Goal: Task Accomplishment & Management: Manage account settings

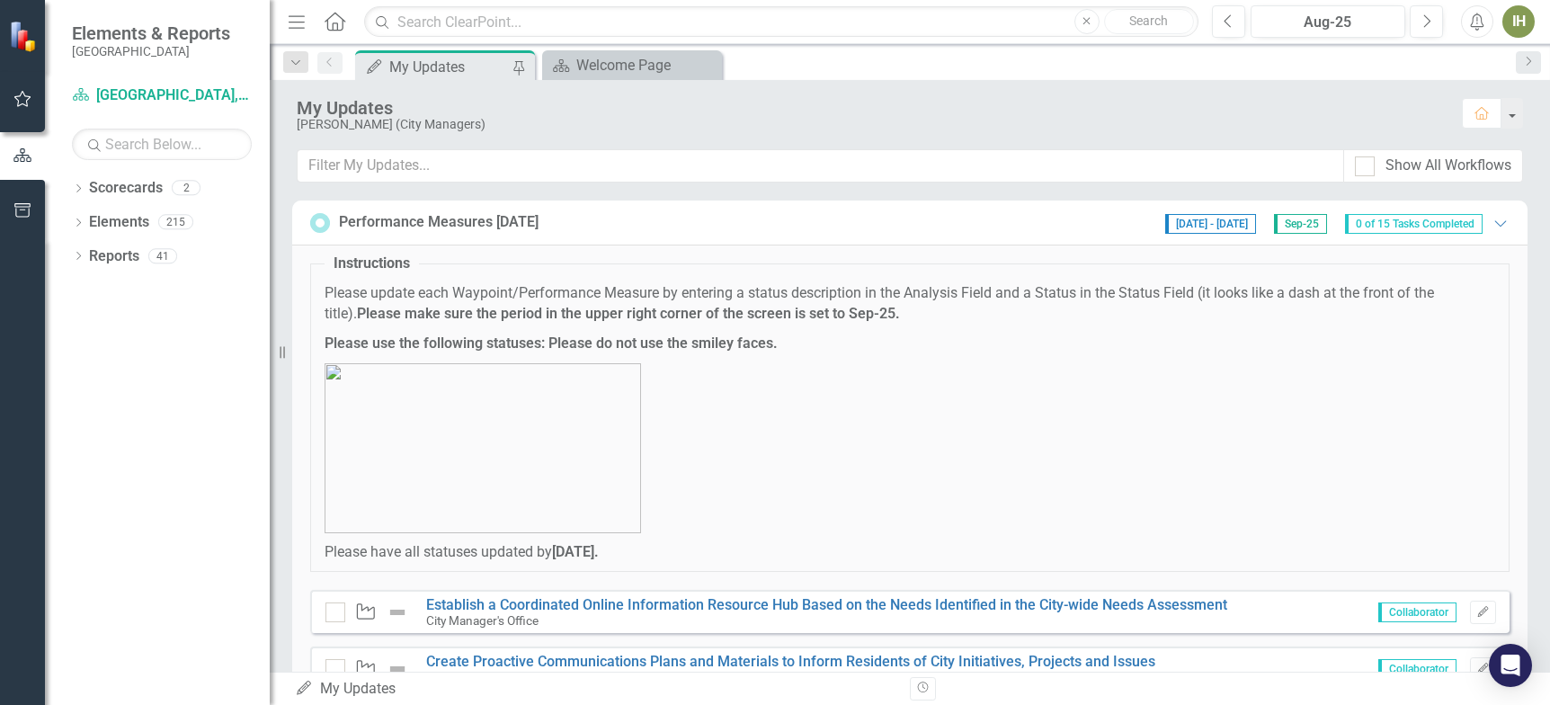
click at [991, 458] on p at bounding box center [910, 448] width 1171 height 170
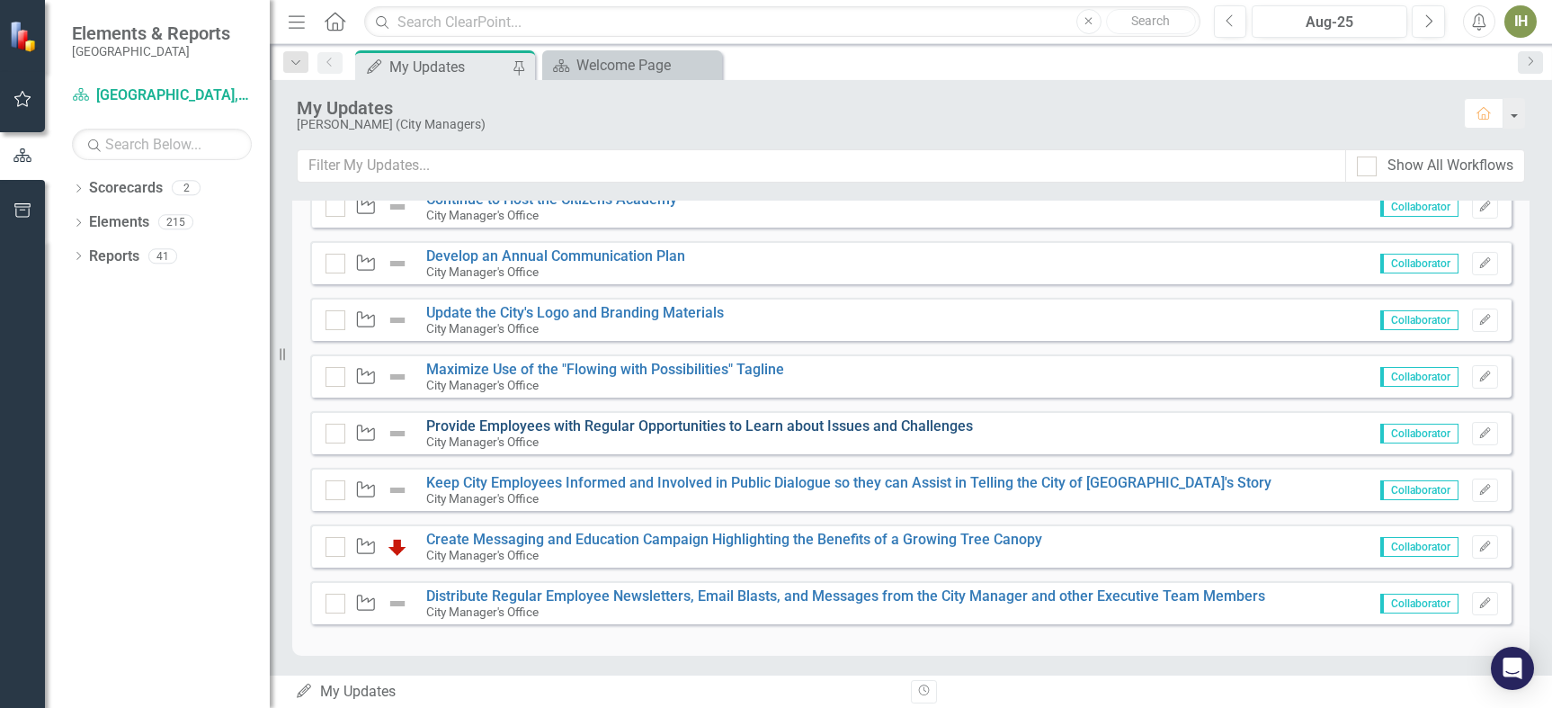
scroll to position [442, 0]
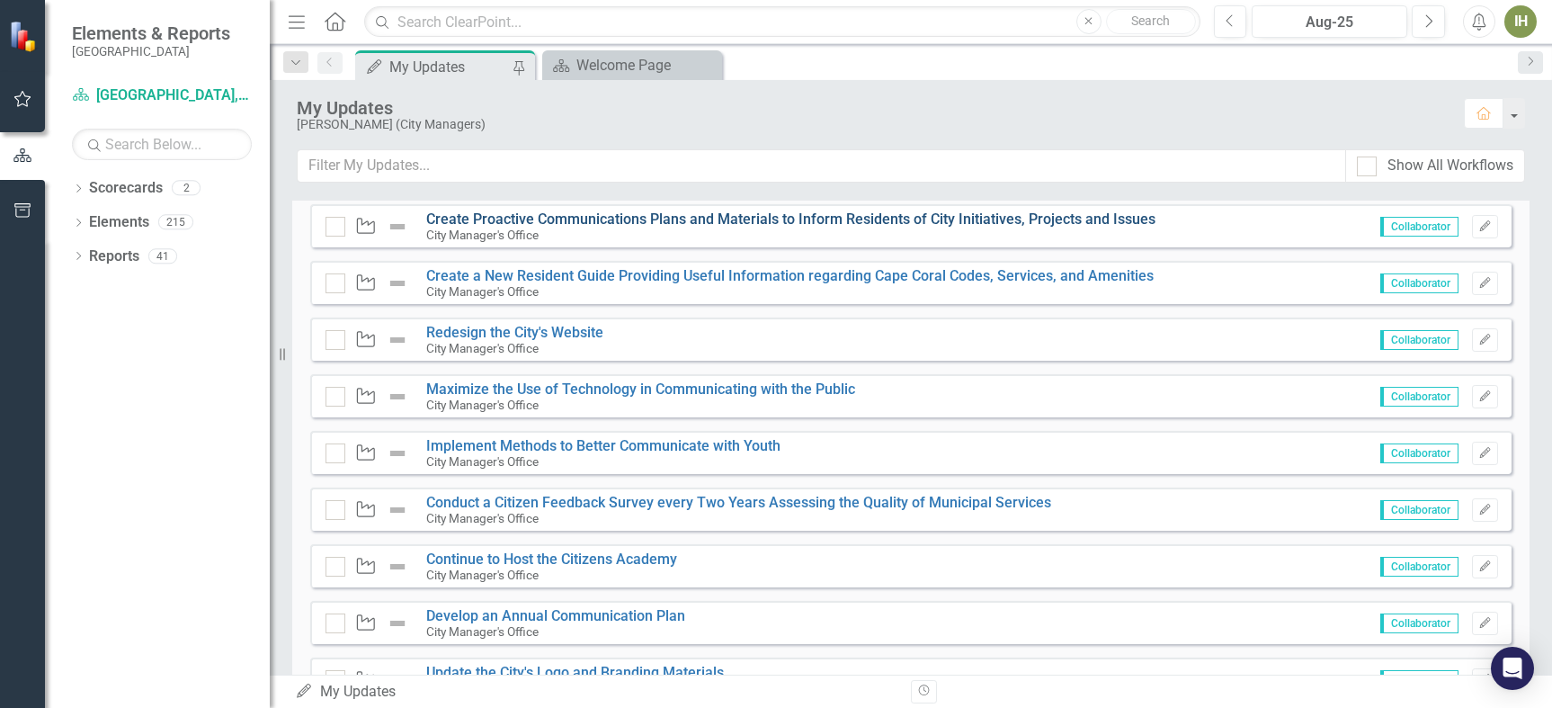
click at [540, 215] on link "Create Proactive Communications Plans and Materials to Inform Residents of City…" at bounding box center [790, 218] width 729 height 17
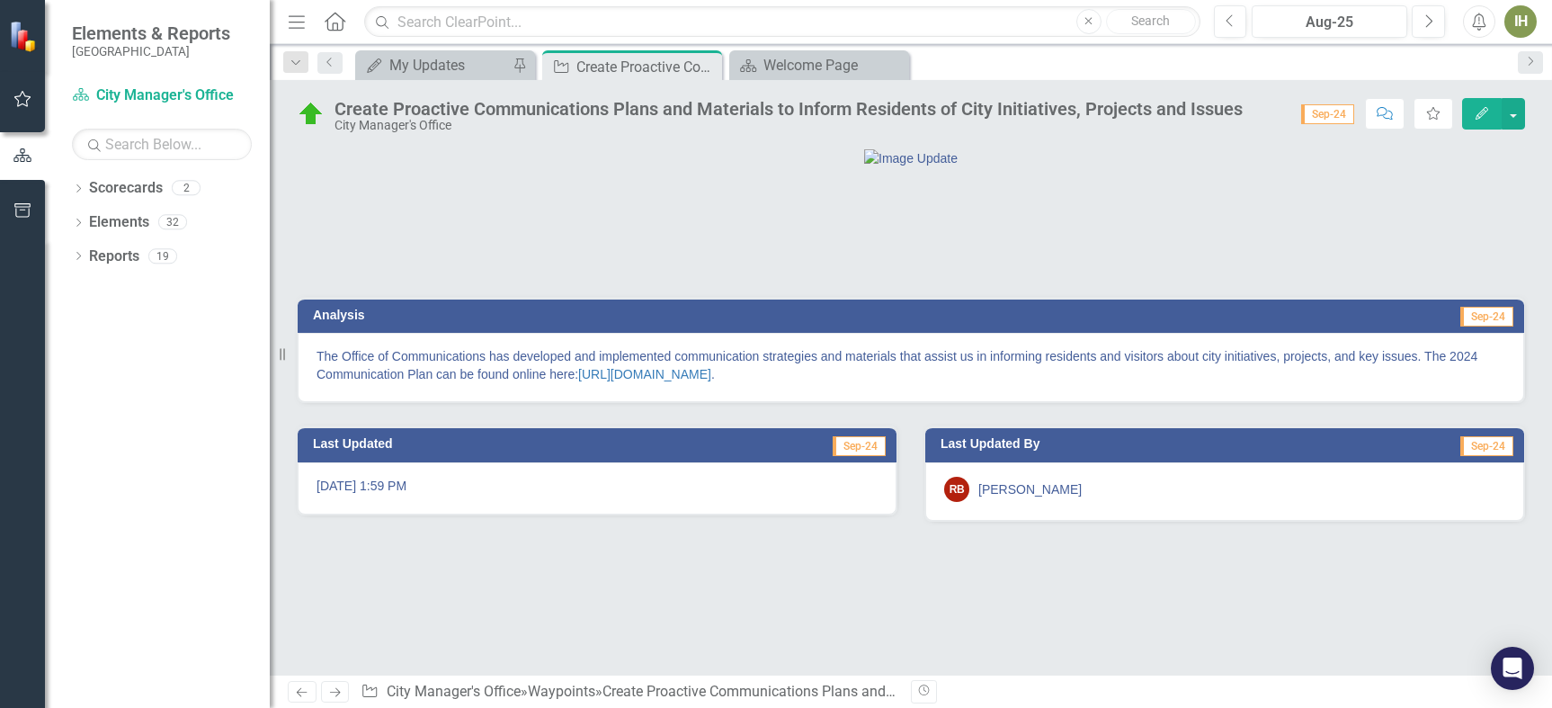
click at [327, 322] on h3 "Analysis" at bounding box center [605, 314] width 584 height 13
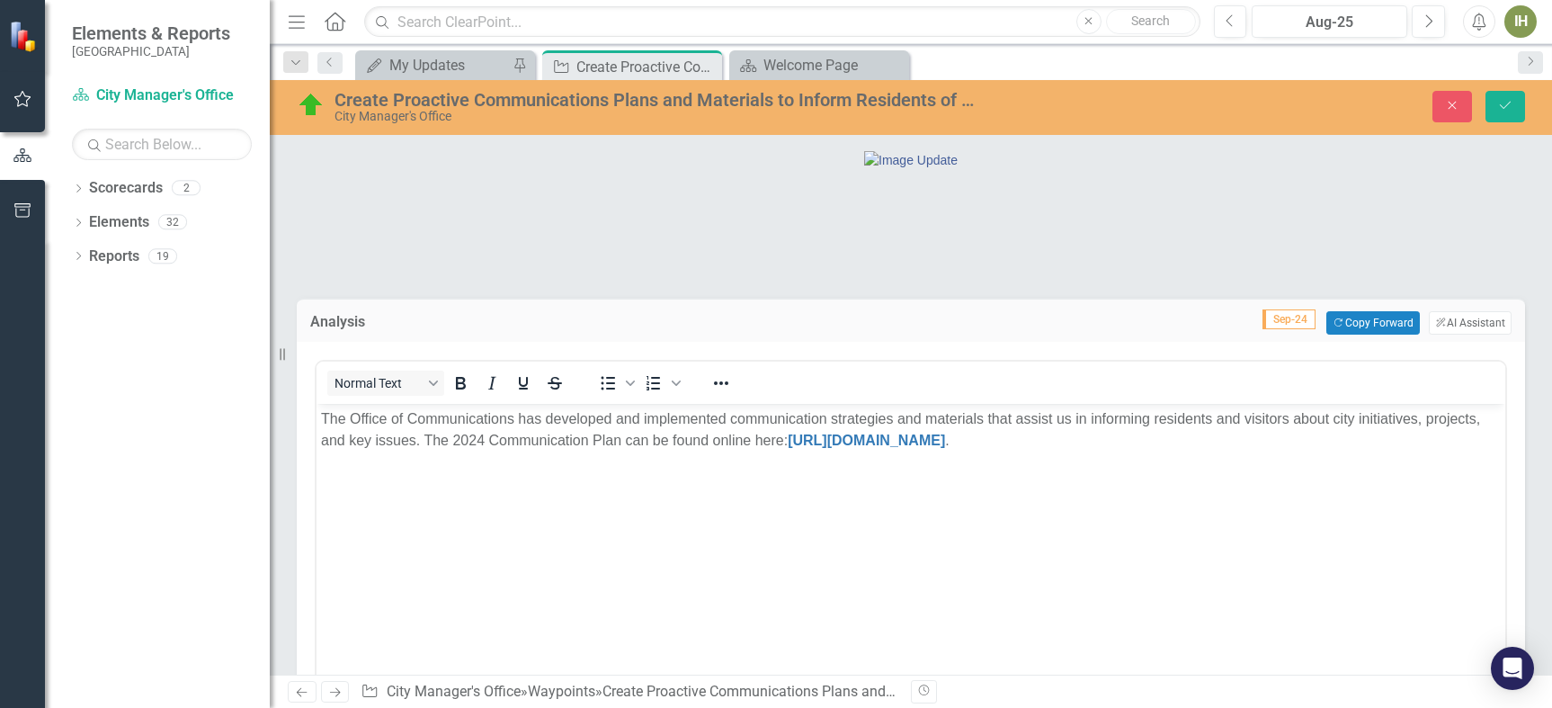
click at [478, 440] on p "The Office of Communications has developed and implemented communication strate…" at bounding box center [911, 429] width 1180 height 43
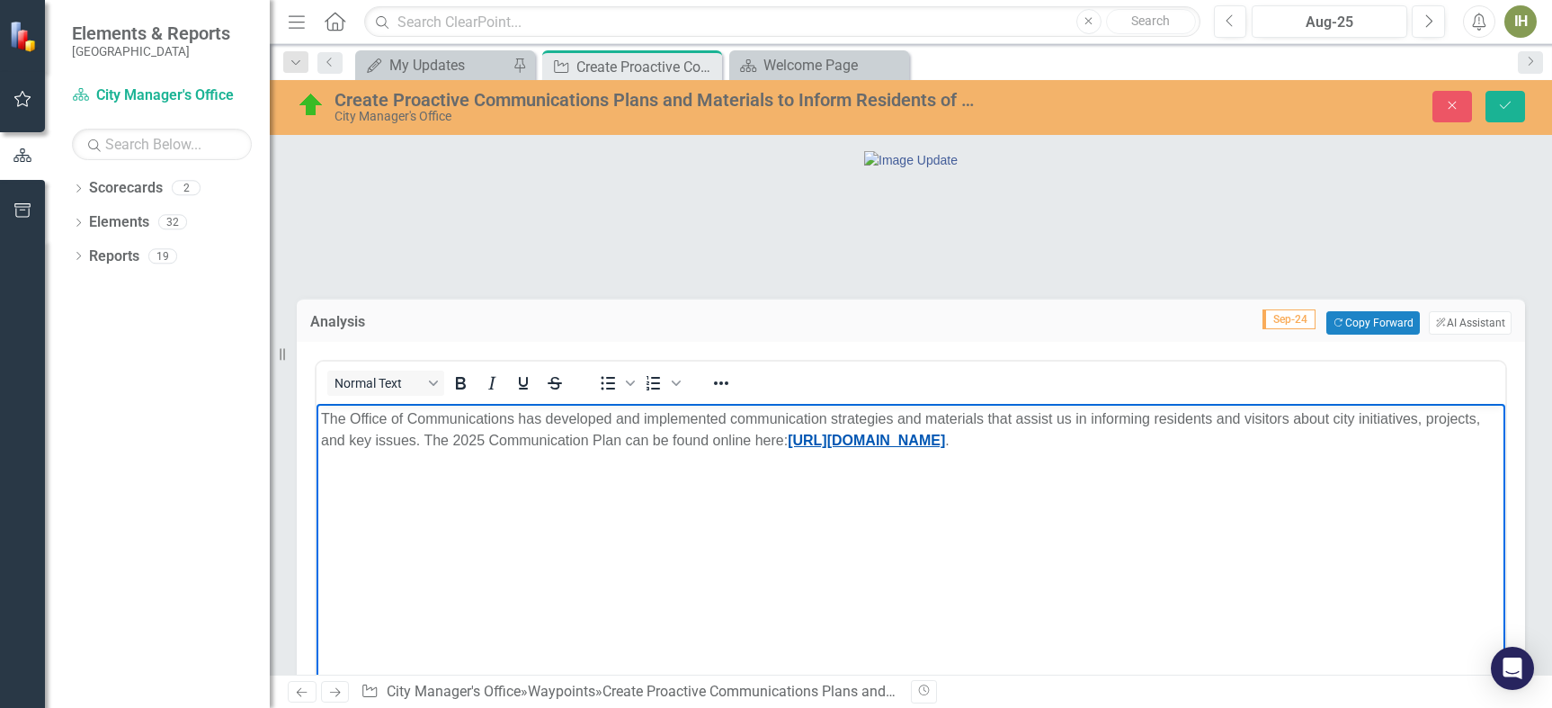
click at [945, 448] on link "[URL][DOMAIN_NAME]" at bounding box center [866, 440] width 157 height 15
click at [834, 451] on p "The Office of Communications has developed and implemented communication strate…" at bounding box center [911, 429] width 1180 height 43
click at [1125, 523] on body "The Office of Communications has developed and implemented communication strate…" at bounding box center [911, 539] width 1189 height 270
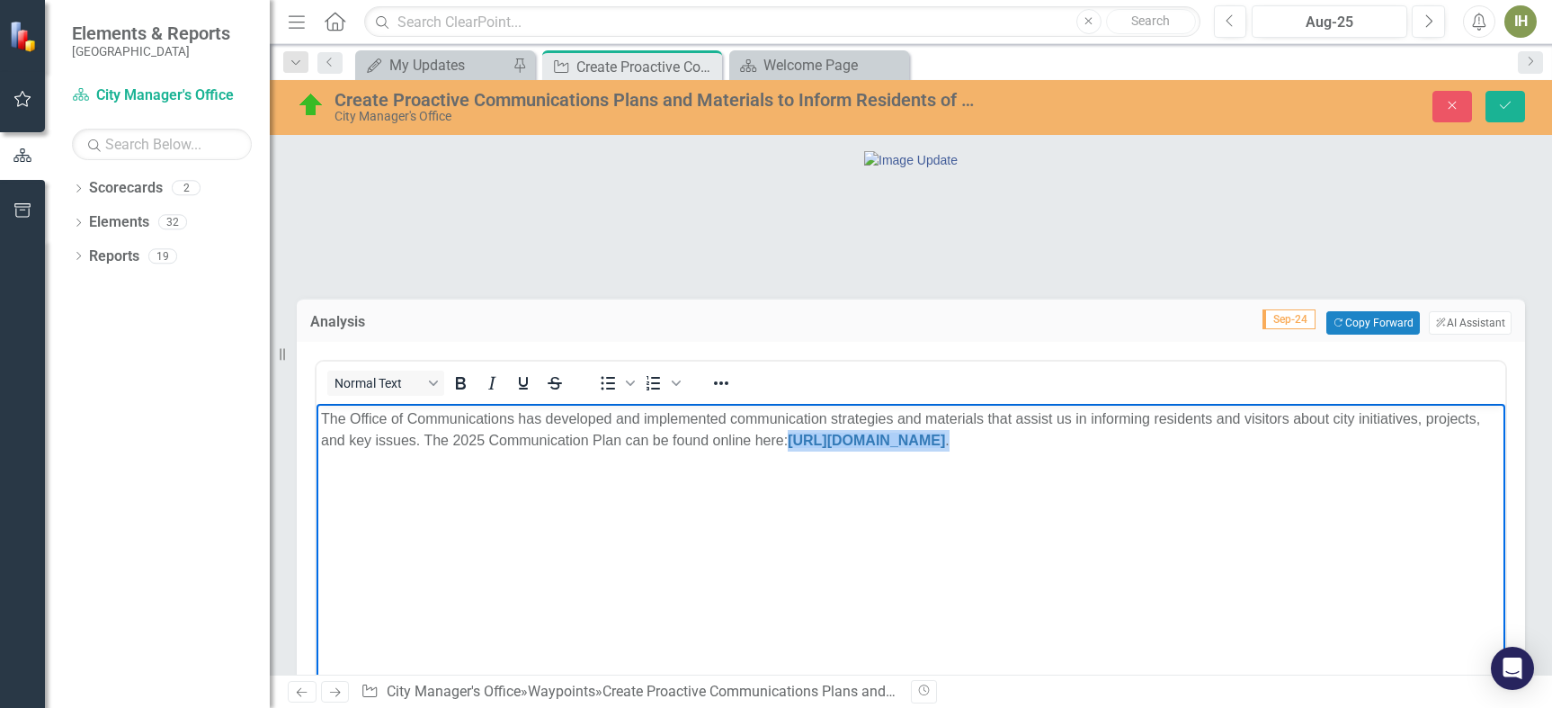
drag, startPoint x: 1067, startPoint y: 460, endPoint x: 317, endPoint y: 477, distance: 750.1
click at [317, 477] on body "The Office of Communications has developed and implemented communication strate…" at bounding box center [911, 539] width 1189 height 270
click at [791, 439] on p "The Office of Communications has developed and implemented communication strate…" at bounding box center [911, 429] width 1180 height 43
click at [784, 439] on p "The Office of Communications has developed and implemented communication strate…" at bounding box center [911, 429] width 1180 height 43
click at [791, 442] on p "The Office of Communications has developed and implemented communication strate…" at bounding box center [911, 429] width 1180 height 43
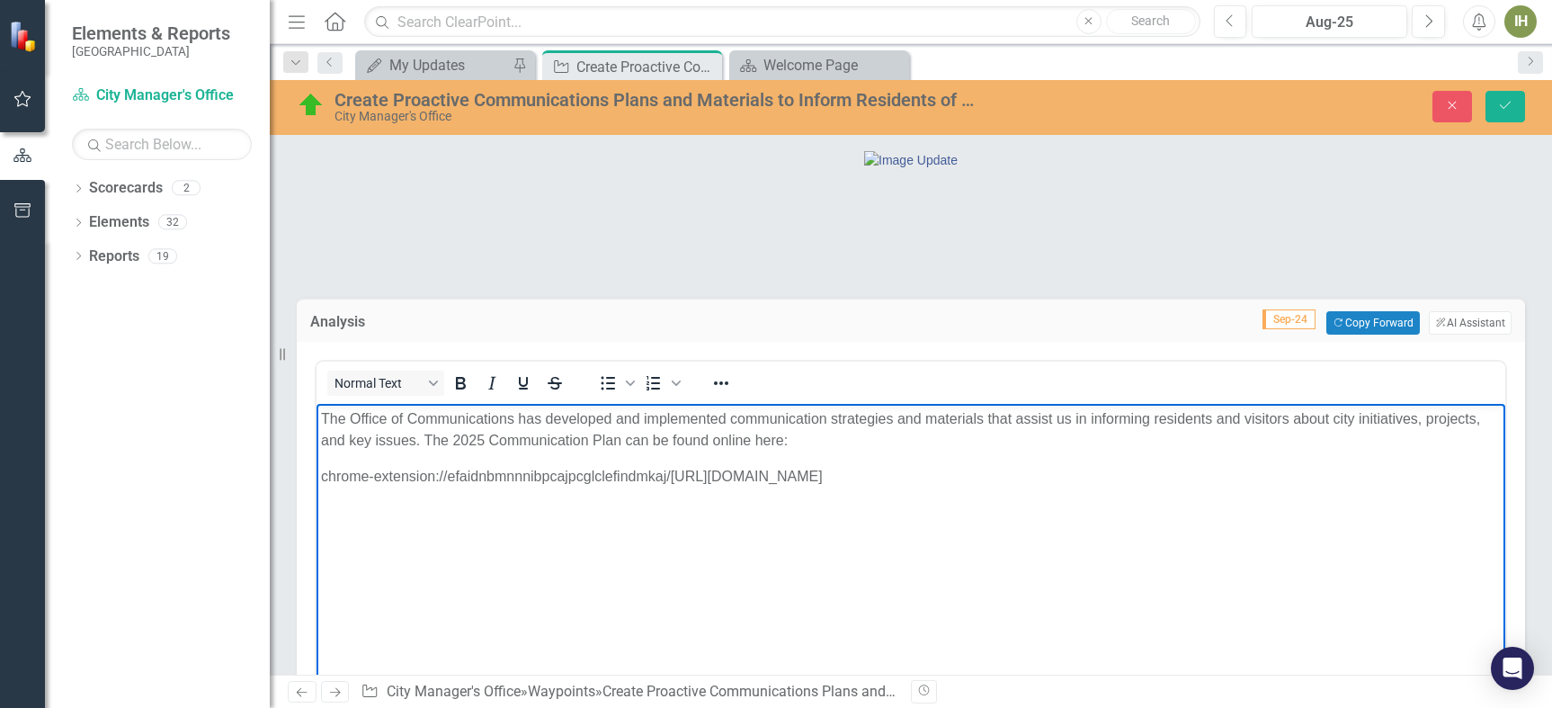
click at [319, 478] on body "The Office of Communications has developed and implemented communication strate…" at bounding box center [911, 539] width 1189 height 270
drag, startPoint x: 594, startPoint y: 505, endPoint x: 228, endPoint y: 475, distance: 367.3
click at [317, 475] on html "The Office of Communications has developed and implemented communication strate…" at bounding box center [911, 539] width 1189 height 270
click at [802, 444] on p "The Office of Communications has developed and implemented communication strate…" at bounding box center [911, 429] width 1180 height 43
click at [1428, 510] on p "Rich Text Area. Press ALT-0 for help." at bounding box center [911, 513] width 1180 height 22
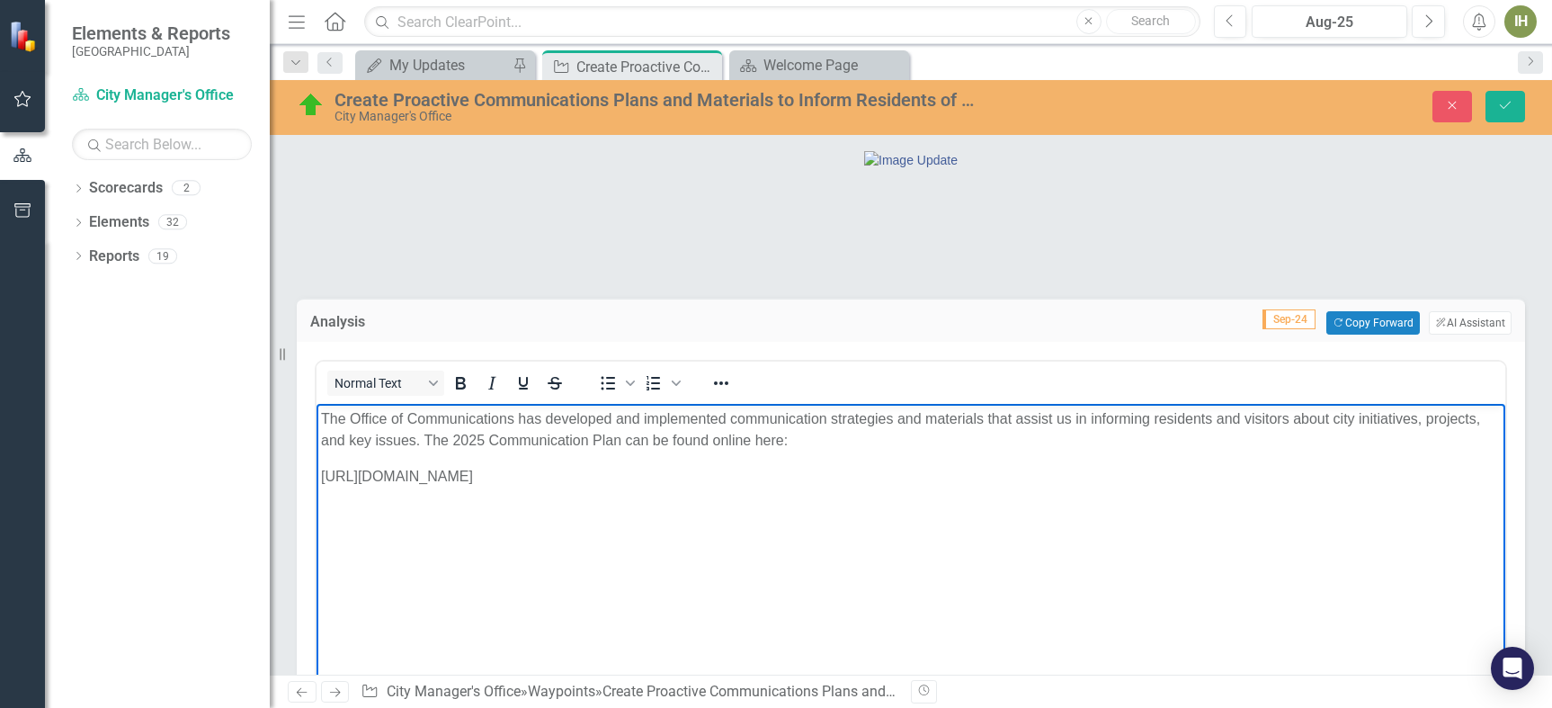
click at [322, 476] on p "[URL][DOMAIN_NAME]" at bounding box center [911, 477] width 1180 height 22
click at [1512, 108] on icon "Save" at bounding box center [1505, 105] width 16 height 13
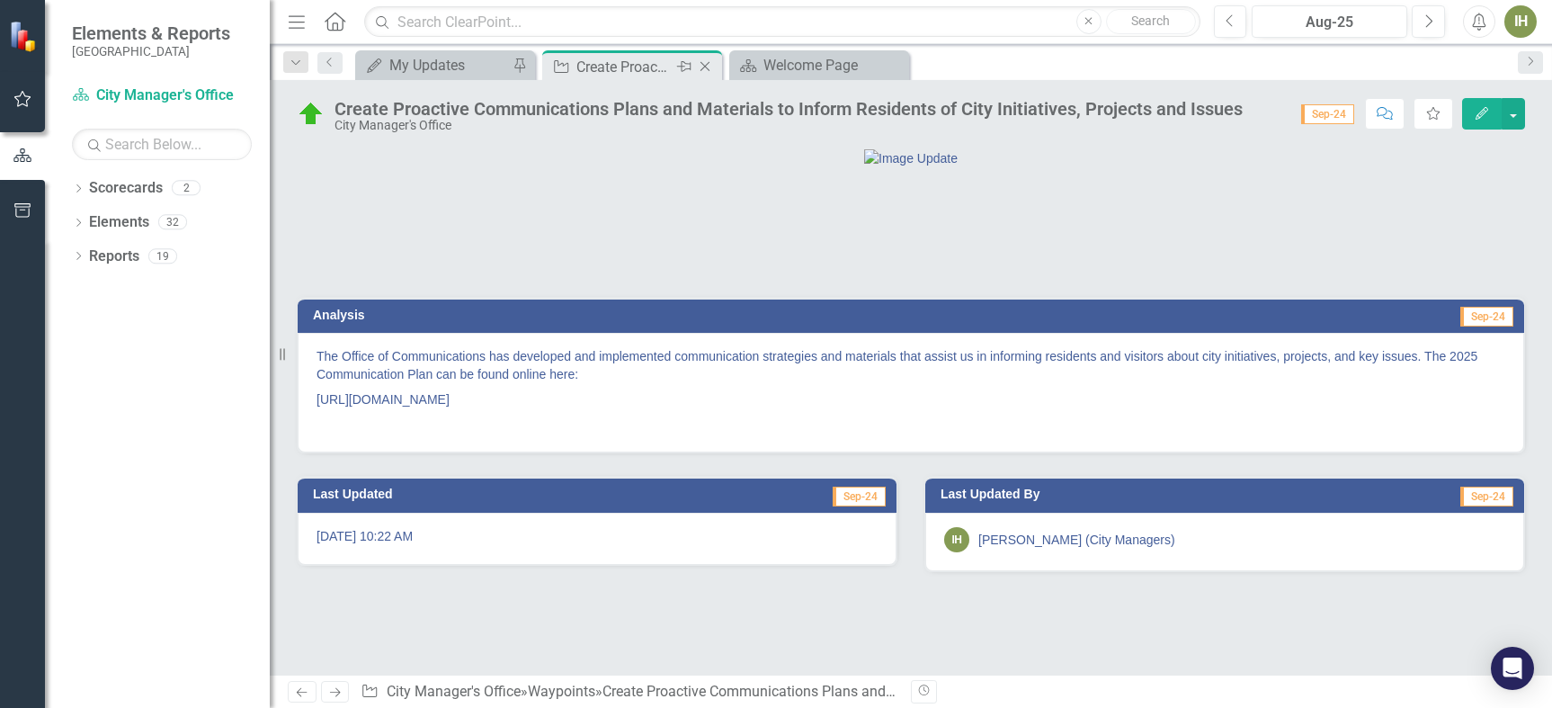
click at [626, 67] on div "Create Proactive Communications Plans and Materials to Inform Residents of City…" at bounding box center [624, 67] width 96 height 22
click at [424, 54] on div "My Updates" at bounding box center [448, 65] width 119 height 22
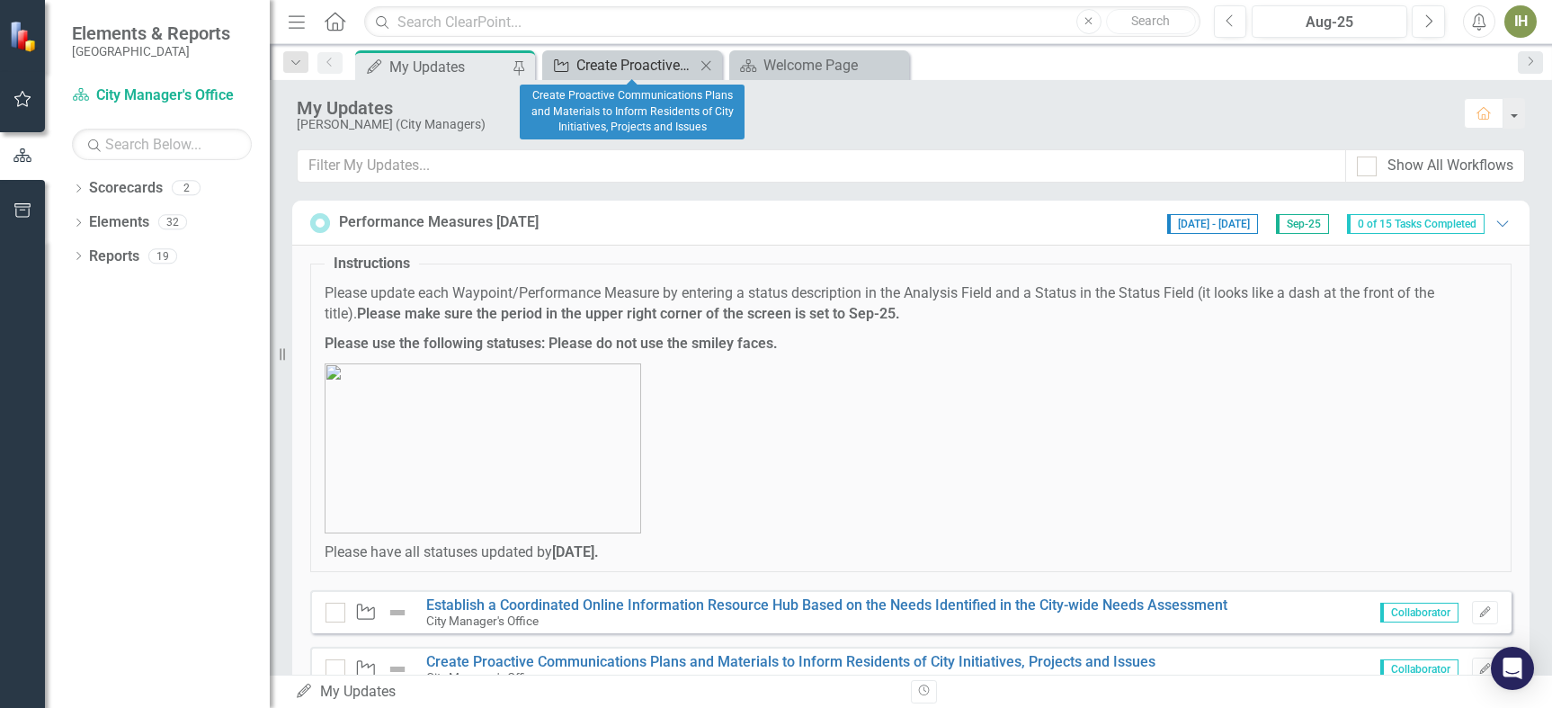
click at [601, 58] on div "Create Proactive Communications Plans and Materials to Inform Residents of City…" at bounding box center [635, 65] width 119 height 22
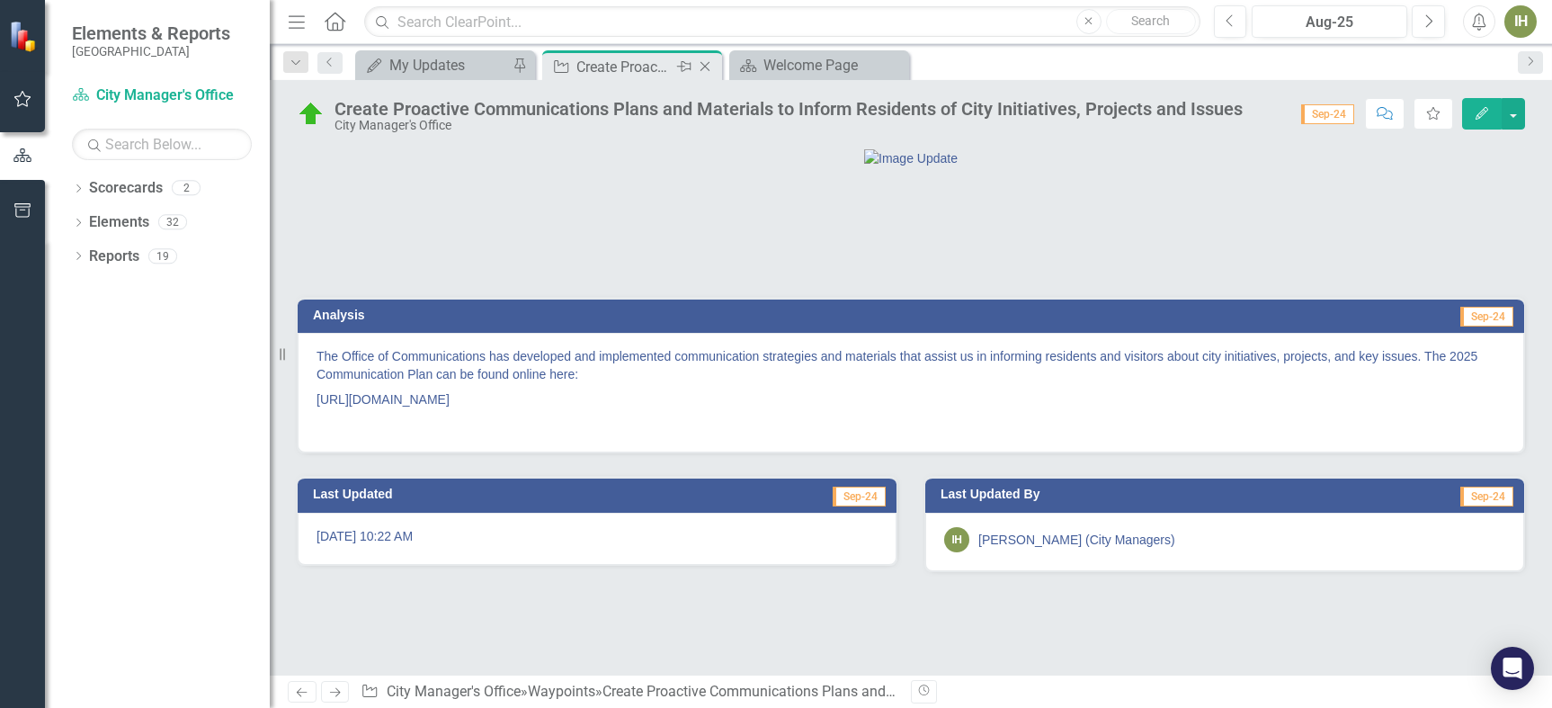
click at [706, 62] on icon "Close" at bounding box center [705, 66] width 18 height 14
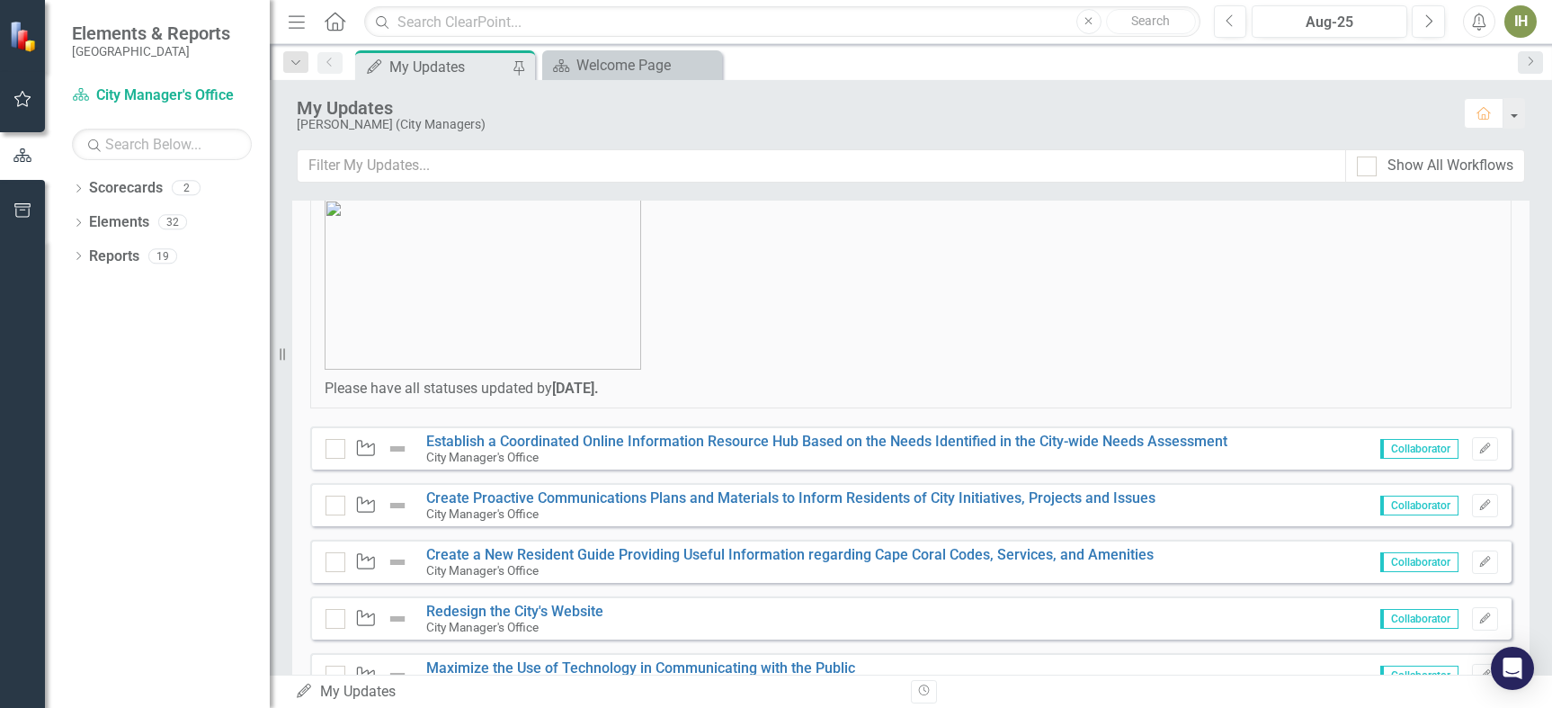
scroll to position [180, 0]
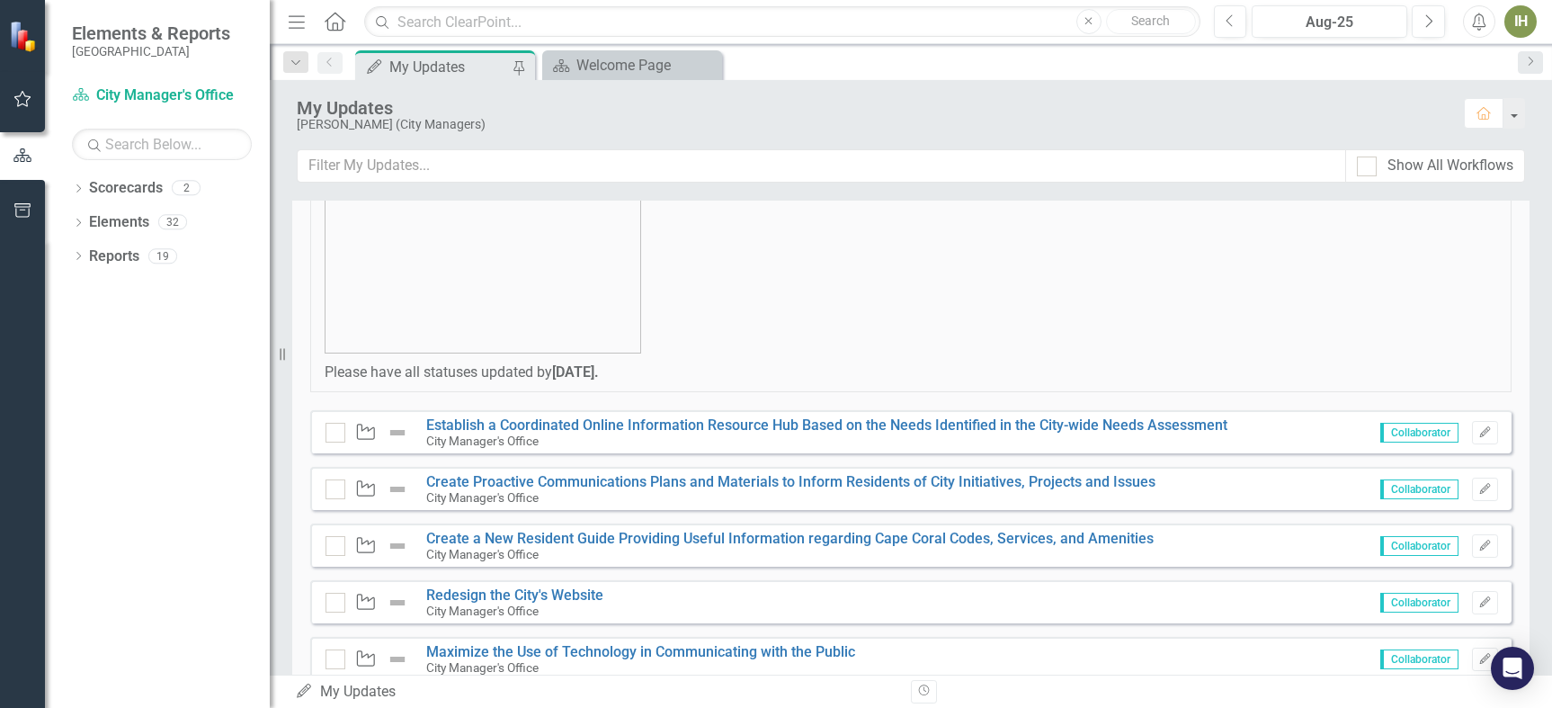
click at [395, 486] on img at bounding box center [398, 489] width 22 height 22
click at [397, 483] on img at bounding box center [398, 489] width 22 height 22
click at [396, 483] on img at bounding box center [398, 489] width 22 height 22
click at [399, 488] on img at bounding box center [398, 489] width 22 height 22
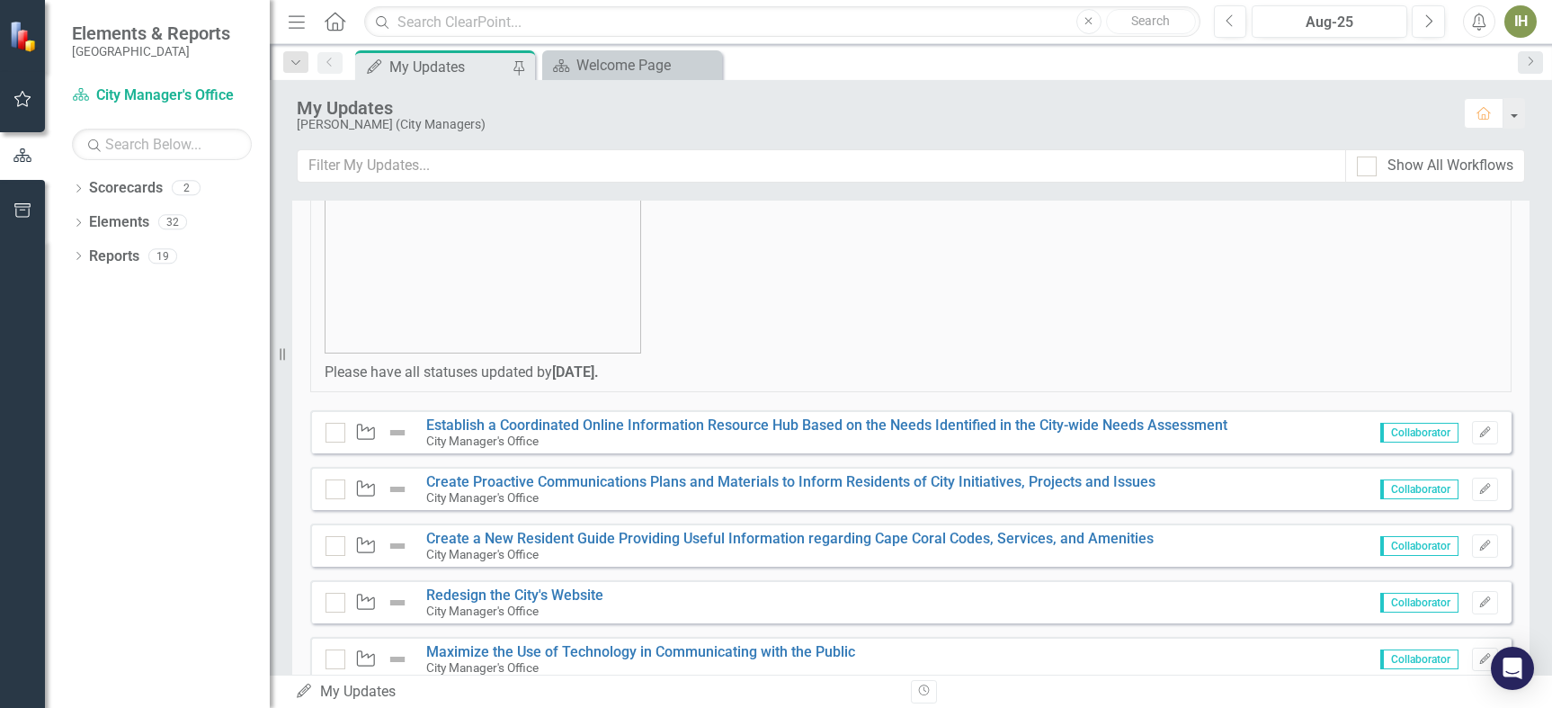
click at [397, 488] on img at bounding box center [398, 489] width 22 height 22
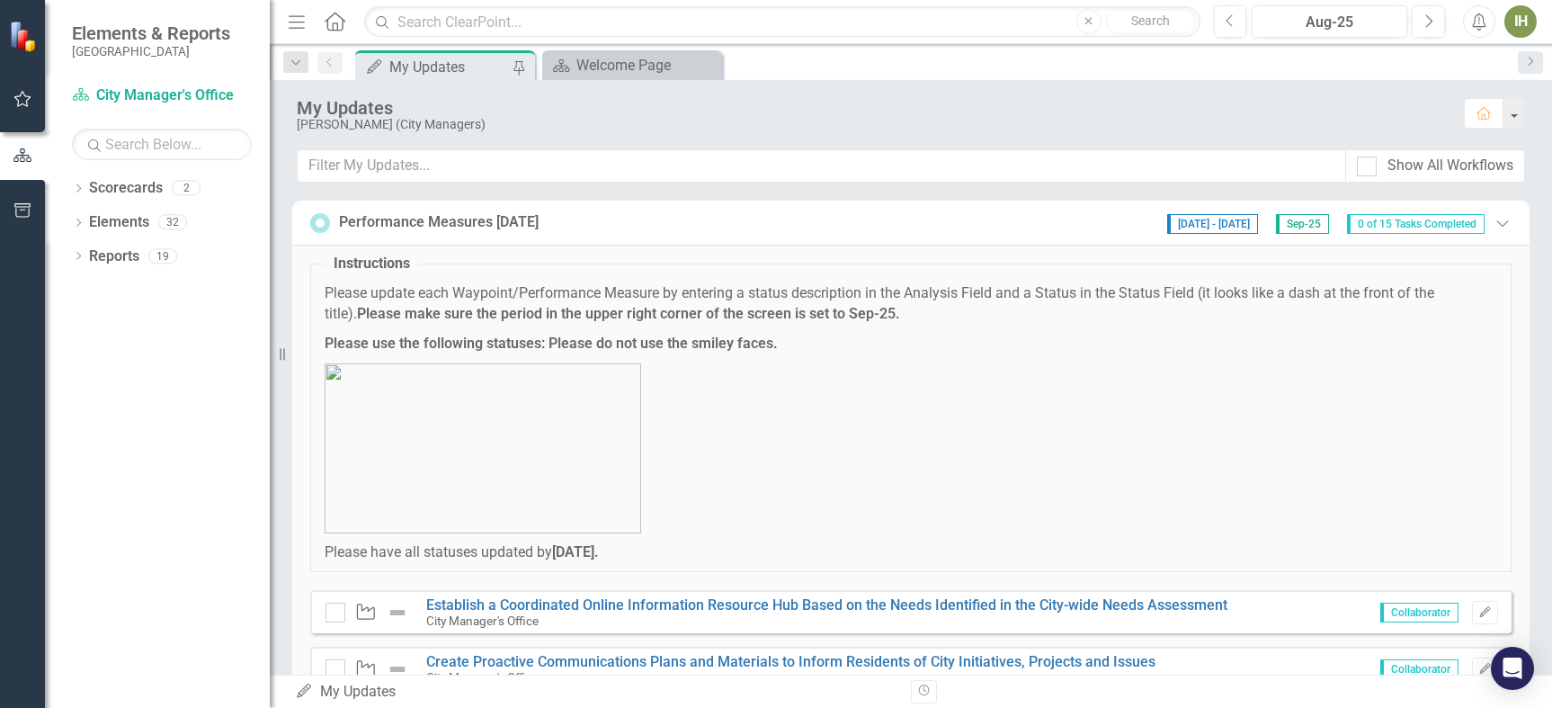
scroll to position [90, 0]
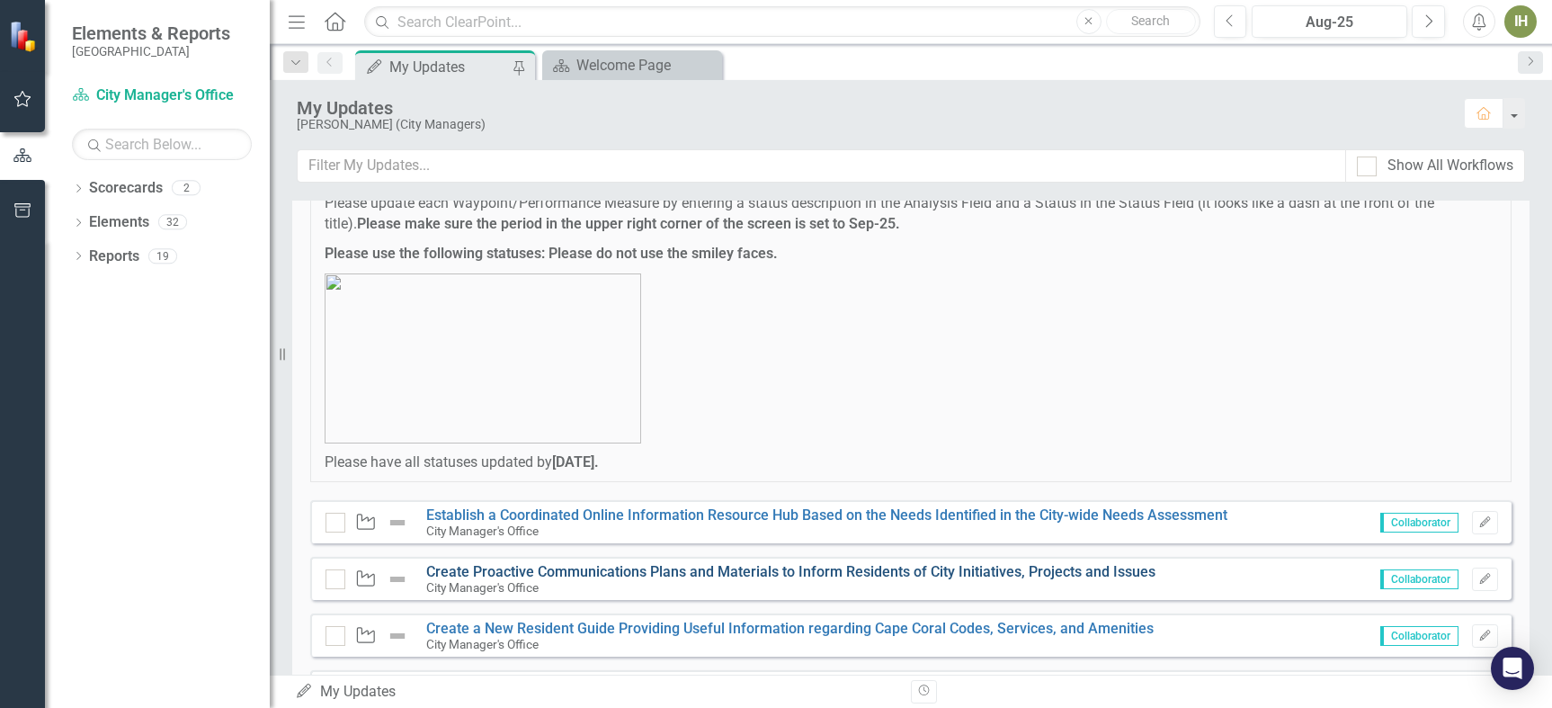
click at [572, 569] on link "Create Proactive Communications Plans and Materials to Inform Residents of City…" at bounding box center [790, 571] width 729 height 17
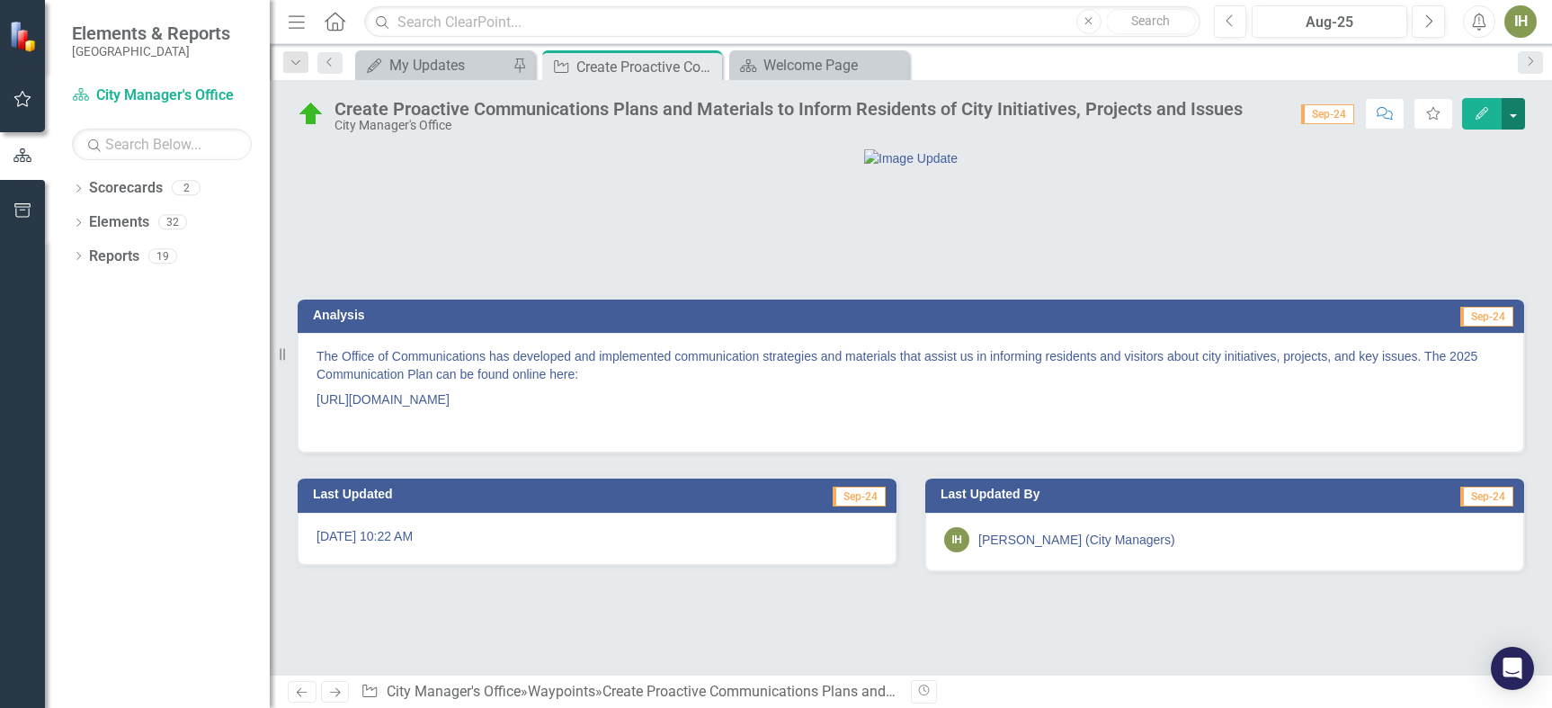
click at [1513, 114] on button "button" at bounding box center [1513, 113] width 23 height 31
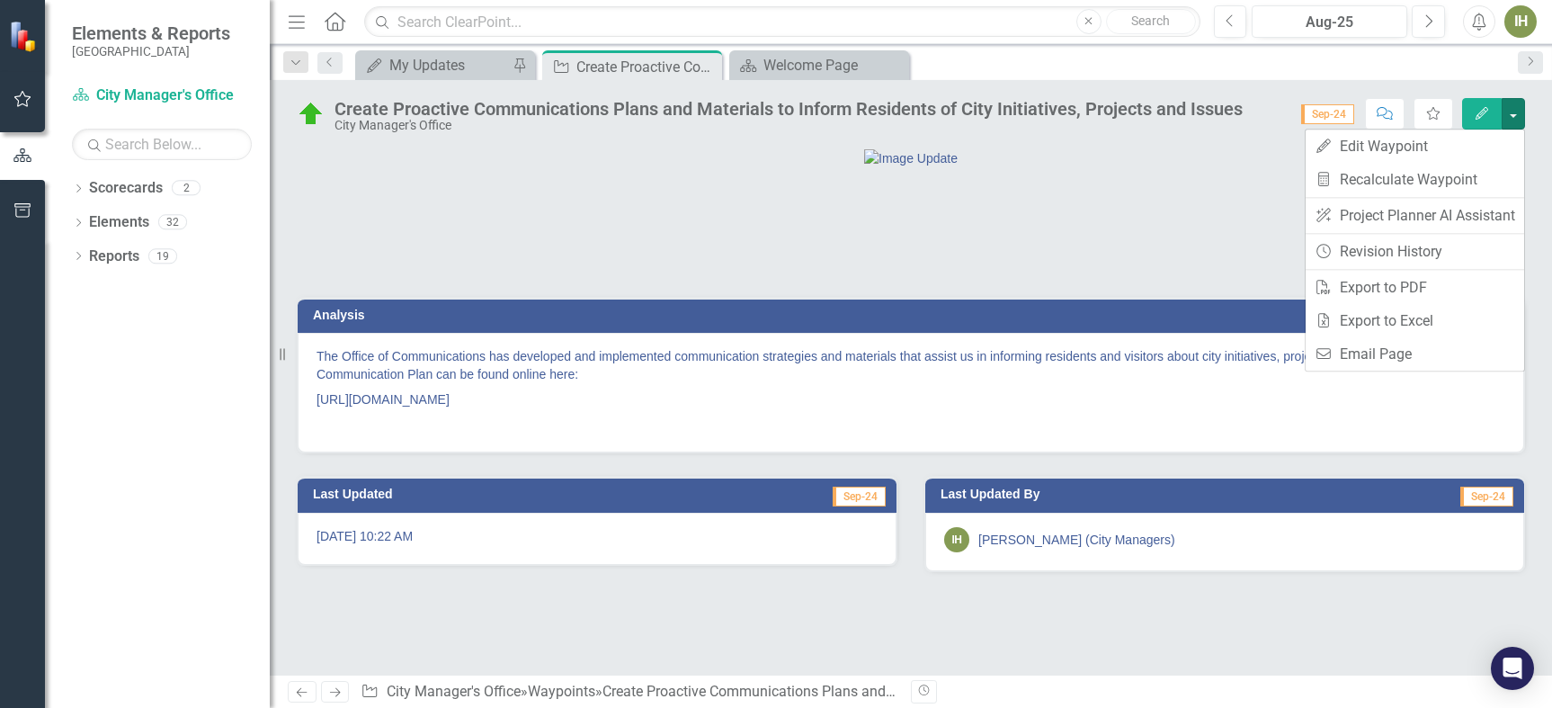
click at [307, 118] on img at bounding box center [311, 114] width 29 height 29
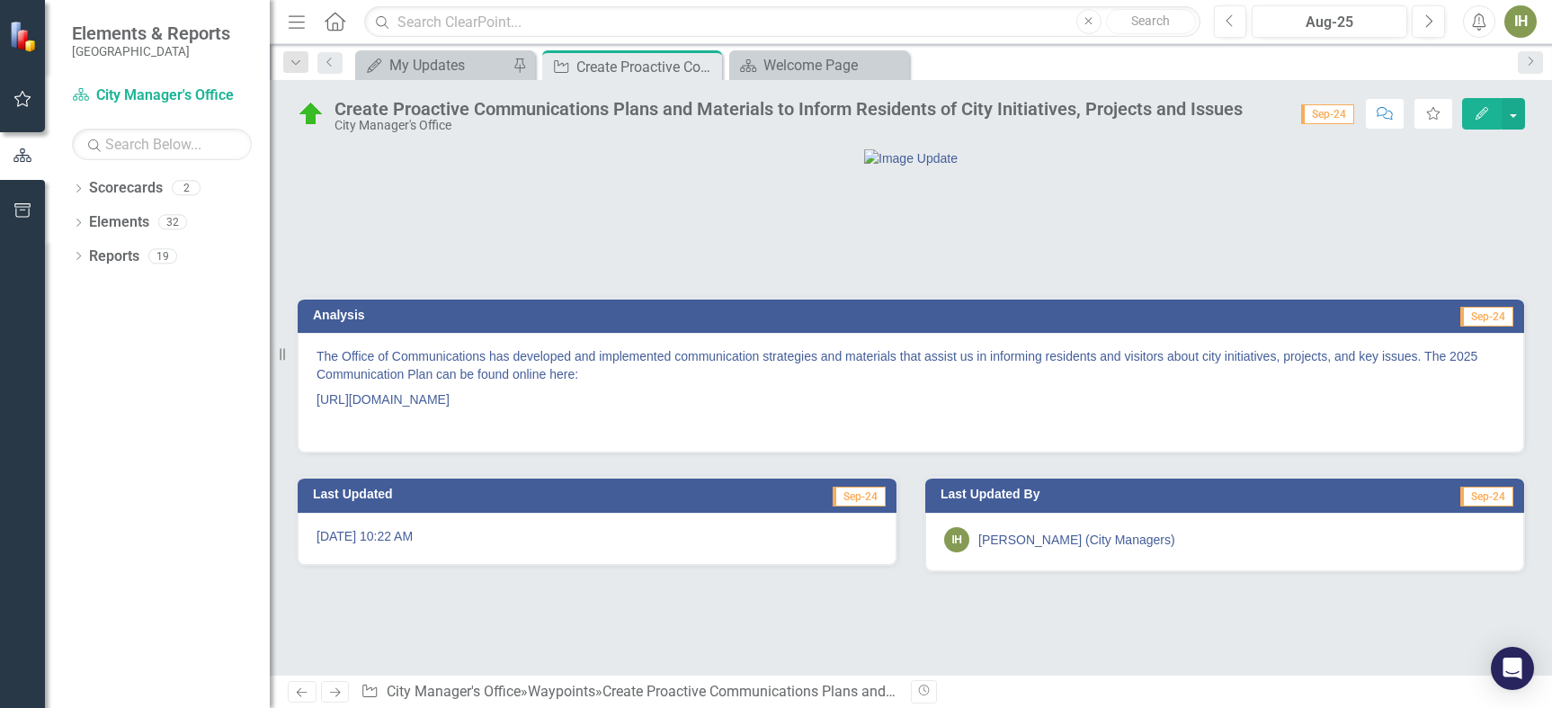
click at [308, 118] on img at bounding box center [311, 114] width 29 height 29
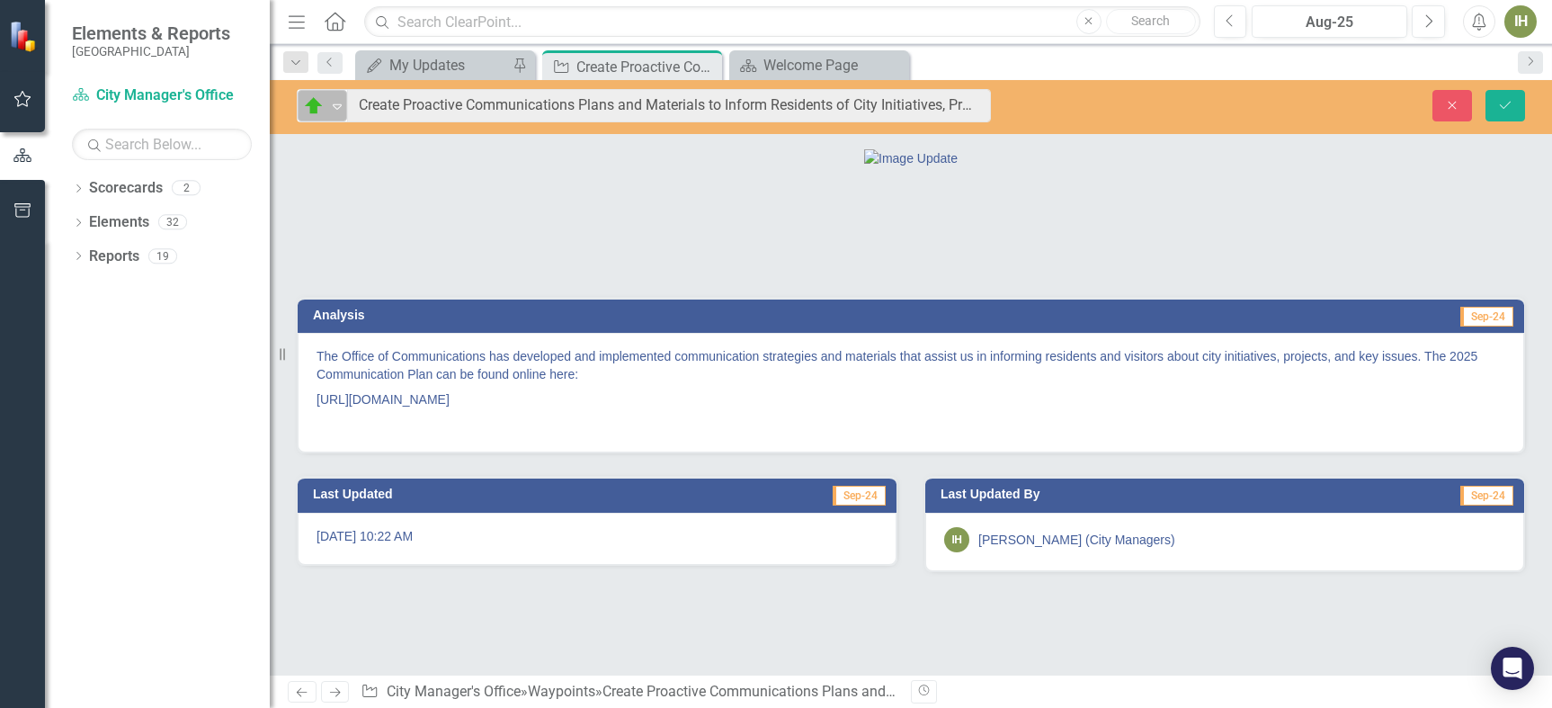
click at [308, 117] on div "On Schedule or Complete Expand" at bounding box center [322, 105] width 49 height 31
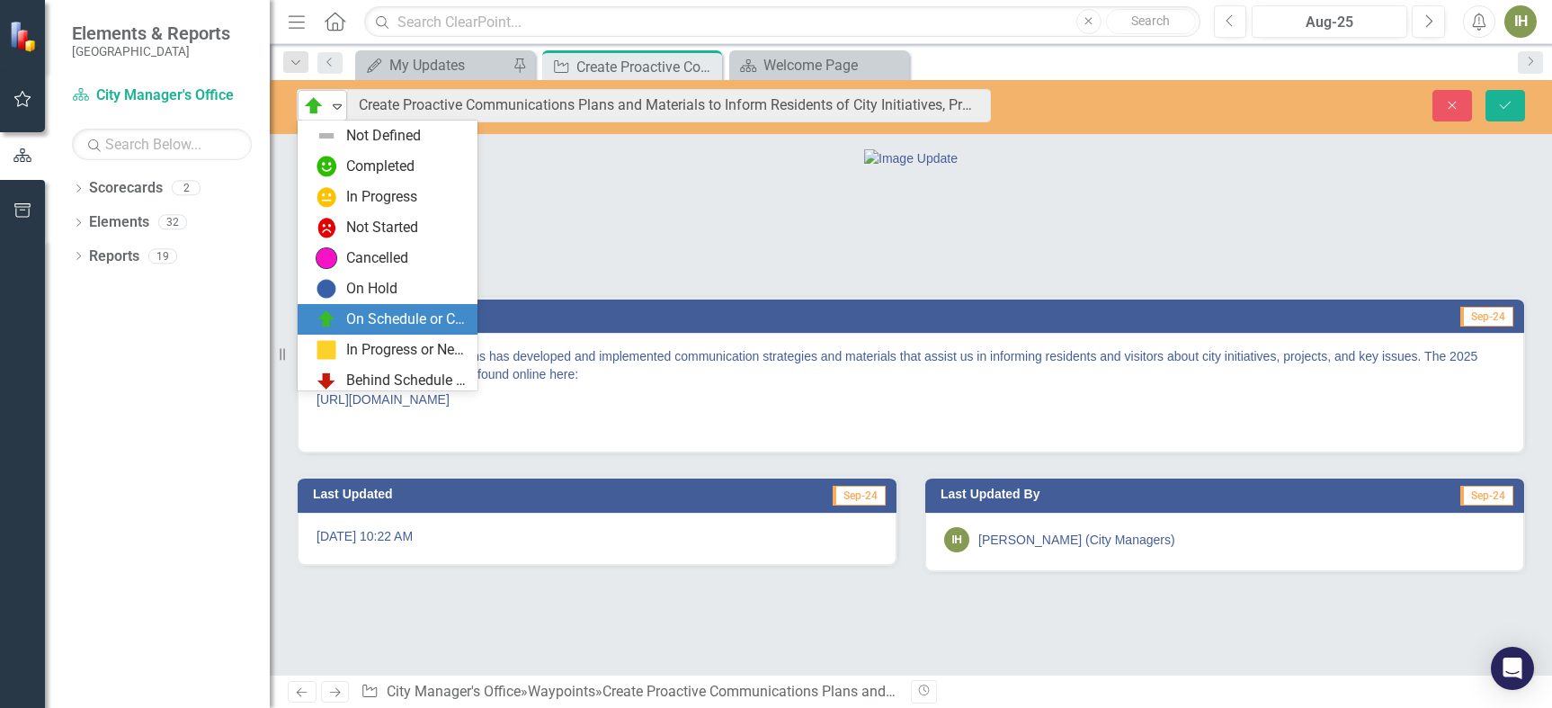
scroll to position [36, 0]
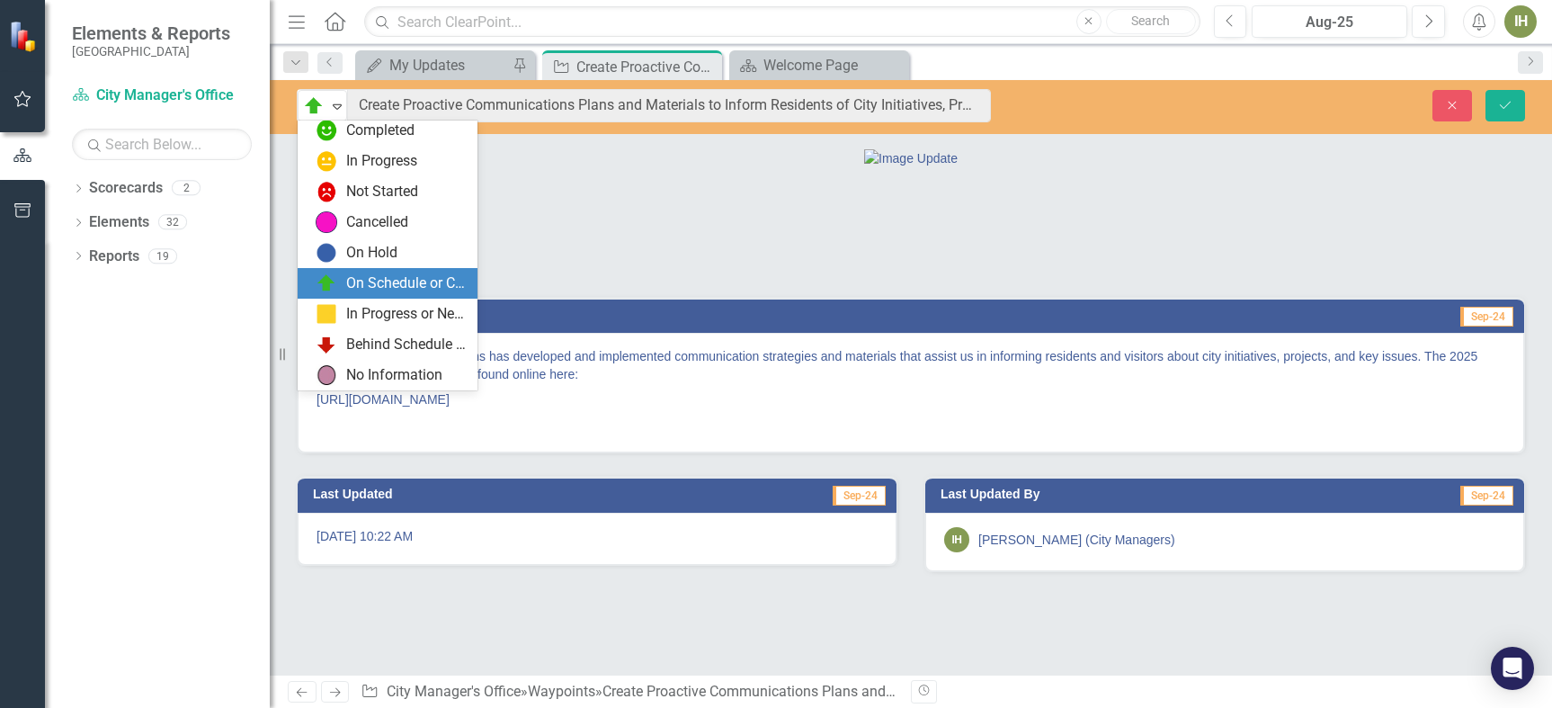
click at [417, 285] on div "On Schedule or Complete" at bounding box center [406, 283] width 120 height 21
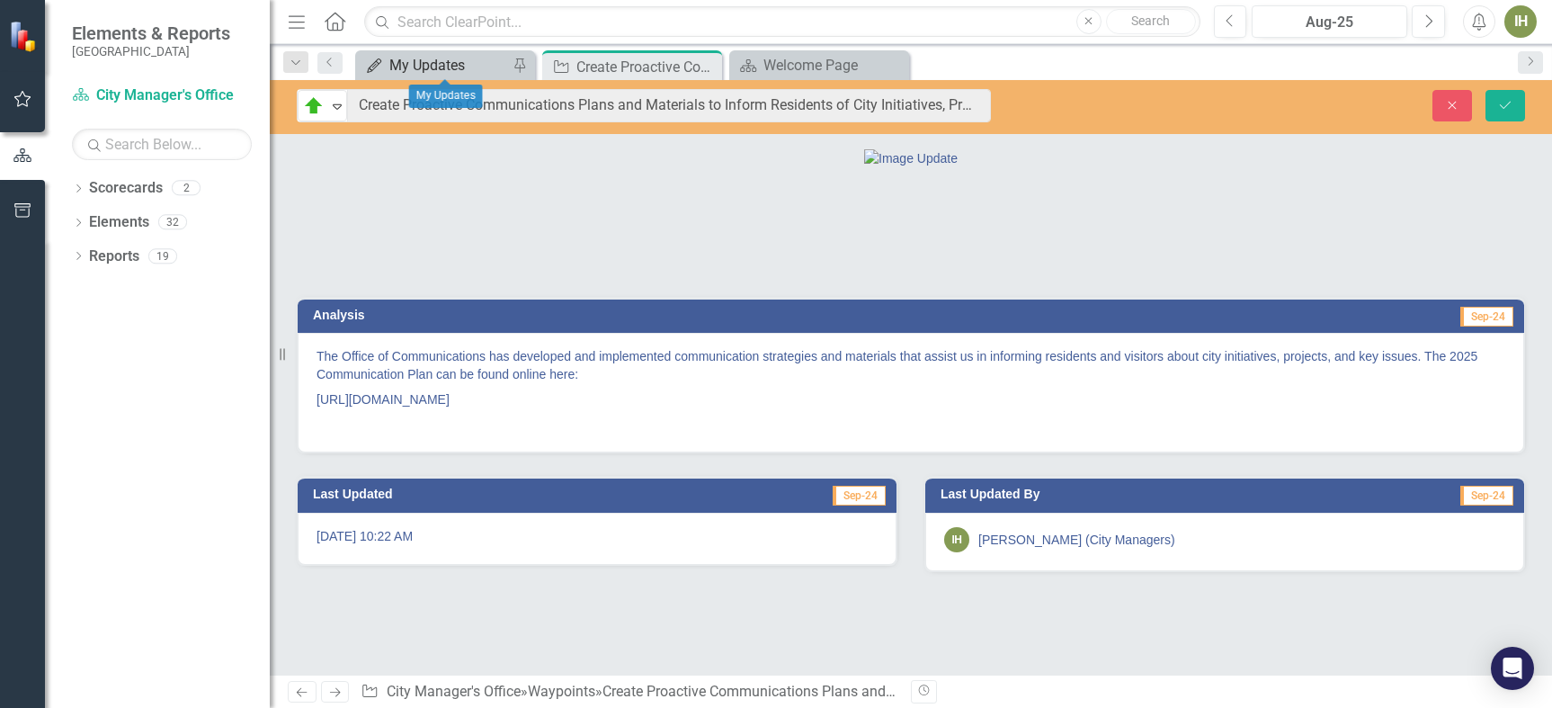
click at [442, 67] on div "My Updates" at bounding box center [448, 65] width 119 height 22
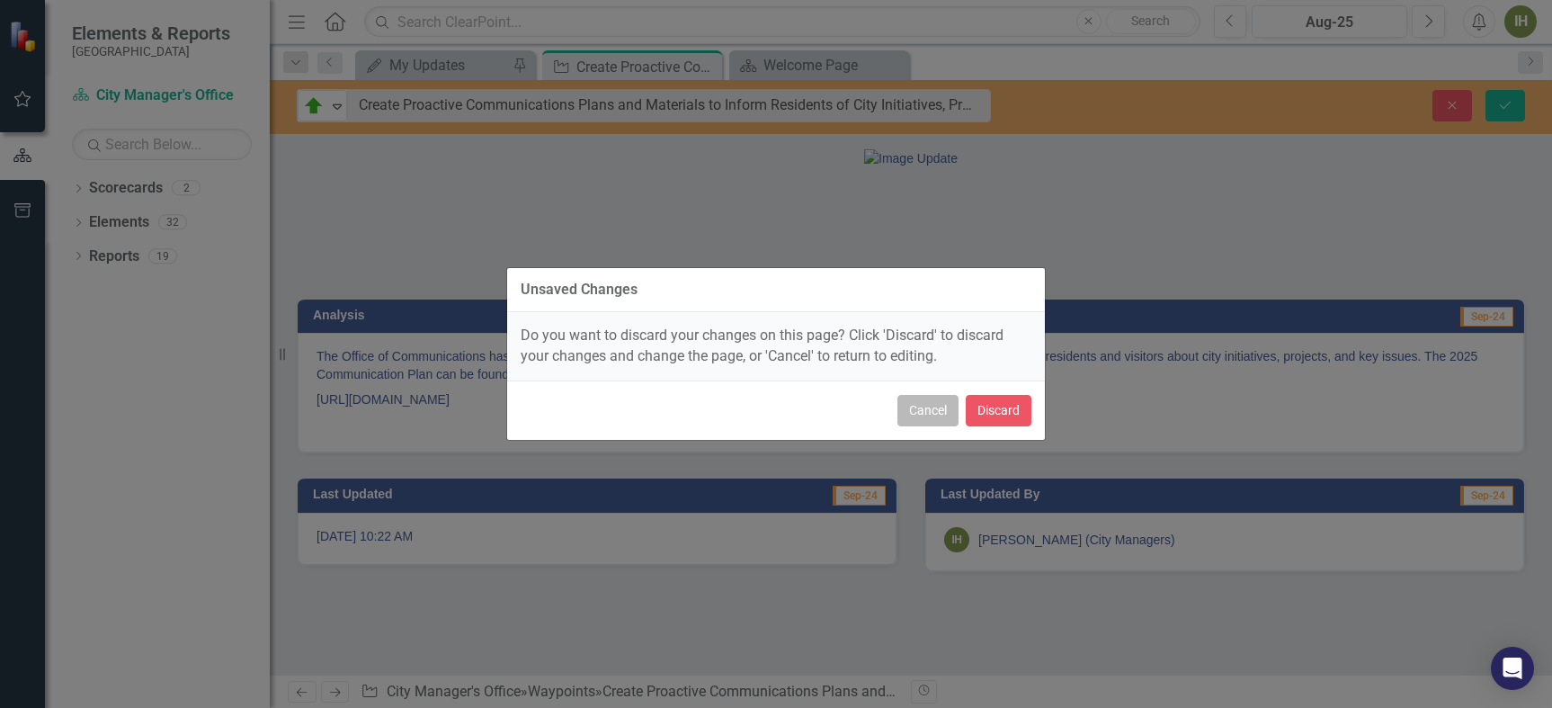
click at [919, 409] on button "Cancel" at bounding box center [927, 410] width 61 height 31
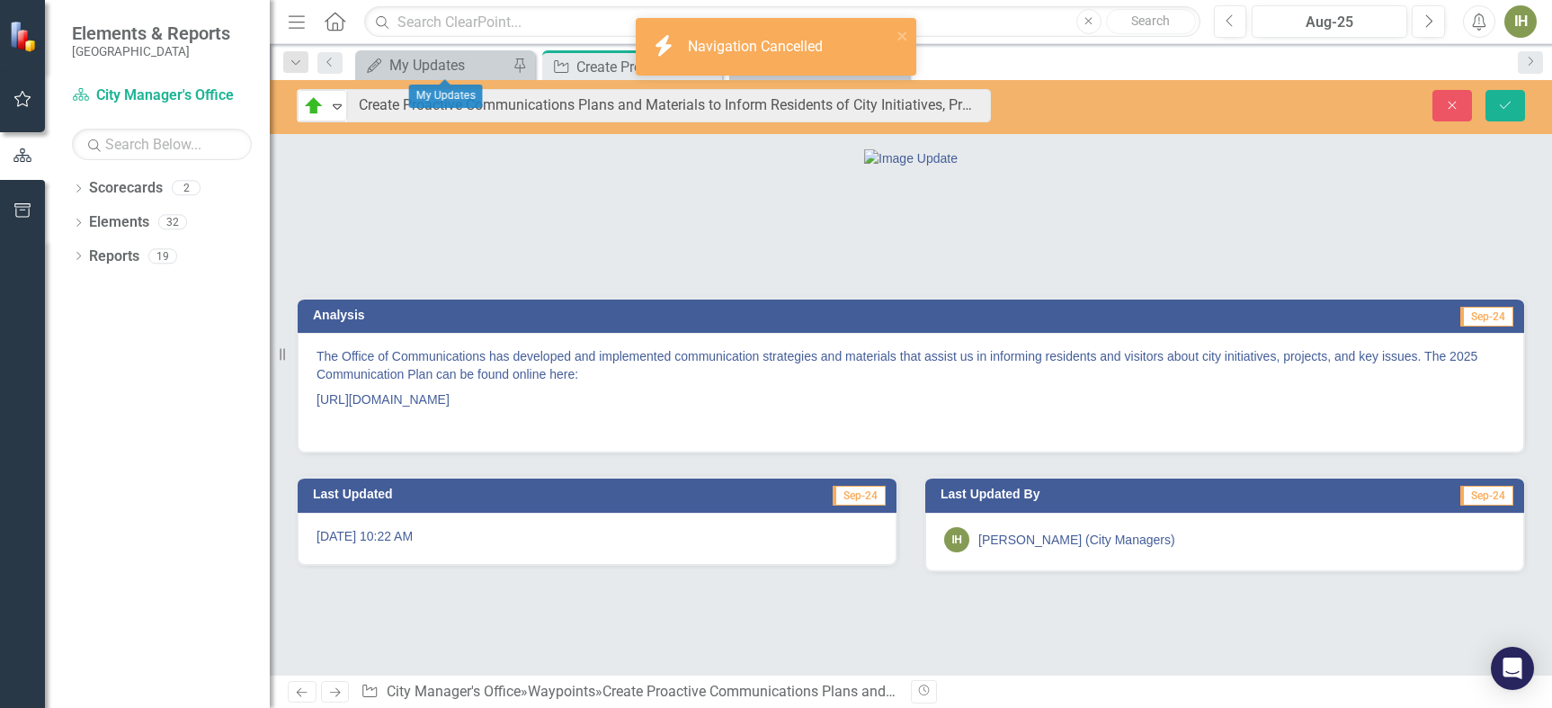
click at [593, 65] on div "Create Proactive Communications Plans and Materials to Inform Residents of City…" at bounding box center [624, 67] width 96 height 22
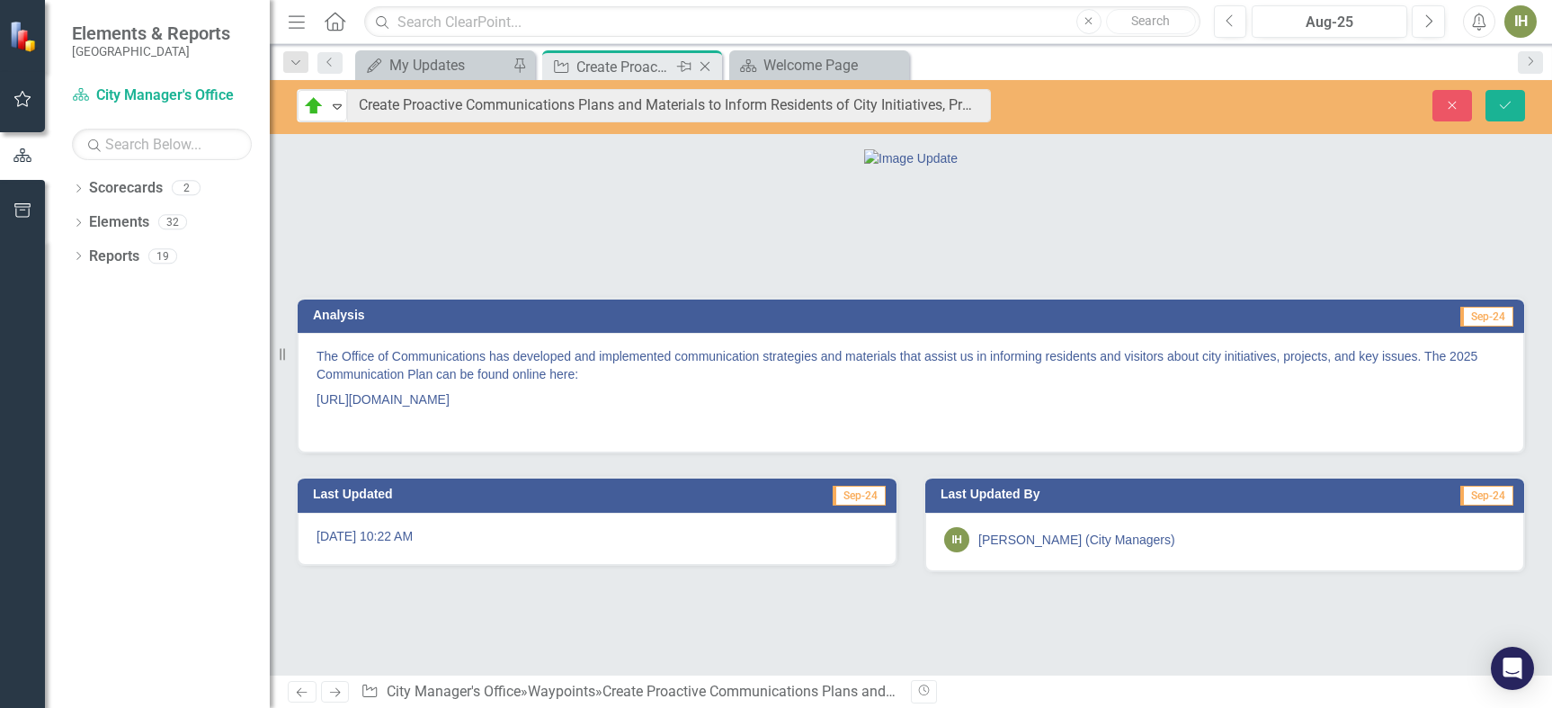
click at [708, 66] on icon "Close" at bounding box center [705, 66] width 18 height 14
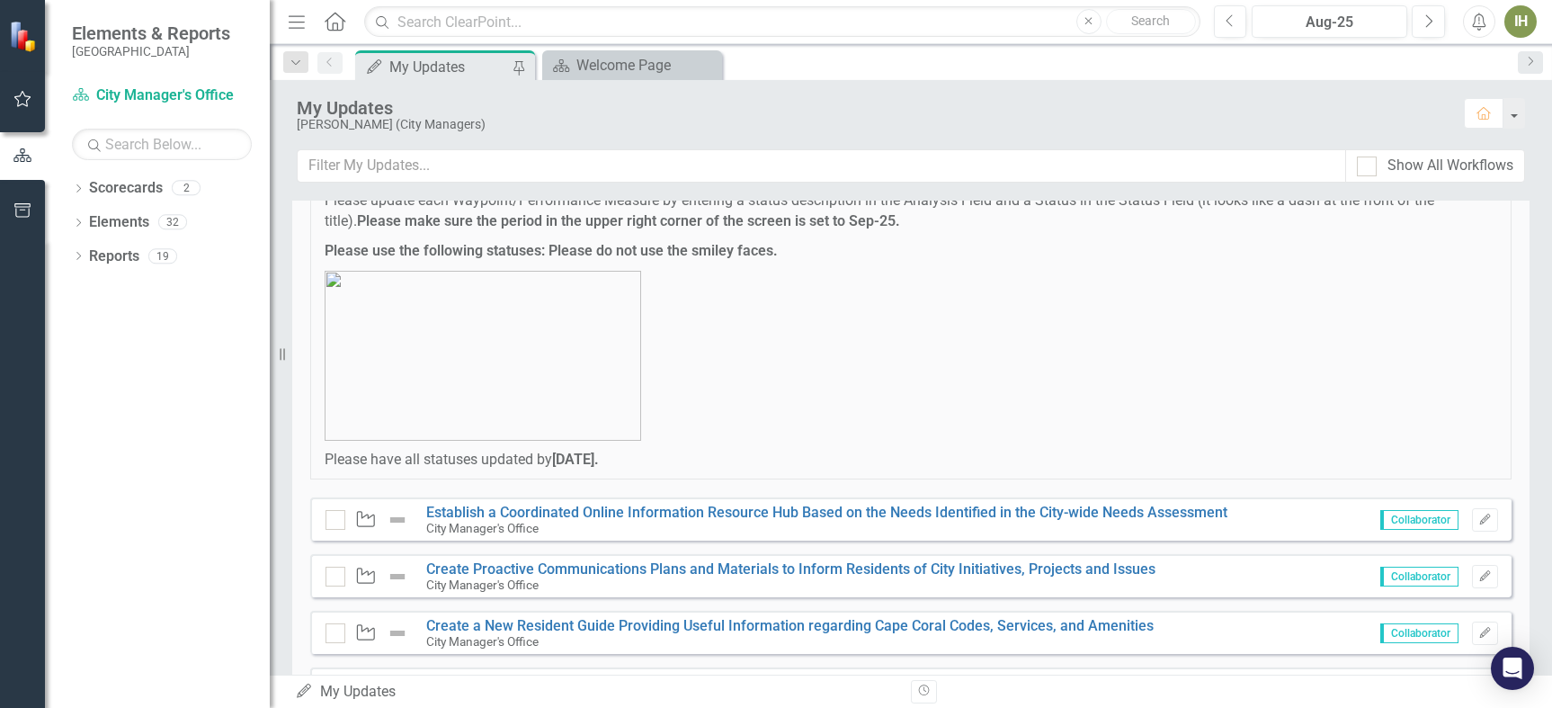
scroll to position [180, 0]
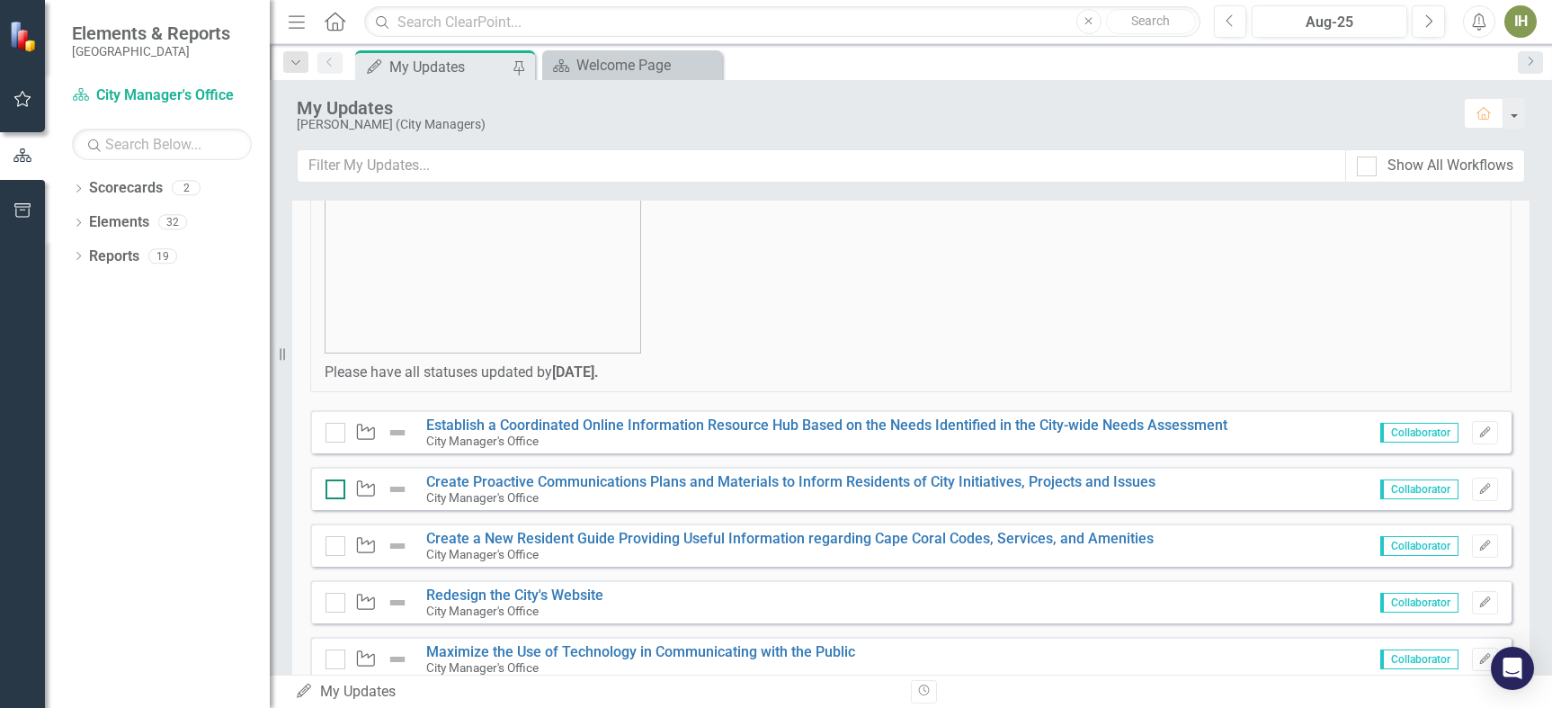
click at [329, 489] on div at bounding box center [336, 489] width 20 height 20
click at [329, 489] on input "checkbox" at bounding box center [332, 485] width 12 height 12
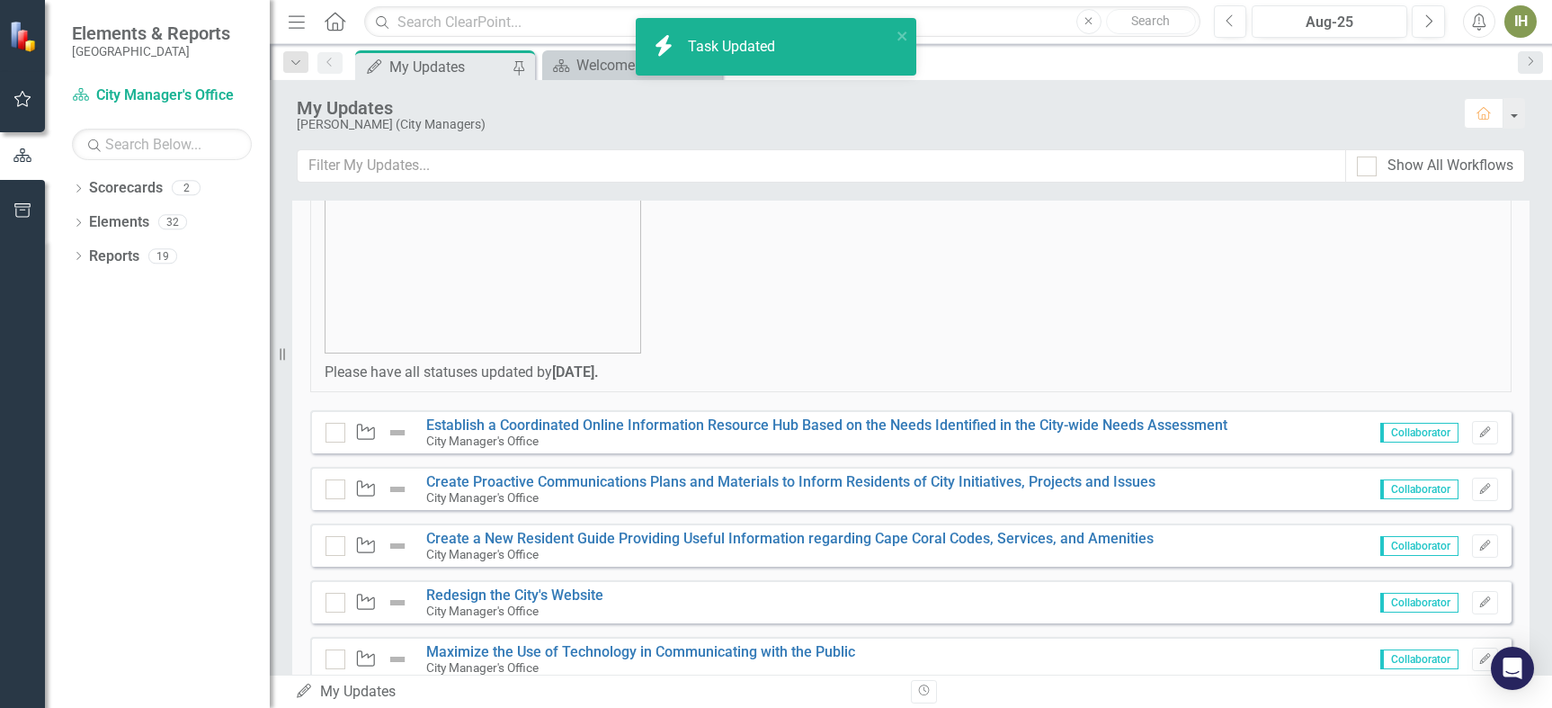
checkbox input "true"
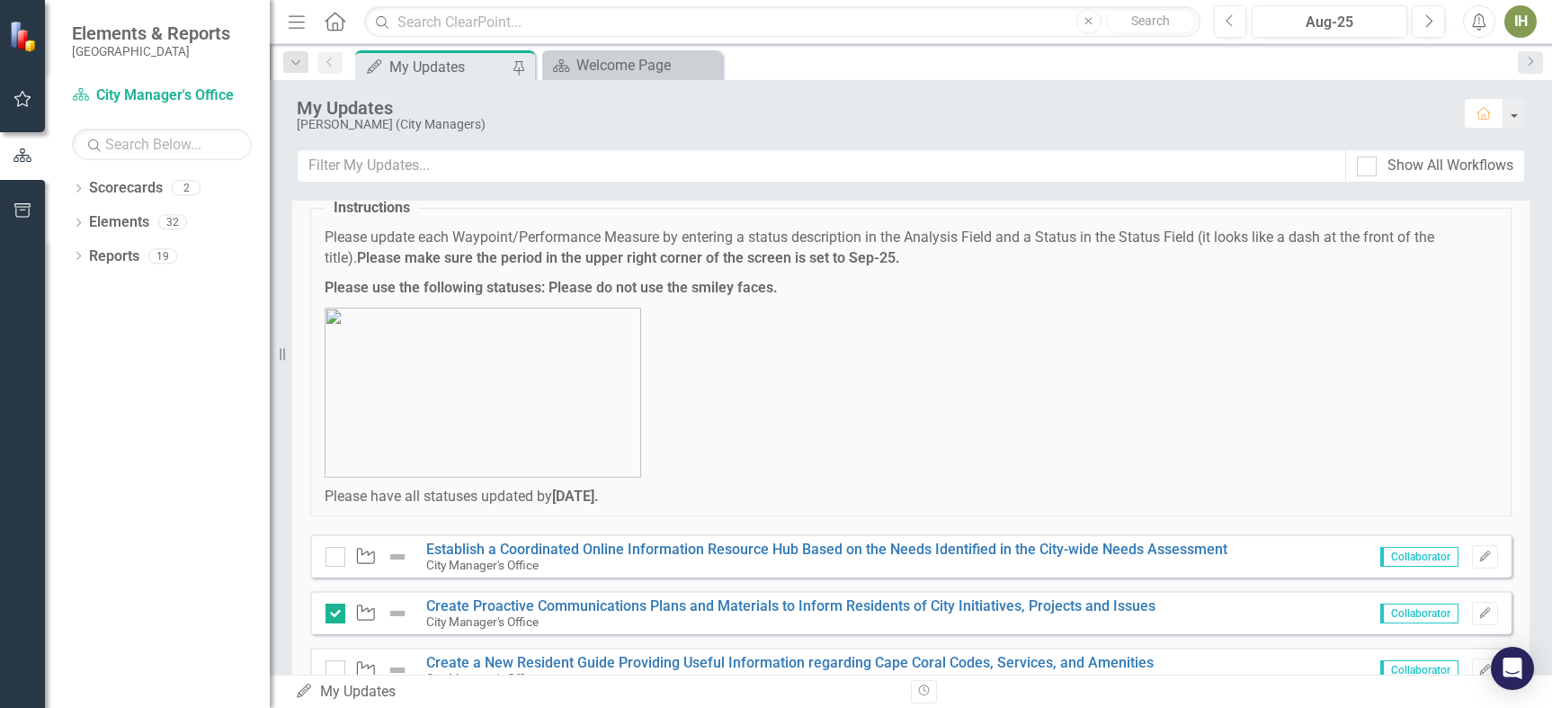
scroll to position [0, 0]
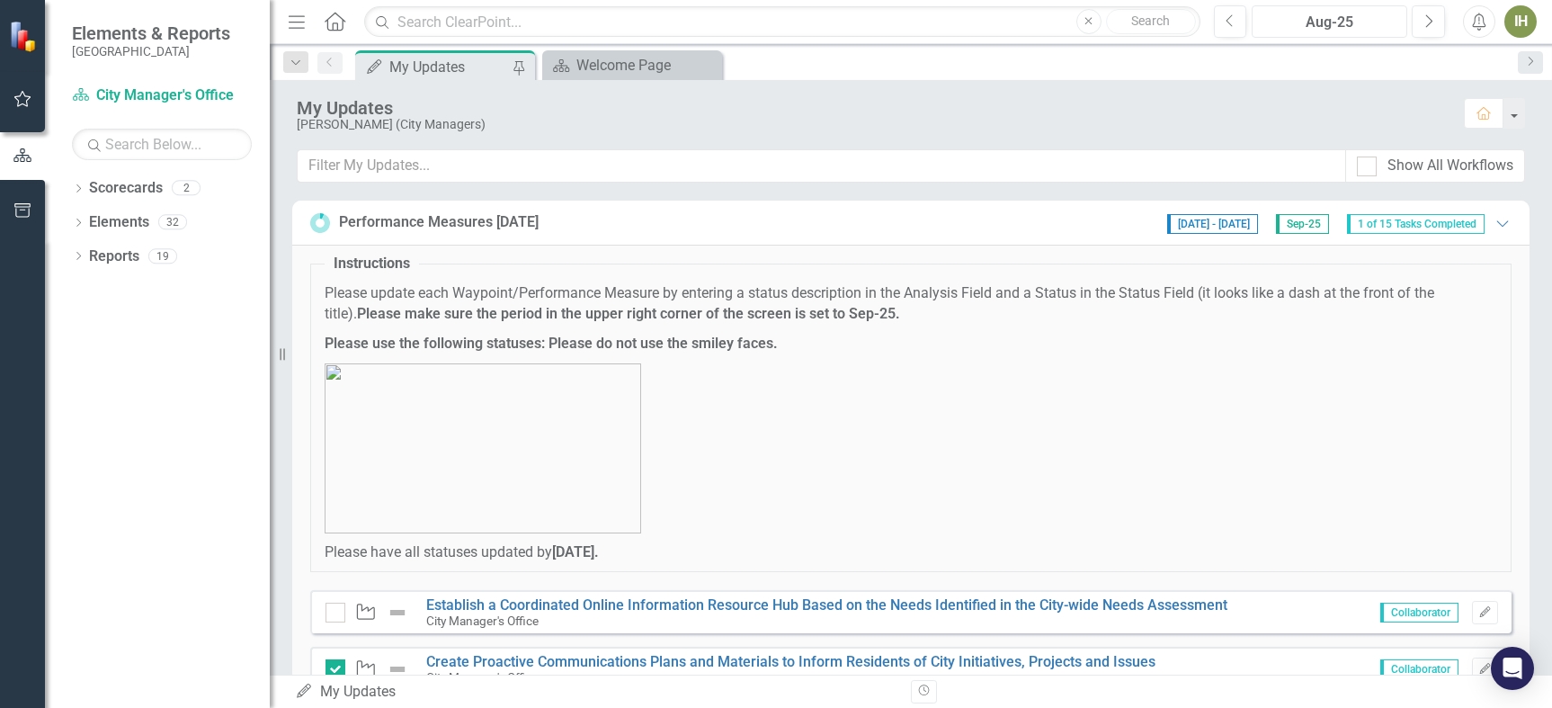
click at [1345, 15] on div "Aug-25" at bounding box center [1329, 23] width 143 height 22
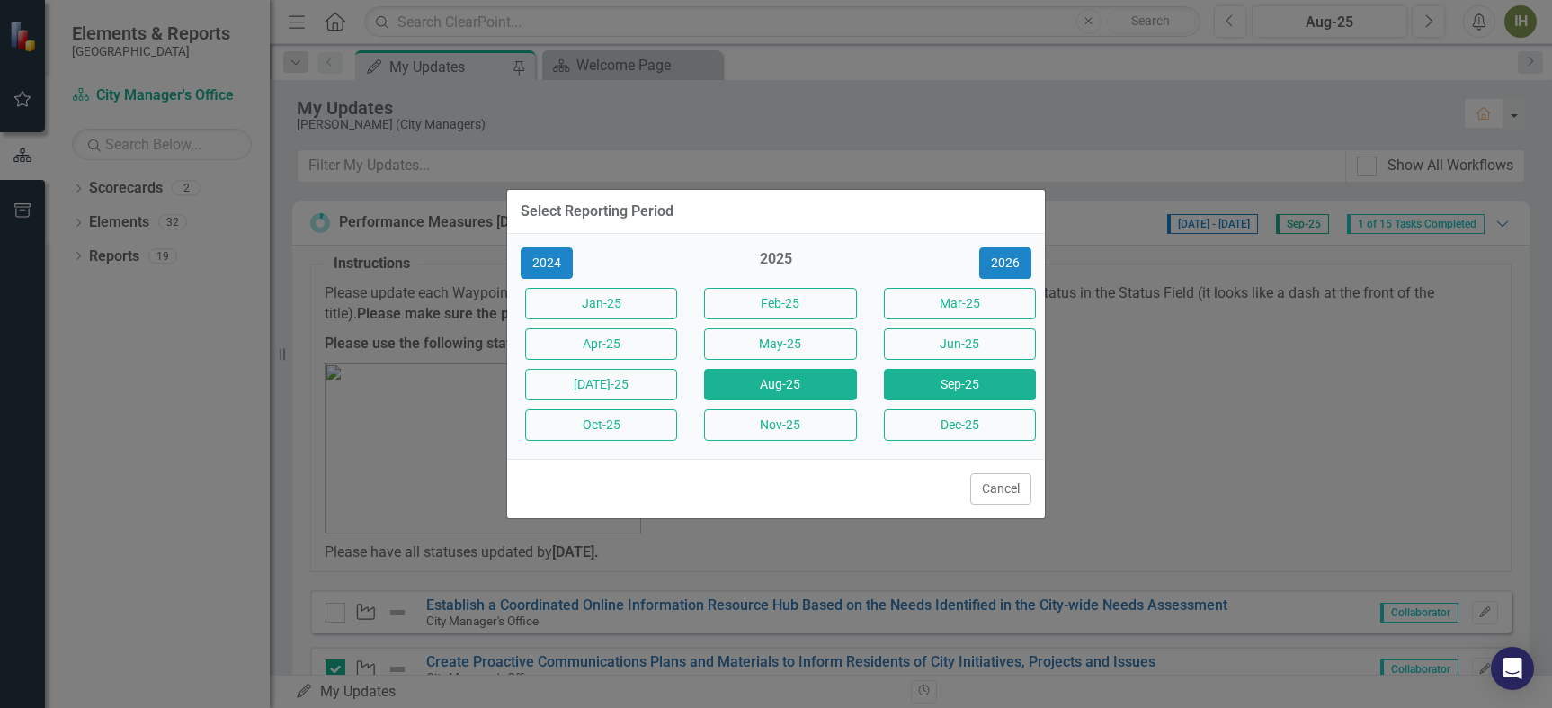
click at [997, 388] on button "Sep-25" at bounding box center [960, 384] width 152 height 31
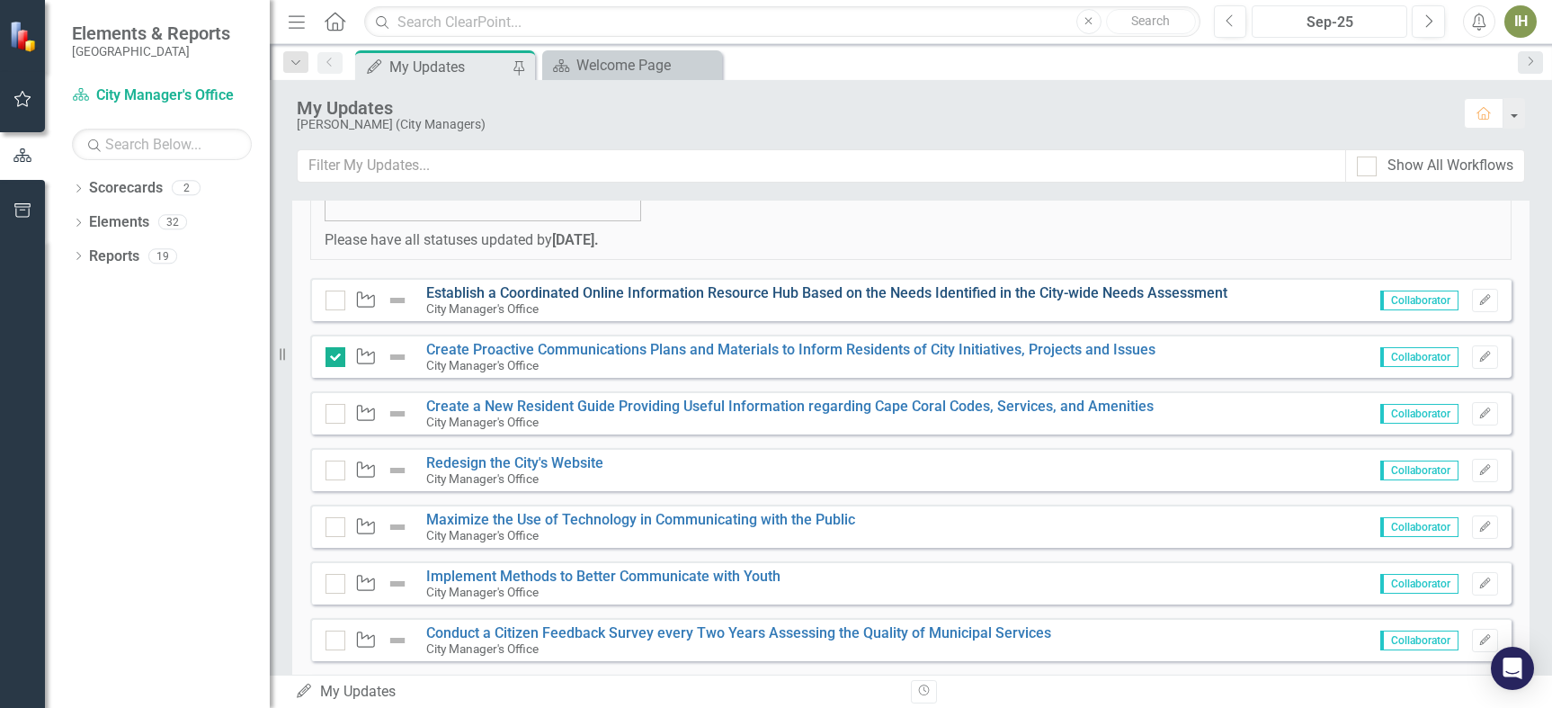
scroll to position [180, 0]
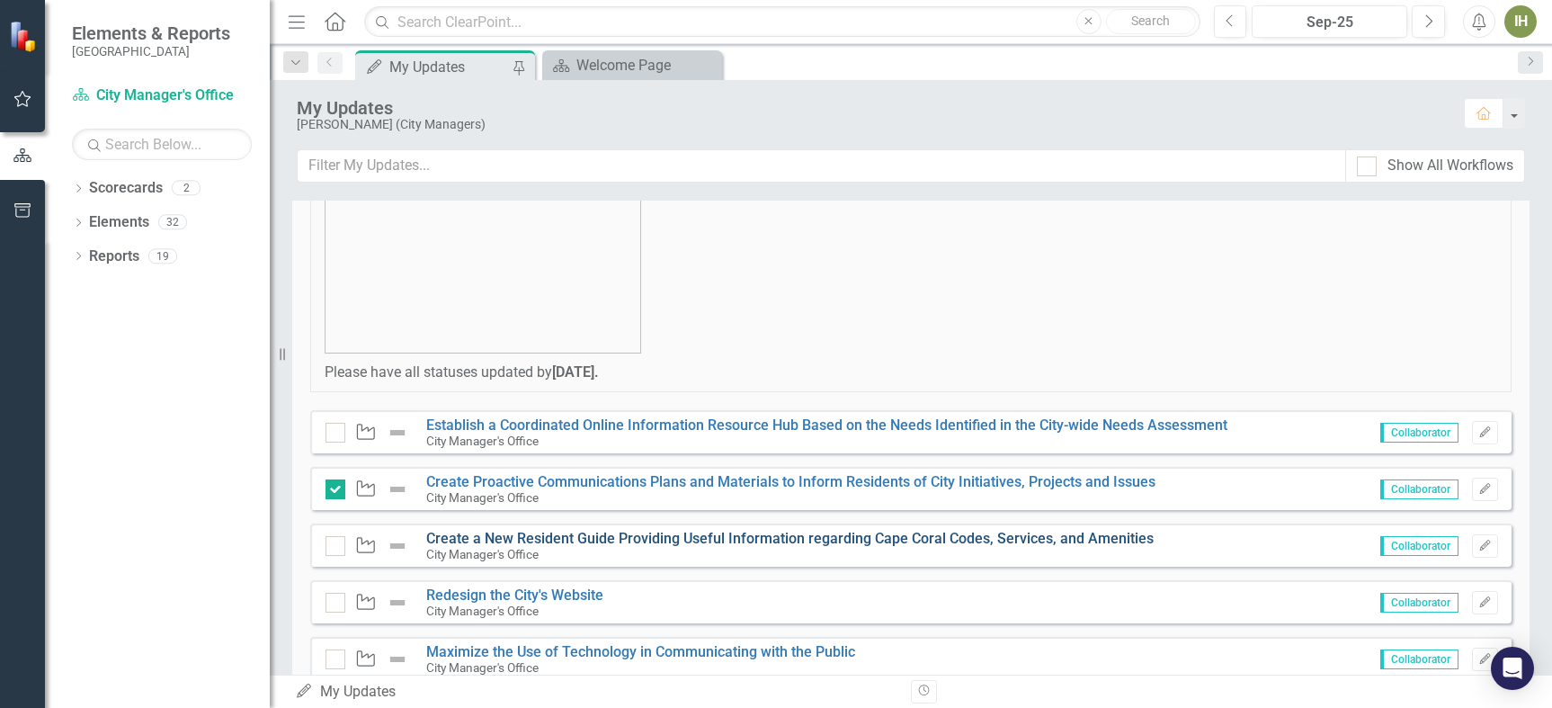
click at [620, 538] on link "Create a New Resident Guide Providing Useful Information regarding Cape Coral C…" at bounding box center [789, 538] width 727 height 17
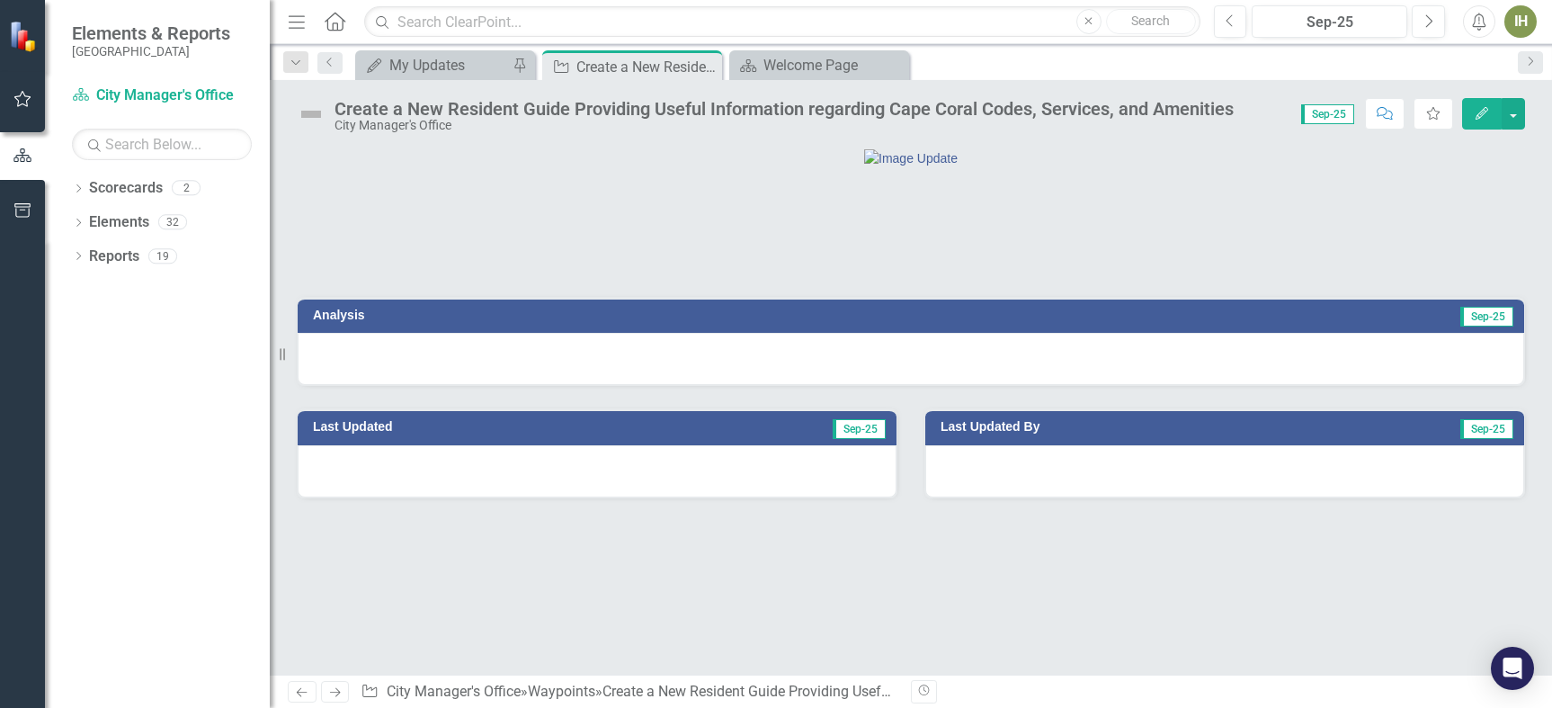
click at [342, 322] on h3 "Analysis" at bounding box center [605, 314] width 584 height 13
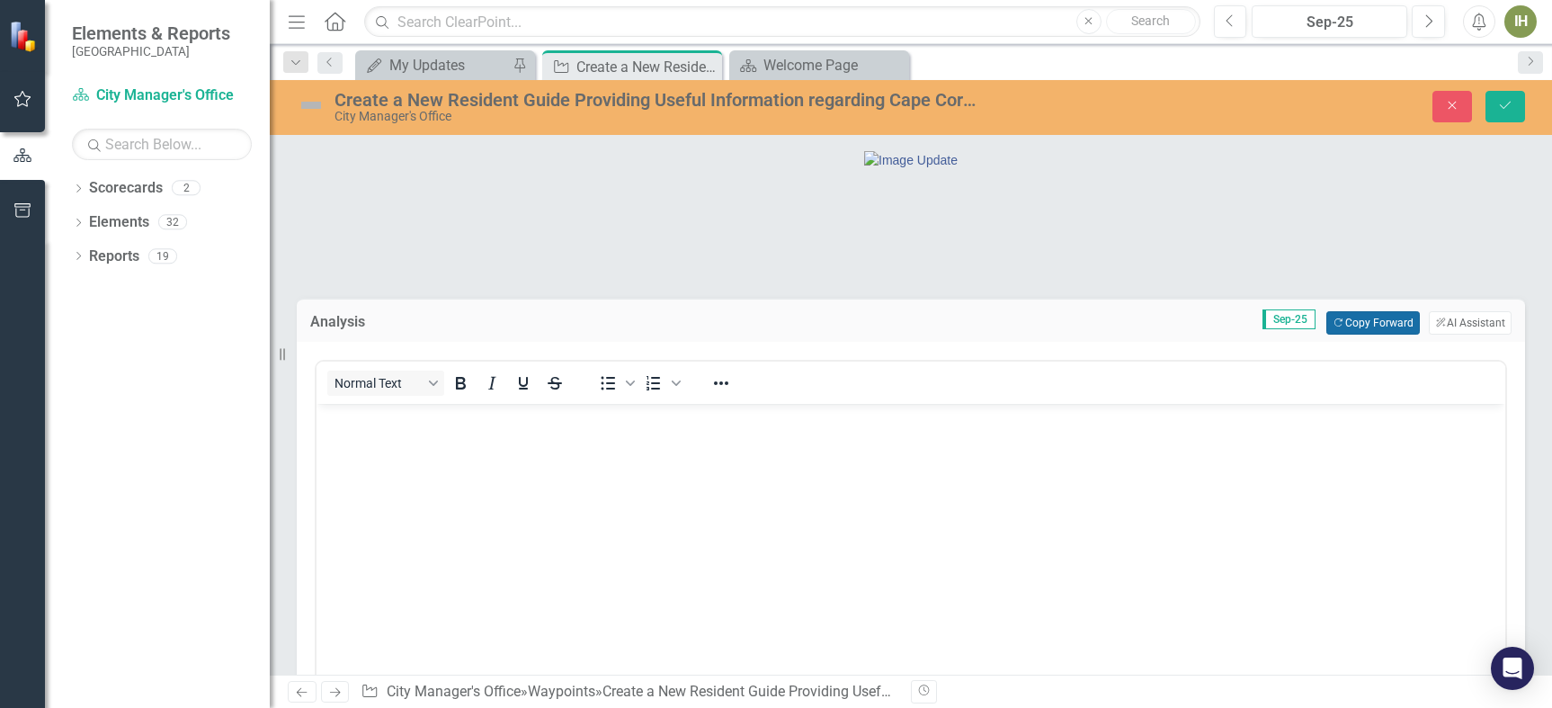
click at [1343, 335] on button "Copy Forward Copy Forward" at bounding box center [1372, 322] width 93 height 23
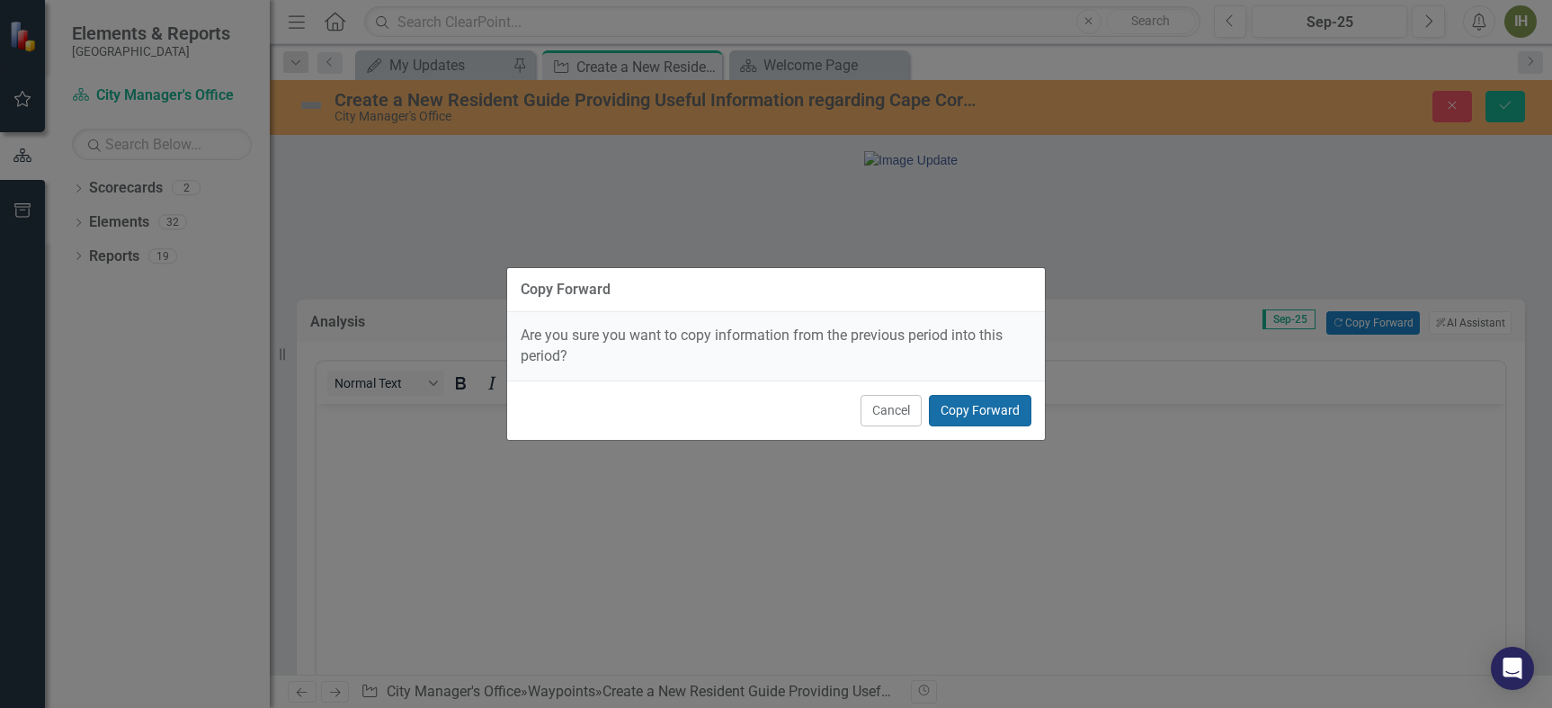
click at [1007, 407] on button "Copy Forward" at bounding box center [980, 410] width 103 height 31
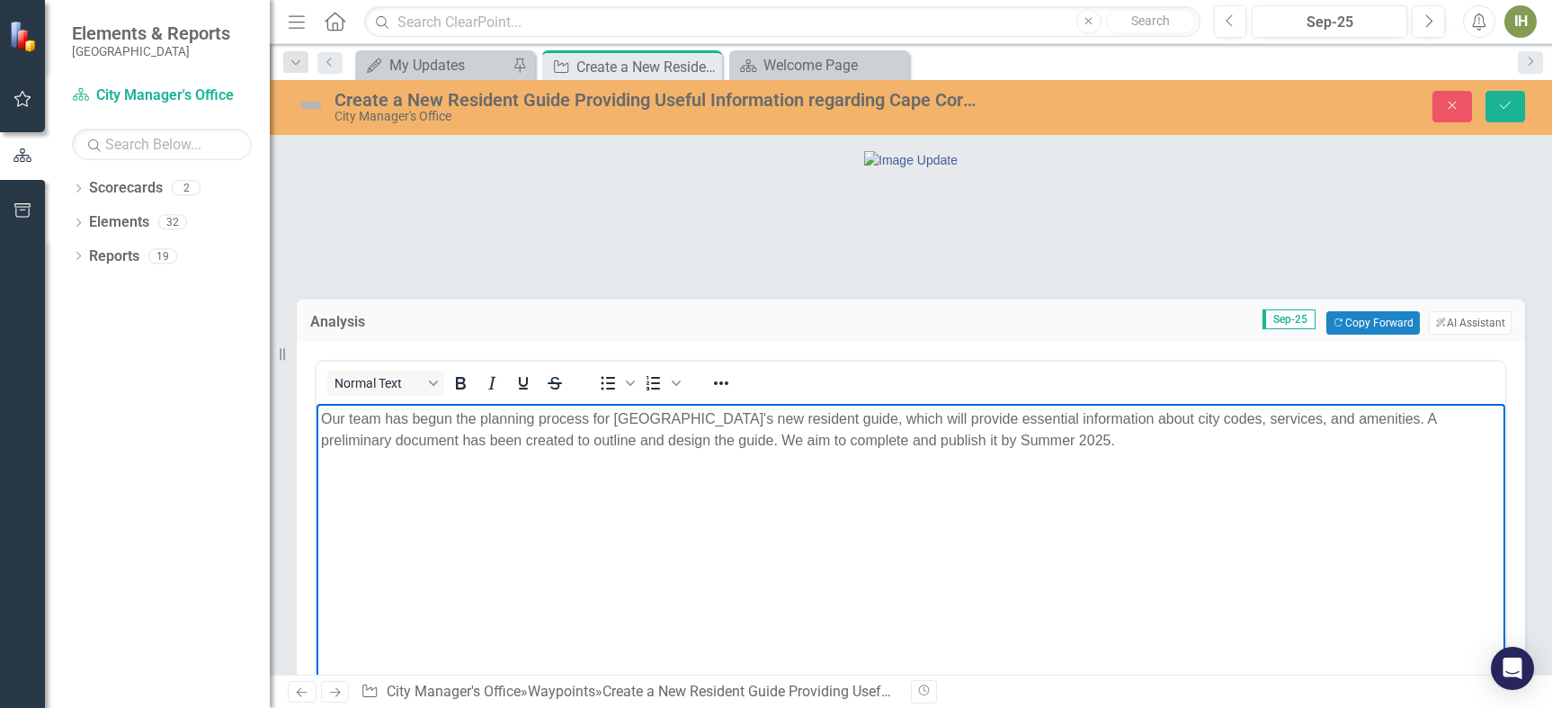
click at [1036, 441] on p "Our team has begun the planning process for [GEOGRAPHIC_DATA]'s new resident gu…" at bounding box center [911, 429] width 1180 height 43
drag, startPoint x: 1038, startPoint y: 440, endPoint x: 946, endPoint y: 444, distance: 91.8
click at [946, 444] on p "Our team has begun the planning process for [GEOGRAPHIC_DATA]'s new resident gu…" at bounding box center [911, 429] width 1180 height 43
click at [469, 437] on p "Our team has begun the planning process for [GEOGRAPHIC_DATA]'s new resident gu…" at bounding box center [911, 429] width 1180 height 43
drag, startPoint x: 408, startPoint y: 417, endPoint x: 537, endPoint y: 424, distance: 128.8
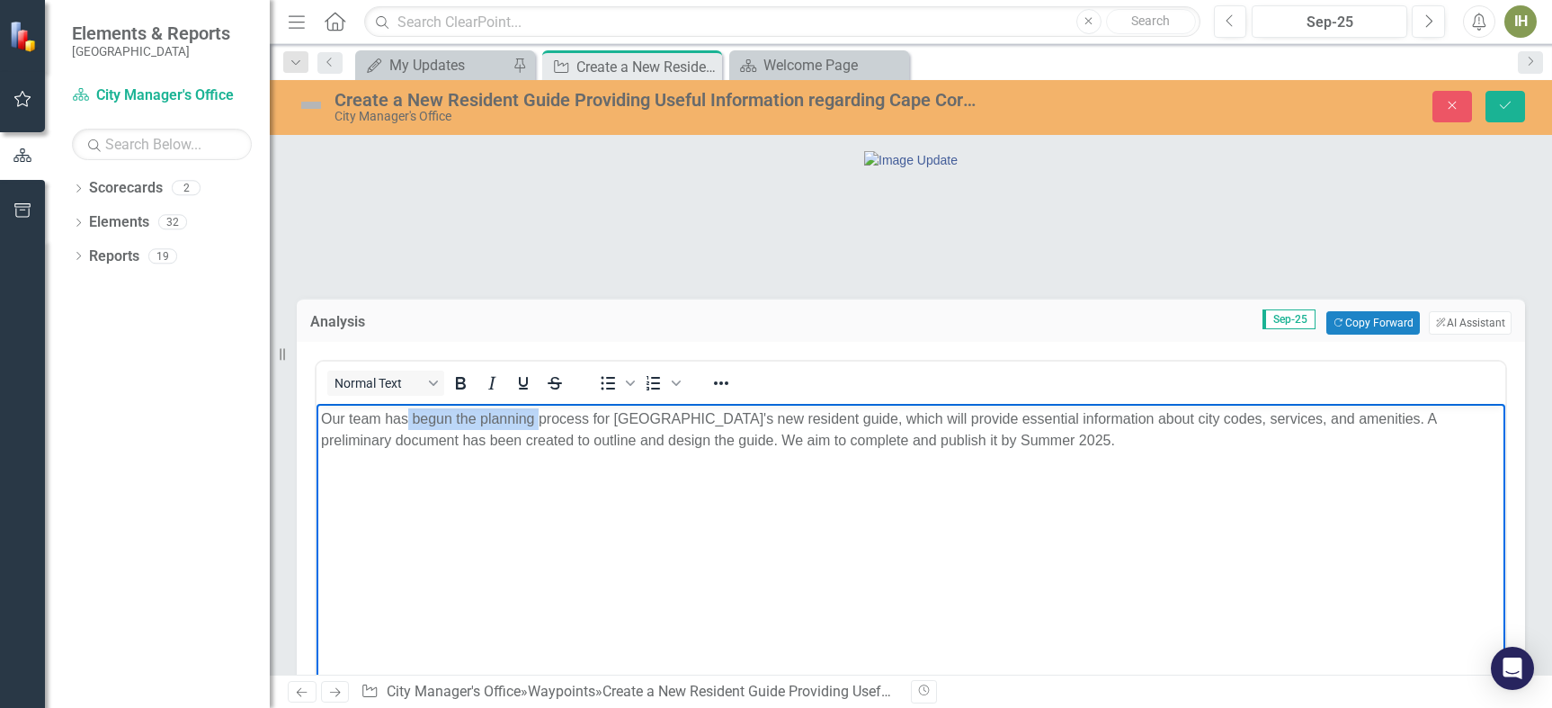
click at [537, 424] on p "Our team has begun the planning process for [GEOGRAPHIC_DATA]'s new resident gu…" at bounding box center [911, 429] width 1180 height 43
drag, startPoint x: 1379, startPoint y: 423, endPoint x: 383, endPoint y: 446, distance: 996.6
click at [383, 446] on p "Our team has almost completed the process for [GEOGRAPHIC_DATA]'s new resident …" at bounding box center [911, 429] width 1180 height 43
click at [404, 442] on p "Our team has almost completed the process for [GEOGRAPHIC_DATA]'s new resident …" at bounding box center [911, 429] width 1180 height 43
drag, startPoint x: 605, startPoint y: 442, endPoint x: 413, endPoint y: 444, distance: 192.5
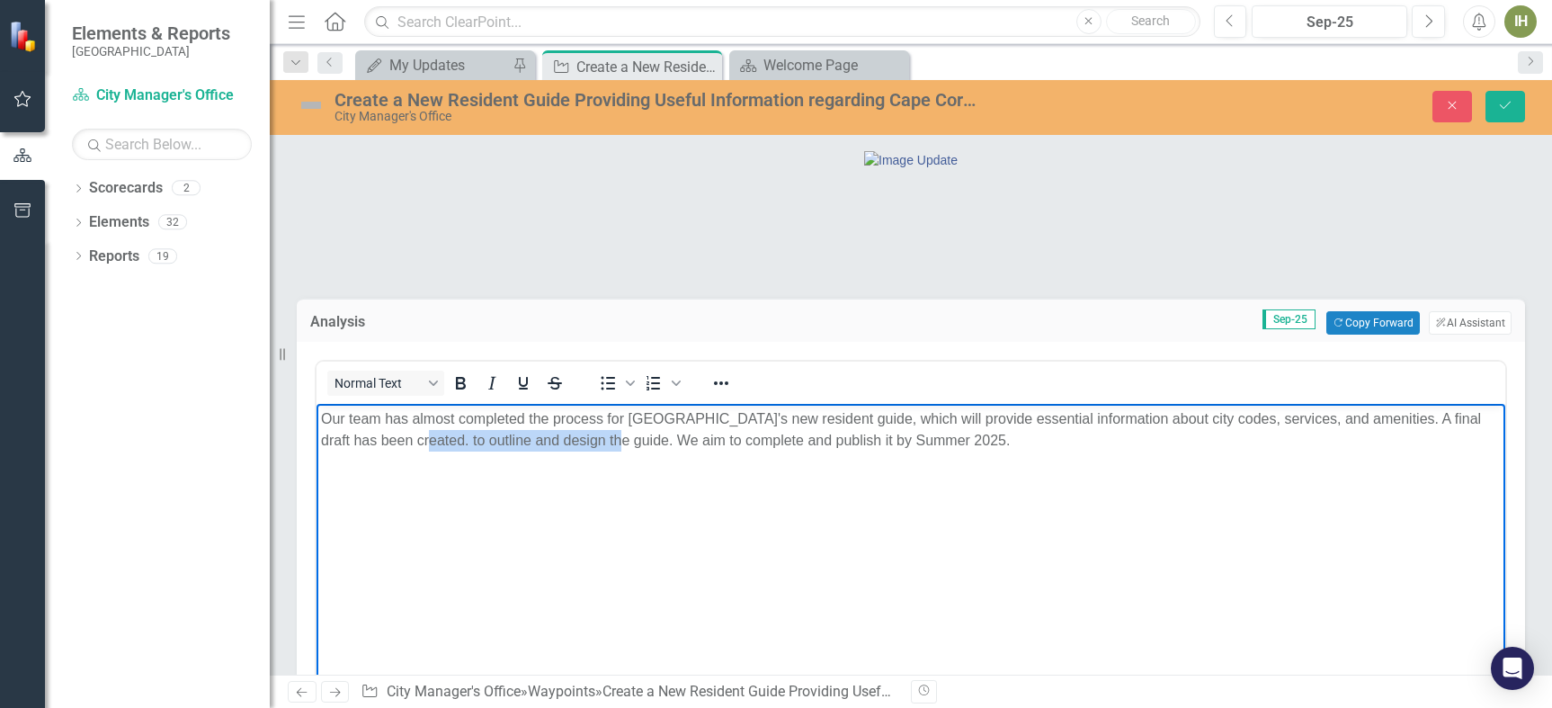
click at [413, 444] on p "Our team has almost completed the process for [GEOGRAPHIC_DATA]'s new resident …" at bounding box center [911, 429] width 1180 height 43
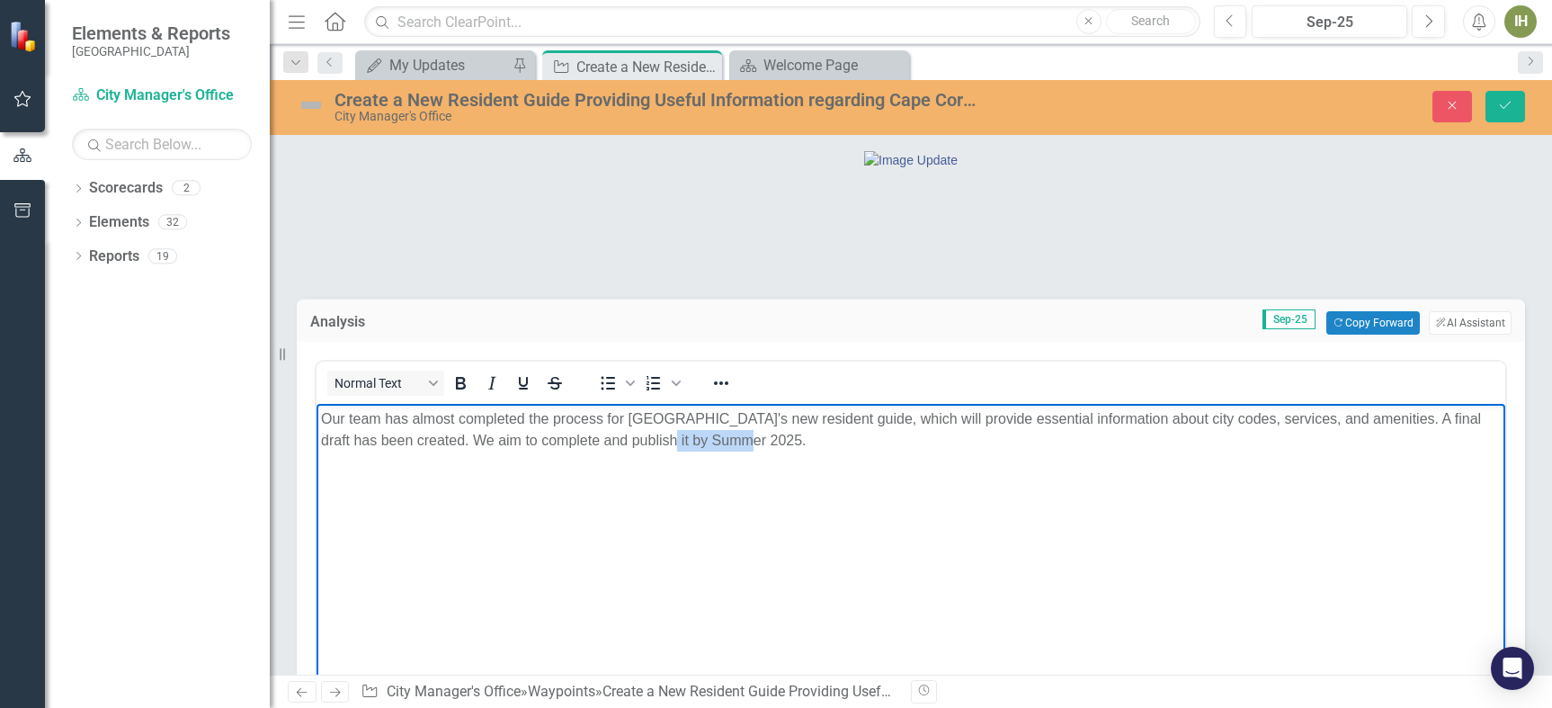
drag, startPoint x: 743, startPoint y: 441, endPoint x: 652, endPoint y: 444, distance: 90.9
click at [652, 444] on p "Our team has almost completed the process for [GEOGRAPHIC_DATA]'s new resident …" at bounding box center [911, 429] width 1180 height 43
click at [805, 455] on body "Our team has almost completed the process for [GEOGRAPHIC_DATA]'s new resident …" at bounding box center [911, 539] width 1189 height 270
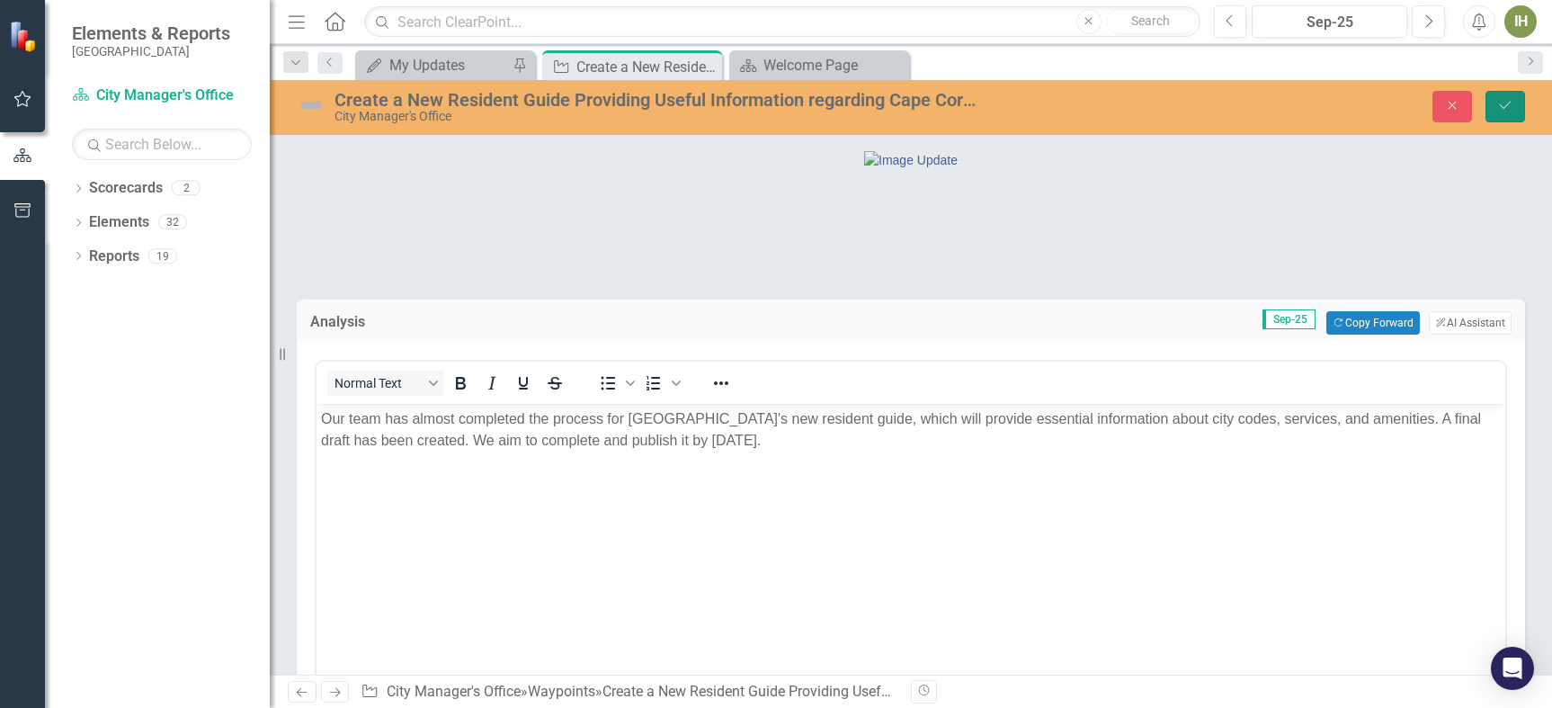
click at [1505, 103] on icon "Save" at bounding box center [1505, 105] width 16 height 13
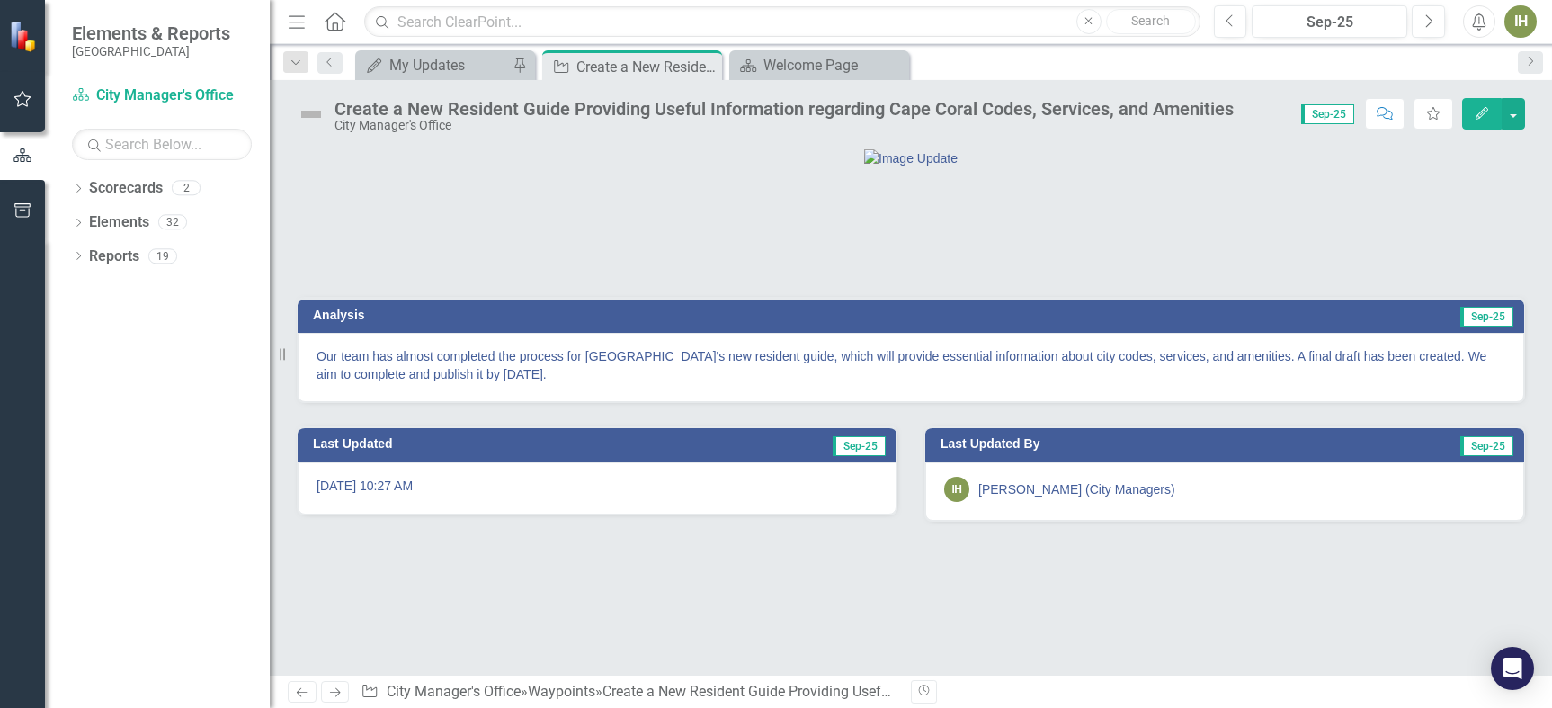
click at [310, 116] on img at bounding box center [311, 114] width 29 height 29
click at [308, 109] on img at bounding box center [311, 114] width 29 height 29
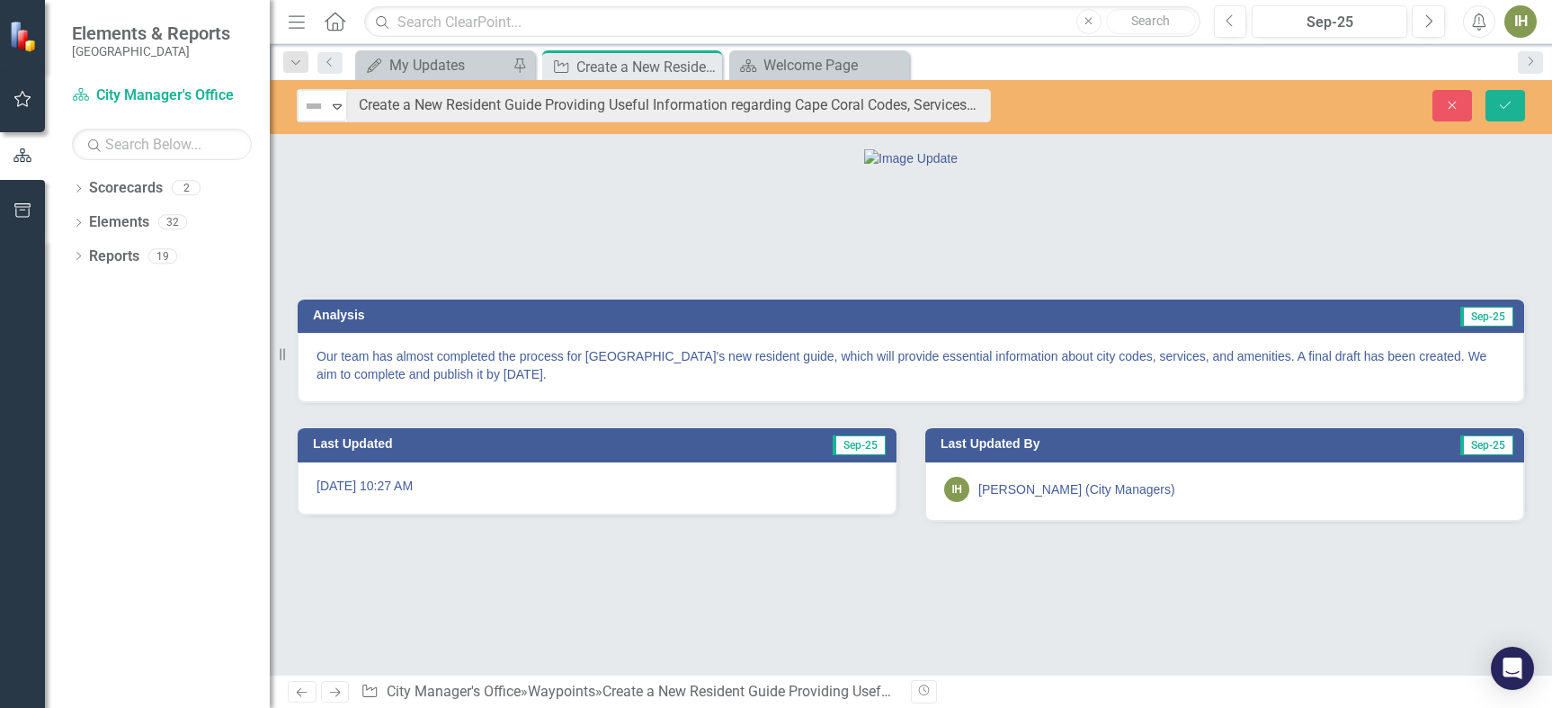
click at [308, 109] on img at bounding box center [314, 106] width 22 height 22
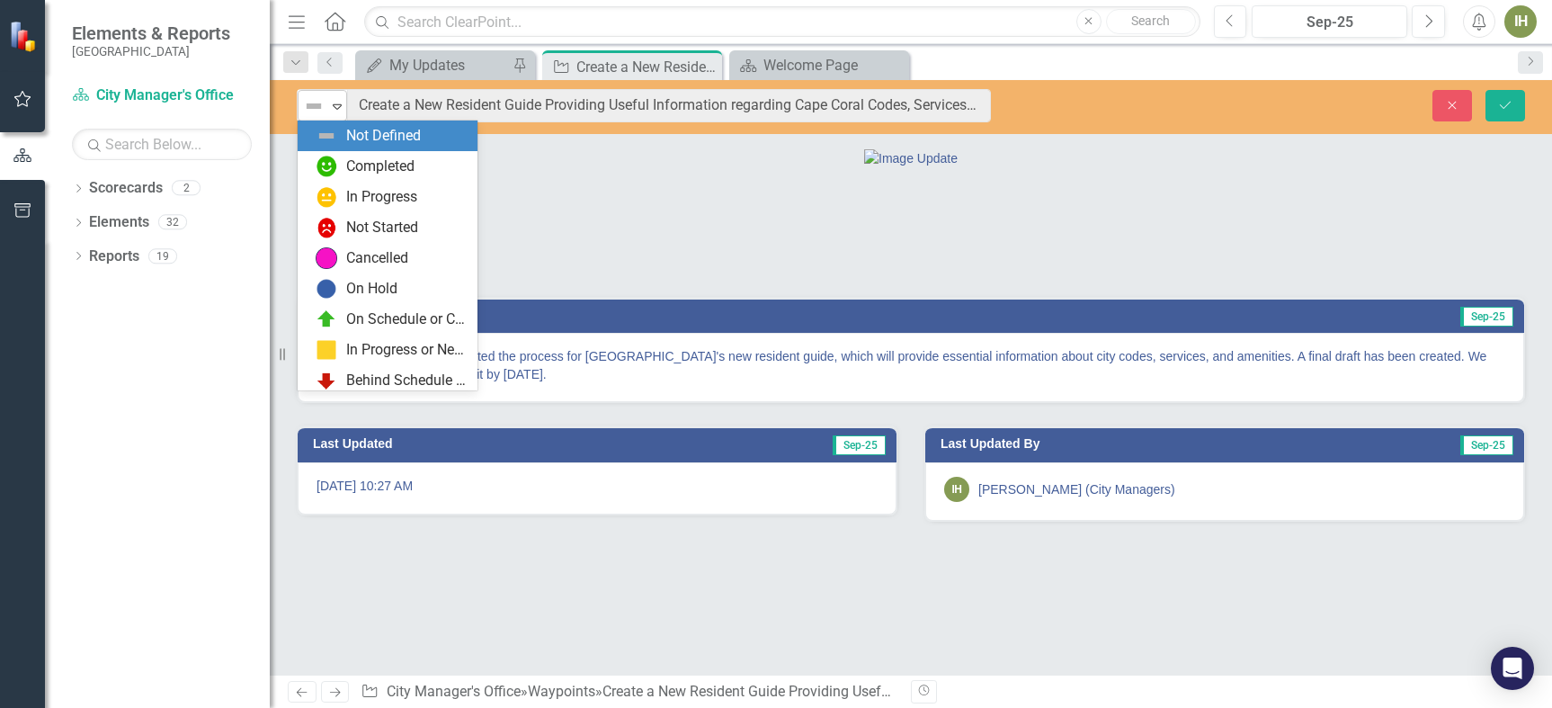
click at [334, 108] on icon "Expand" at bounding box center [337, 106] width 18 height 14
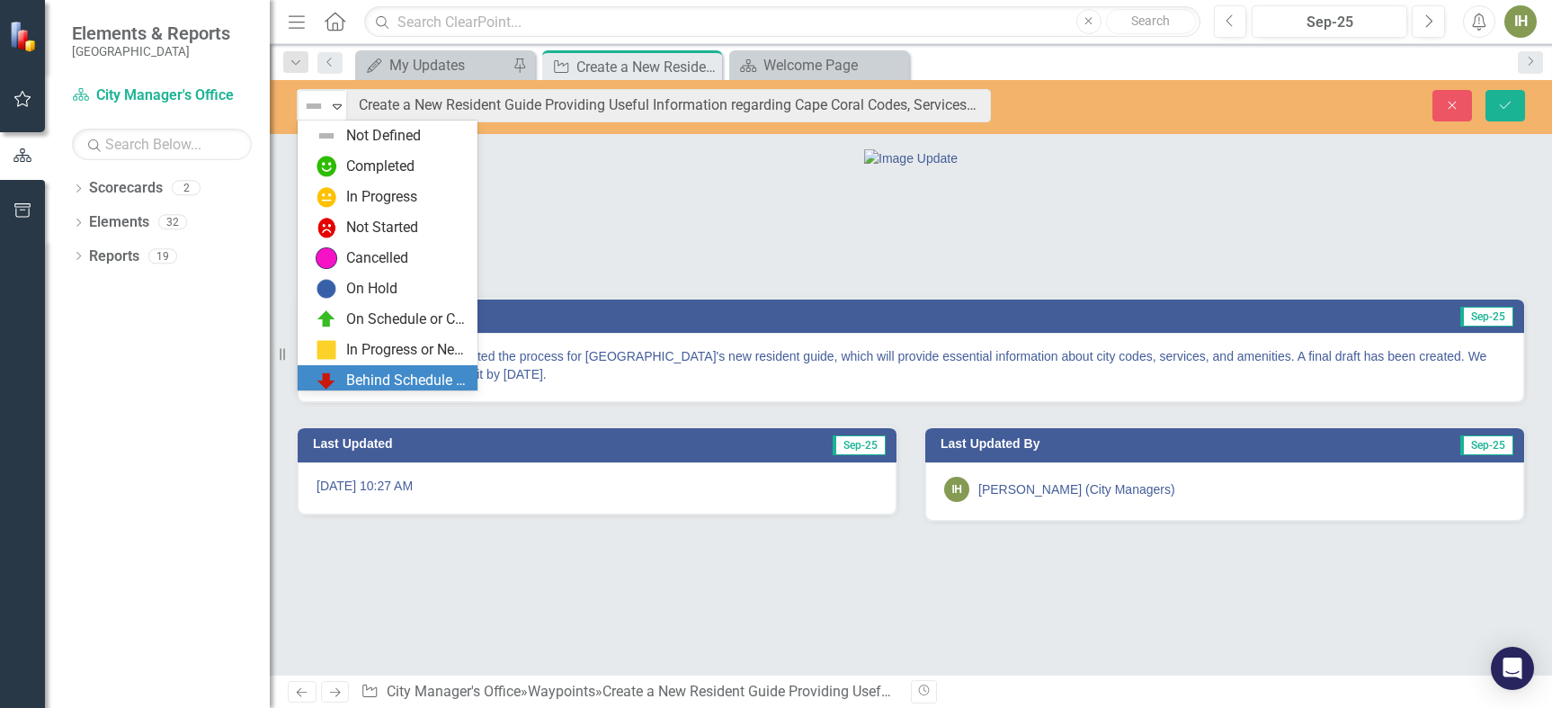
scroll to position [36, 0]
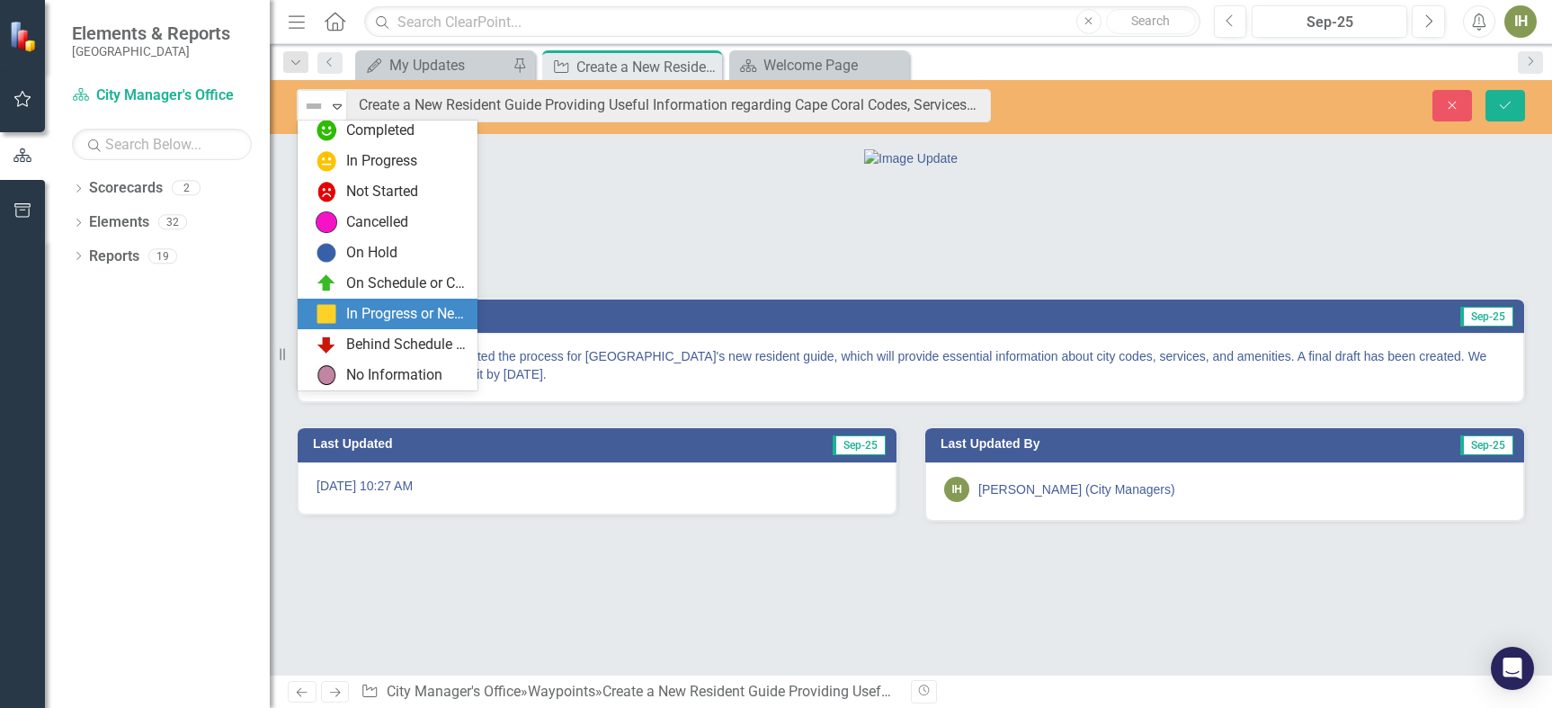
click at [397, 308] on div "In Progress or Needs Work" at bounding box center [406, 314] width 120 height 21
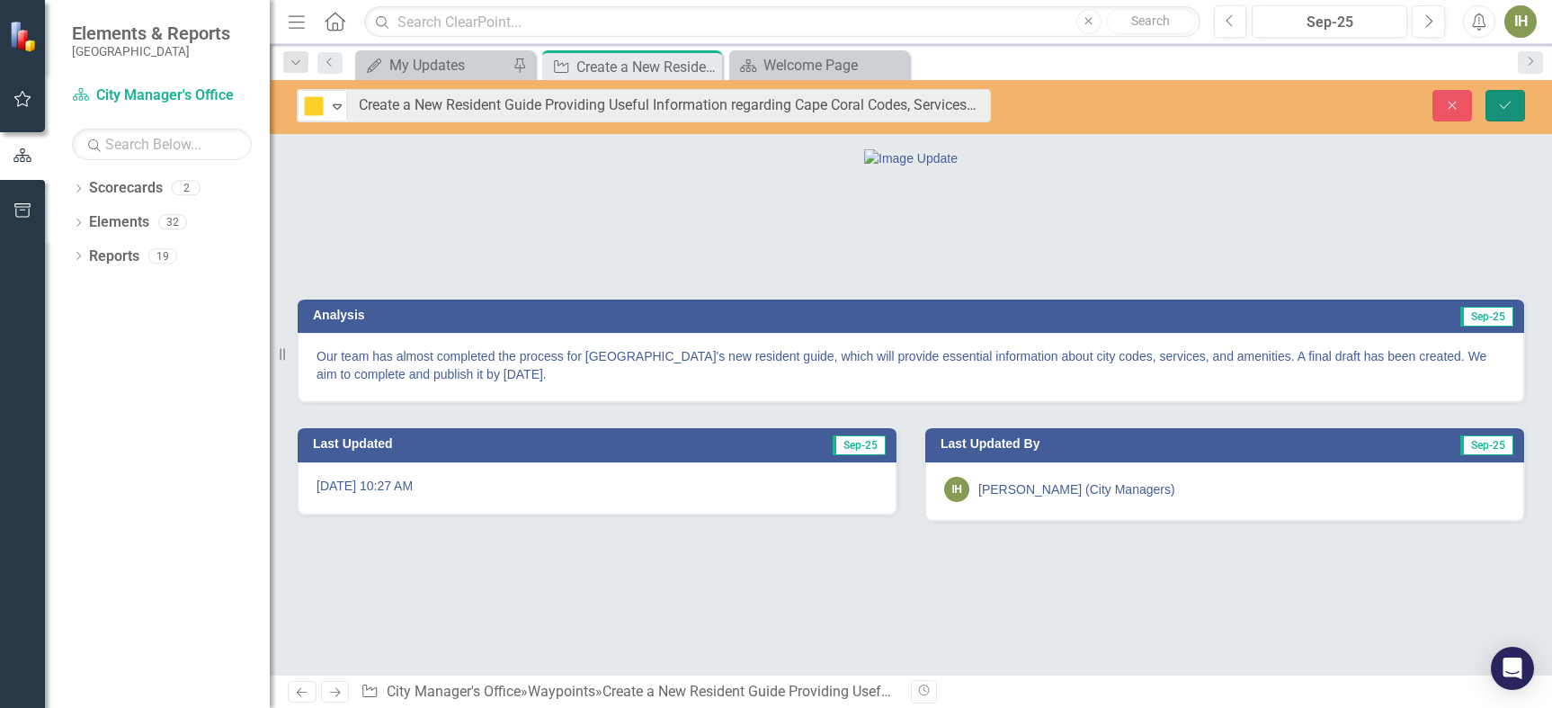
click at [1513, 104] on button "Save" at bounding box center [1506, 105] width 40 height 31
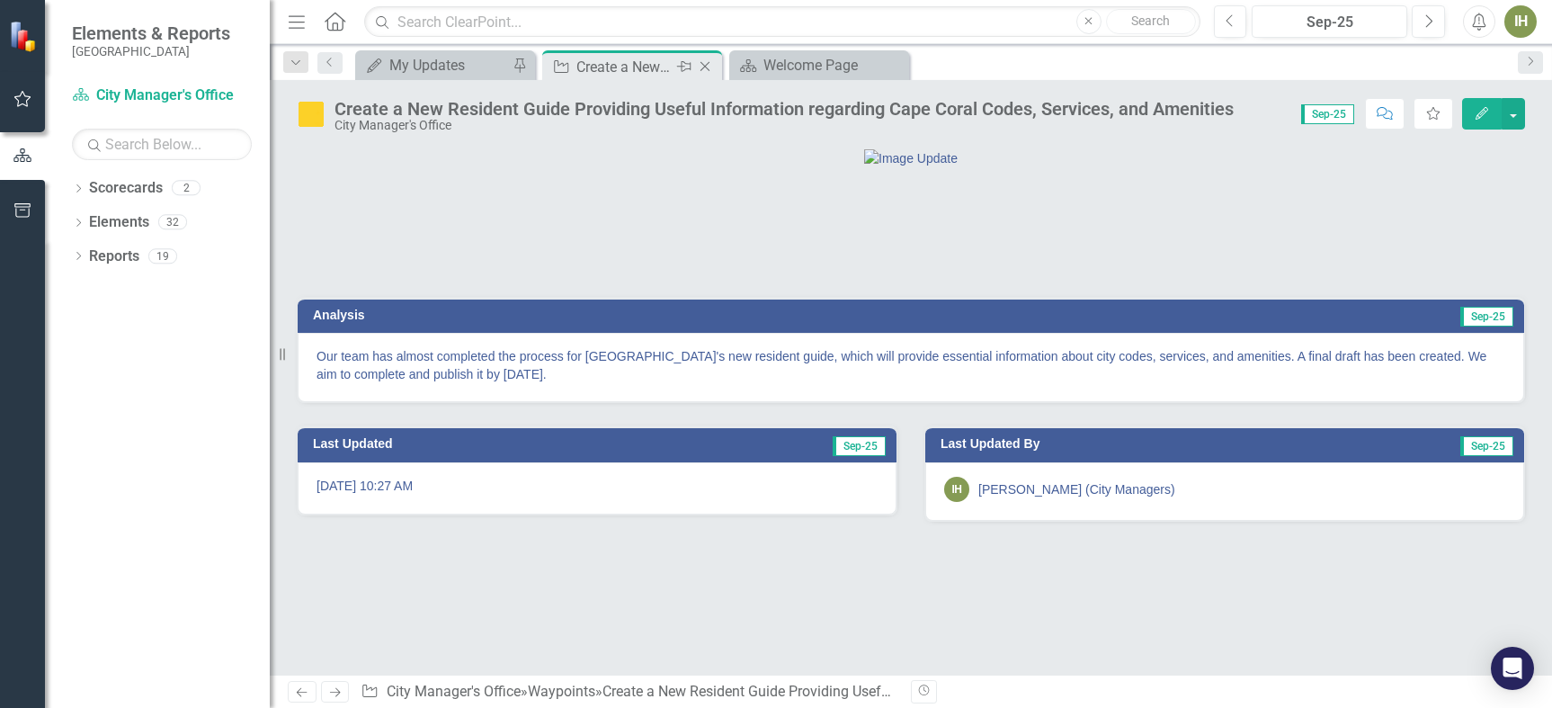
click at [706, 67] on icon at bounding box center [706, 67] width 10 height 10
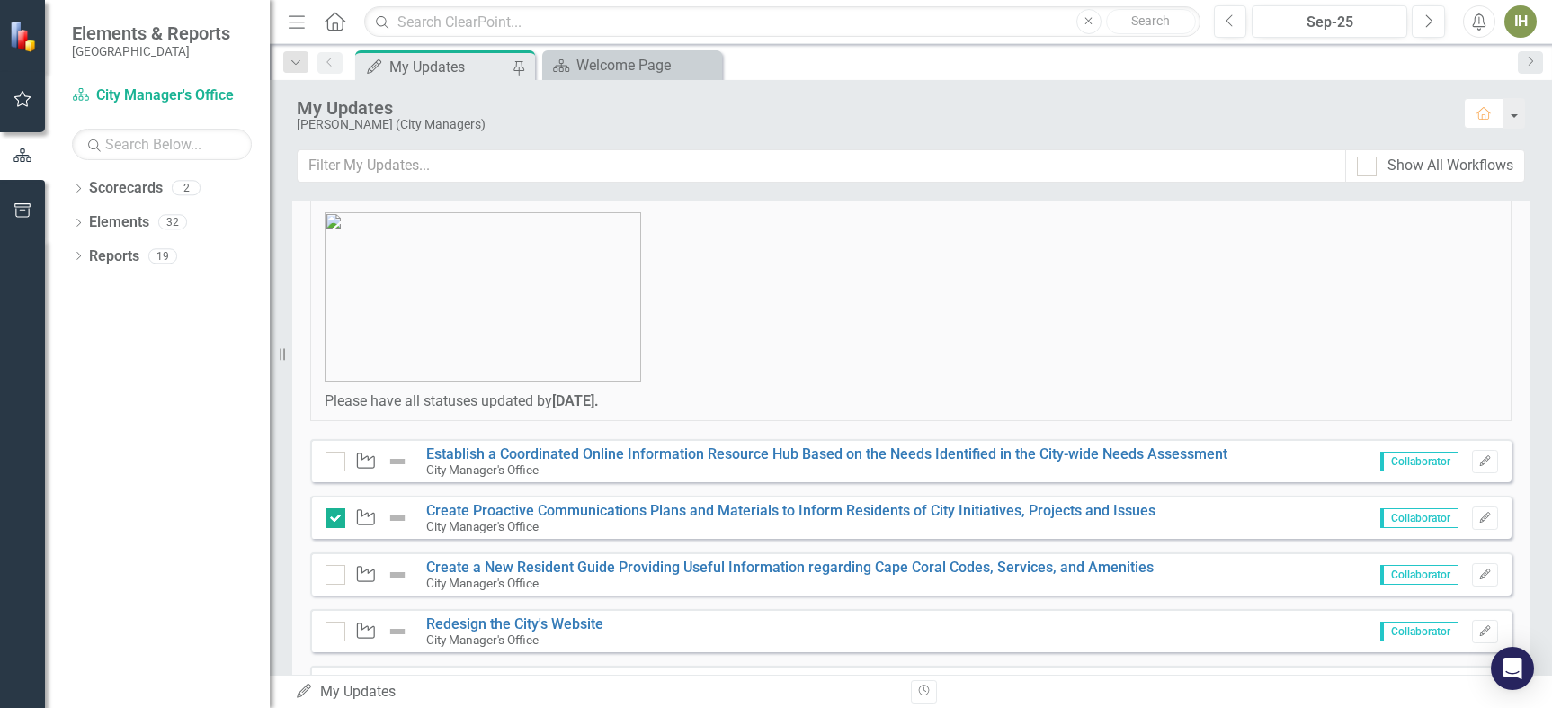
scroll to position [180, 0]
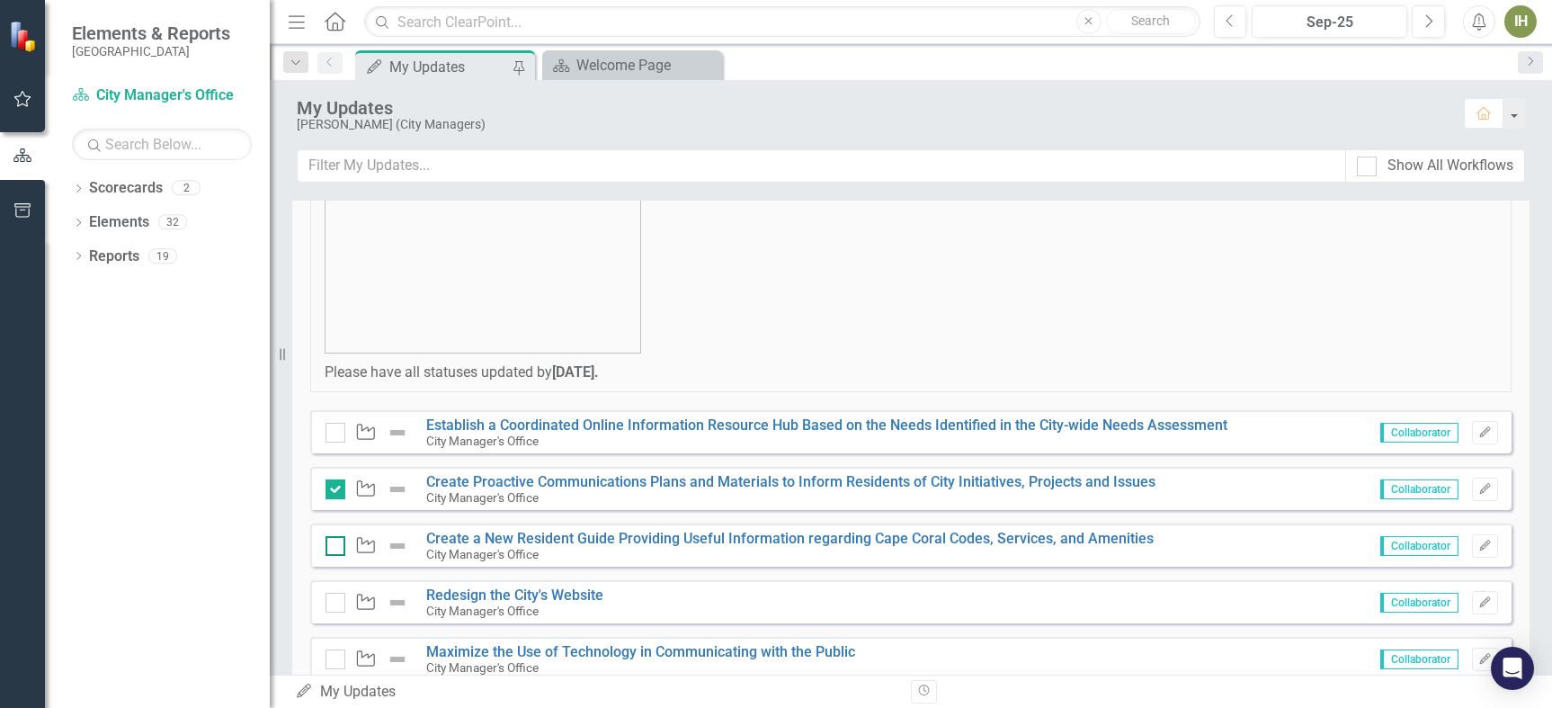
click at [336, 548] on div at bounding box center [336, 546] width 20 height 20
click at [336, 548] on input "checkbox" at bounding box center [332, 542] width 12 height 12
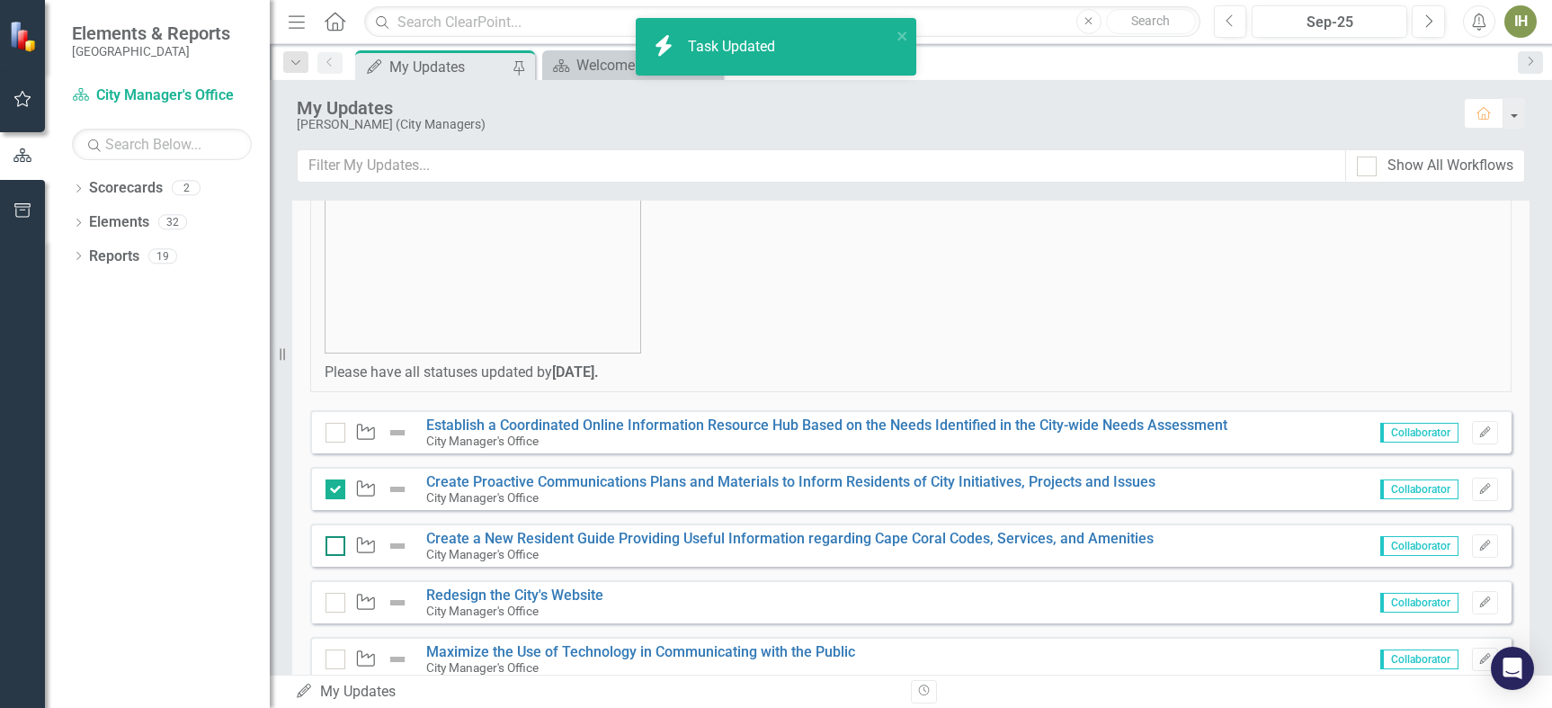
checkbox input "true"
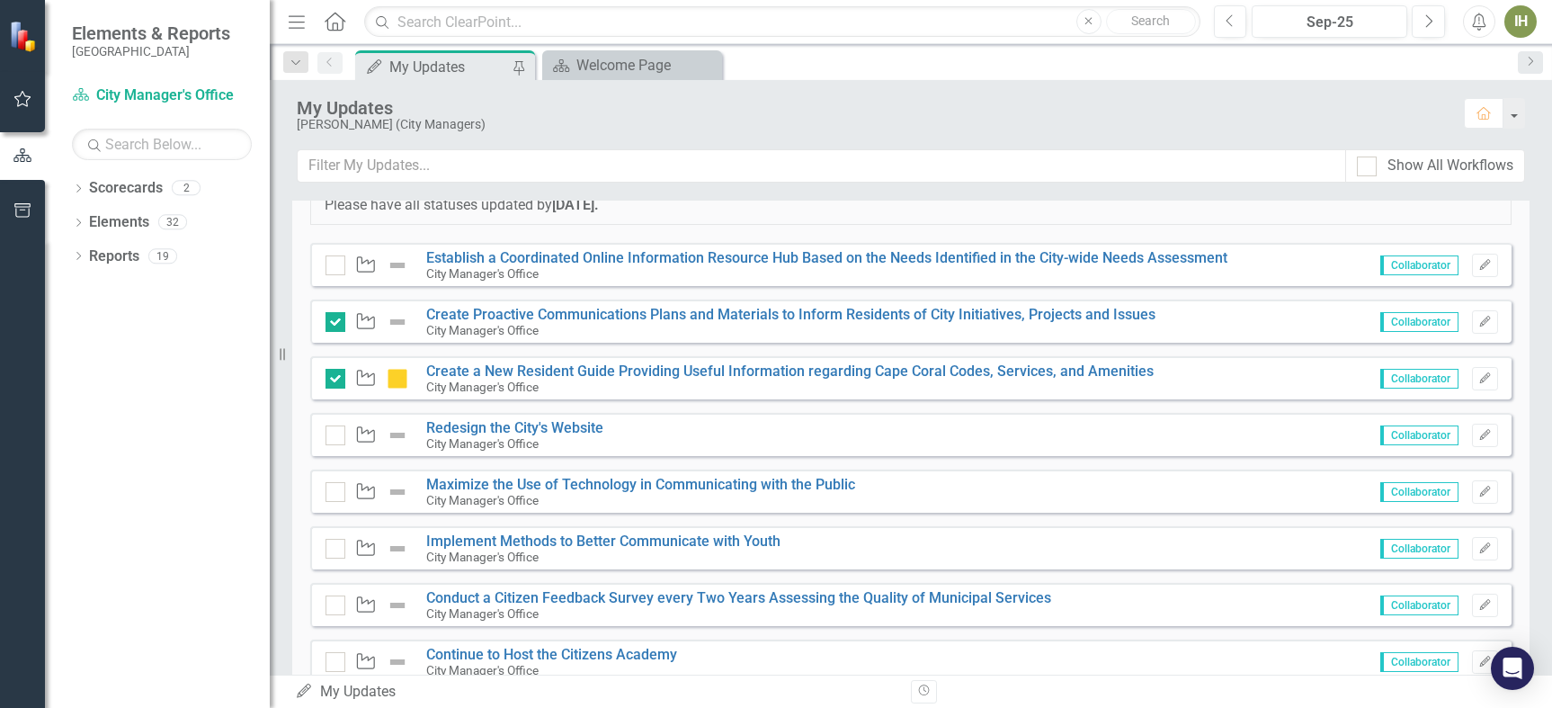
scroll to position [360, 0]
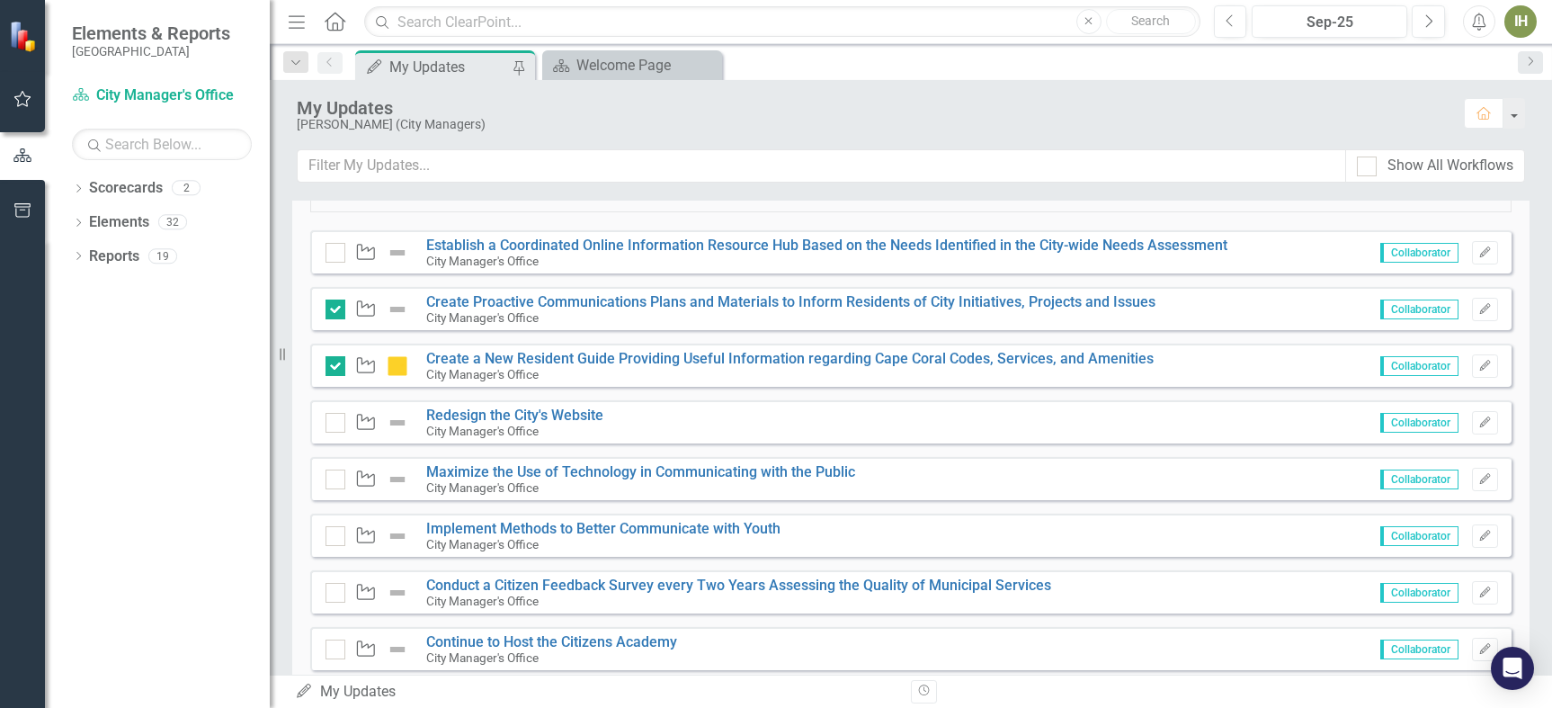
click at [397, 307] on img at bounding box center [398, 310] width 22 height 22
click at [477, 290] on div "Waypoint Create Proactive Communications Plans and Materials to Inform Resident…" at bounding box center [910, 308] width 1201 height 43
click at [508, 301] on link "Create Proactive Communications Plans and Materials to Inform Residents of City…" at bounding box center [790, 301] width 729 height 17
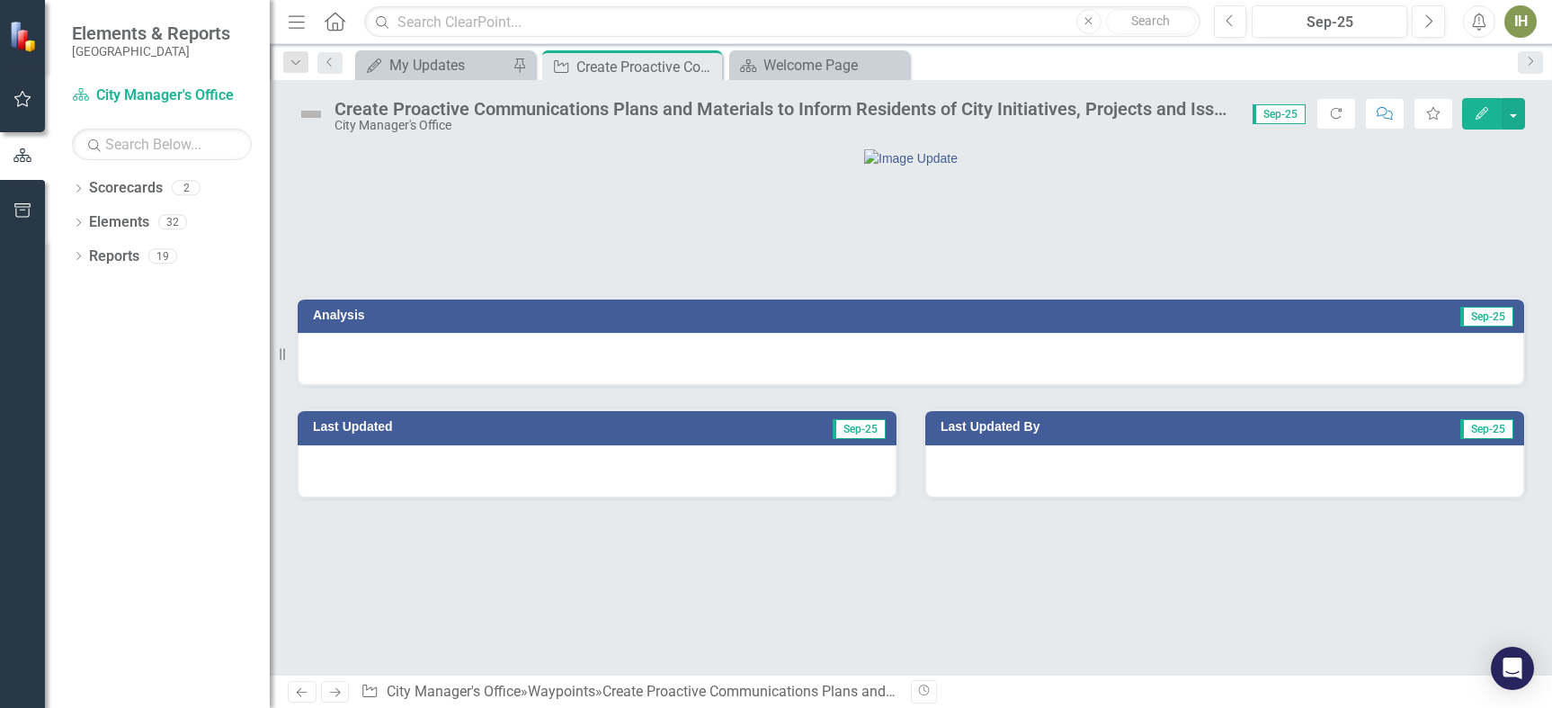
click at [305, 112] on img at bounding box center [311, 114] width 29 height 29
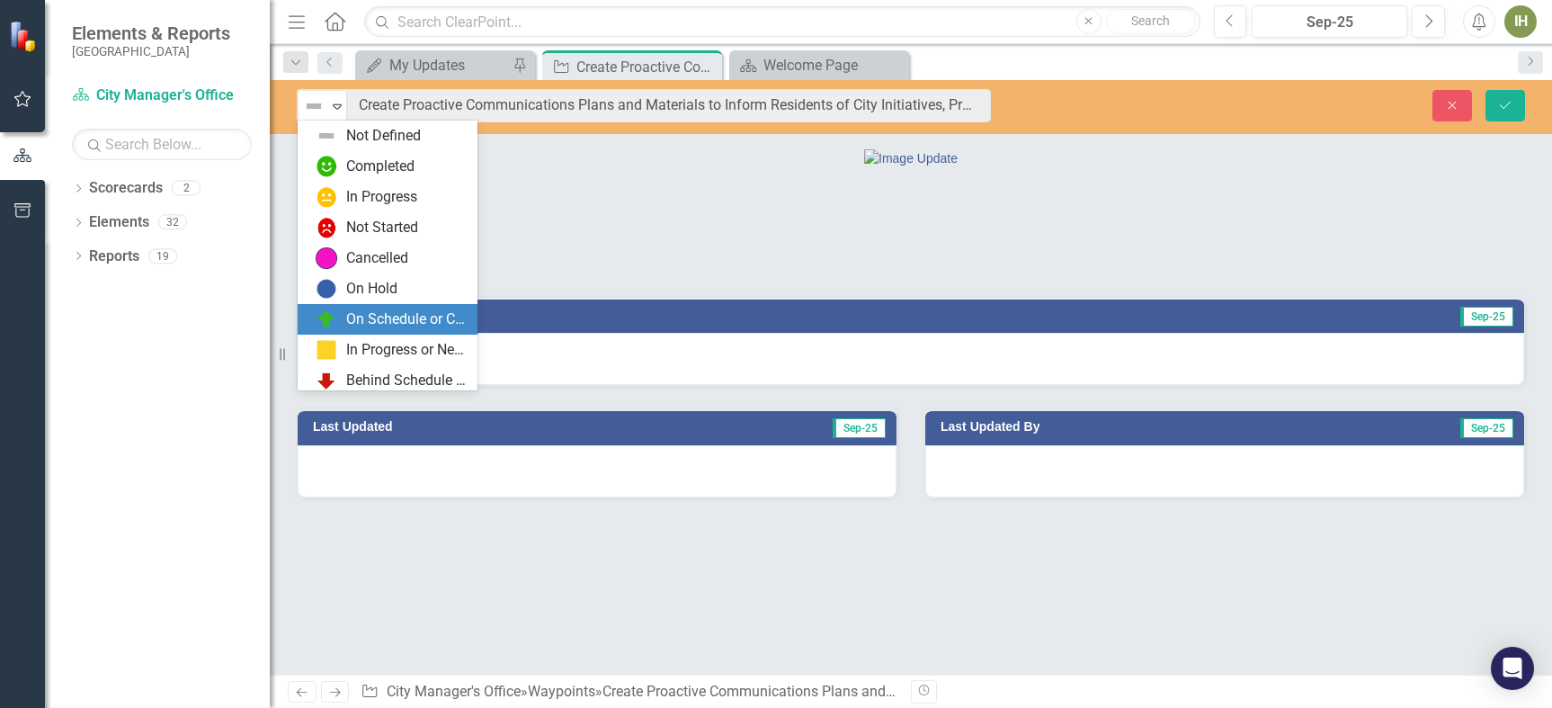
click at [406, 325] on div "On Schedule or Complete" at bounding box center [406, 319] width 120 height 21
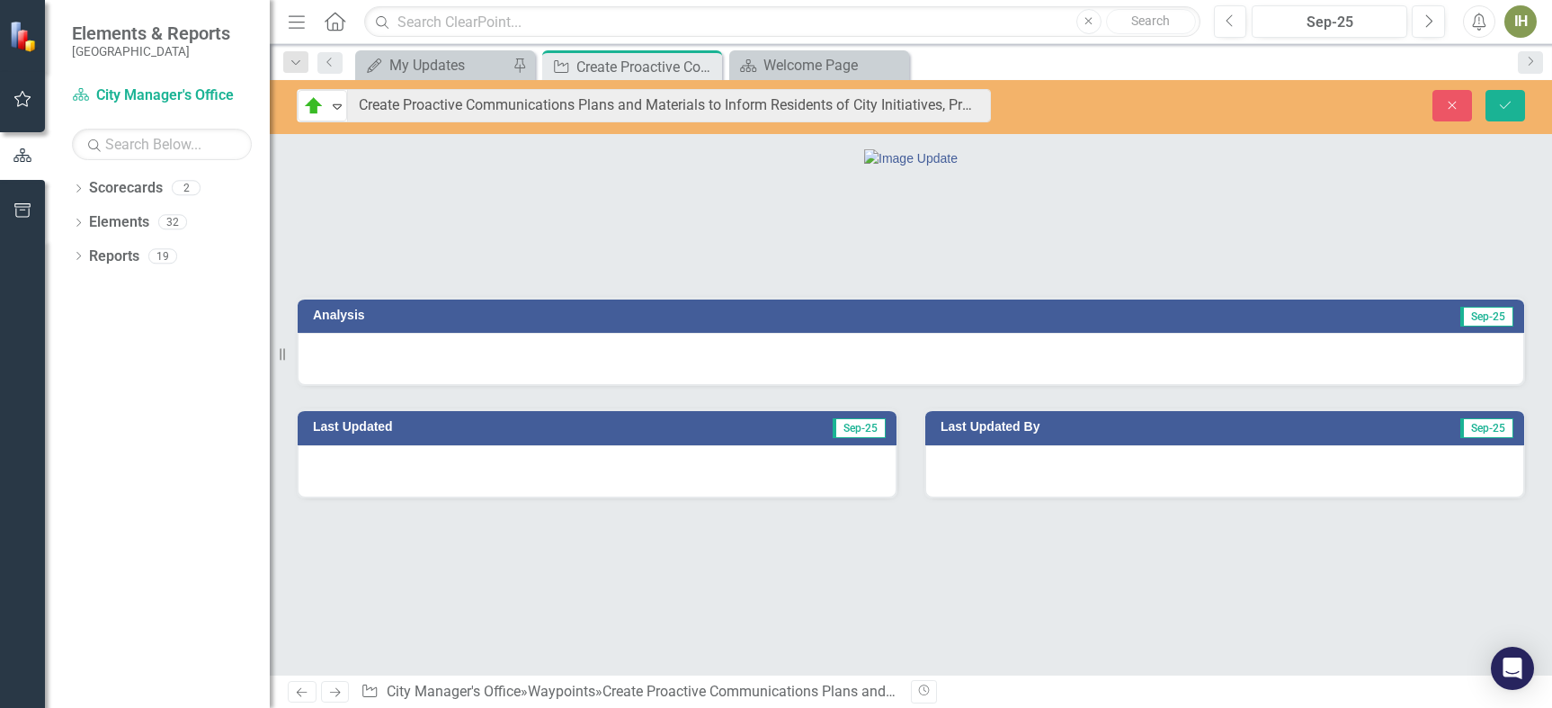
click at [371, 385] on div at bounding box center [911, 359] width 1227 height 52
click at [336, 322] on h3 "Analysis" at bounding box center [605, 314] width 584 height 13
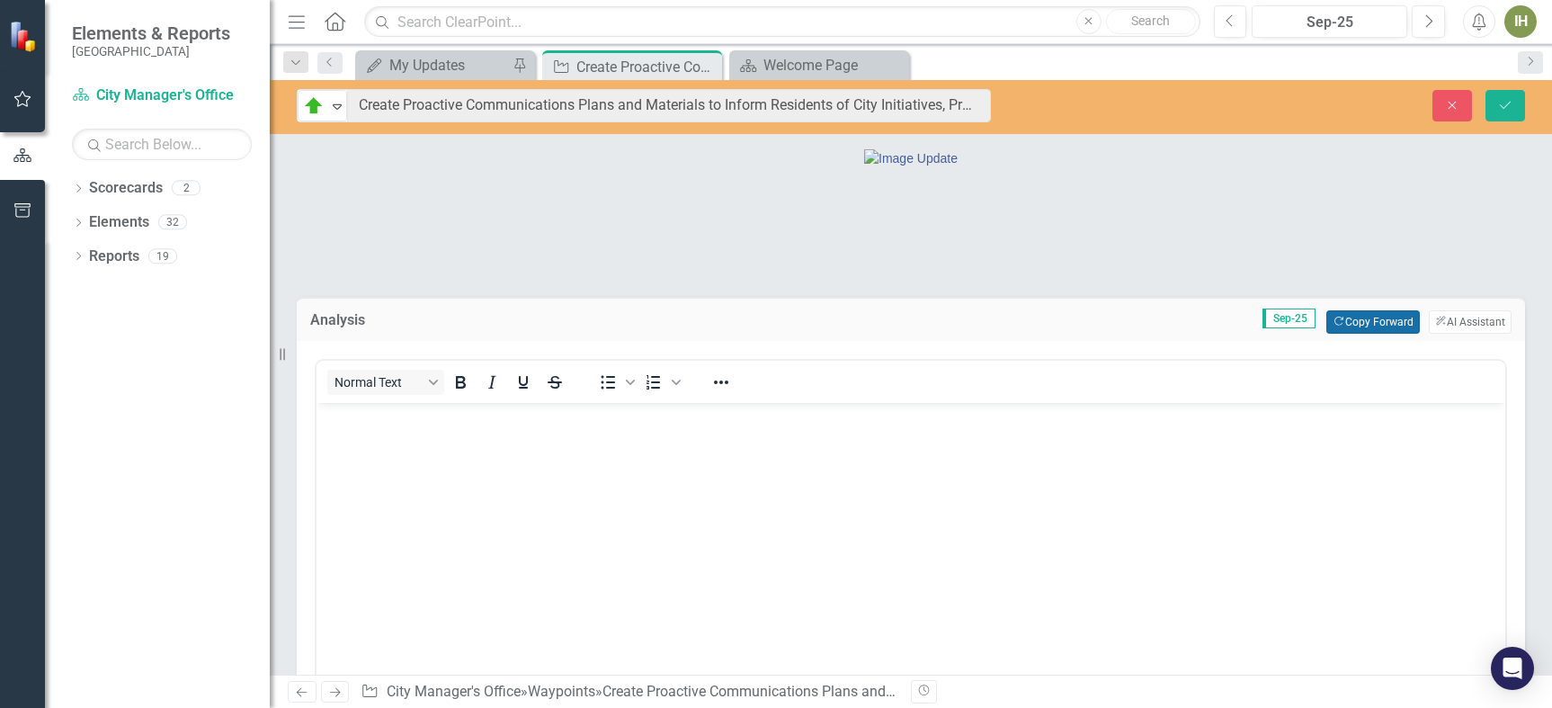
click at [1349, 334] on button "Copy Forward Copy Forward" at bounding box center [1372, 321] width 93 height 23
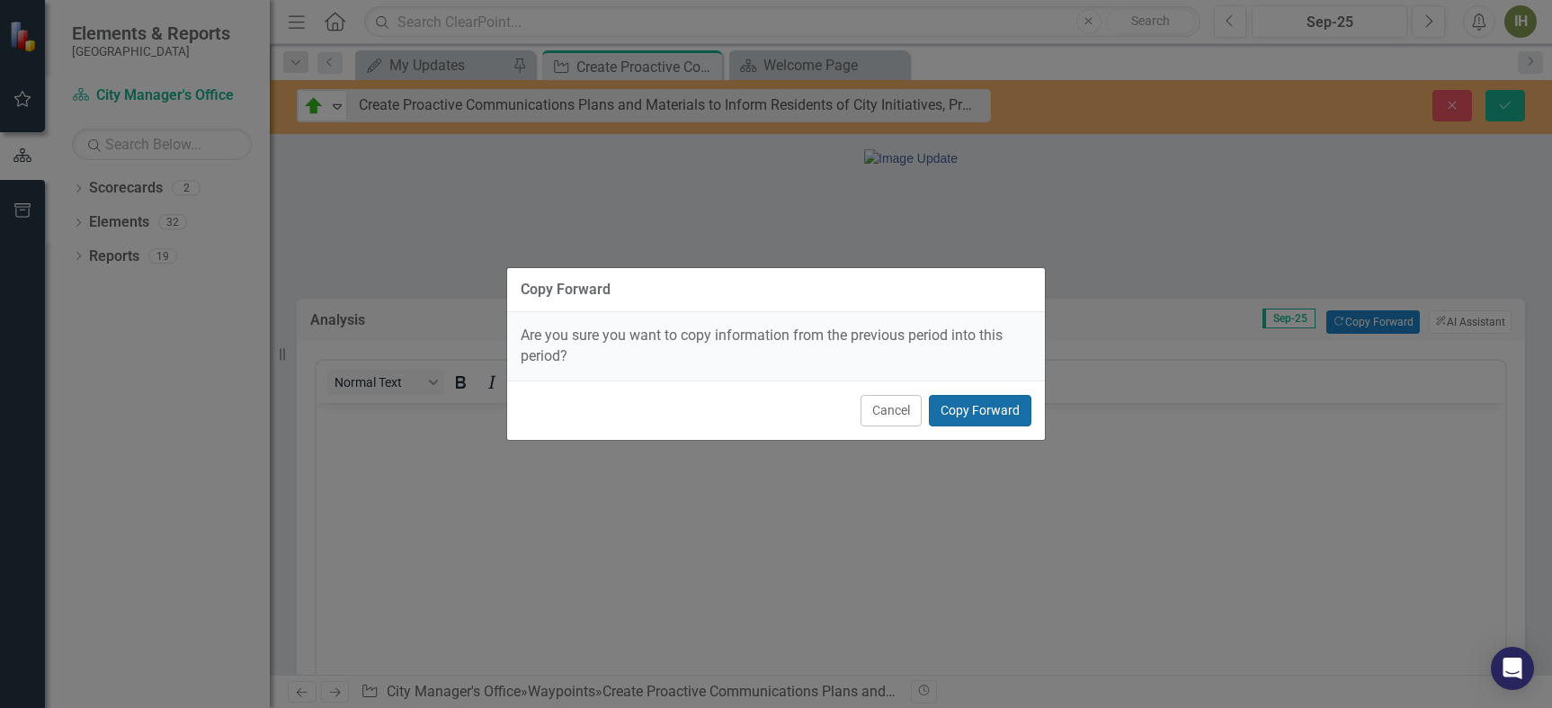
click at [979, 418] on button "Copy Forward" at bounding box center [980, 410] width 103 height 31
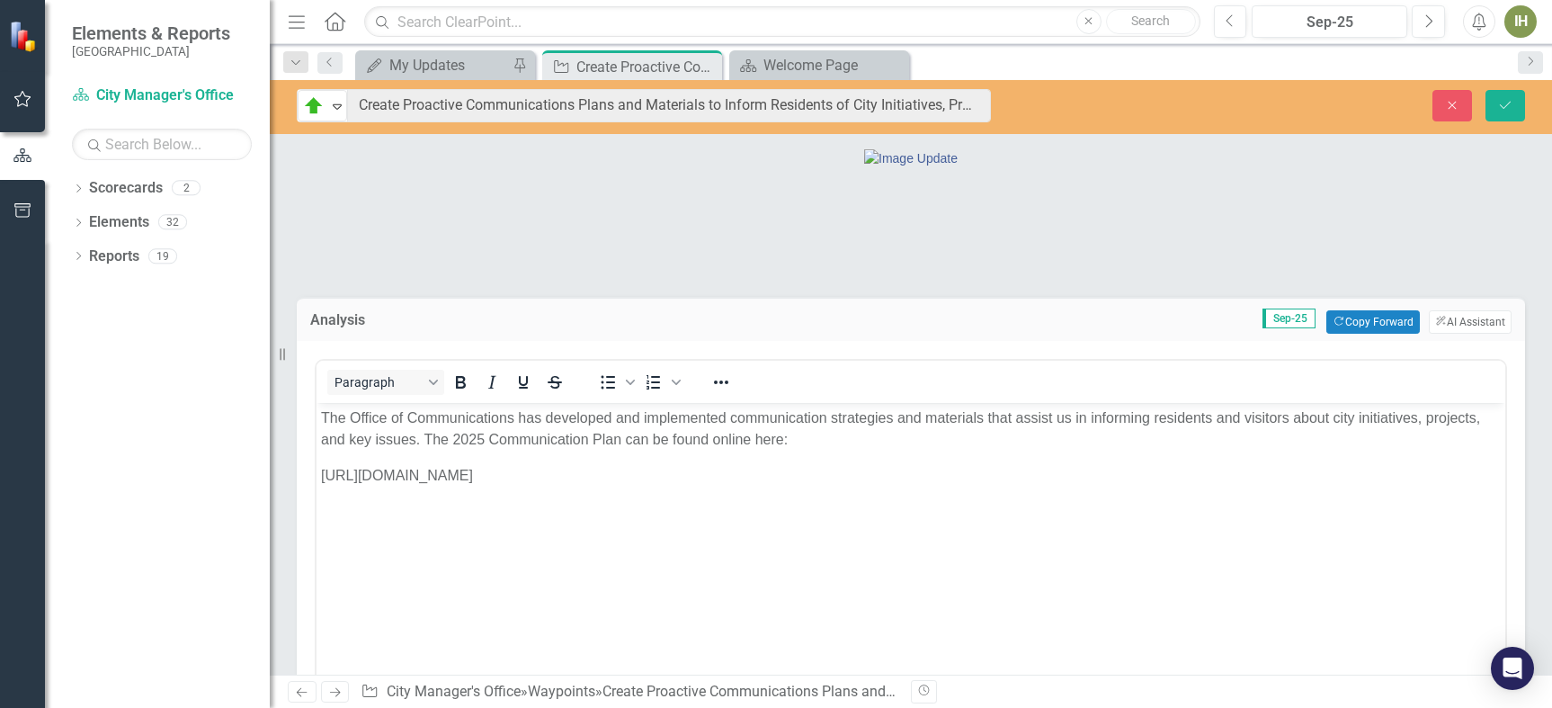
click at [857, 431] on p "The Office of Communications has developed and implemented communication strate…" at bounding box center [911, 427] width 1180 height 43
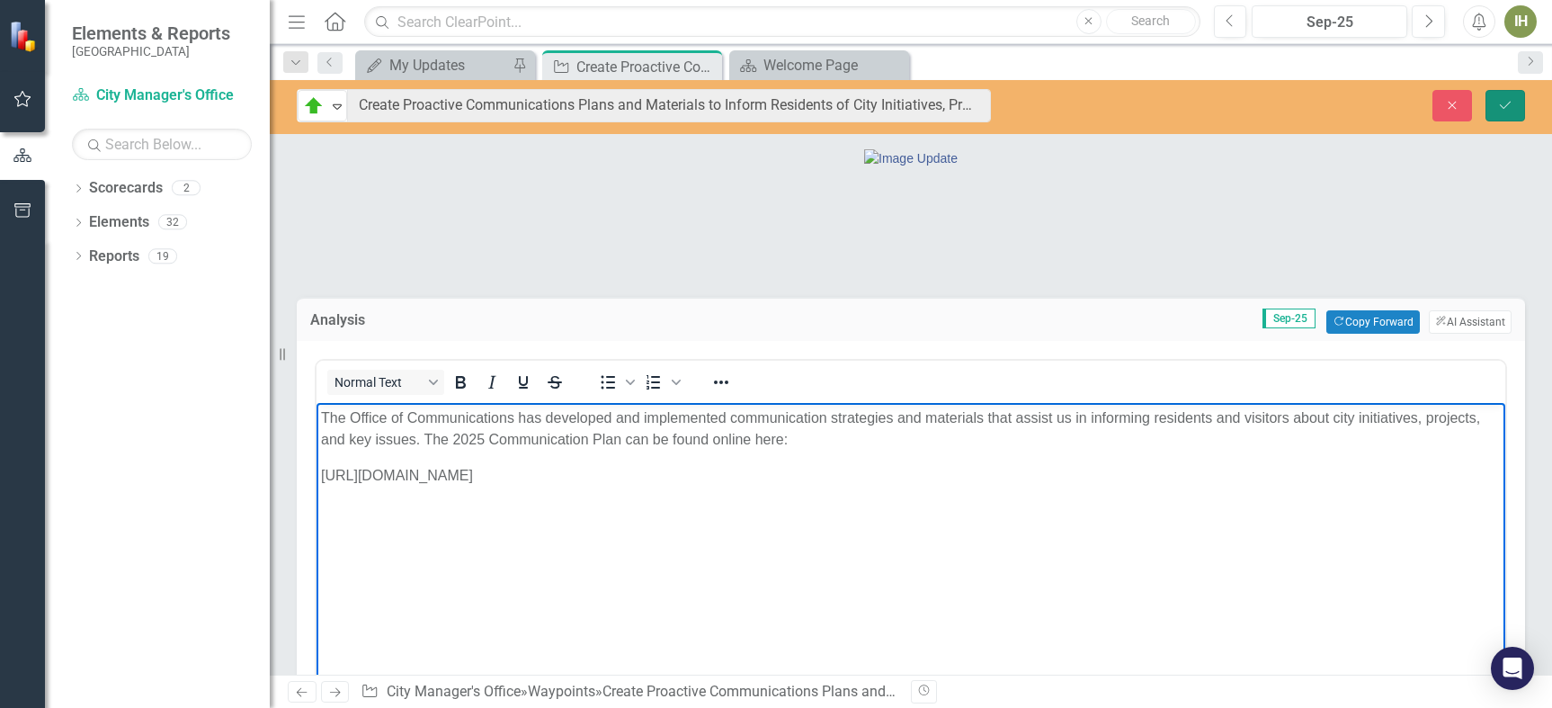
click at [1517, 100] on button "Save" at bounding box center [1506, 105] width 40 height 31
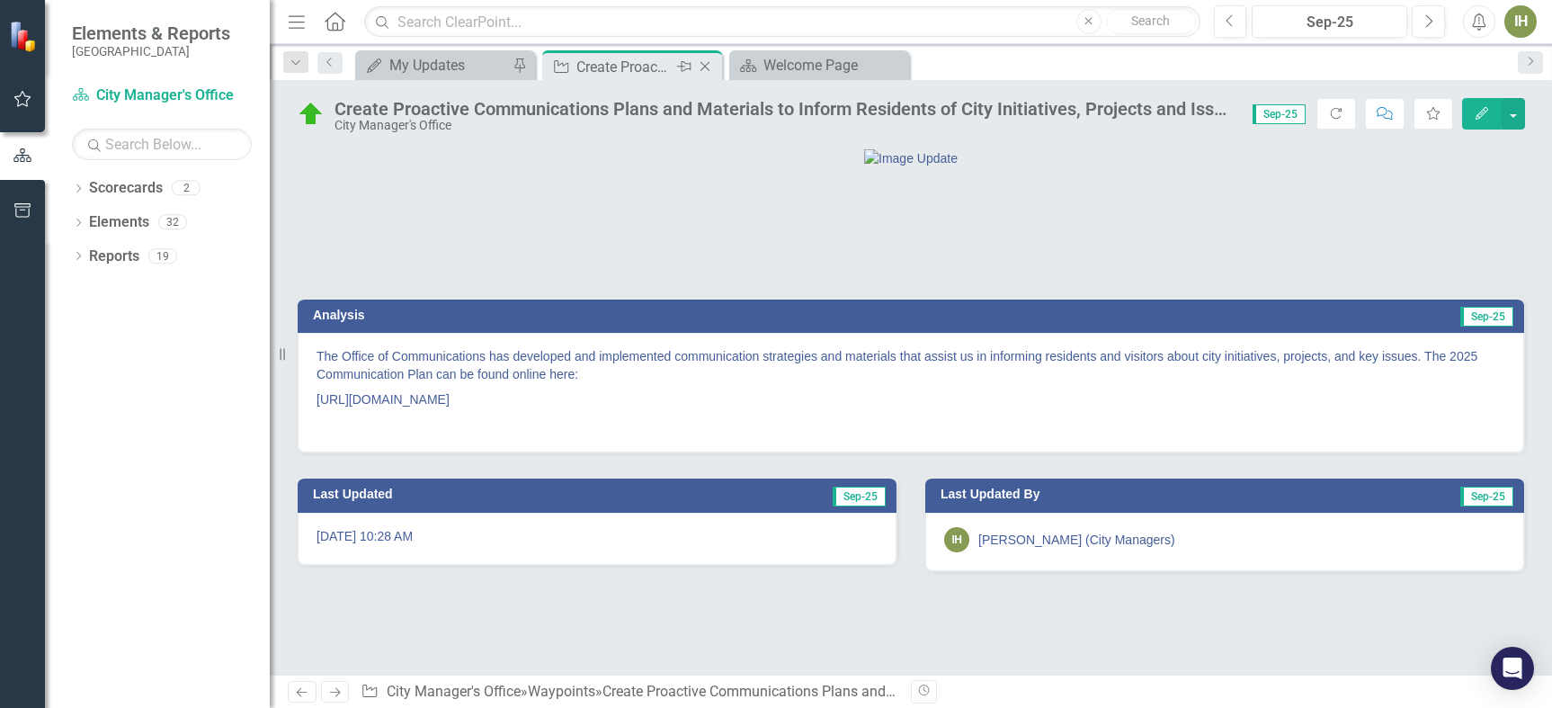
click at [708, 67] on icon "Close" at bounding box center [705, 66] width 18 height 14
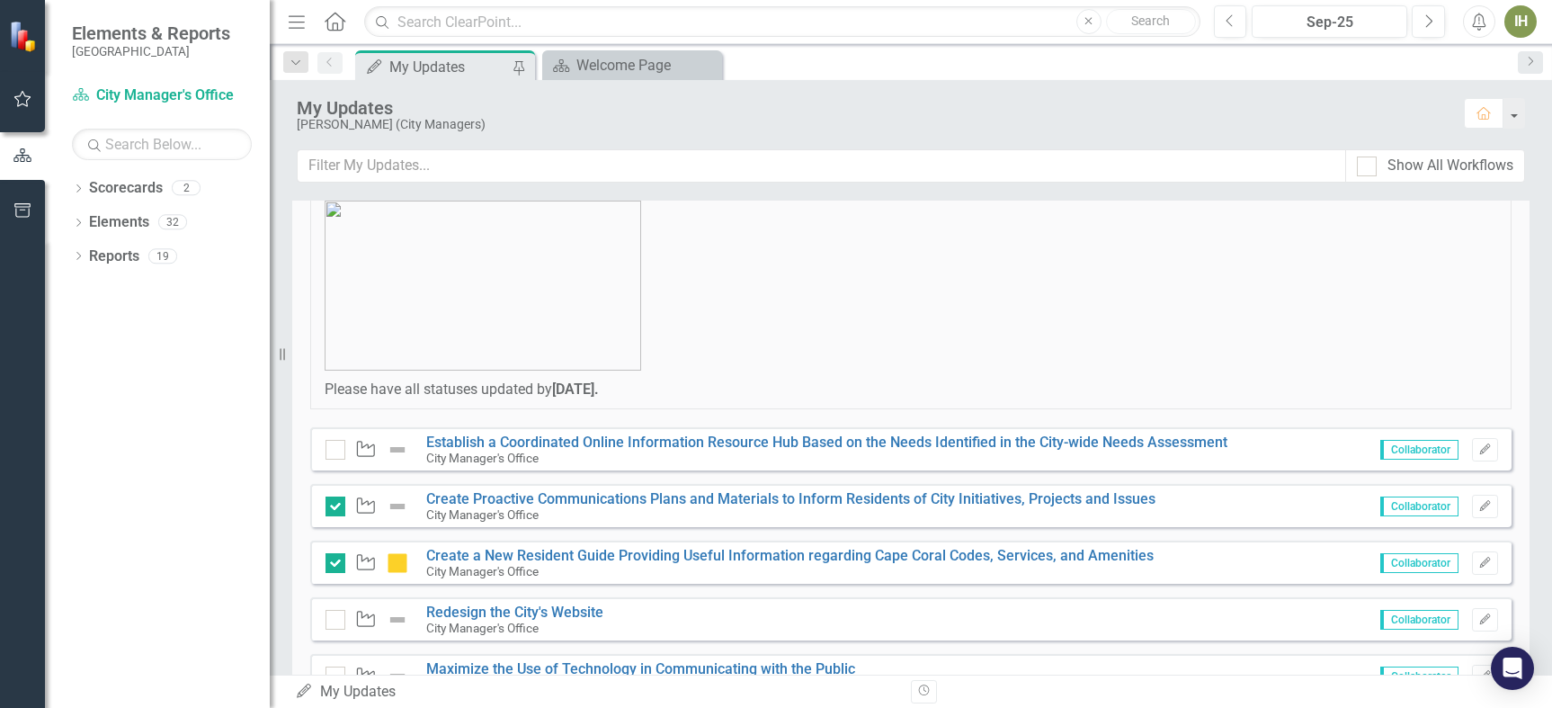
scroll to position [270, 0]
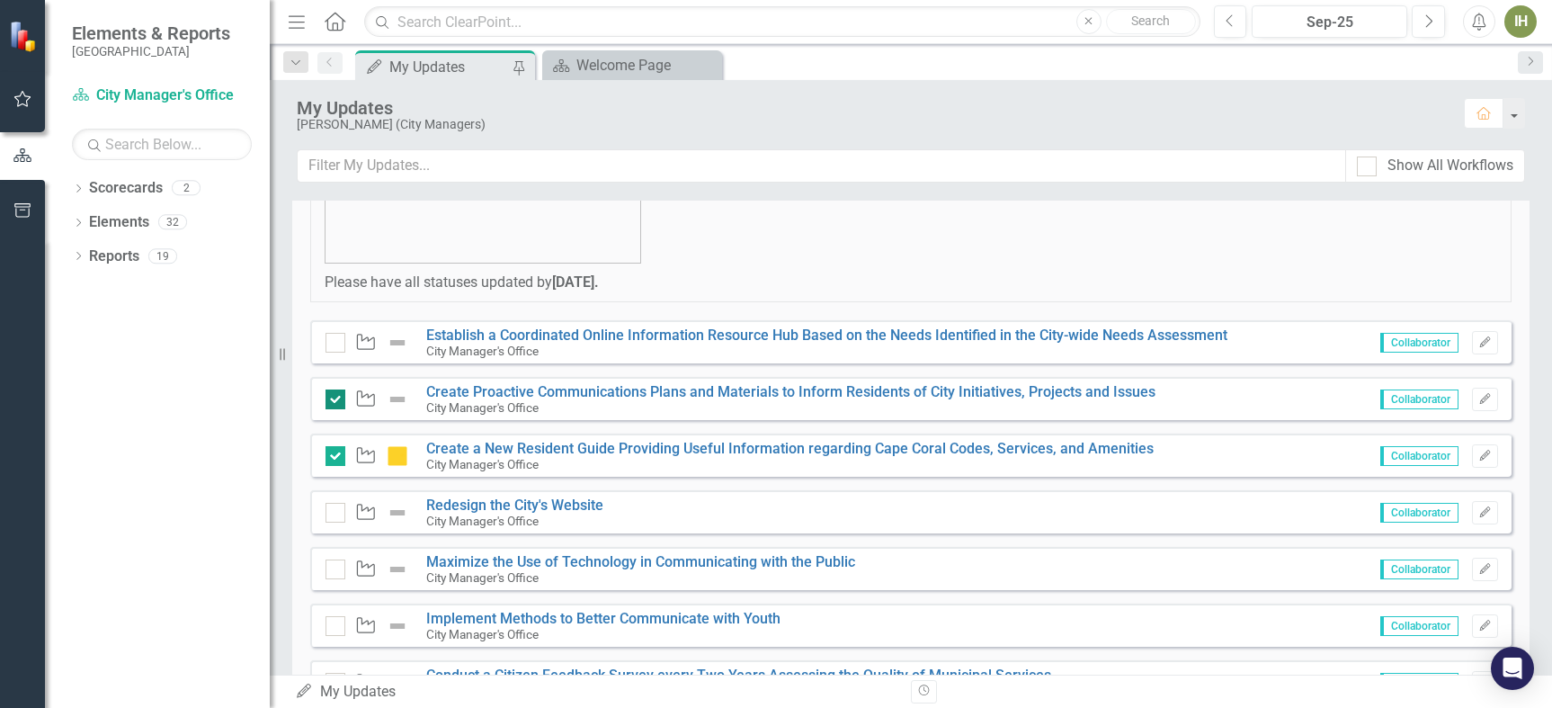
click at [337, 395] on div at bounding box center [336, 399] width 20 height 20
click at [337, 395] on input "checkbox" at bounding box center [332, 395] width 12 height 12
click at [331, 397] on input "checkbox" at bounding box center [332, 395] width 12 height 12
checkbox input "true"
click at [486, 499] on link "Redesign the City's Website" at bounding box center [514, 504] width 177 height 17
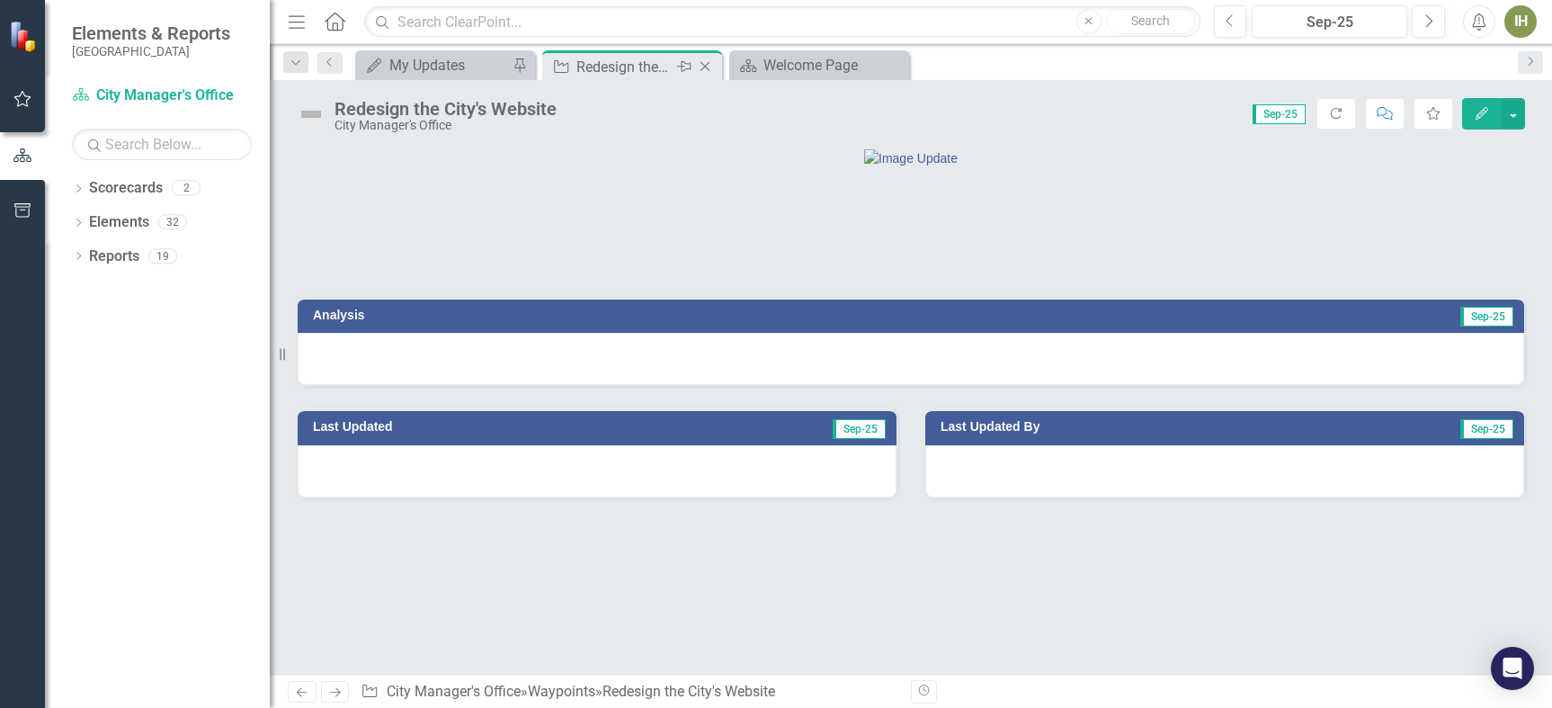
click at [653, 69] on div "Redesign the City's Website" at bounding box center [624, 67] width 96 height 22
click at [703, 67] on icon "Close" at bounding box center [705, 66] width 18 height 14
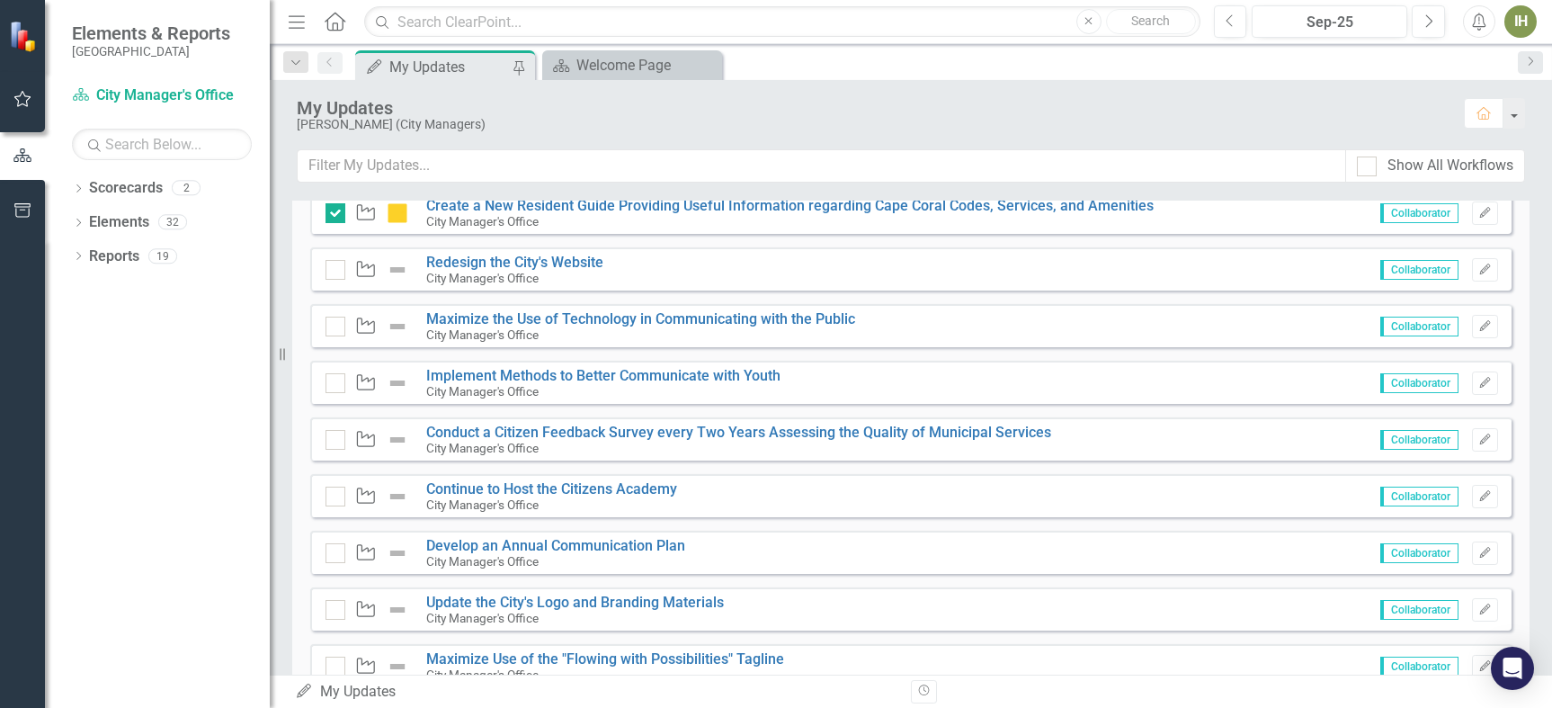
scroll to position [540, 0]
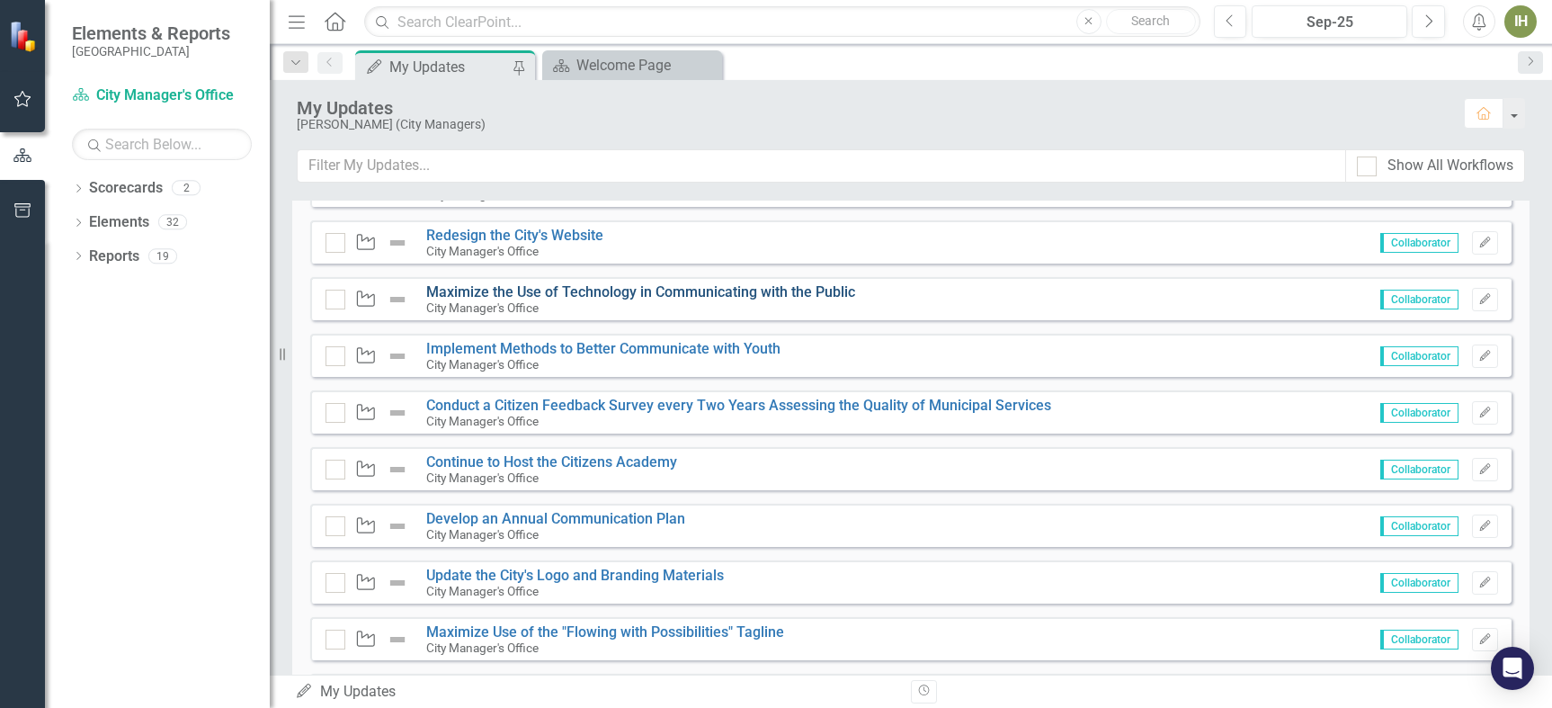
click at [486, 291] on link "Maximize the Use of Technology in Communicating with the Public" at bounding box center [640, 291] width 429 height 17
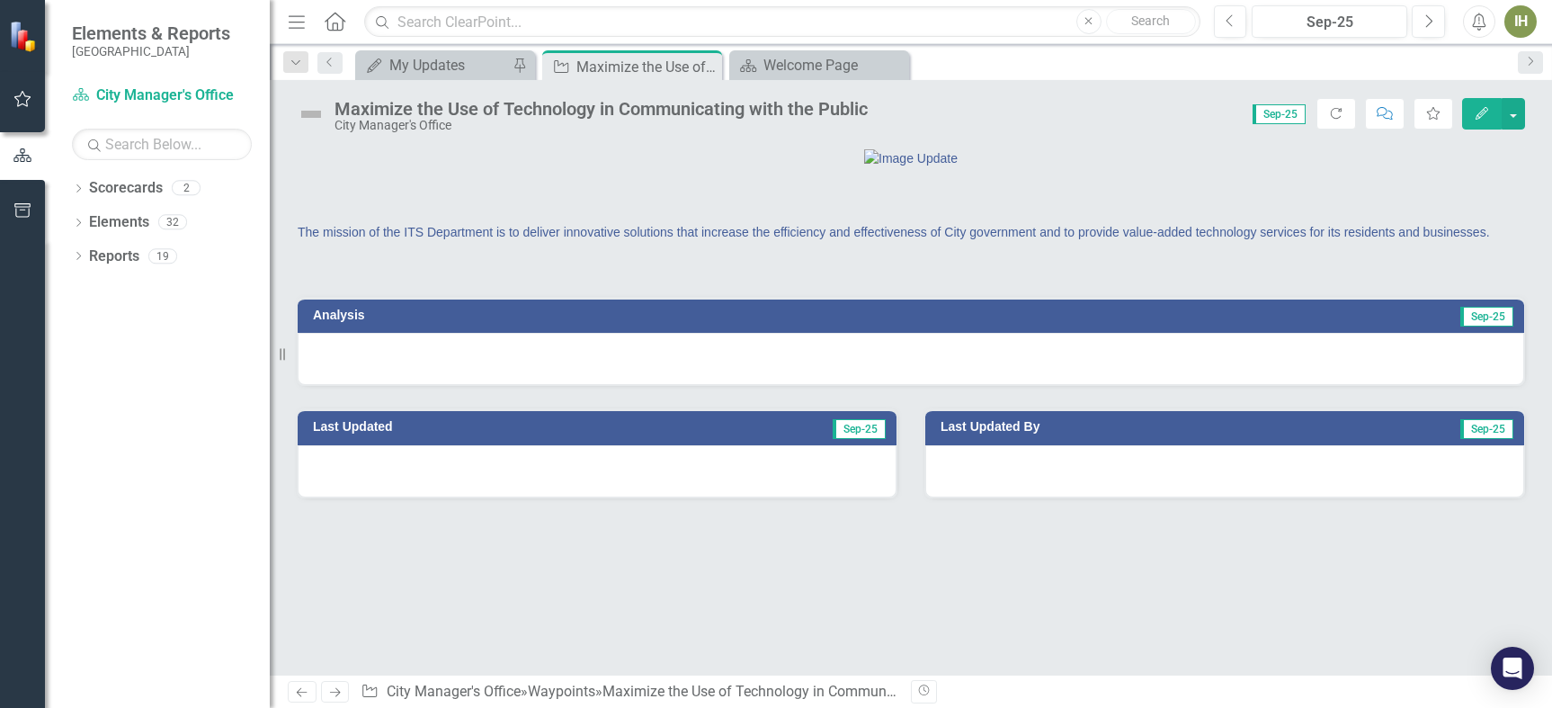
click at [340, 322] on h3 "Analysis" at bounding box center [605, 314] width 584 height 13
click at [336, 322] on h3 "Analysis" at bounding box center [605, 314] width 584 height 13
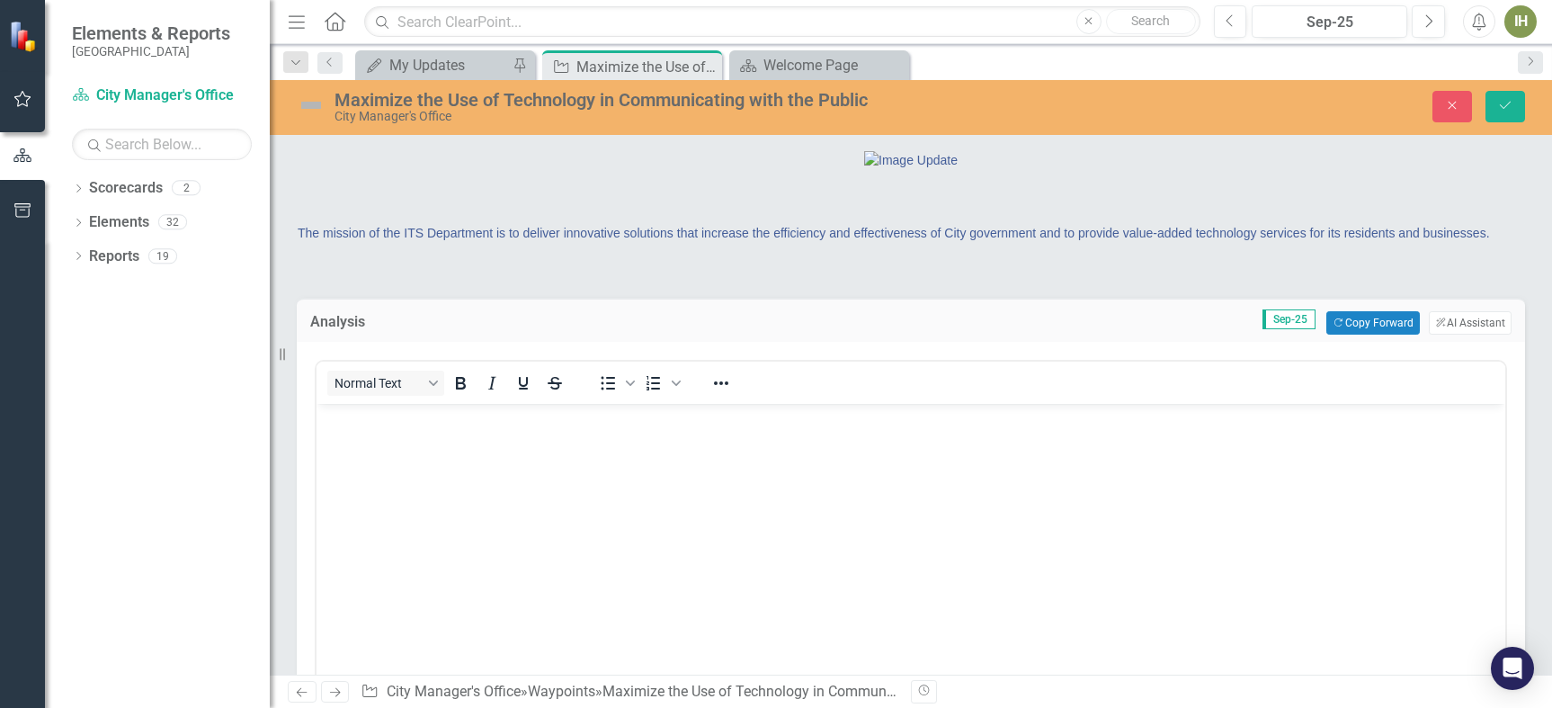
click at [397, 442] on body "Rich Text Area. Press ALT-0 for help." at bounding box center [911, 539] width 1189 height 270
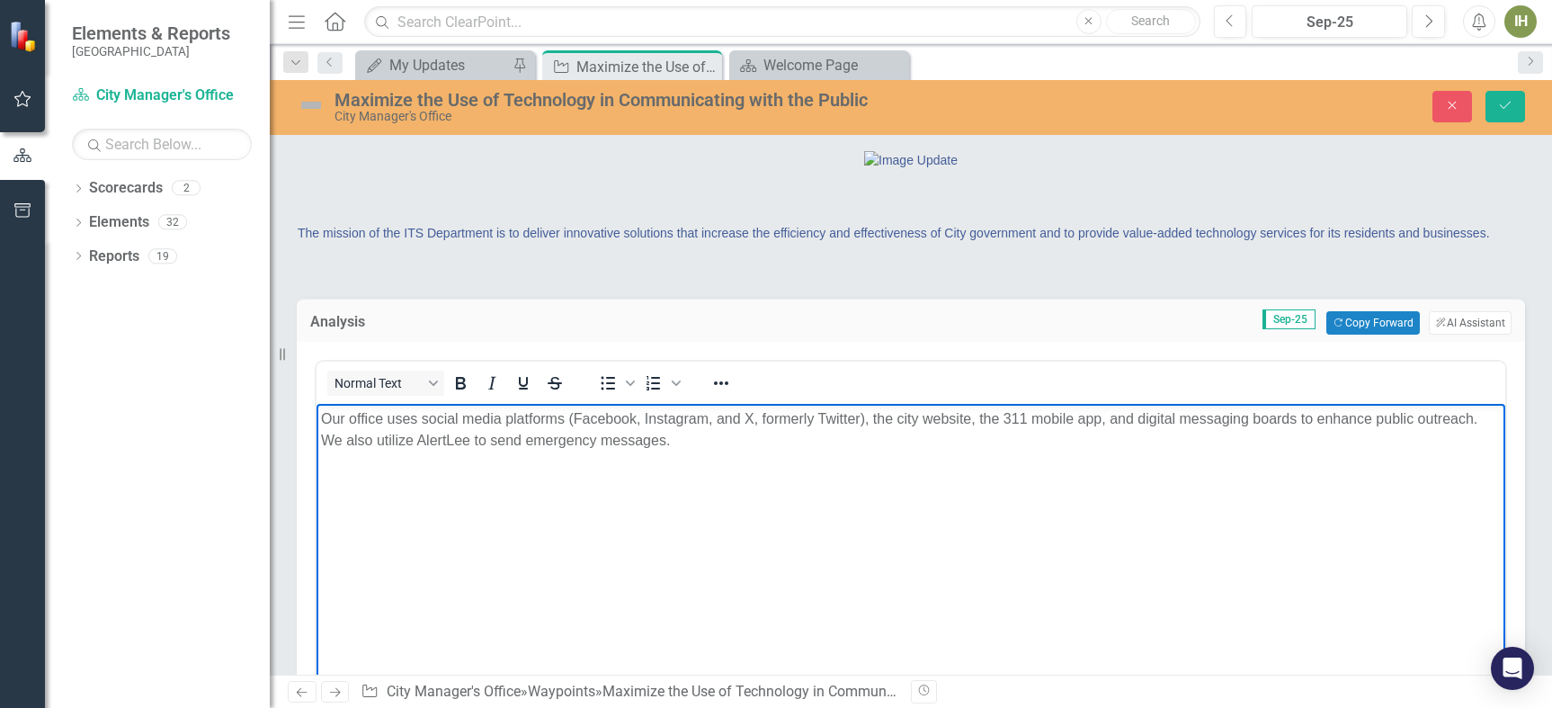
click at [446, 440] on p "Our office uses social media platforms (Facebook, Instagram, and X, formerly Tw…" at bounding box center [911, 429] width 1180 height 43
click at [313, 105] on img at bounding box center [311, 105] width 29 height 29
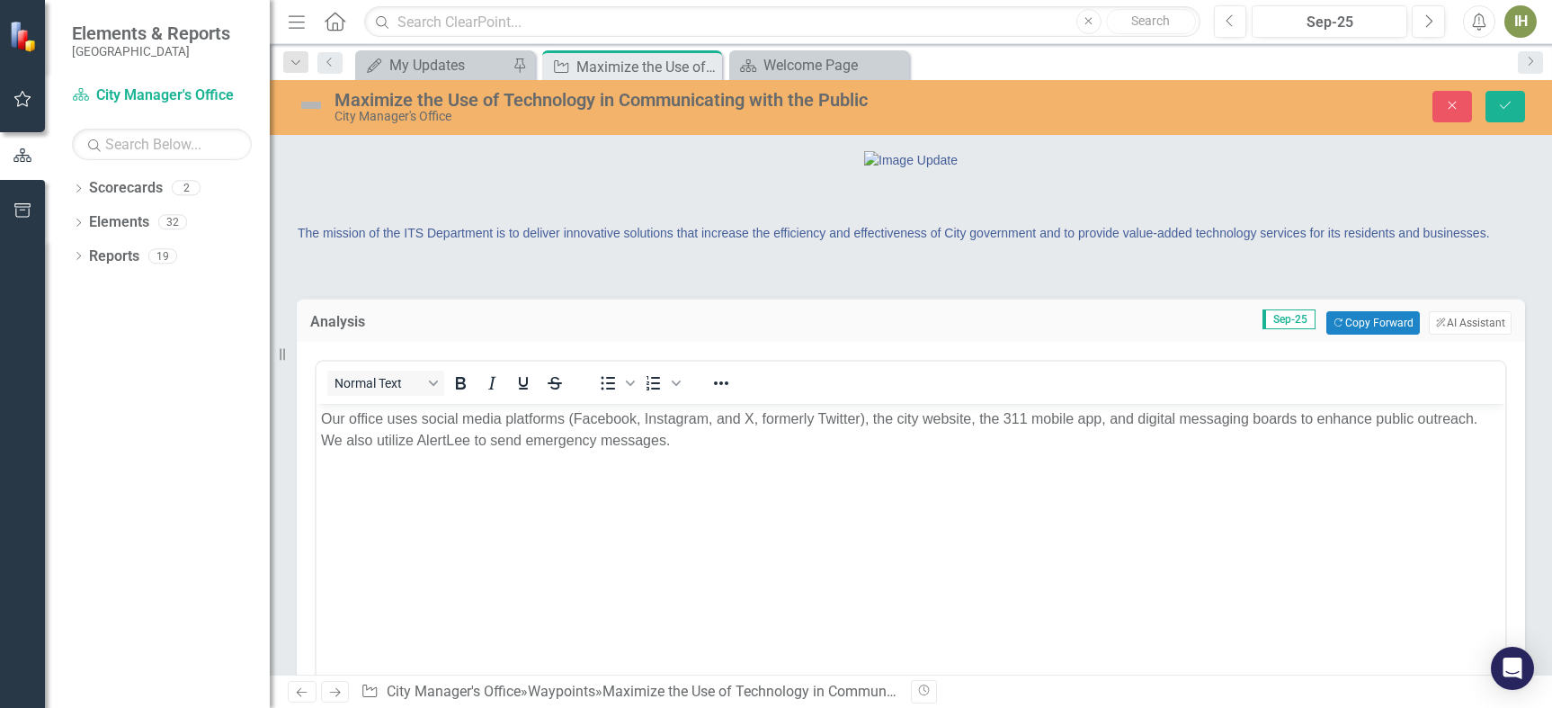
click at [312, 106] on img at bounding box center [311, 105] width 29 height 29
click at [312, 105] on img at bounding box center [311, 105] width 29 height 29
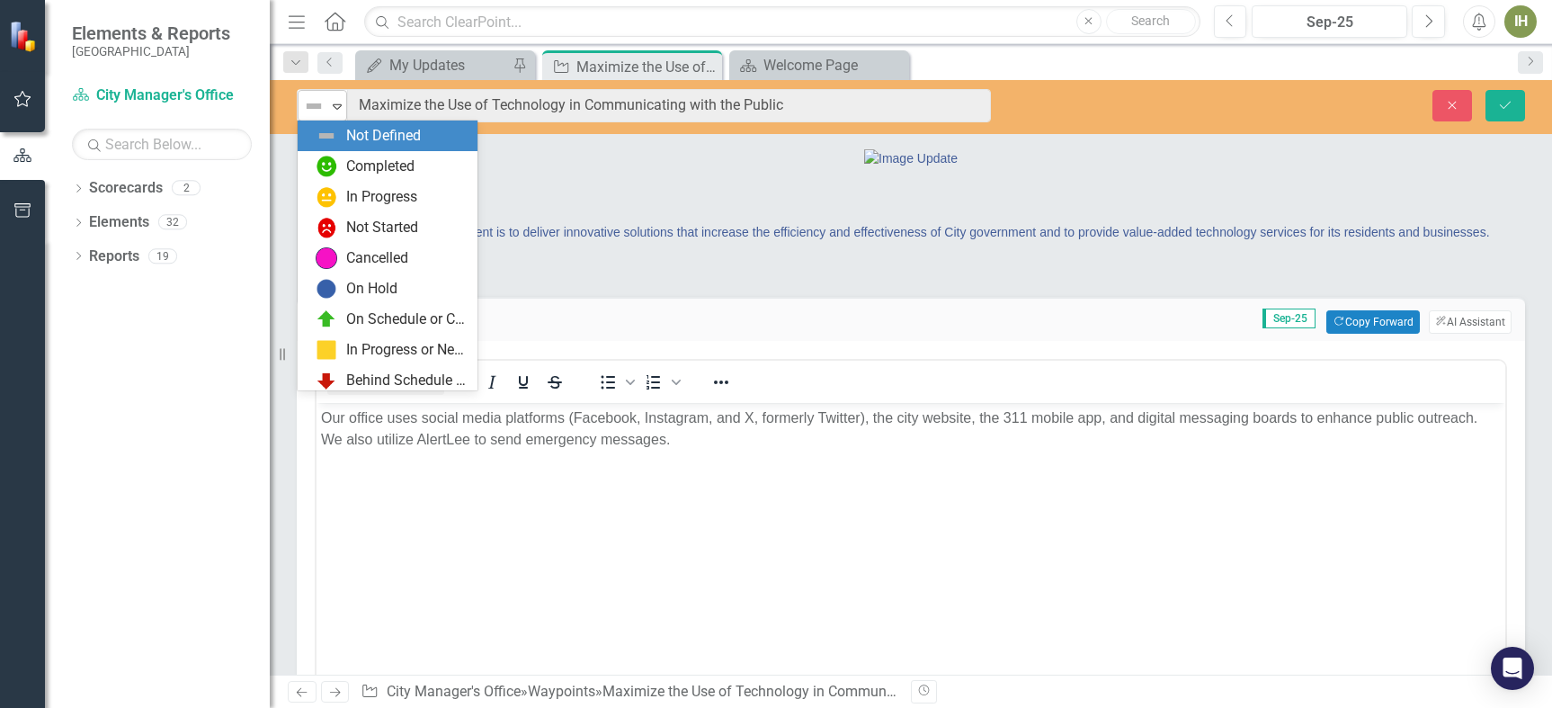
click at [335, 107] on icon "Expand" at bounding box center [337, 106] width 18 height 14
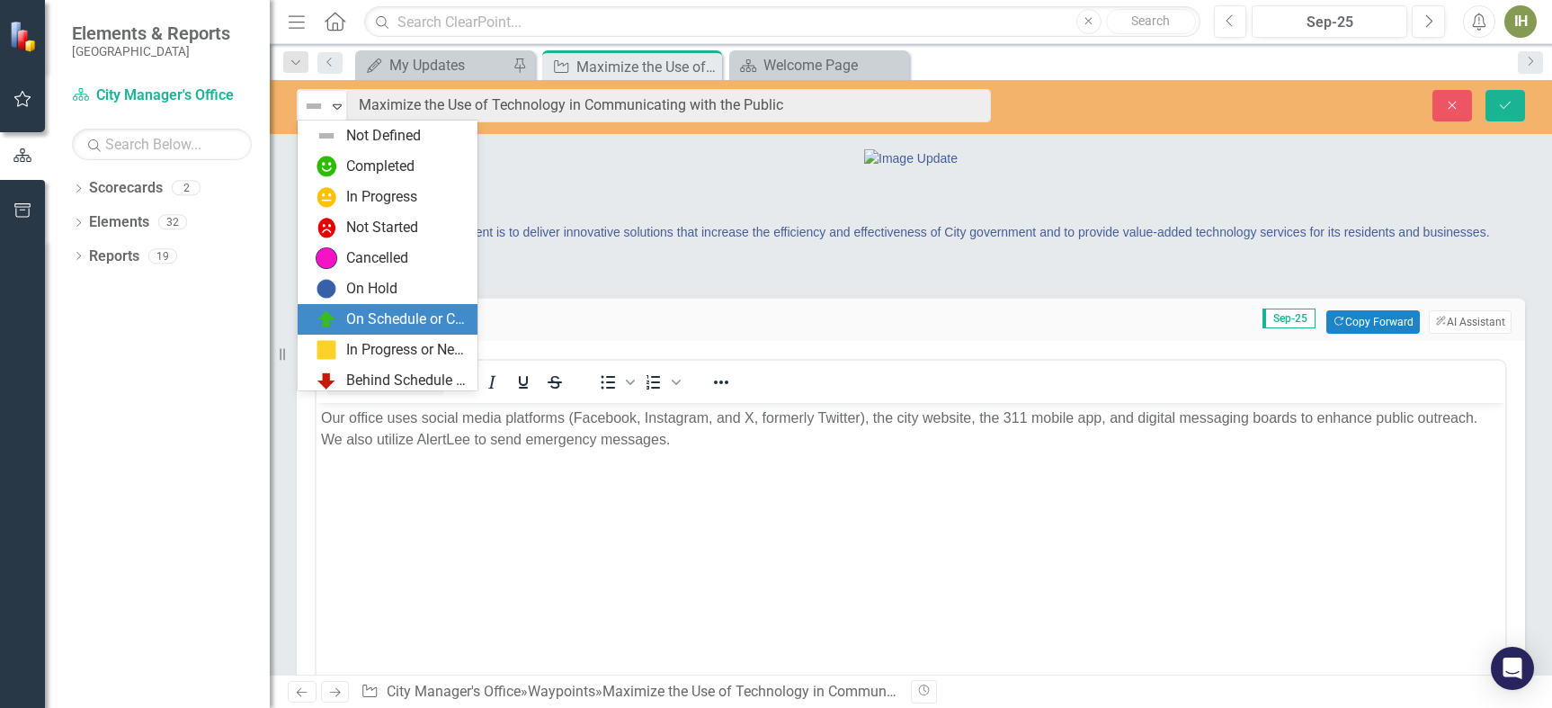
click at [395, 323] on div "On Schedule or Complete" at bounding box center [406, 319] width 120 height 21
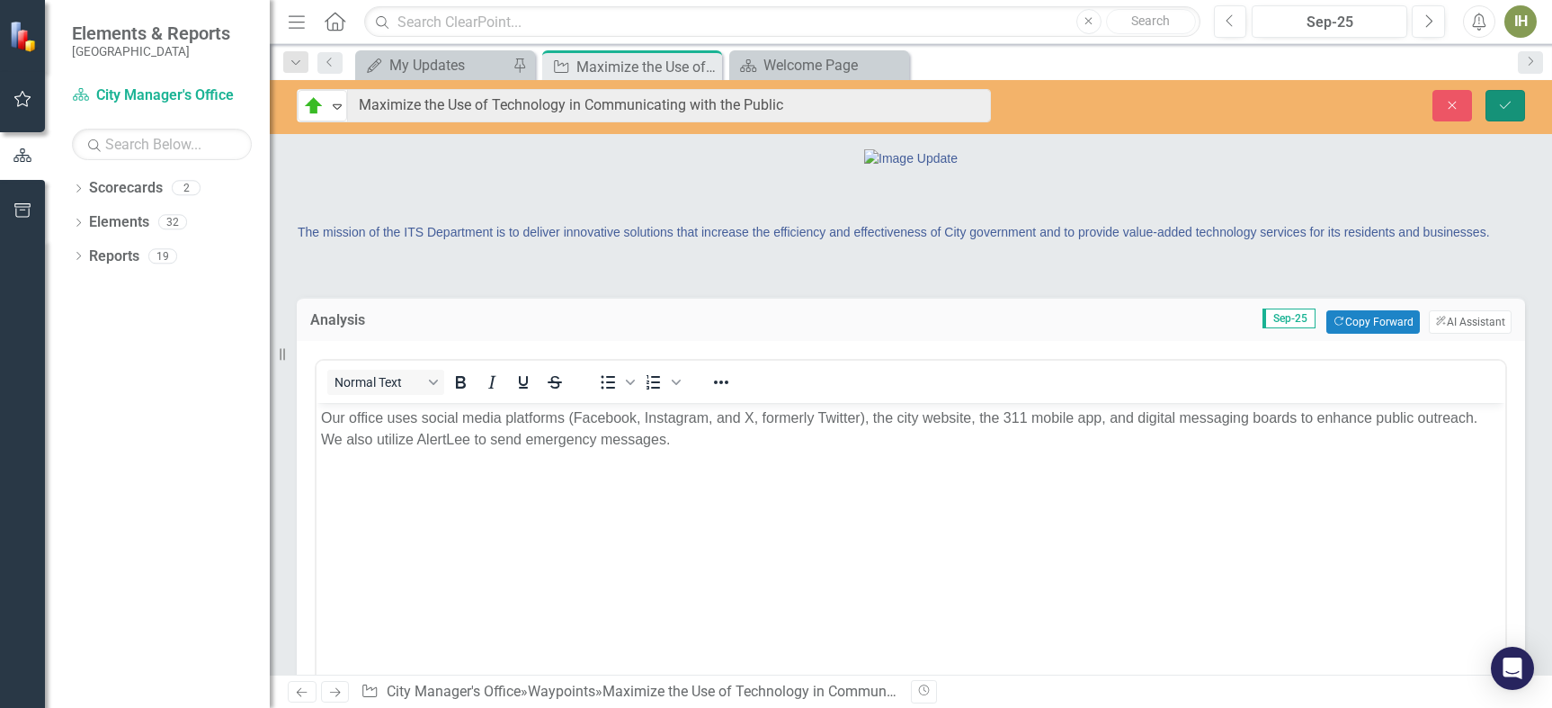
click at [1495, 114] on button "Save" at bounding box center [1506, 105] width 40 height 31
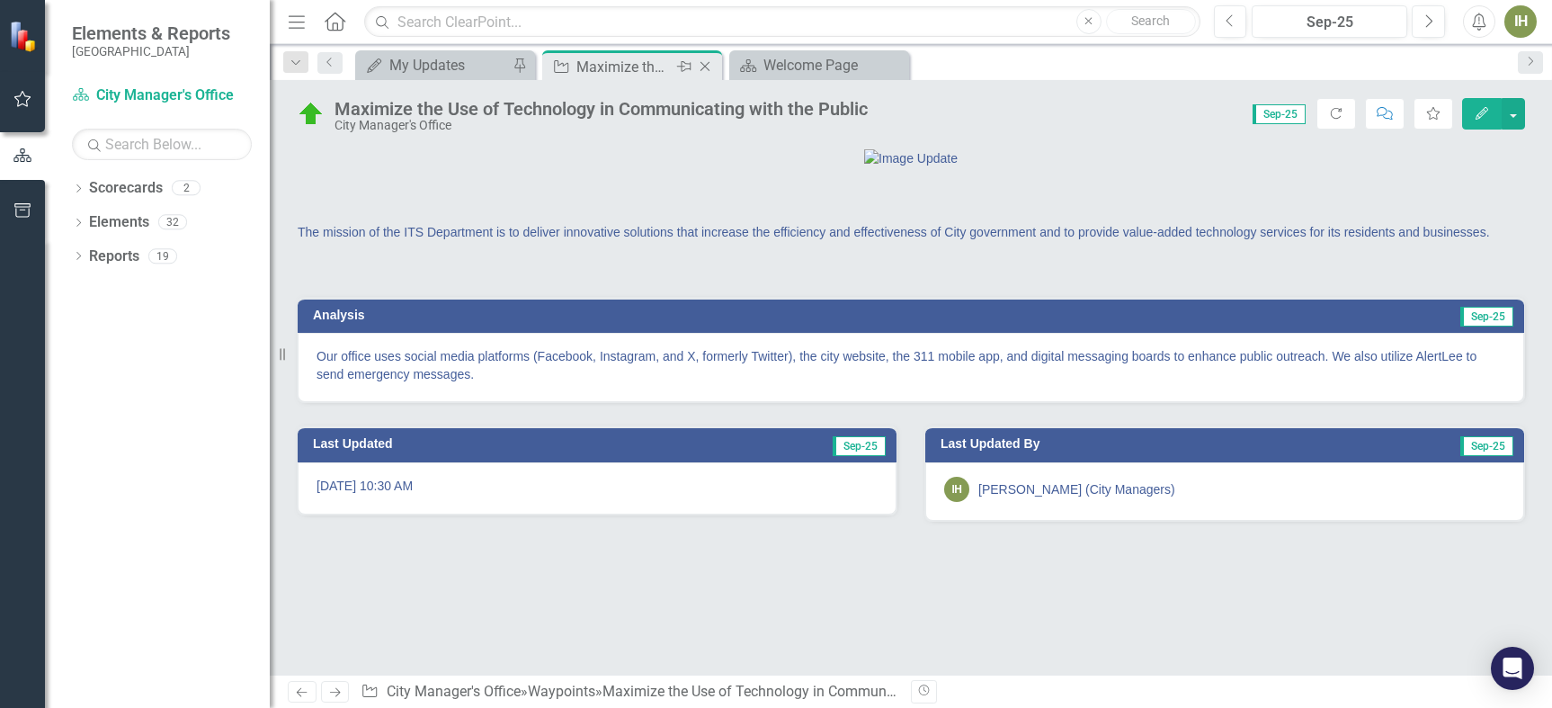
click at [707, 66] on icon "Close" at bounding box center [705, 66] width 18 height 14
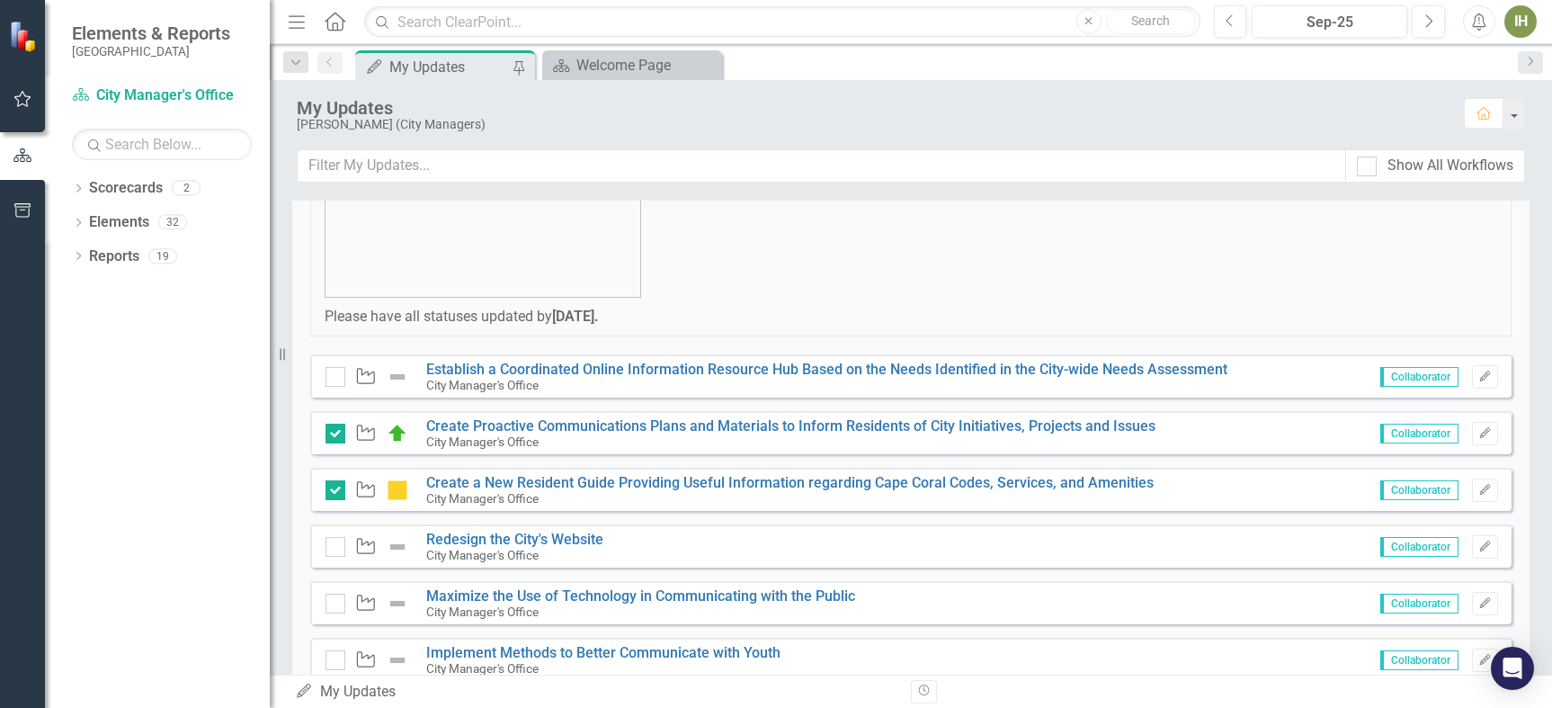
scroll to position [360, 0]
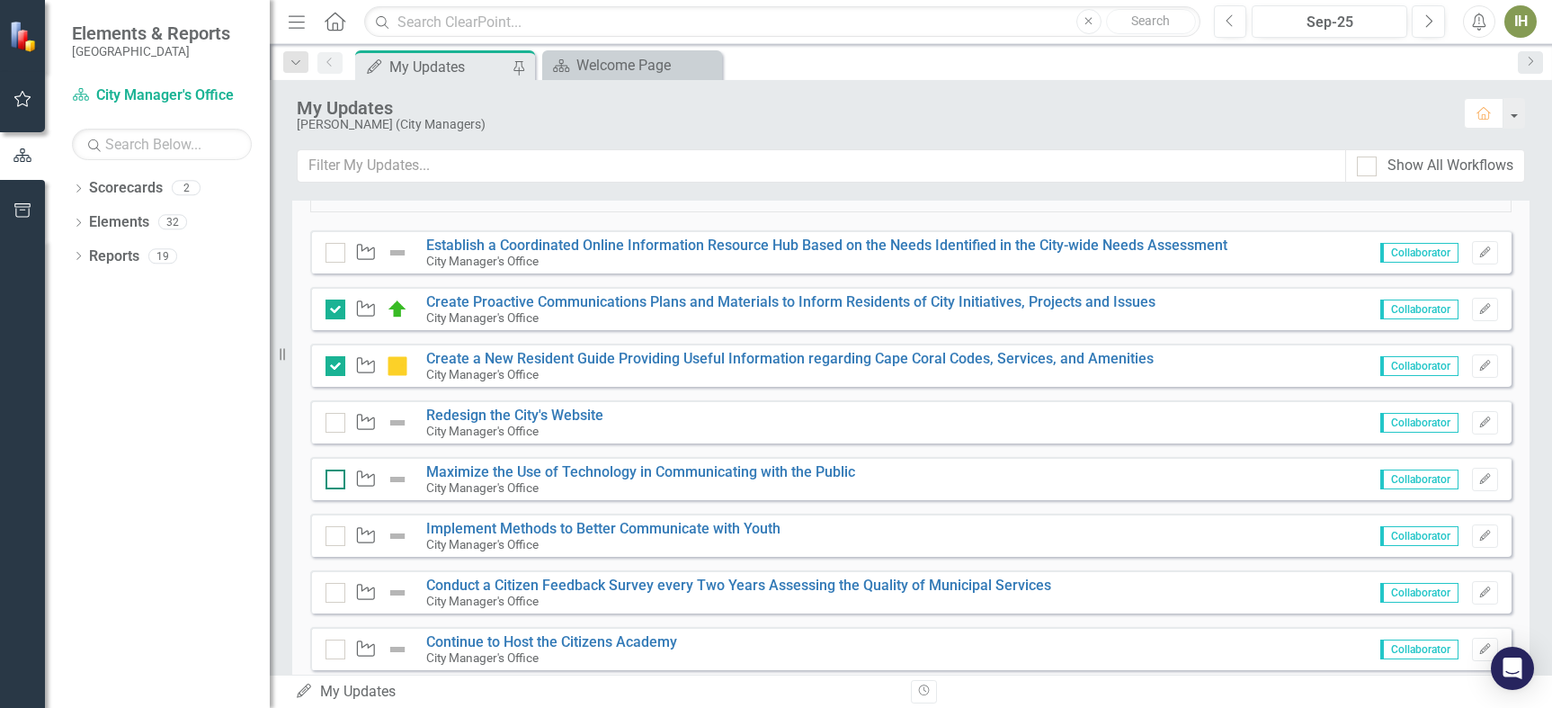
click at [336, 481] on div at bounding box center [336, 479] width 20 height 20
click at [336, 481] on input "checkbox" at bounding box center [332, 475] width 12 height 12
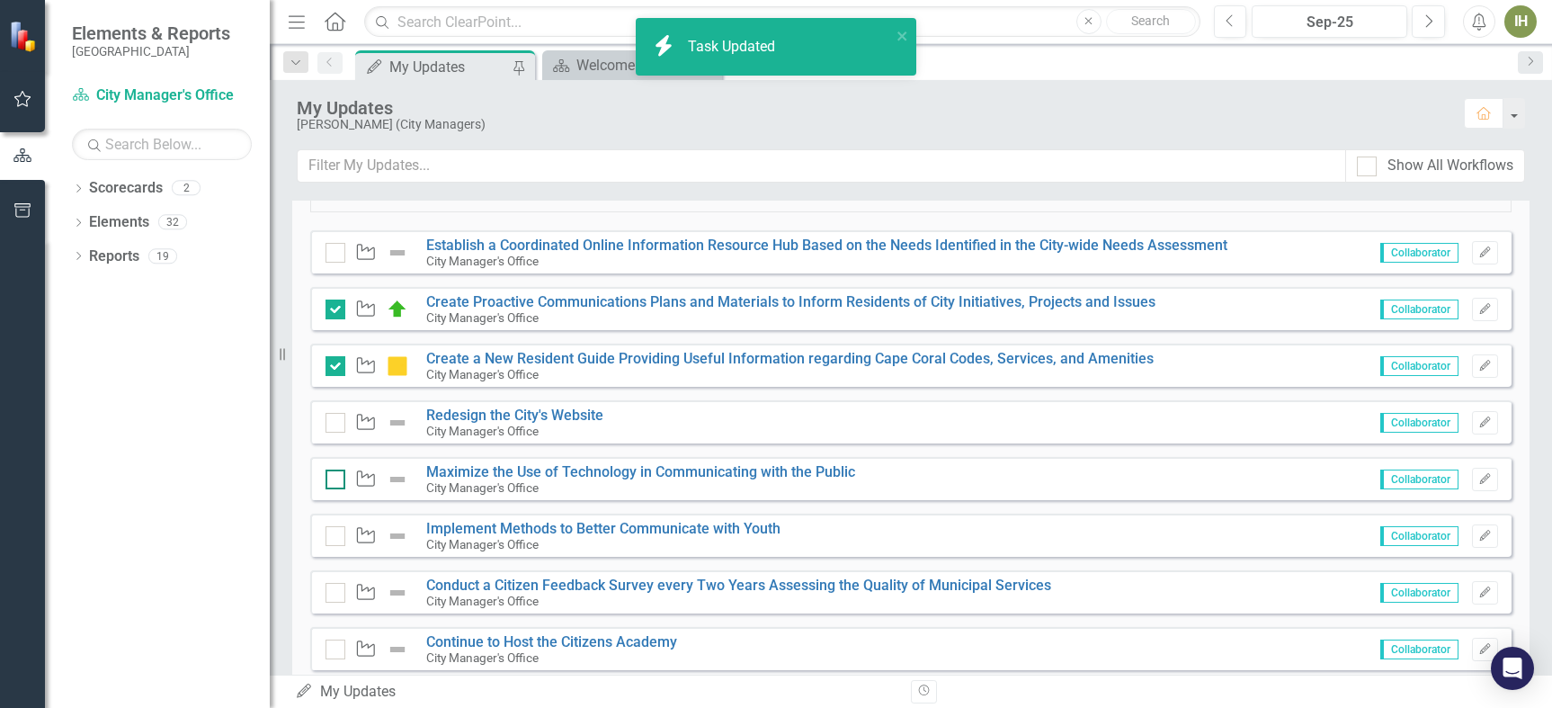
checkbox input "true"
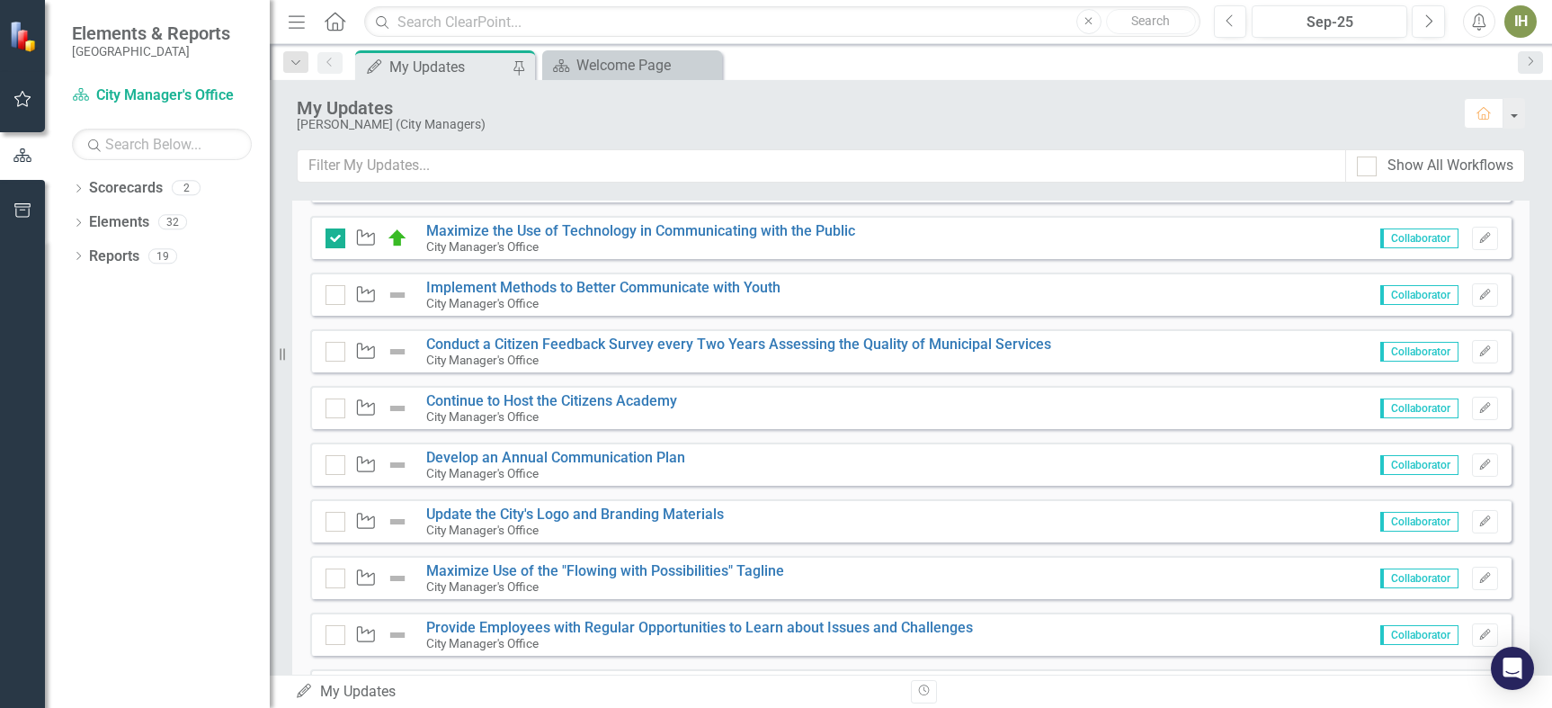
scroll to position [629, 0]
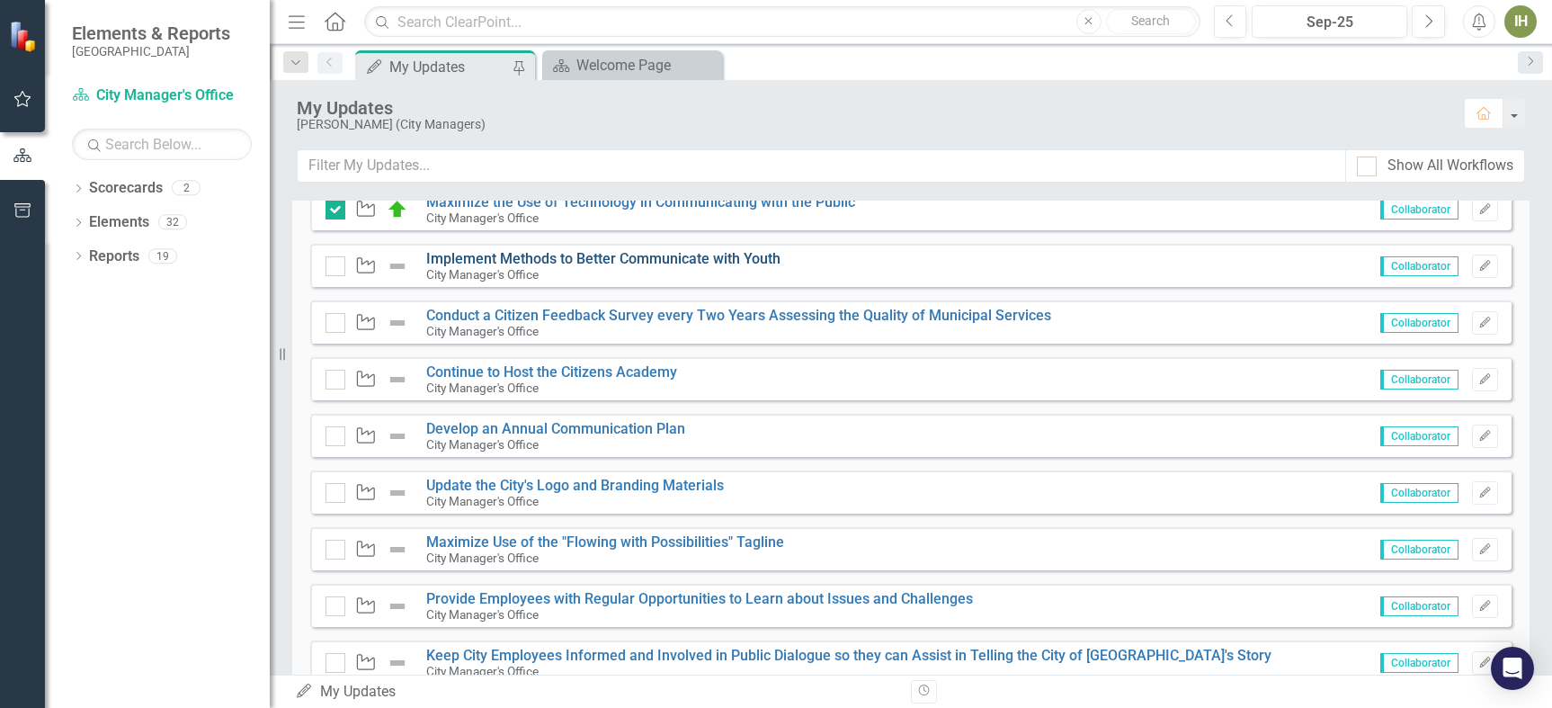
click at [489, 258] on link "Implement Methods to Better Communicate with Youth" at bounding box center [603, 258] width 354 height 17
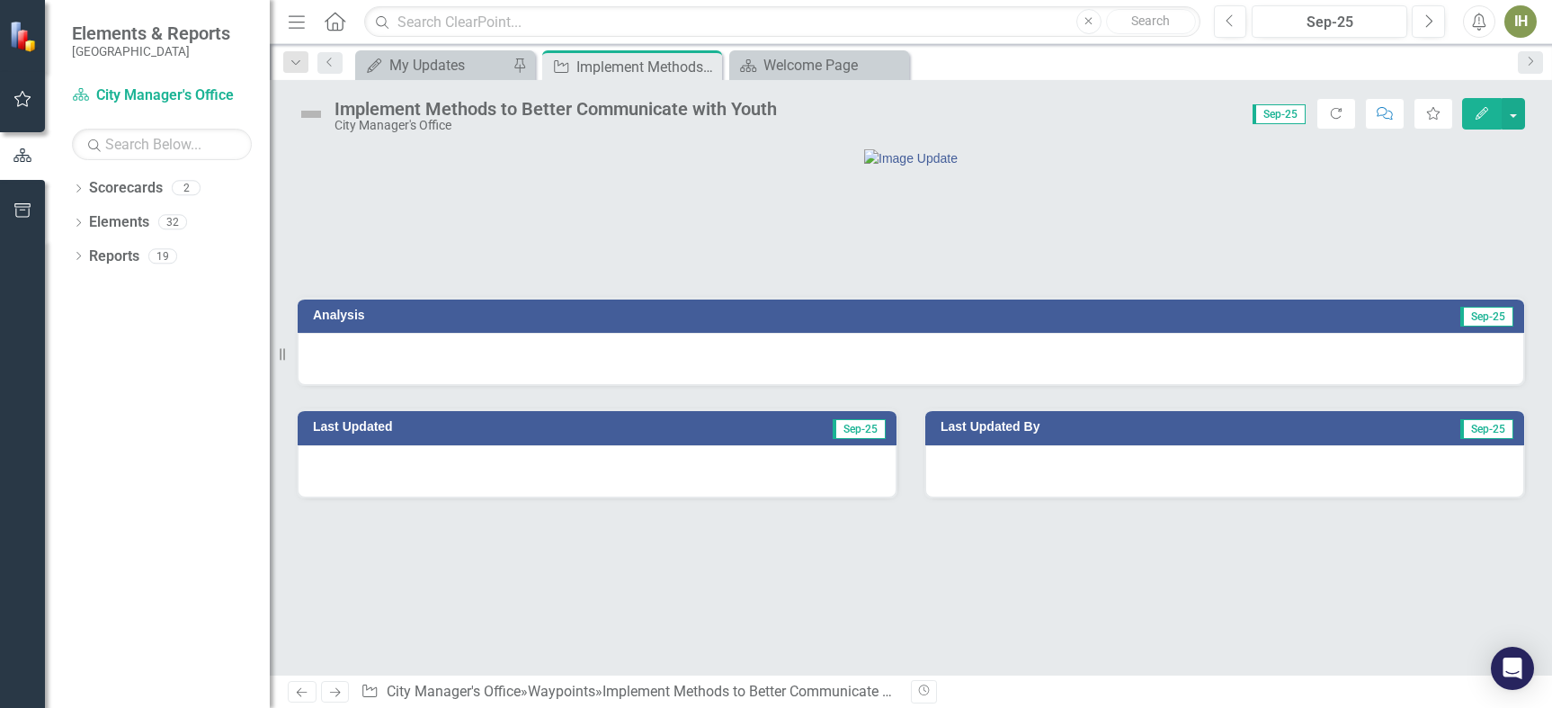
drag, startPoint x: 335, startPoint y: 398, endPoint x: 334, endPoint y: 407, distance: 9.0
click at [335, 331] on td "Analysis" at bounding box center [605, 317] width 584 height 27
click at [335, 322] on h3 "Analysis" at bounding box center [605, 314] width 584 height 13
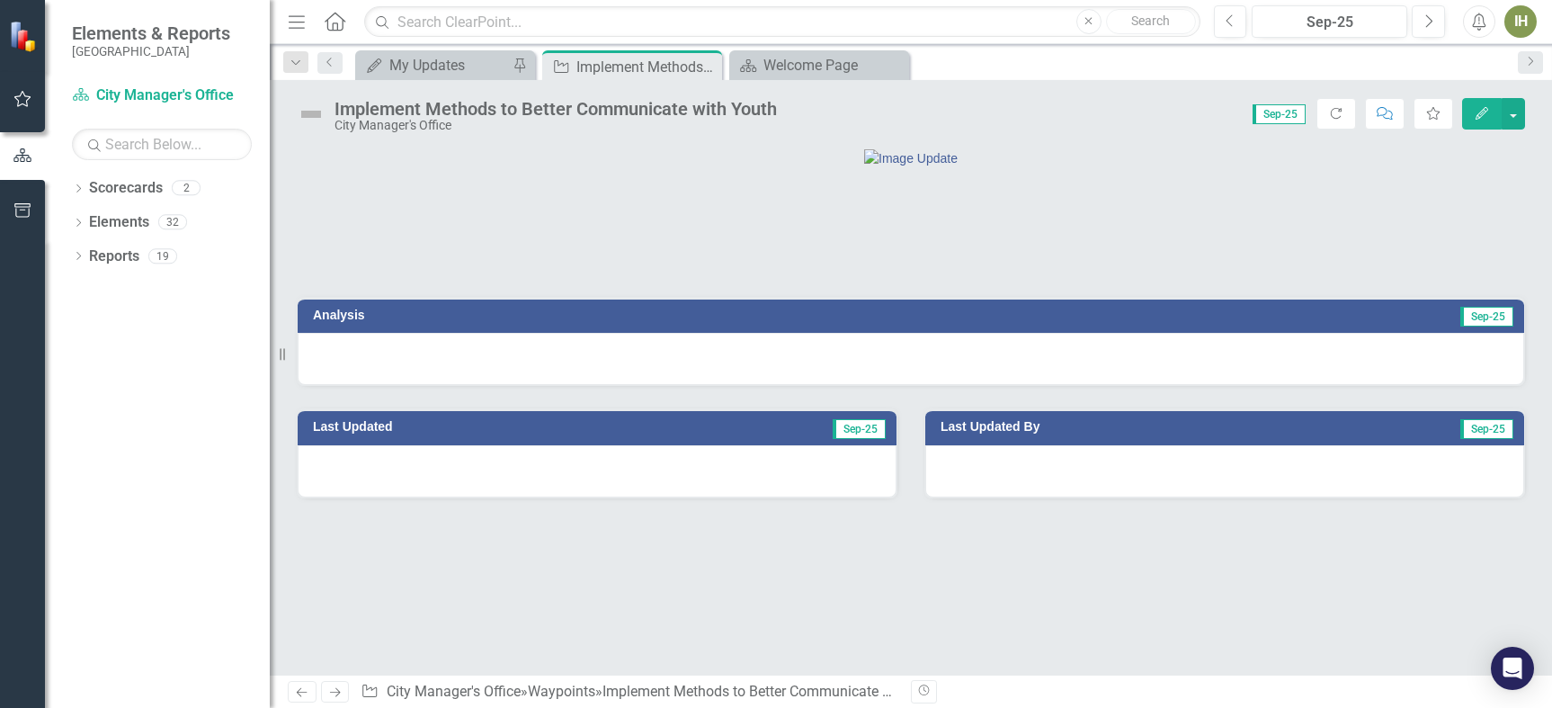
click at [335, 322] on h3 "Analysis" at bounding box center [605, 314] width 584 height 13
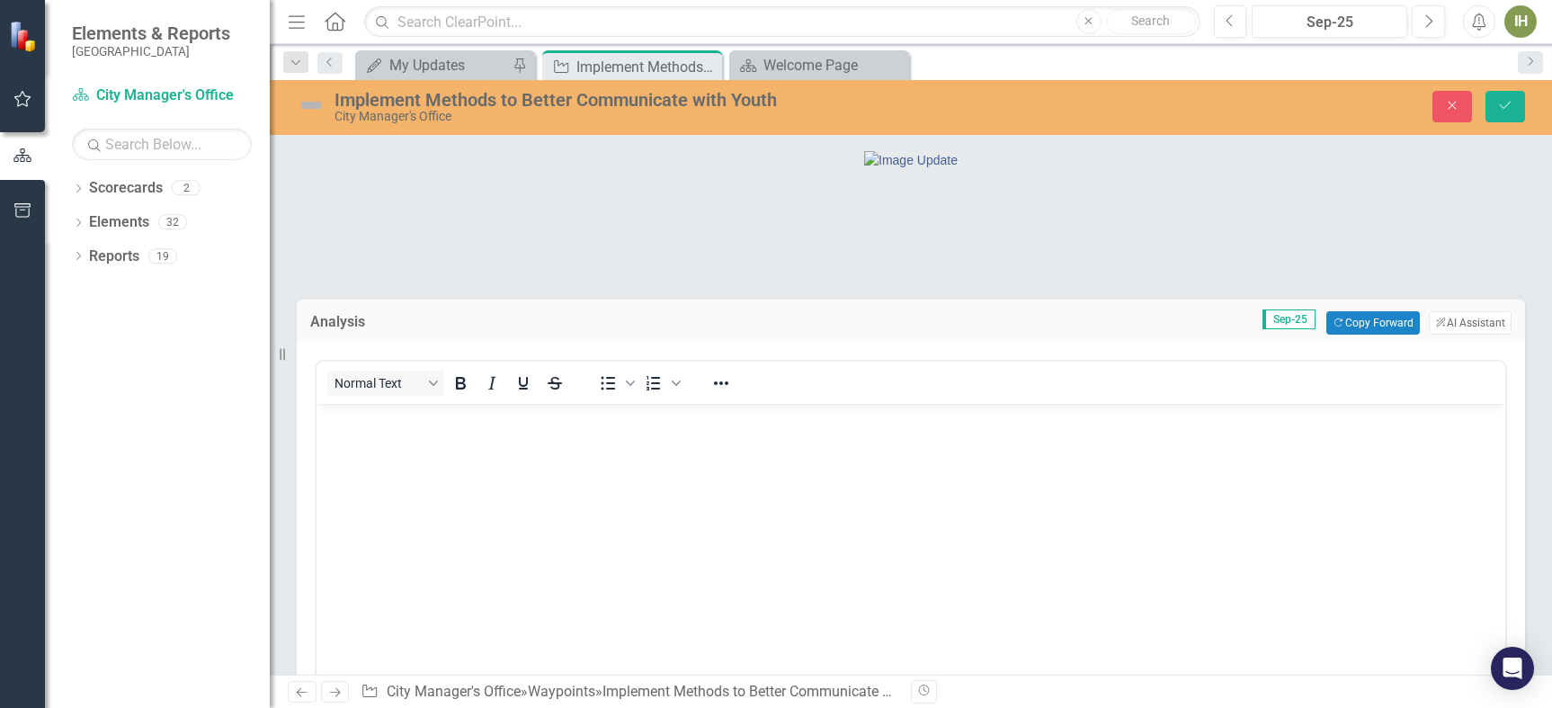
click at [391, 462] on body "Rich Text Area. Press ALT-0 for help." at bounding box center [911, 539] width 1189 height 270
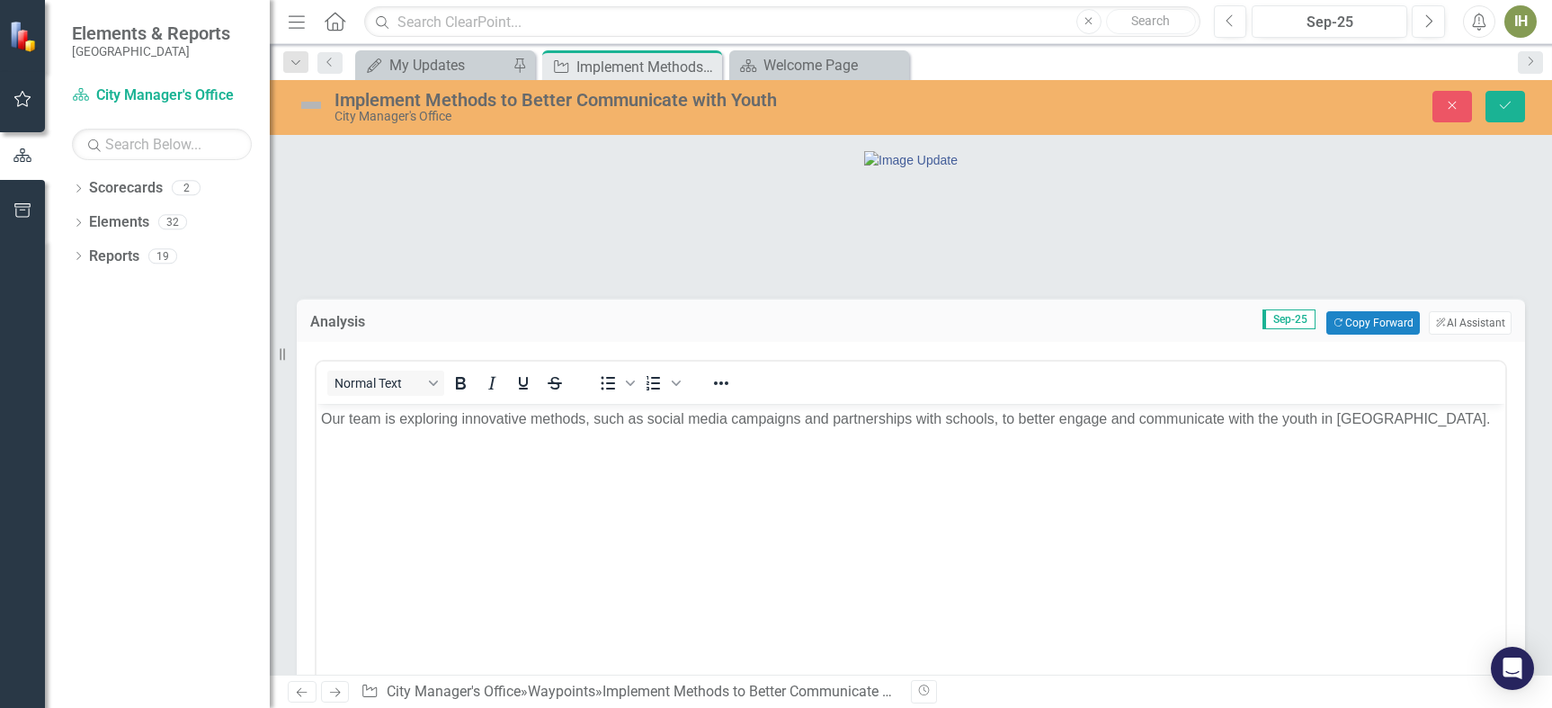
click at [307, 102] on img at bounding box center [311, 105] width 29 height 29
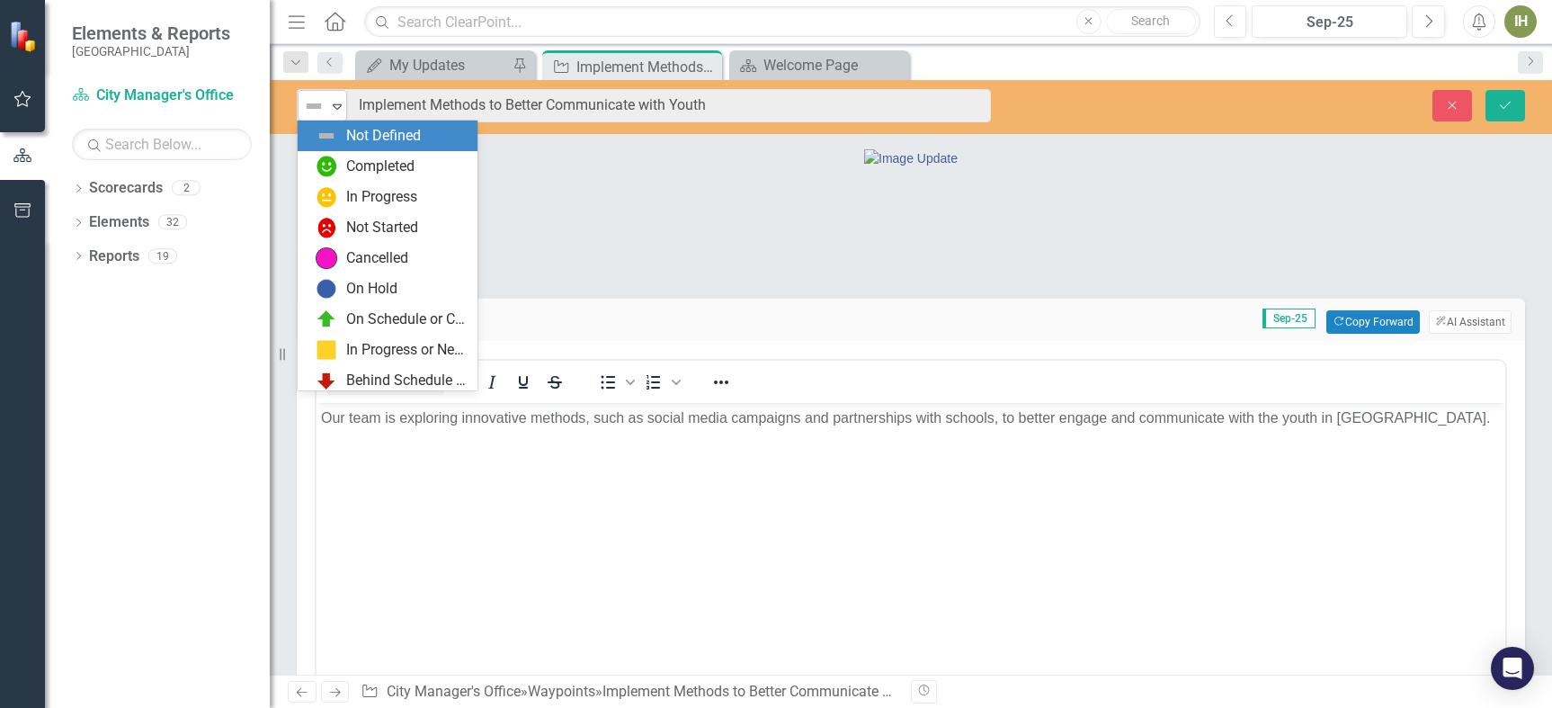
click at [306, 105] on img at bounding box center [314, 106] width 22 height 22
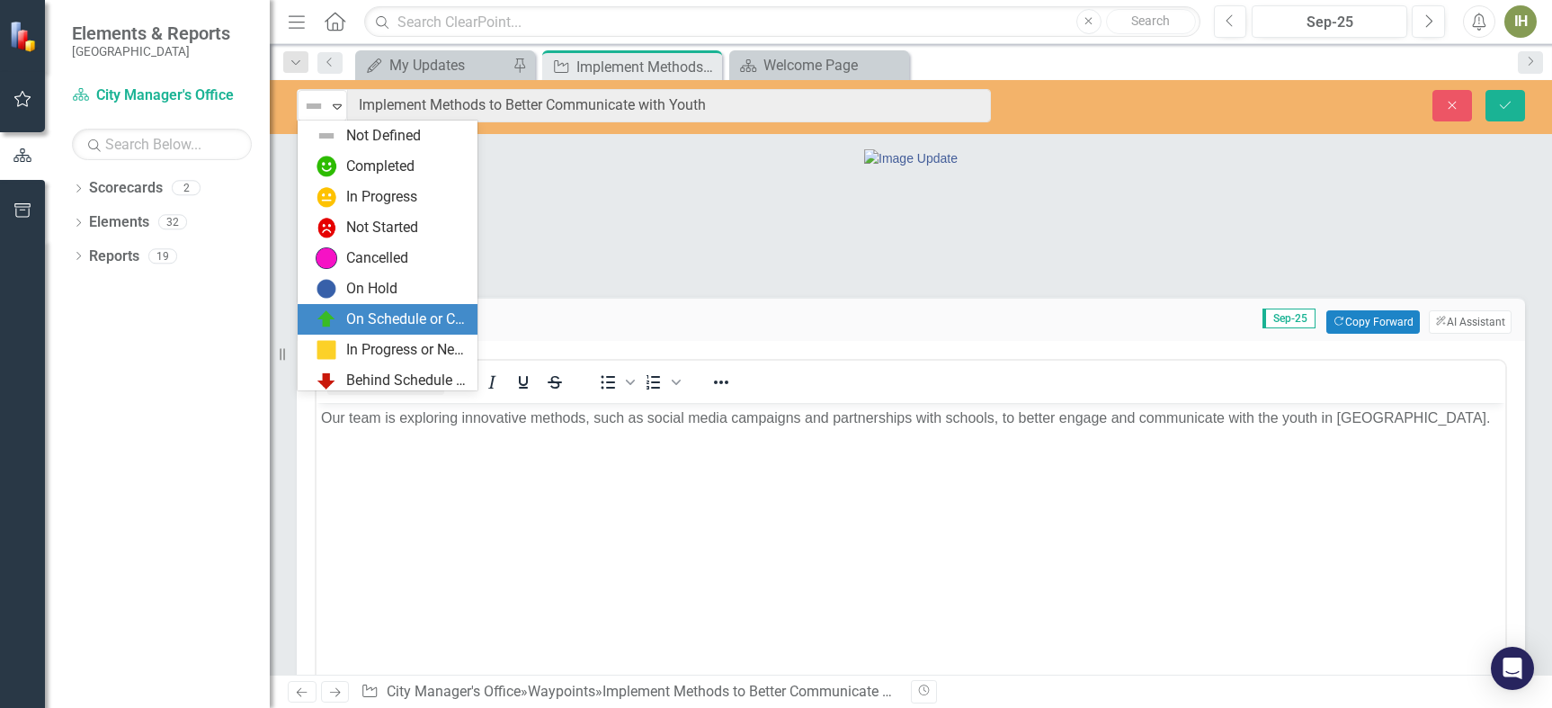
click at [370, 323] on div "On Schedule or Complete" at bounding box center [406, 319] width 120 height 21
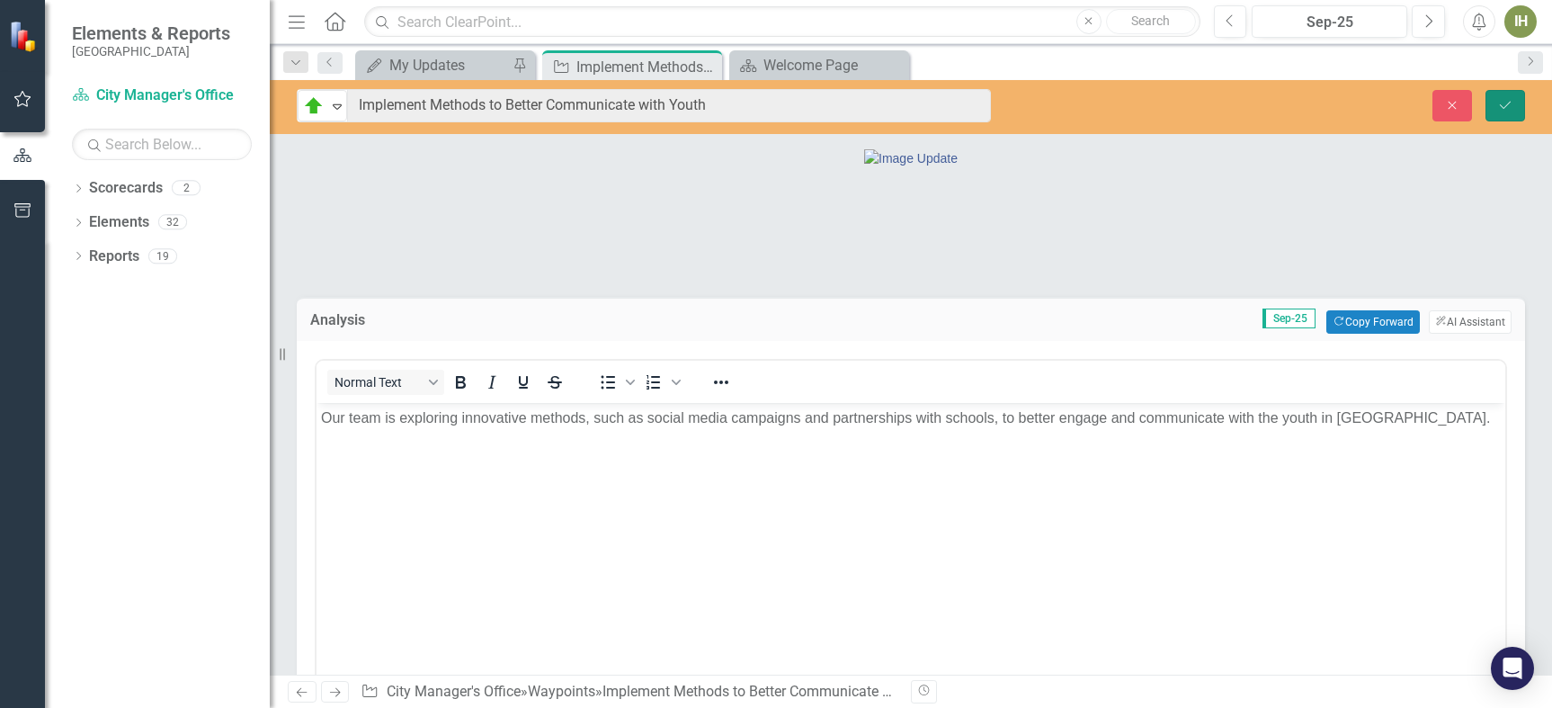
click at [1502, 112] on button "Save" at bounding box center [1506, 105] width 40 height 31
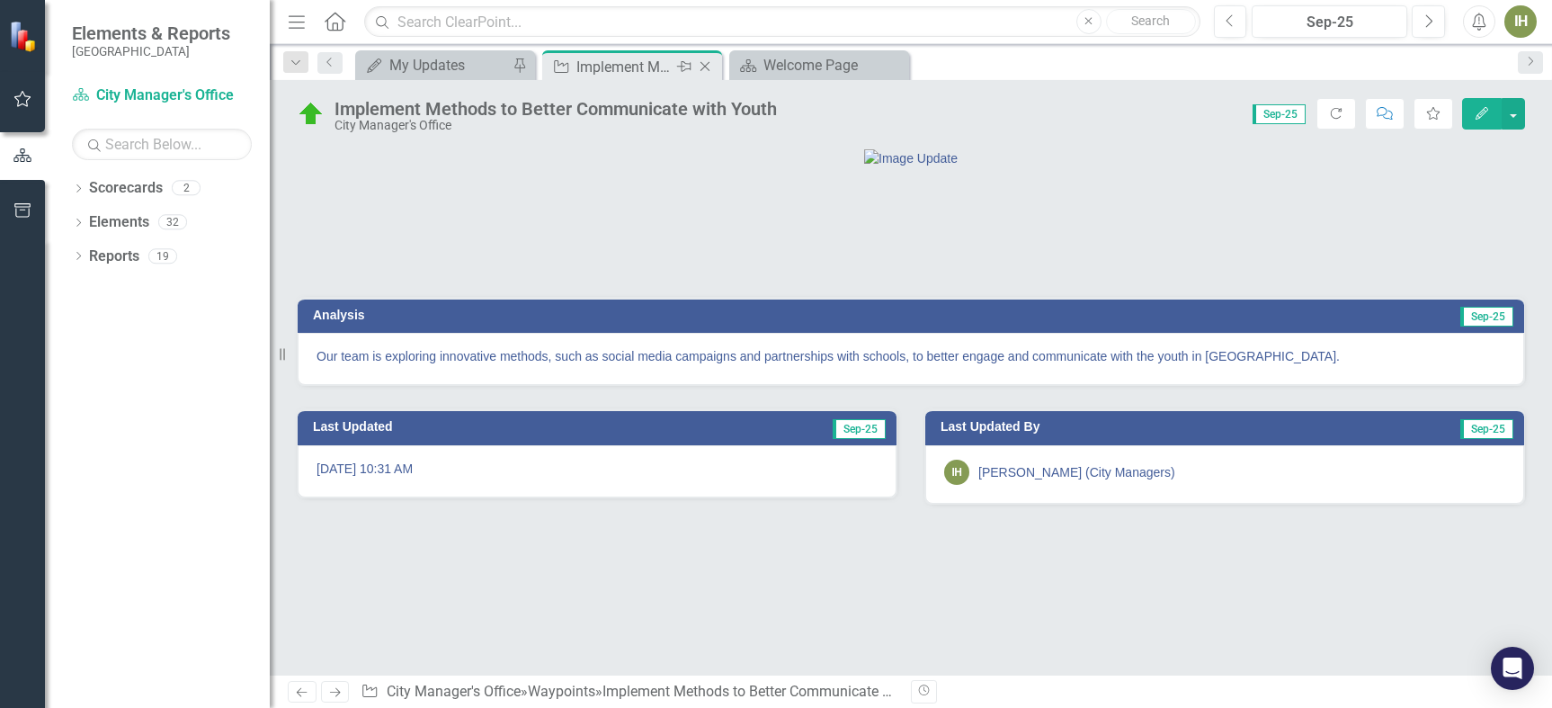
click at [703, 67] on icon "Close" at bounding box center [705, 66] width 18 height 14
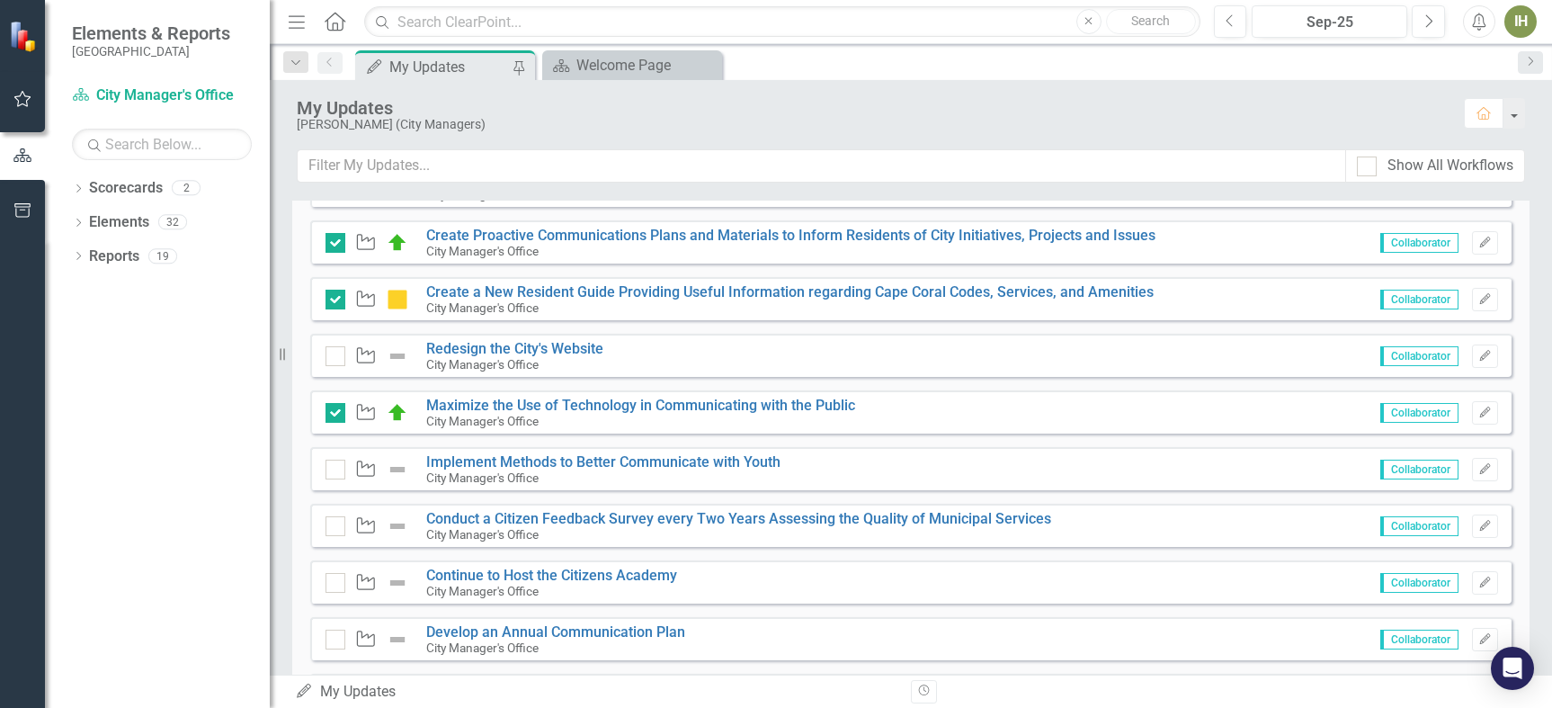
scroll to position [450, 0]
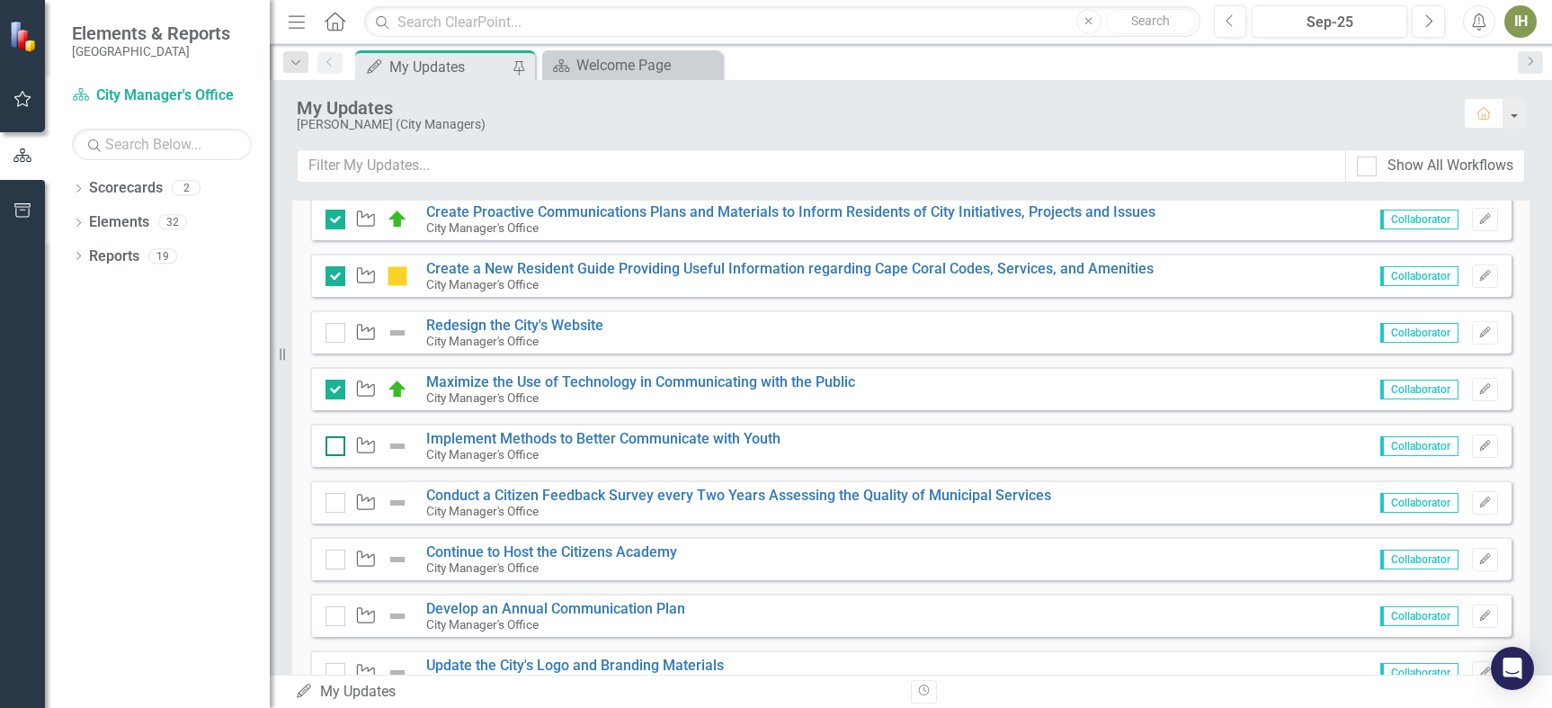
click at [335, 439] on input "checkbox" at bounding box center [332, 442] width 12 height 12
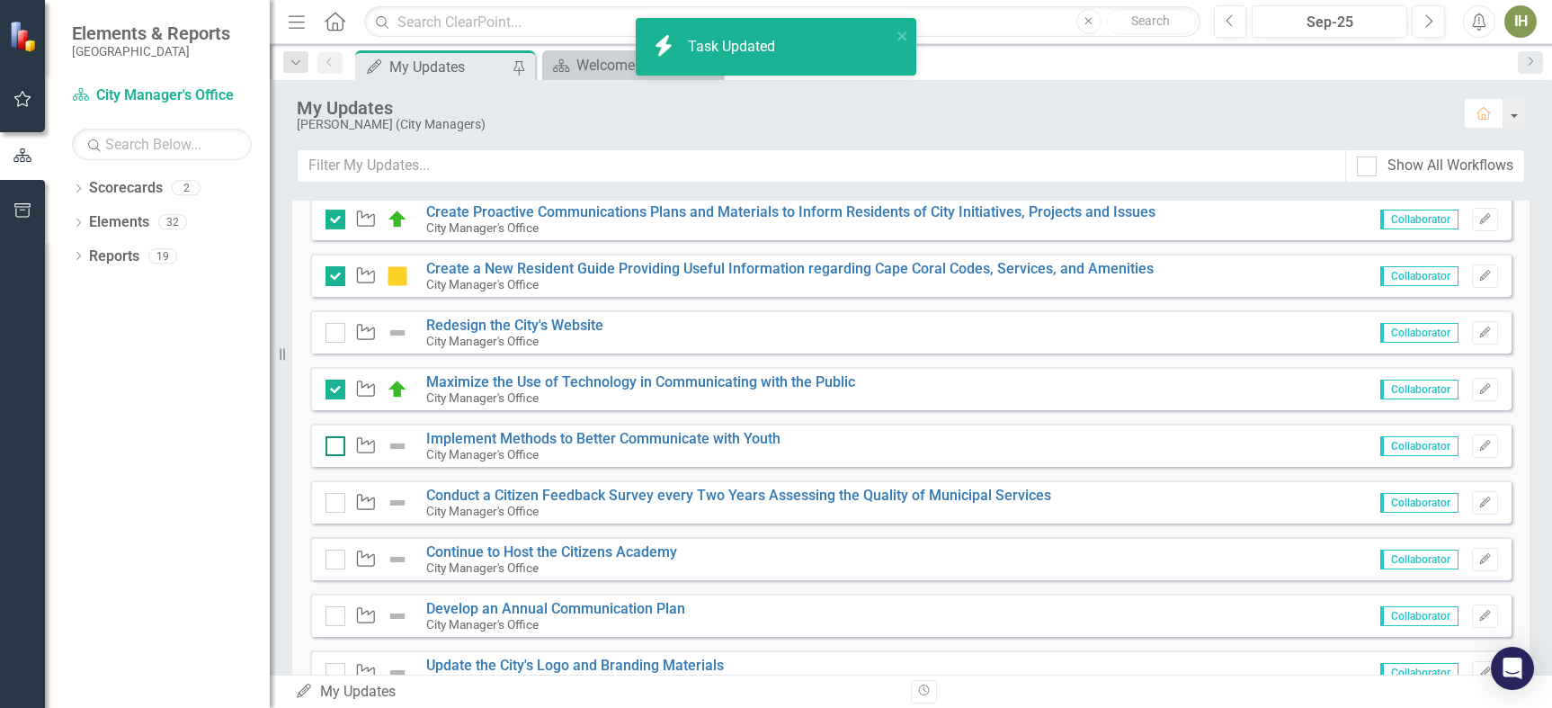
checkbox input "true"
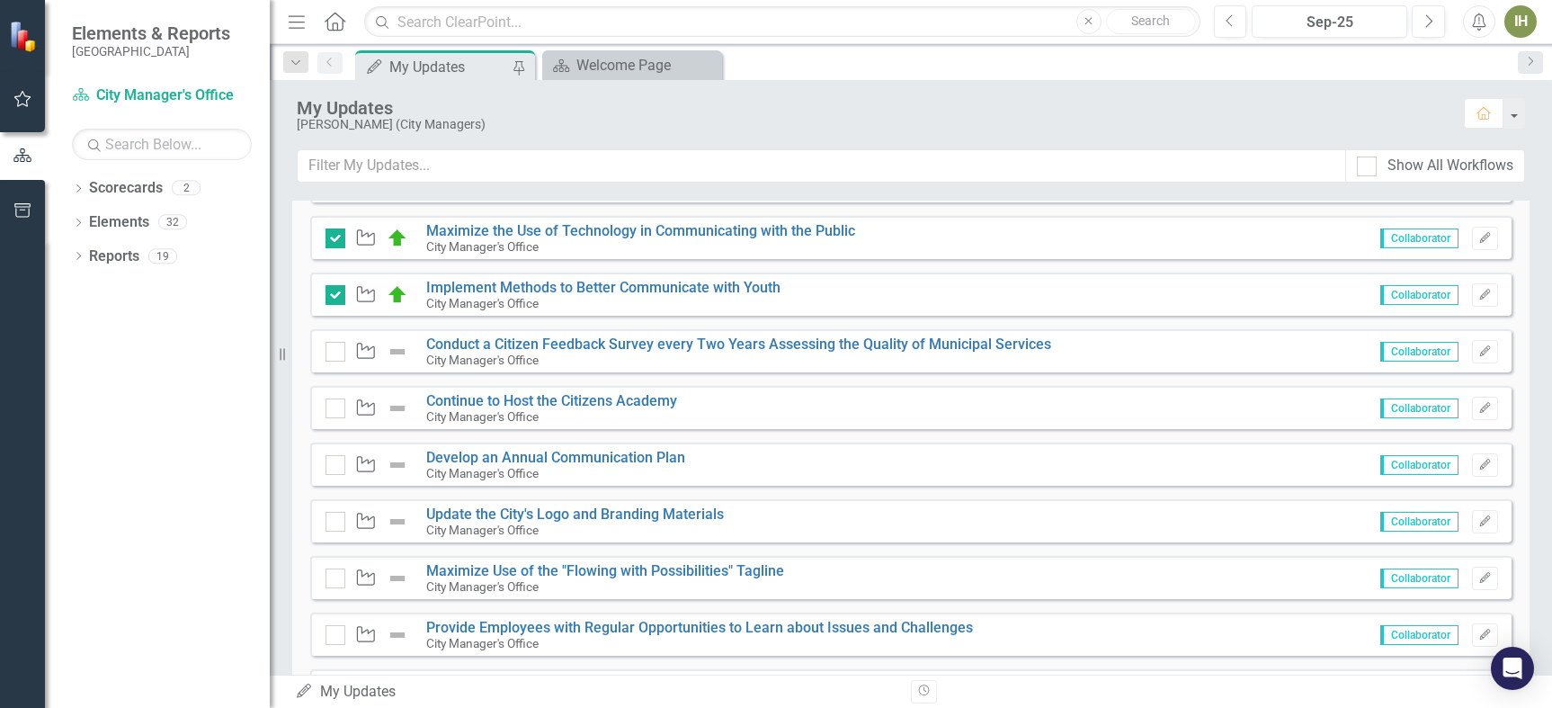
scroll to position [629, 0]
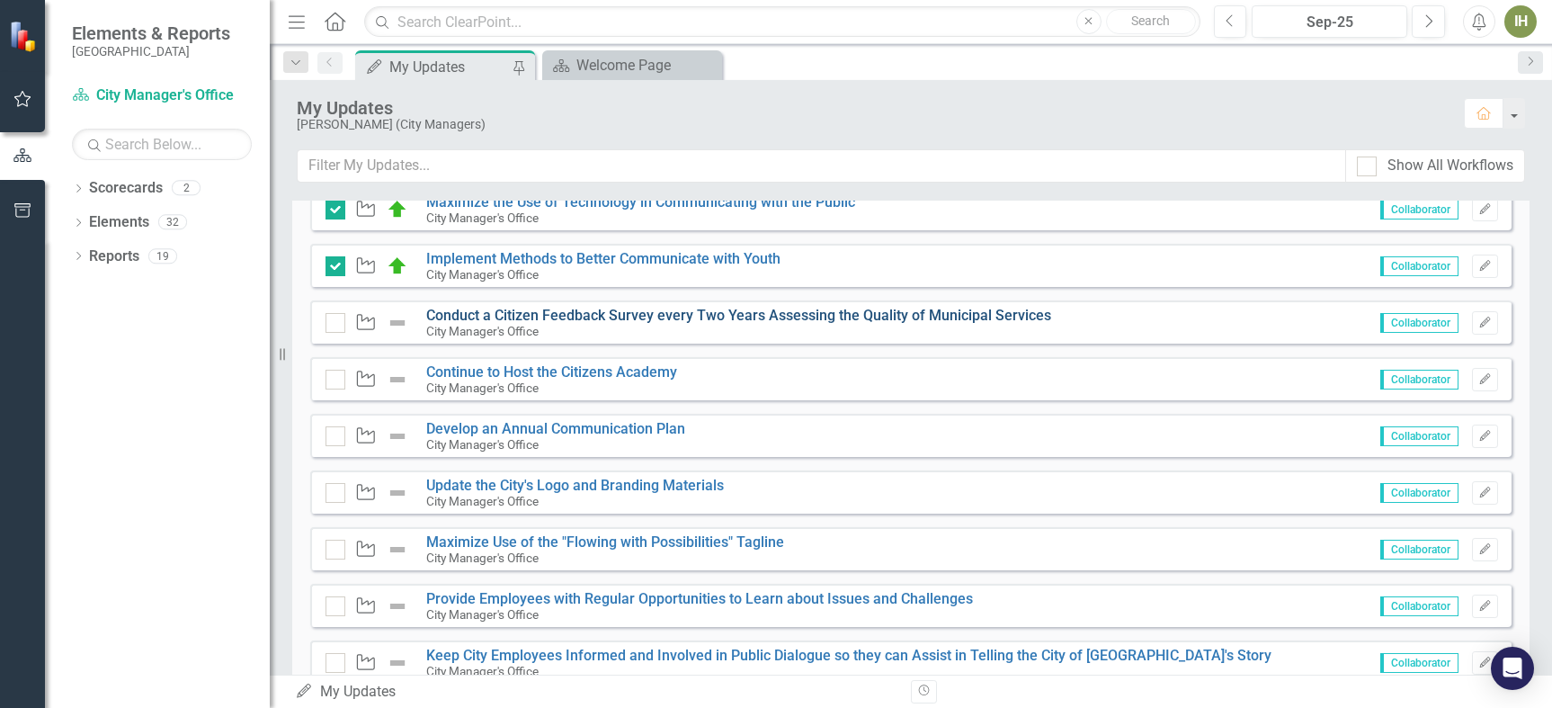
click at [514, 315] on link "Conduct a Citizen Feedback Survey every Two Years Assessing the Quality of Muni…" at bounding box center [738, 315] width 625 height 17
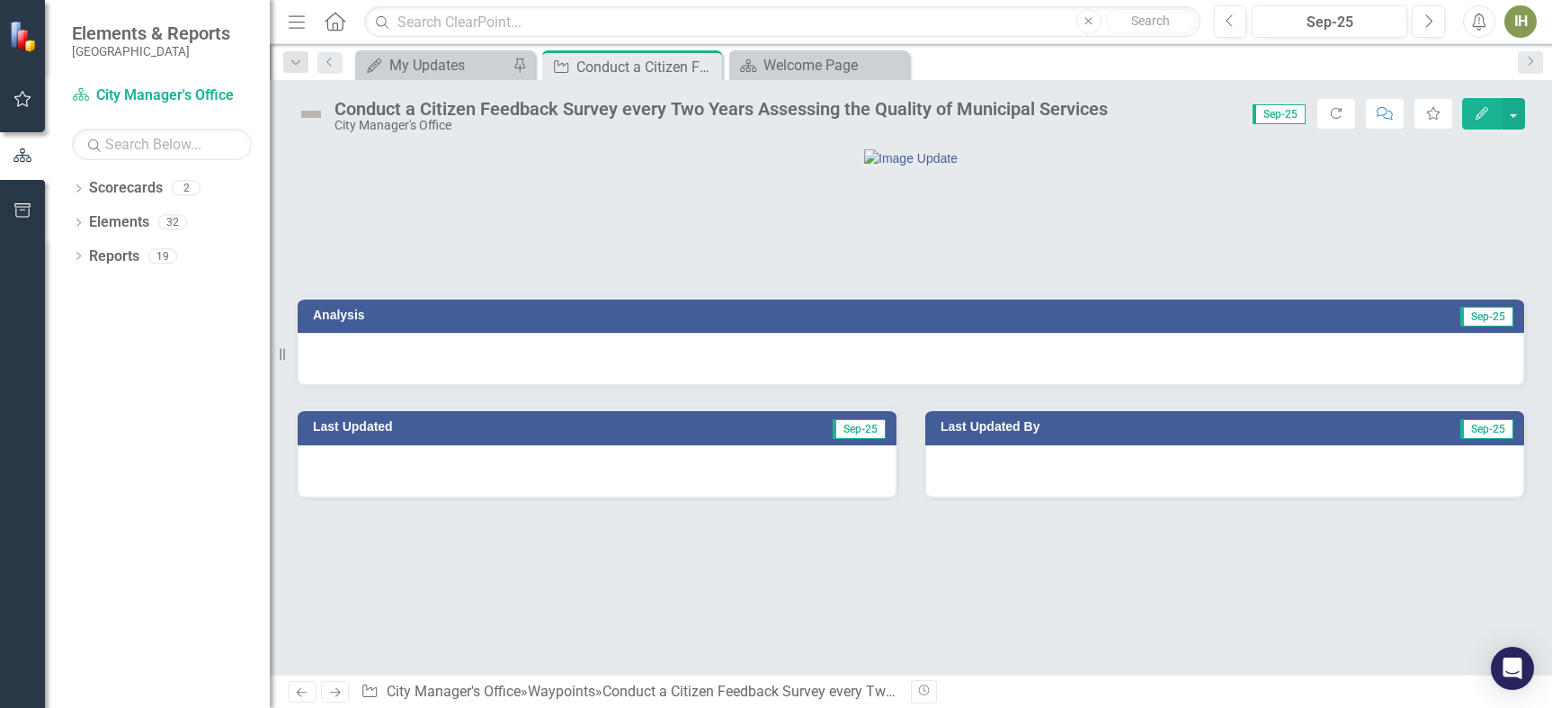
click at [333, 322] on h3 "Analysis" at bounding box center [605, 314] width 584 height 13
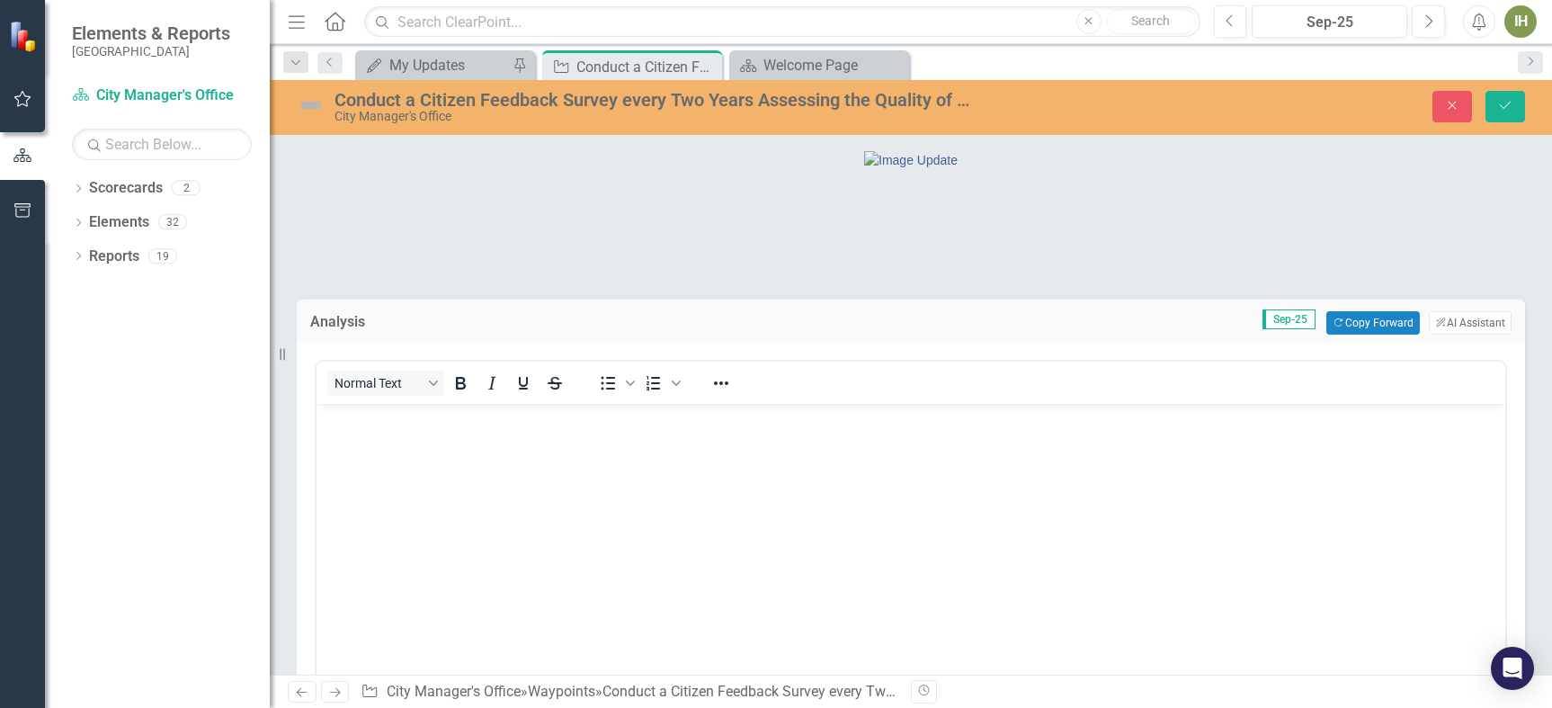
click at [469, 465] on body "Rich Text Area. Press ALT-0 for help." at bounding box center [911, 539] width 1189 height 270
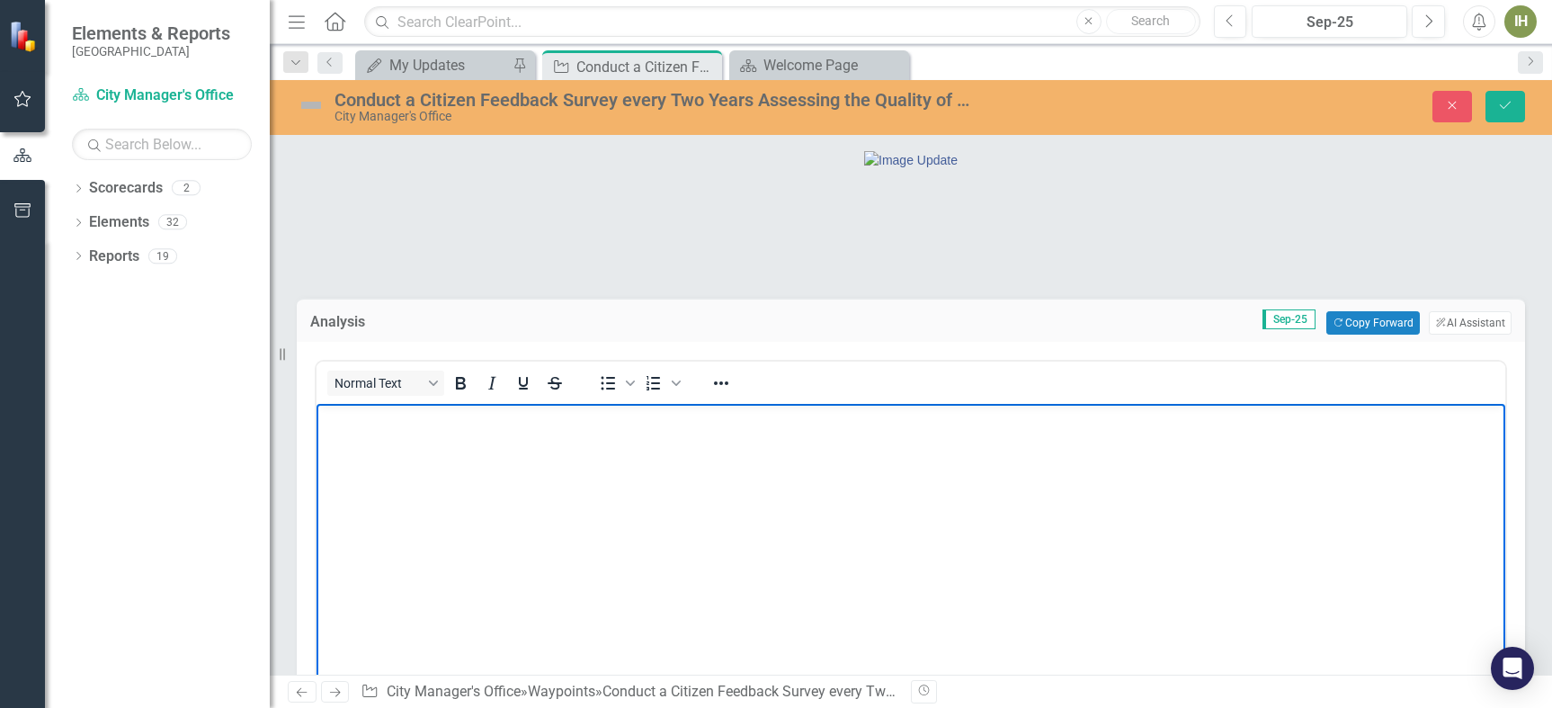
click at [471, 465] on body "Rich Text Area. Press ALT-0 for help." at bounding box center [911, 539] width 1189 height 270
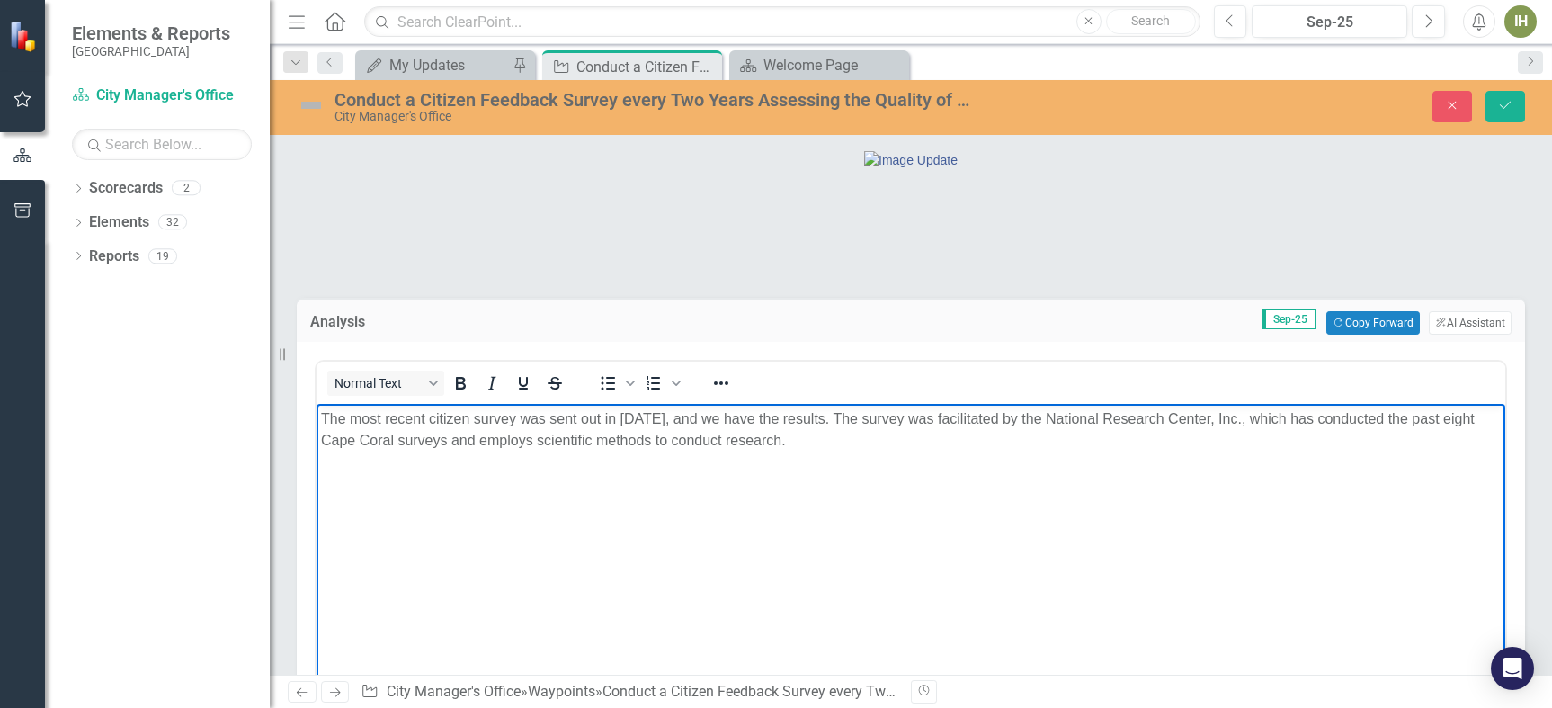
drag, startPoint x: 681, startPoint y: 415, endPoint x: 707, endPoint y: 414, distance: 26.1
click at [681, 414] on p "The most recent citizen survey was sent out in [DATE], and we have the results.…" at bounding box center [911, 429] width 1180 height 43
drag, startPoint x: 644, startPoint y: 417, endPoint x: 622, endPoint y: 417, distance: 21.6
click at [622, 417] on p "The most recent citizen survey was sent out in [DATE], and we have the results.…" at bounding box center [911, 429] width 1180 height 43
drag, startPoint x: 351, startPoint y: 439, endPoint x: 620, endPoint y: 929, distance: 559.4
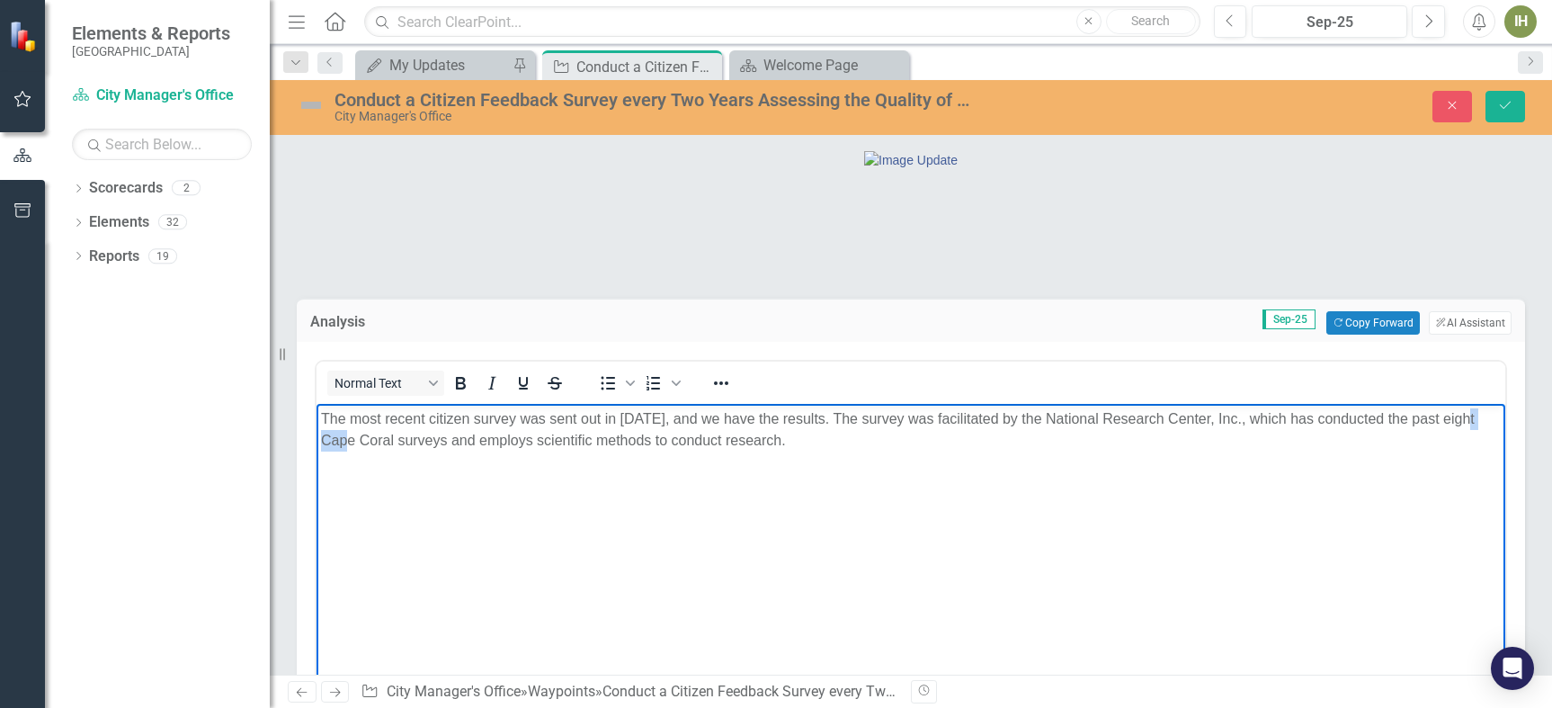
click at [317, 432] on html "The most recent citizen survey was sent out in [DATE], and we have the results.…" at bounding box center [911, 539] width 1189 height 270
click at [315, 109] on img at bounding box center [311, 105] width 29 height 29
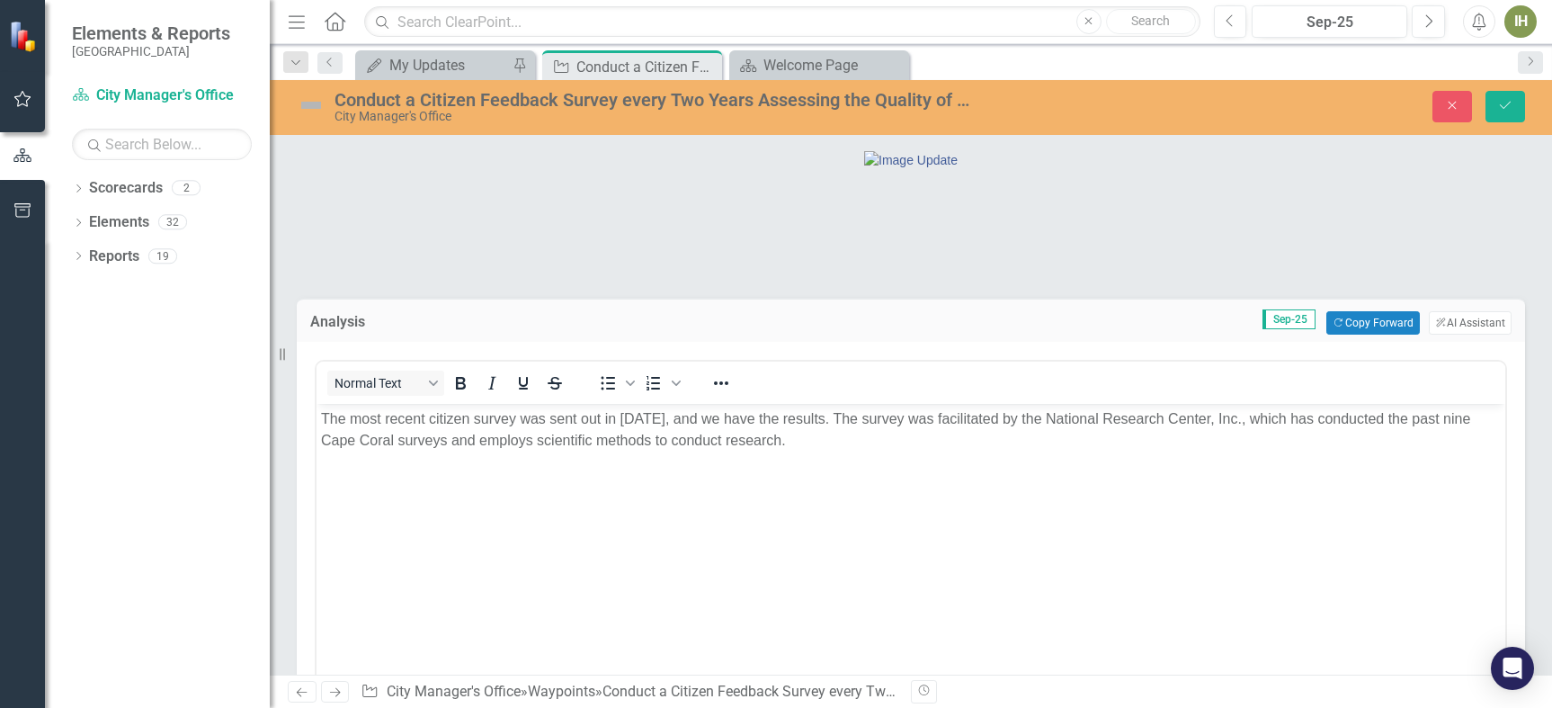
click at [314, 109] on img at bounding box center [311, 105] width 29 height 29
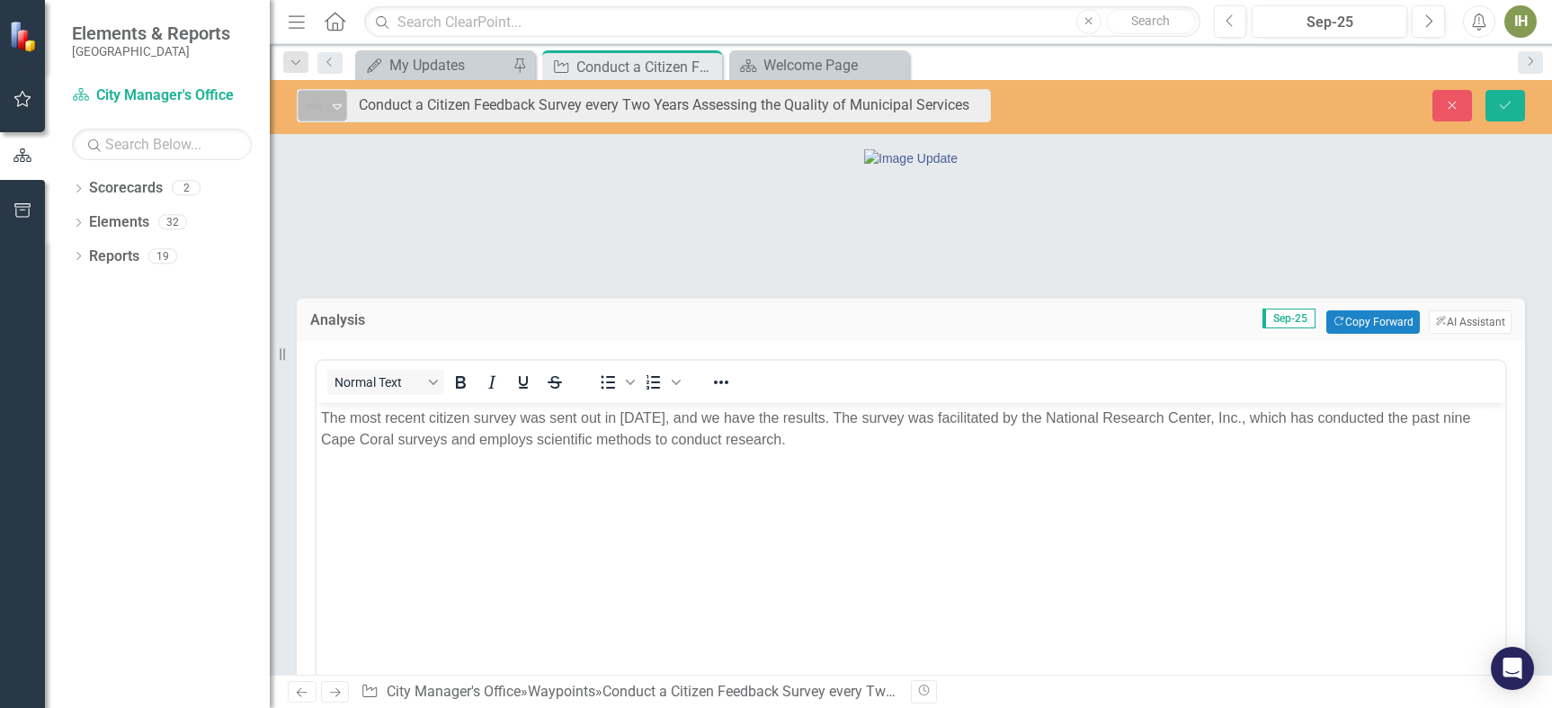
click at [312, 109] on img at bounding box center [314, 106] width 22 height 22
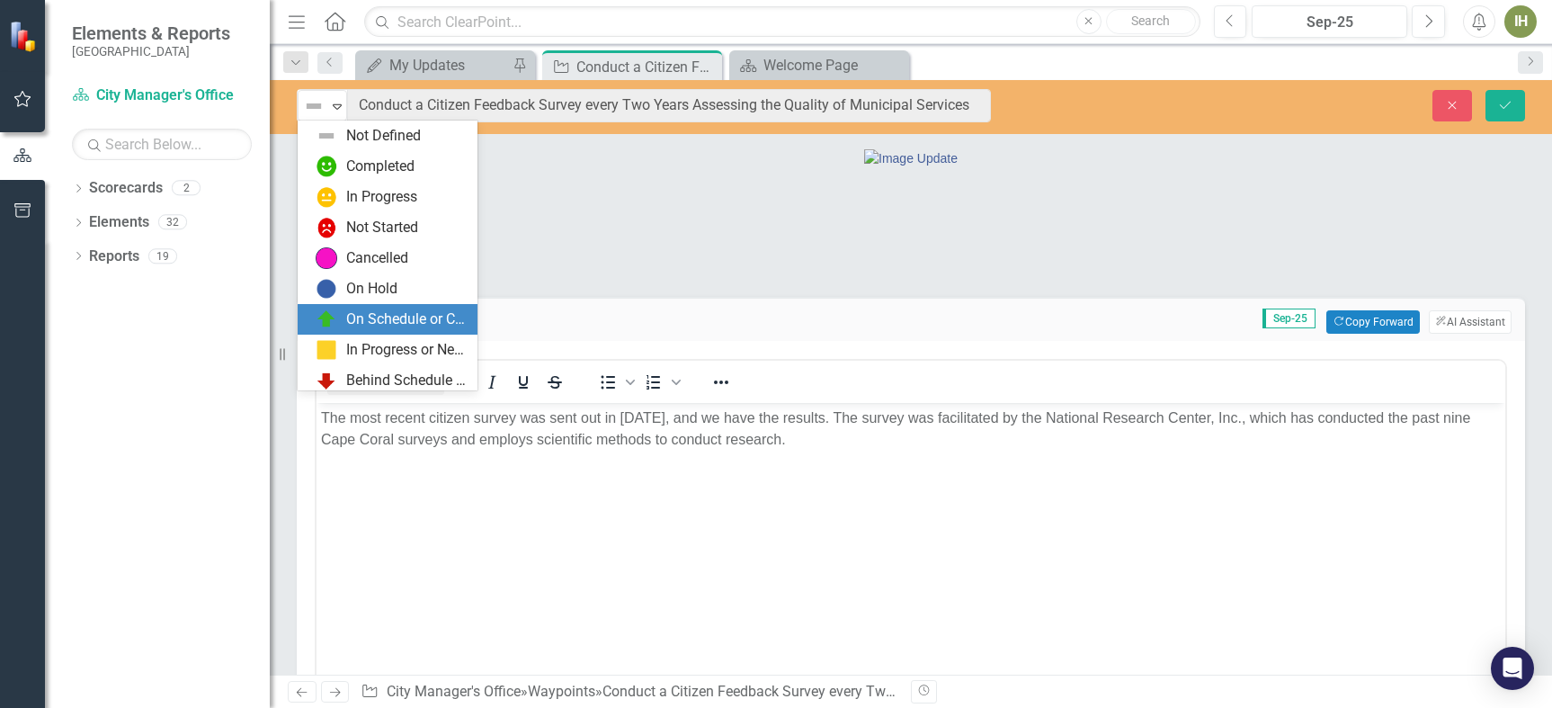
click at [378, 322] on div "On Schedule or Complete" at bounding box center [406, 319] width 120 height 21
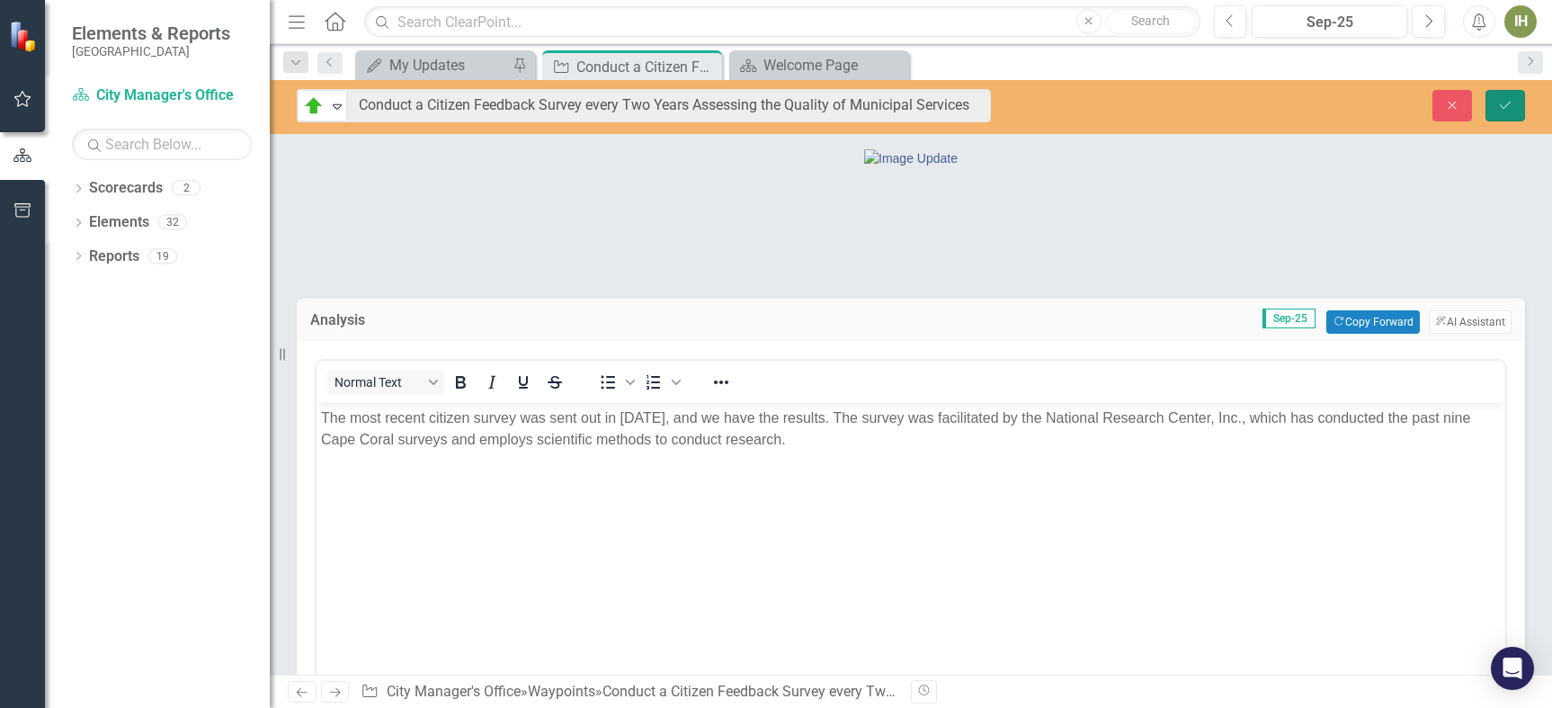
click at [1500, 105] on icon "Save" at bounding box center [1505, 105] width 16 height 13
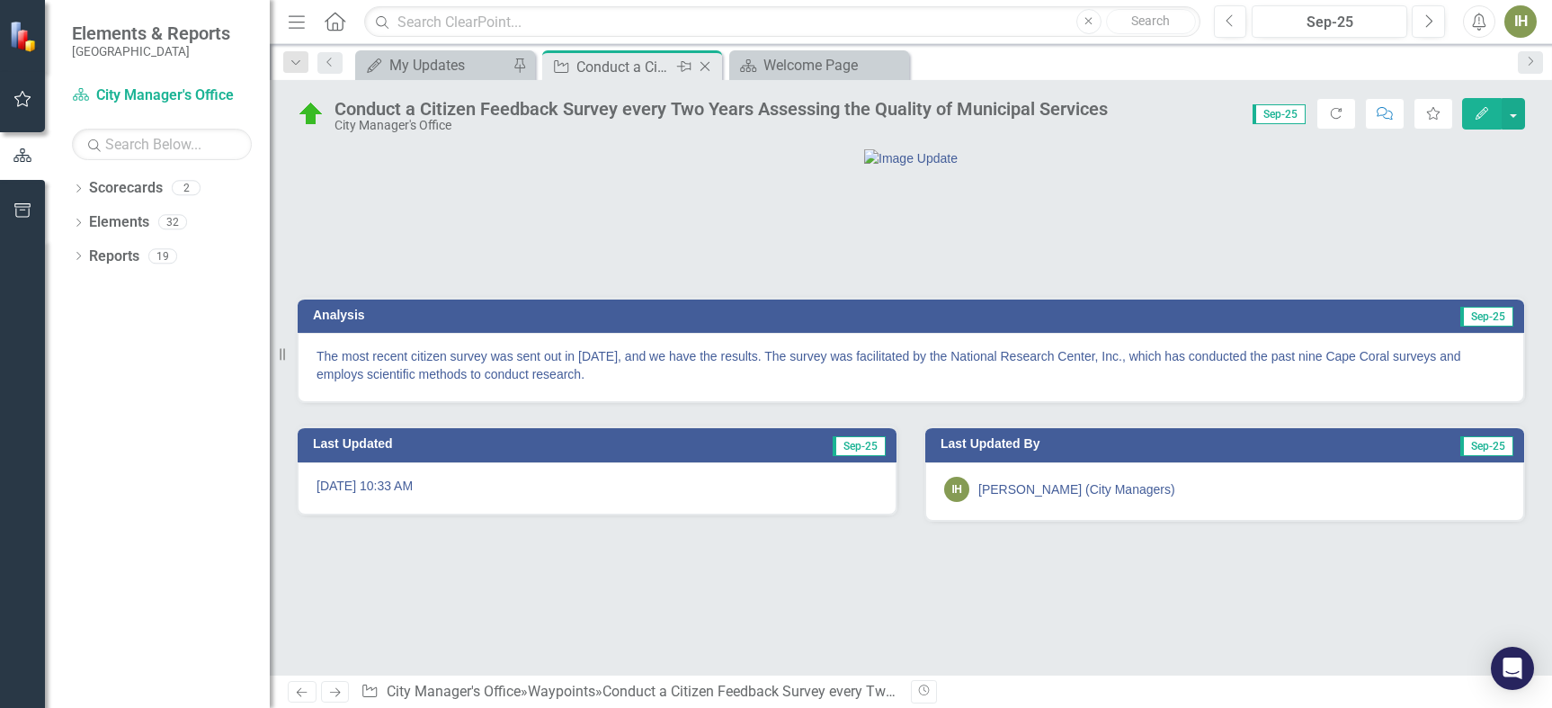
click at [703, 63] on icon "Close" at bounding box center [705, 66] width 18 height 14
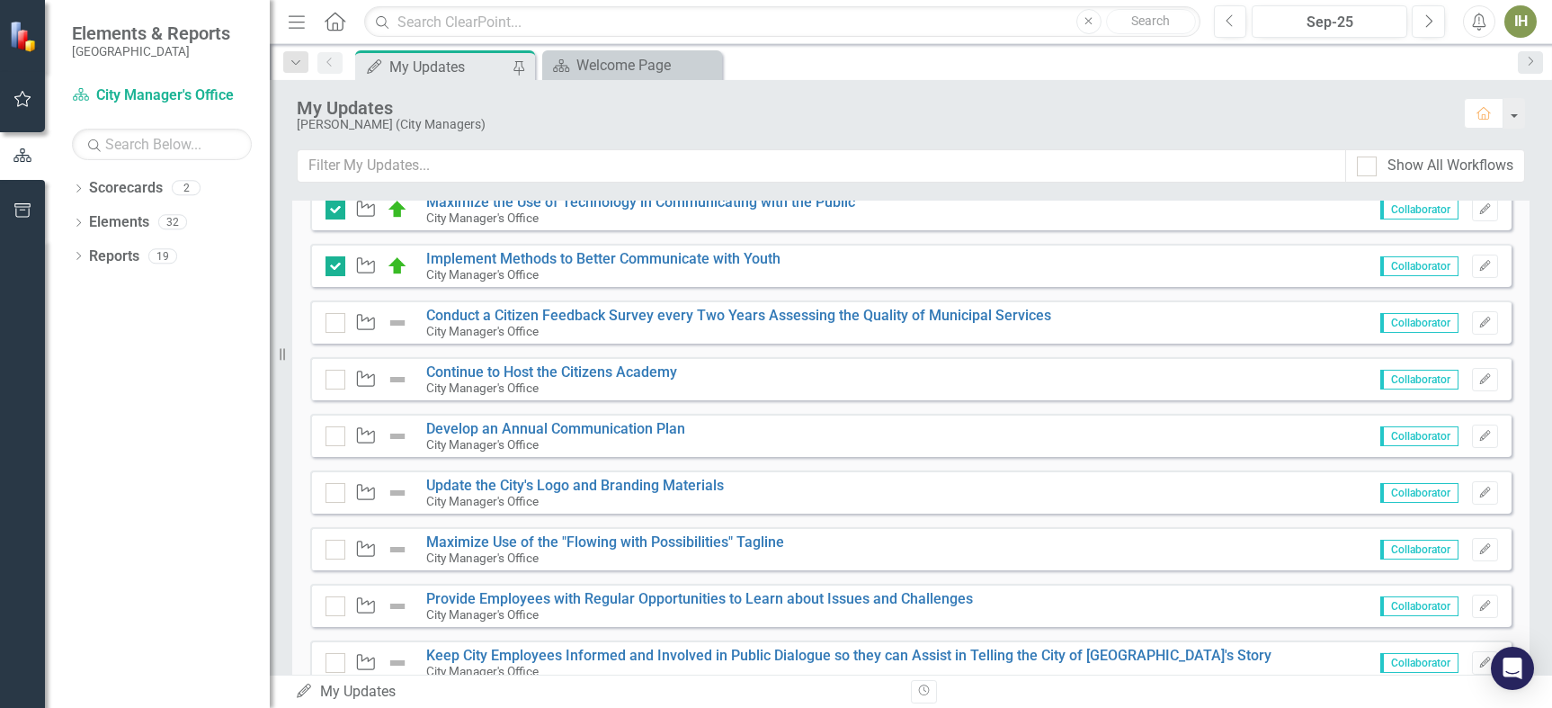
scroll to position [719, 0]
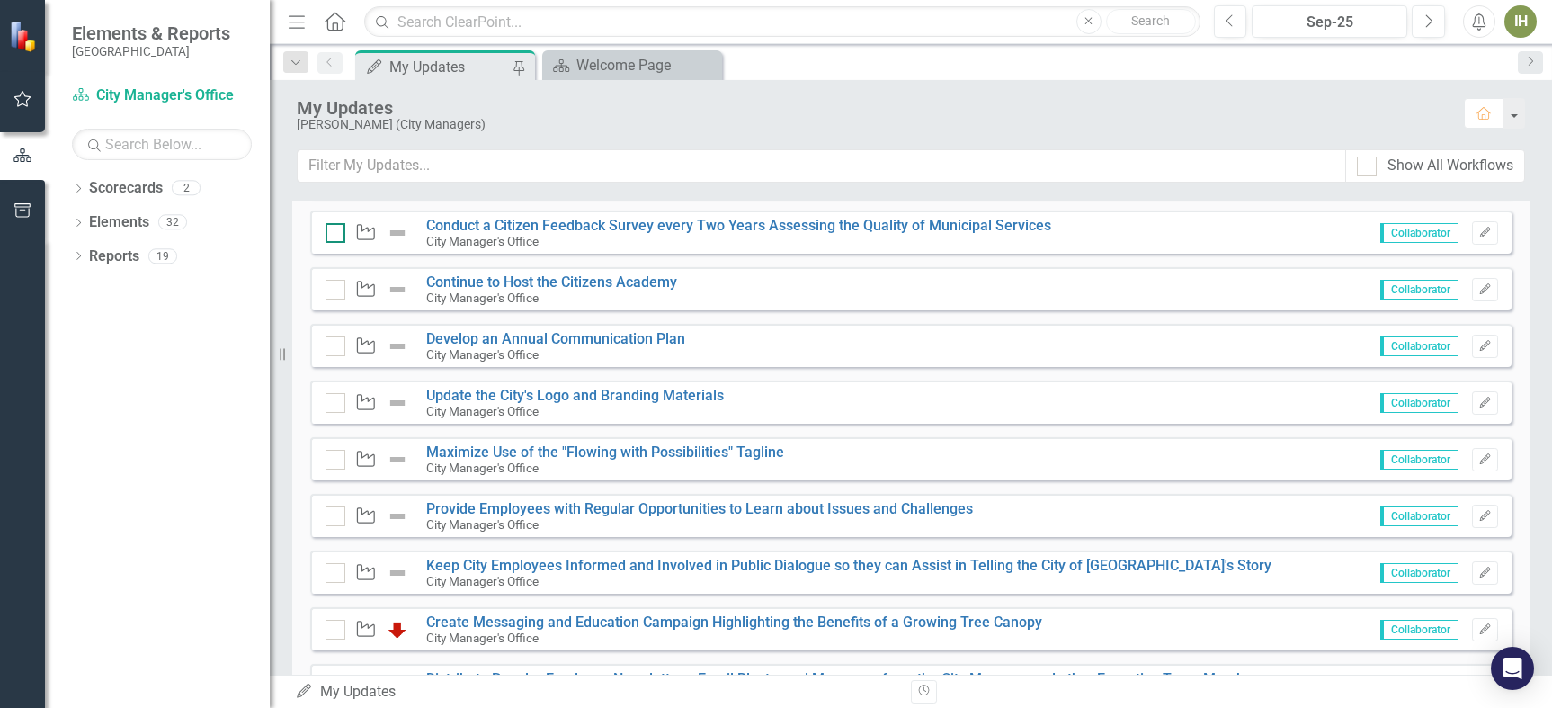
click at [331, 233] on input "checkbox" at bounding box center [332, 229] width 12 height 12
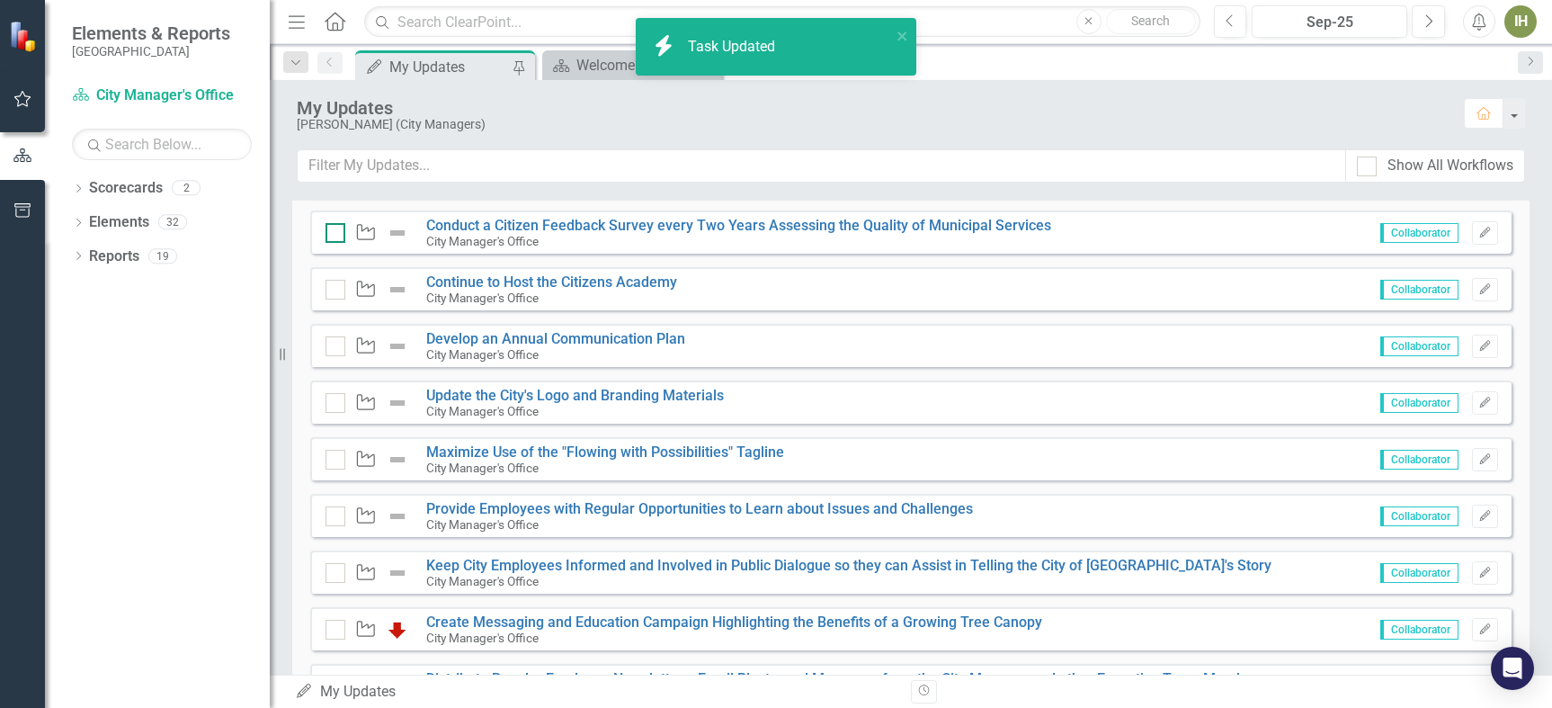
checkbox input "true"
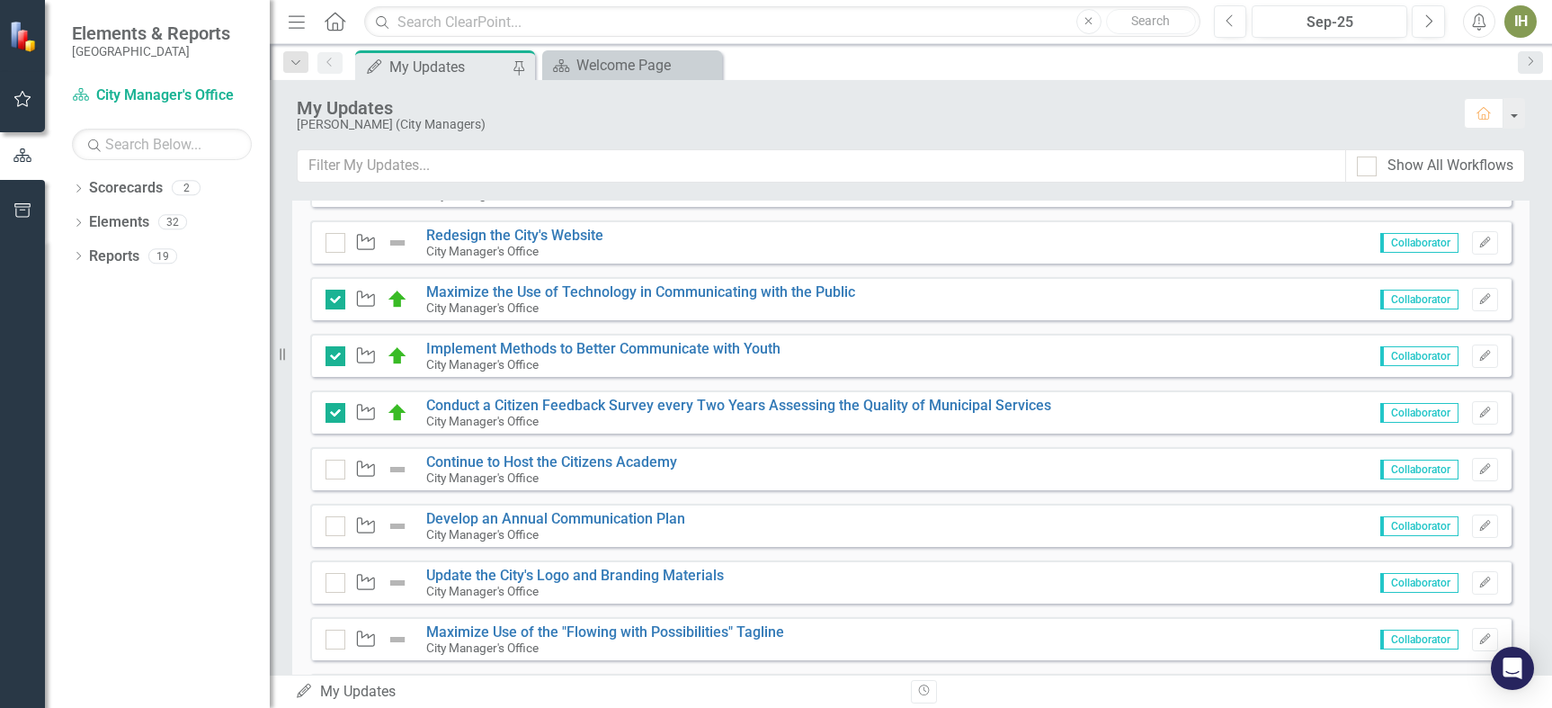
scroll to position [629, 0]
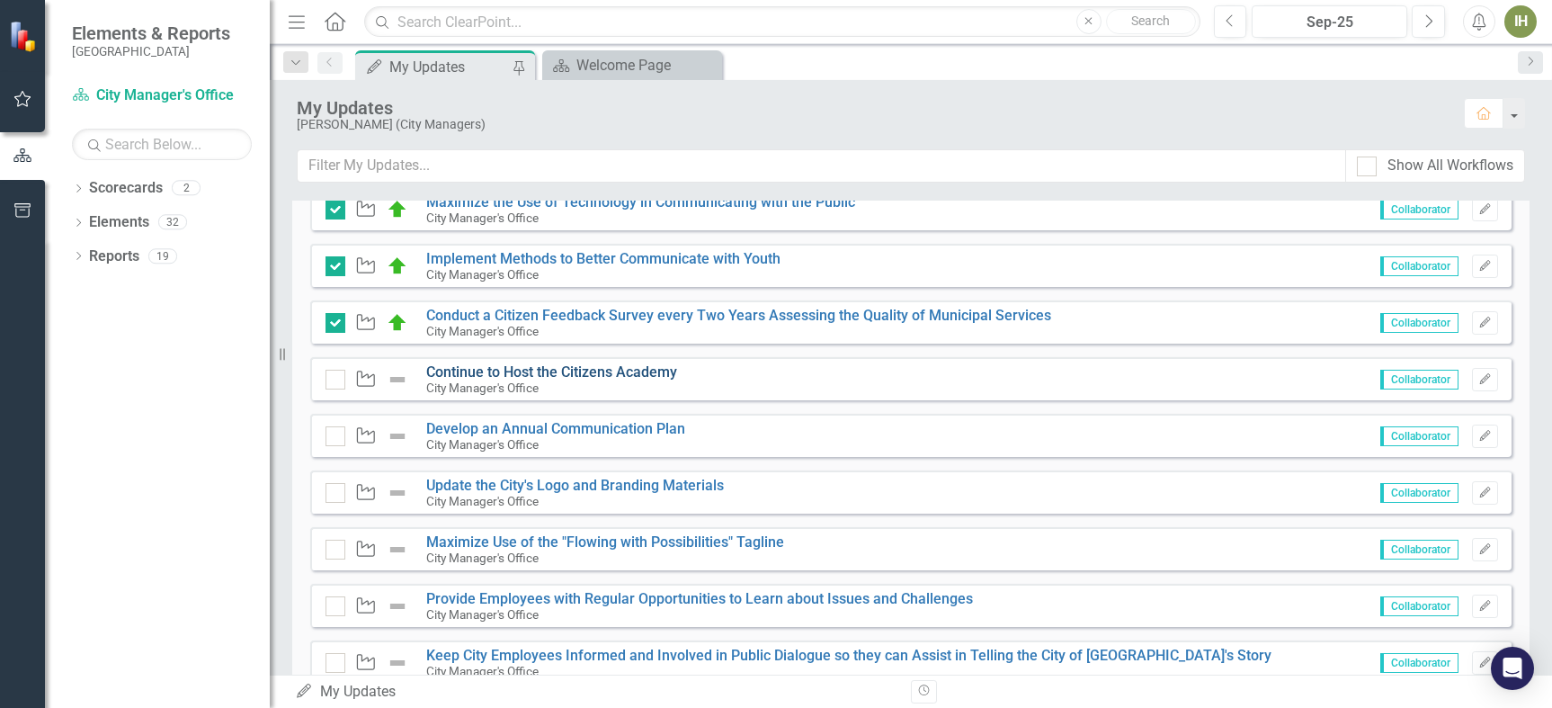
click at [526, 370] on link "Continue to Host the Citizens Academy" at bounding box center [551, 371] width 251 height 17
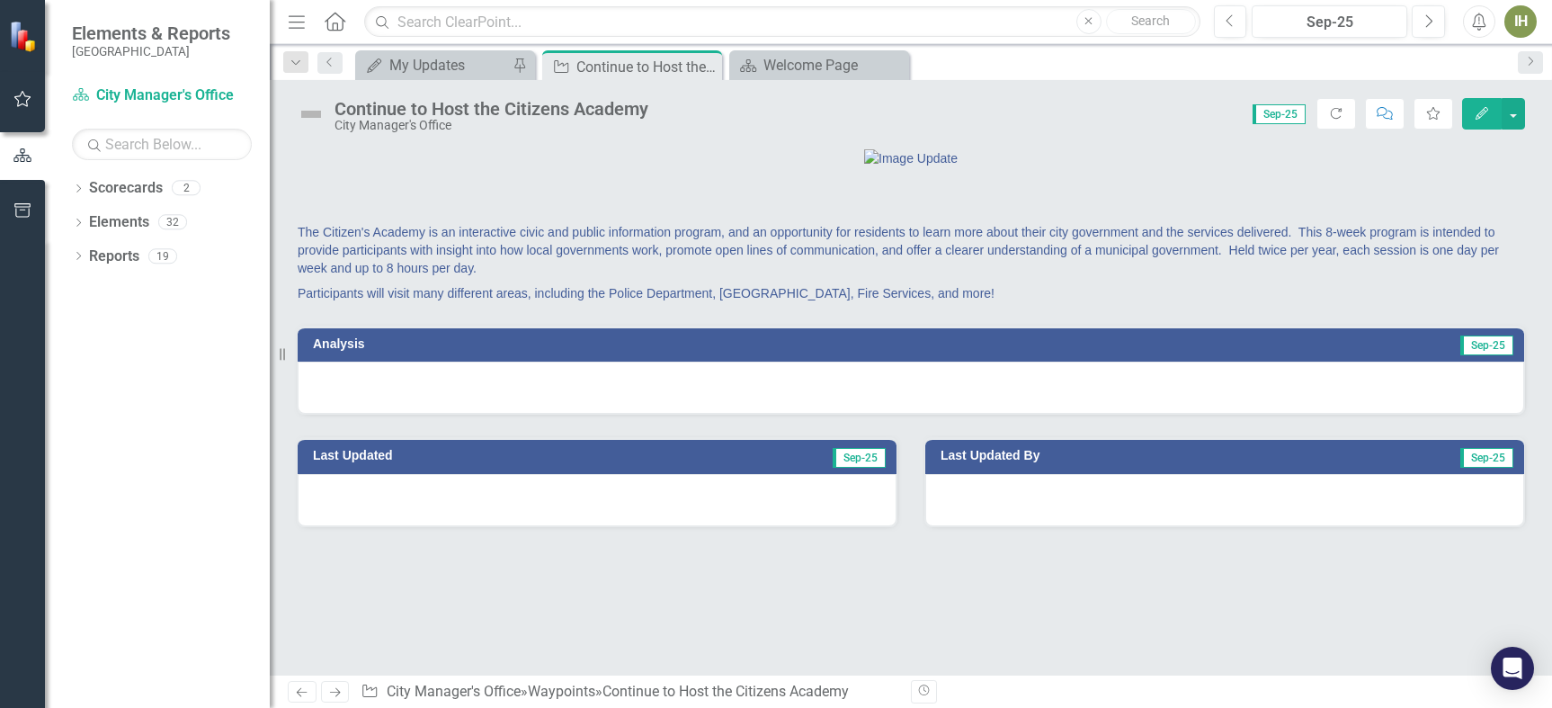
click at [326, 351] on h3 "Analysis" at bounding box center [605, 343] width 584 height 13
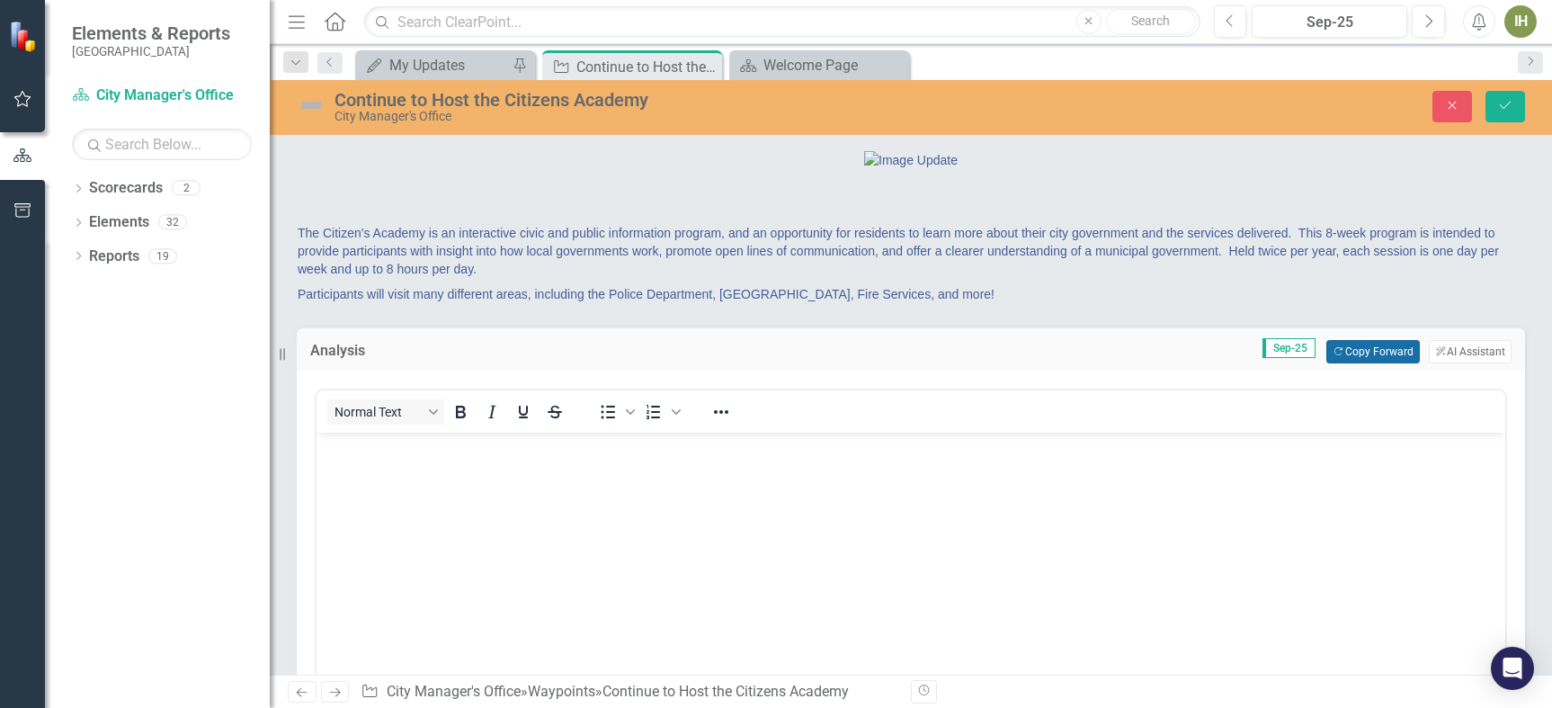
click at [1349, 363] on button "Copy Forward Copy Forward" at bounding box center [1372, 351] width 93 height 23
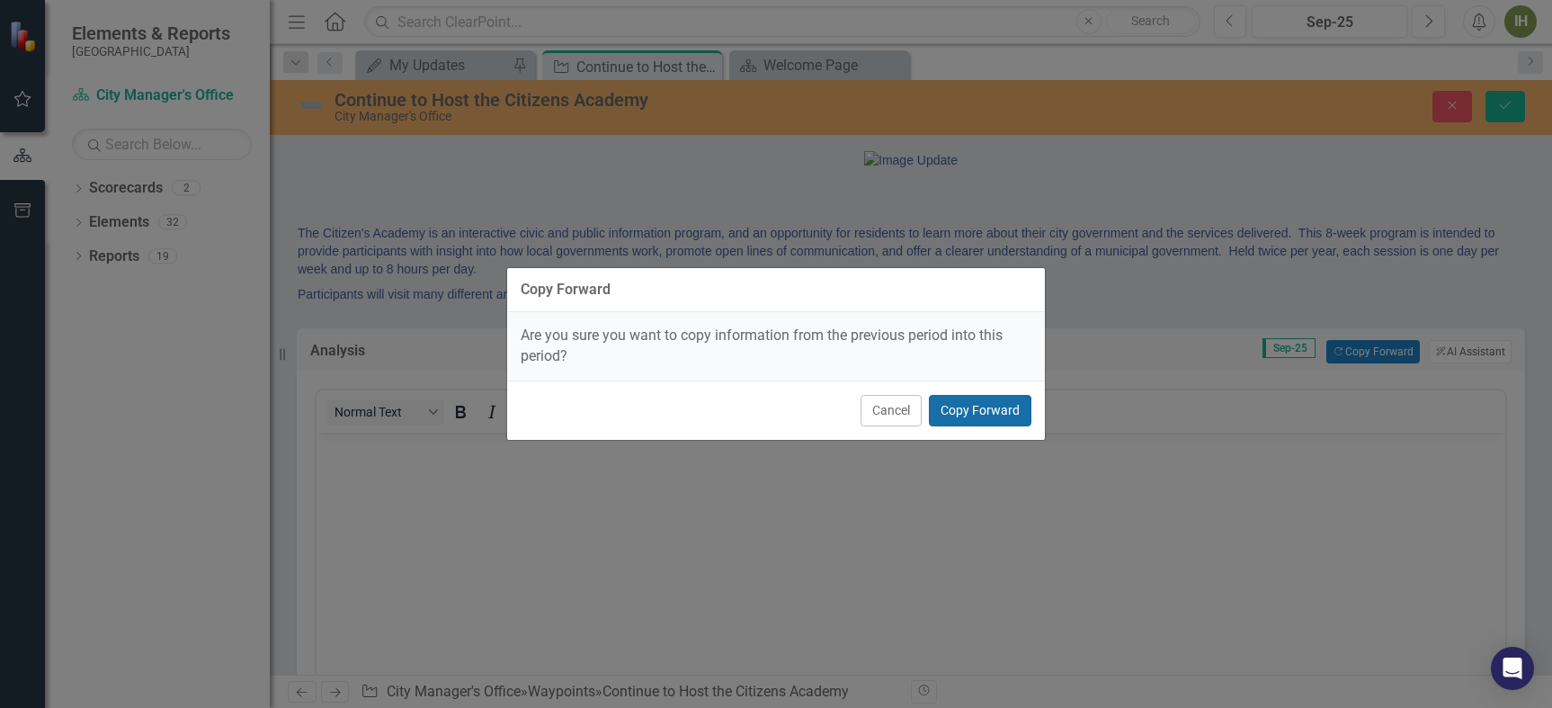
click at [960, 418] on button "Copy Forward" at bounding box center [980, 410] width 103 height 31
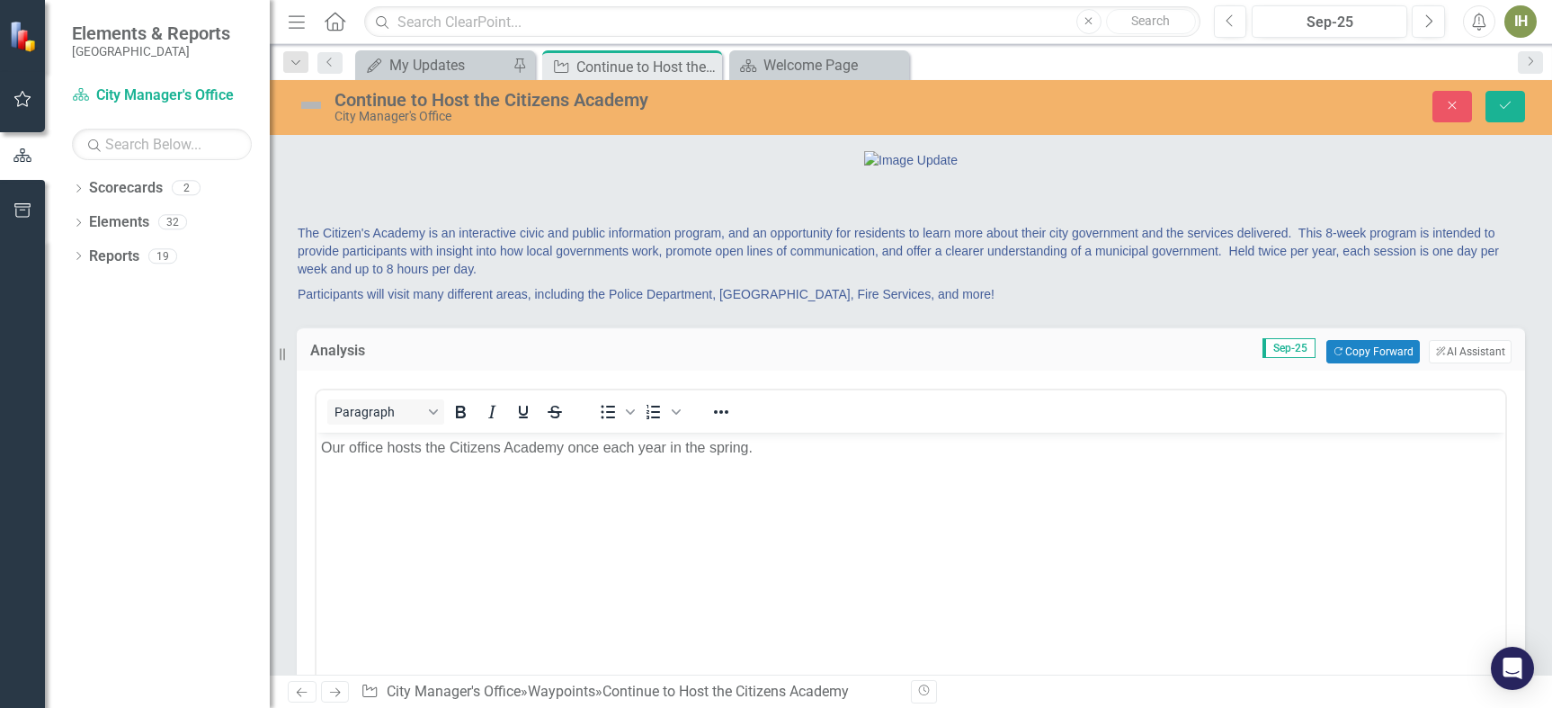
click at [300, 104] on img at bounding box center [311, 105] width 29 height 29
click at [300, 103] on img at bounding box center [311, 105] width 29 height 29
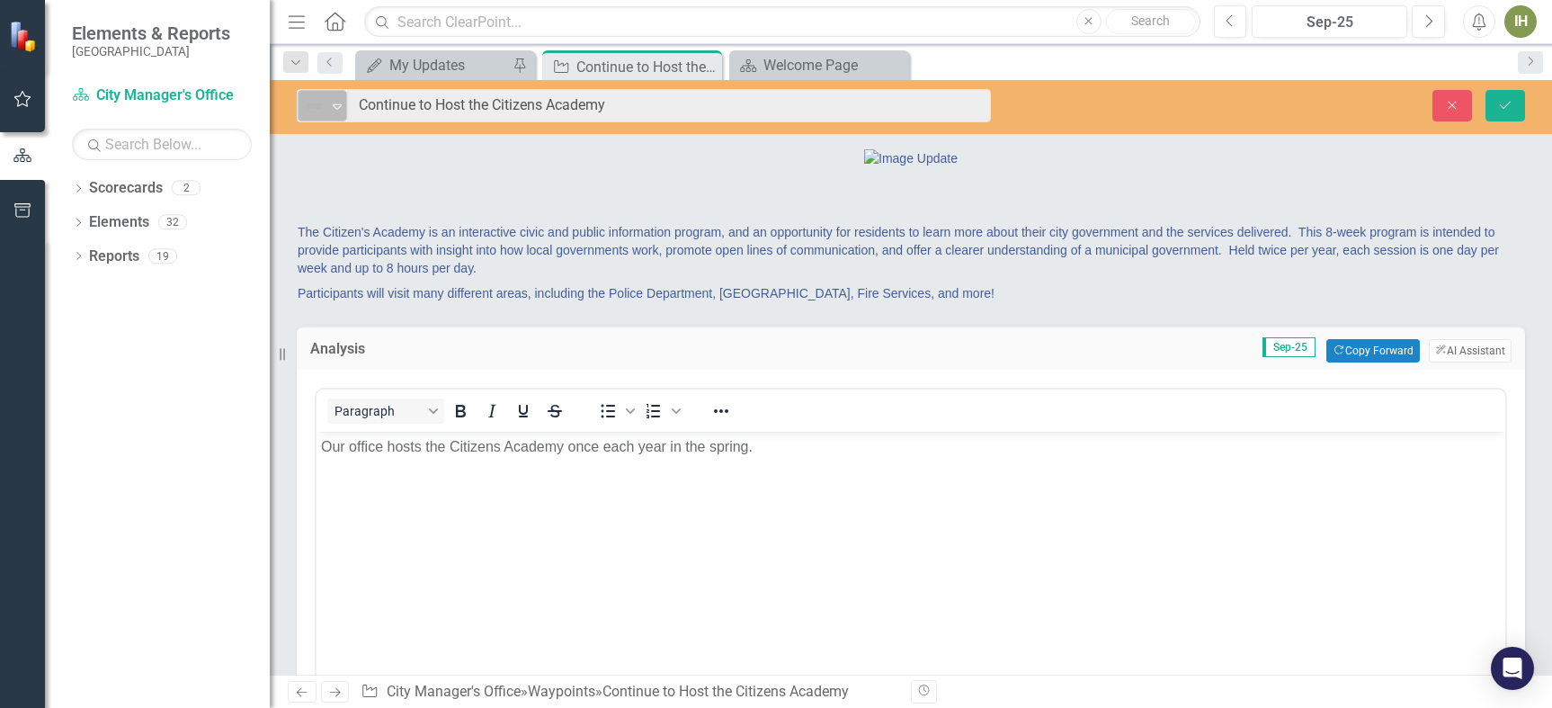
click at [311, 105] on img at bounding box center [314, 106] width 22 height 22
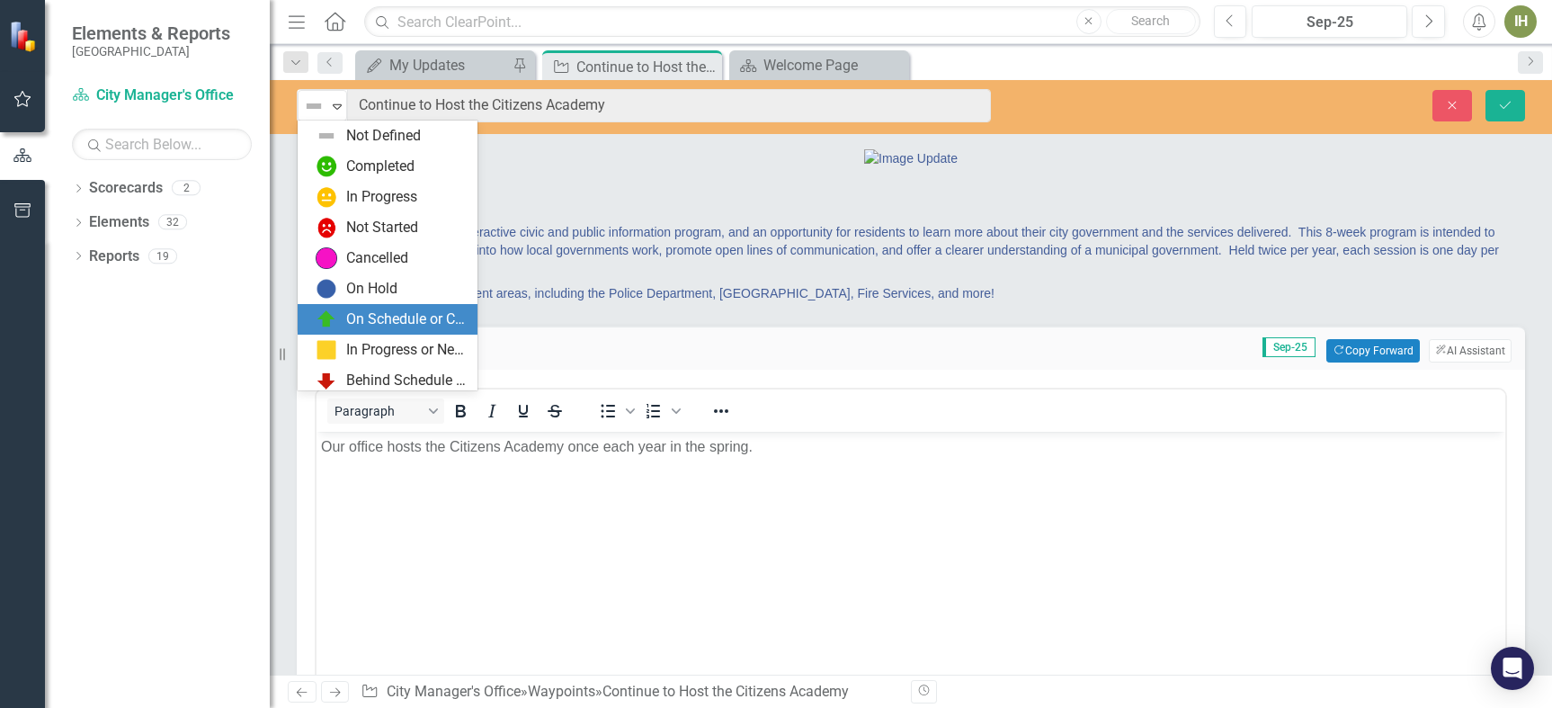
click at [385, 325] on div "On Schedule or Complete" at bounding box center [406, 319] width 120 height 21
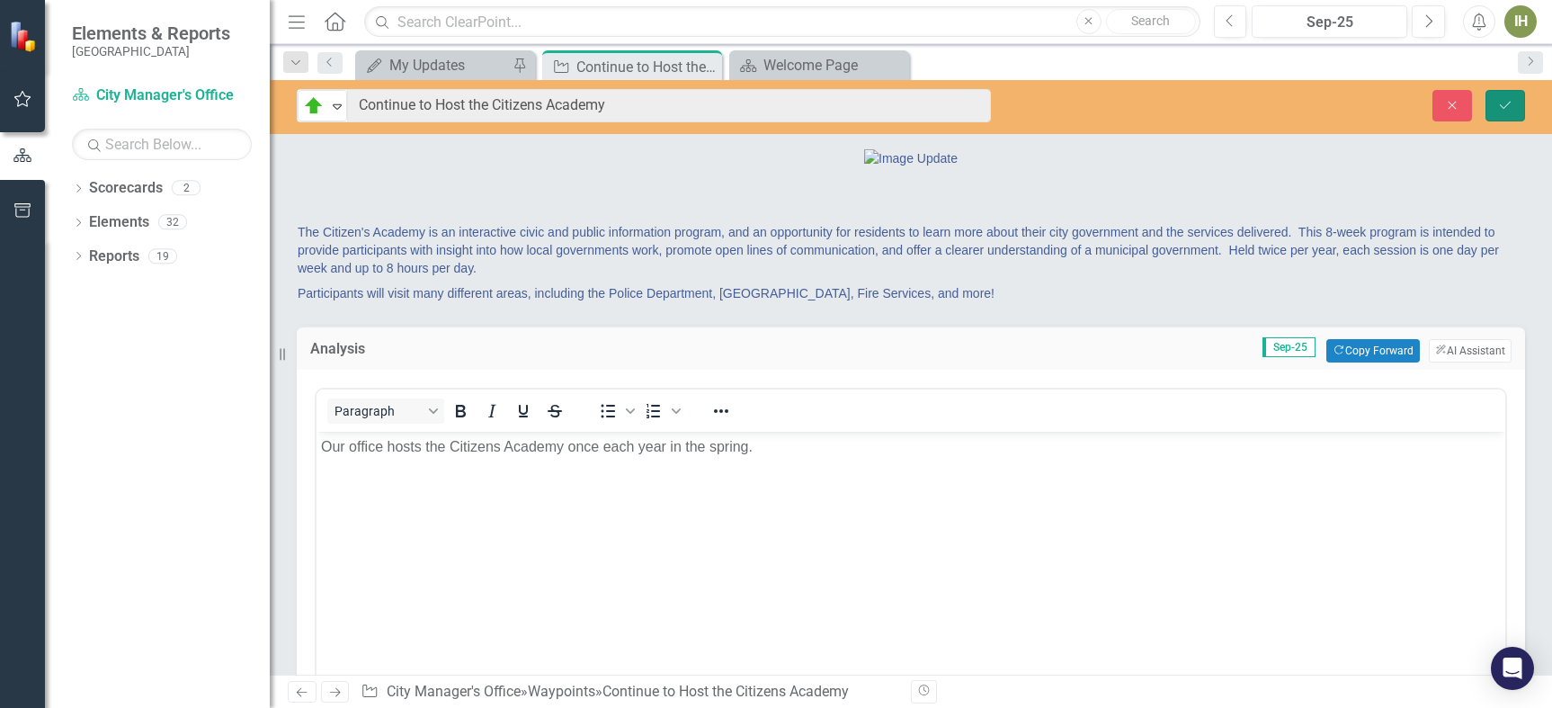
click at [1510, 105] on icon "Save" at bounding box center [1505, 105] width 16 height 13
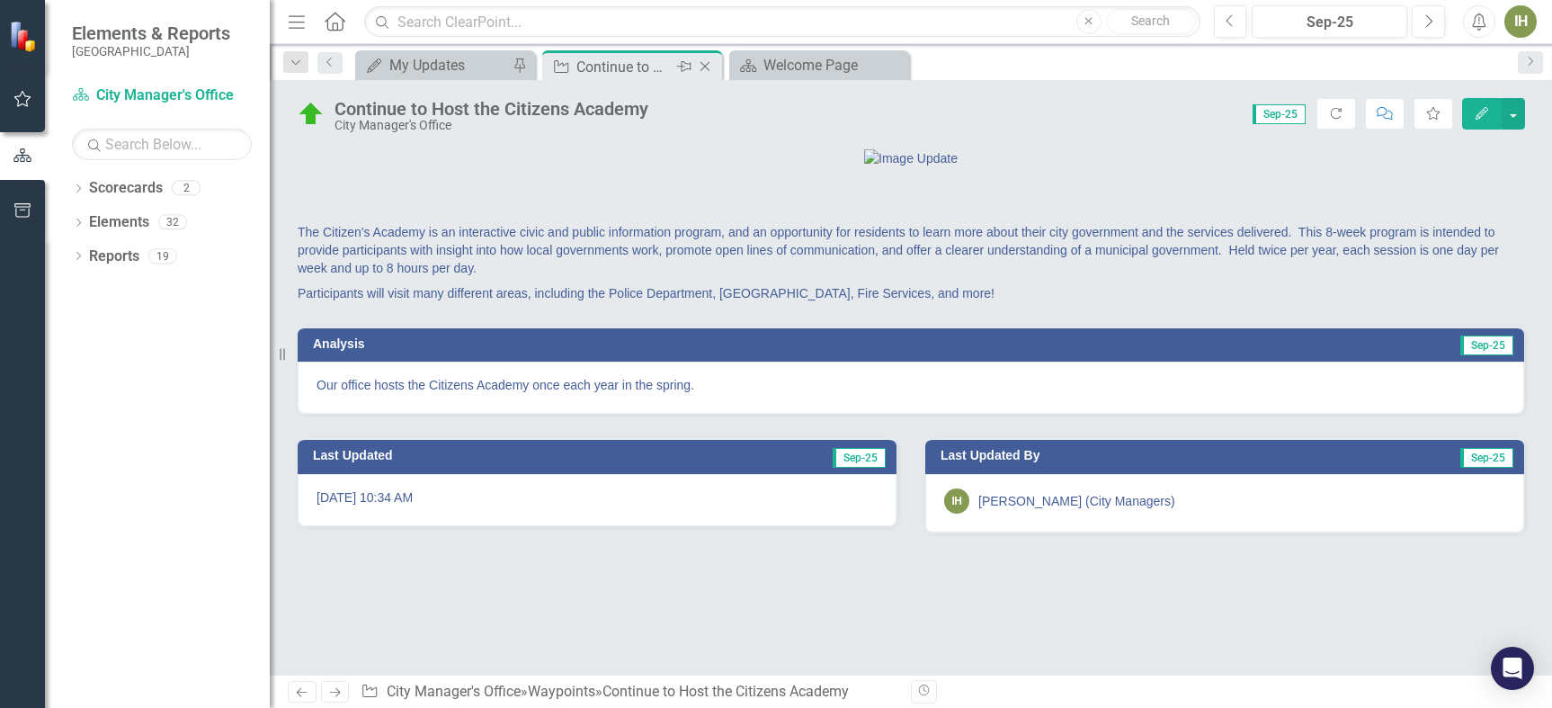
click at [704, 60] on icon "Close" at bounding box center [705, 66] width 18 height 14
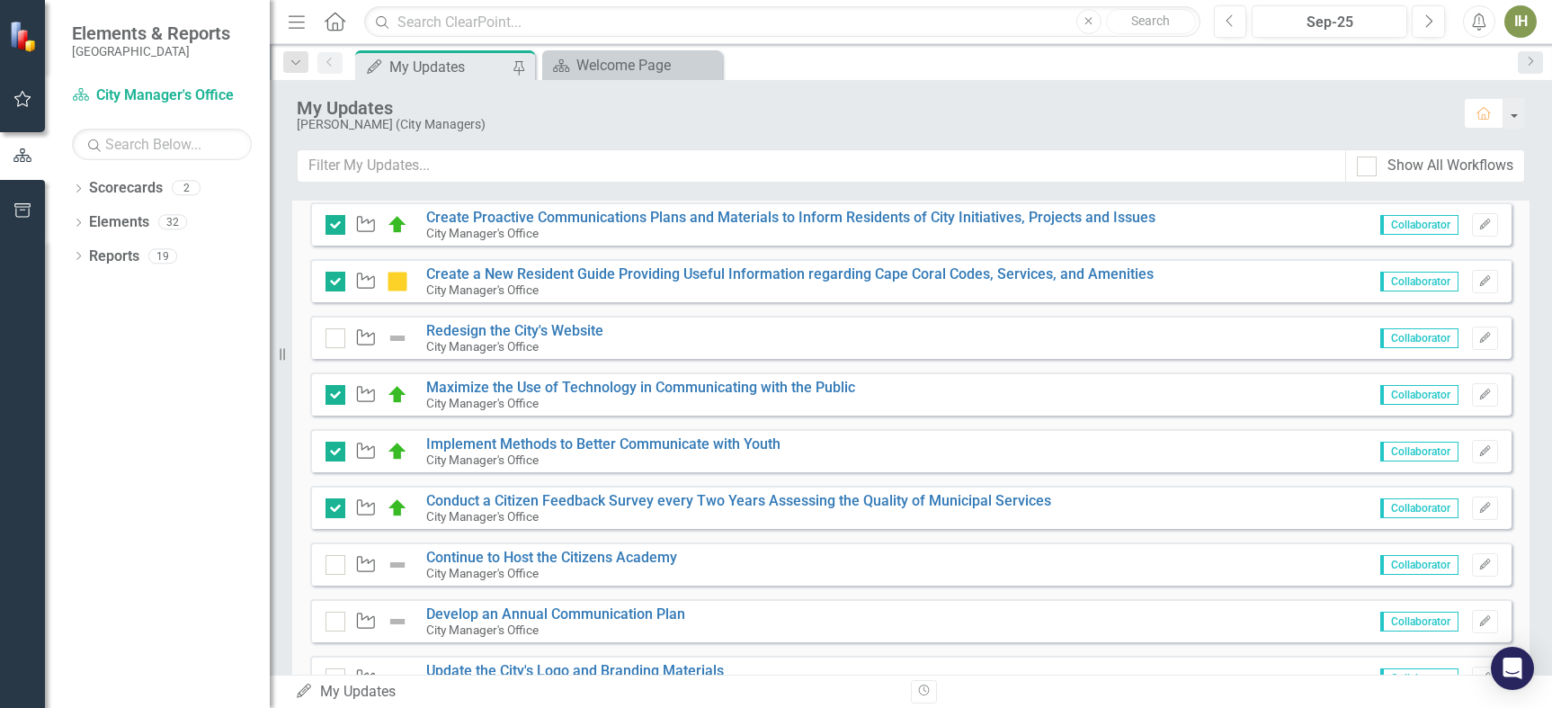
scroll to position [540, 0]
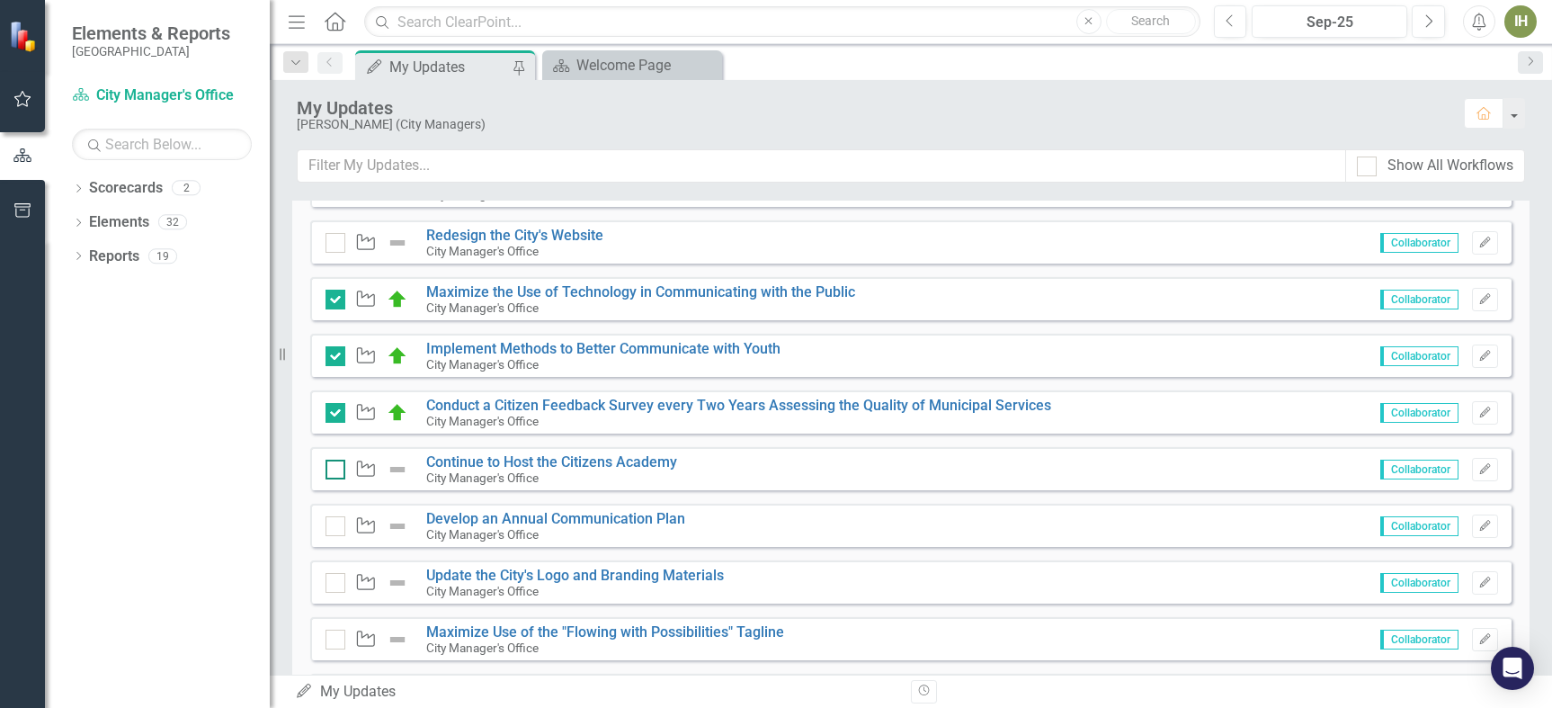
click at [334, 469] on input "checkbox" at bounding box center [332, 466] width 12 height 12
checkbox input "true"
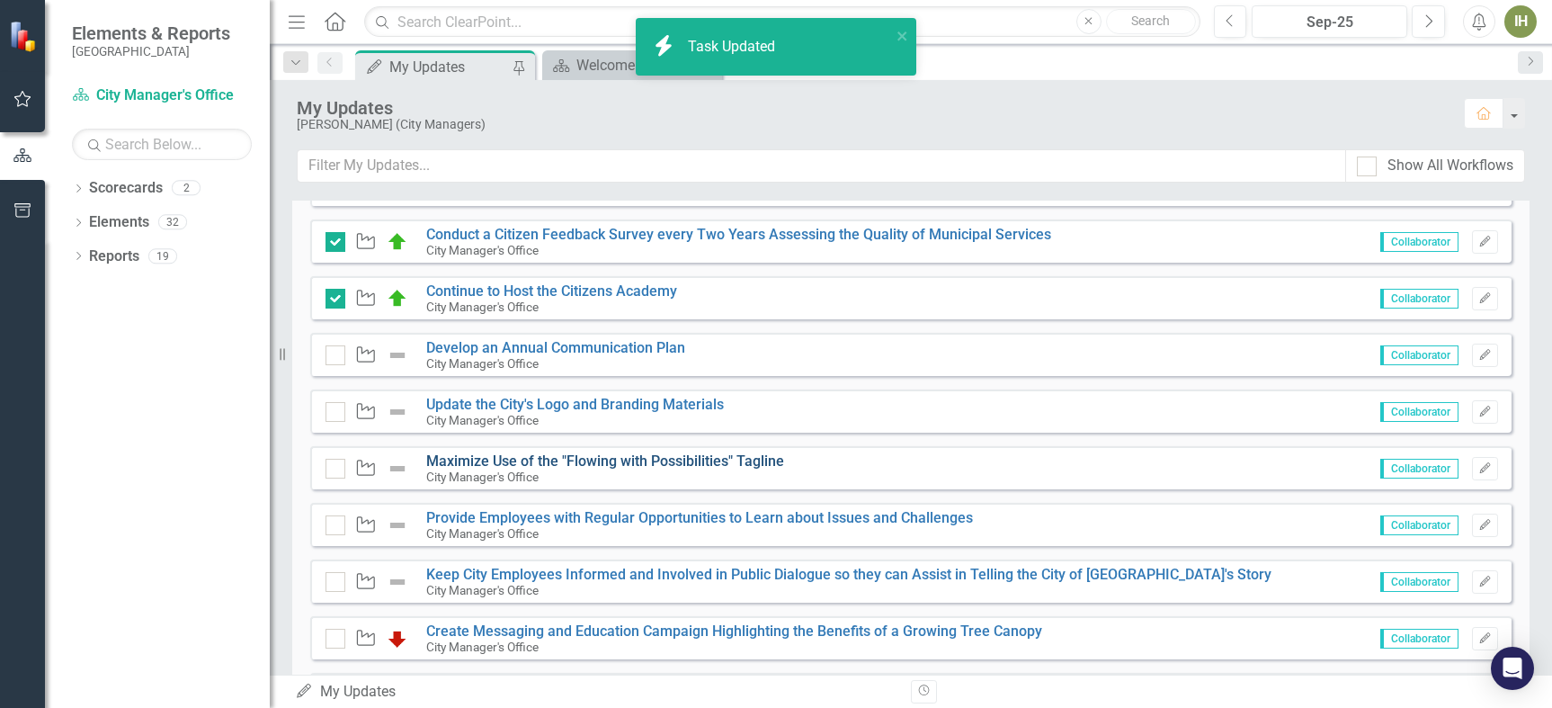
scroll to position [719, 0]
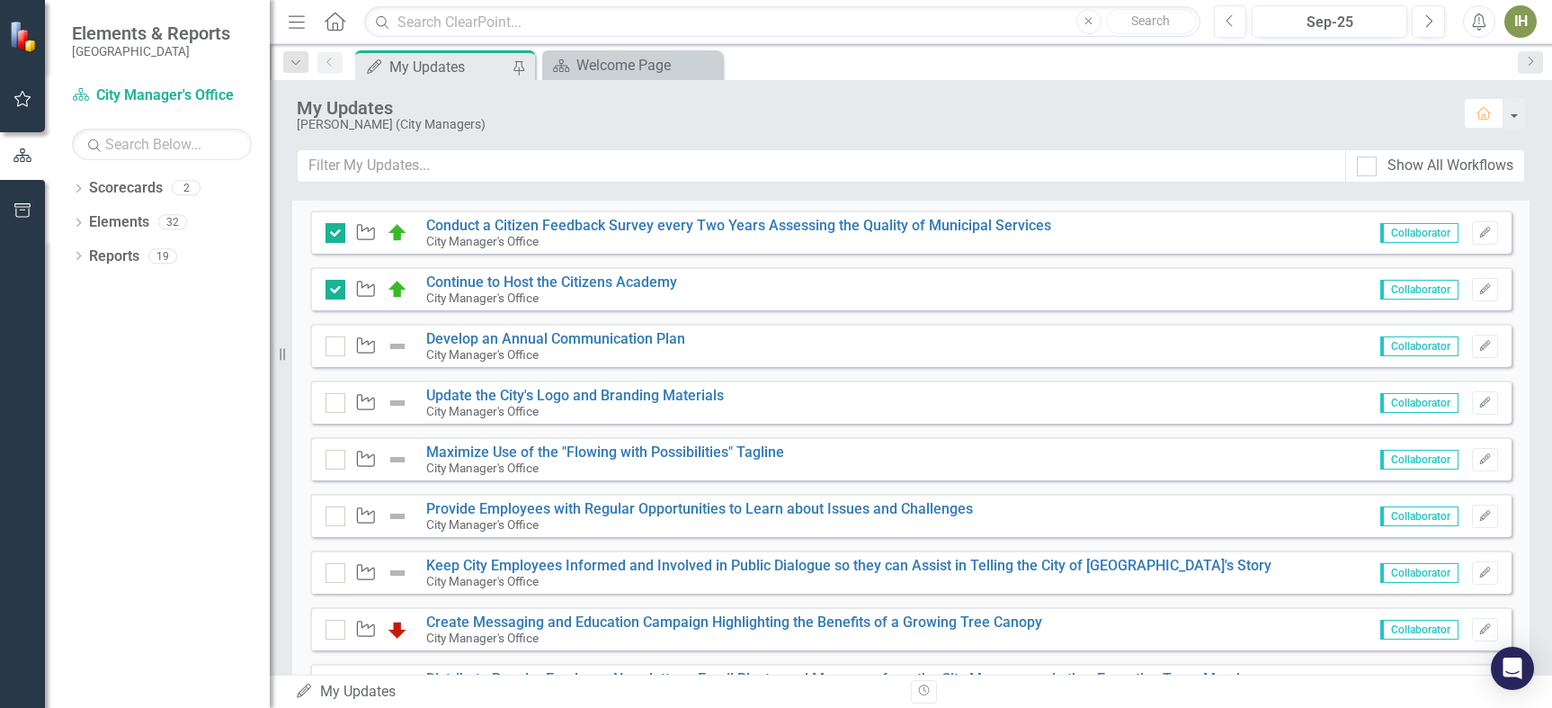
click at [563, 327] on div "Waypoint Develop an Annual Communication Plan City Manager's Office Collaborato…" at bounding box center [910, 345] width 1201 height 43
click at [561, 344] on link "Develop an Annual Communication Plan" at bounding box center [555, 338] width 259 height 17
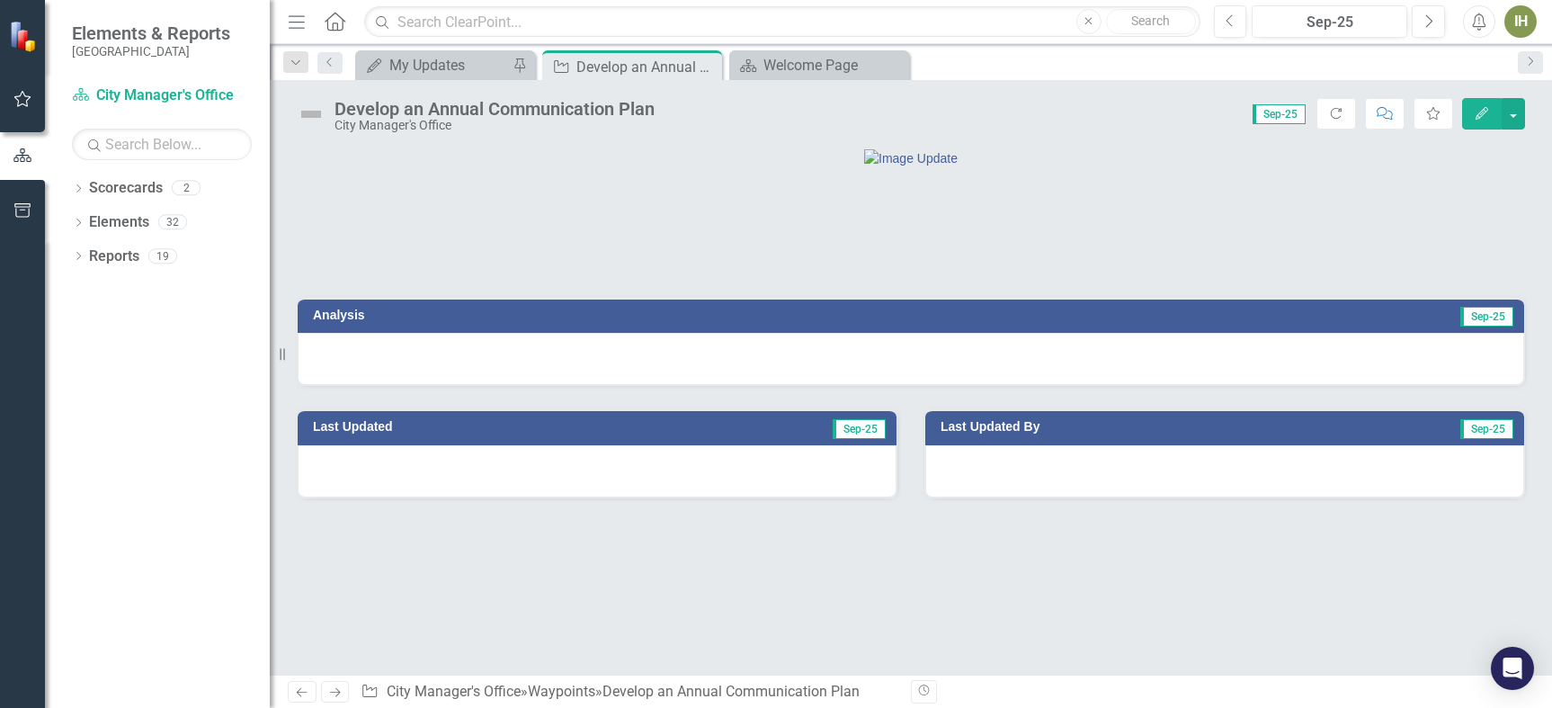
click at [335, 322] on h3 "Analysis" at bounding box center [605, 314] width 584 height 13
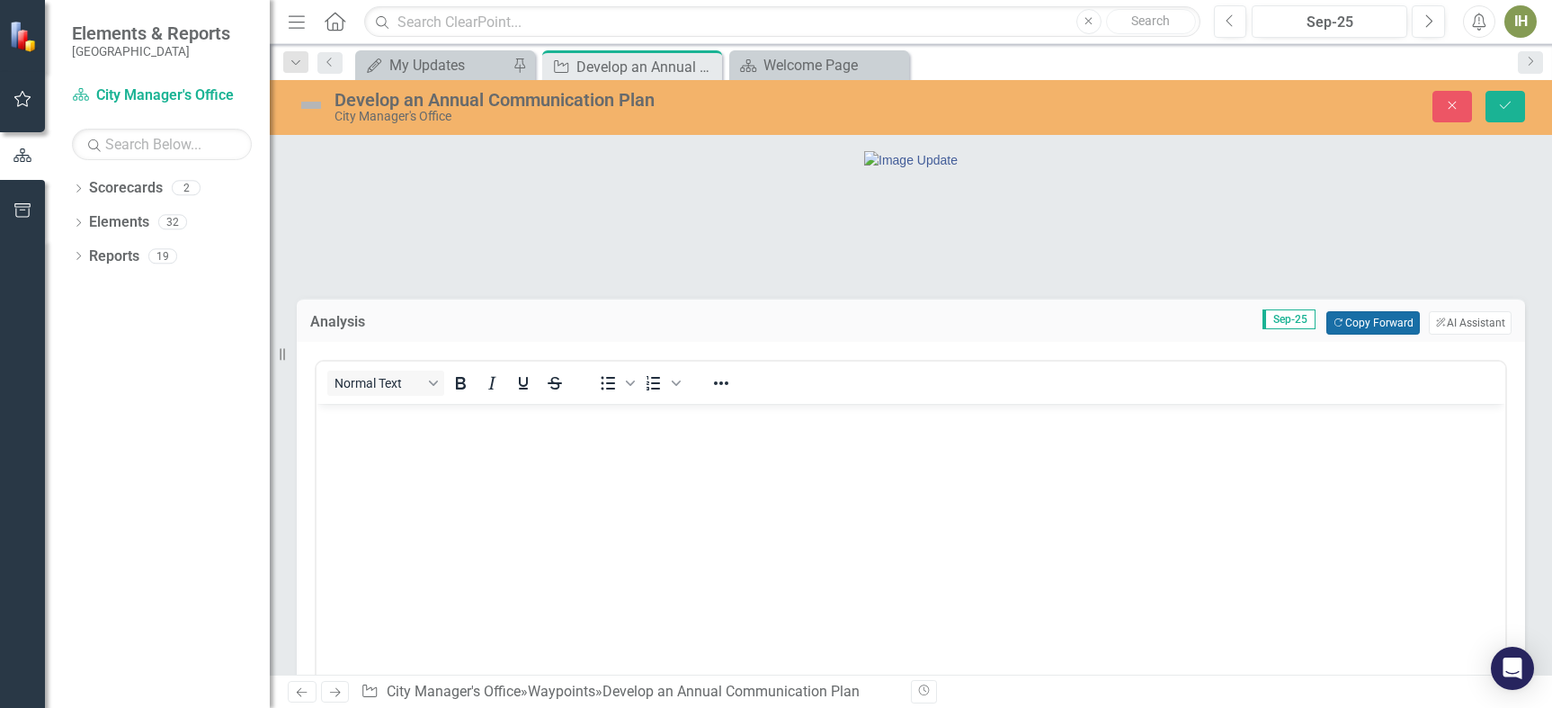
click at [1374, 335] on button "Copy Forward Copy Forward" at bounding box center [1372, 322] width 93 height 23
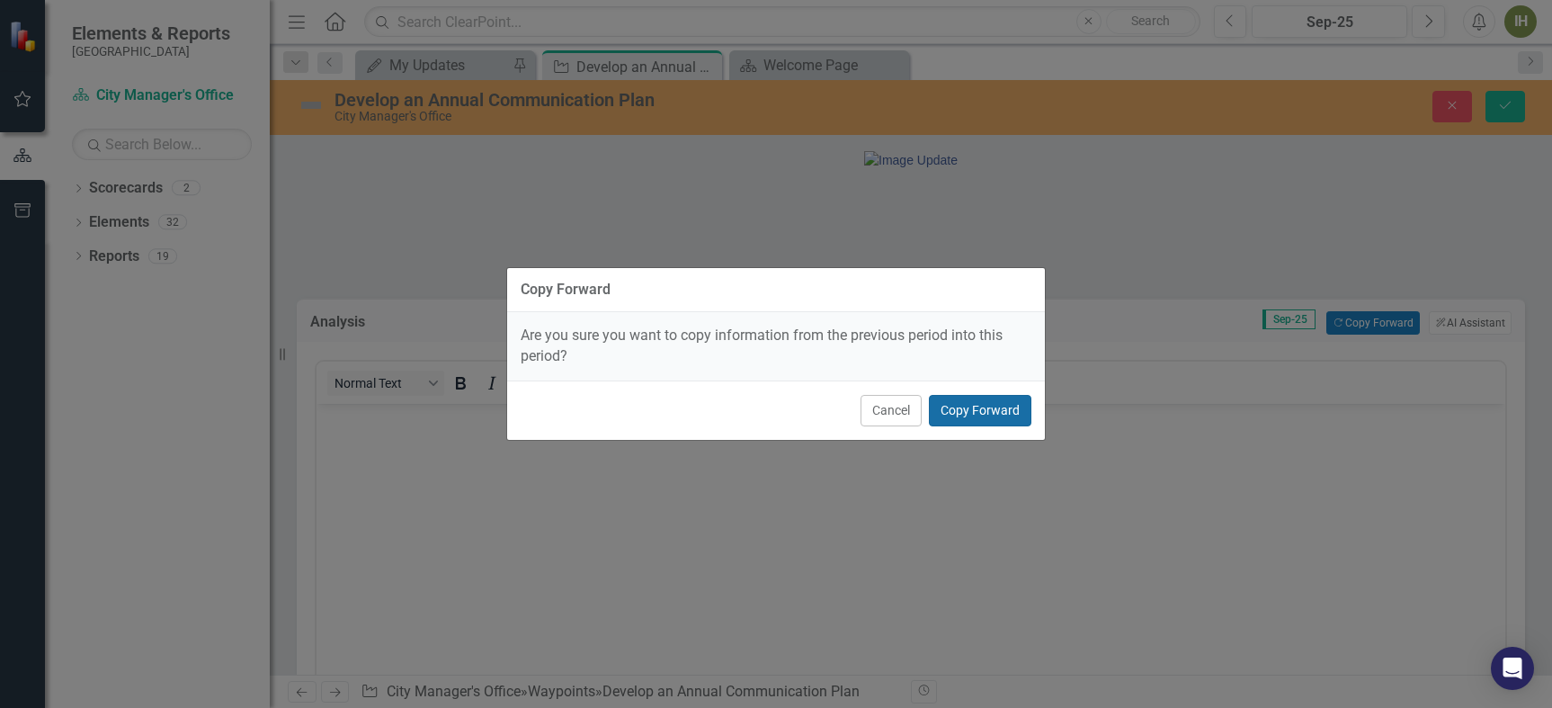
click at [970, 413] on button "Copy Forward" at bounding box center [980, 410] width 103 height 31
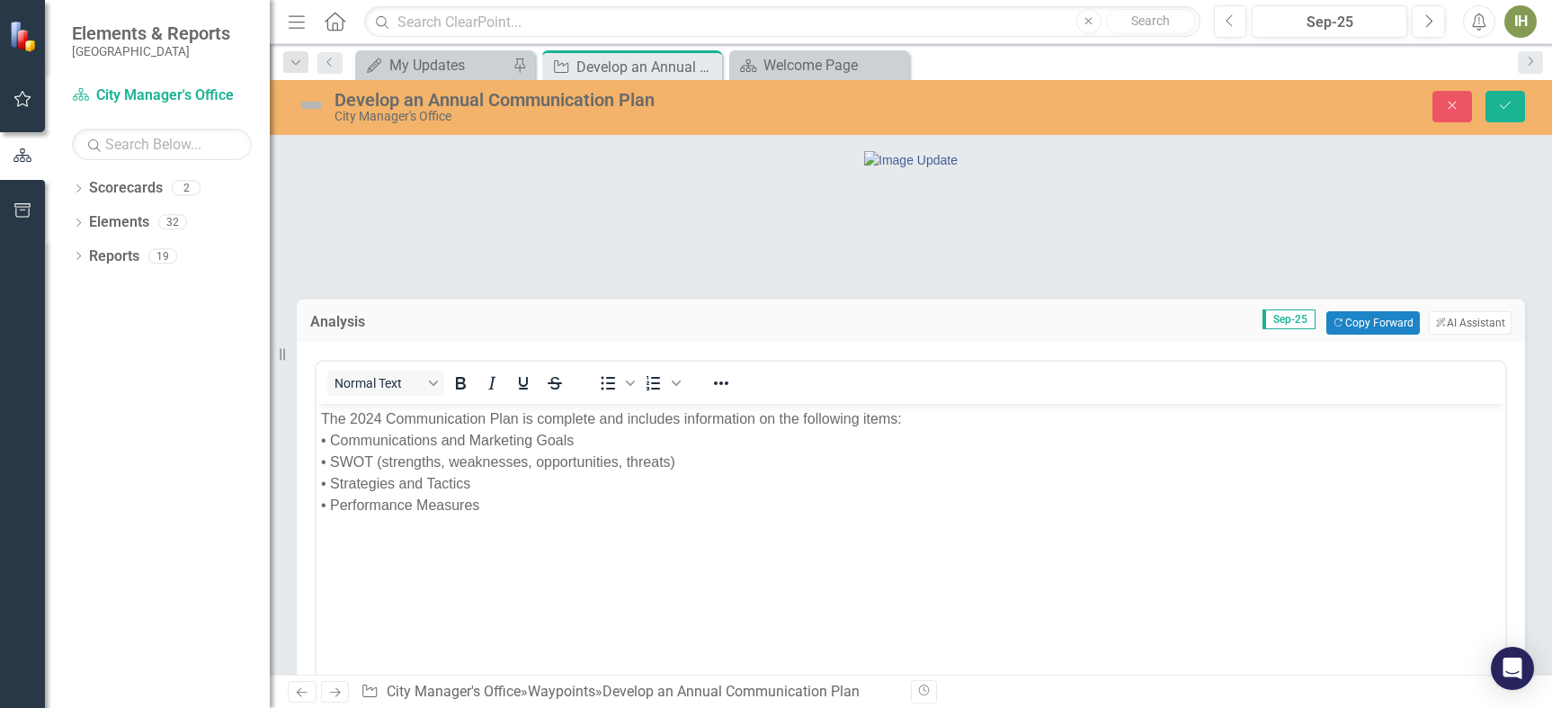
click at [379, 415] on p "The 2024 Communication Plan is complete and includes information on the followi…" at bounding box center [911, 462] width 1180 height 108
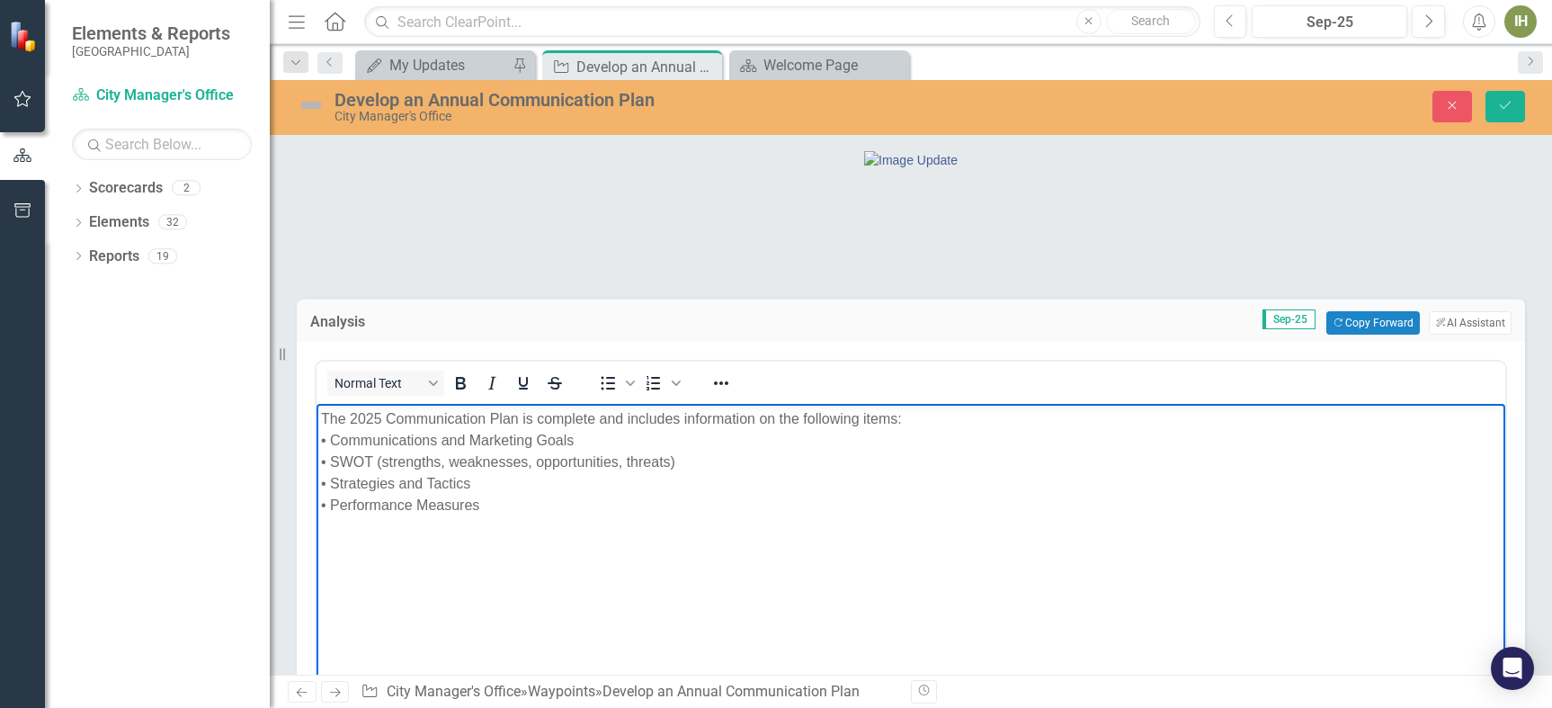
click at [489, 505] on p "The 2025 Communication Plan is complete and includes information on the followi…" at bounding box center [911, 462] width 1180 height 108
click at [310, 107] on img at bounding box center [311, 105] width 29 height 29
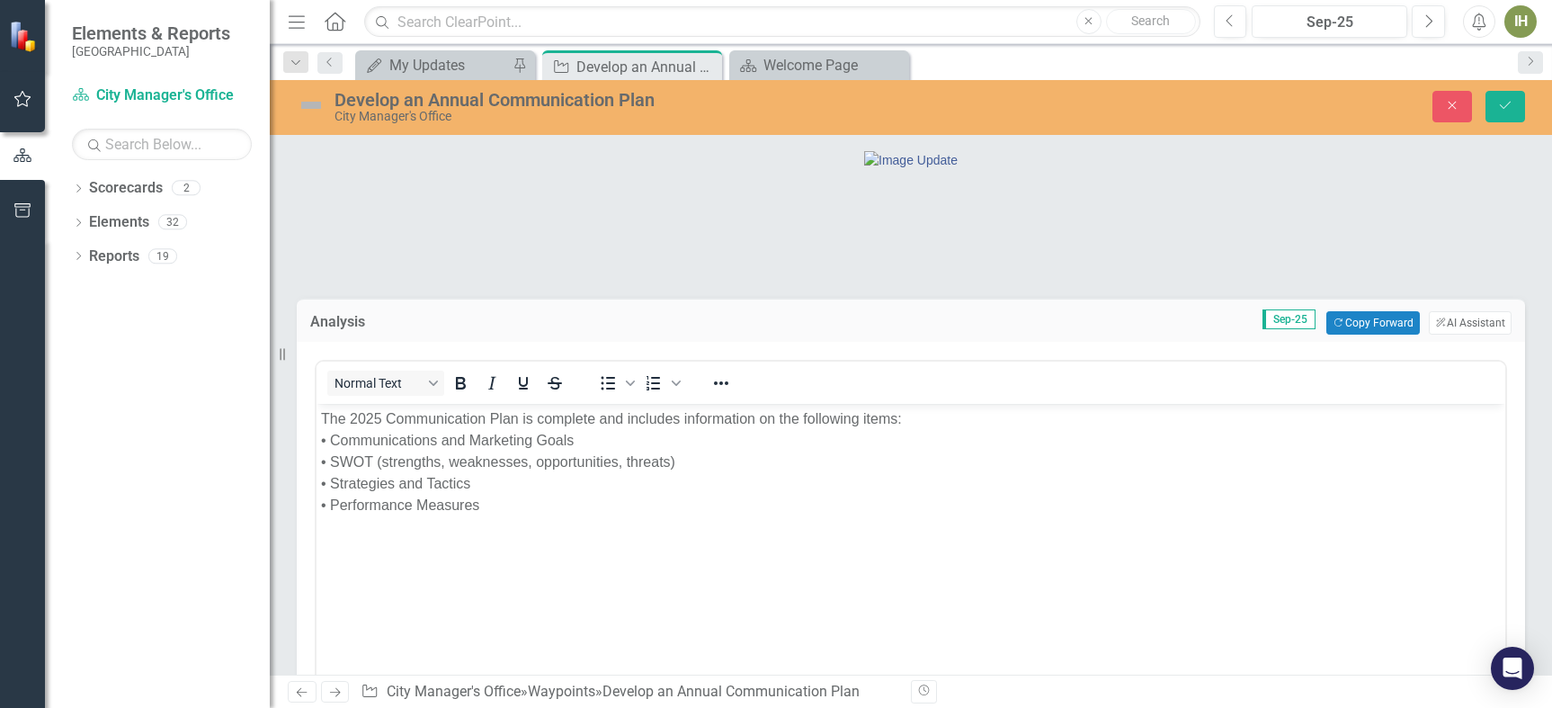
click at [309, 106] on img at bounding box center [311, 105] width 29 height 29
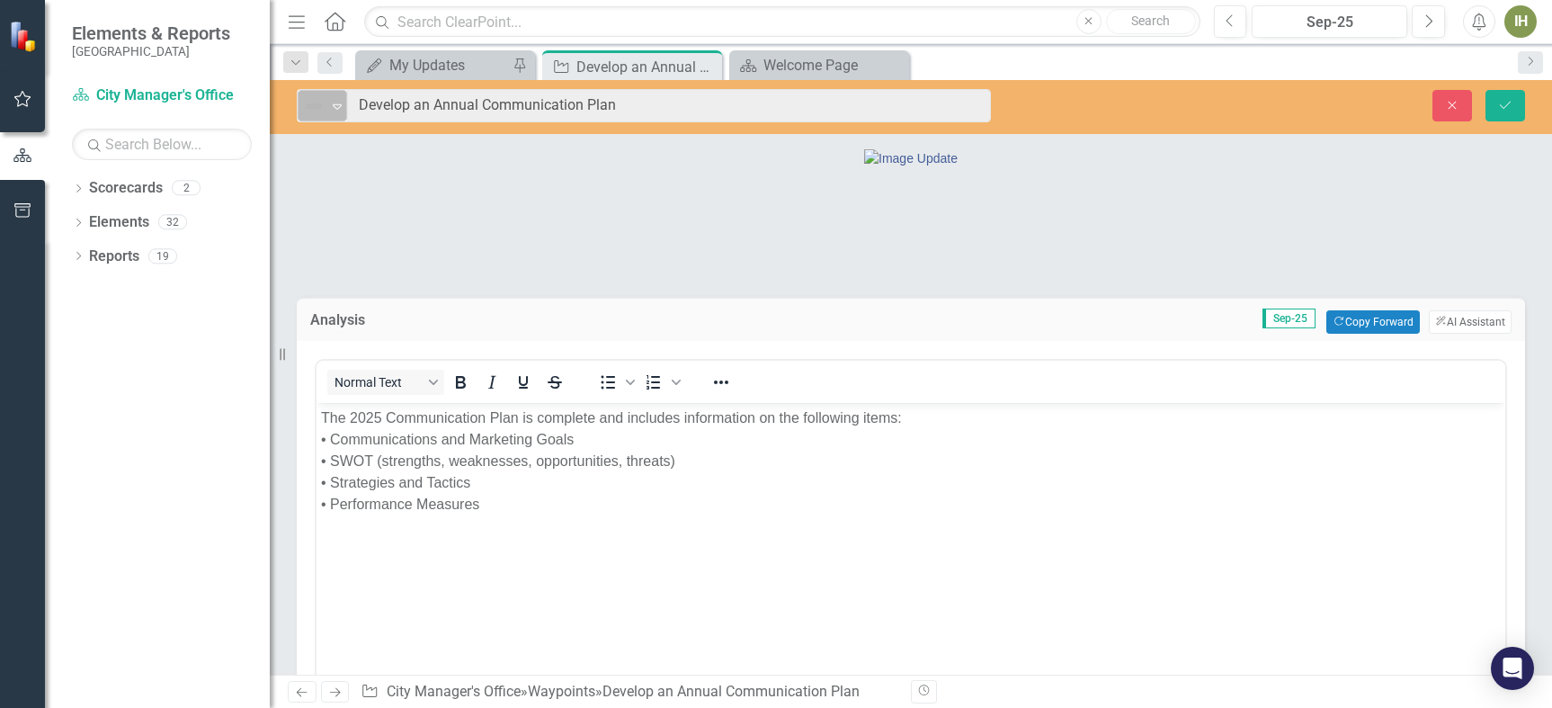
click at [309, 106] on img at bounding box center [314, 106] width 22 height 22
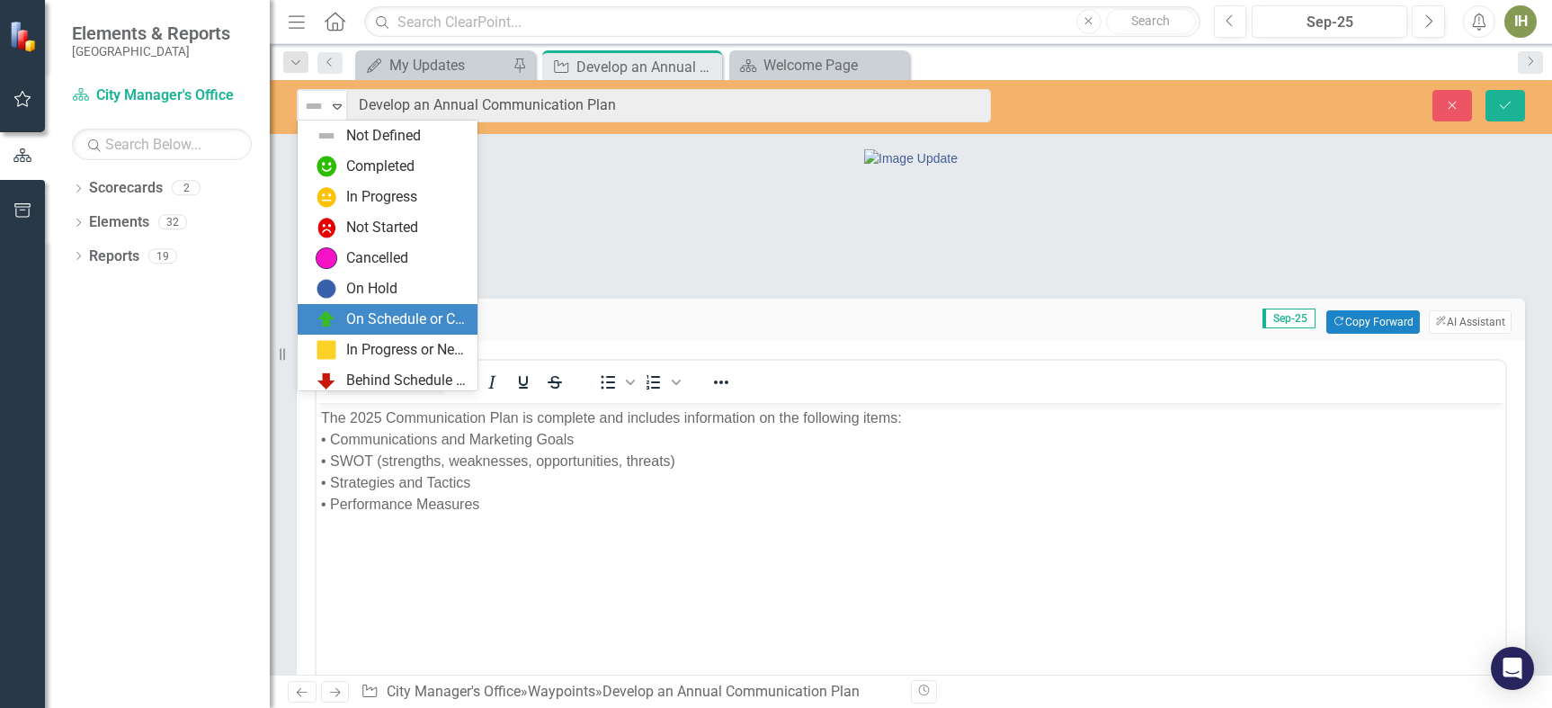
drag, startPoint x: 367, startPoint y: 321, endPoint x: 476, endPoint y: 290, distance: 113.0
click at [366, 321] on div "On Schedule or Complete" at bounding box center [406, 319] width 120 height 21
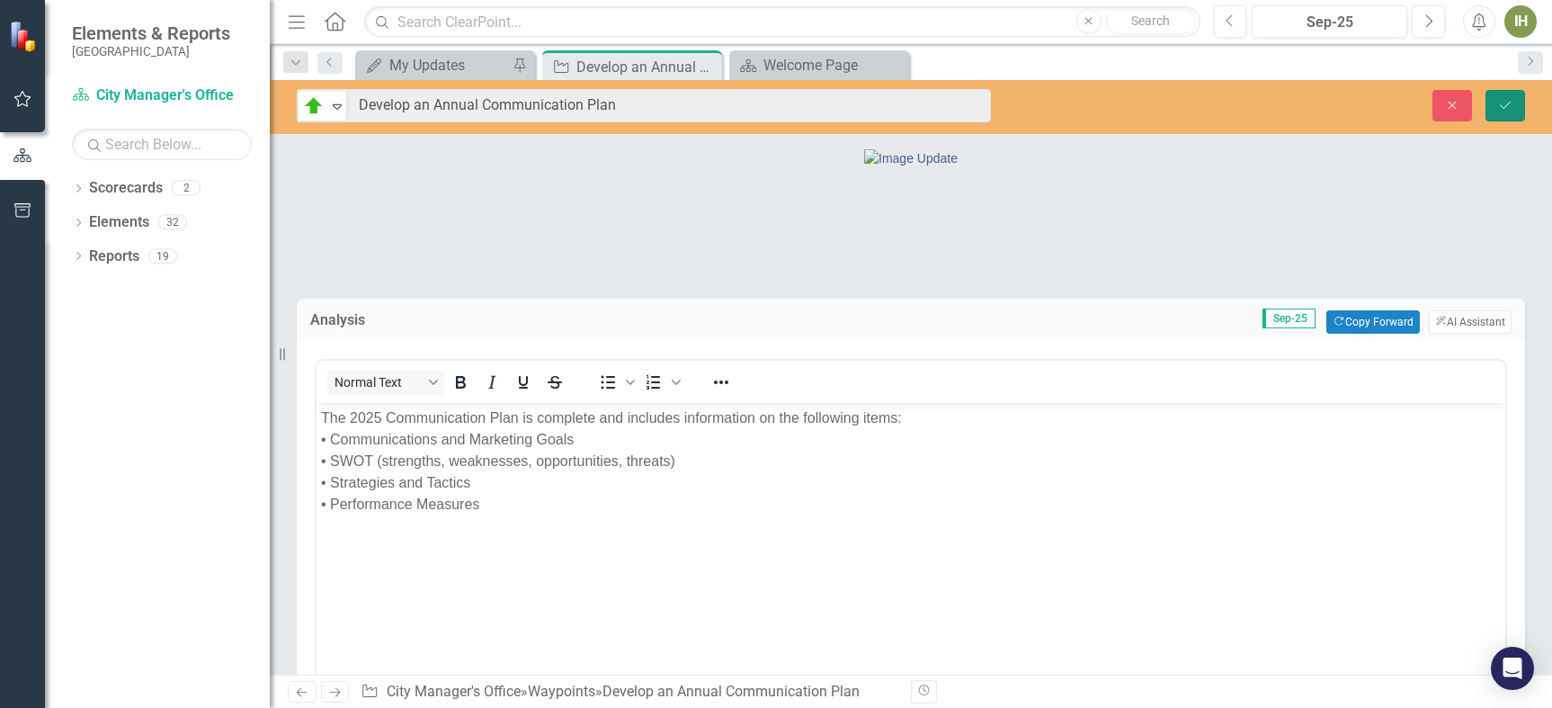
click at [1511, 103] on icon "Save" at bounding box center [1505, 105] width 16 height 13
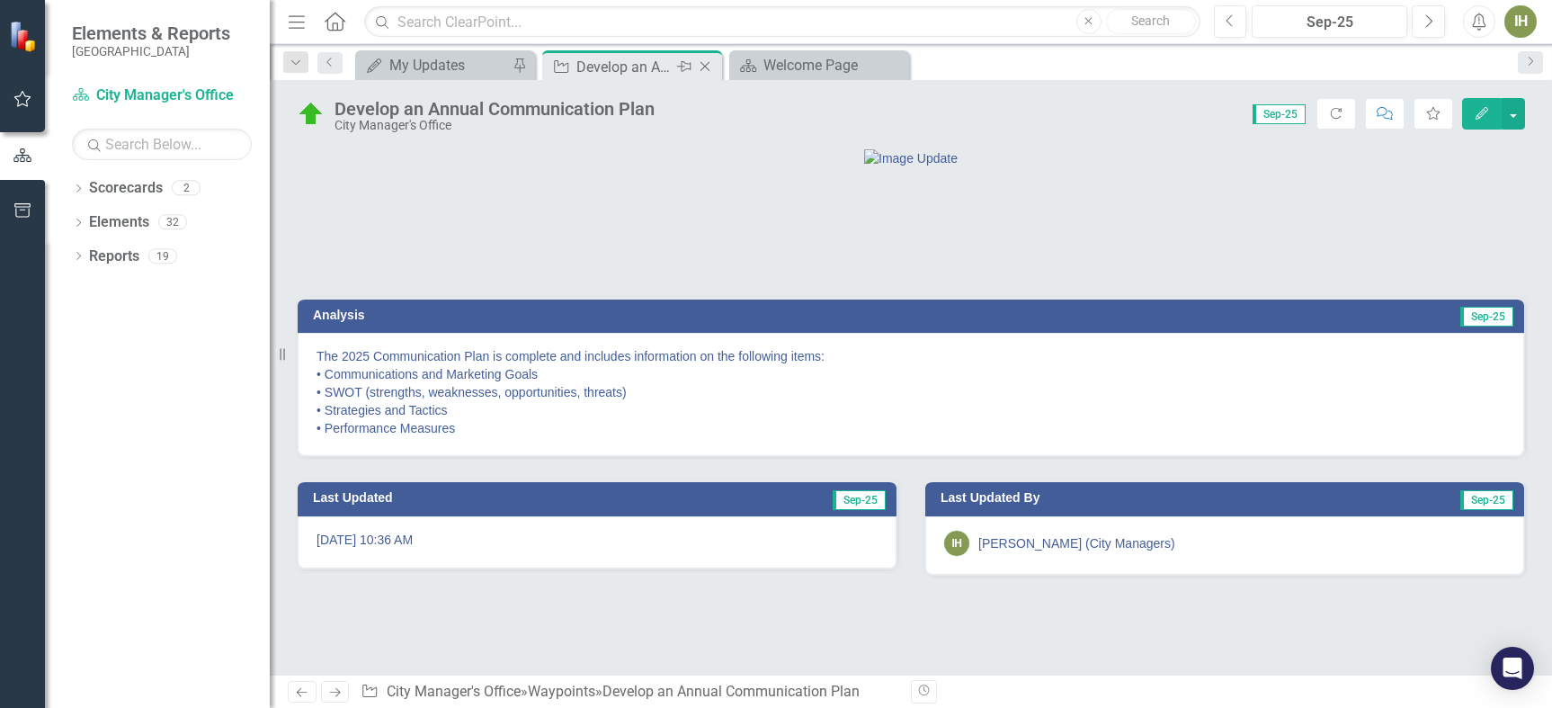
click at [702, 65] on icon "Close" at bounding box center [705, 66] width 18 height 14
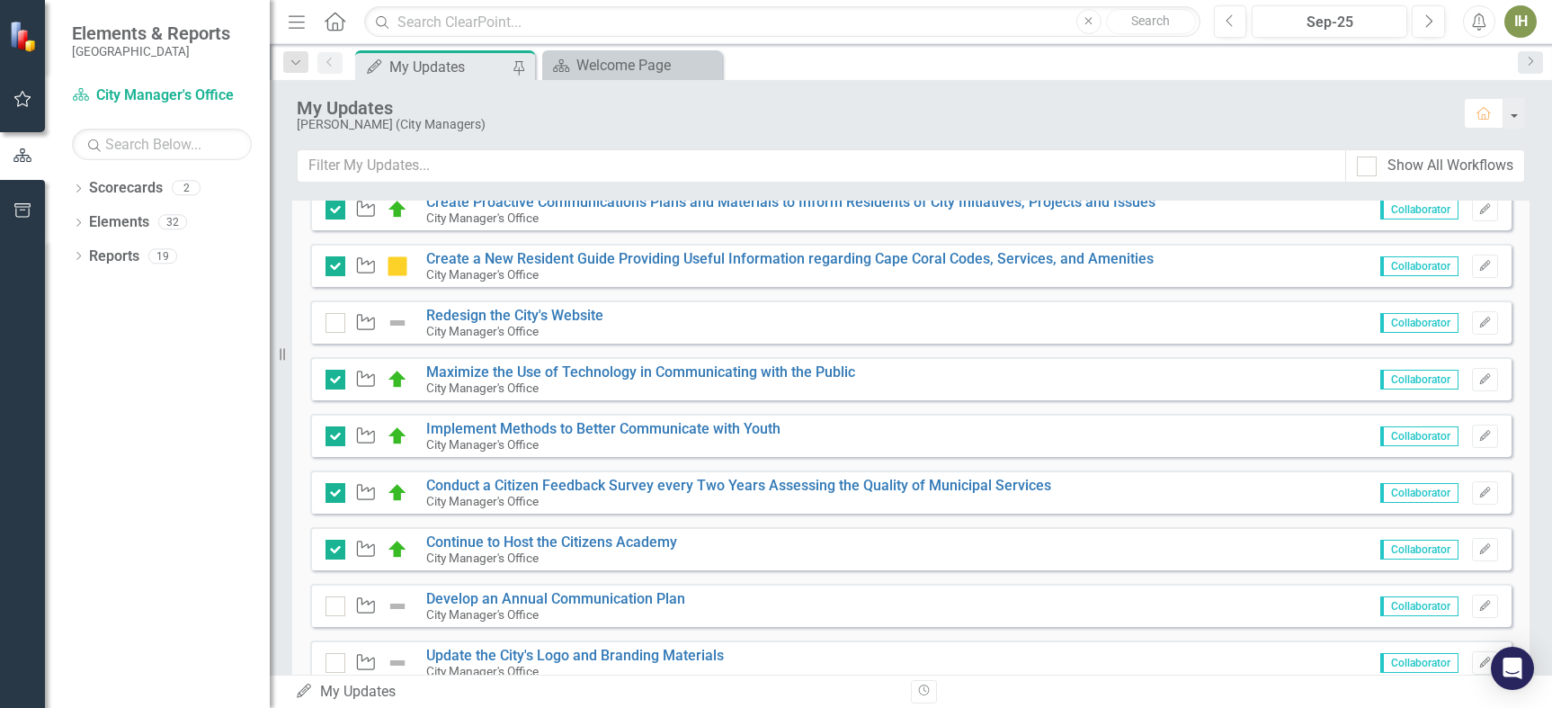
scroll to position [629, 0]
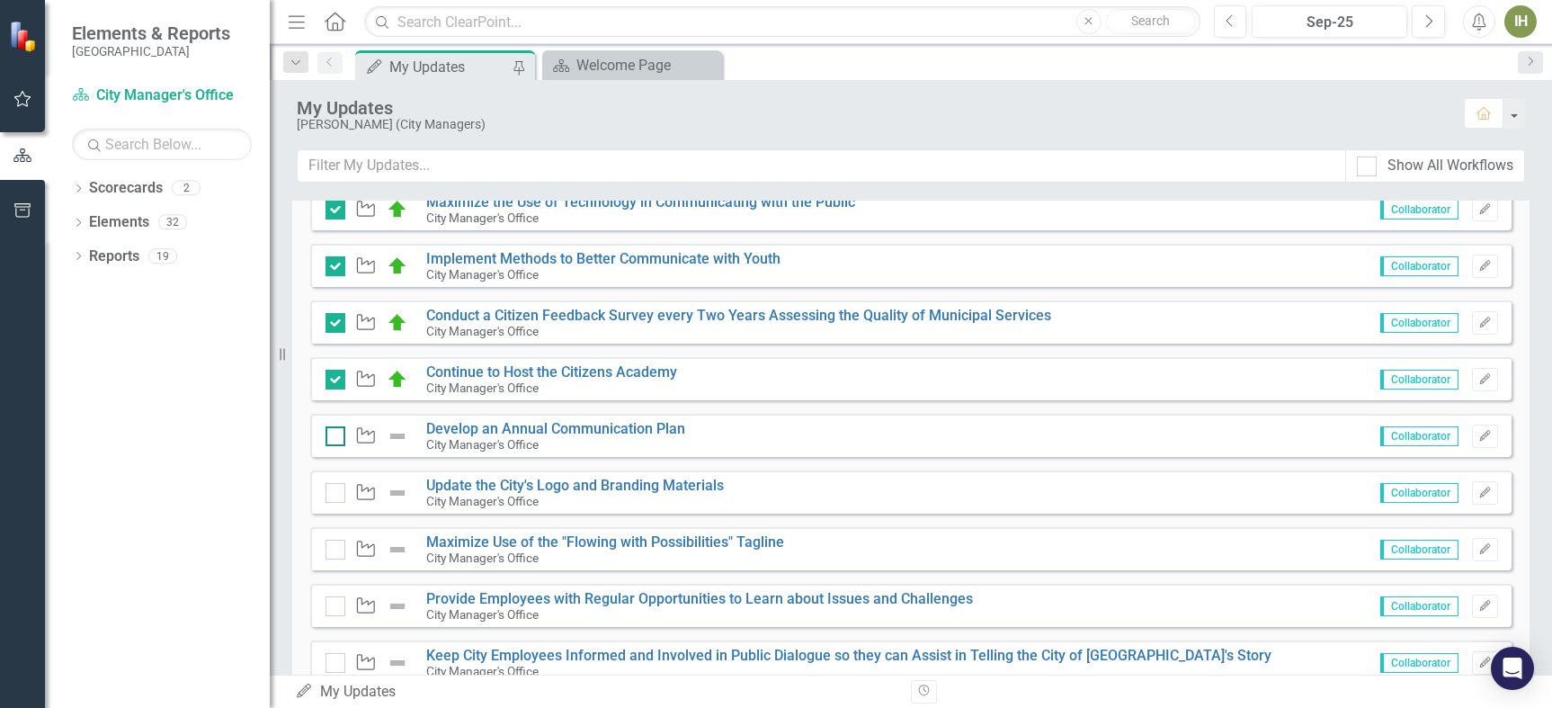
click at [338, 433] on div at bounding box center [336, 436] width 20 height 20
click at [337, 433] on input "checkbox" at bounding box center [332, 432] width 12 height 12
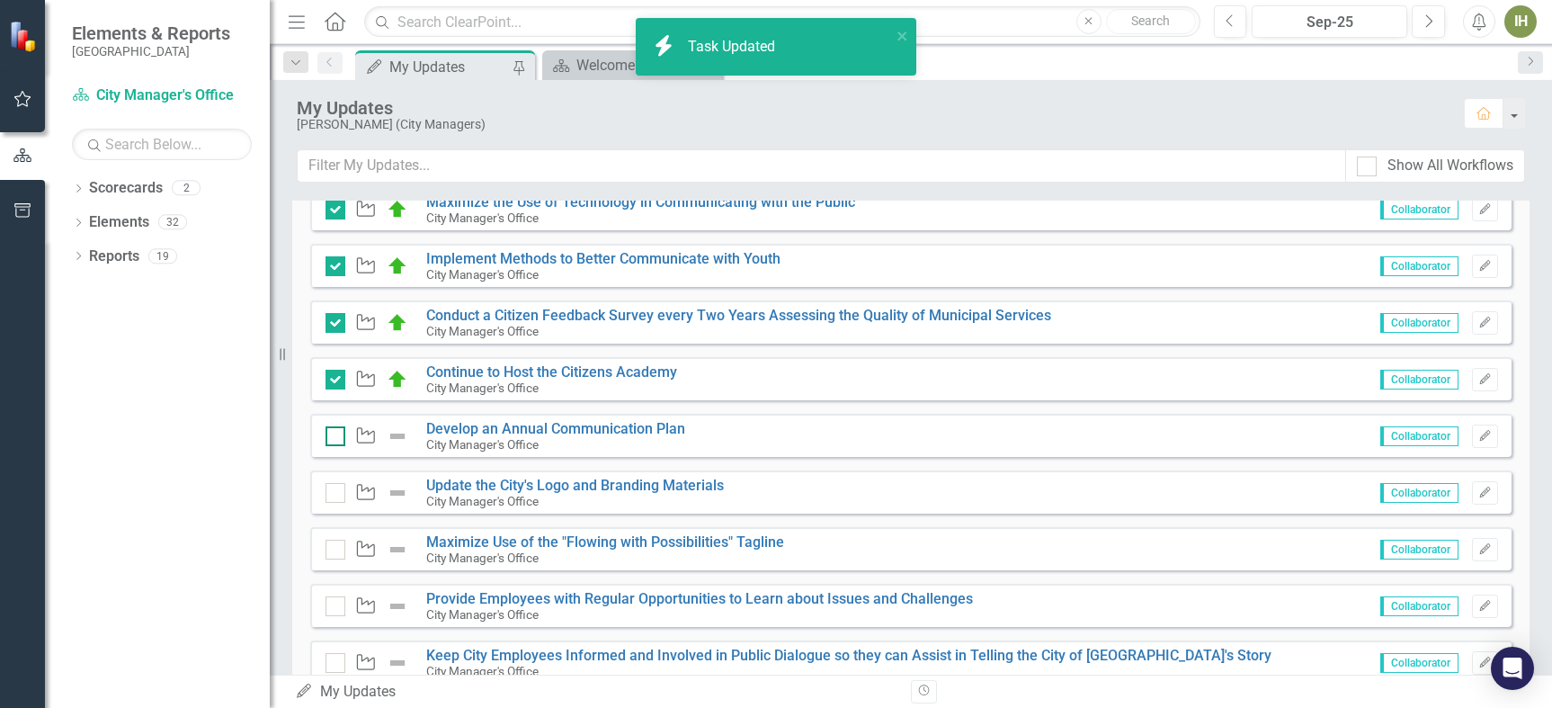
checkbox input "true"
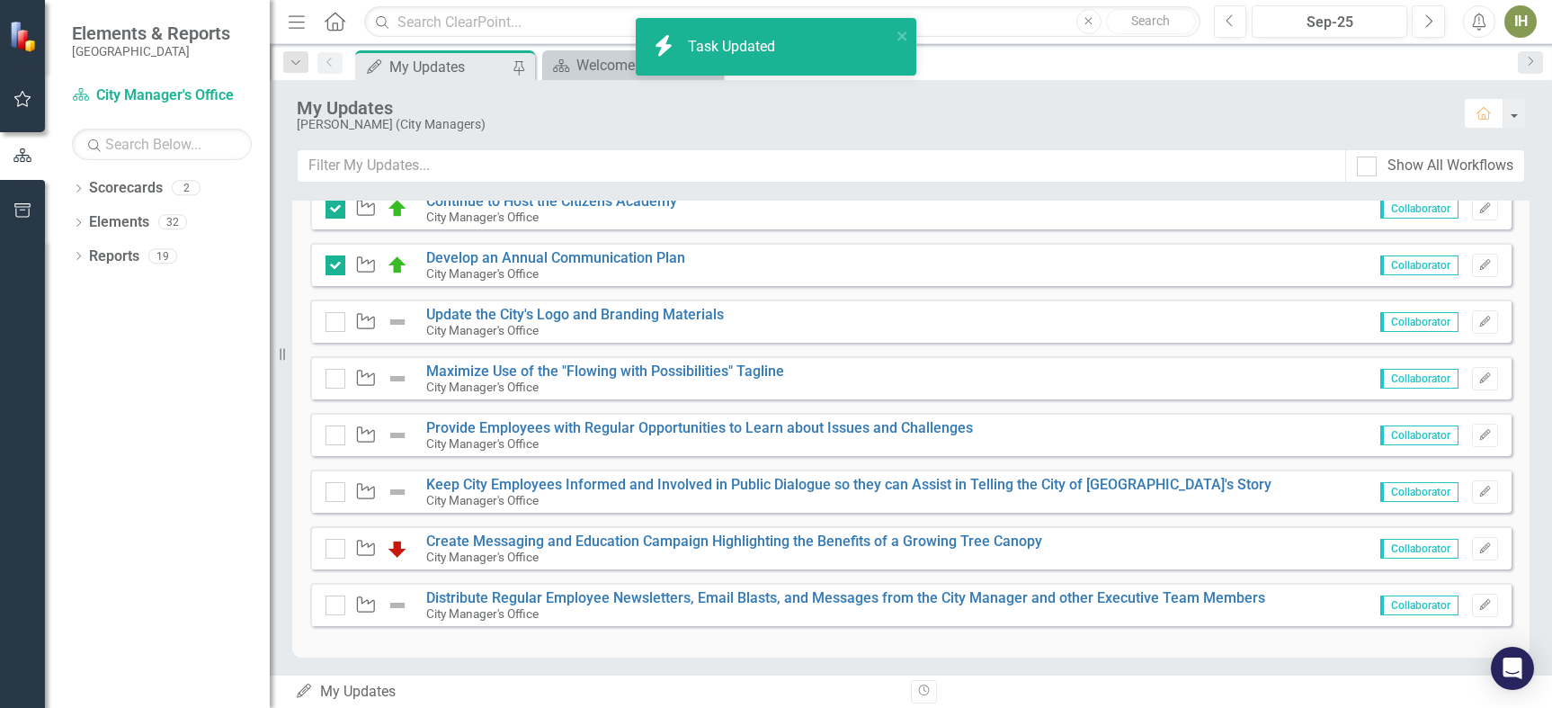
scroll to position [802, 0]
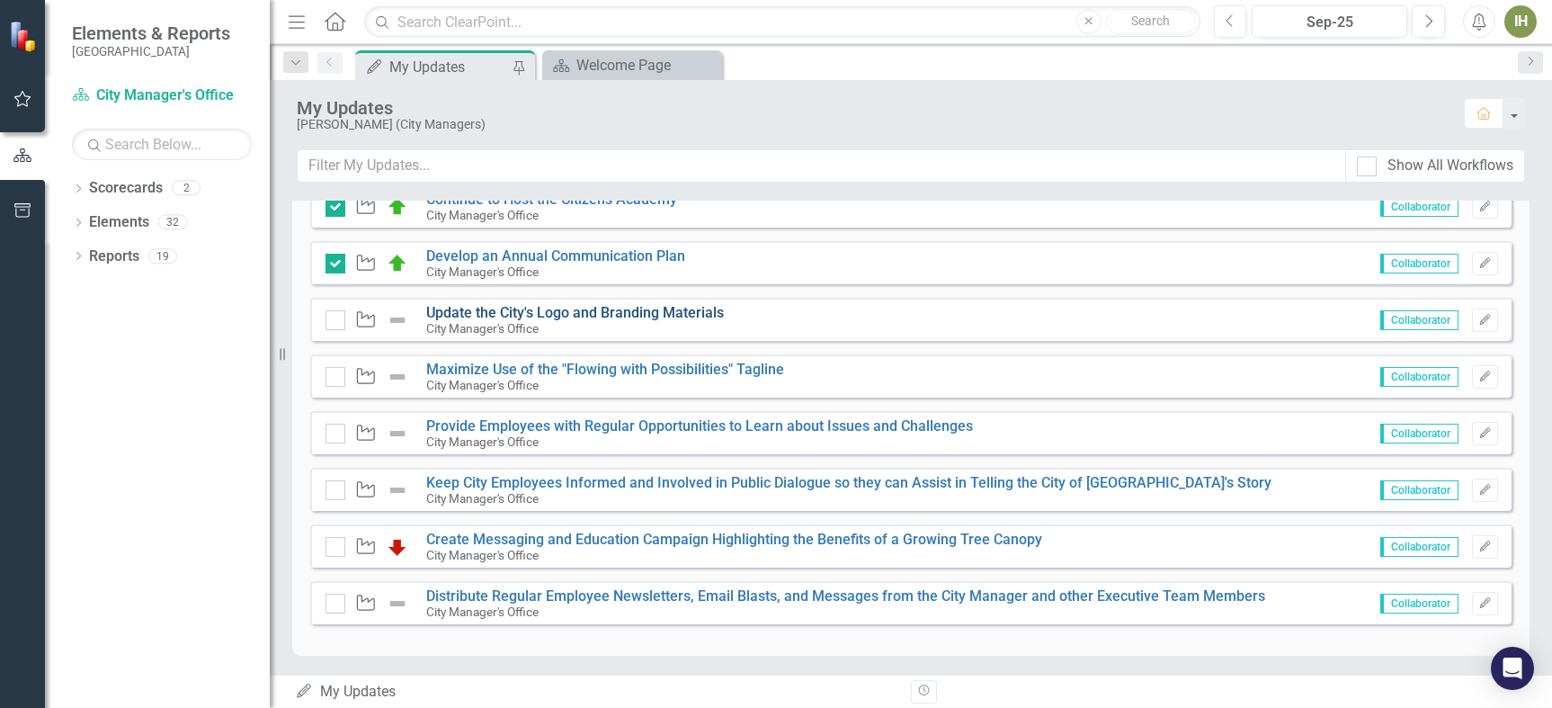
click at [460, 308] on link "Update the City's Logo and Branding Materials" at bounding box center [575, 312] width 298 height 17
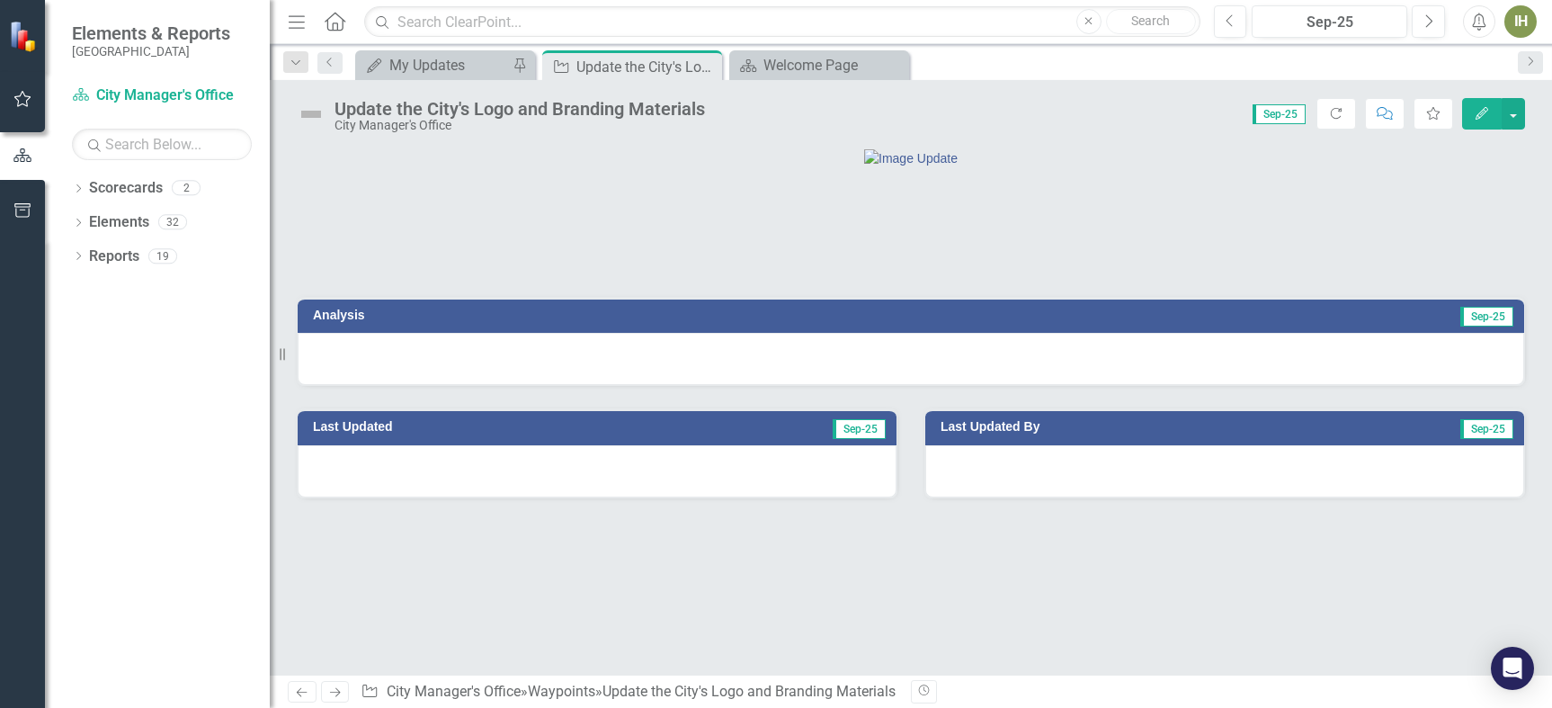
click at [336, 322] on h3 "Analysis" at bounding box center [605, 314] width 584 height 13
click at [335, 322] on h3 "Analysis" at bounding box center [605, 314] width 584 height 13
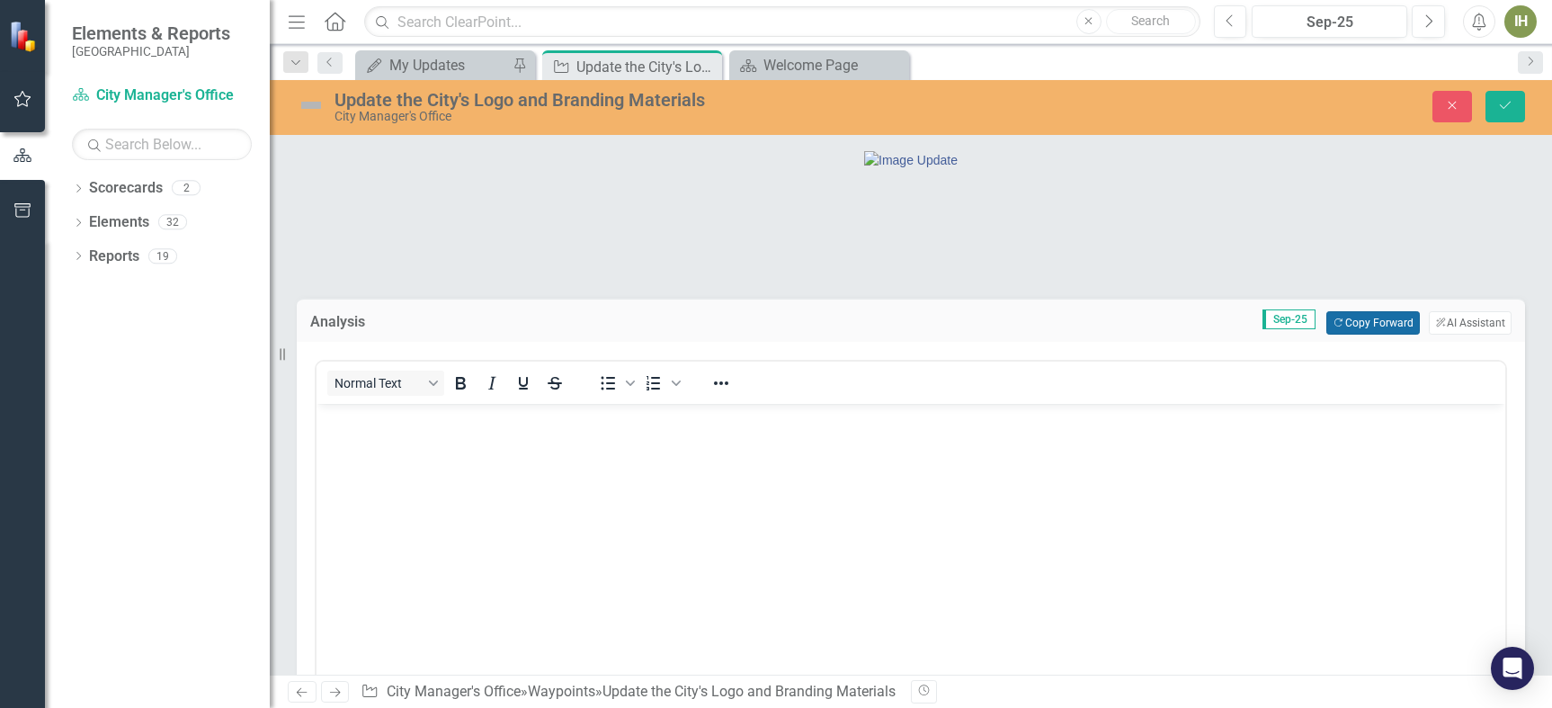
click at [1367, 335] on button "Copy Forward Copy Forward" at bounding box center [1372, 322] width 93 height 23
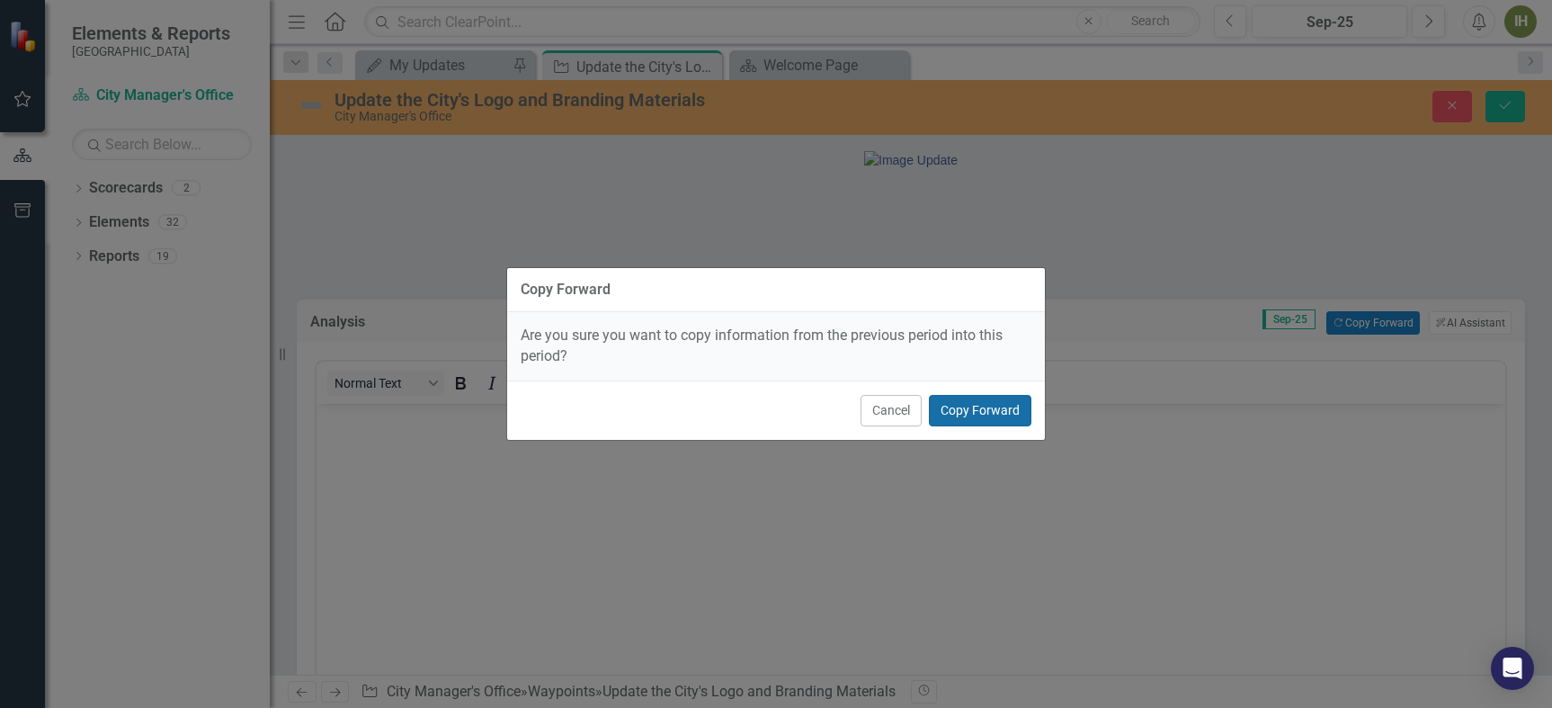
click at [977, 415] on button "Copy Forward" at bounding box center [980, 410] width 103 height 31
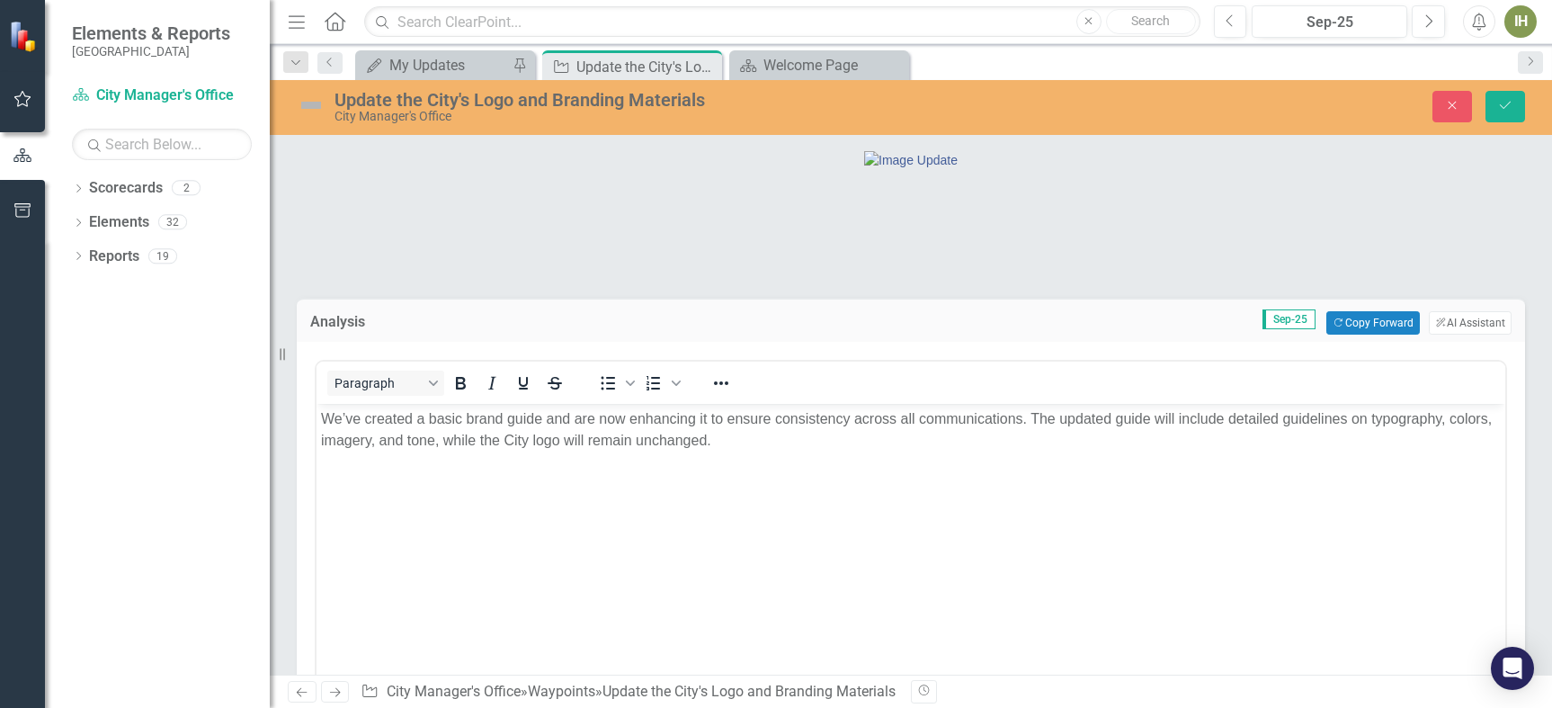
click at [307, 105] on img at bounding box center [311, 105] width 29 height 29
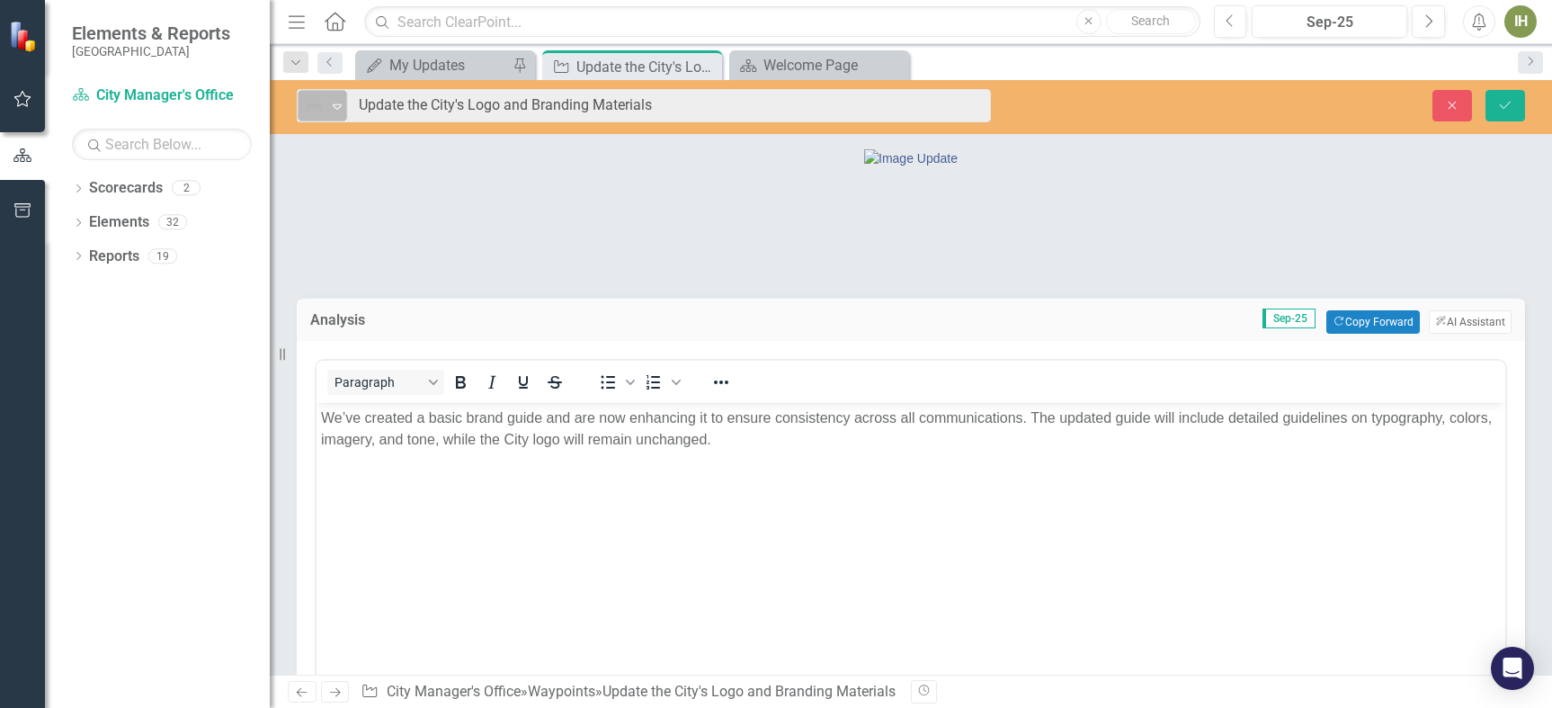
click at [307, 108] on img at bounding box center [314, 106] width 22 height 22
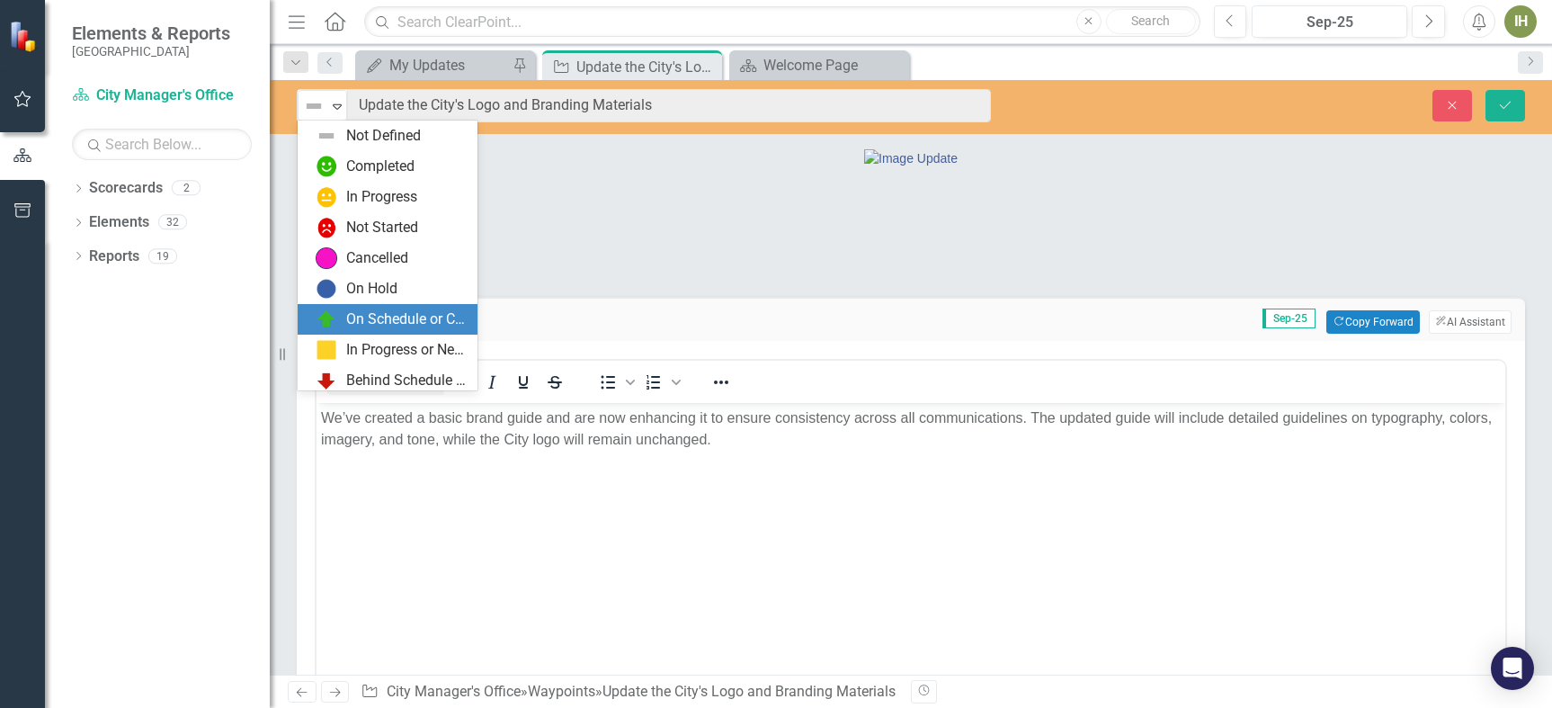
click at [405, 323] on div "On Schedule or Complete" at bounding box center [406, 319] width 120 height 21
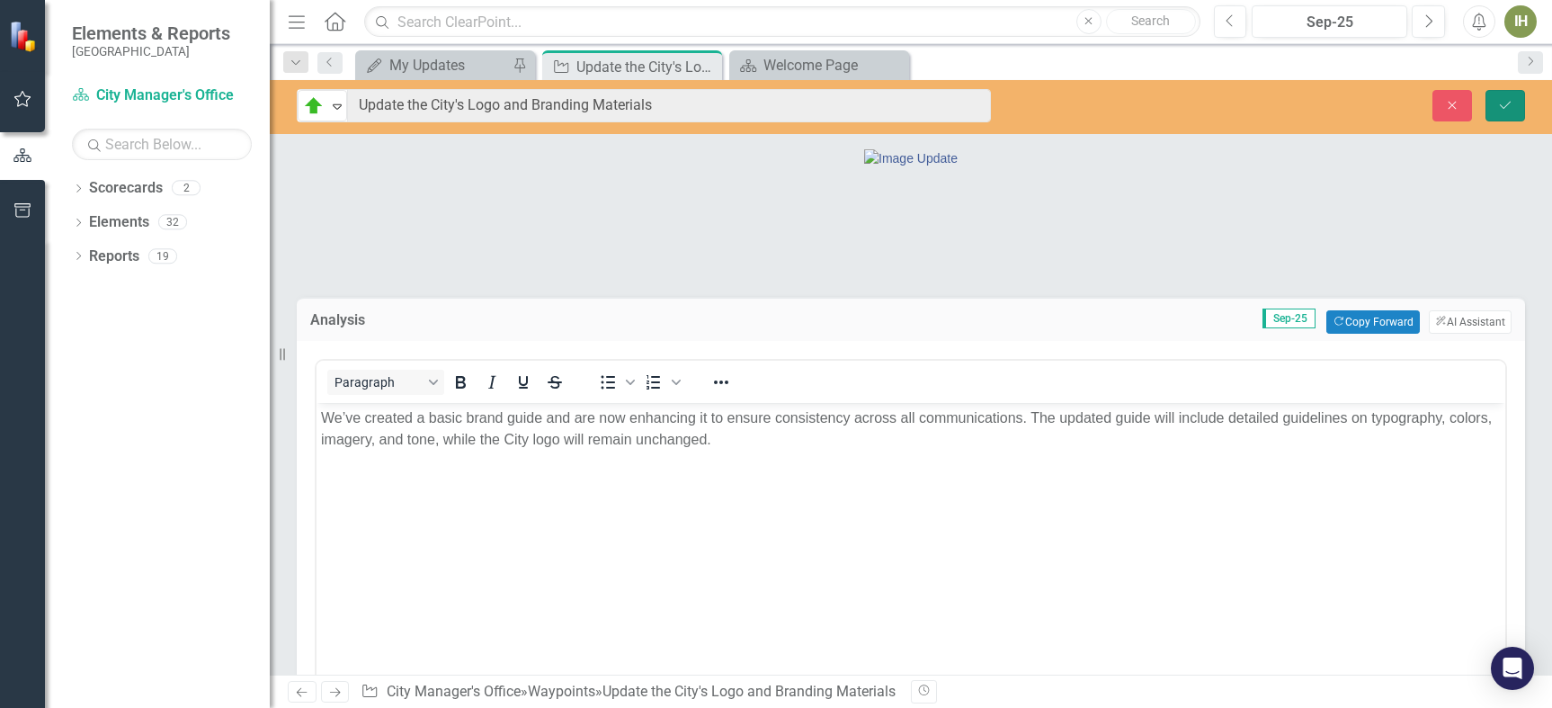
click at [1512, 103] on icon "Save" at bounding box center [1505, 105] width 16 height 13
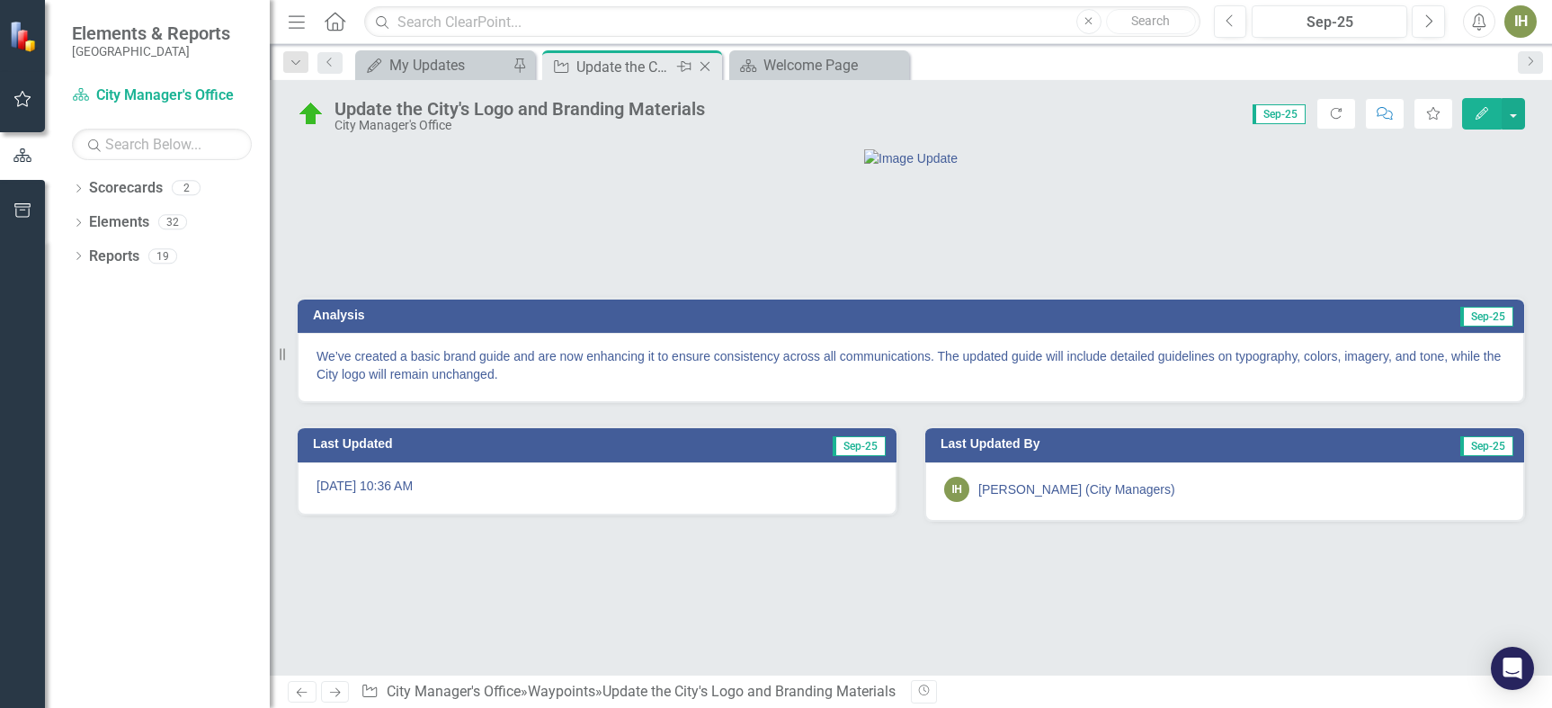
click at [703, 62] on icon "Close" at bounding box center [705, 66] width 18 height 14
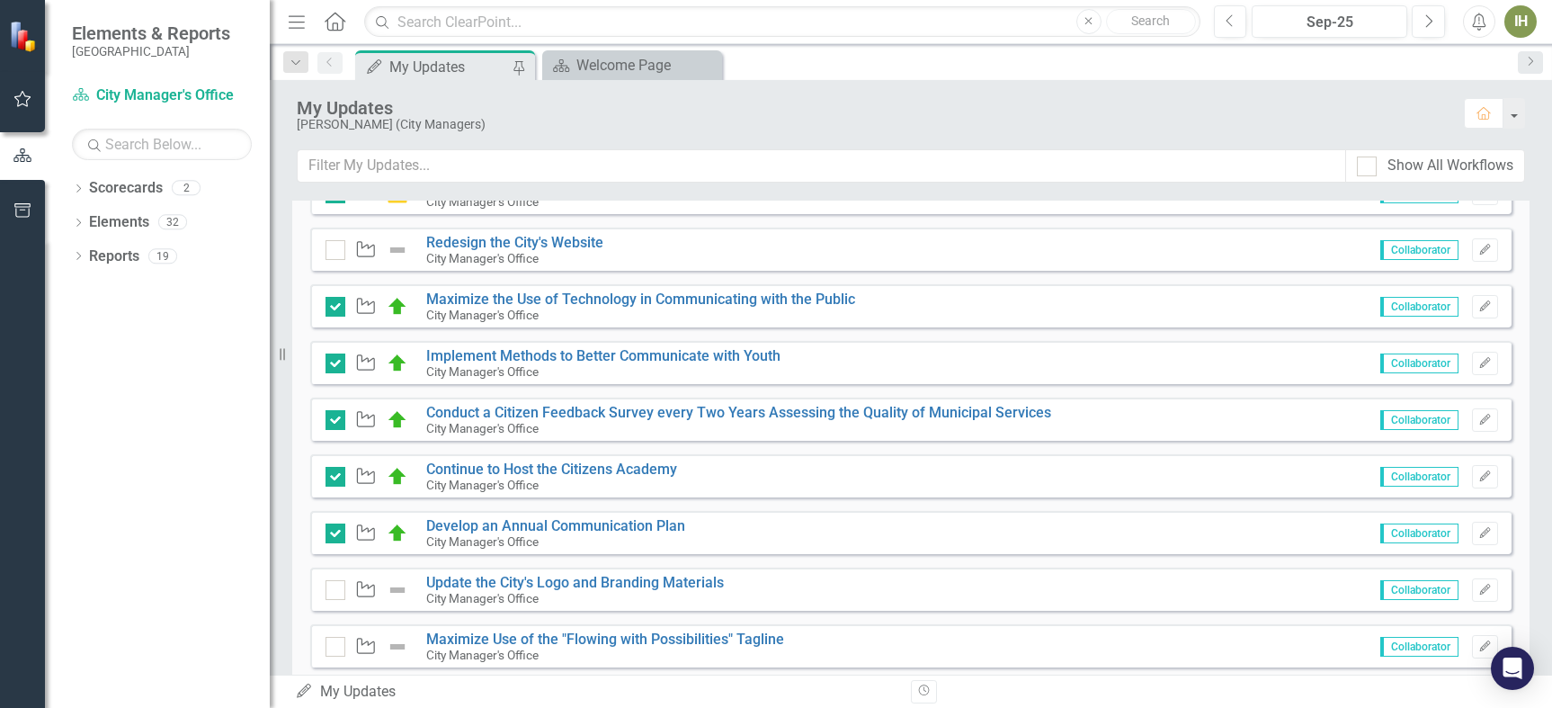
scroll to position [629, 0]
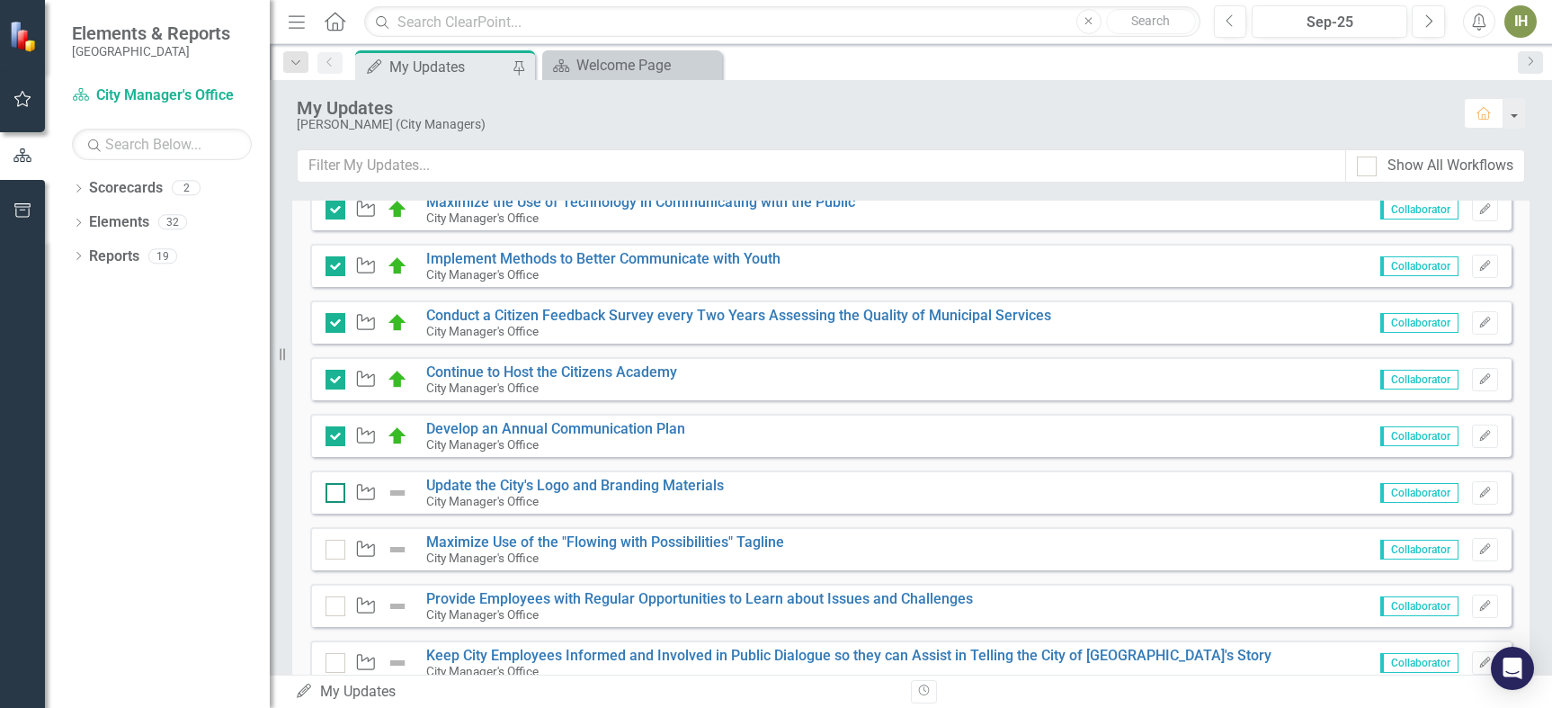
click at [331, 485] on input "checkbox" at bounding box center [332, 489] width 12 height 12
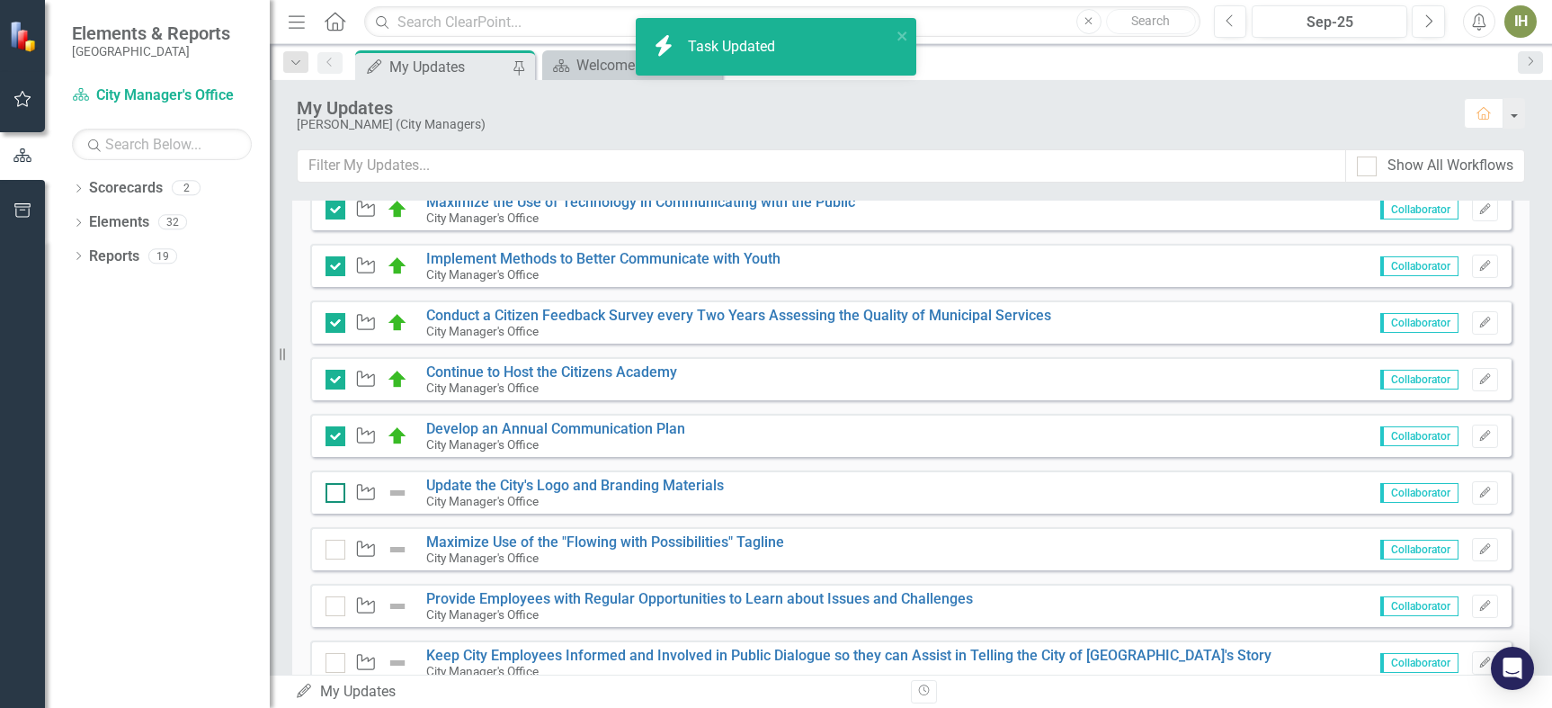
checkbox input "true"
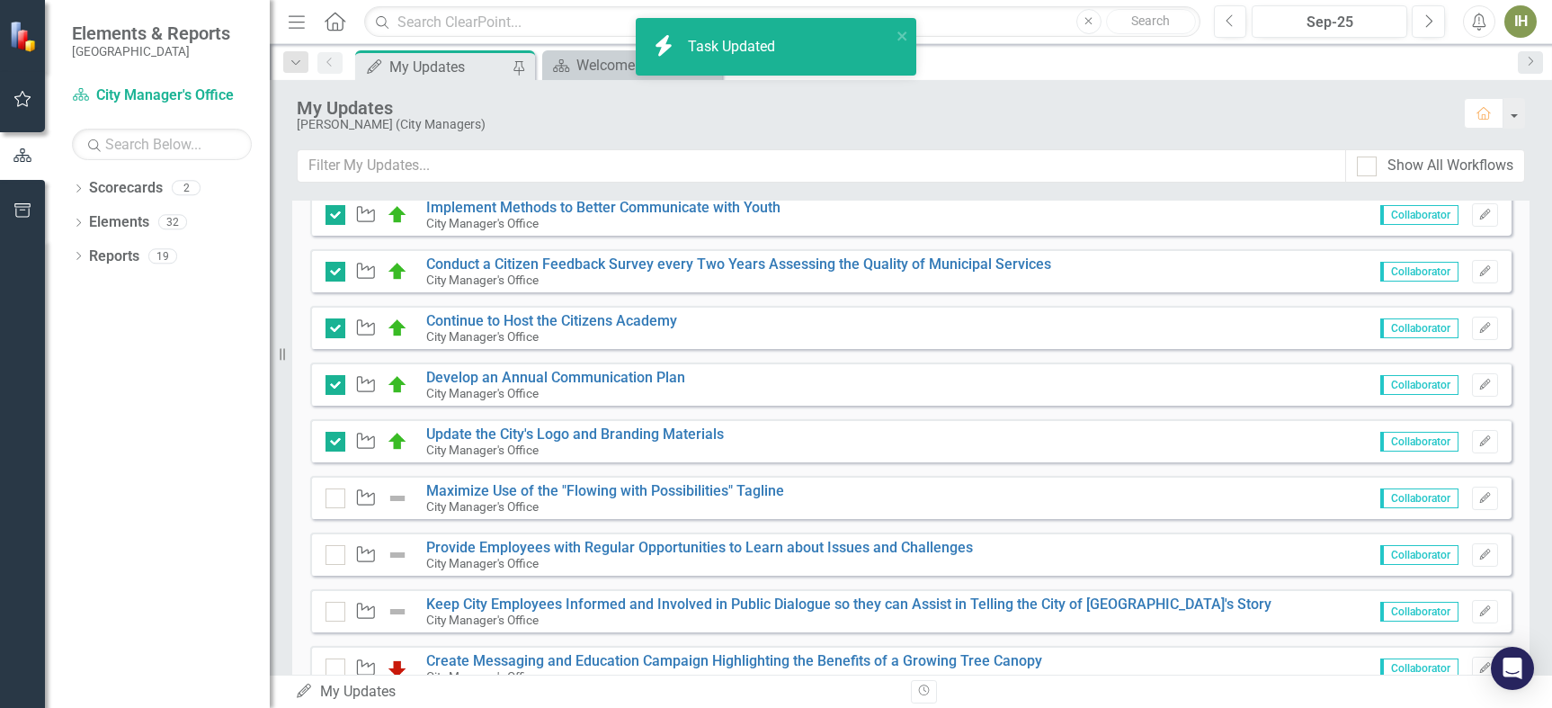
scroll to position [802, 0]
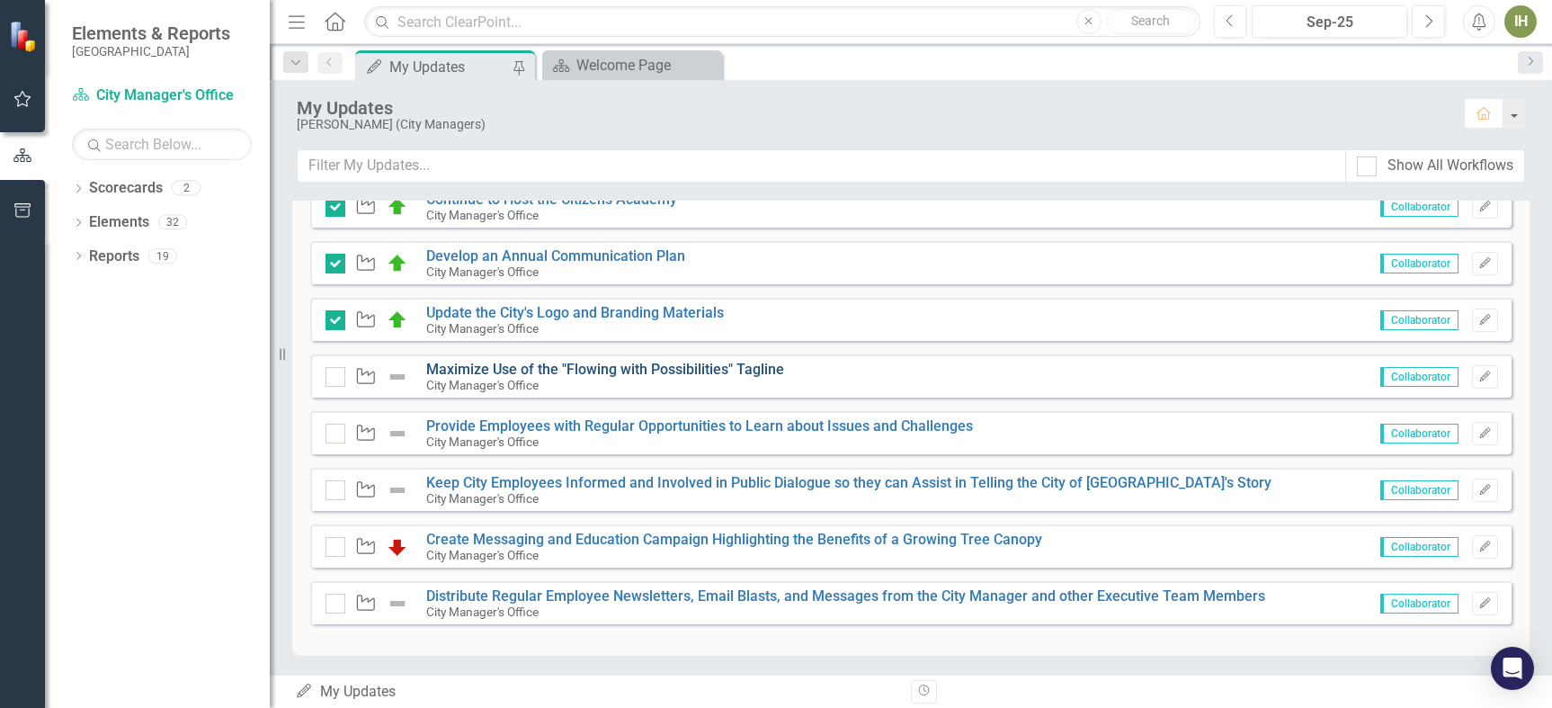
click at [583, 367] on link "Maximize Use of the "Flowing with Possibilities" Tagline" at bounding box center [605, 369] width 358 height 17
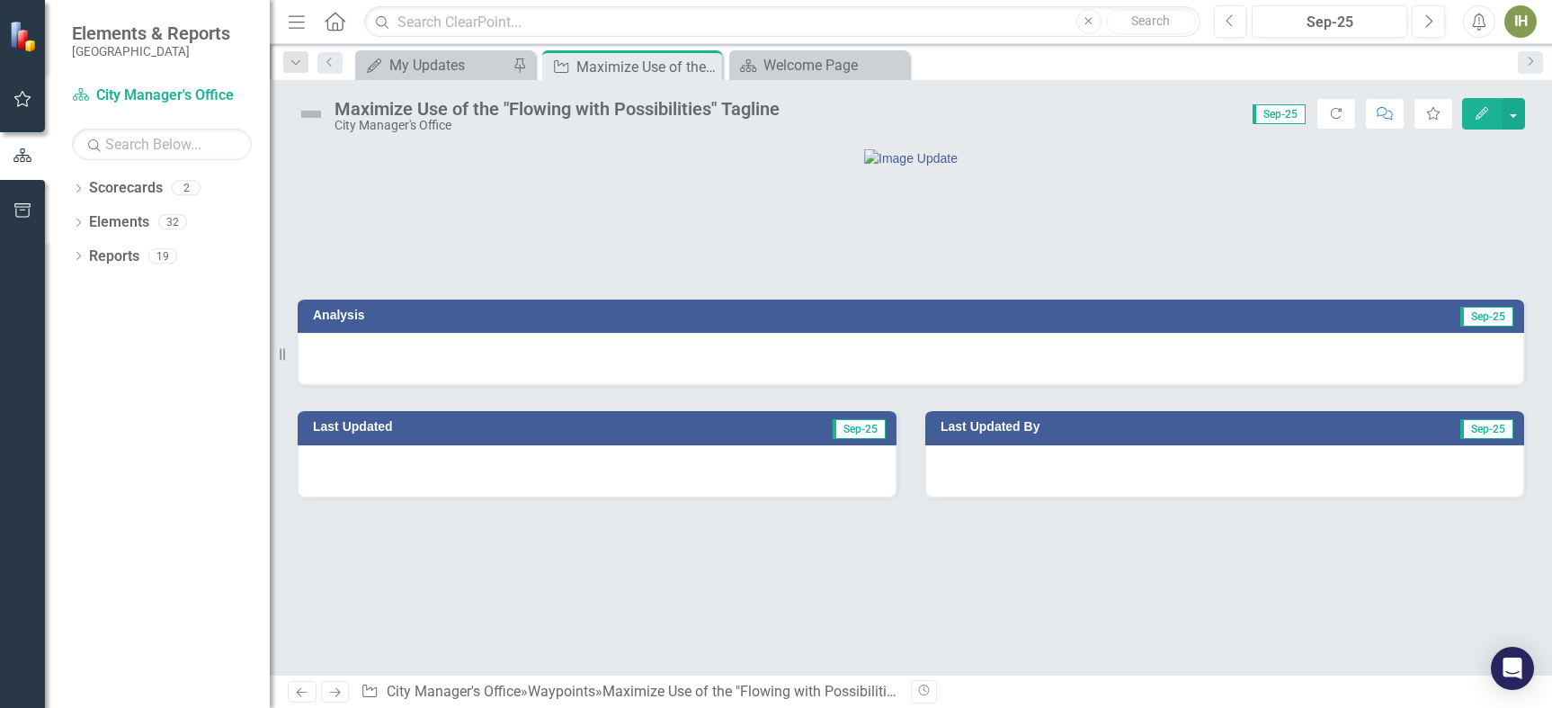
click at [336, 322] on h3 "Analysis" at bounding box center [605, 314] width 584 height 13
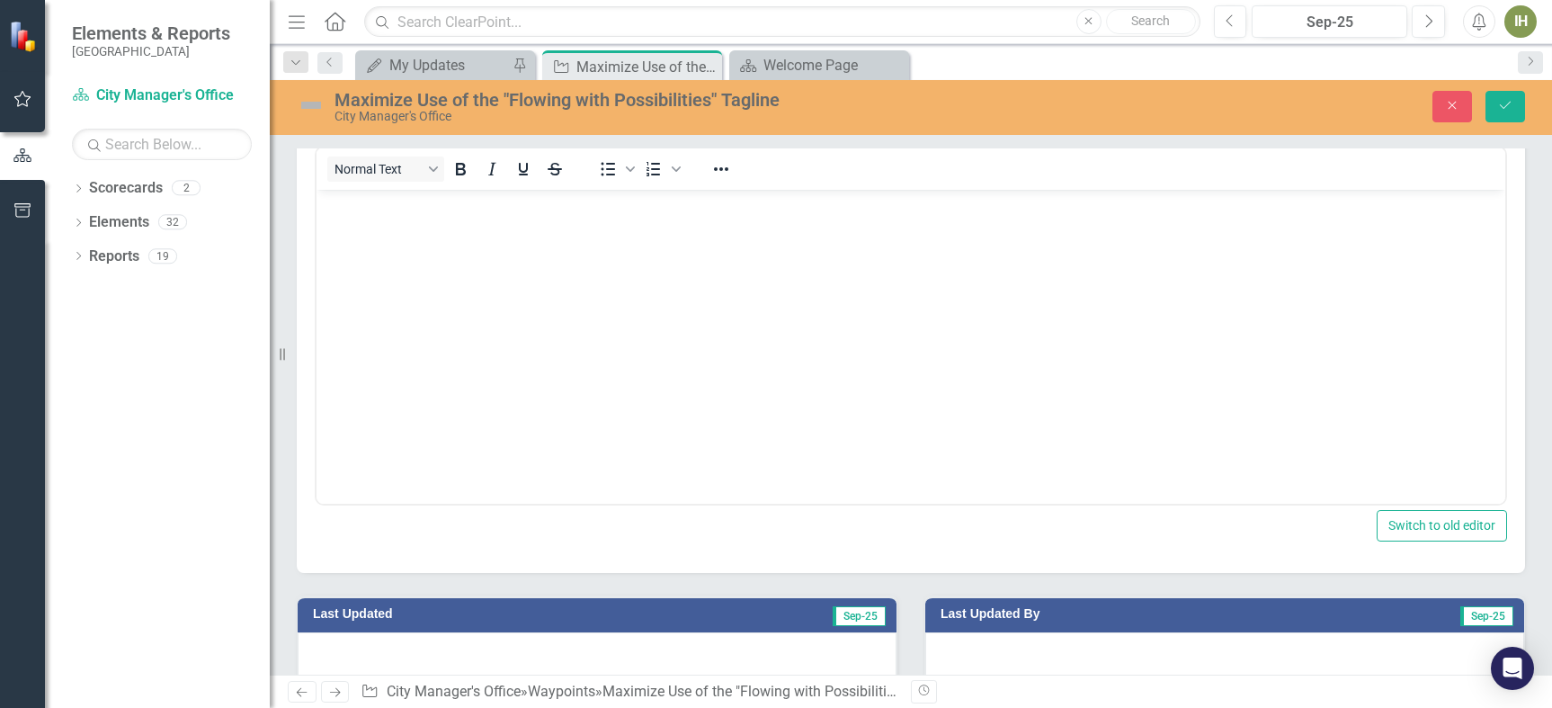
scroll to position [90, 0]
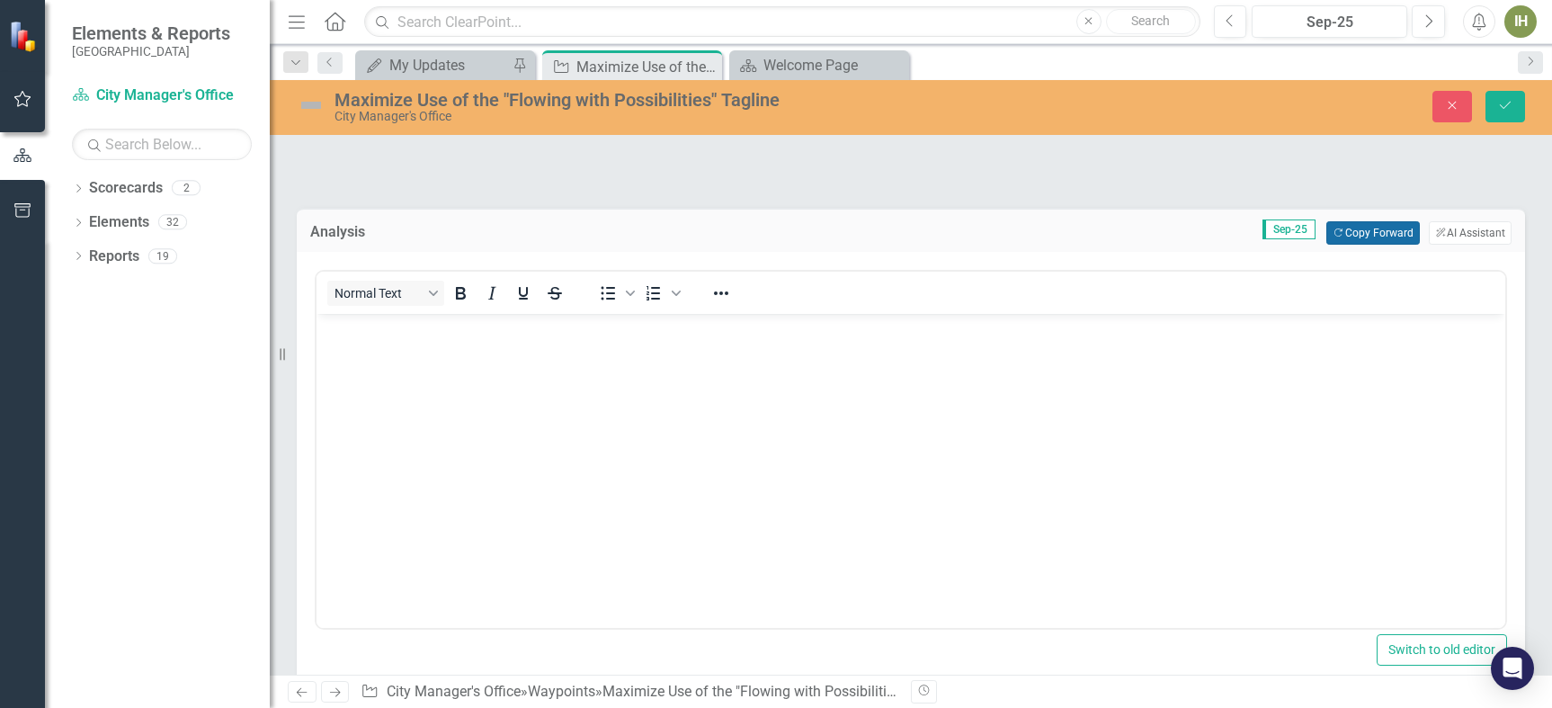
click at [1356, 245] on button "Copy Forward Copy Forward" at bounding box center [1372, 232] width 93 height 23
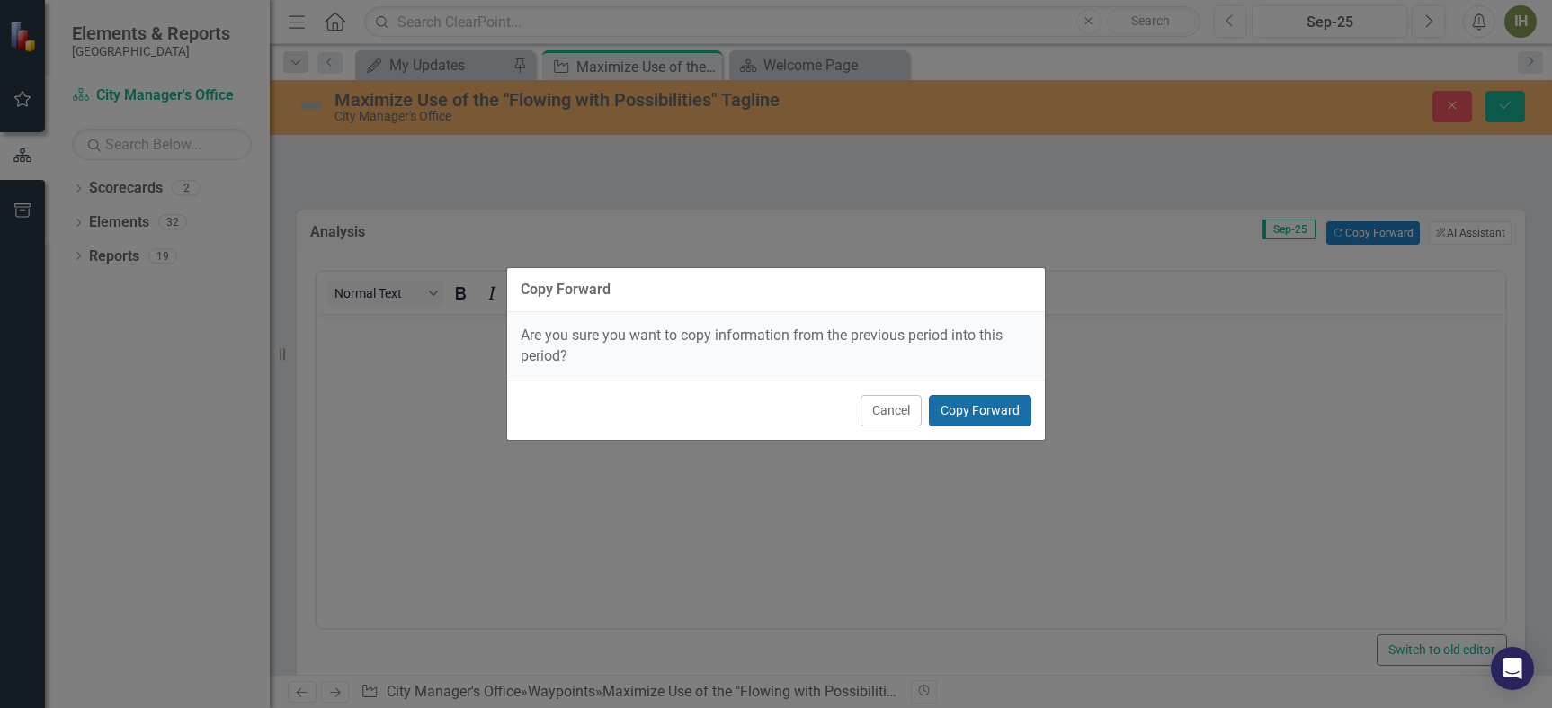
click at [971, 412] on button "Copy Forward" at bounding box center [980, 410] width 103 height 31
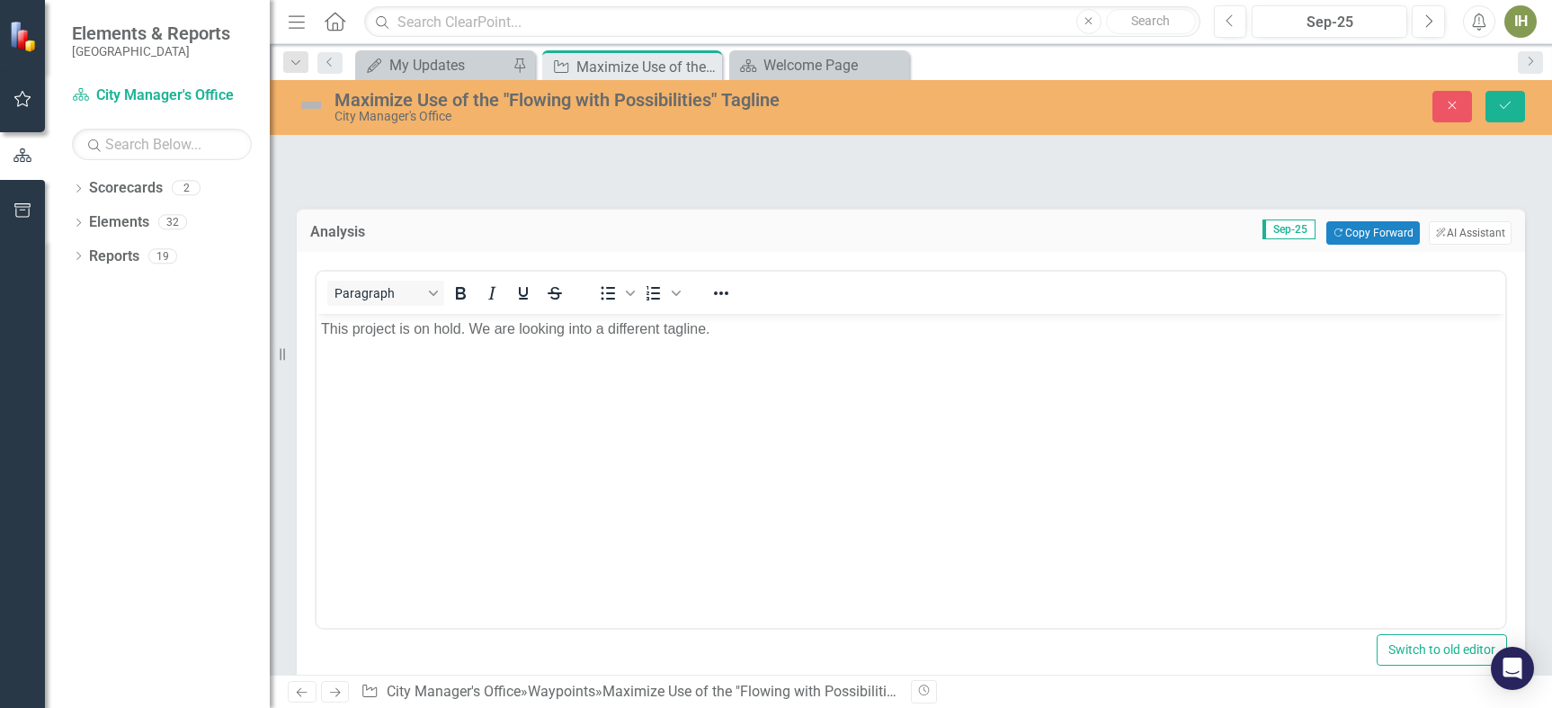
click at [304, 105] on img at bounding box center [311, 105] width 29 height 29
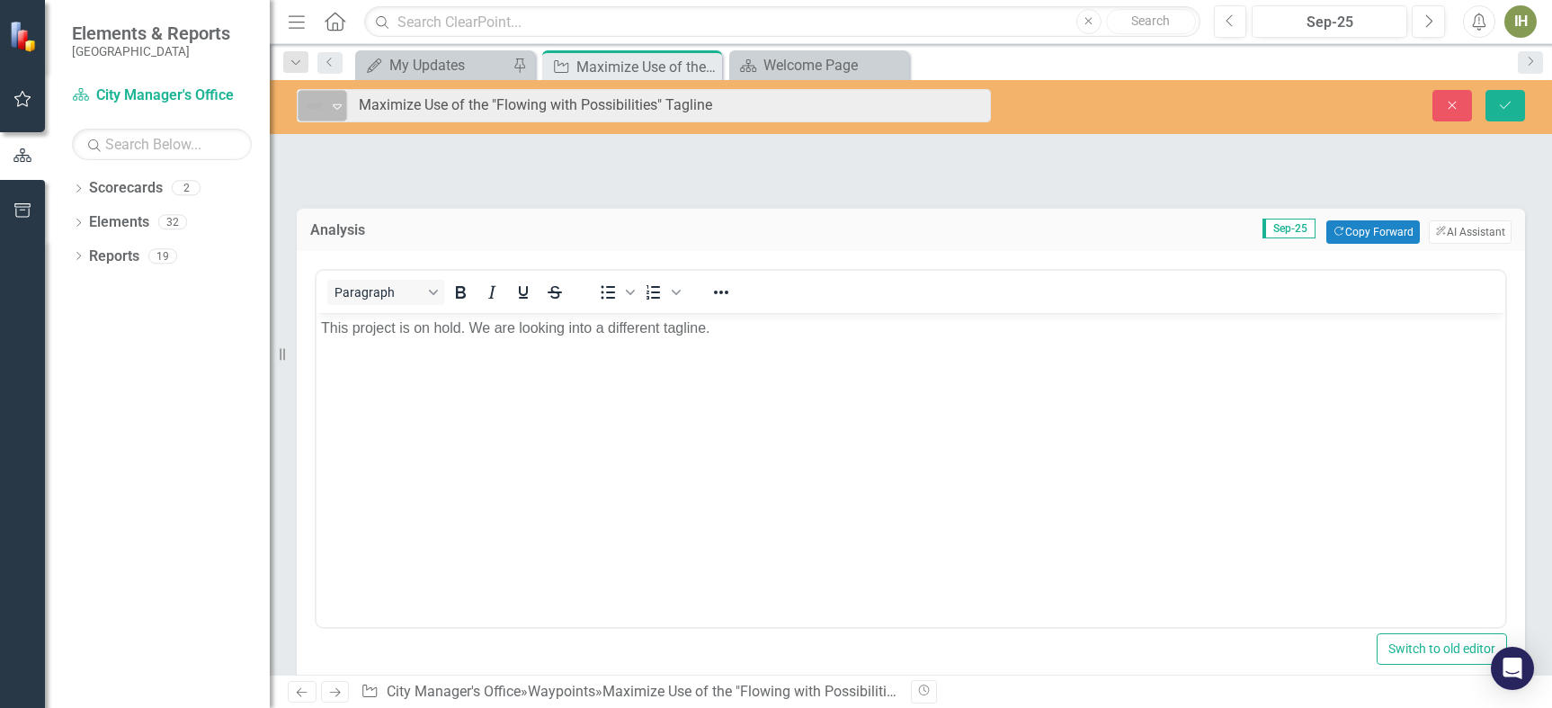
click at [324, 106] on img at bounding box center [314, 106] width 22 height 22
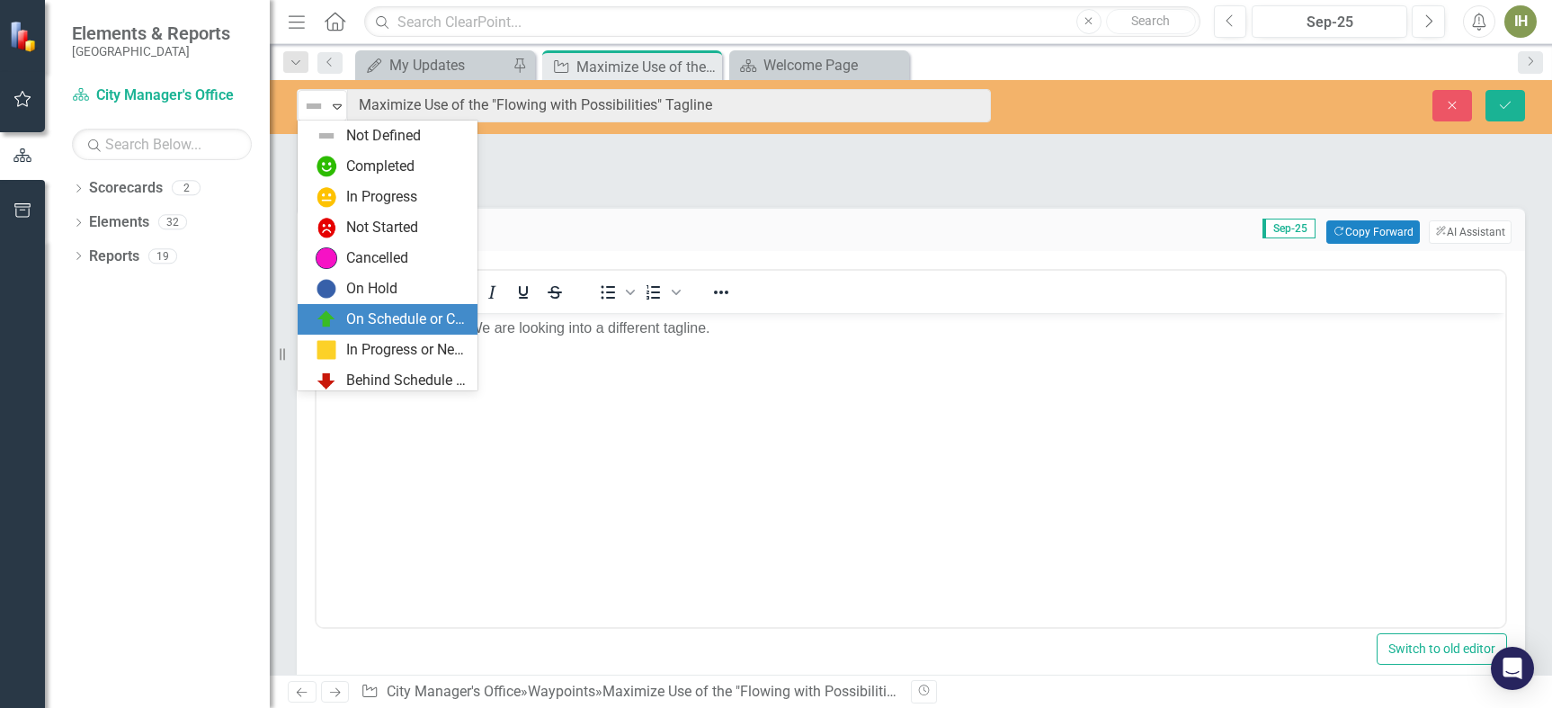
click at [402, 328] on div "On Schedule or Complete" at bounding box center [406, 319] width 120 height 21
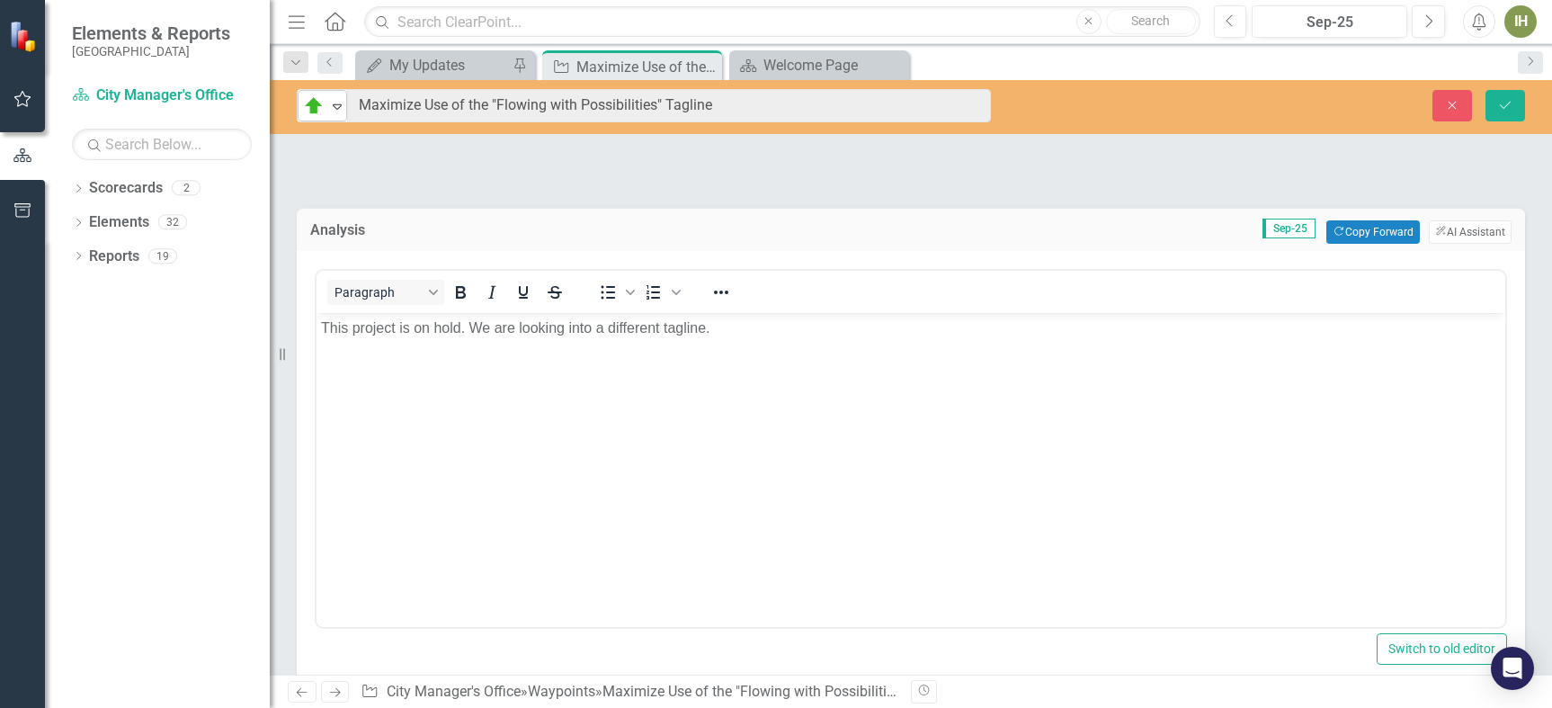
click at [330, 102] on icon "Expand" at bounding box center [337, 106] width 18 height 14
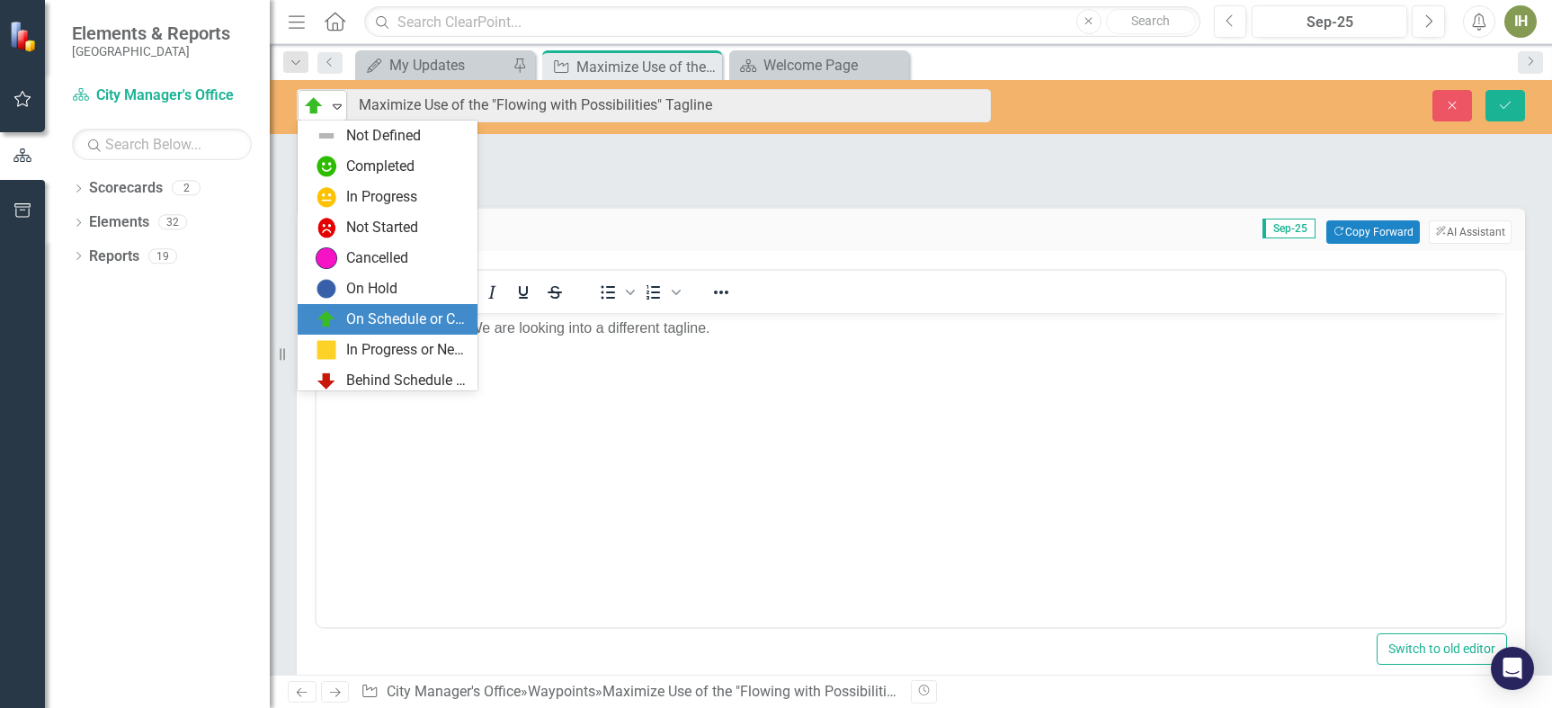
scroll to position [36, 0]
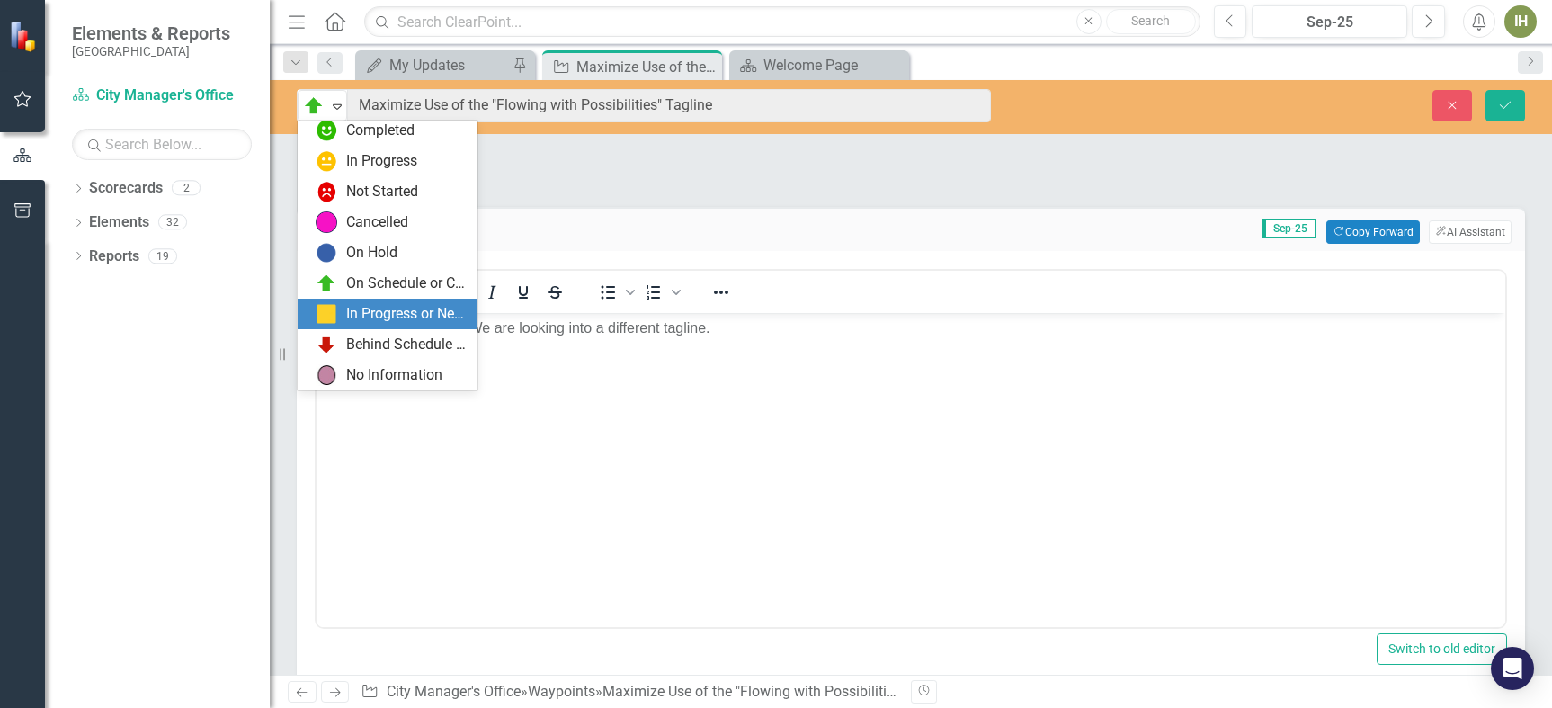
click at [395, 321] on div "In Progress or Needs Work" at bounding box center [406, 314] width 120 height 21
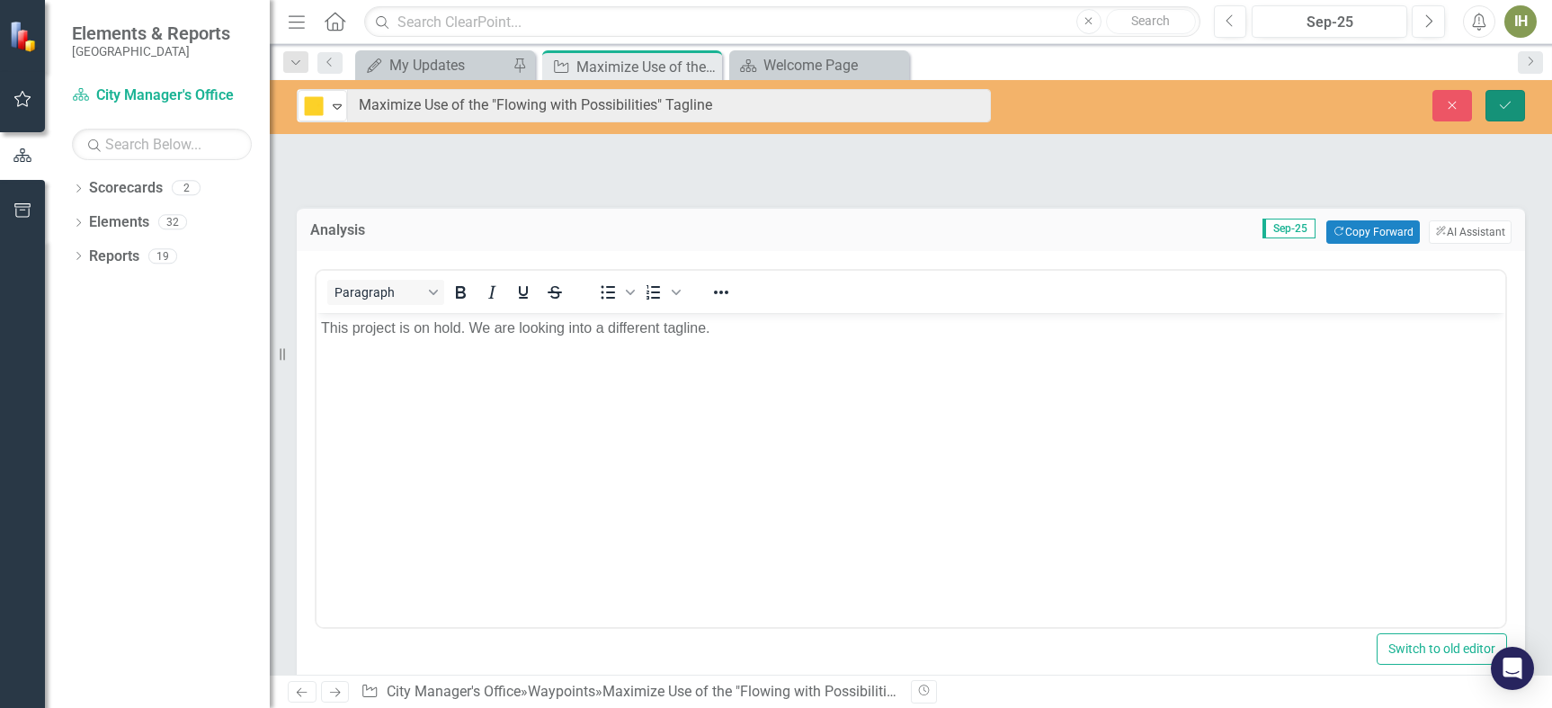
click at [1507, 109] on icon "Save" at bounding box center [1505, 105] width 16 height 13
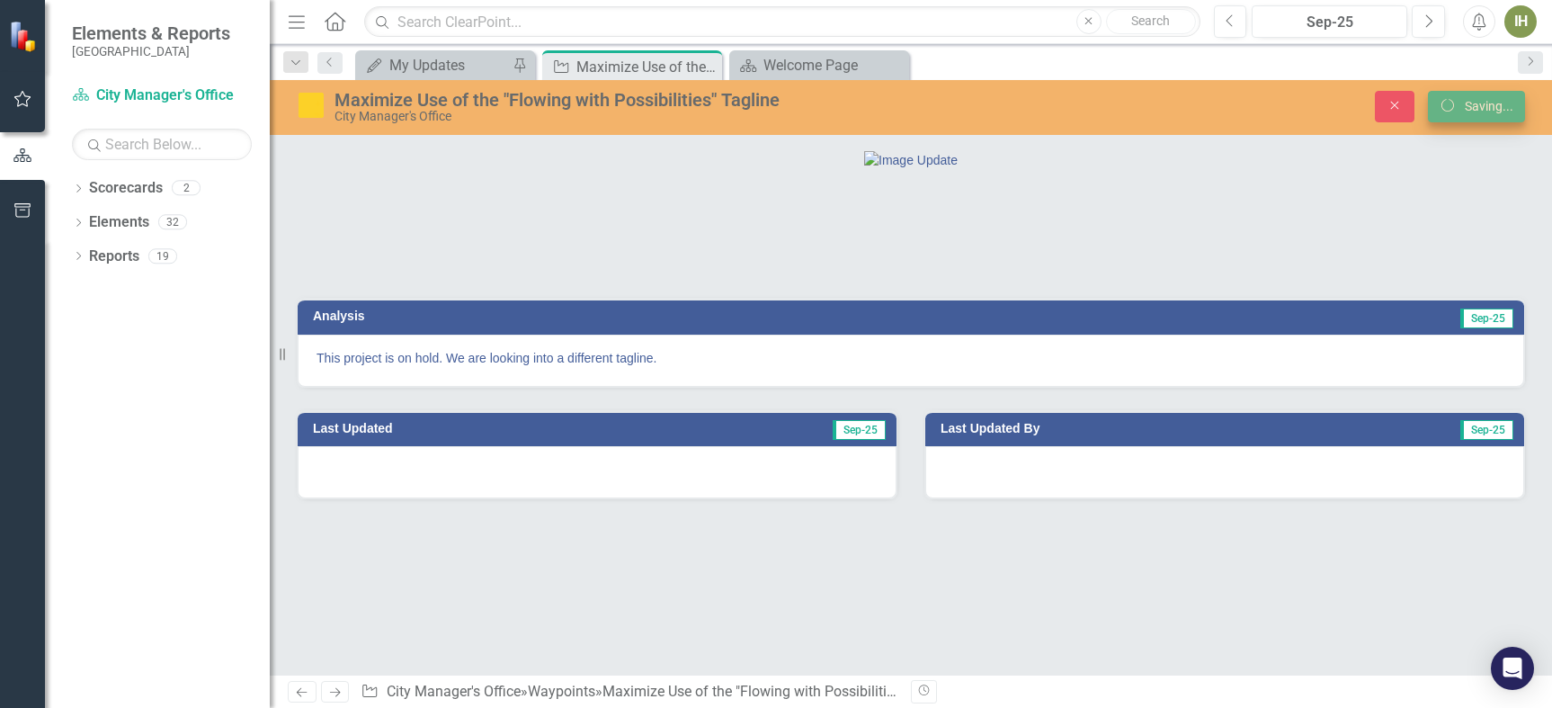
scroll to position [0, 0]
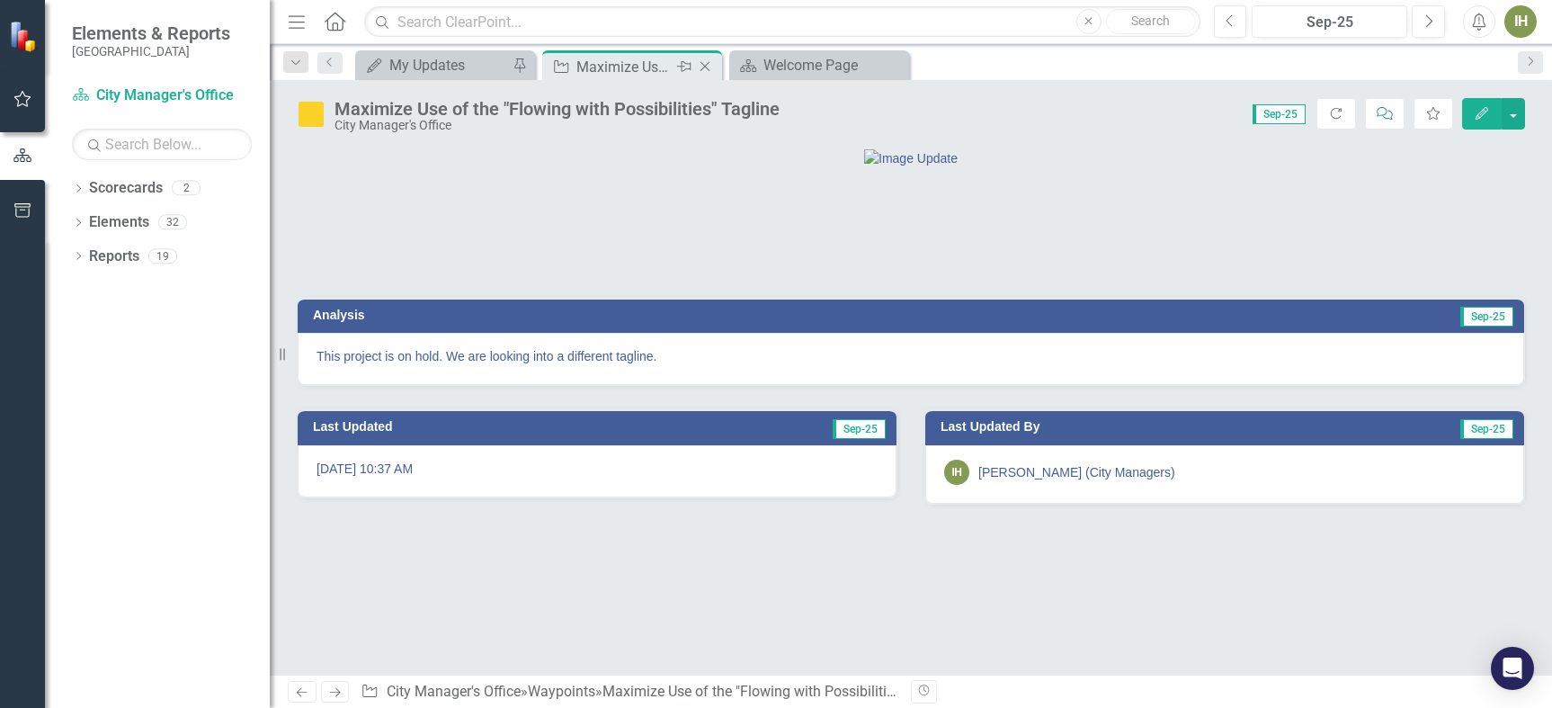
click at [705, 65] on icon "Close" at bounding box center [705, 66] width 18 height 14
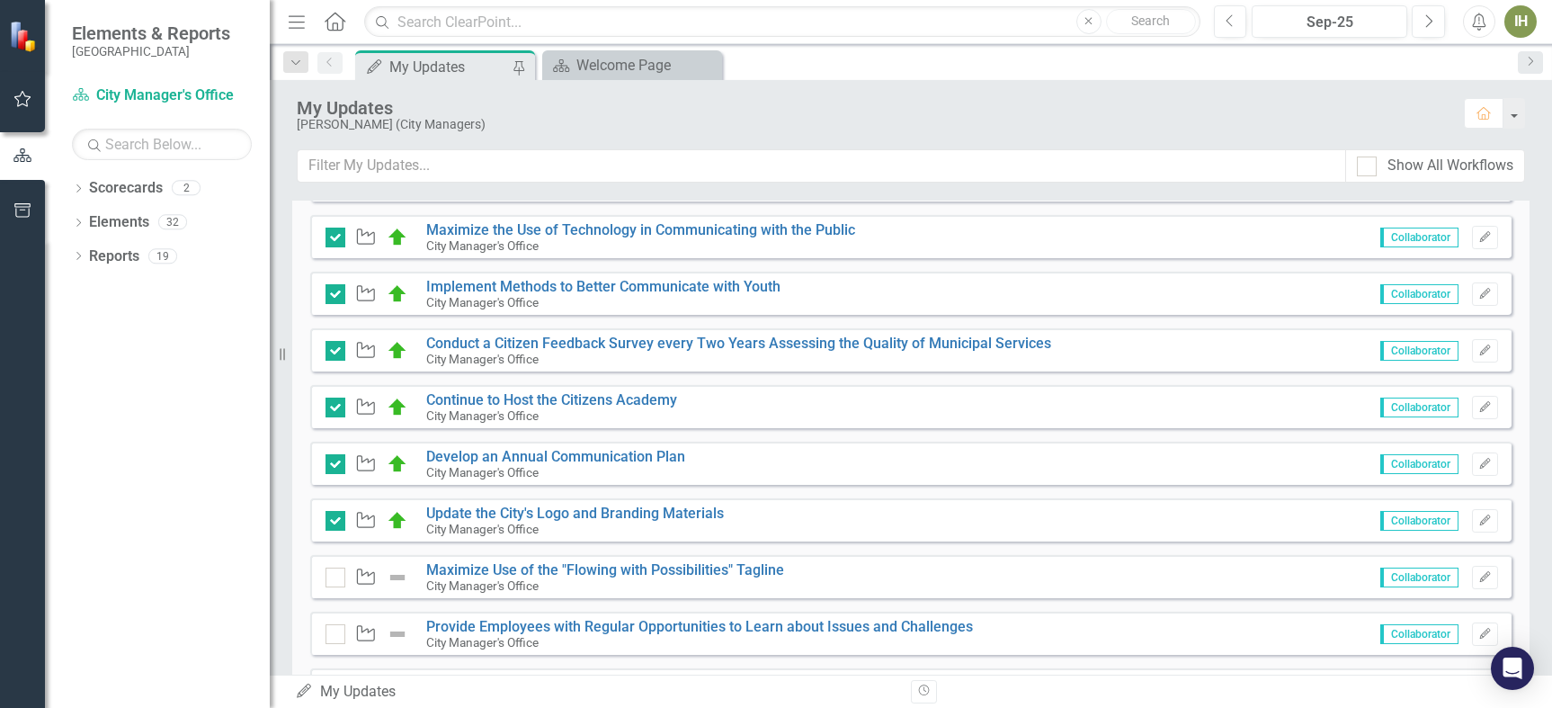
scroll to position [629, 0]
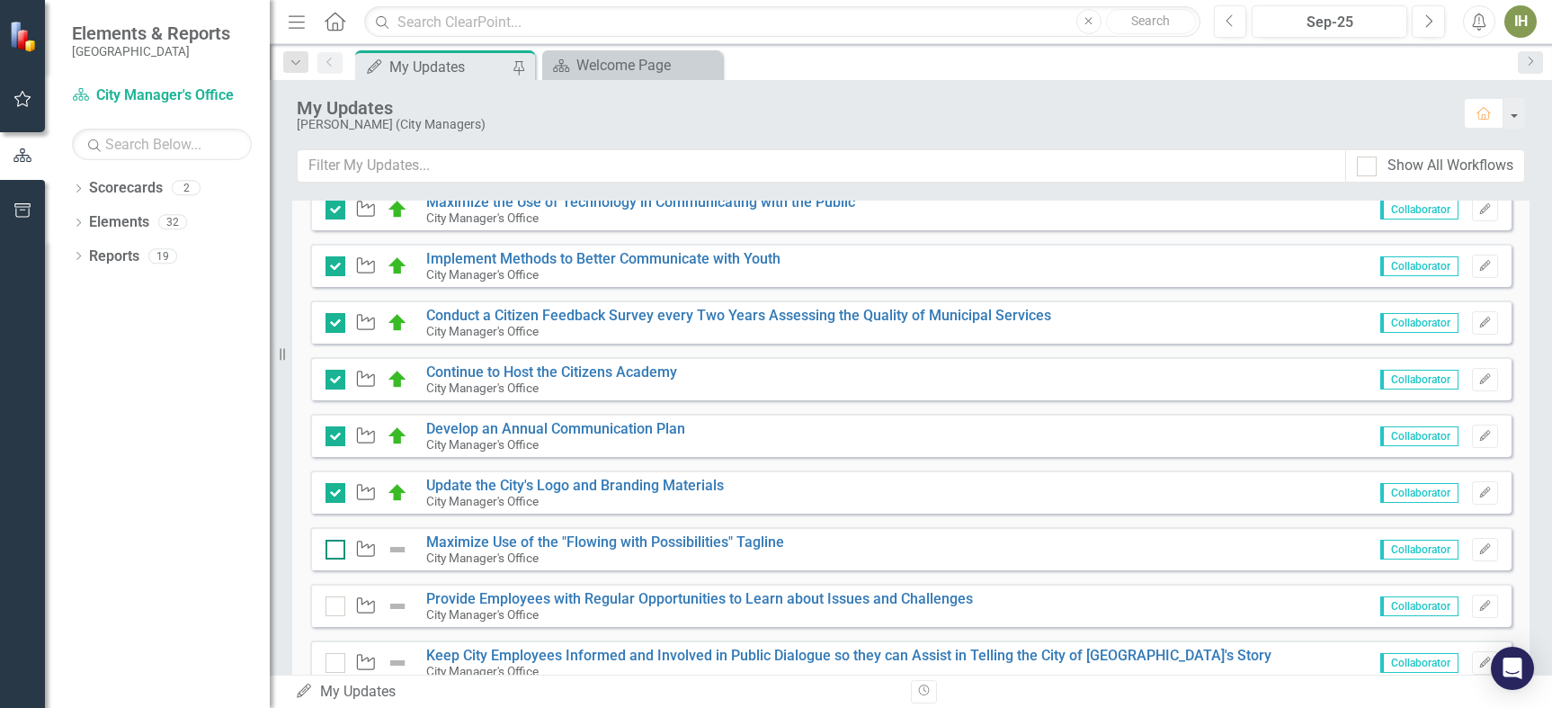
click at [329, 552] on div at bounding box center [336, 550] width 20 height 20
click at [329, 551] on input "checkbox" at bounding box center [332, 546] width 12 height 12
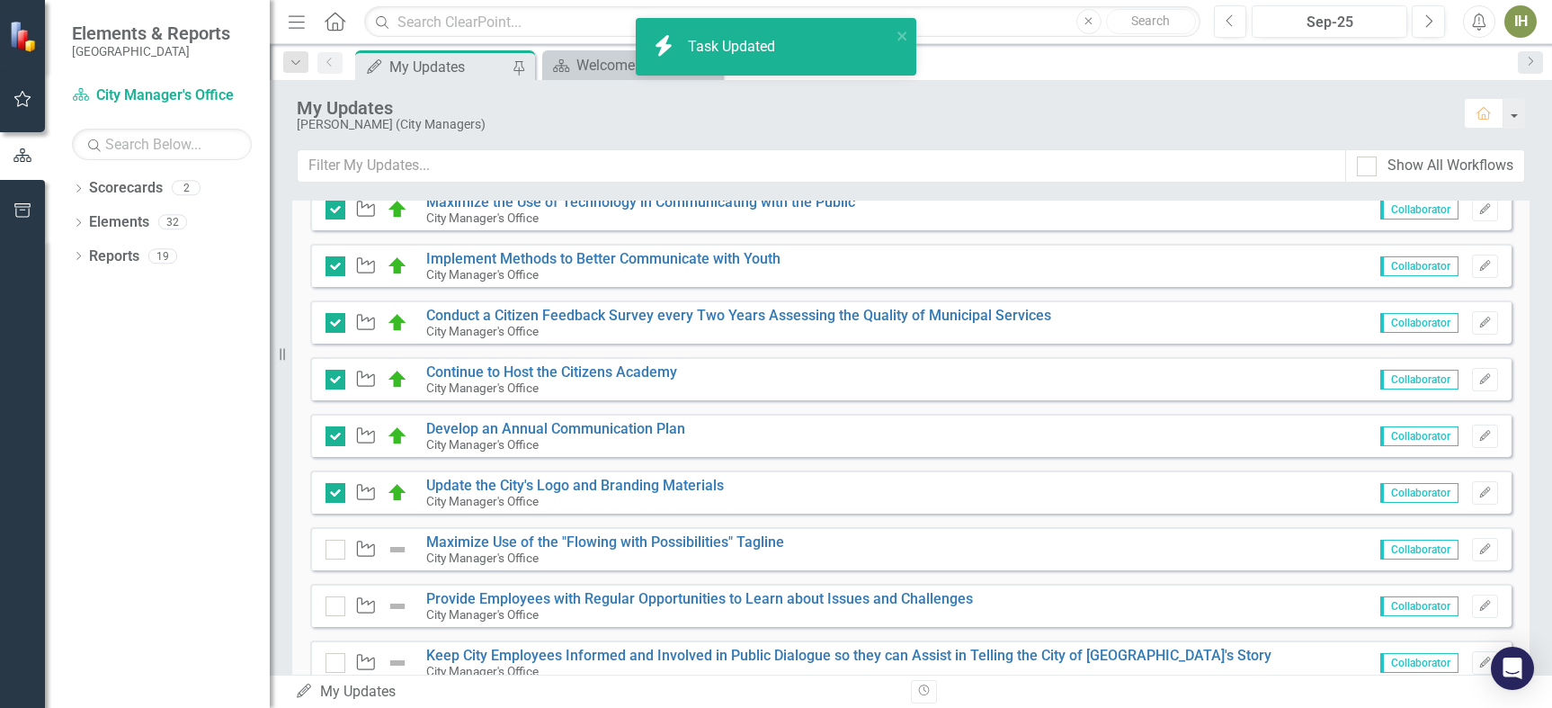
checkbox input "true"
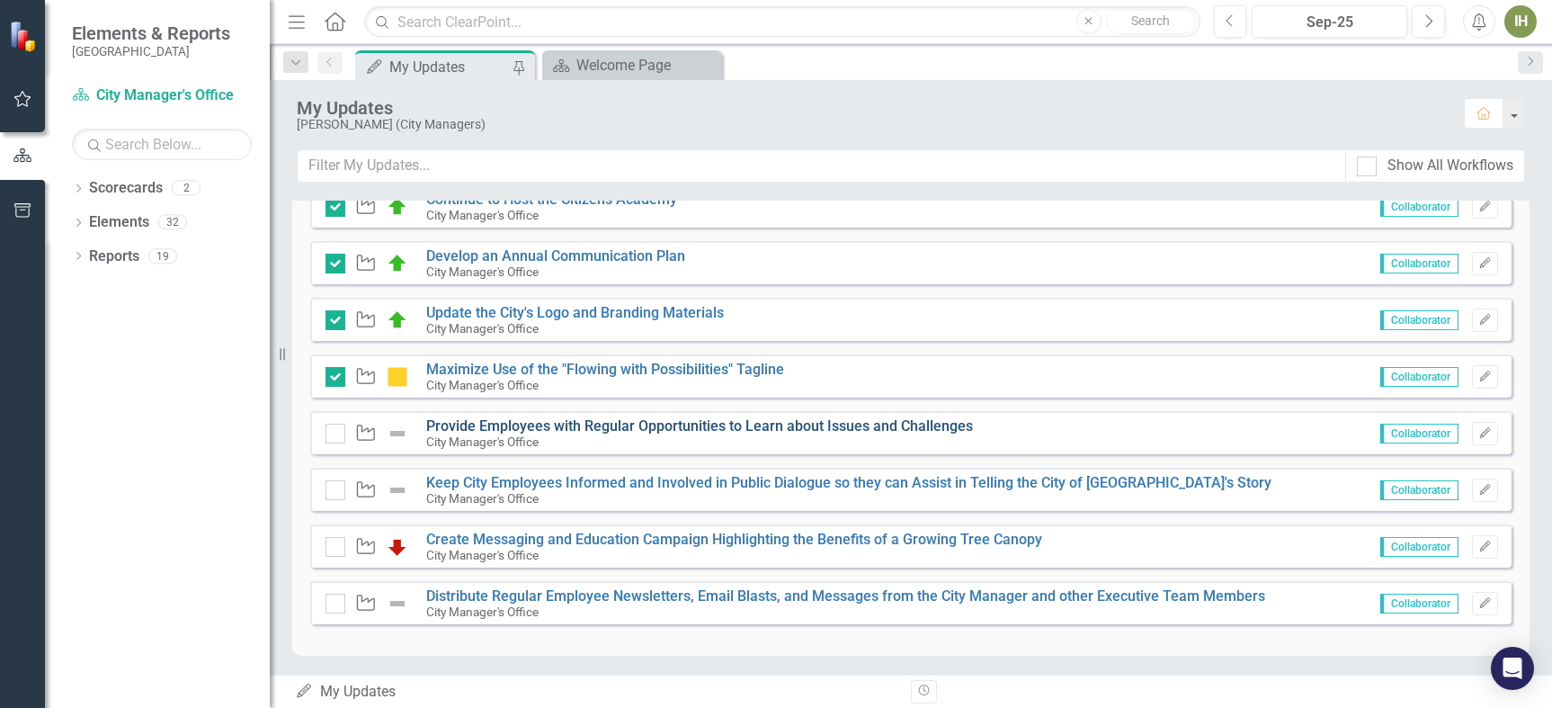
click at [511, 423] on link "Provide Employees with Regular Opportunities to Learn about Issues and Challeng…" at bounding box center [699, 425] width 547 height 17
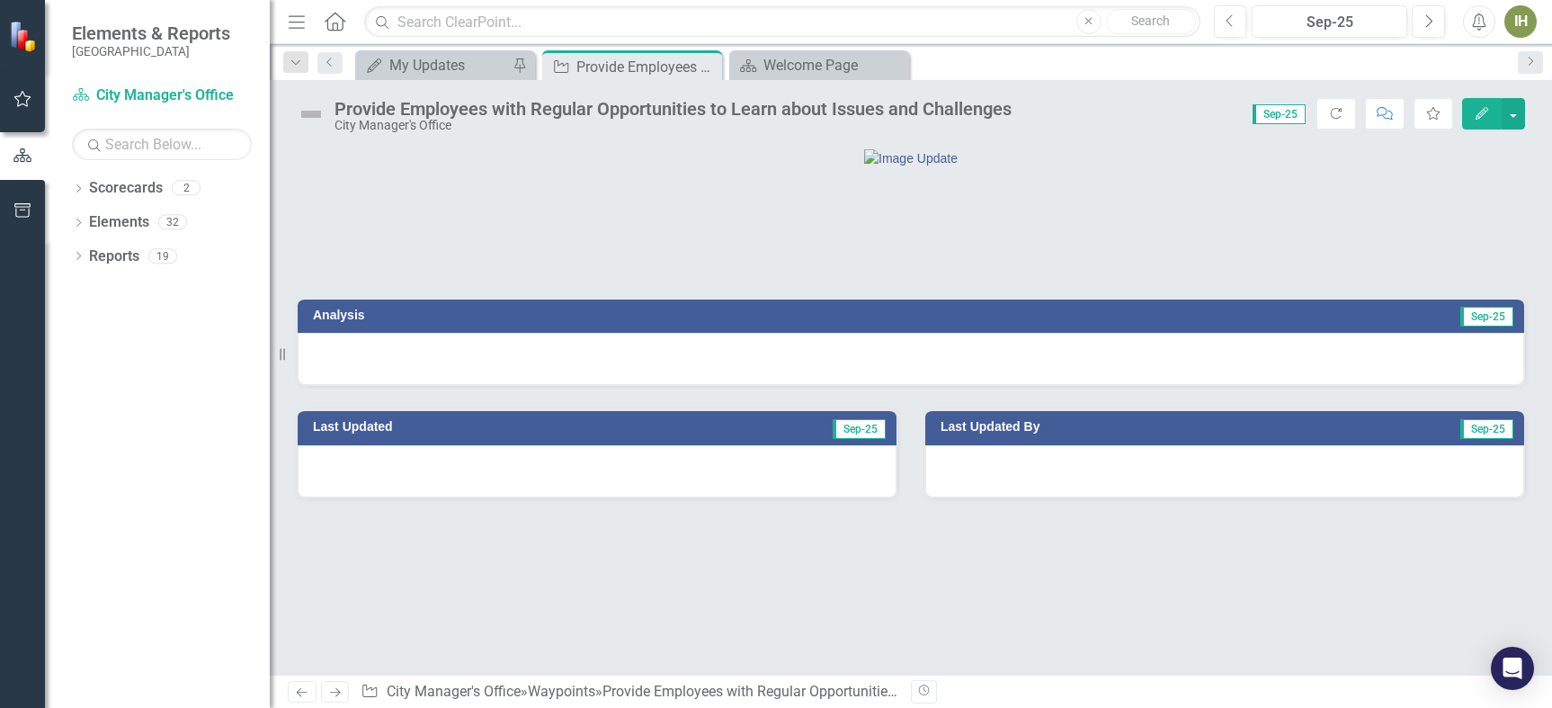
click at [347, 322] on h3 "Analysis" at bounding box center [605, 314] width 584 height 13
click at [346, 322] on h3 "Analysis" at bounding box center [605, 314] width 584 height 13
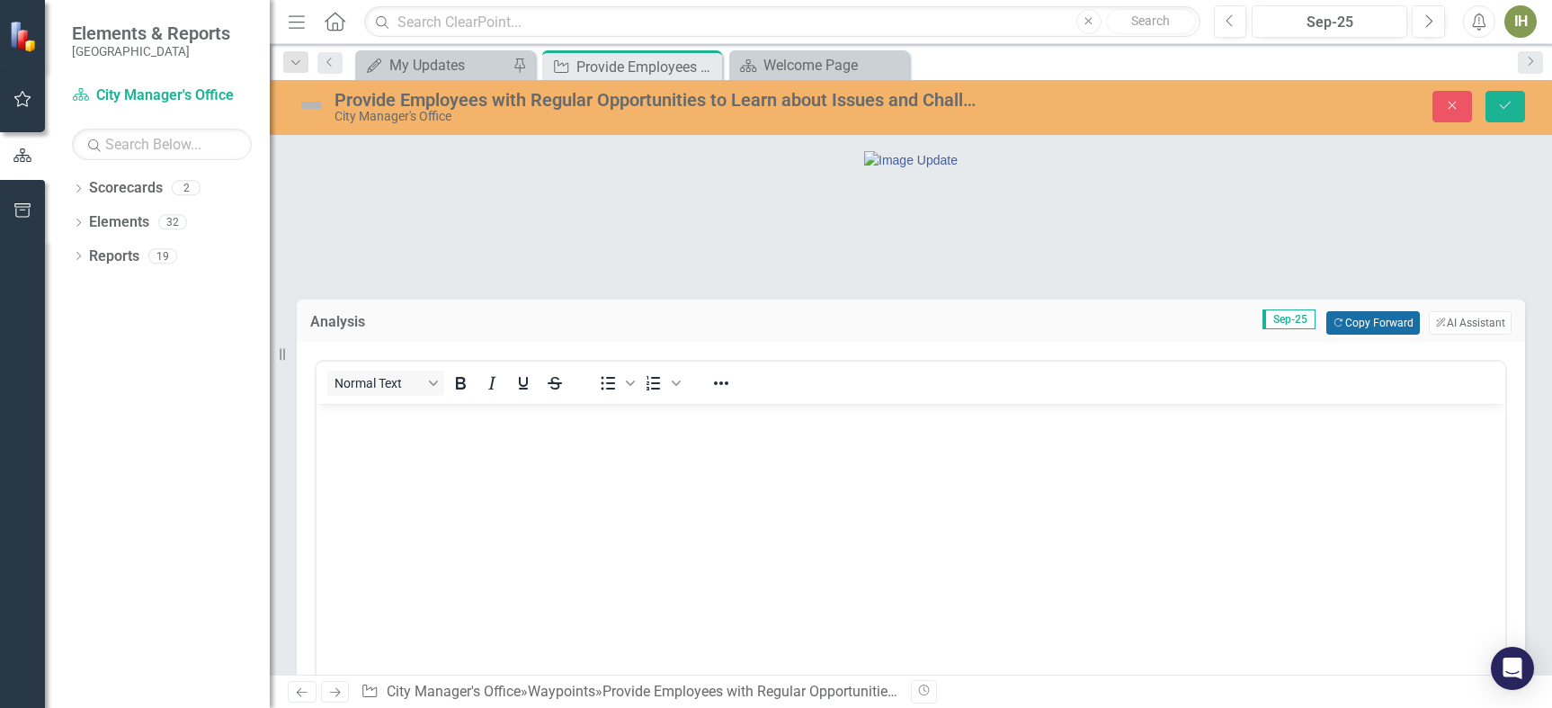
click at [1358, 335] on button "Copy Forward Copy Forward" at bounding box center [1372, 322] width 93 height 23
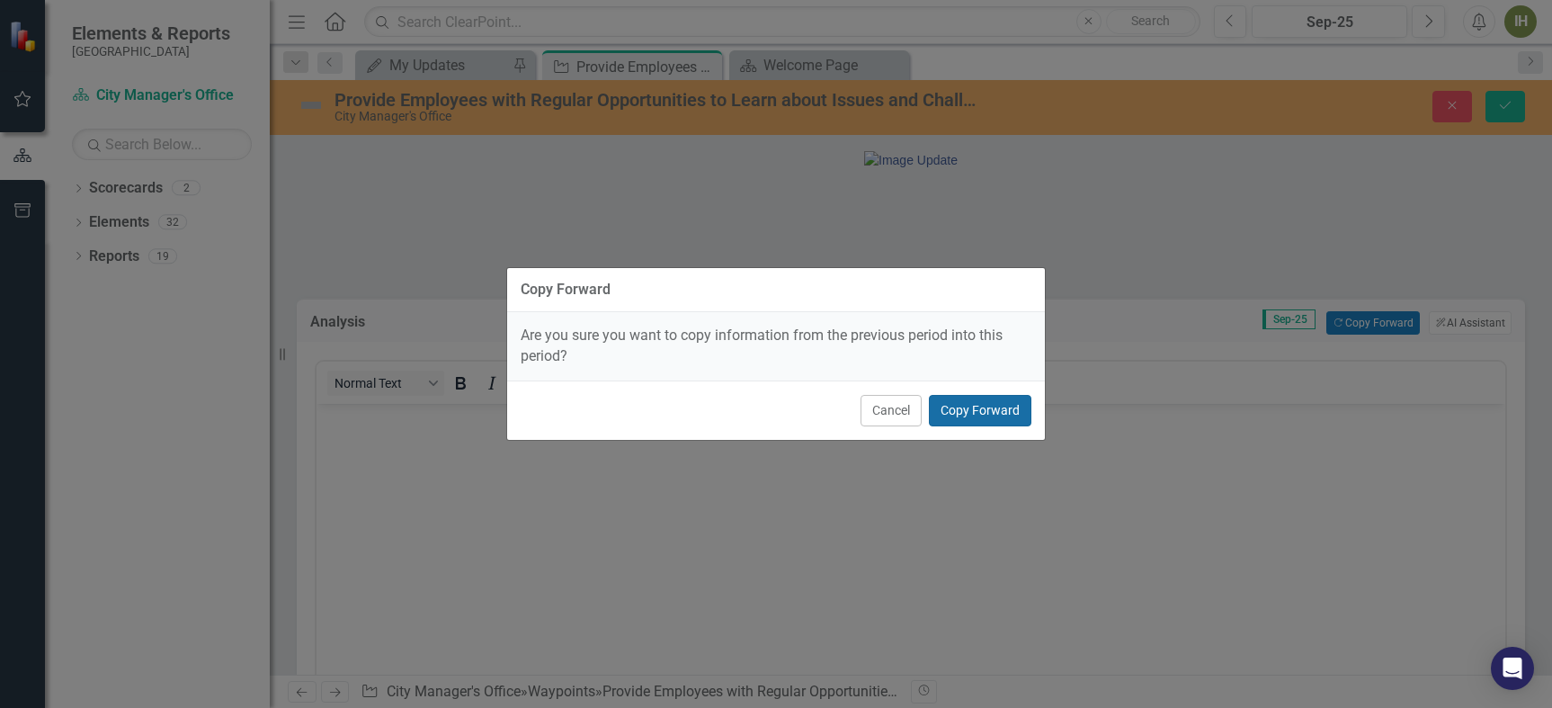
click at [989, 413] on button "Copy Forward" at bounding box center [980, 410] width 103 height 31
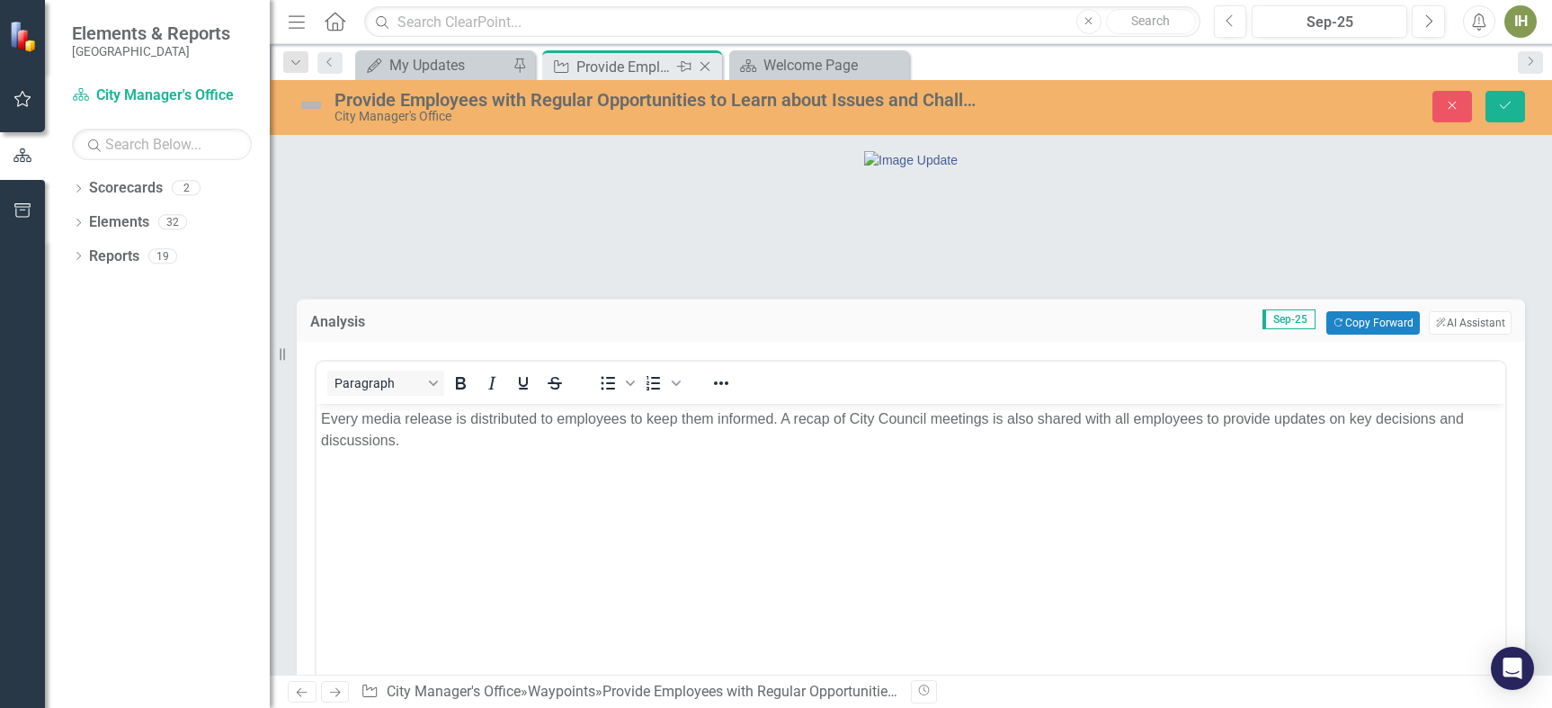
click at [703, 68] on icon "Close" at bounding box center [705, 66] width 18 height 14
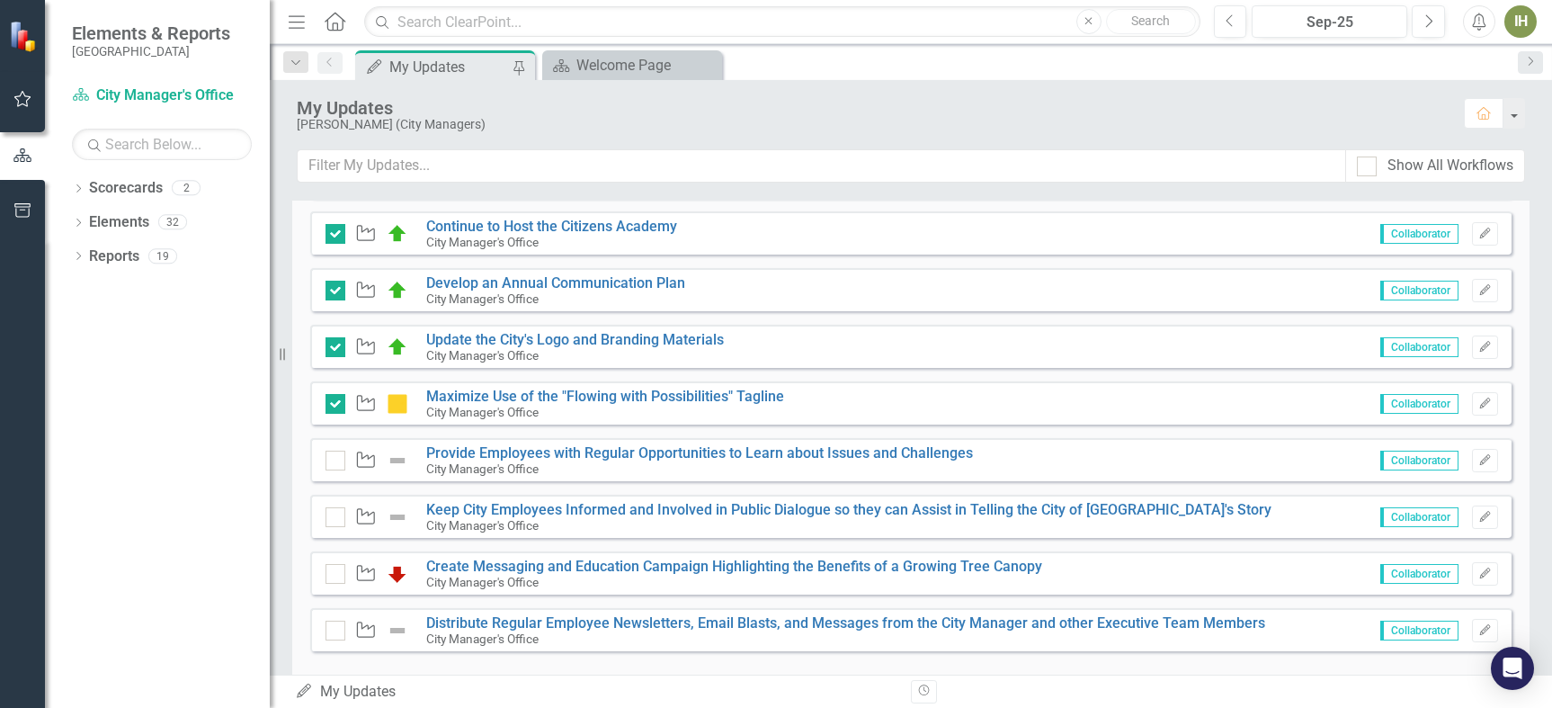
scroll to position [802, 0]
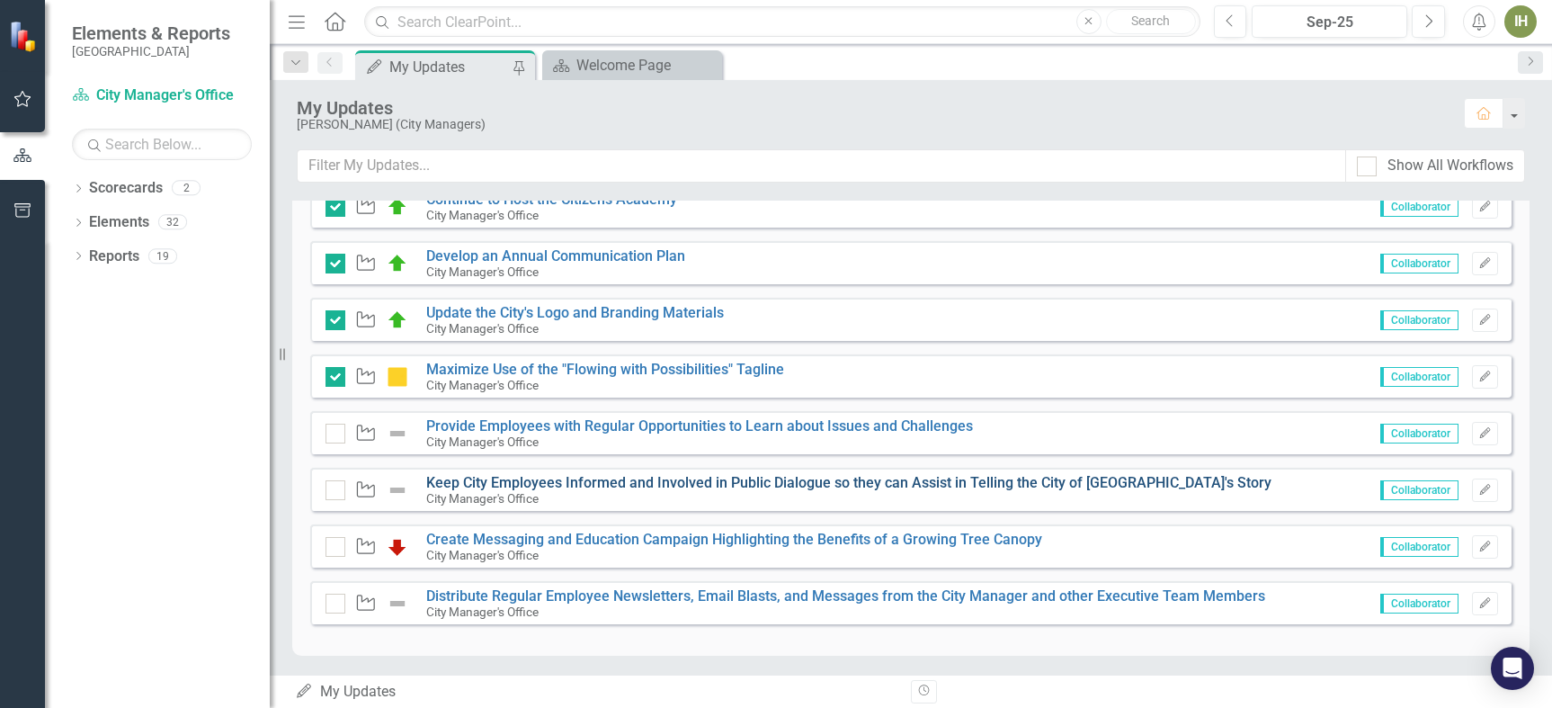
click at [483, 478] on link "Keep City Employees Informed and Involved in Public Dialogue so they can Assist…" at bounding box center [848, 482] width 845 height 17
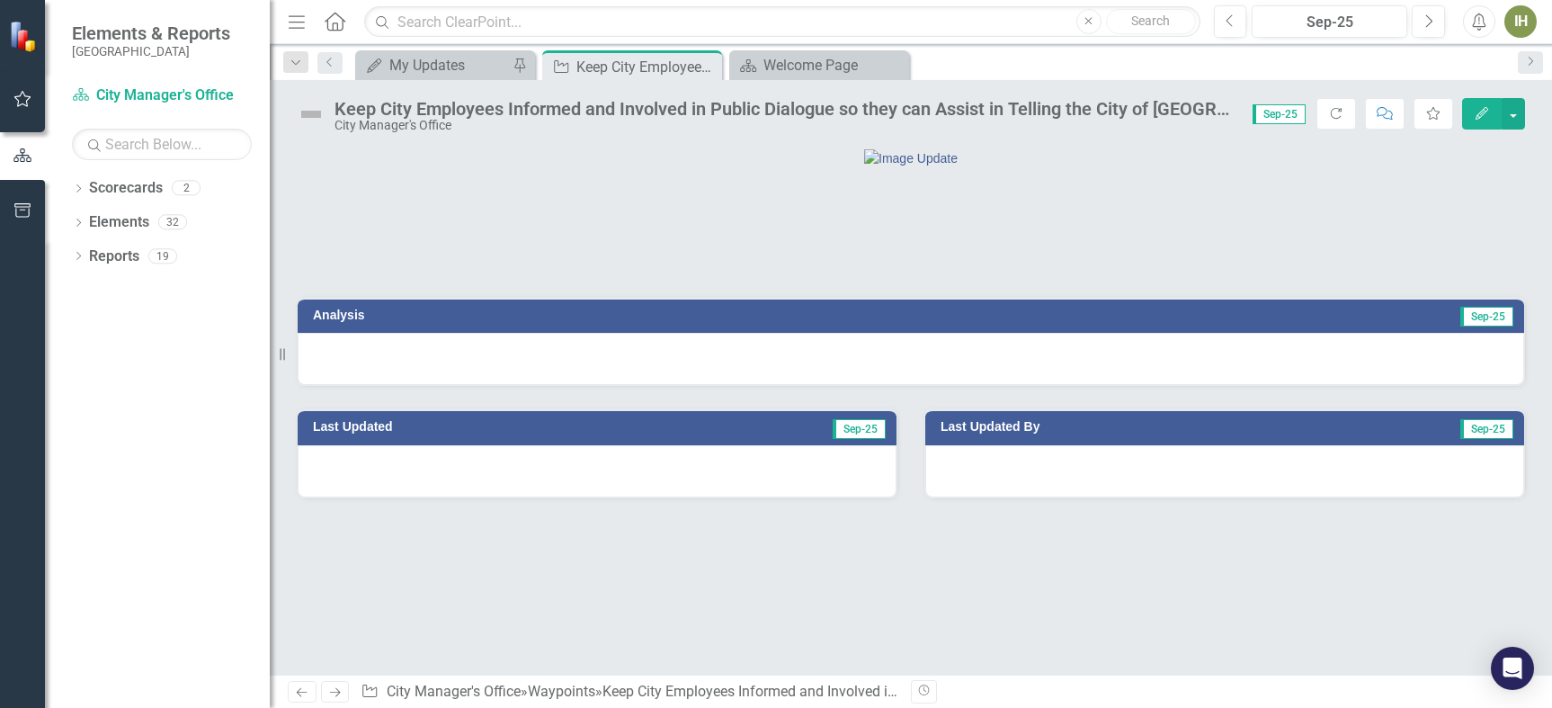
click at [324, 322] on h3 "Analysis" at bounding box center [605, 314] width 584 height 13
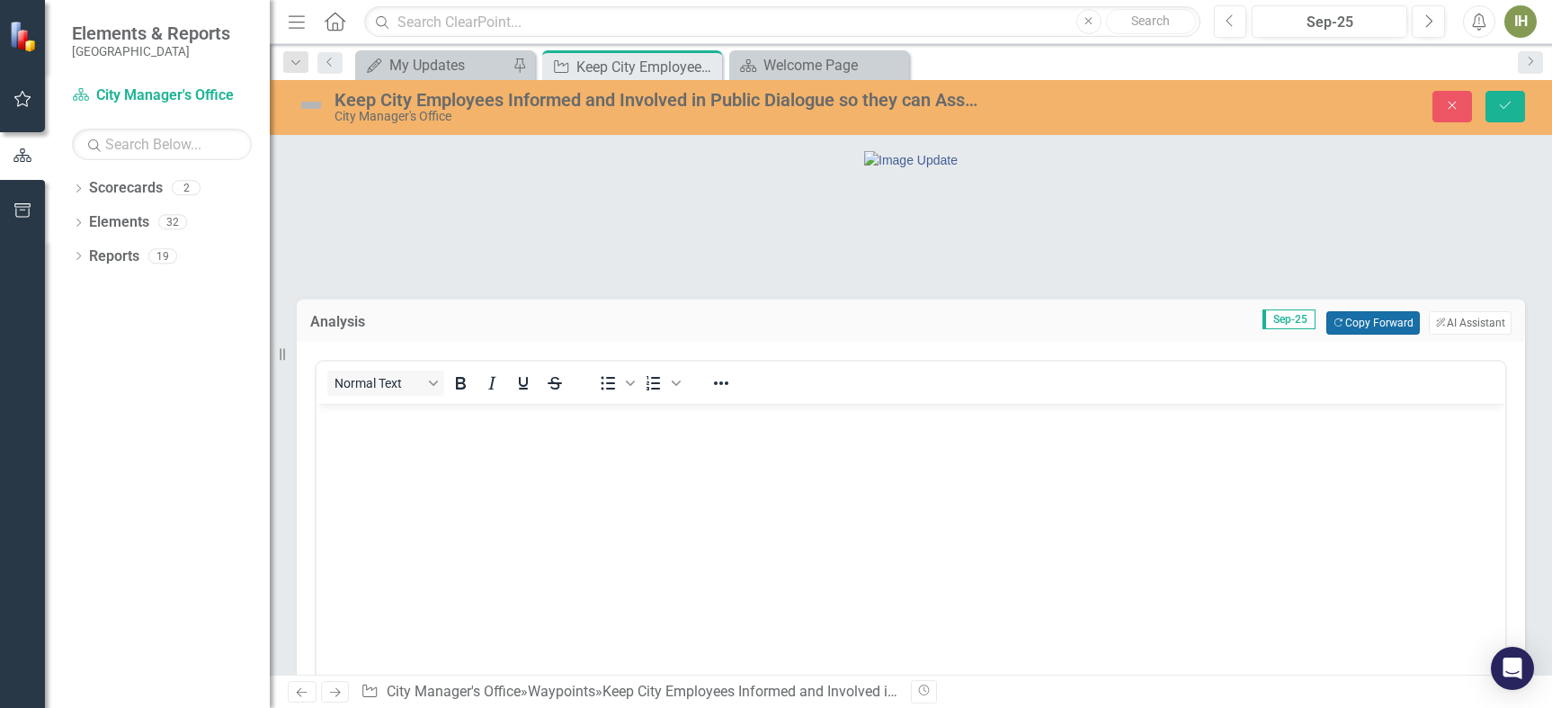
click at [1352, 335] on button "Copy Forward Copy Forward" at bounding box center [1372, 322] width 93 height 23
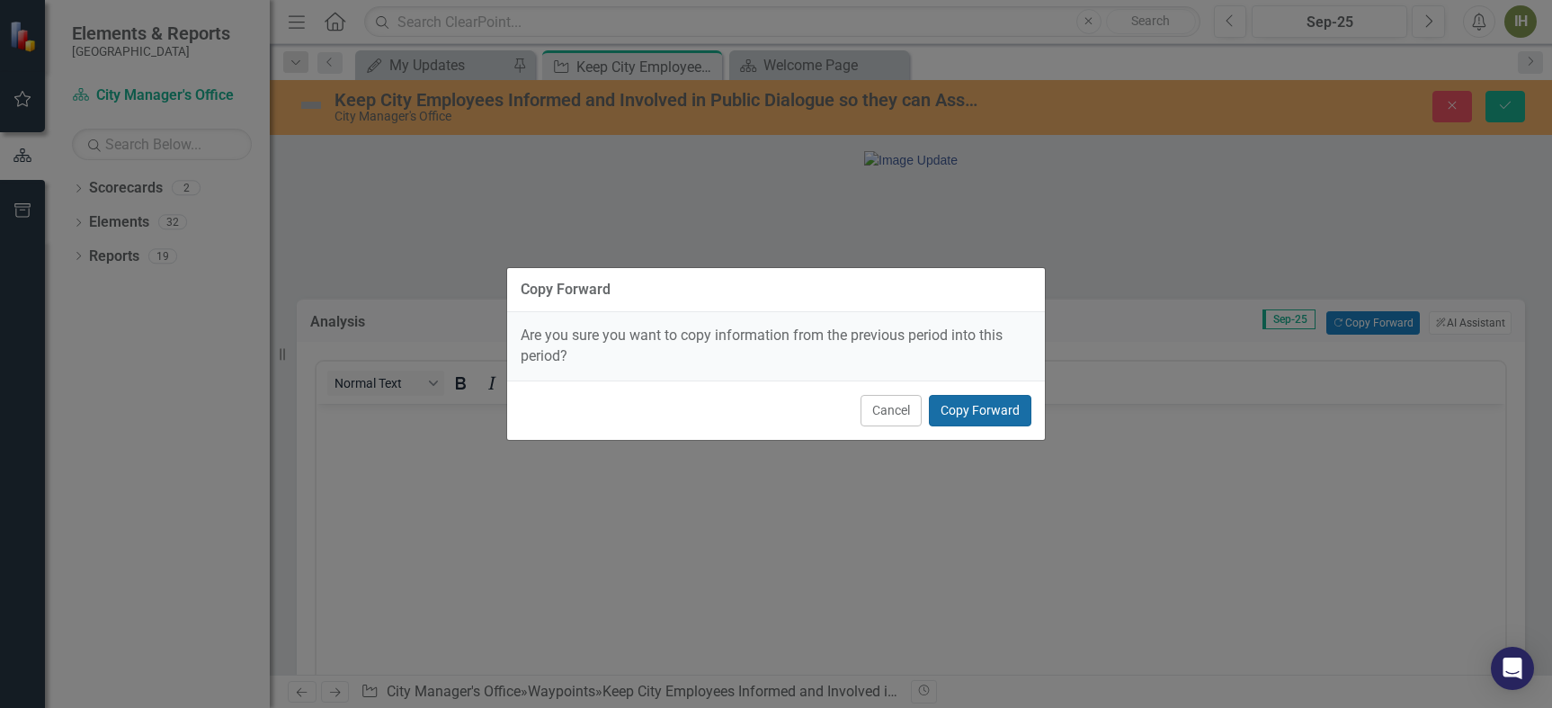
click at [989, 413] on button "Copy Forward" at bounding box center [980, 410] width 103 height 31
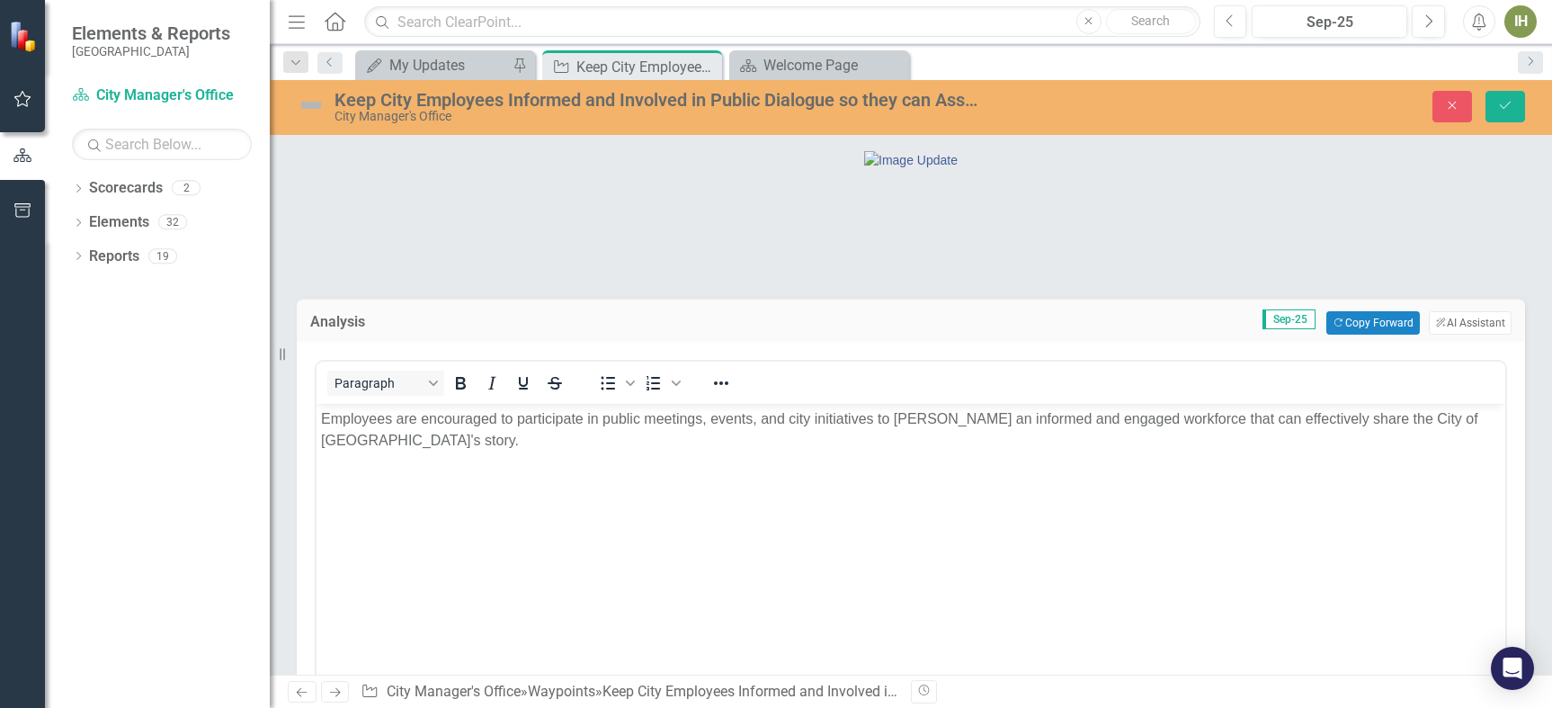
click at [315, 103] on img at bounding box center [311, 105] width 29 height 29
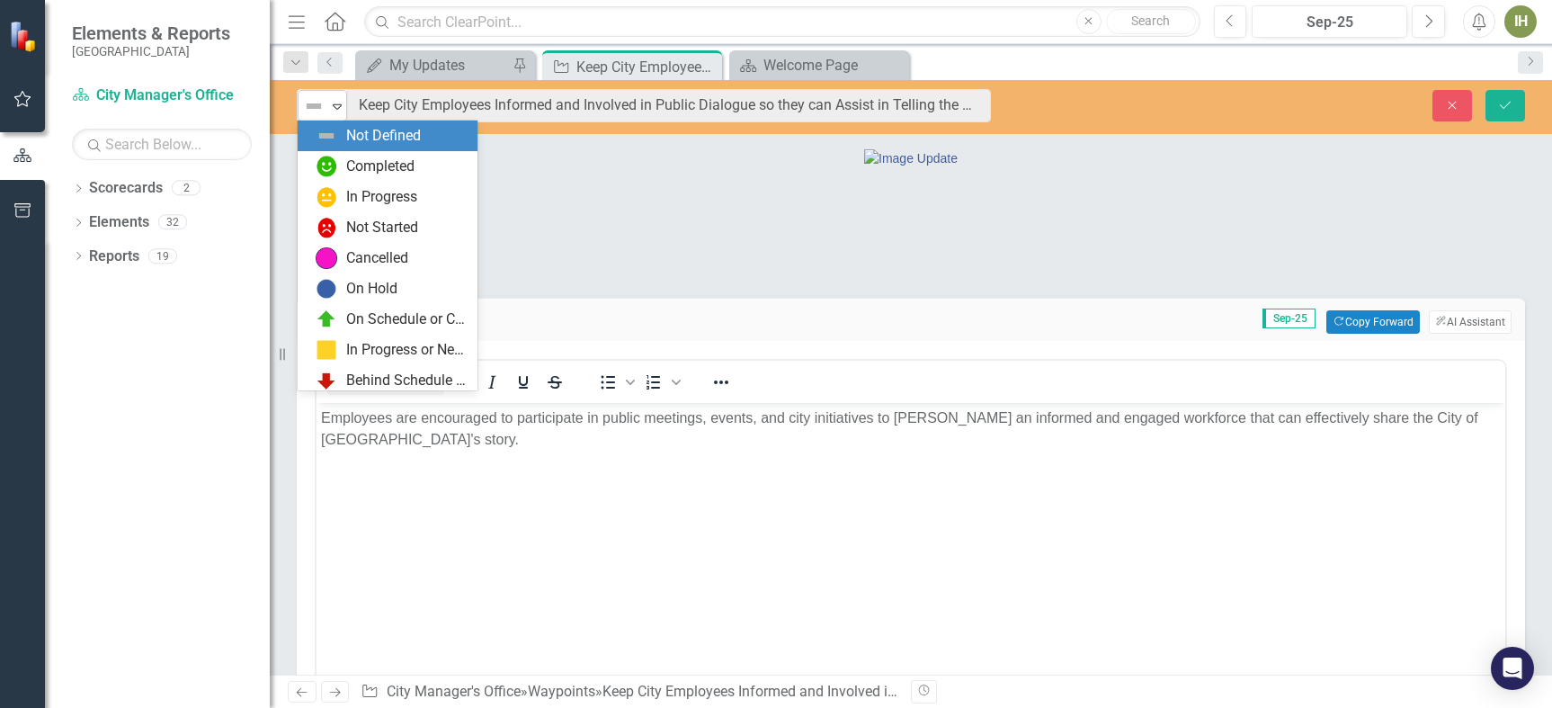
click at [328, 102] on icon "Expand" at bounding box center [337, 106] width 18 height 14
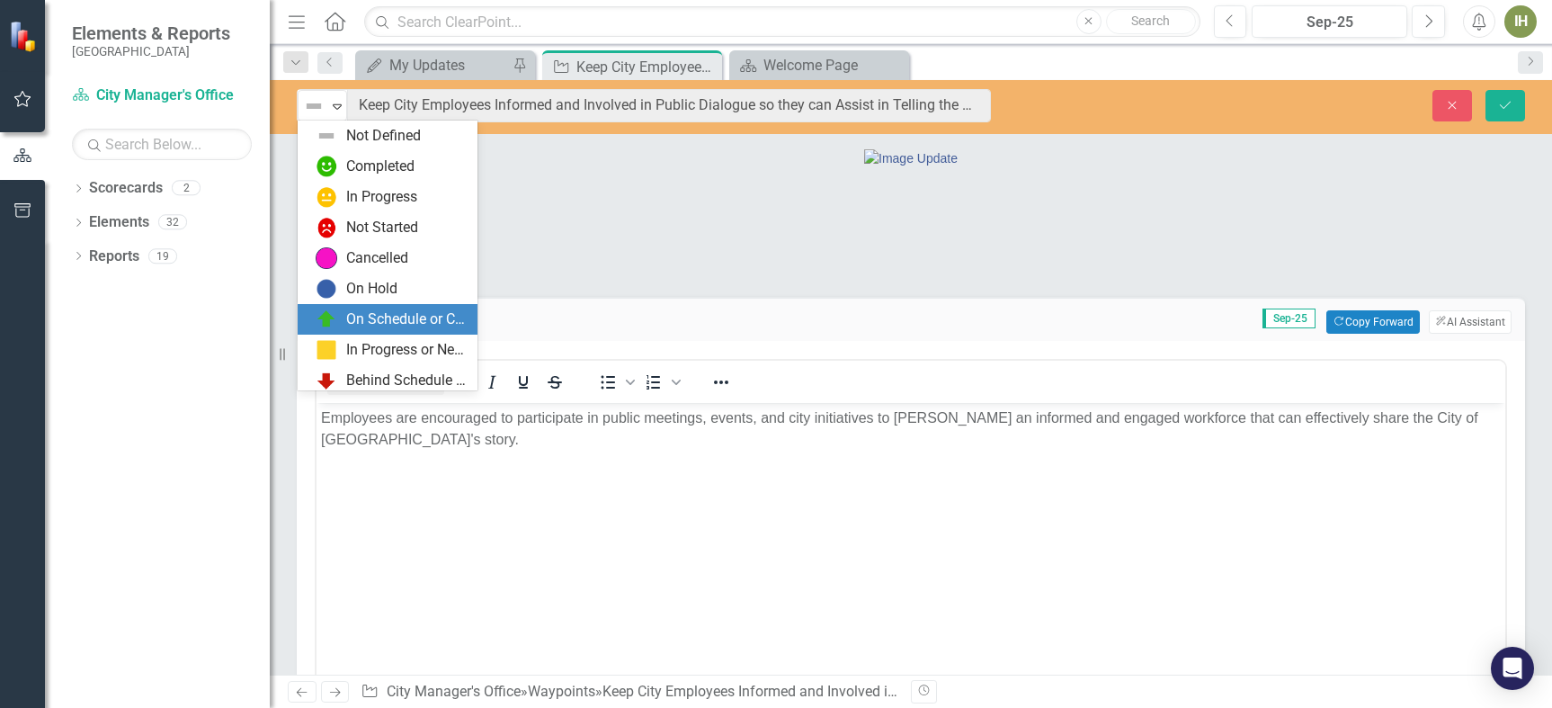
click at [381, 319] on div "On Schedule or Complete" at bounding box center [406, 319] width 120 height 21
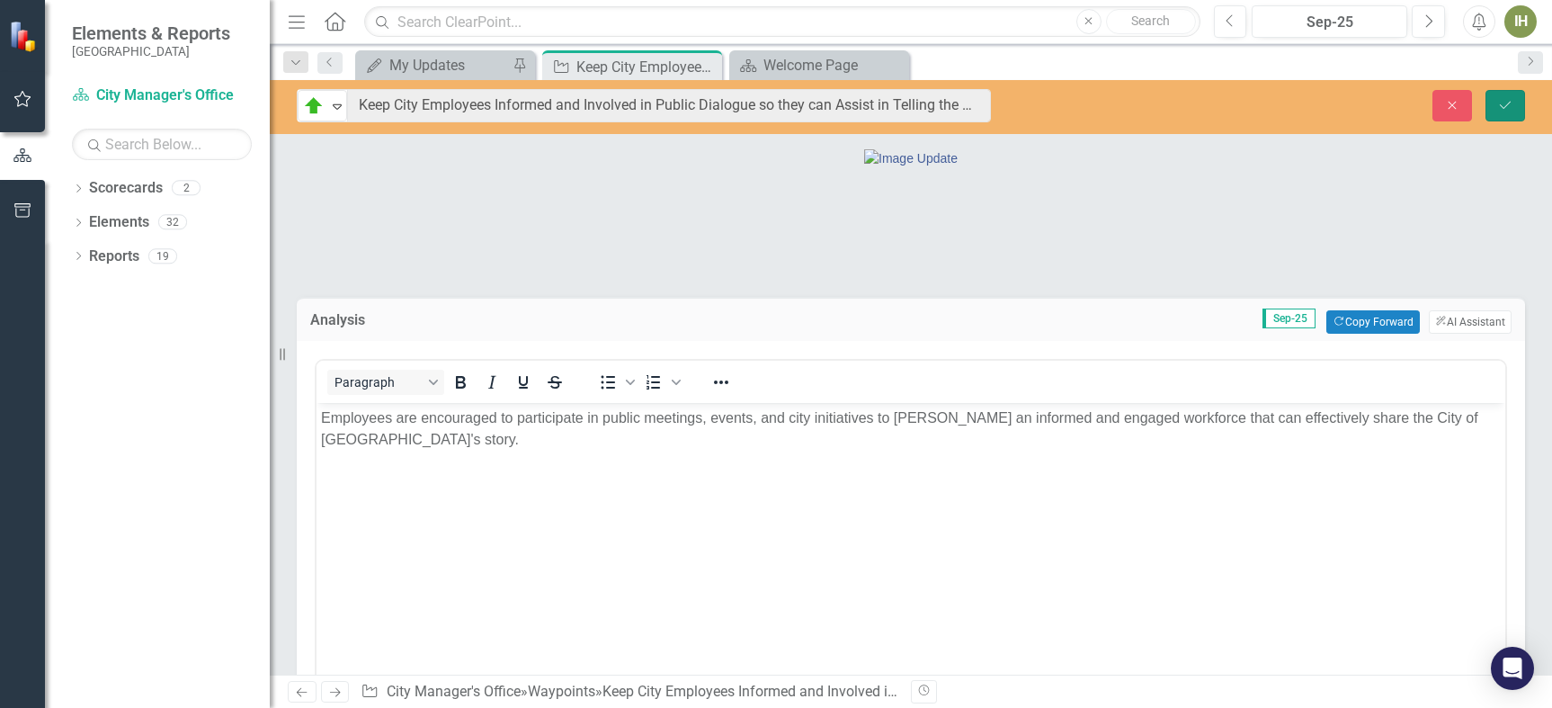
click at [1502, 103] on icon "Save" at bounding box center [1505, 105] width 16 height 13
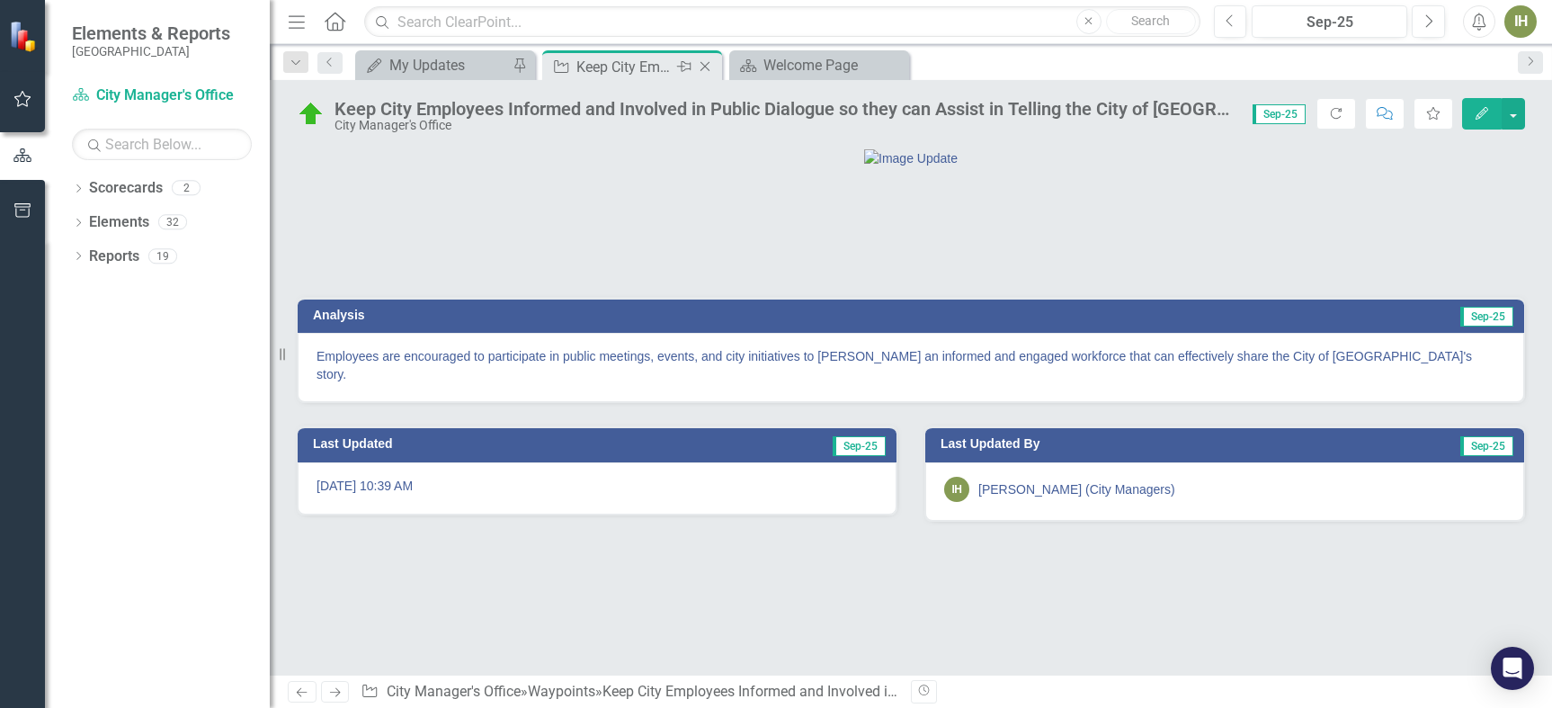
click at [705, 65] on icon "Close" at bounding box center [705, 66] width 18 height 14
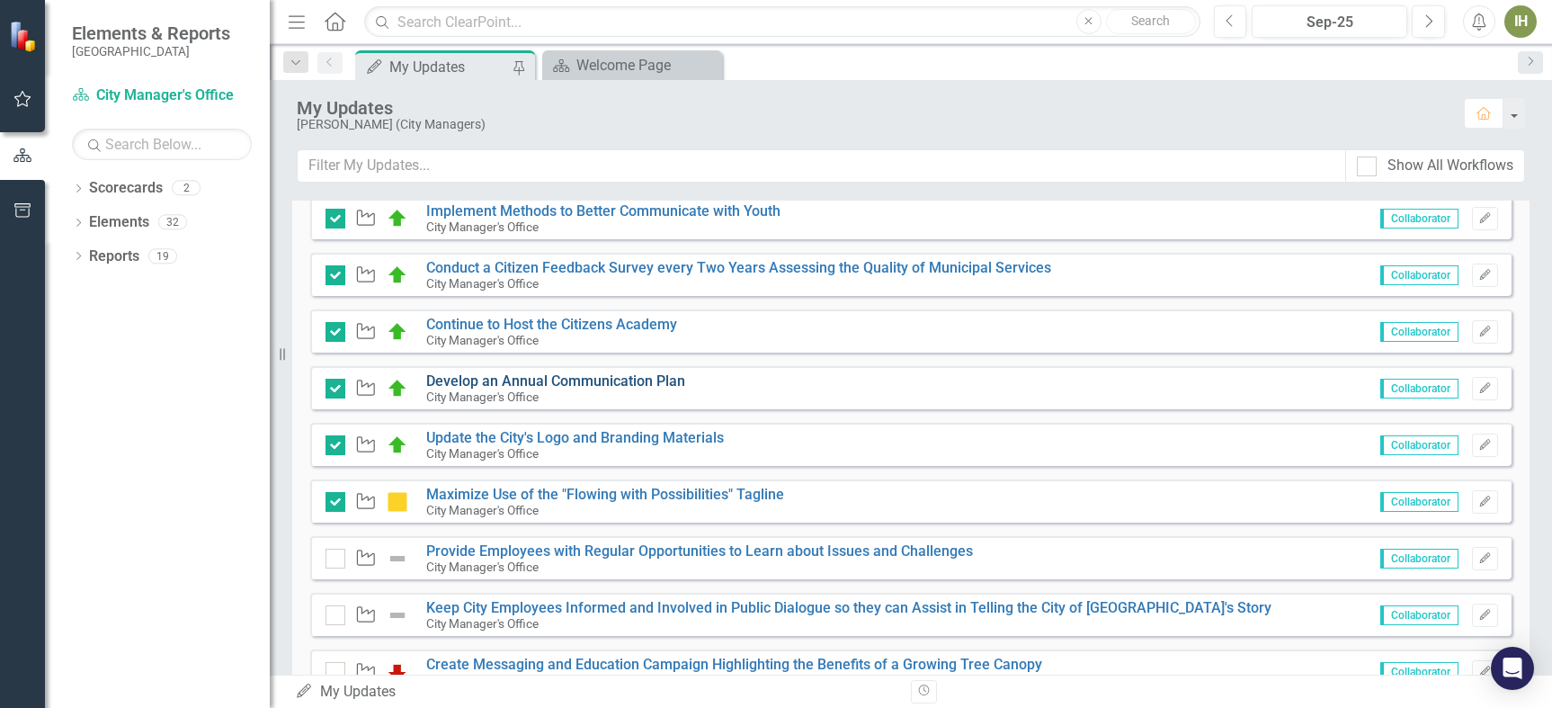
scroll to position [802, 0]
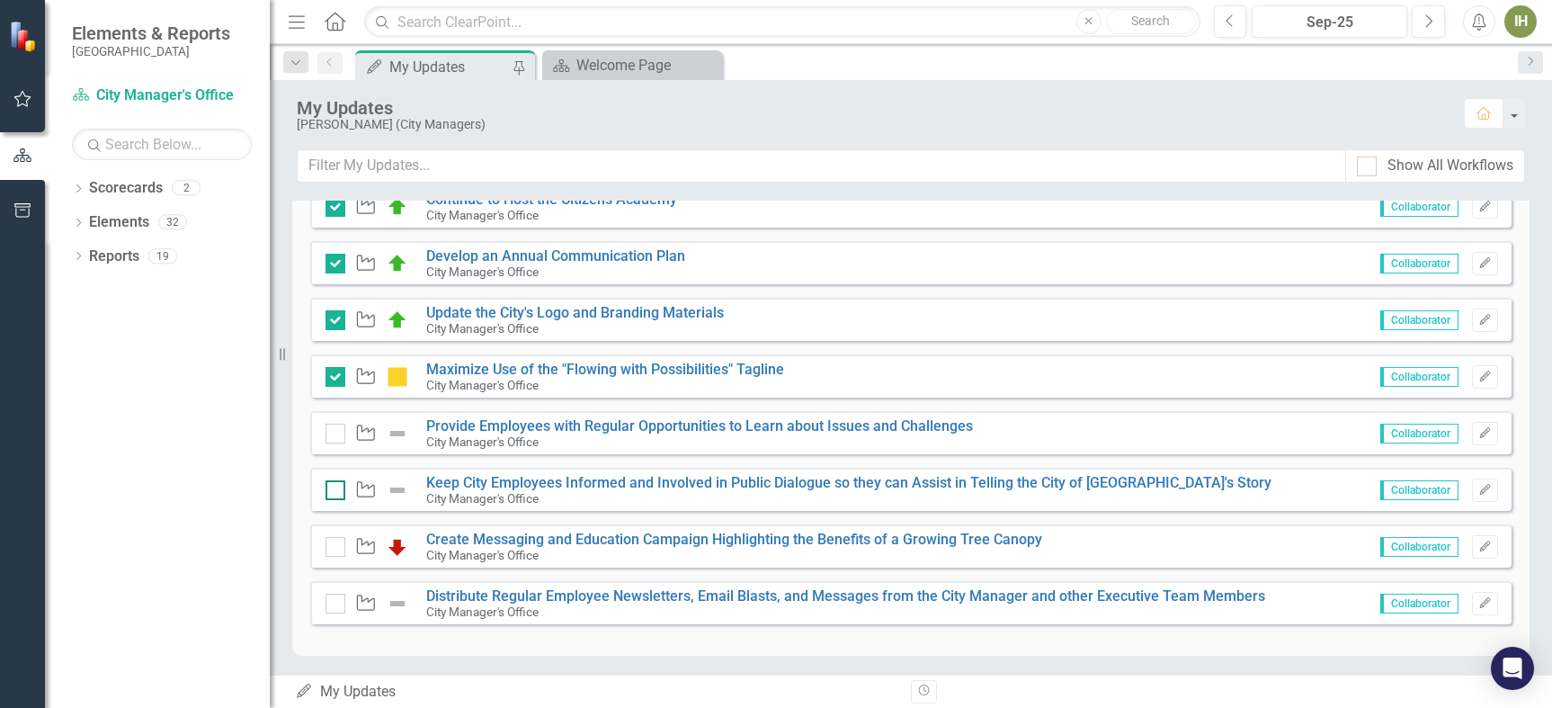
click at [329, 484] on input "checkbox" at bounding box center [332, 486] width 12 height 12
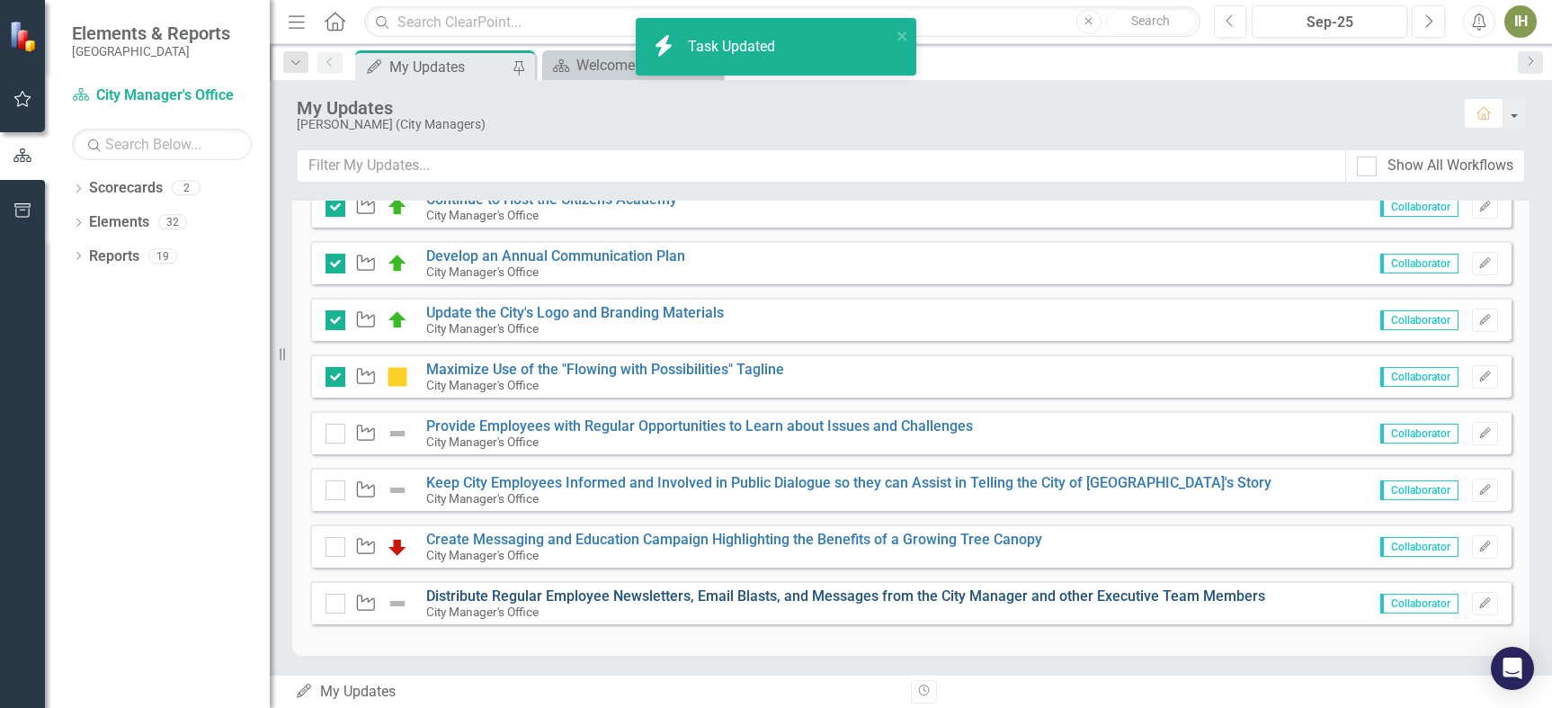
checkbox input "true"
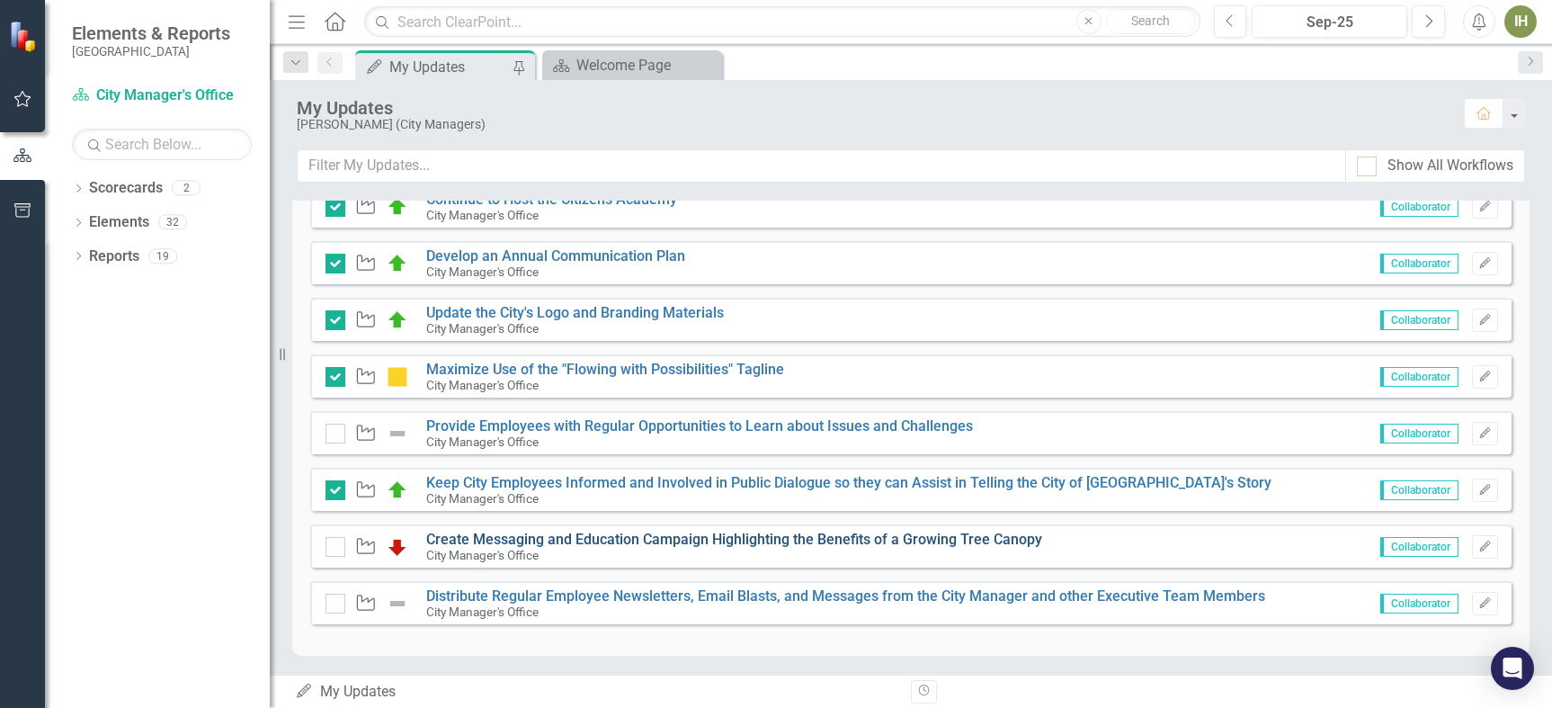
click at [611, 540] on link "Create Messaging and Education Campaign Highlighting the Benefits of a Growing …" at bounding box center [734, 539] width 616 height 17
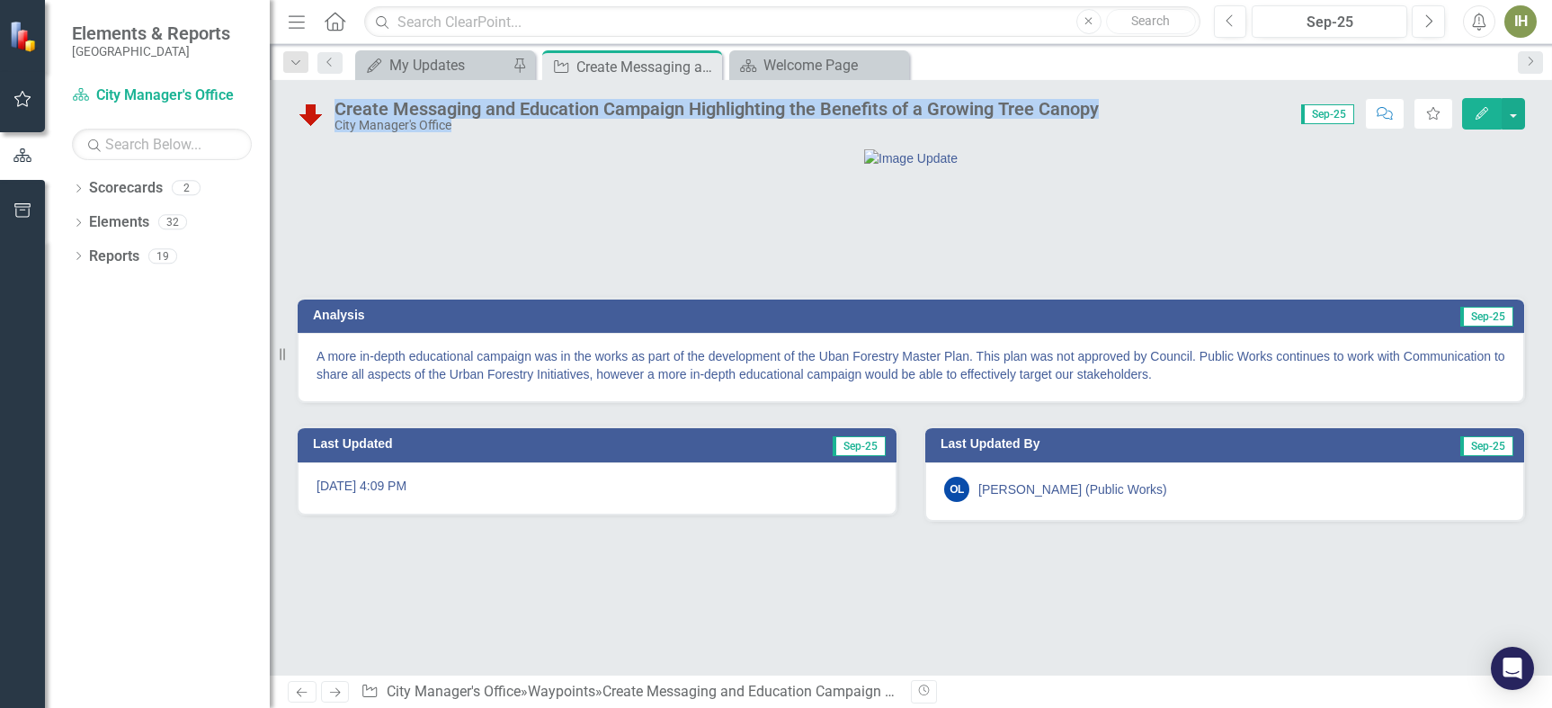
drag, startPoint x: 1138, startPoint y: 114, endPoint x: 333, endPoint y: 108, distance: 804.8
click at [333, 108] on div "Create Messaging and Education Campaign Highlighting the Benefits of a Growing …" at bounding box center [911, 107] width 1282 height 54
copy div "Create Messaging and Education Campaign Highlighting the Benefits of a Growing …"
click at [297, 60] on icon "Dropdown" at bounding box center [296, 63] width 16 height 13
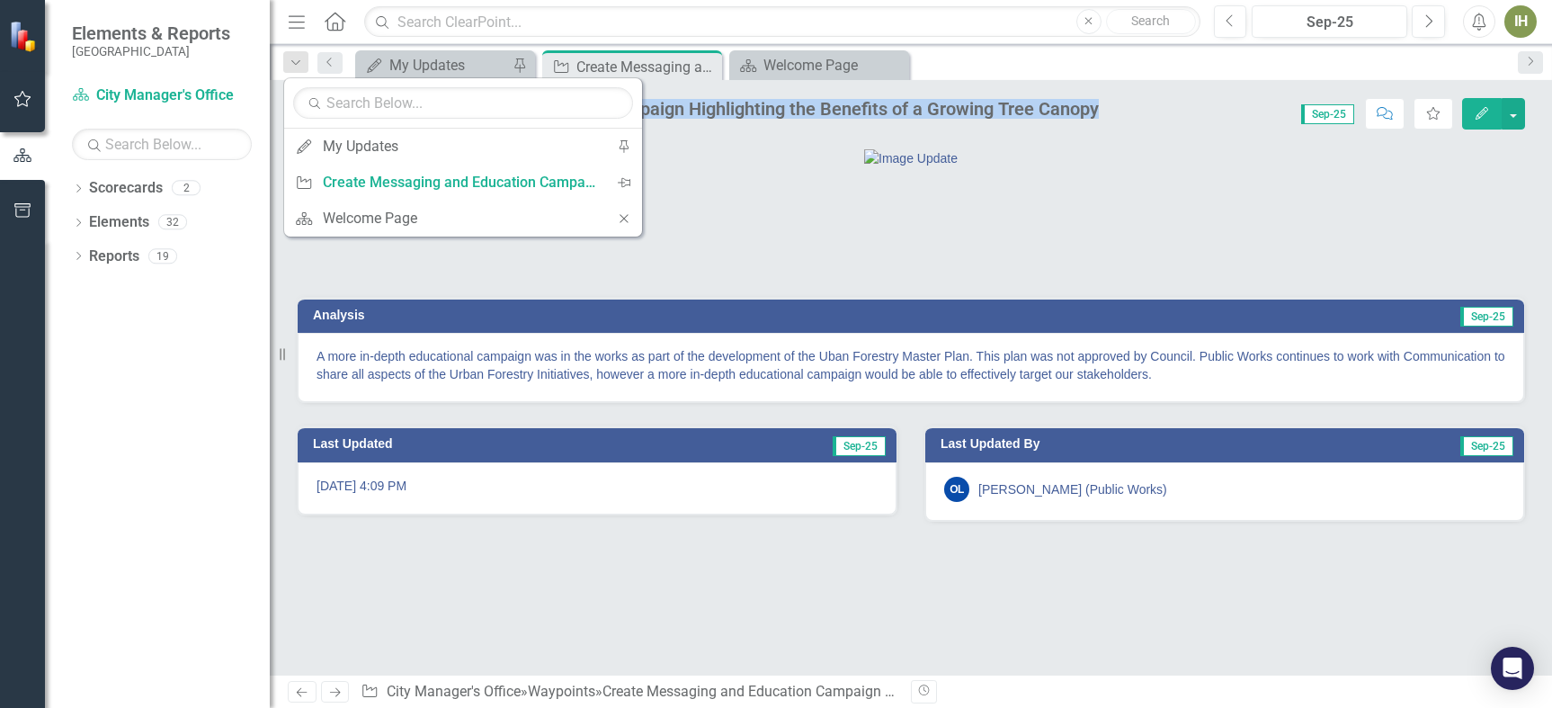
click at [864, 167] on img at bounding box center [911, 158] width 94 height 18
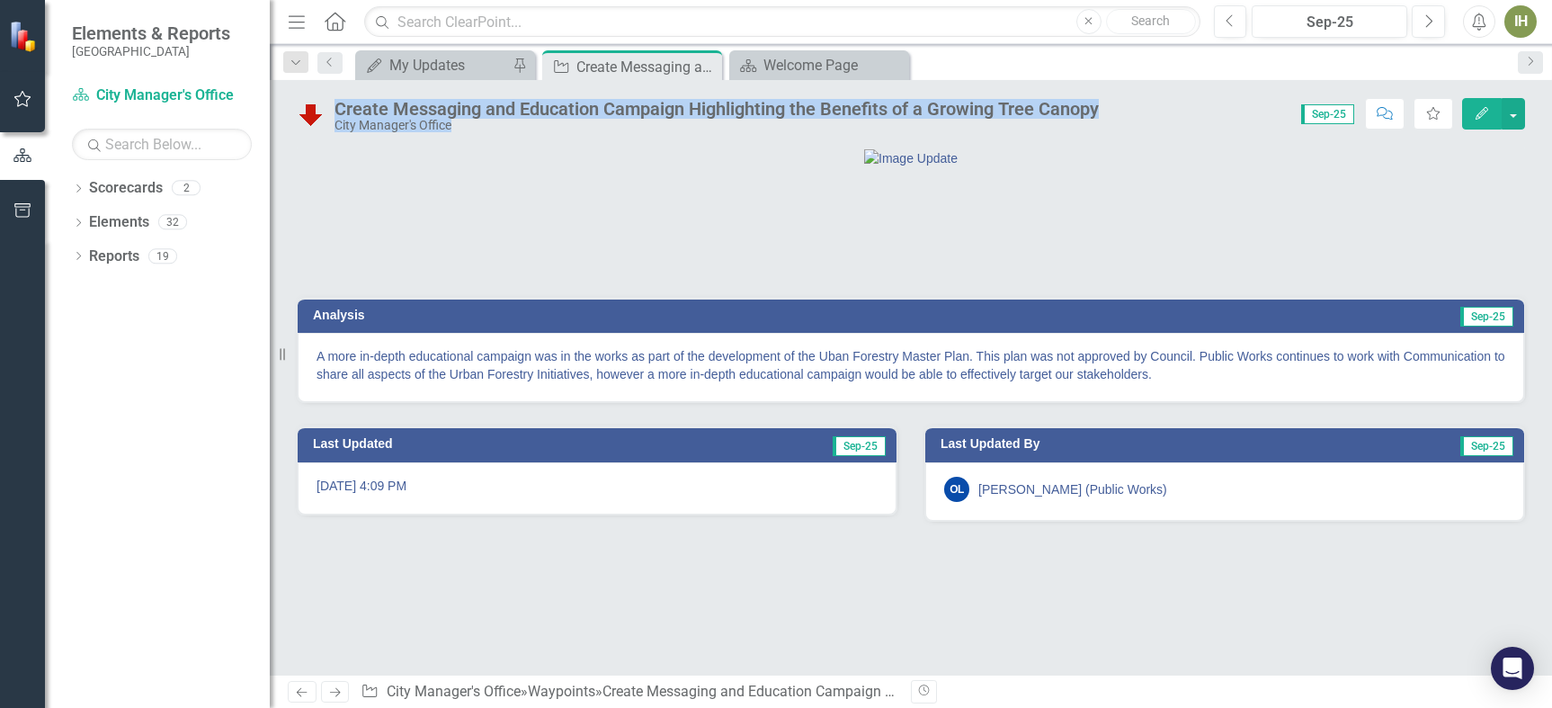
click at [317, 121] on img at bounding box center [311, 114] width 29 height 29
click at [317, 120] on img at bounding box center [311, 114] width 29 height 29
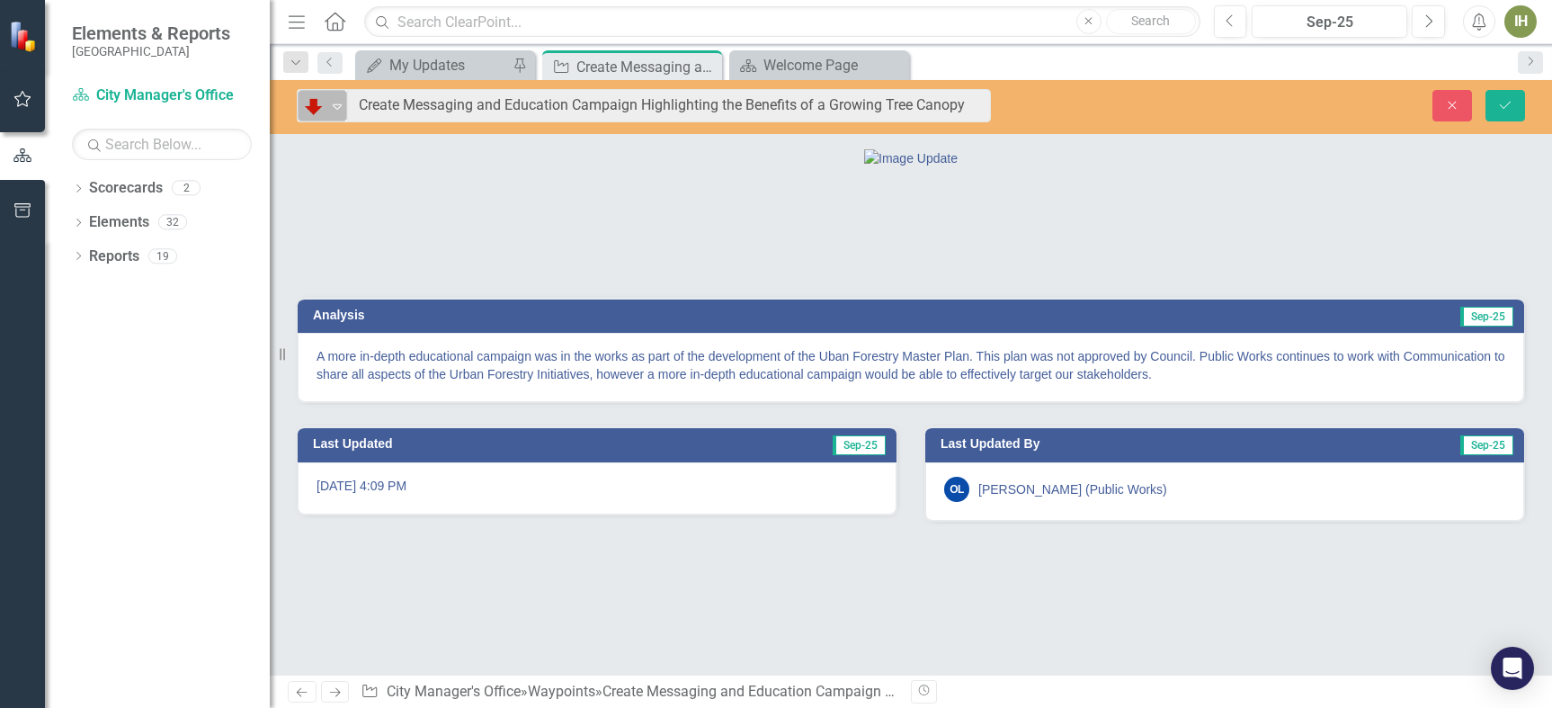
drag, startPoint x: 317, startPoint y: 120, endPoint x: 308, endPoint y: 109, distance: 14.0
click at [308, 109] on img at bounding box center [314, 106] width 22 height 22
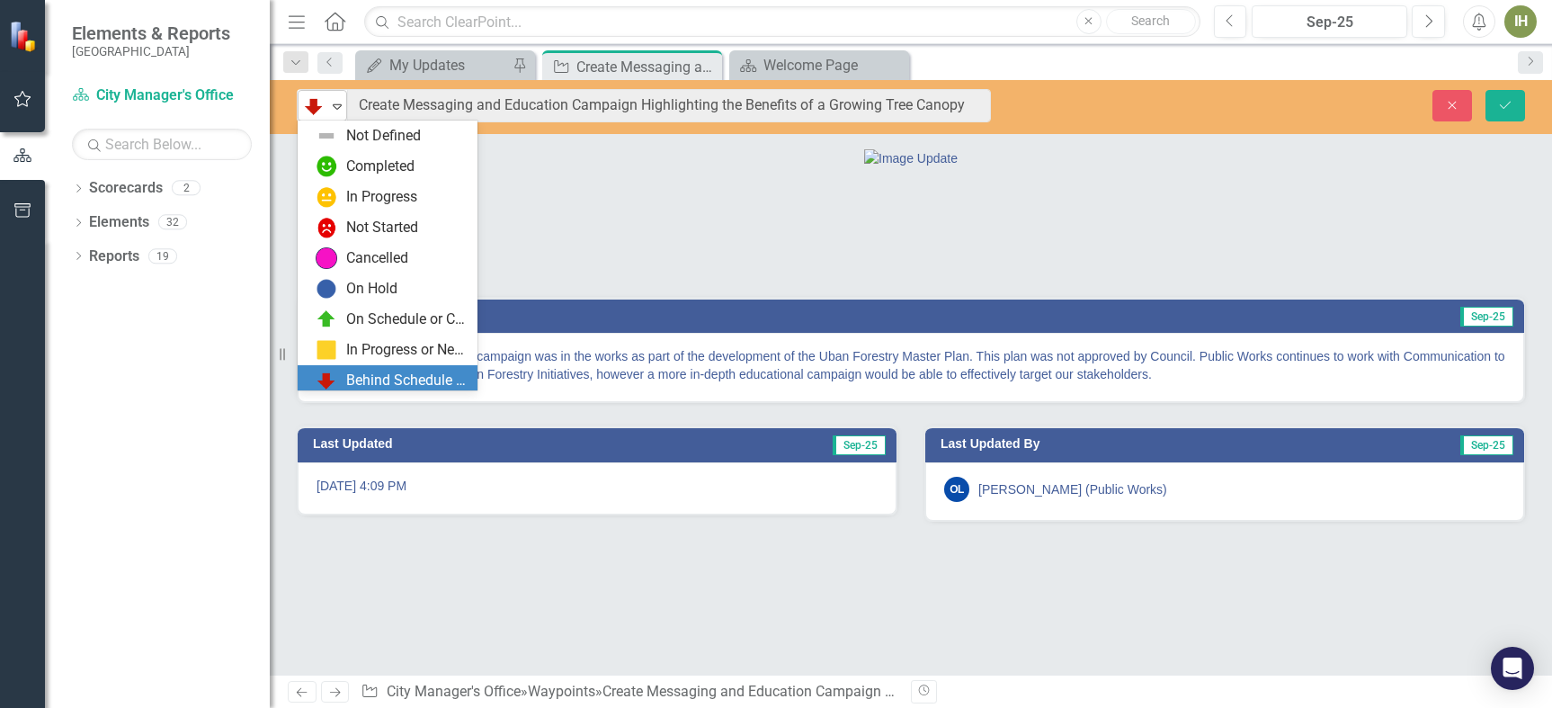
scroll to position [15, 0]
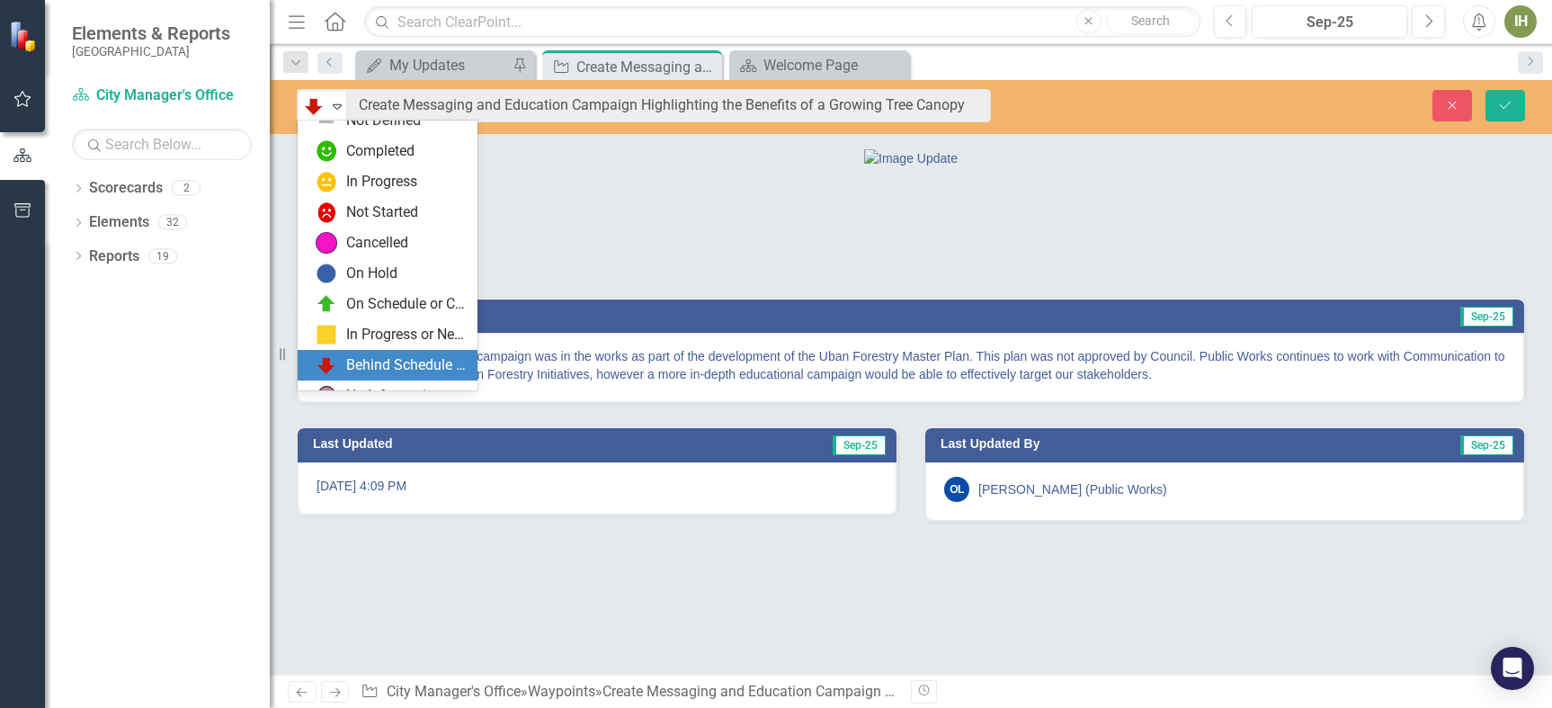
click at [393, 368] on div "Behind Schedule or Not Started" at bounding box center [406, 365] width 120 height 21
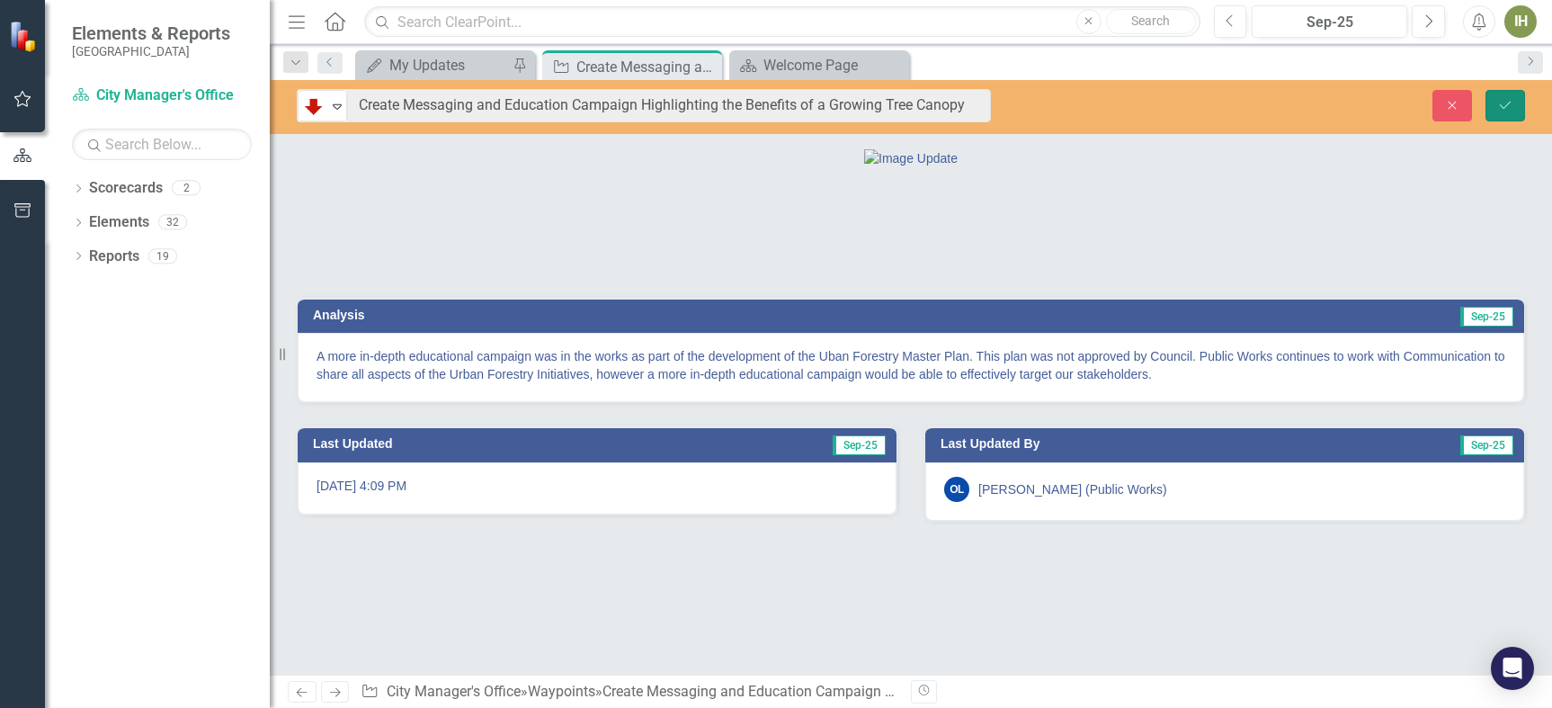
click at [1506, 102] on icon "Save" at bounding box center [1505, 105] width 16 height 13
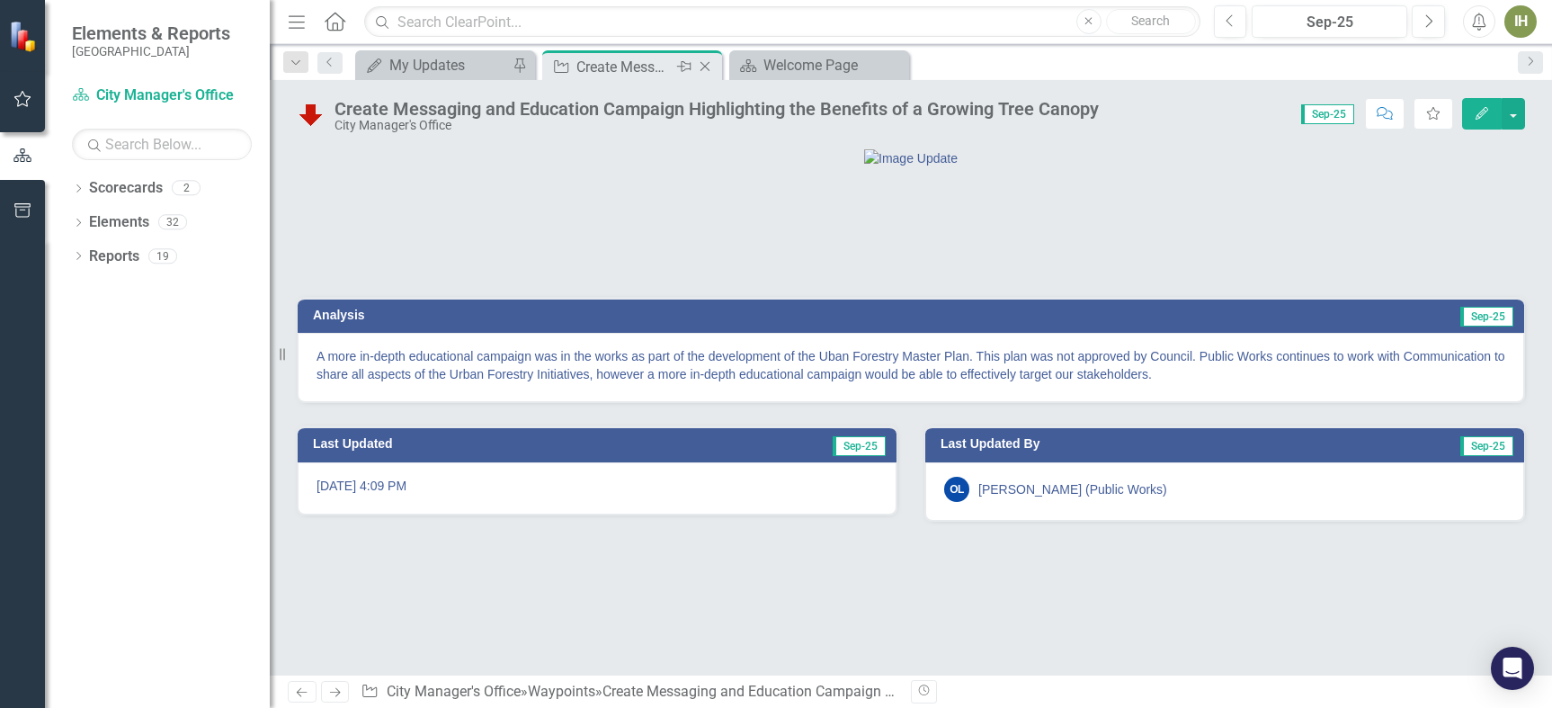
click at [704, 67] on icon at bounding box center [706, 67] width 10 height 10
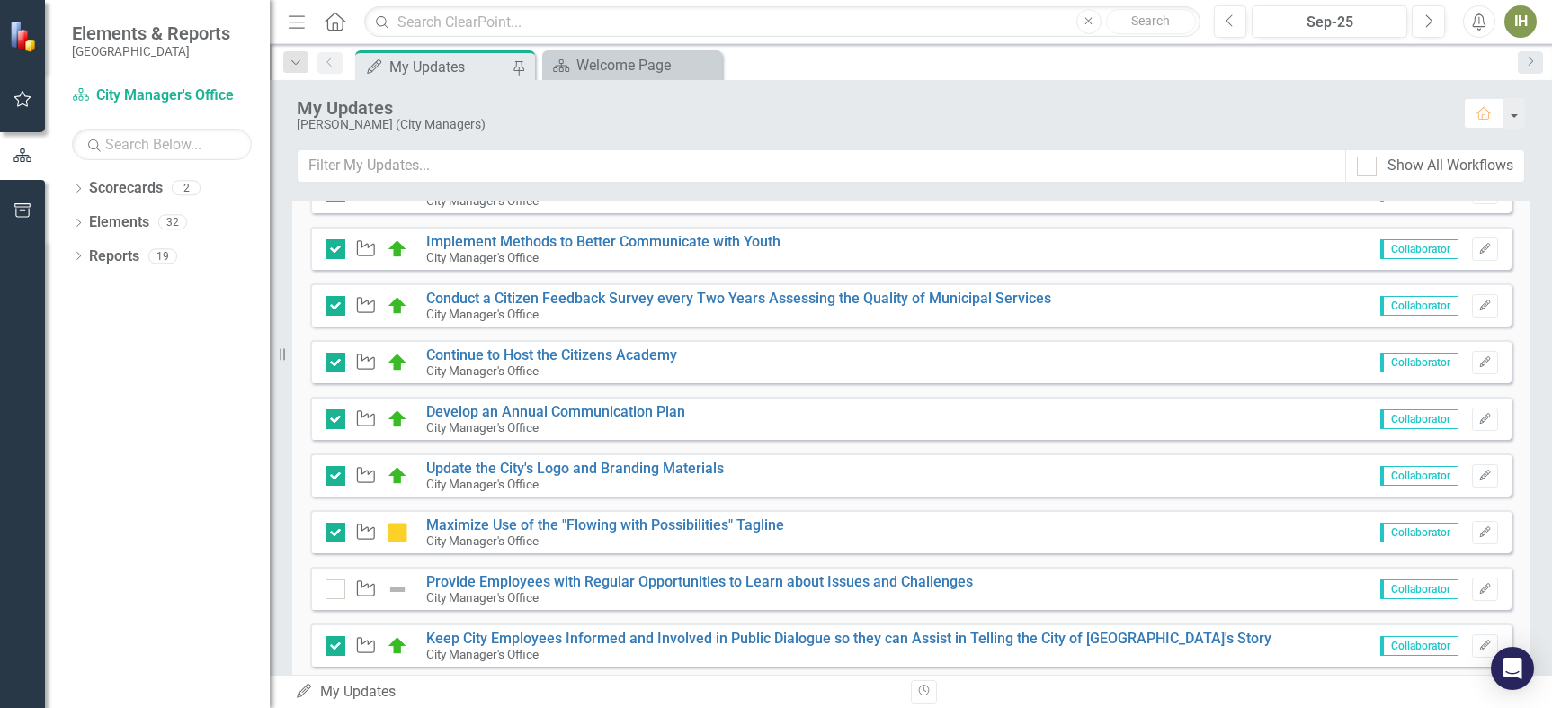
scroll to position [802, 0]
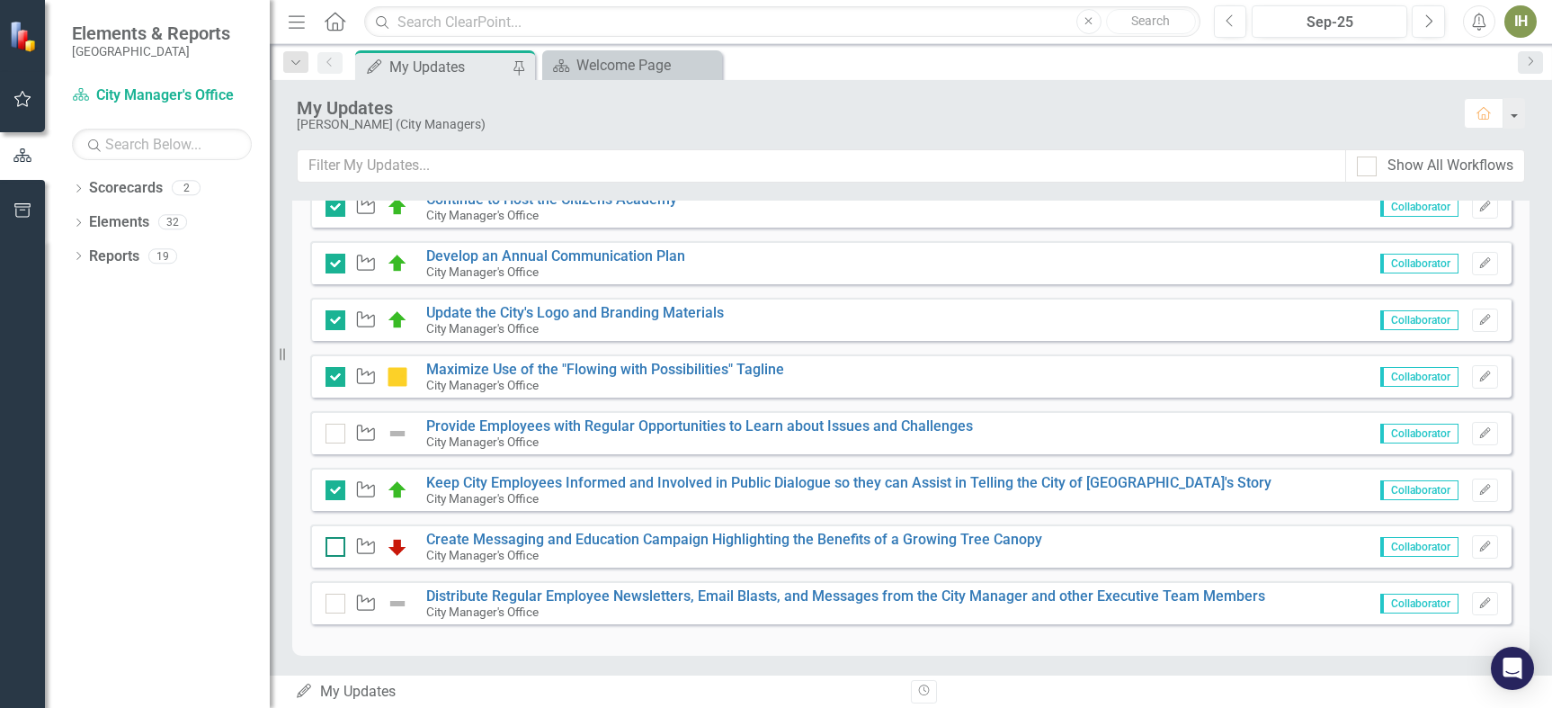
click at [331, 544] on input "checkbox" at bounding box center [332, 543] width 12 height 12
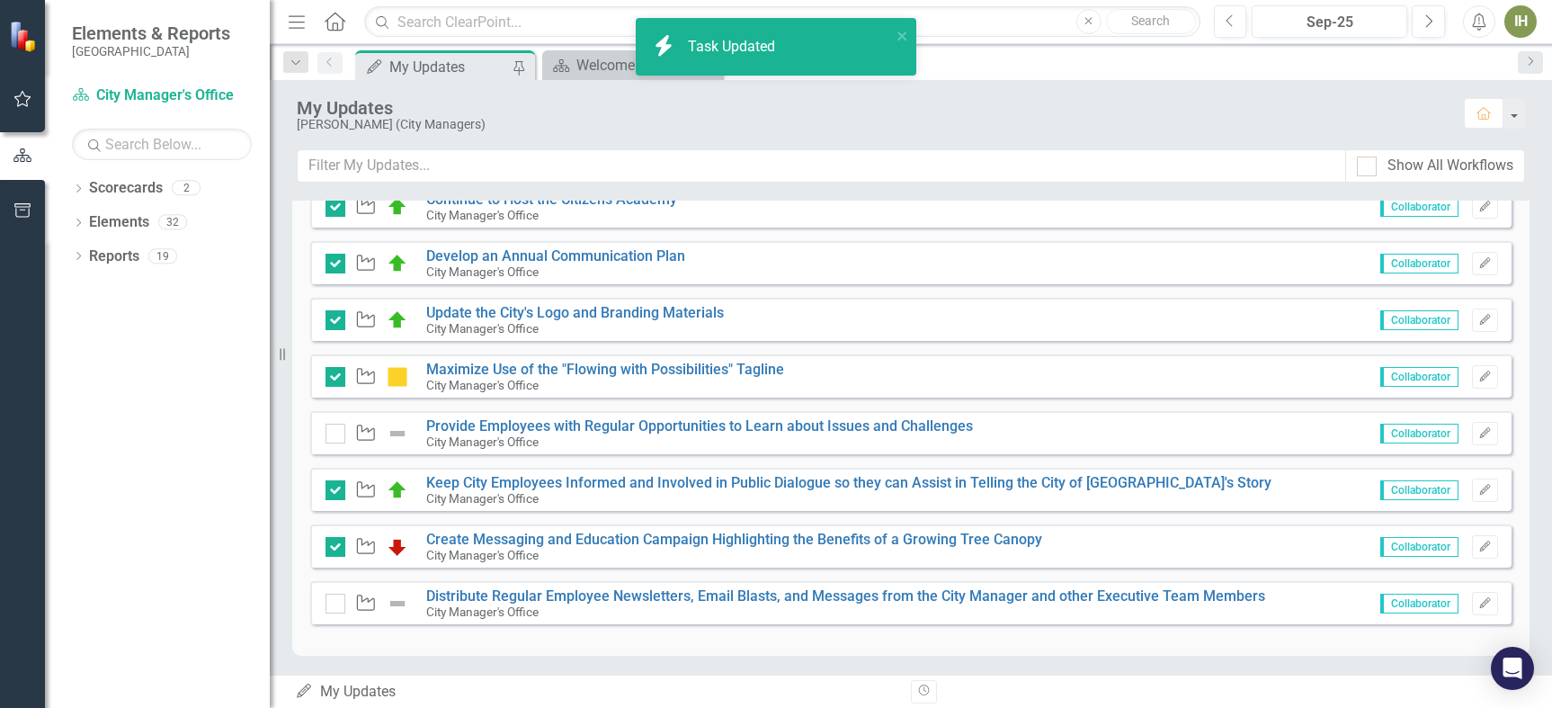
checkbox input "true"
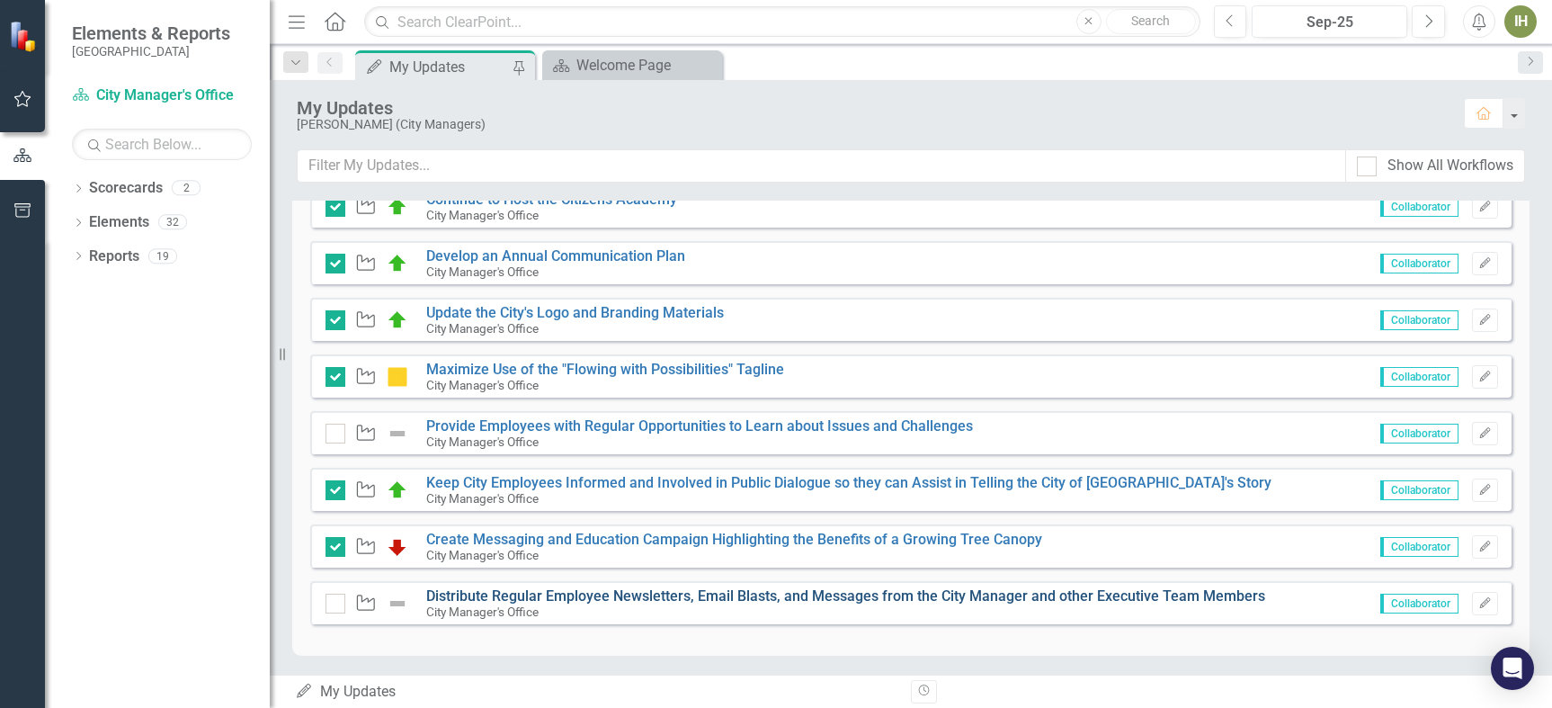
click at [451, 598] on link "Distribute Regular Employee Newsletters, Email Blasts, and Messages from the Ci…" at bounding box center [845, 595] width 839 height 17
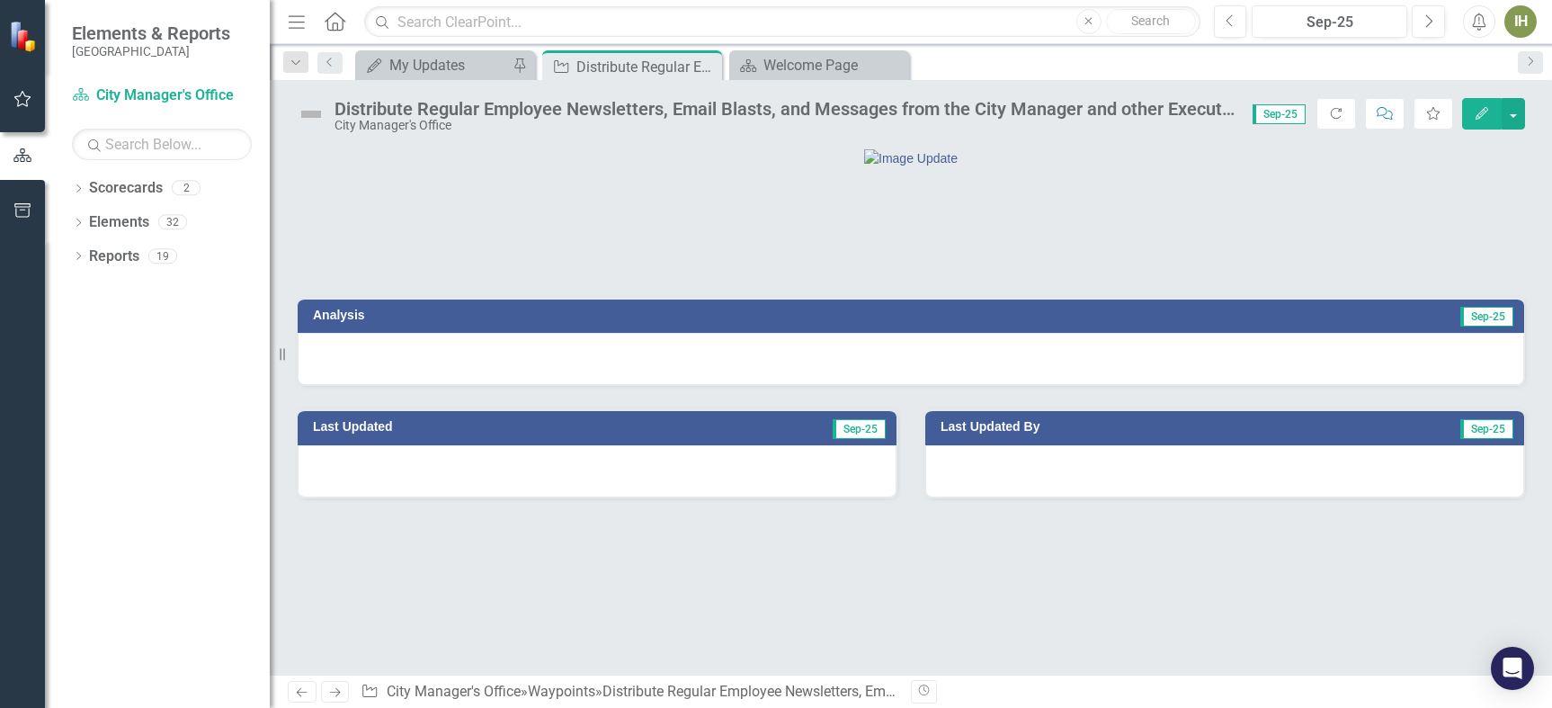
click at [334, 331] on td "Analysis" at bounding box center [605, 317] width 584 height 27
click at [333, 331] on td "Analysis" at bounding box center [605, 317] width 584 height 27
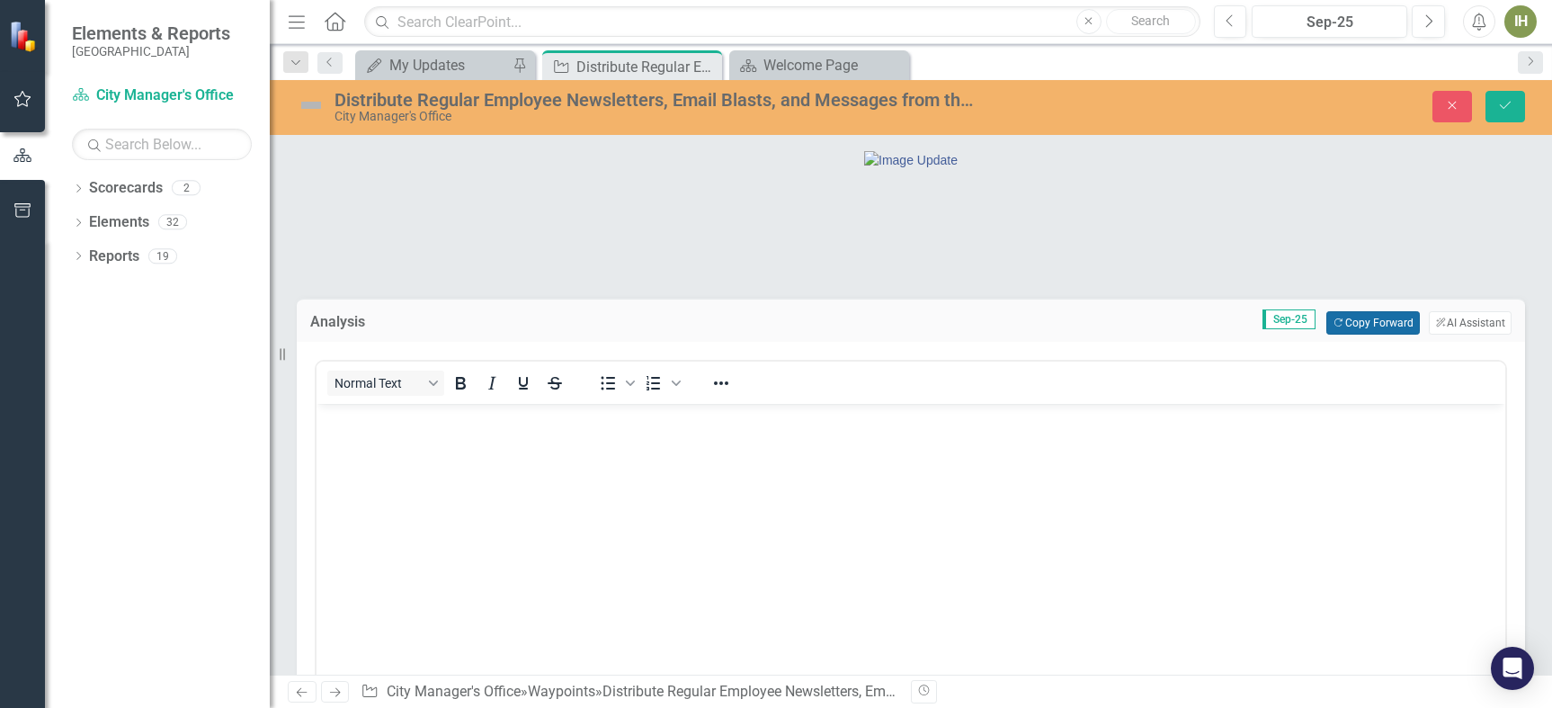
click at [1347, 335] on button "Copy Forward Copy Forward" at bounding box center [1372, 322] width 93 height 23
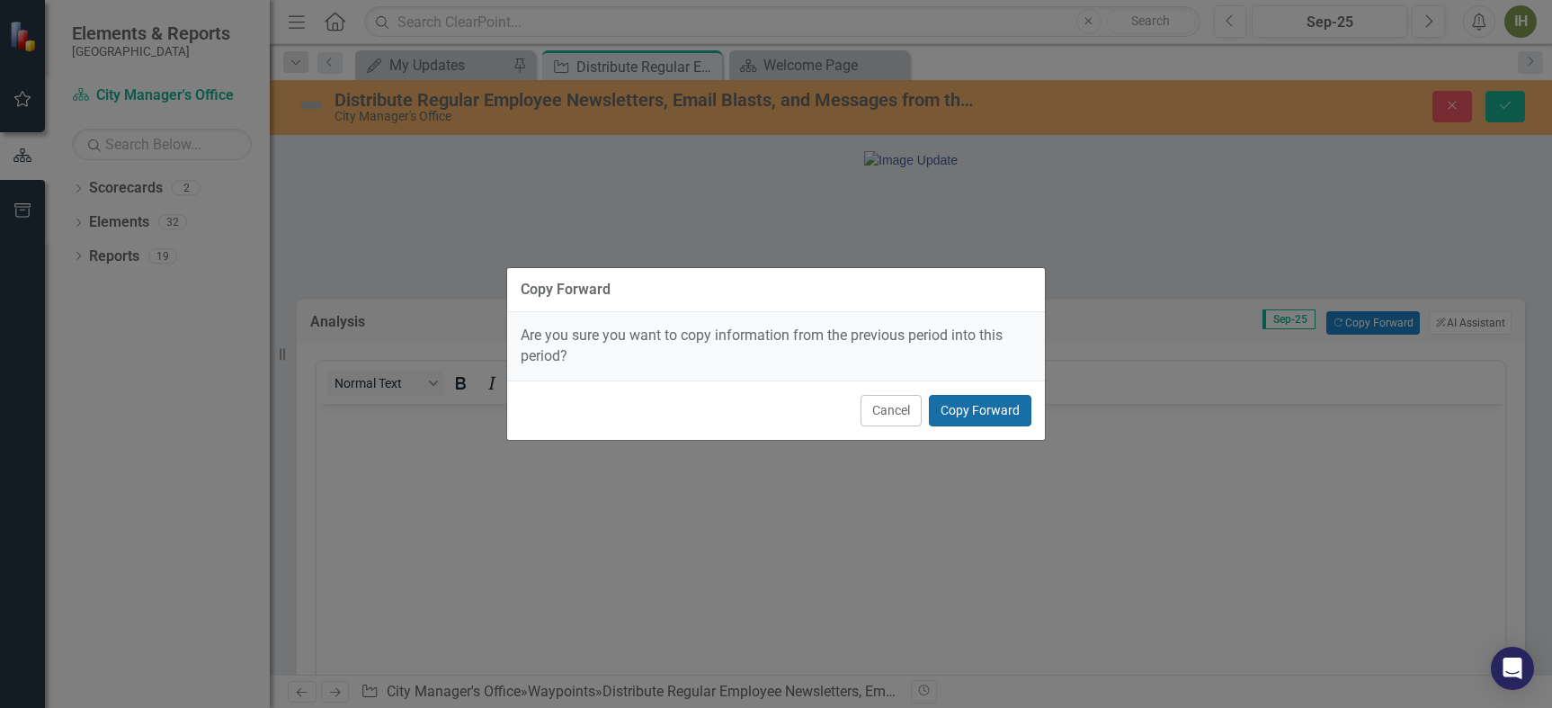
click at [987, 416] on button "Copy Forward" at bounding box center [980, 410] width 103 height 31
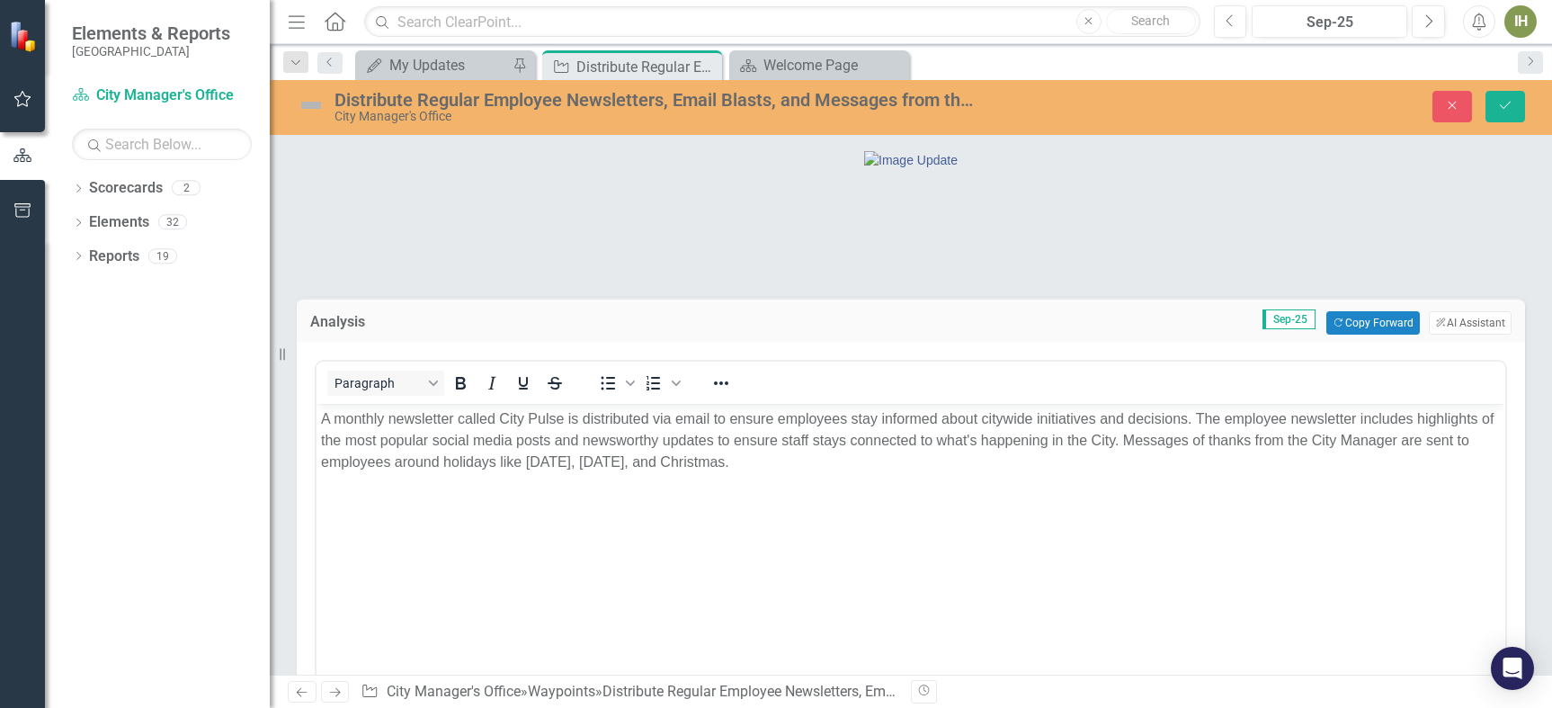
click at [306, 105] on img at bounding box center [311, 105] width 29 height 29
click at [306, 106] on img at bounding box center [311, 105] width 29 height 29
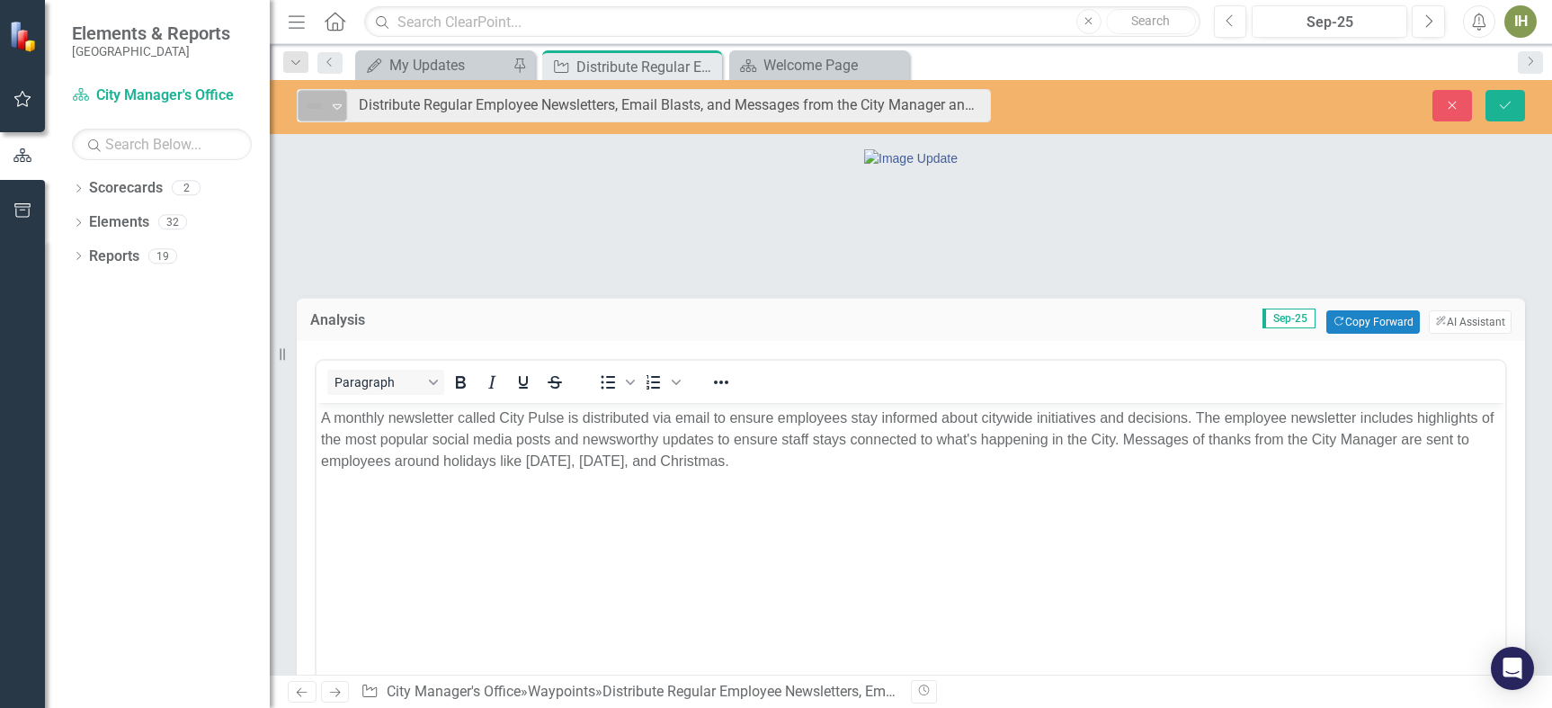
click at [308, 109] on img at bounding box center [314, 106] width 22 height 22
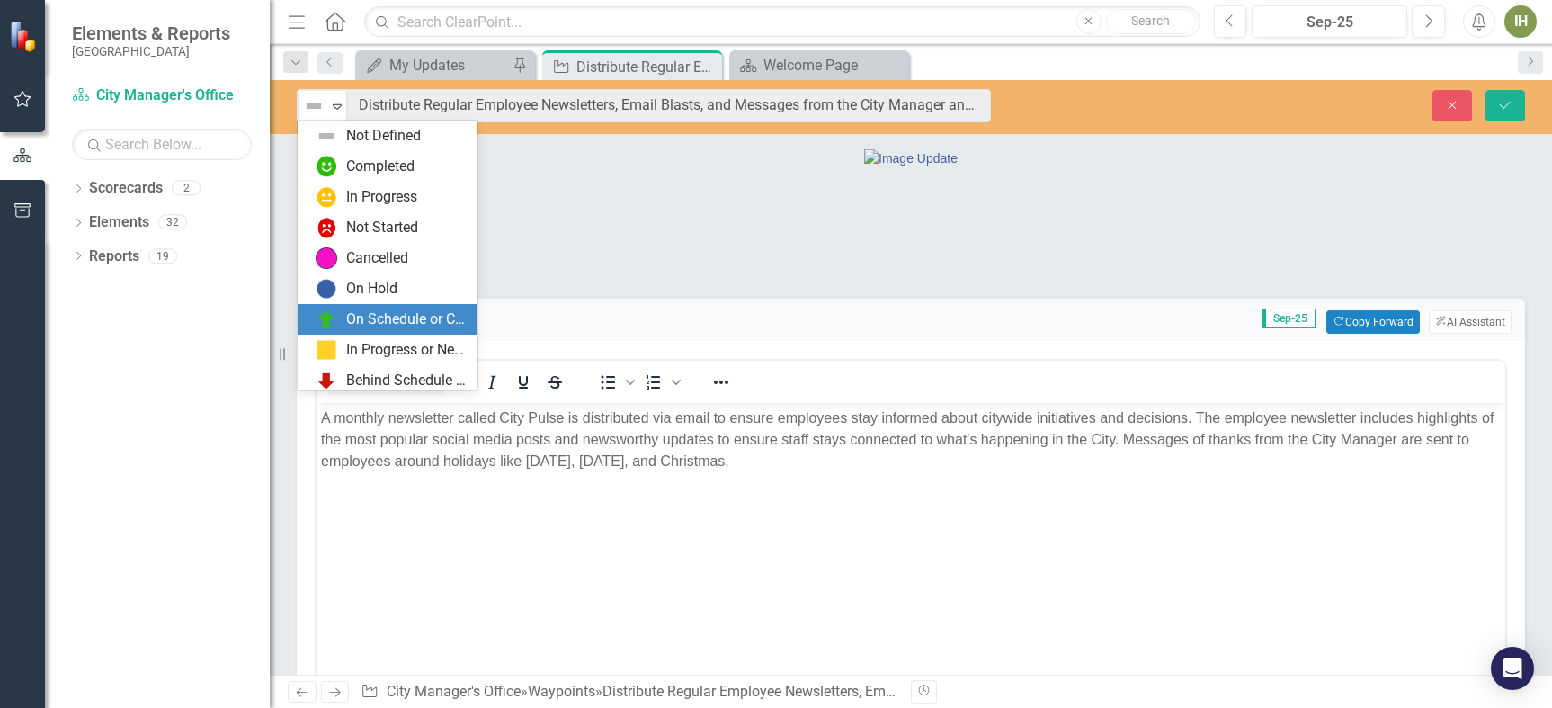
click at [376, 326] on div "On Schedule or Complete" at bounding box center [406, 319] width 120 height 21
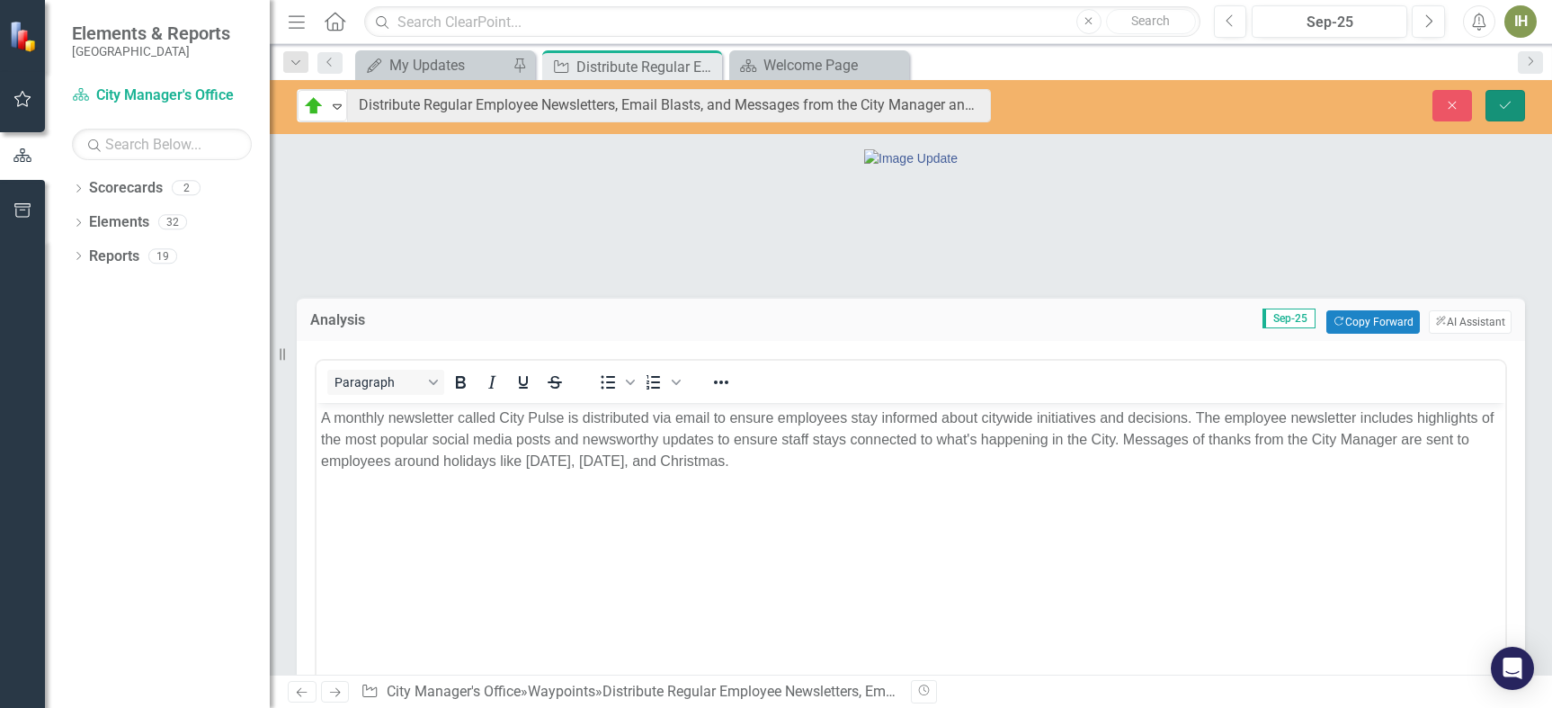
click at [1500, 103] on icon "Save" at bounding box center [1505, 105] width 16 height 13
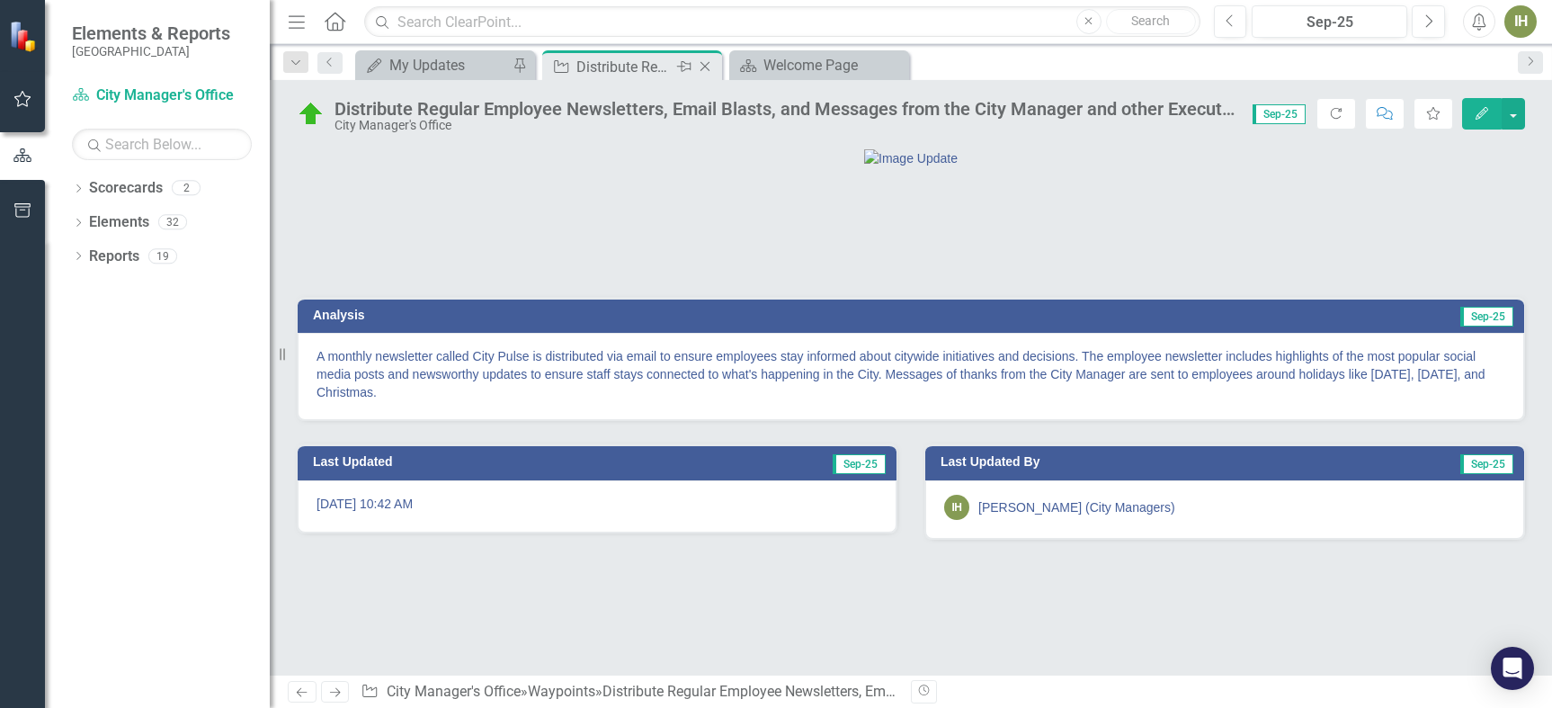
click at [701, 61] on icon "Close" at bounding box center [705, 66] width 18 height 14
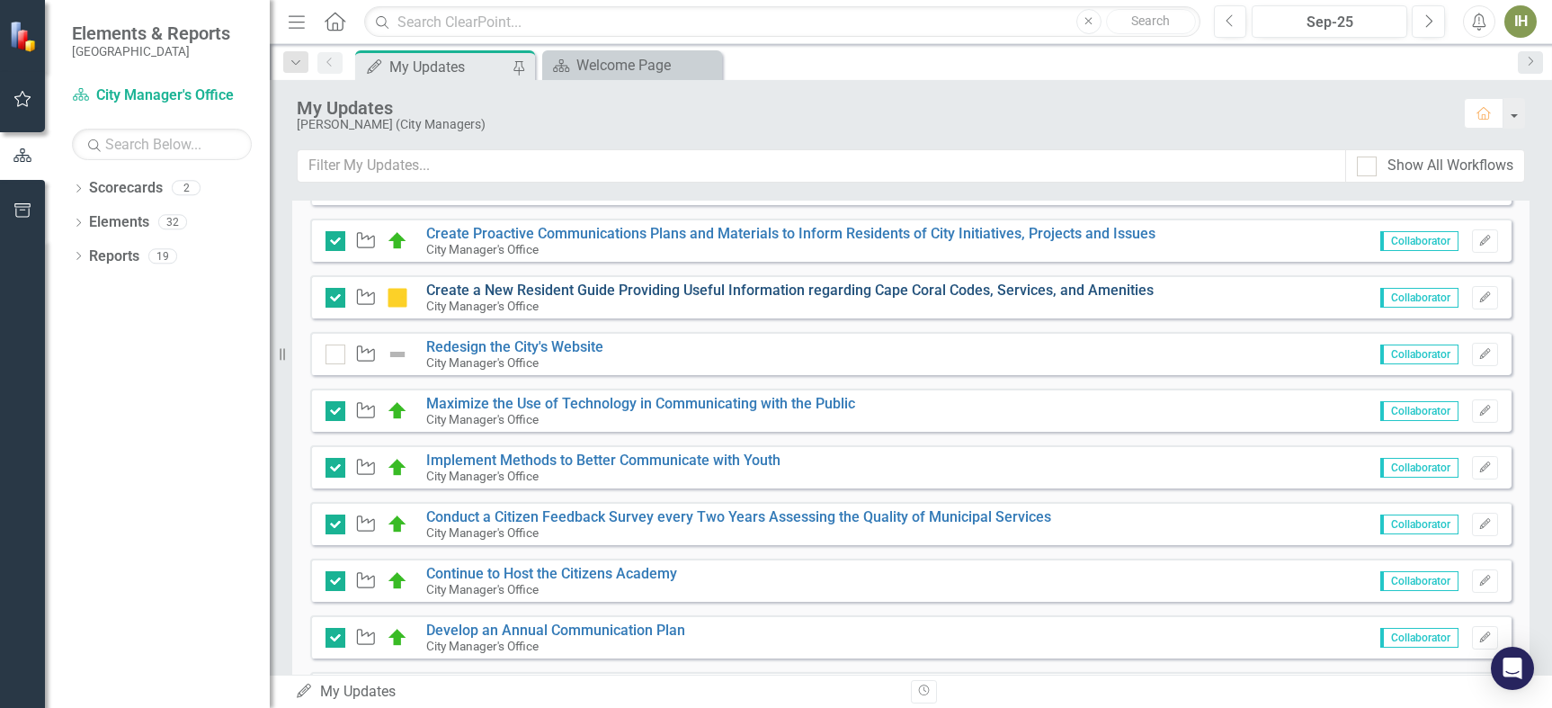
scroll to position [802, 0]
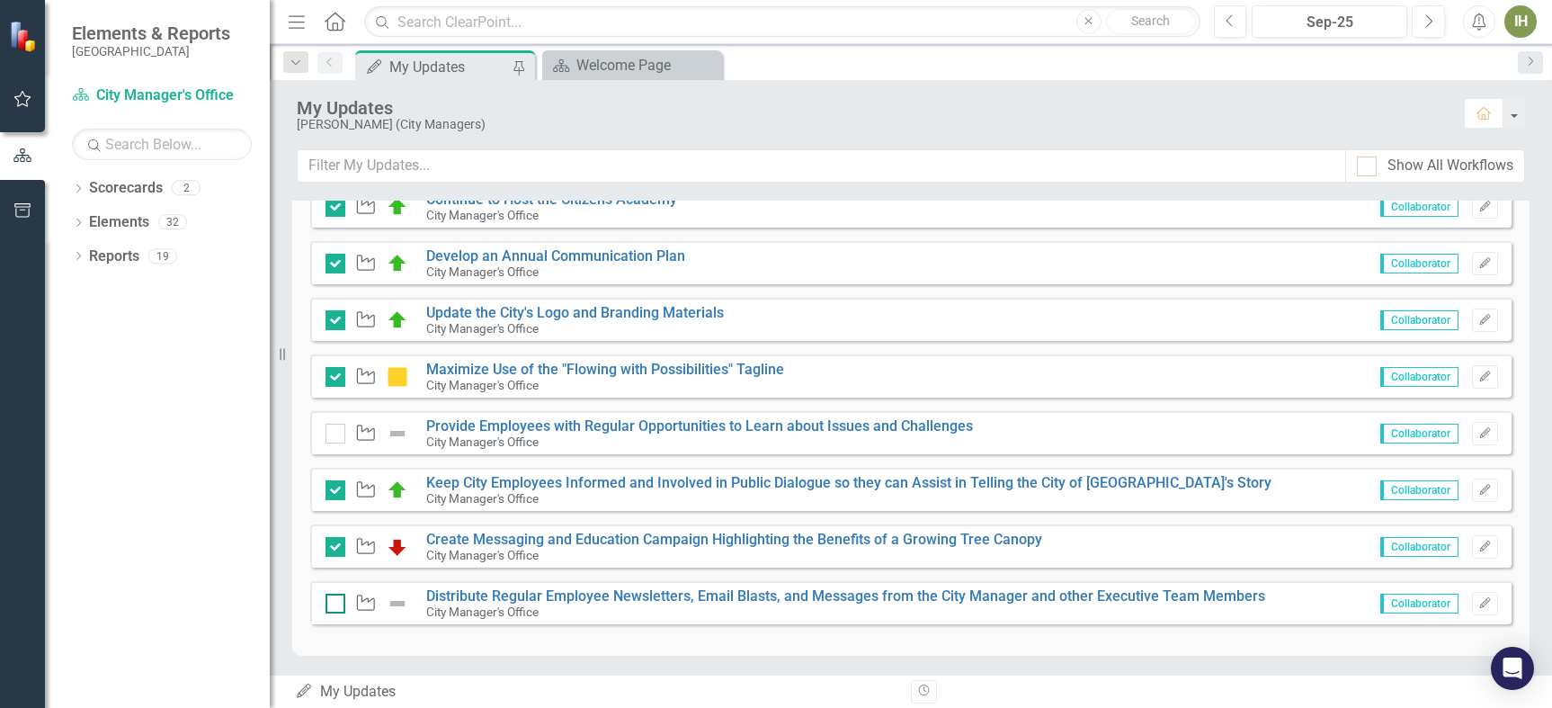
click at [338, 599] on div at bounding box center [336, 604] width 20 height 20
click at [337, 599] on input "checkbox" at bounding box center [332, 600] width 12 height 12
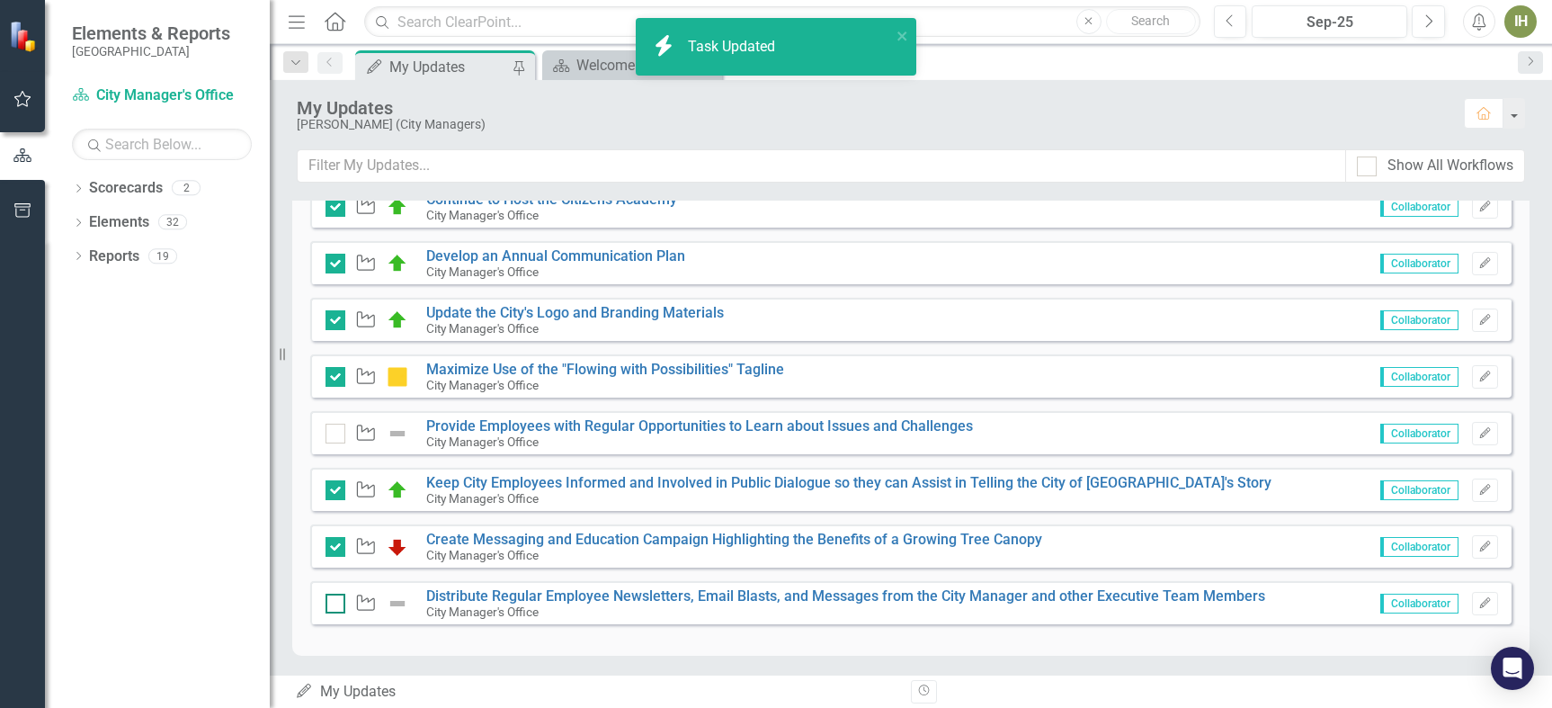
checkbox input "true"
click at [487, 421] on link "Provide Employees with Regular Opportunities to Learn about Issues and Challeng…" at bounding box center [699, 425] width 547 height 17
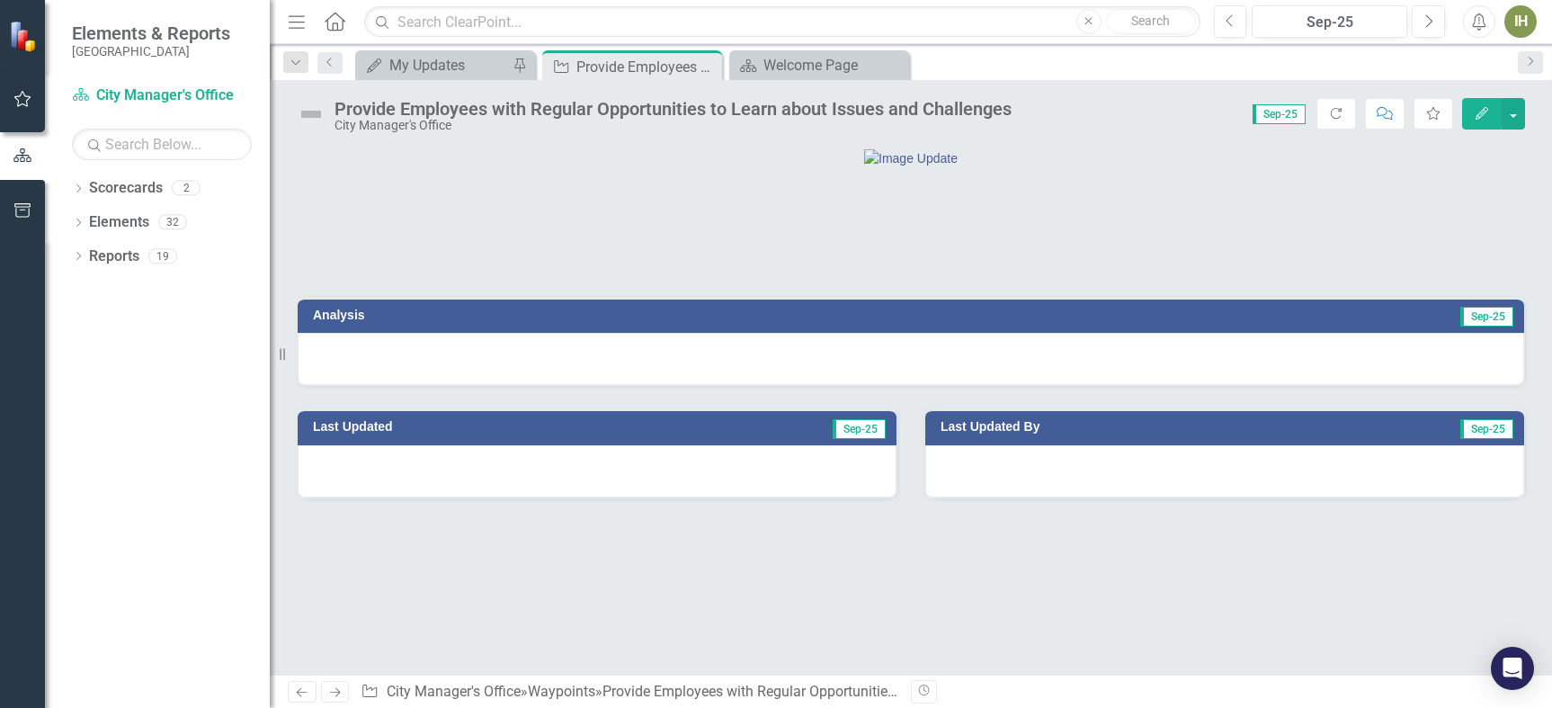
click at [354, 322] on h3 "Analysis" at bounding box center [605, 314] width 584 height 13
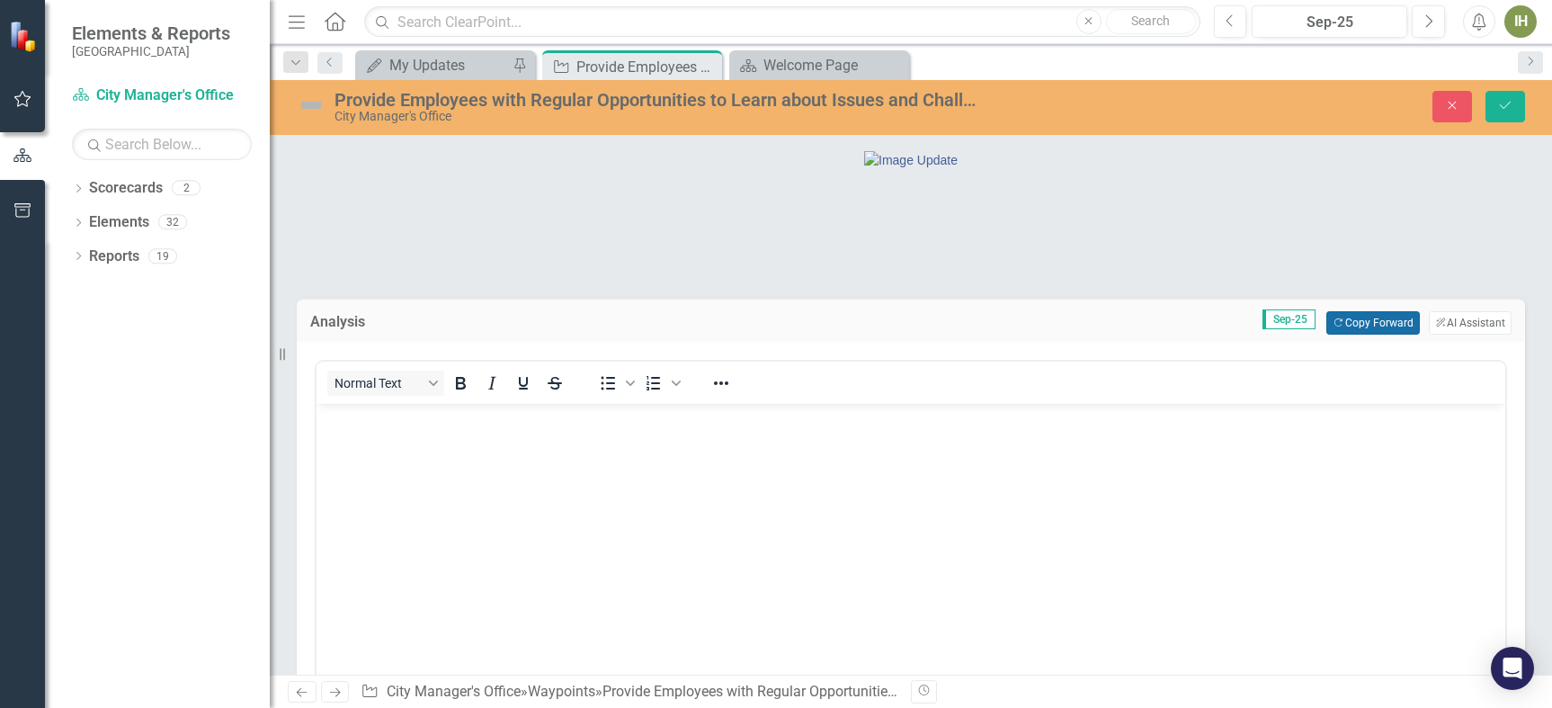
click at [1363, 335] on button "Copy Forward Copy Forward" at bounding box center [1372, 322] width 93 height 23
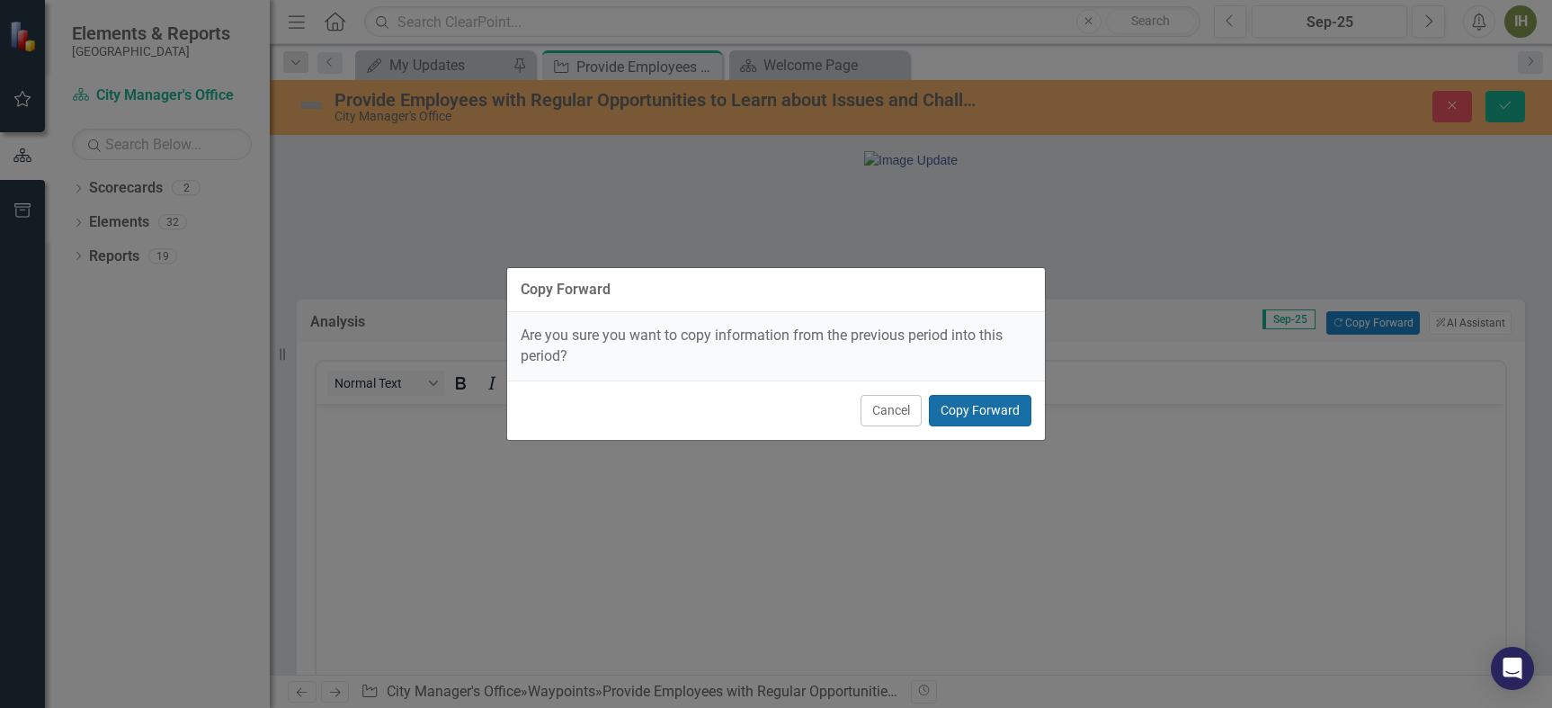
click at [977, 402] on button "Copy Forward" at bounding box center [980, 410] width 103 height 31
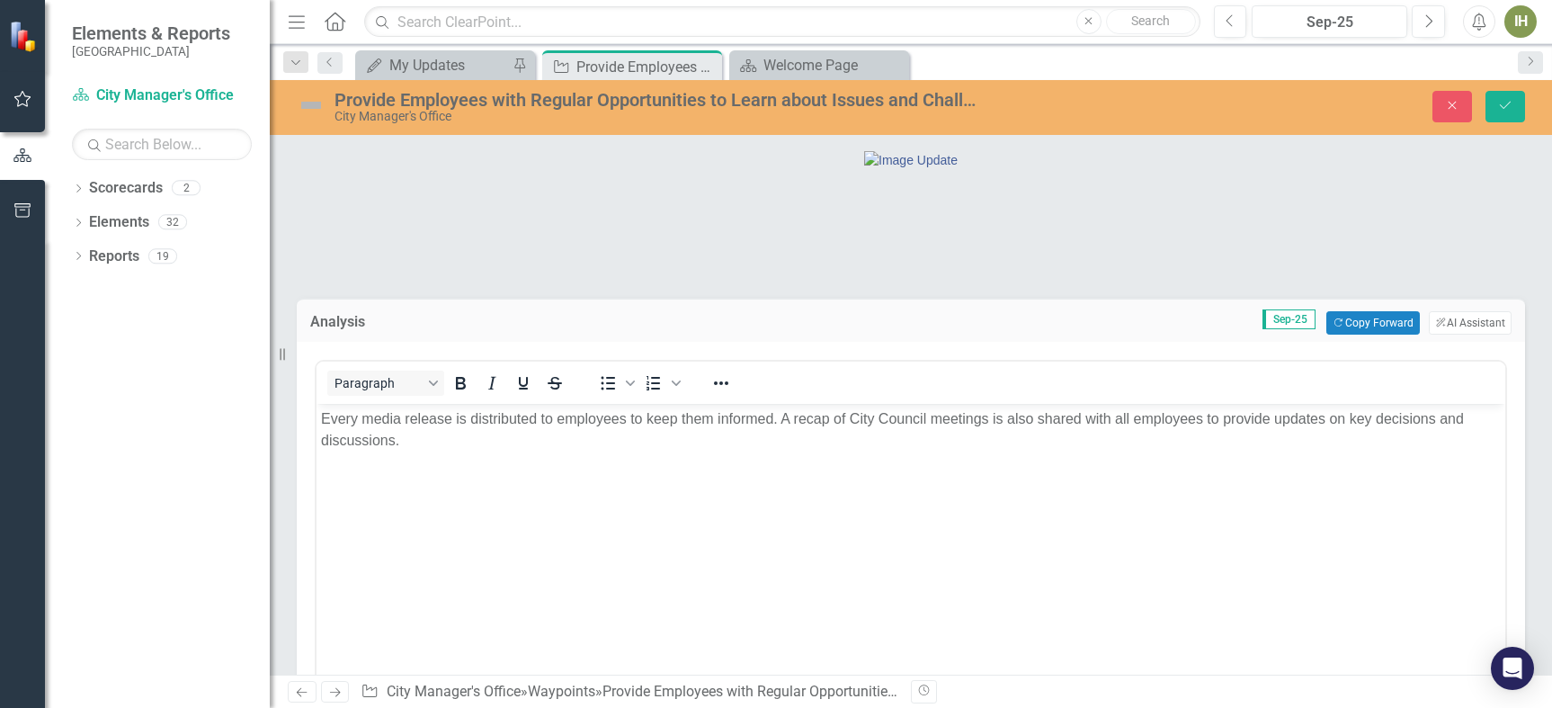
click at [1171, 168] on div at bounding box center [911, 158] width 1227 height 19
click at [425, 67] on div "My Updates" at bounding box center [448, 65] width 119 height 22
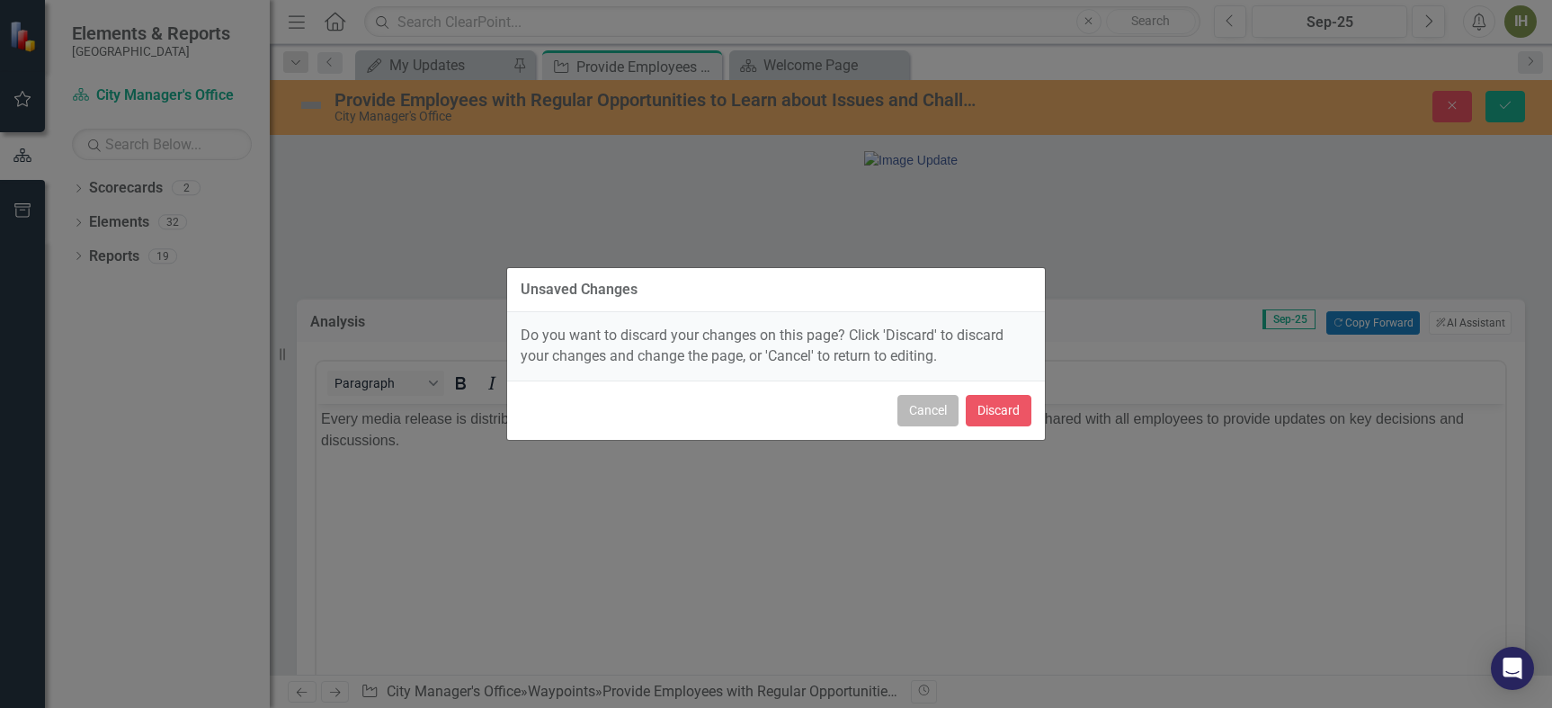
click at [936, 415] on button "Cancel" at bounding box center [927, 410] width 61 height 31
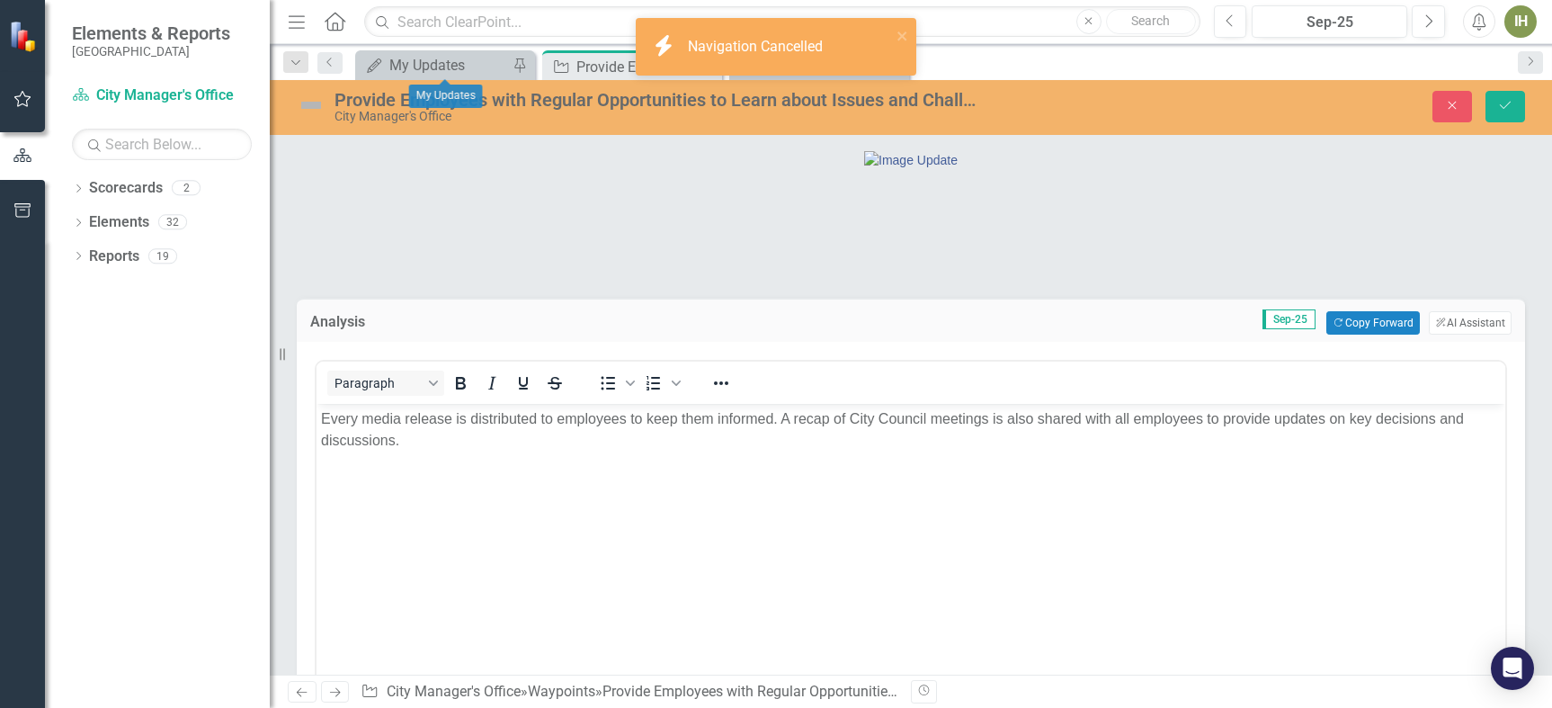
click at [610, 67] on div "Provide Employees with Regular Opportunities to Learn about Issues and Challeng…" at bounding box center [624, 67] width 96 height 22
drag, startPoint x: 906, startPoint y: 37, endPoint x: 866, endPoint y: 41, distance: 40.7
click at [905, 37] on icon "close" at bounding box center [903, 36] width 13 height 14
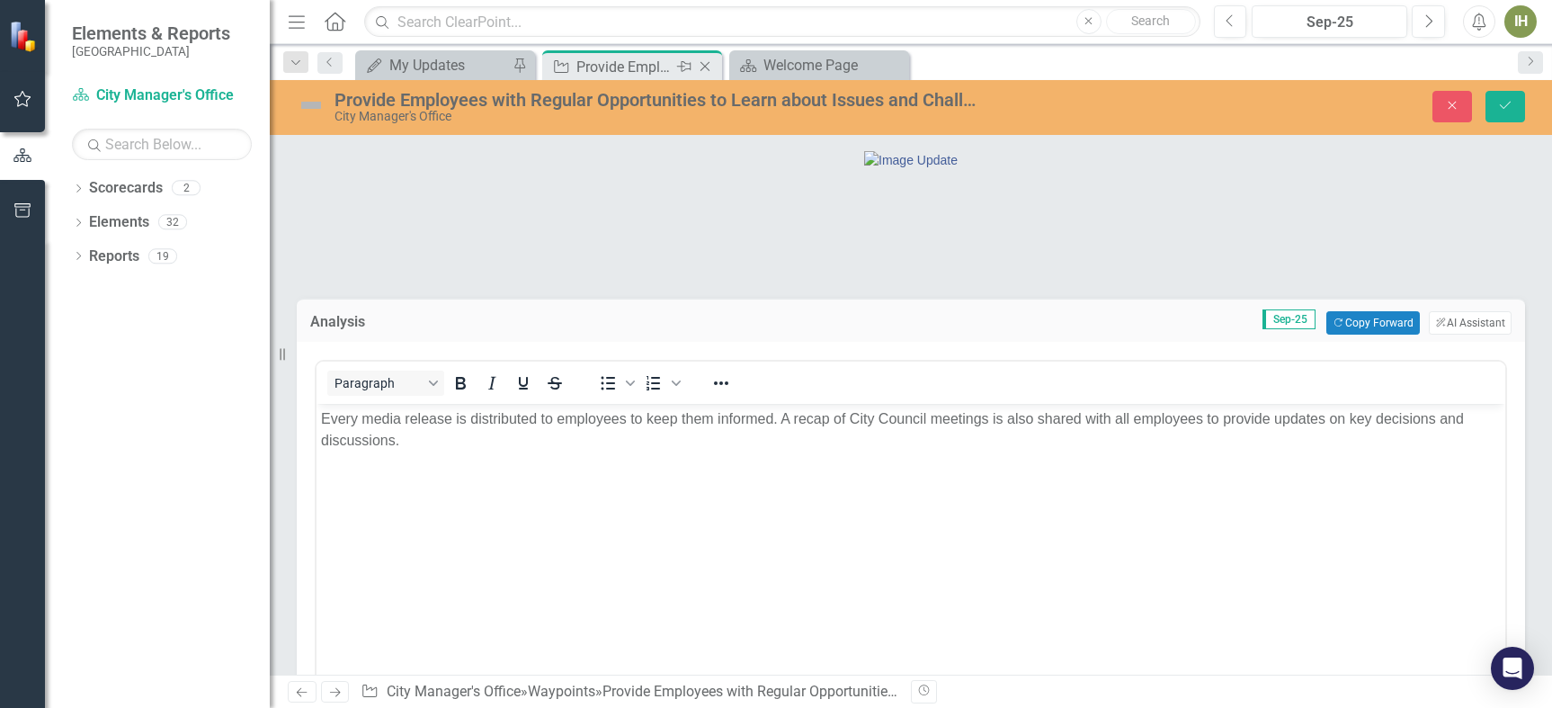
click at [710, 68] on icon "Close" at bounding box center [705, 66] width 18 height 14
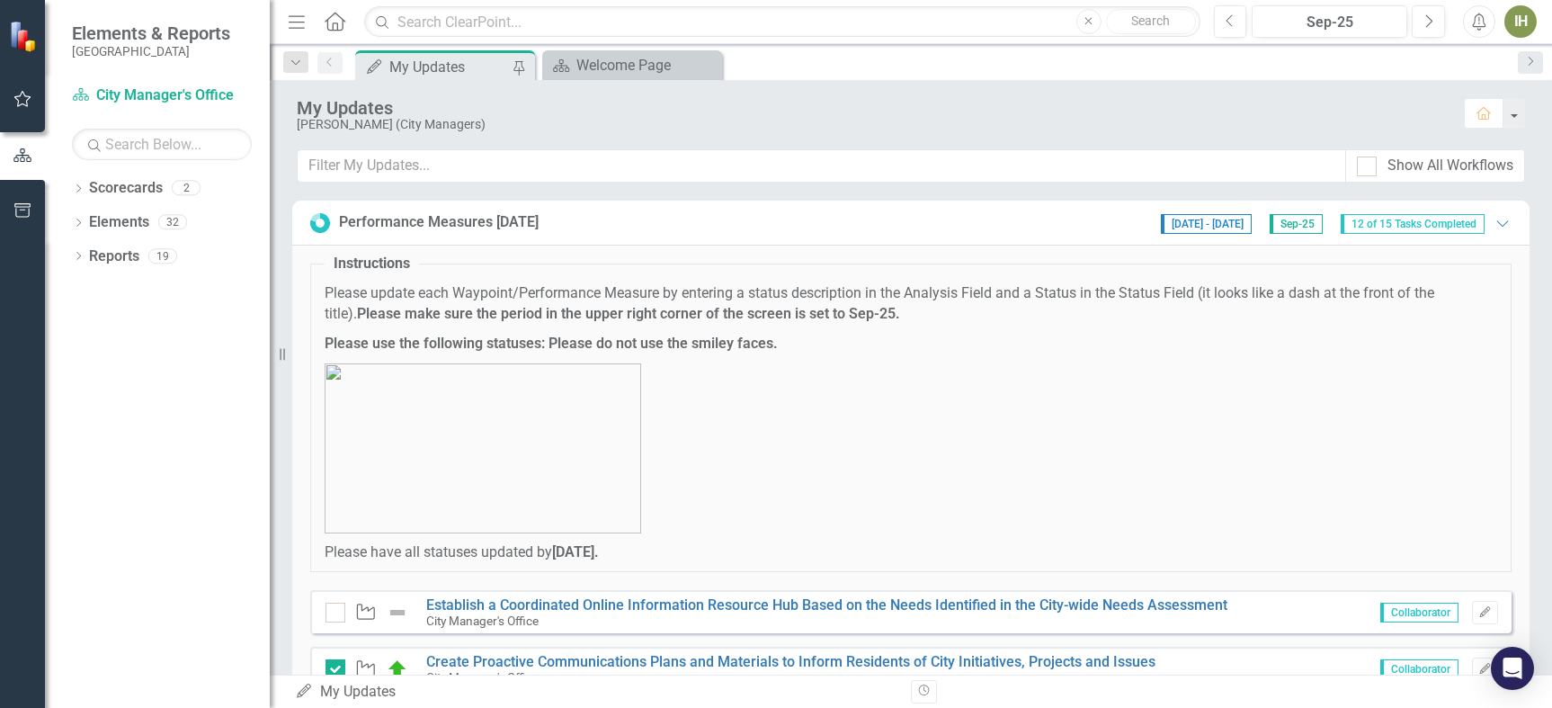
click at [428, 62] on div "My Updates" at bounding box center [448, 67] width 119 height 22
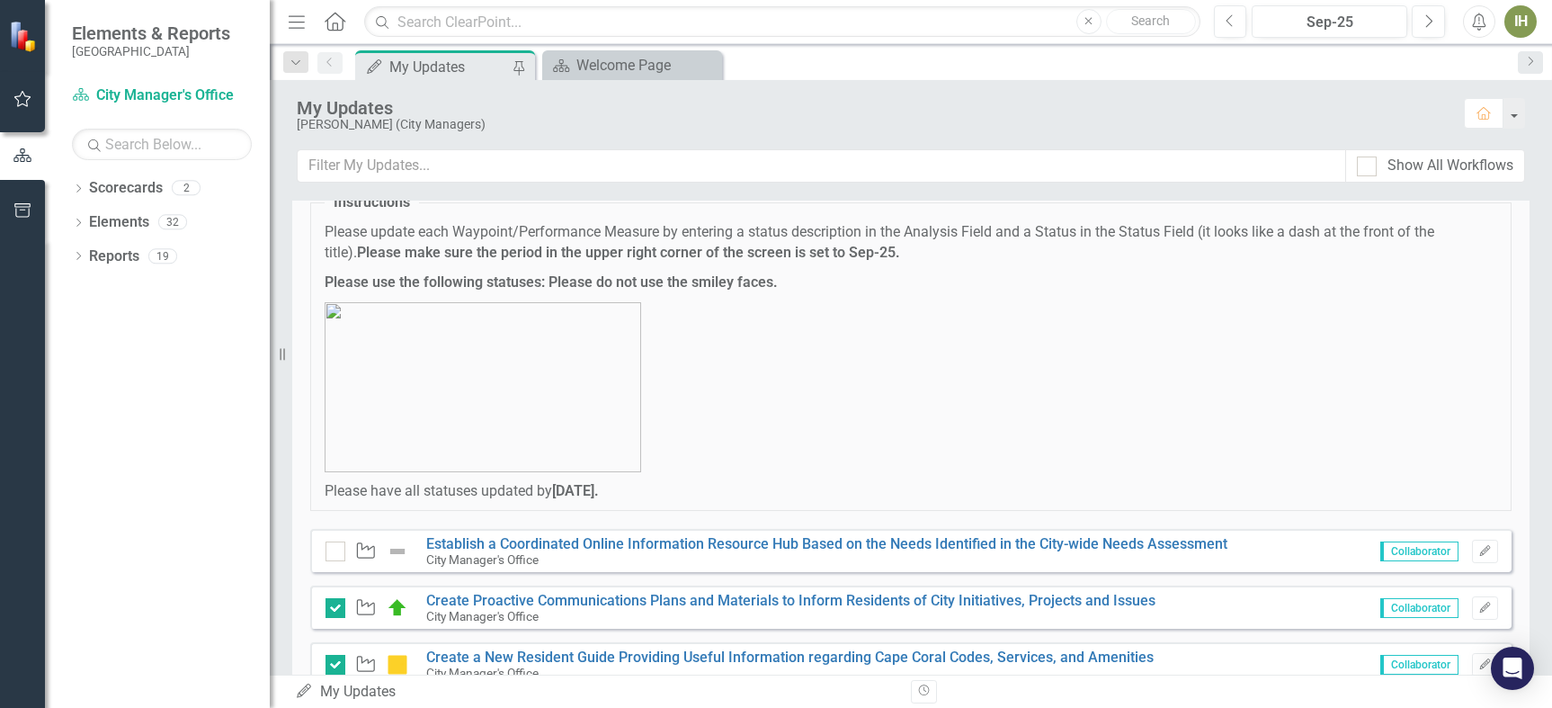
scroll to position [90, 0]
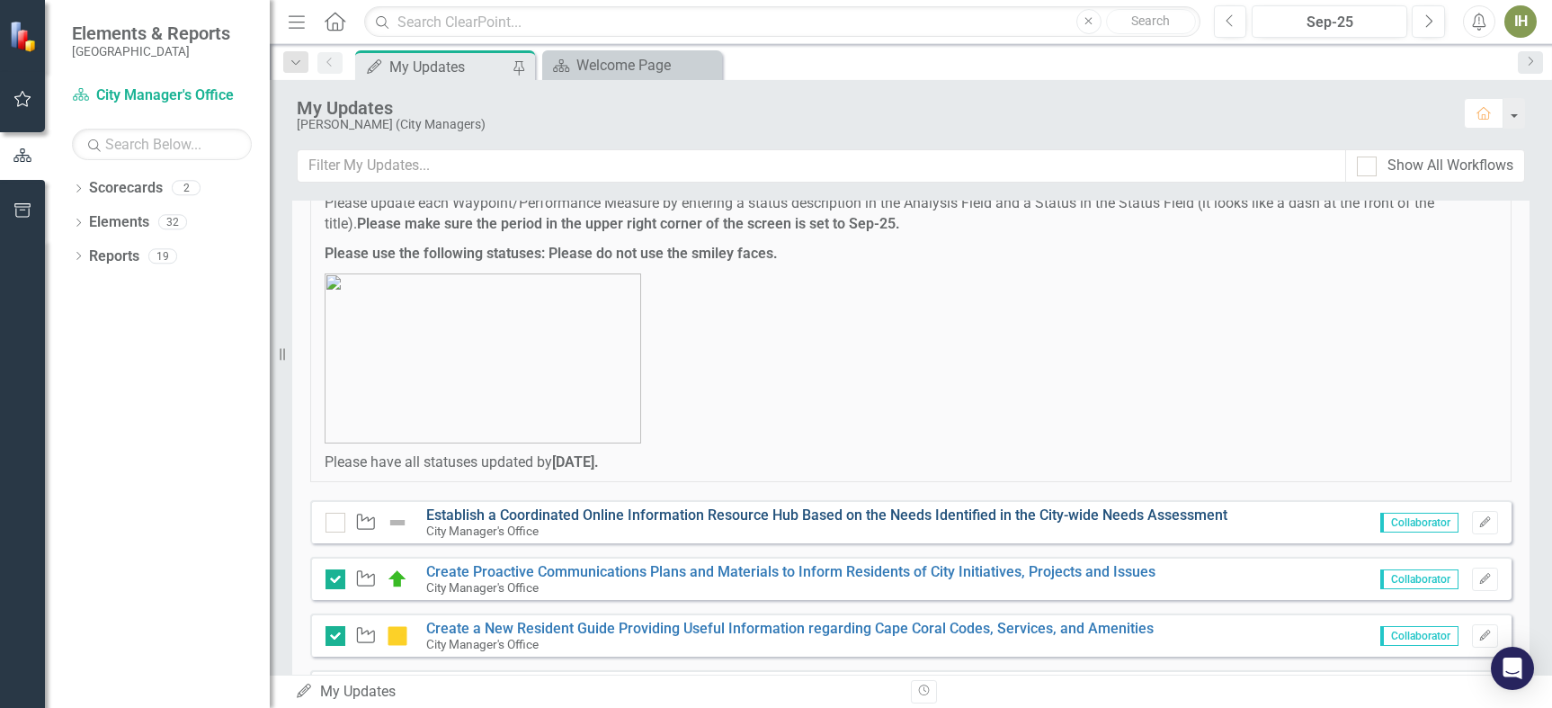
click at [740, 518] on link "Establish a Coordinated Online Information Resource Hub Based on the Needs Iden…" at bounding box center [826, 514] width 801 height 17
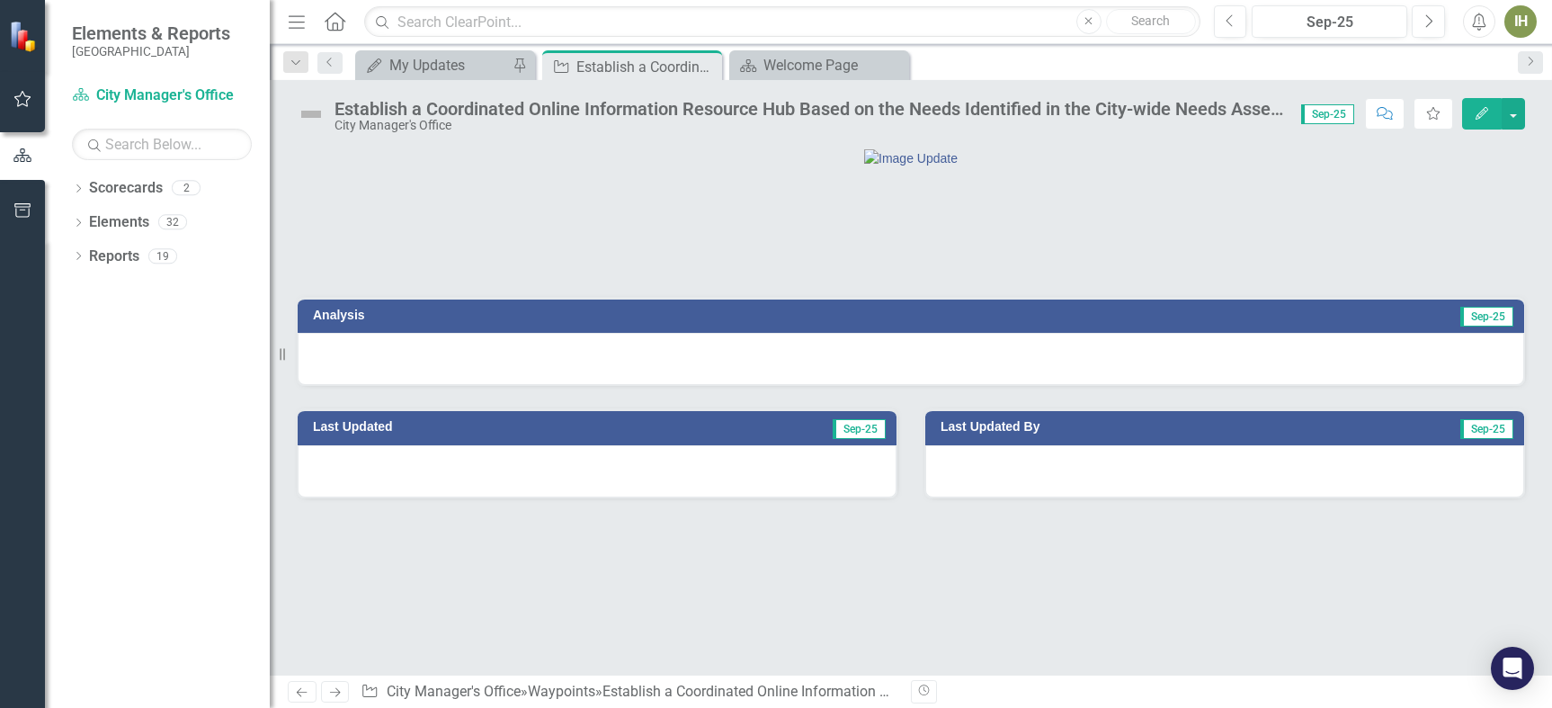
click at [334, 322] on h3 "Analysis" at bounding box center [605, 314] width 584 height 13
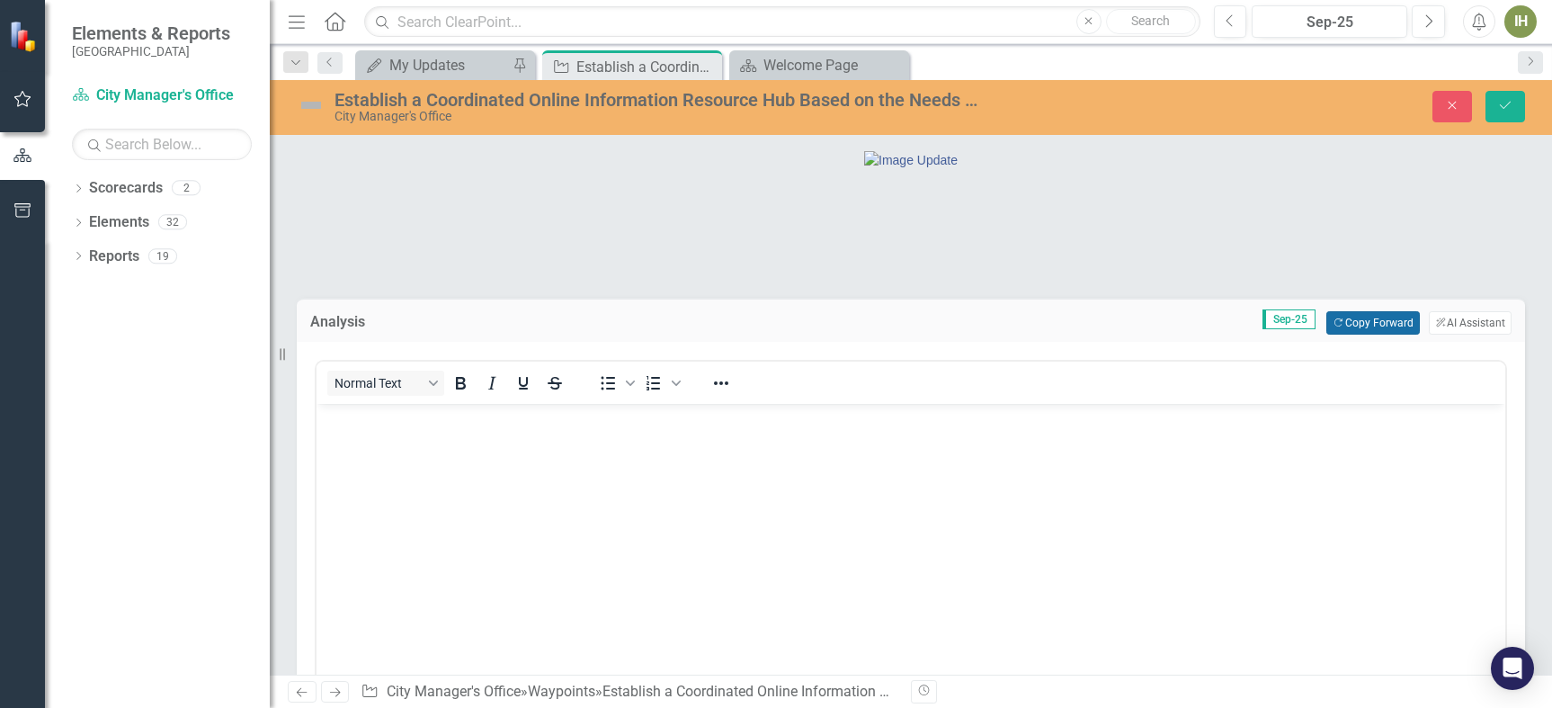
click at [1365, 335] on button "Copy Forward Copy Forward" at bounding box center [1372, 322] width 93 height 23
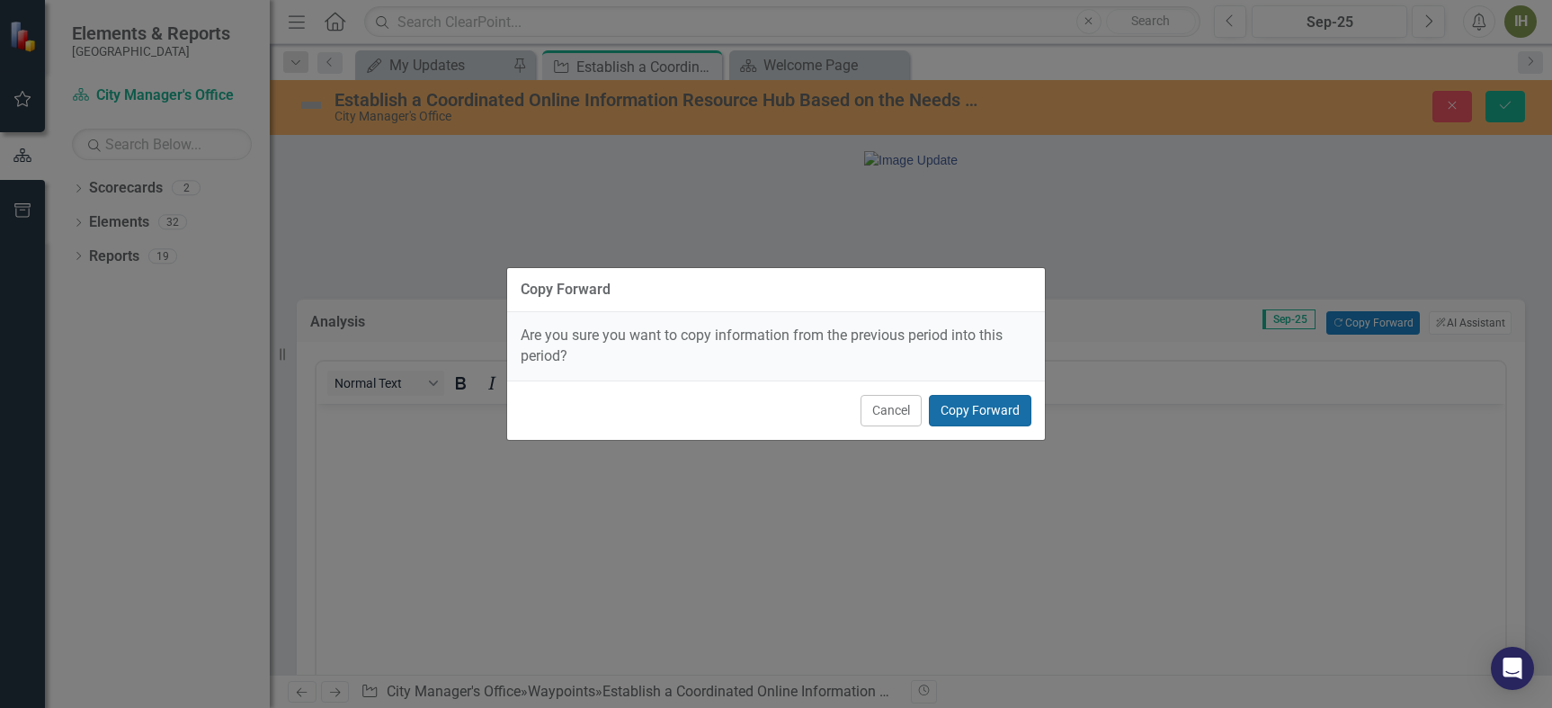
click at [977, 404] on button "Copy Forward" at bounding box center [980, 410] width 103 height 31
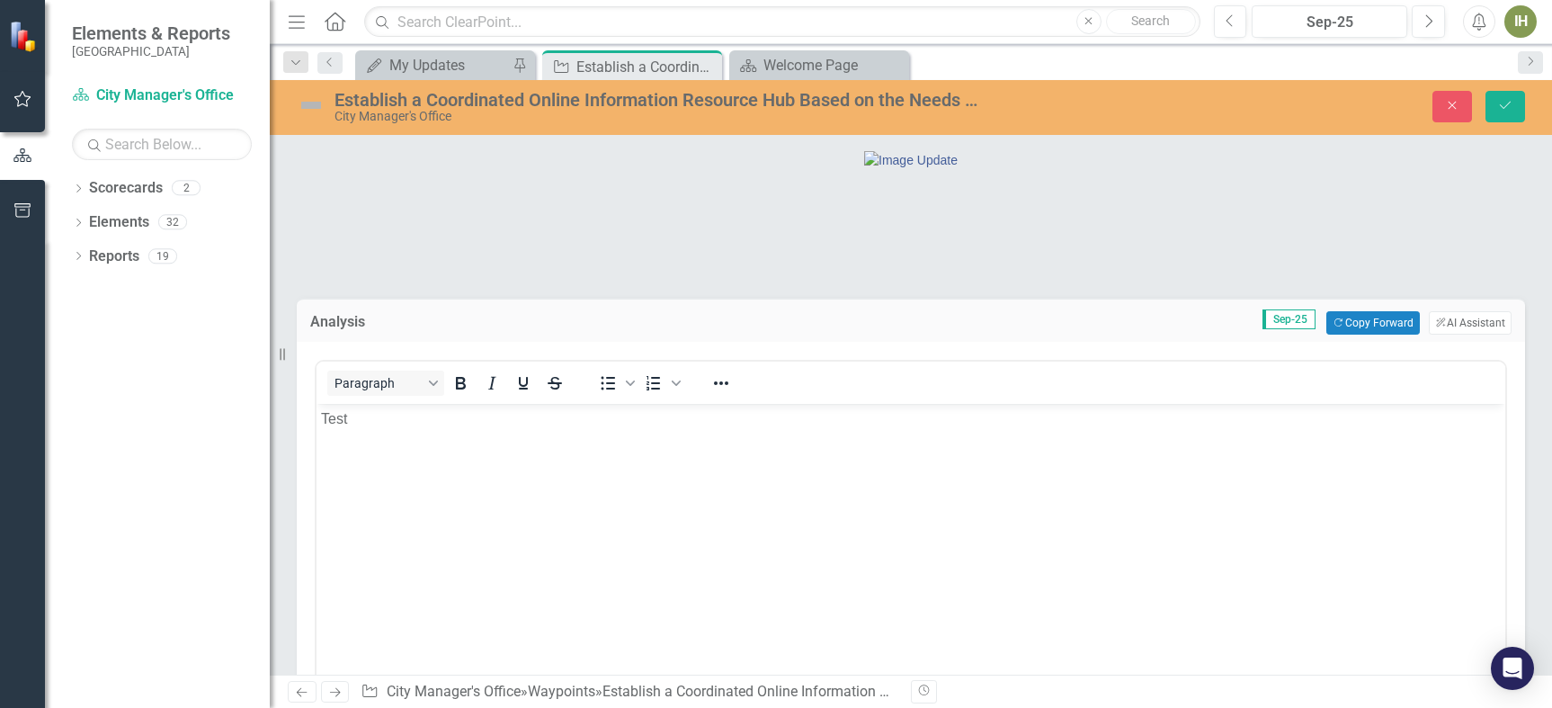
click at [697, 101] on div "Establish a Coordinated Online Information Resource Hub Based on the Needs Iden…" at bounding box center [658, 100] width 647 height 20
click at [697, 102] on div "Establish a Coordinated Online Information Resource Hub Based on the Needs Iden…" at bounding box center [658, 100] width 647 height 20
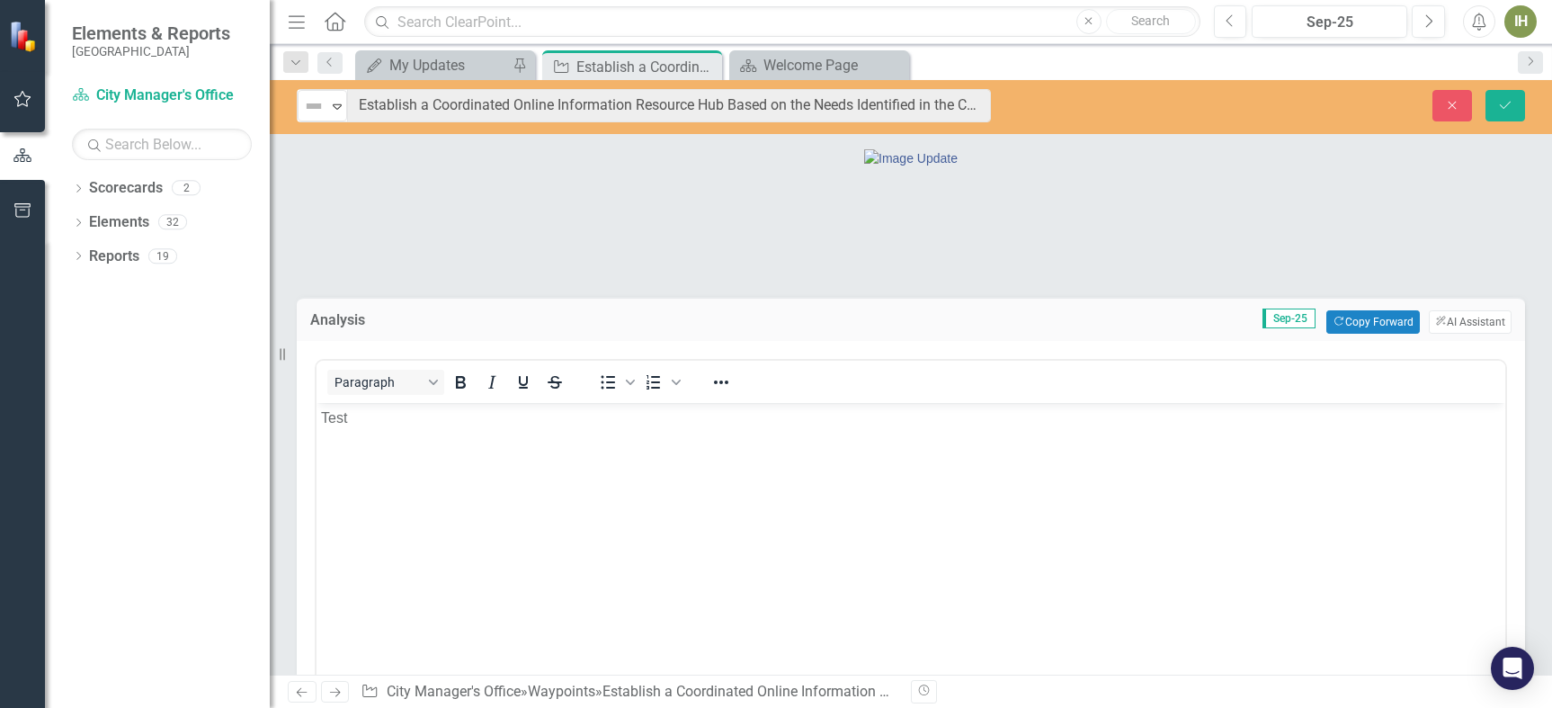
click at [369, 444] on body "Test" at bounding box center [911, 537] width 1189 height 270
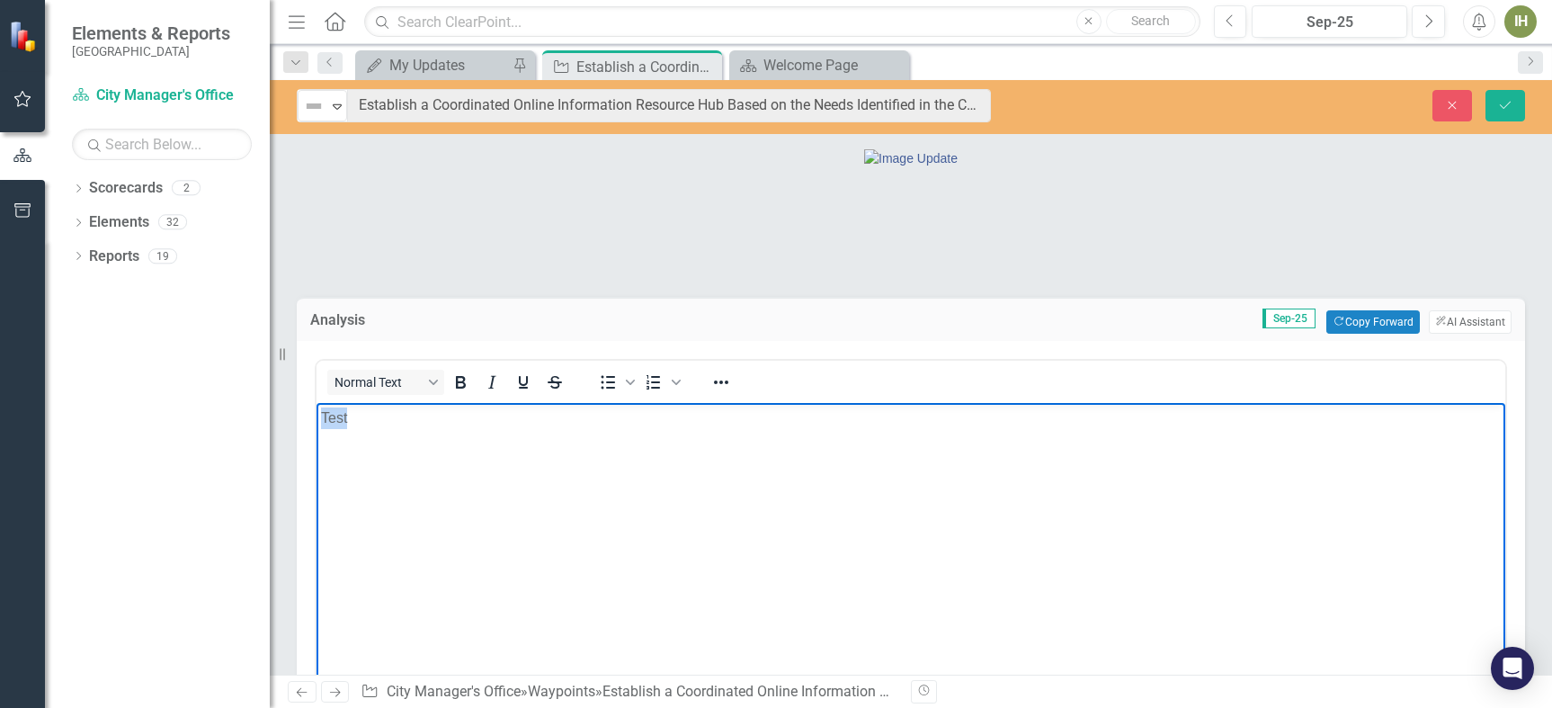
drag, startPoint x: 357, startPoint y: 416, endPoint x: 224, endPoint y: 415, distance: 133.1
click at [317, 415] on html "Test" at bounding box center [911, 537] width 1189 height 270
click at [1013, 109] on div "Not Defined Expand Establish a Coordinated Online Information Resource Hub Base…" at bounding box center [644, 105] width 748 height 33
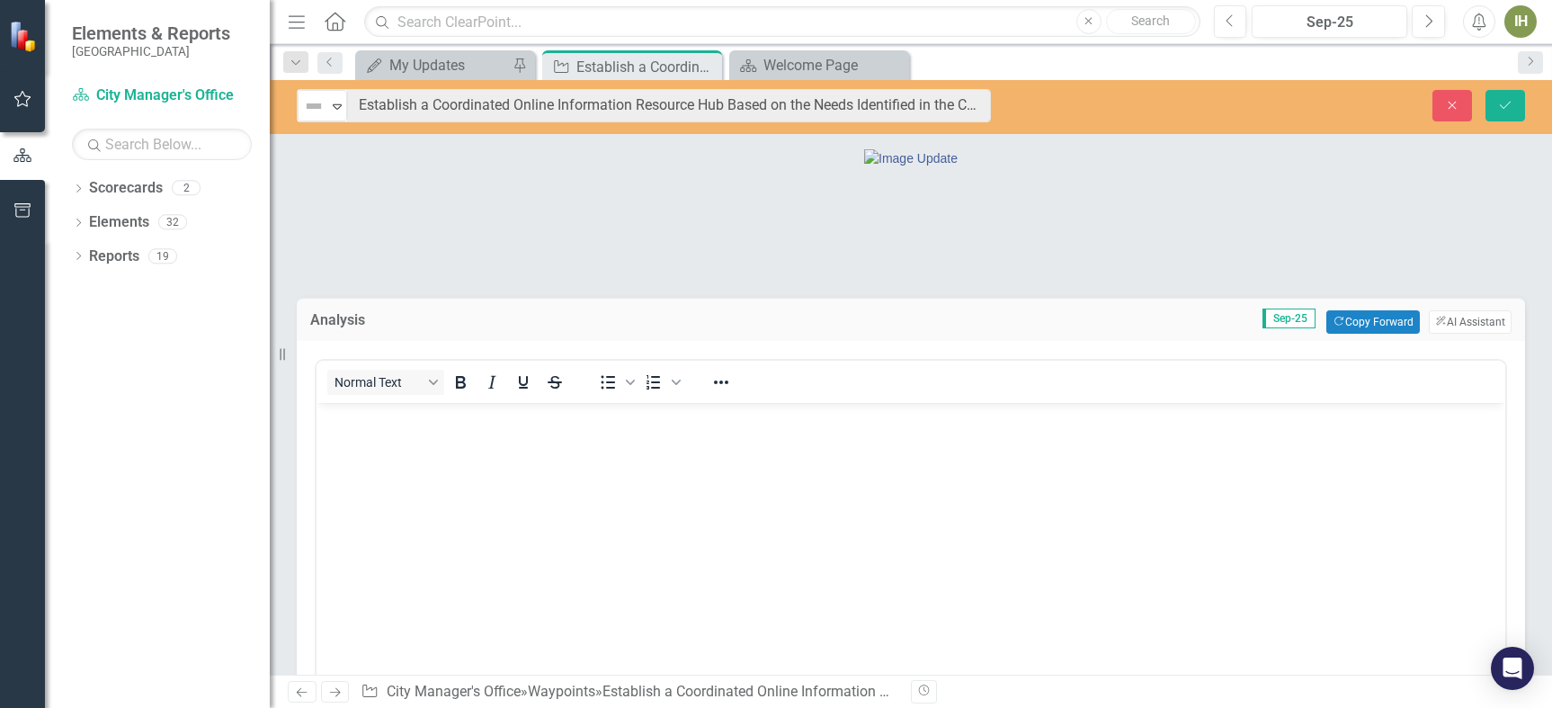
click at [1205, 274] on div at bounding box center [910, 237] width 1255 height 75
click at [656, 67] on div "Establish a Coordinated Online Information Resource Hub Based on the Needs Iden…" at bounding box center [624, 67] width 96 height 22
click at [704, 67] on icon at bounding box center [706, 67] width 10 height 10
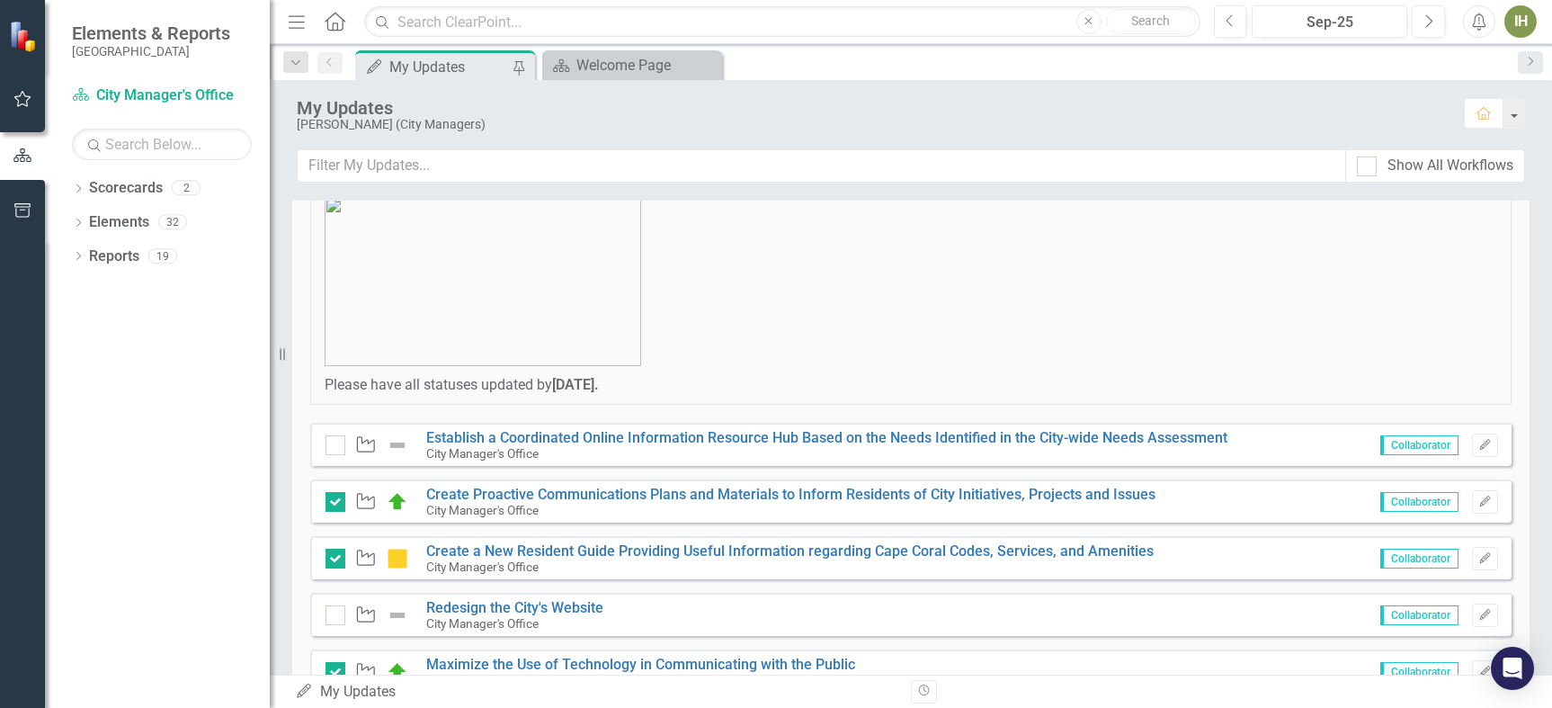
scroll to position [360, 0]
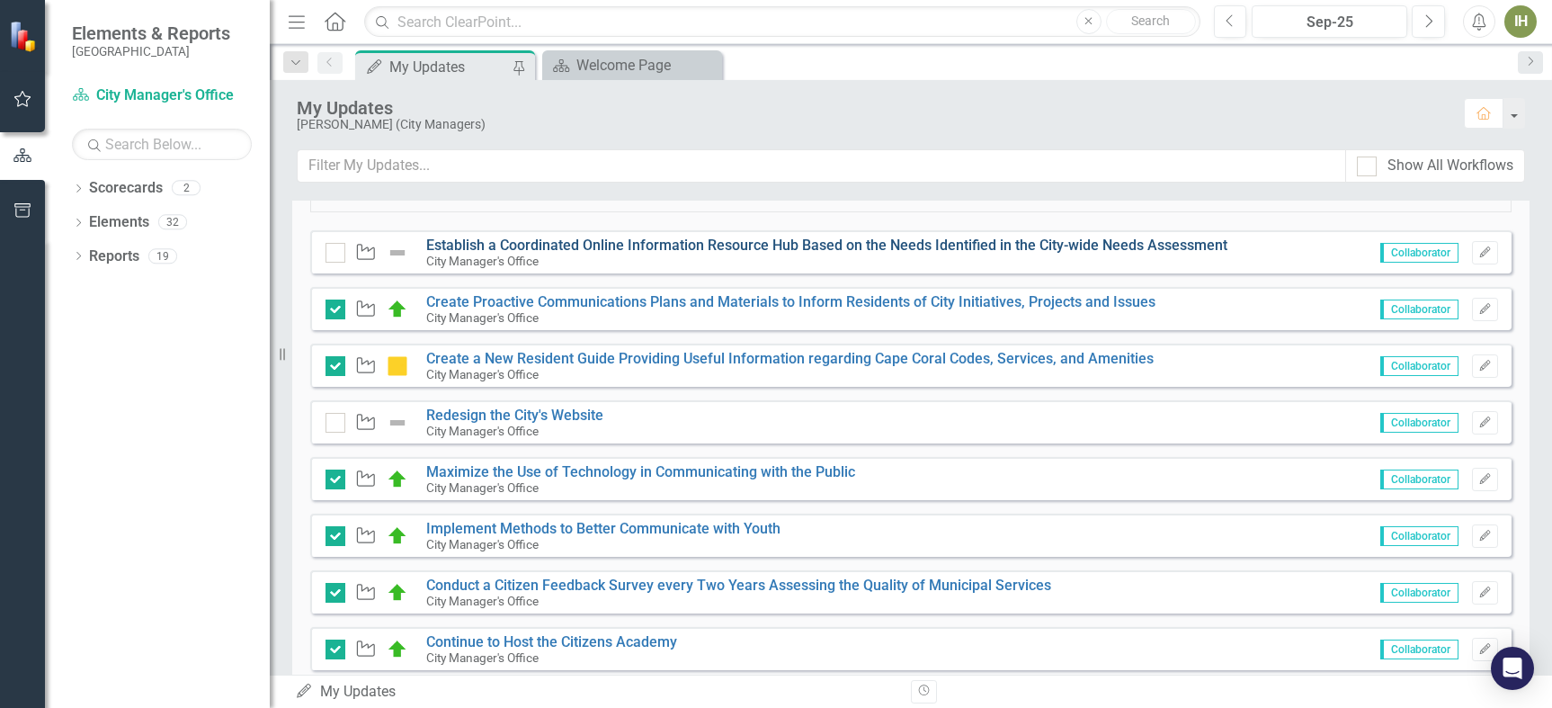
drag, startPoint x: 1251, startPoint y: 247, endPoint x: 946, endPoint y: 244, distance: 304.9
click at [939, 244] on div "Waypoint Establish a Coordinated Online Information Resource Hub Based on the N…" at bounding box center [910, 251] width 1201 height 43
drag, startPoint x: 1225, startPoint y: 245, endPoint x: 1198, endPoint y: 245, distance: 27.0
click at [1198, 245] on div "Waypoint Establish a Coordinated Online Information Resource Hub Based on the N…" at bounding box center [910, 251] width 1201 height 43
drag, startPoint x: 414, startPoint y: 240, endPoint x: 645, endPoint y: 248, distance: 231.2
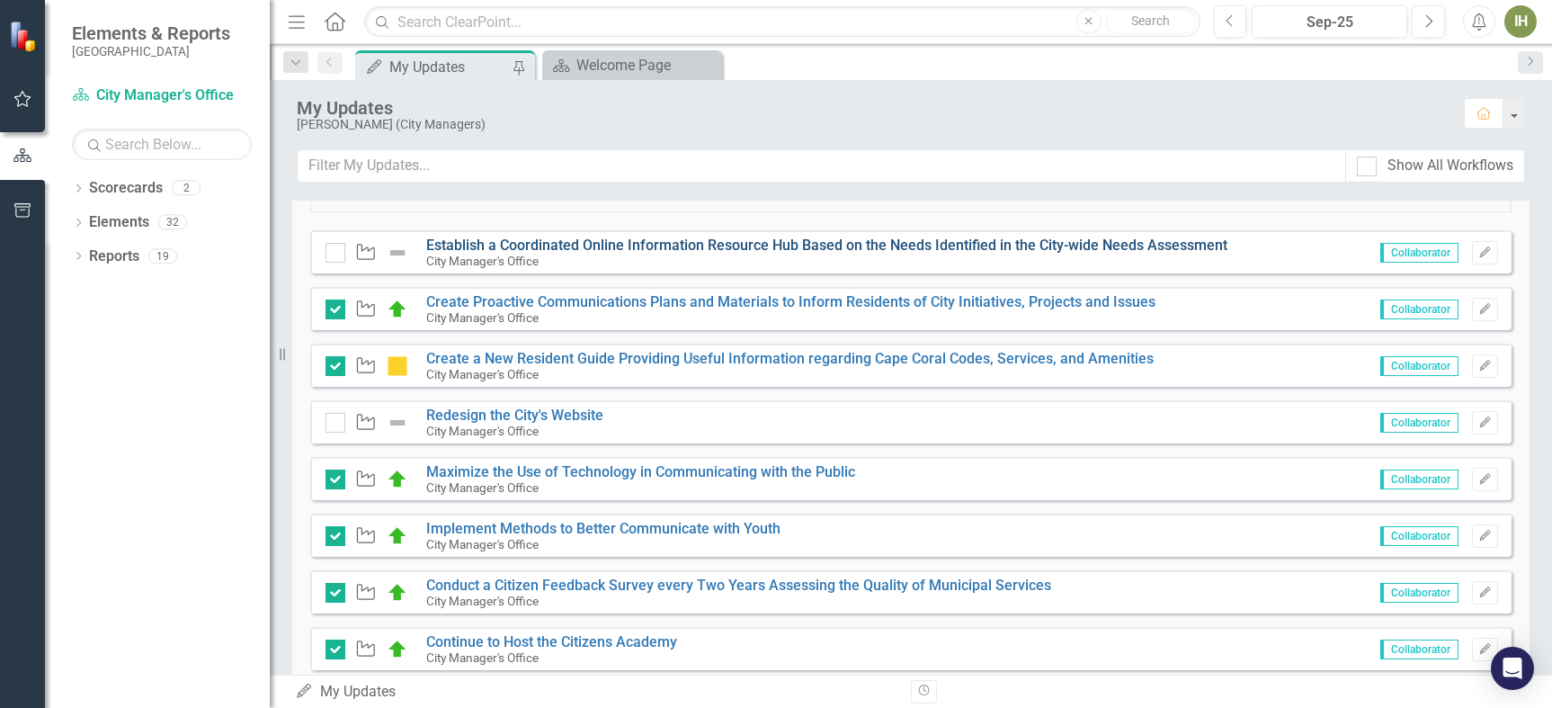
click at [645, 248] on div "Waypoint Establish a Coordinated Online Information Resource Hub Based on the N…" at bounding box center [781, 252] width 911 height 31
click at [939, 237] on link "Establish a Coordinated Online Information Resource Hub Based on the Needs Iden…" at bounding box center [826, 245] width 801 height 17
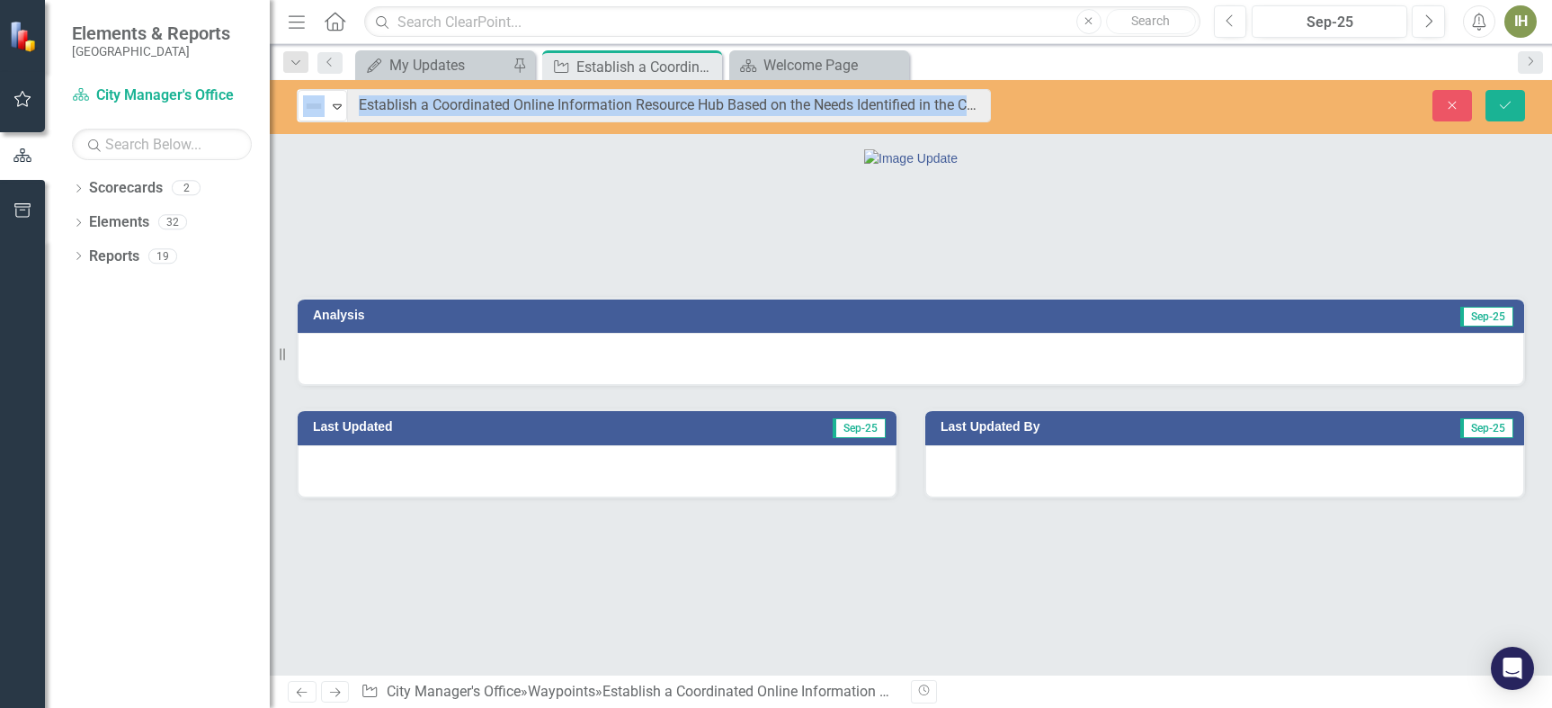
drag, startPoint x: 469, startPoint y: 130, endPoint x: 415, endPoint y: 163, distance: 62.2
copy div "Not Defined Expand Close Save Analysis Sep-25 Last Updated Sep-25 Last Updated …"
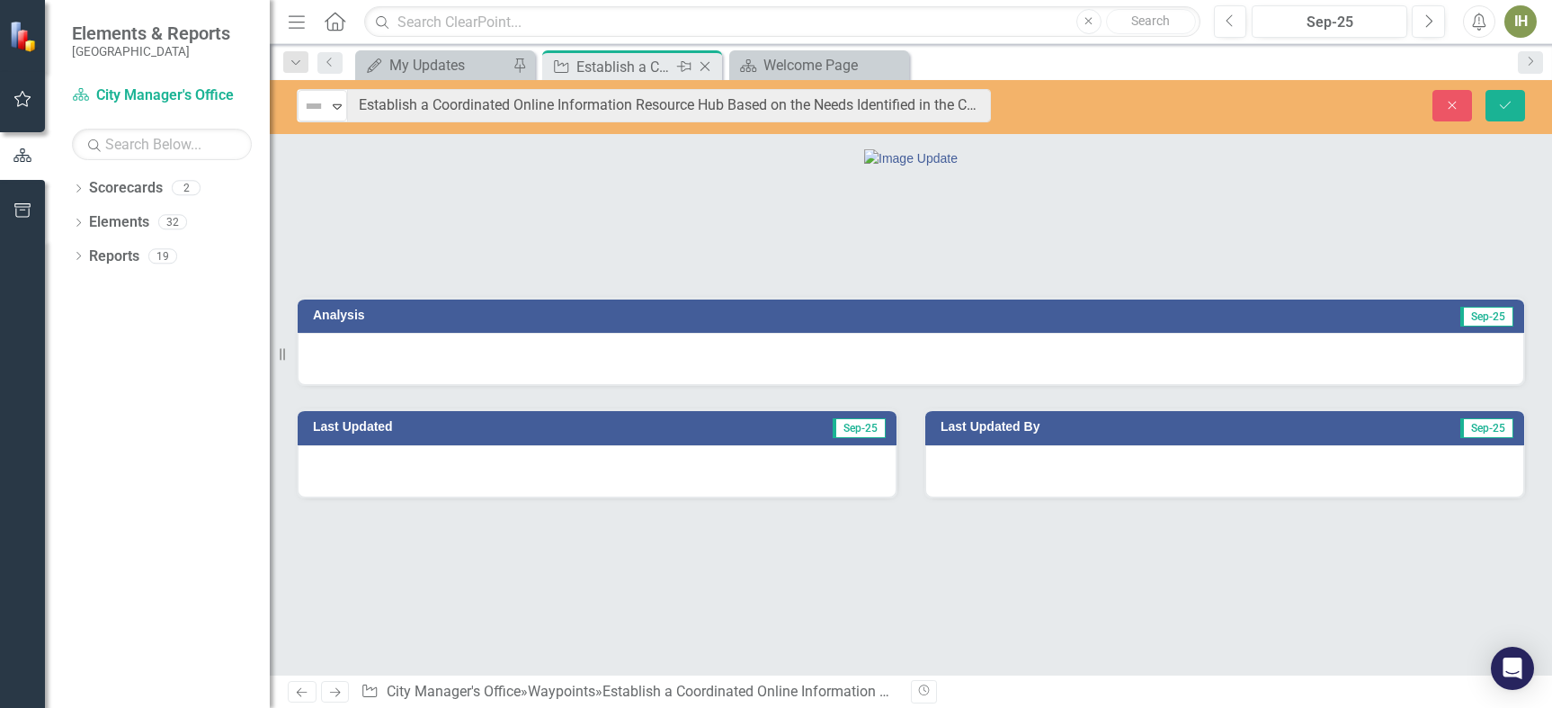
click at [631, 66] on div "Establish a Coordinated Online Information Resource Hub Based on the Needs Iden…" at bounding box center [624, 67] width 96 height 22
click at [702, 64] on icon at bounding box center [706, 67] width 10 height 10
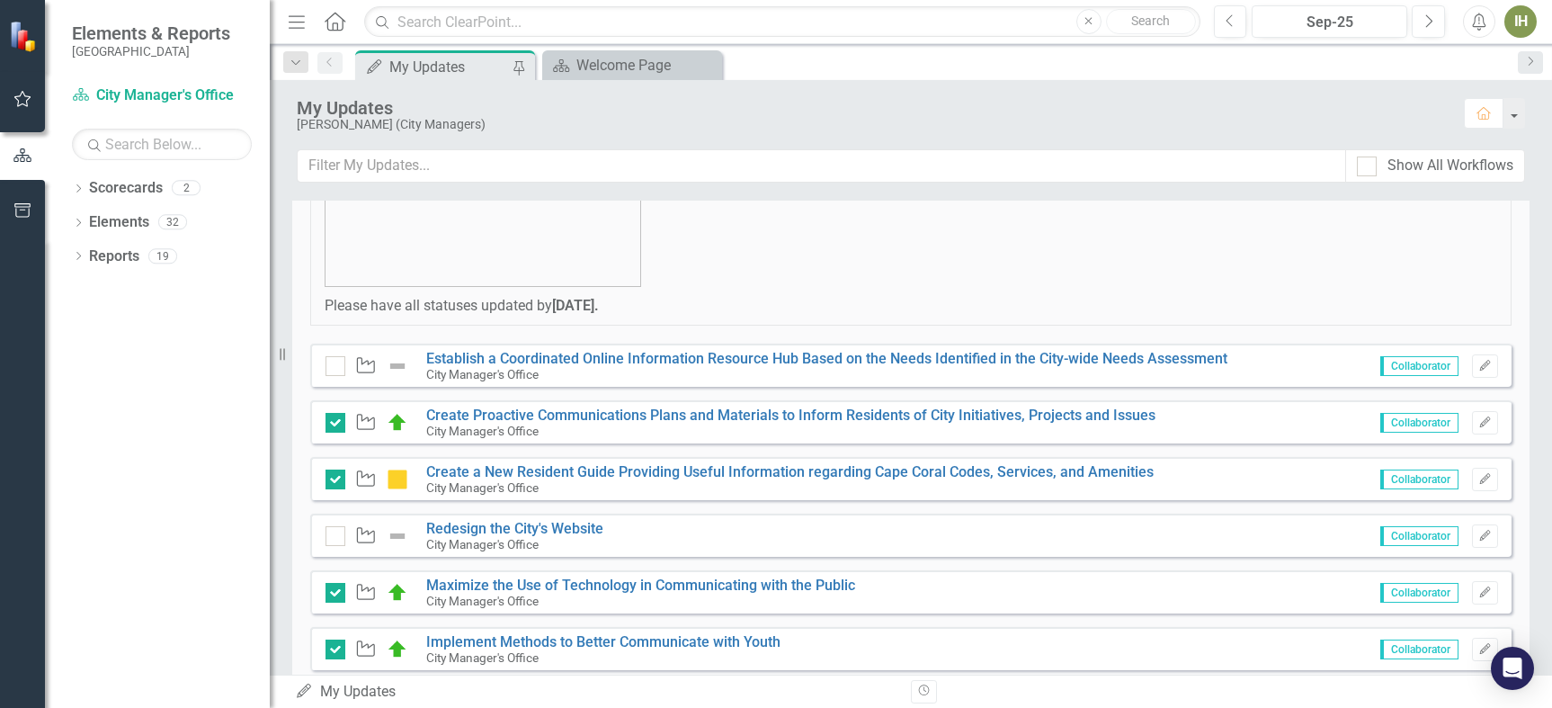
scroll to position [360, 0]
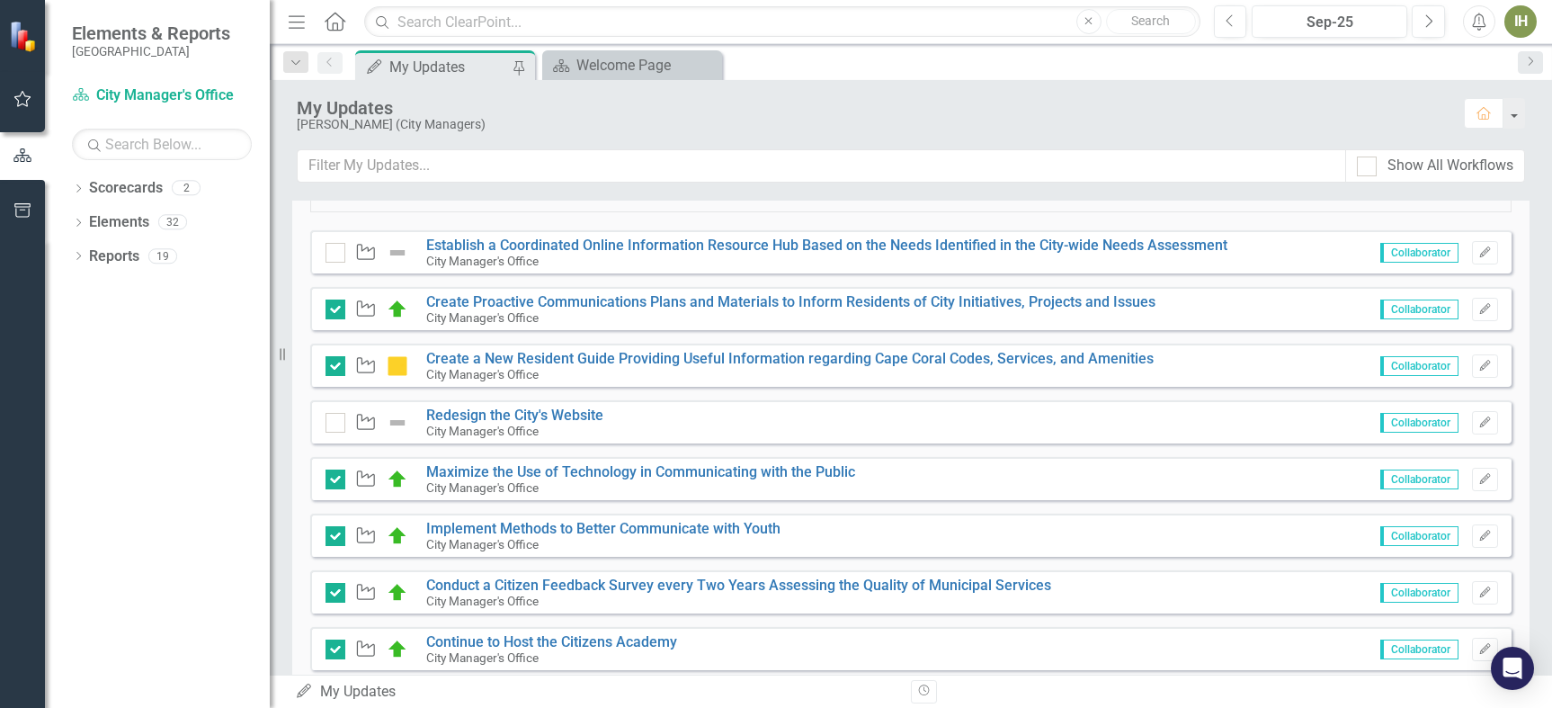
drag, startPoint x: 421, startPoint y: 236, endPoint x: 1172, endPoint y: 258, distance: 751.2
click at [1172, 258] on div "Waypoint Establish a Coordinated Online Information Resource Hub Based on the N…" at bounding box center [781, 252] width 911 height 31
click at [1189, 242] on link "Establish a Coordinated Online Information Resource Hub Based on the Needs Iden…" at bounding box center [826, 245] width 801 height 17
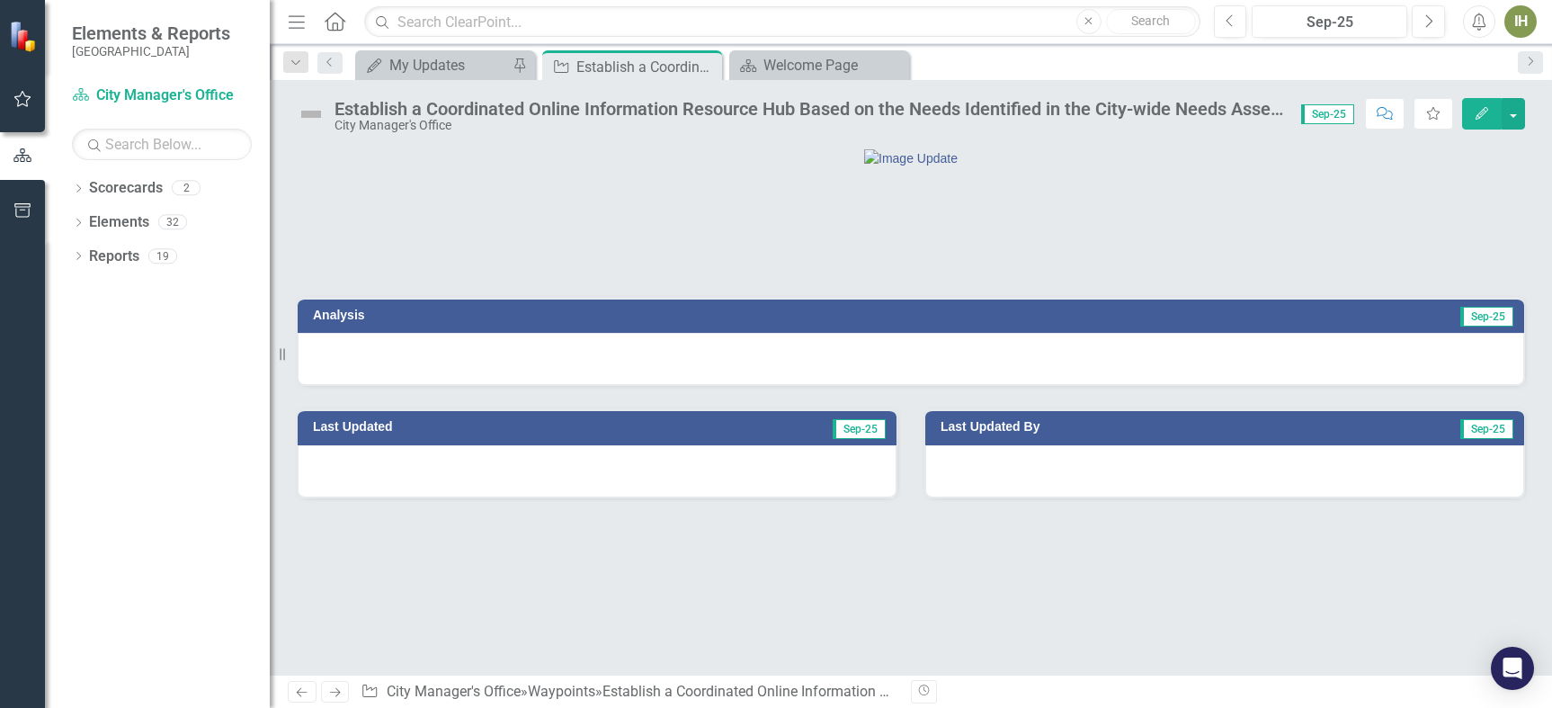
click at [1272, 108] on div "Establish a Coordinated Online Information Resource Hub Based on the Needs Iden…" at bounding box center [809, 109] width 949 height 20
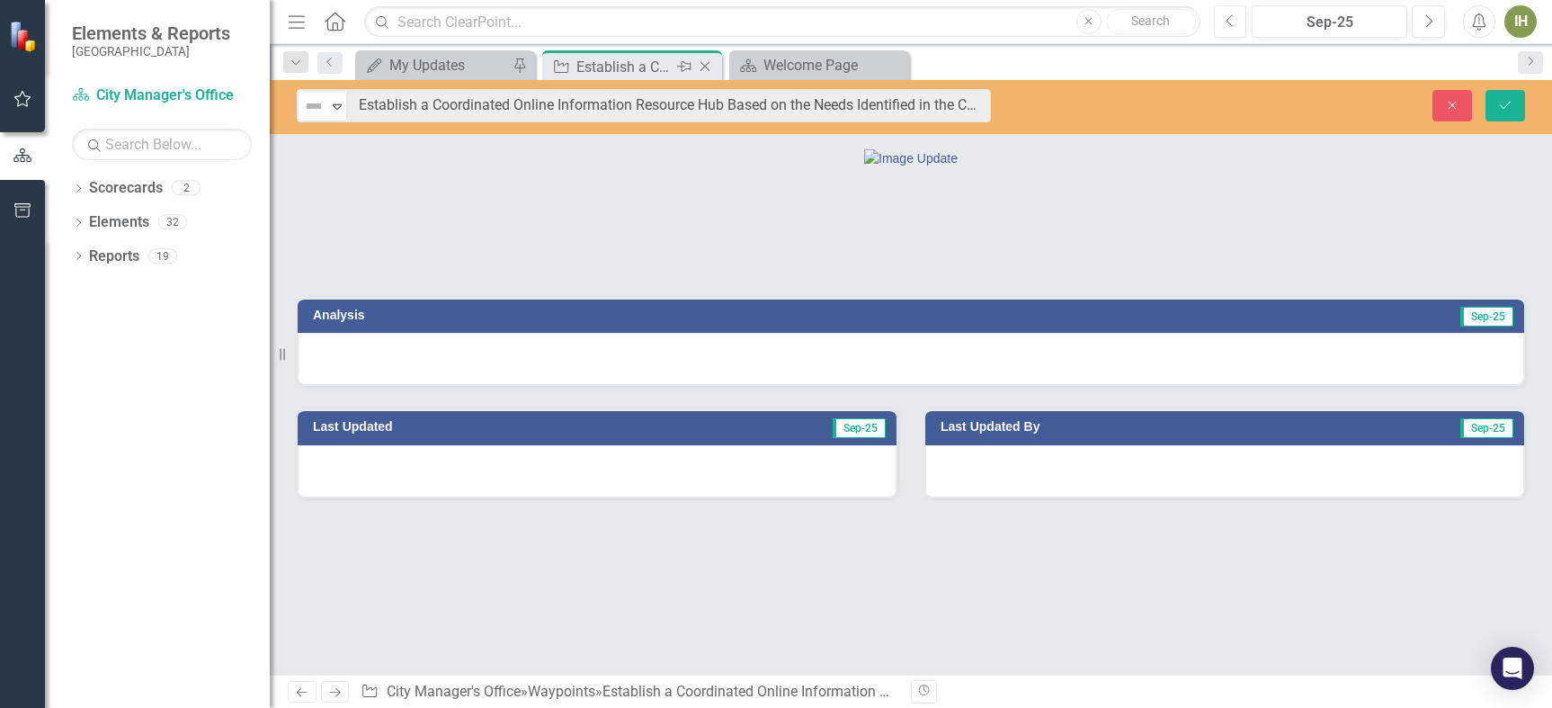
click at [701, 64] on icon "Close" at bounding box center [705, 66] width 18 height 14
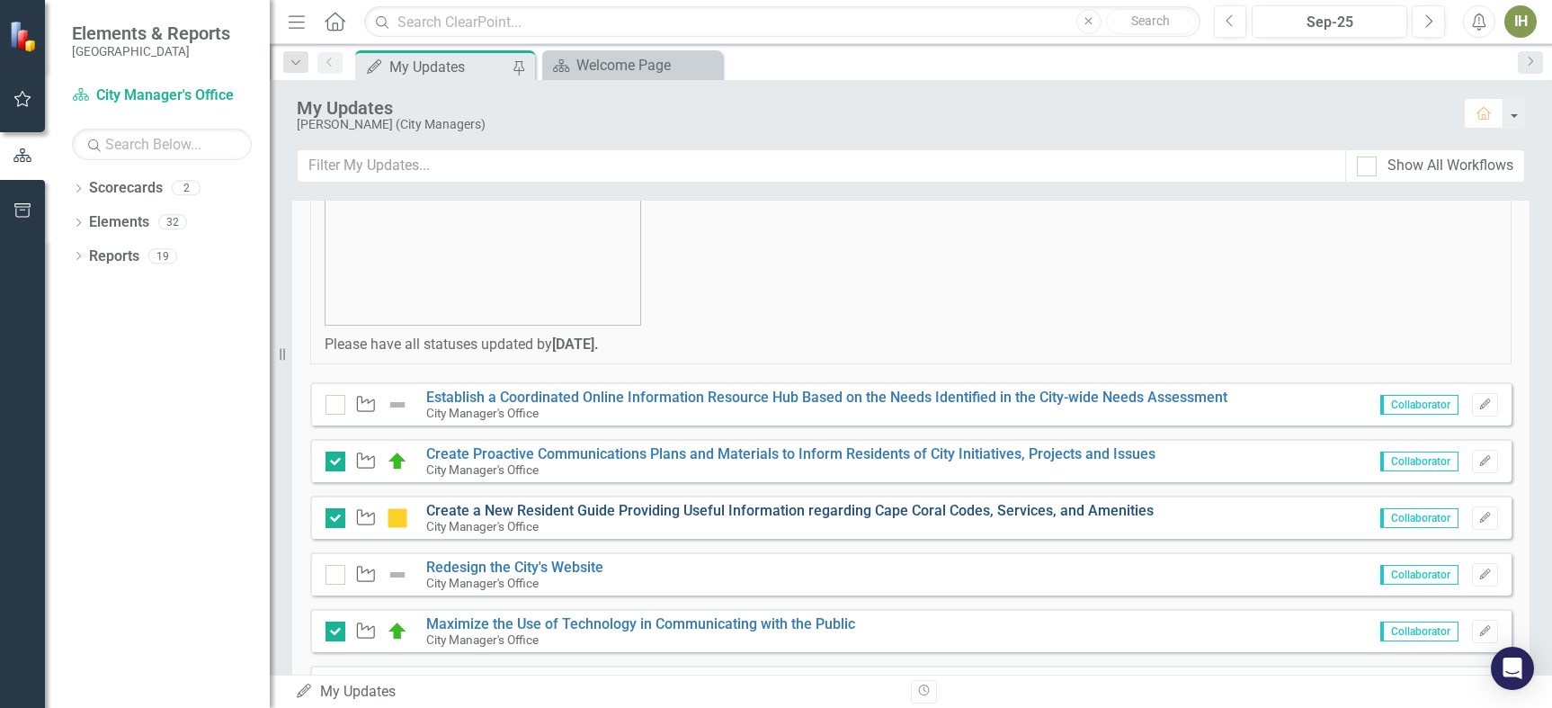
scroll to position [180, 0]
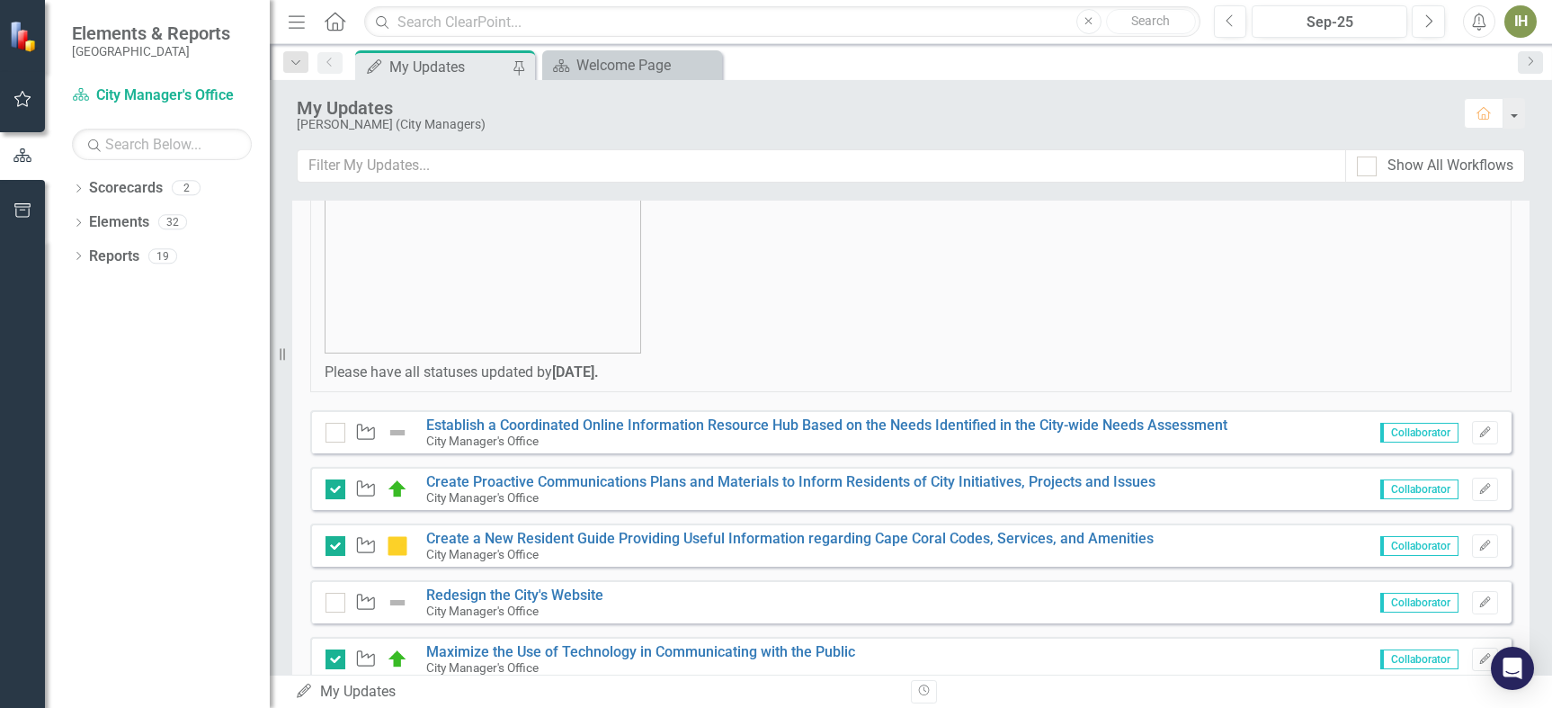
click at [1138, 348] on p at bounding box center [911, 268] width 1173 height 170
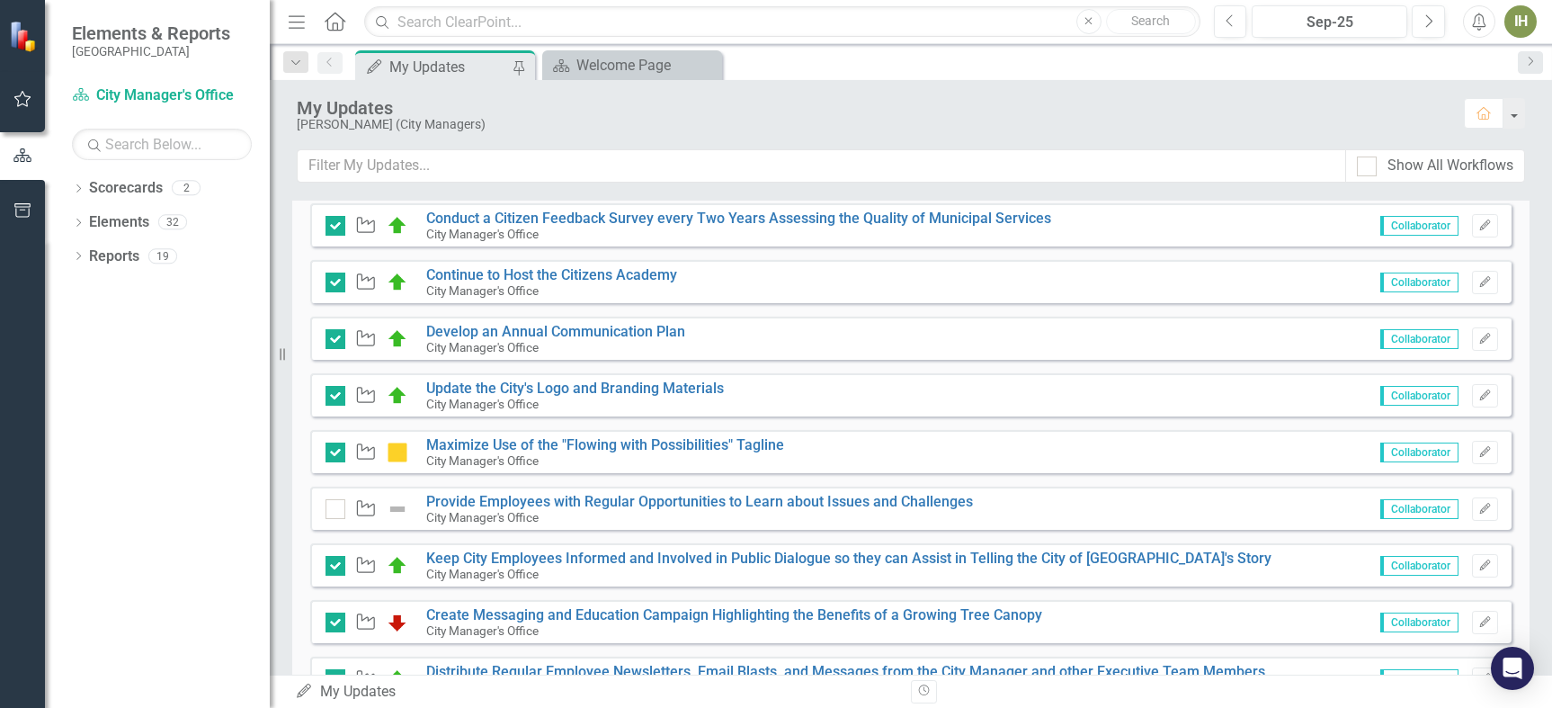
scroll to position [802, 0]
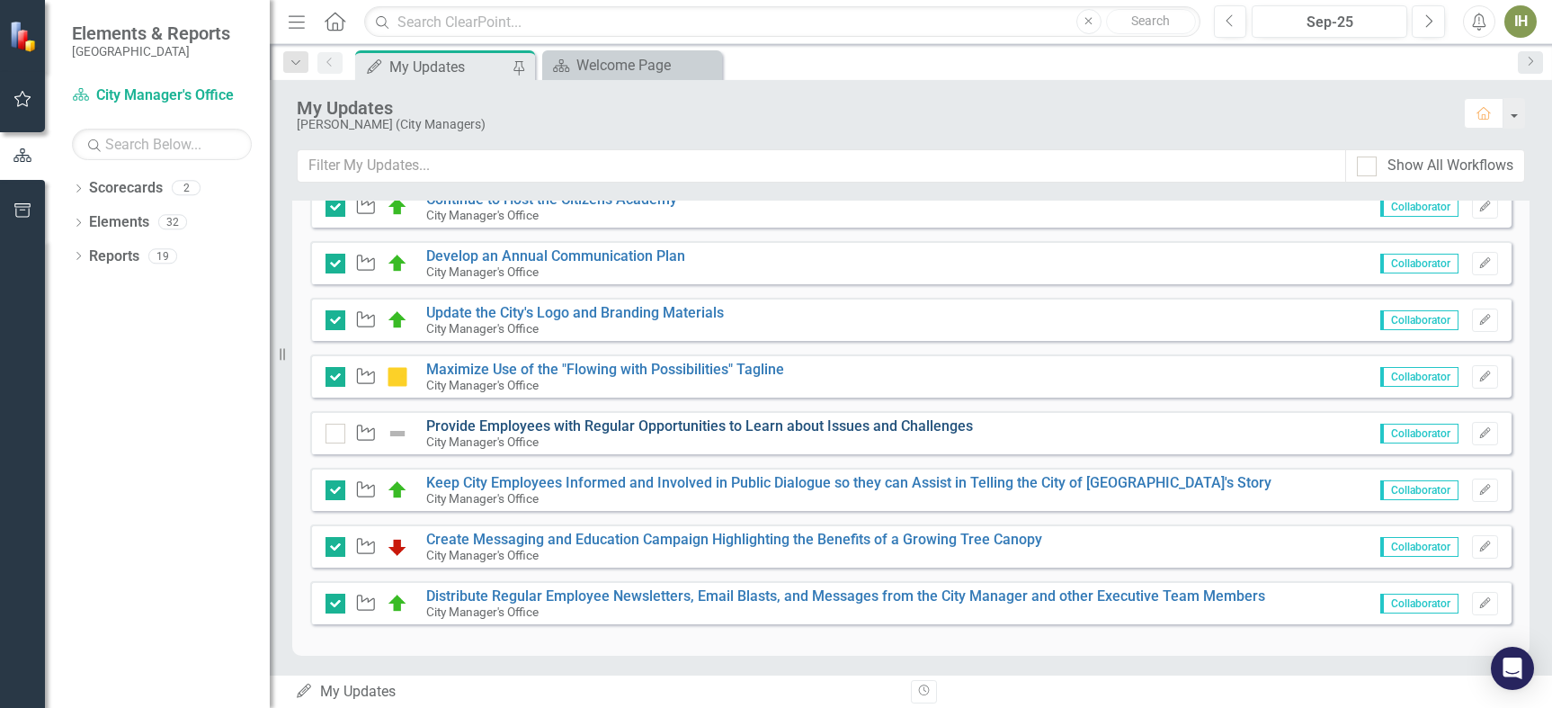
click at [713, 421] on link "Provide Employees with Regular Opportunities to Learn about Issues and Challeng…" at bounding box center [699, 425] width 547 height 17
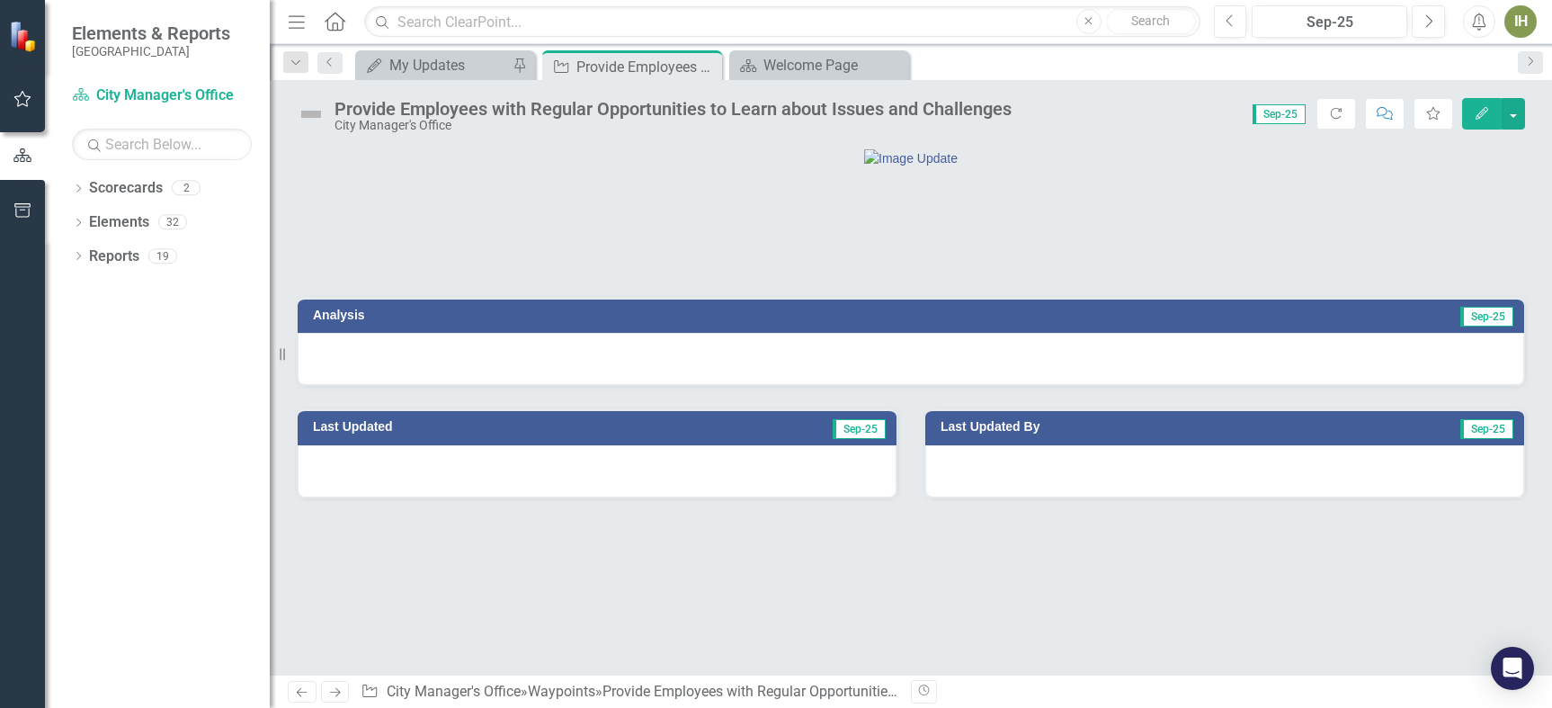
click at [334, 322] on h3 "Analysis" at bounding box center [605, 314] width 584 height 13
click at [332, 322] on h3 "Analysis" at bounding box center [605, 314] width 584 height 13
click at [336, 322] on h3 "Analysis" at bounding box center [605, 314] width 584 height 13
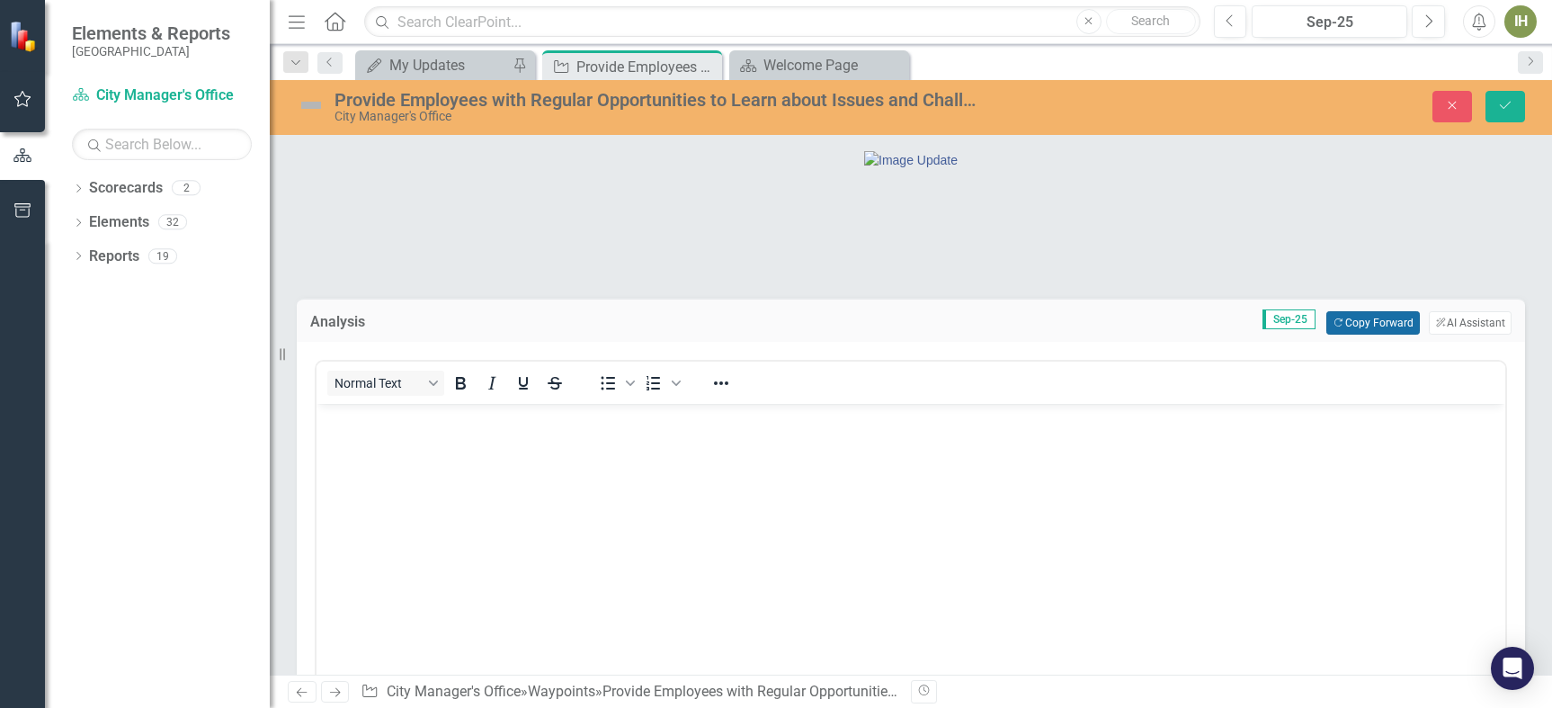
click at [1352, 335] on button "Copy Forward Copy Forward" at bounding box center [1372, 322] width 93 height 23
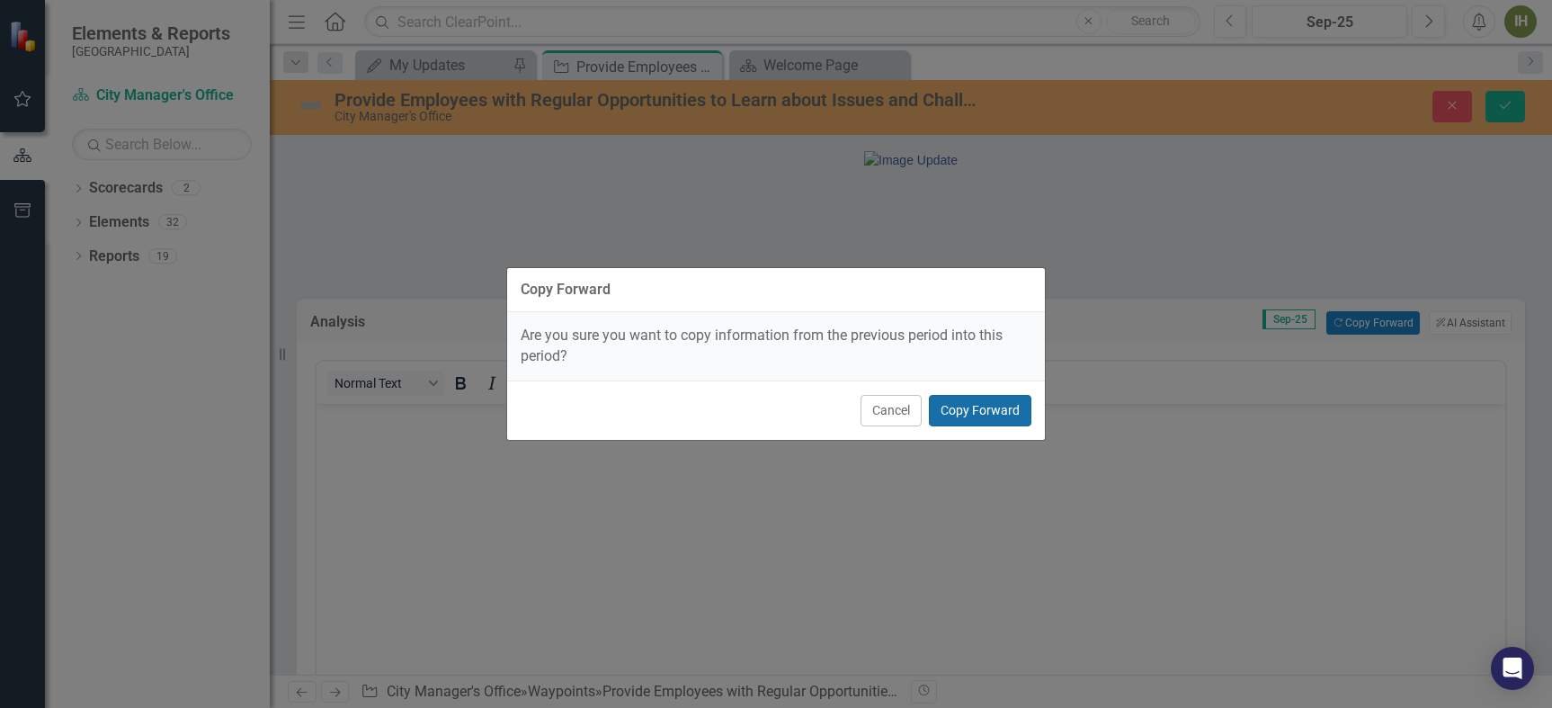
click at [979, 403] on button "Copy Forward" at bounding box center [980, 410] width 103 height 31
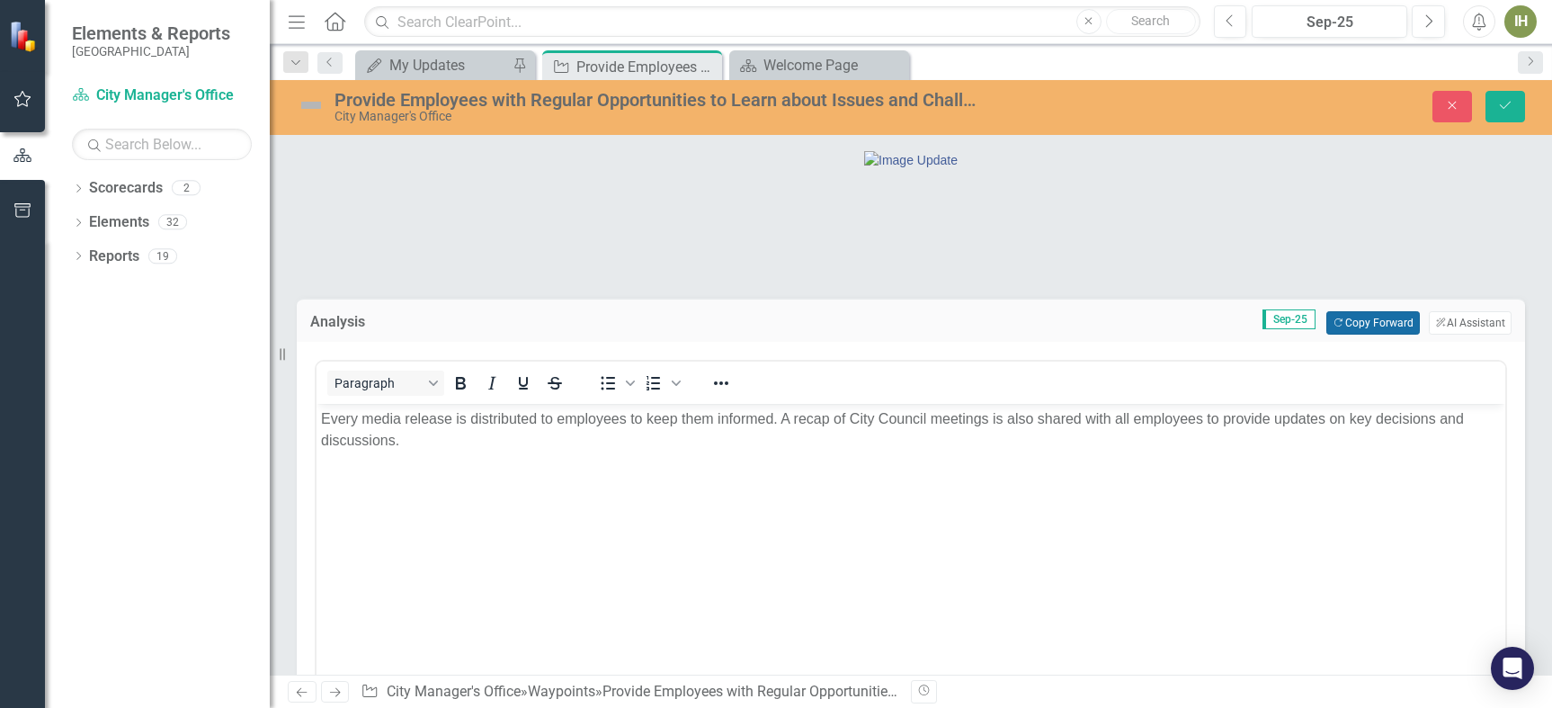
scroll to position [90, 0]
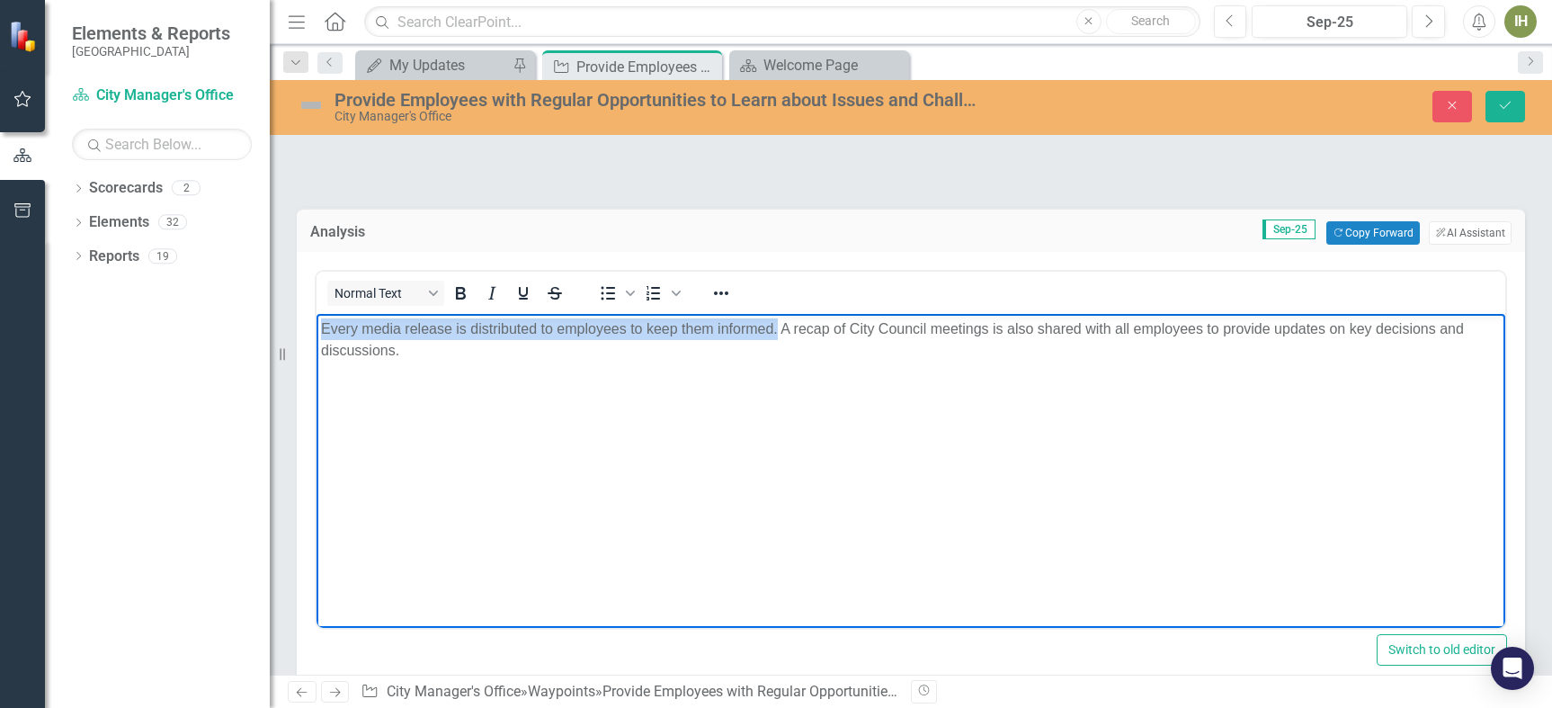
drag, startPoint x: 759, startPoint y: 330, endPoint x: 254, endPoint y: 324, distance: 504.5
click at [317, 324] on html "Every media release is distributed to employees to keep them informed. A recap …" at bounding box center [911, 449] width 1189 height 270
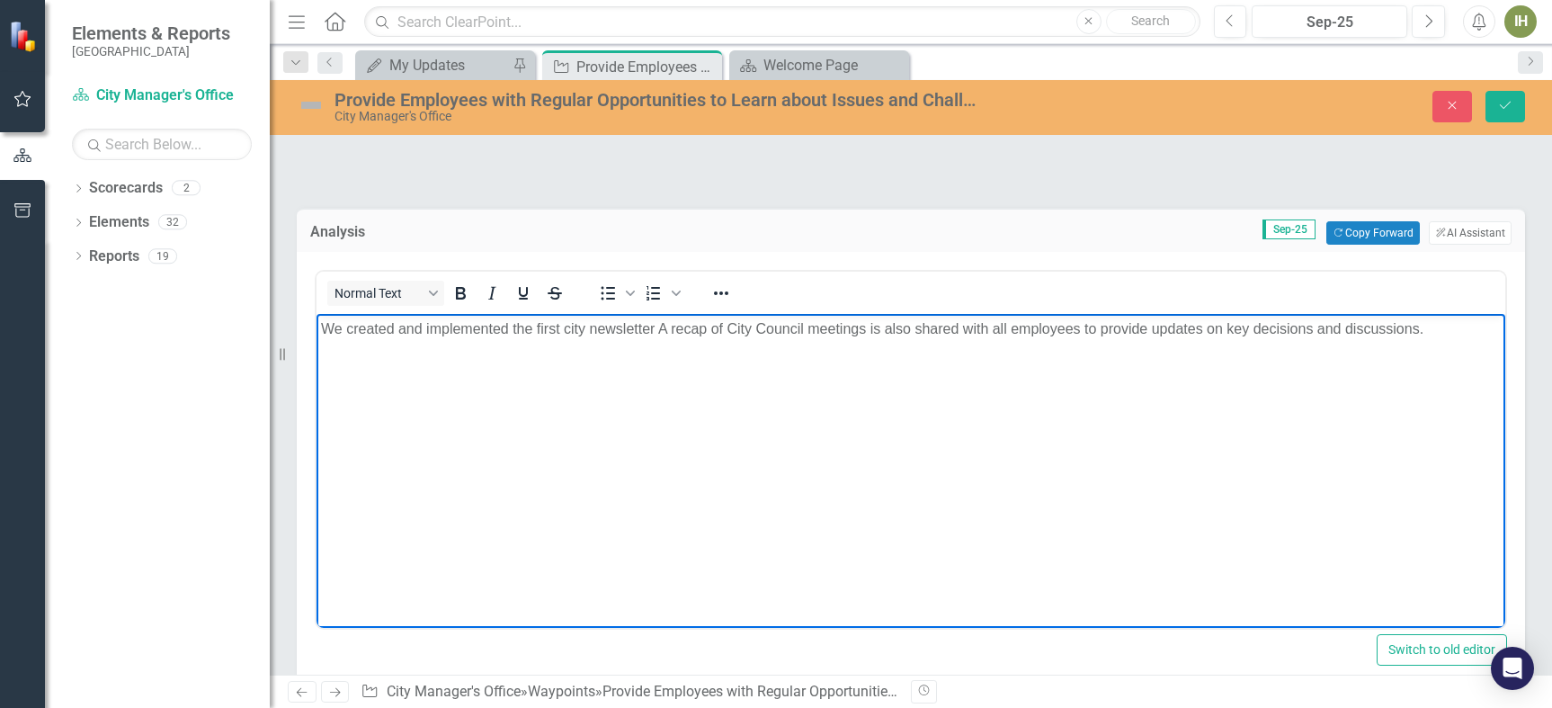
click at [589, 329] on p "We created and implemented the first city newsletter A recap of City Council me…" at bounding box center [911, 329] width 1180 height 22
drag, startPoint x: 705, startPoint y: 331, endPoint x: 804, endPoint y: 341, distance: 99.4
click at [707, 331] on p "We created and implemented the first city internal newsletter A recap of City C…" at bounding box center [911, 329] width 1180 height 22
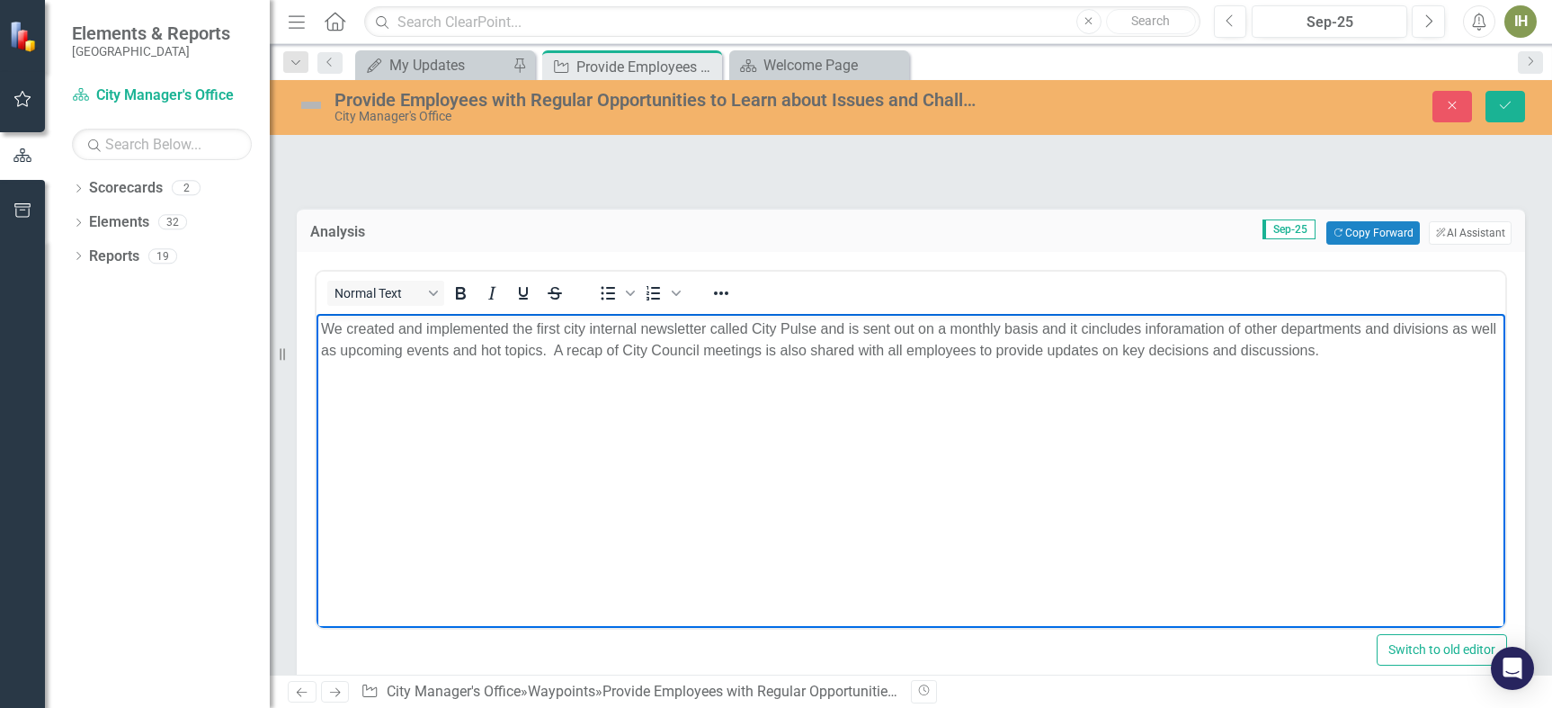
drag, startPoint x: 820, startPoint y: 343, endPoint x: 844, endPoint y: 338, distance: 24.7
click at [838, 340] on p "We created and implemented the first city internal newsletter called City Pulse…" at bounding box center [911, 339] width 1180 height 43
click at [1086, 326] on p "We created and implemented the first city internal newsletter called City Pulse…" at bounding box center [911, 339] width 1180 height 43
click at [1166, 329] on p "We created and implemented the first city internal newsletter called City Pulse…" at bounding box center [911, 339] width 1180 height 43
click at [552, 348] on p "We created and implemented the first city internal newsletter called City Pulse…" at bounding box center [911, 339] width 1180 height 43
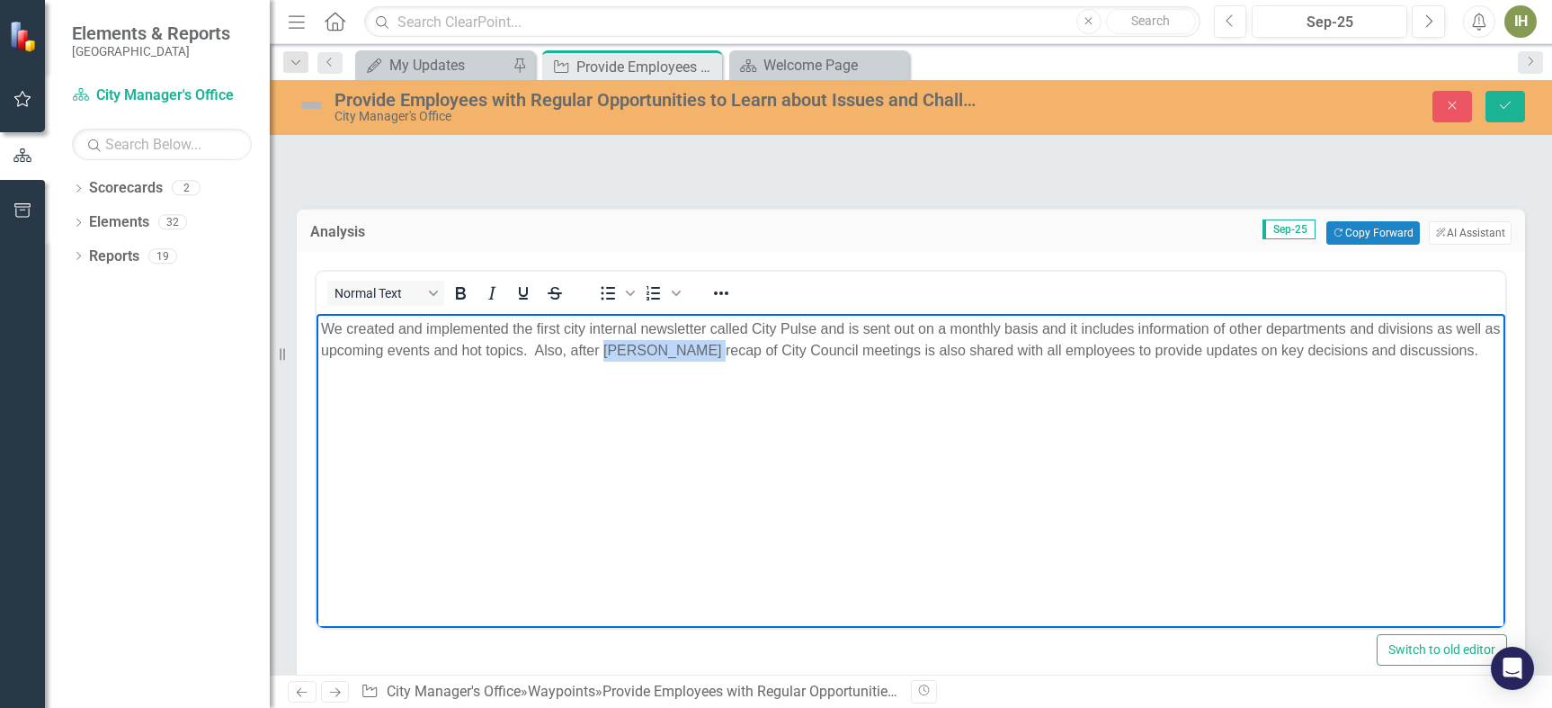
drag, startPoint x: 703, startPoint y: 353, endPoint x: 623, endPoint y: 343, distance: 80.6
click at [623, 343] on p "We created and implemented the first city internal newsletter called City Pulse…" at bounding box center [911, 339] width 1180 height 43
click at [850, 351] on p "We created and implemented the first city internal newsletter called City Pulse…" at bounding box center [911, 339] width 1180 height 43
click at [1279, 356] on p "We created and implemented the first city internal newsletter called City Pulse…" at bounding box center [911, 350] width 1180 height 65
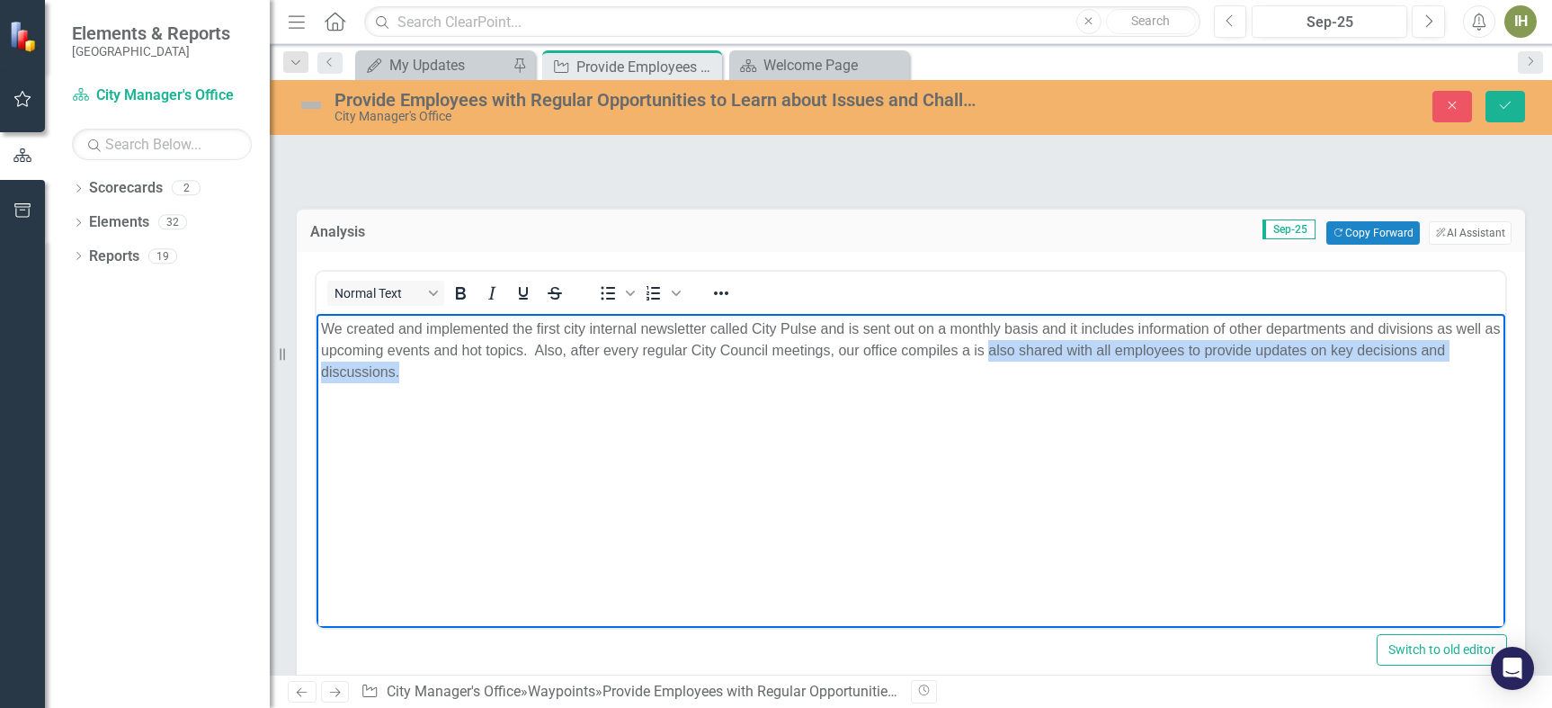
drag, startPoint x: 980, startPoint y: 365, endPoint x: 1005, endPoint y: 351, distance: 29.0
click at [1005, 354] on p "We created and implemented the first city internal newsletter called City Pulse…" at bounding box center [911, 350] width 1180 height 65
click at [1005, 353] on p "We created and implemented the first city internal newsletter called City Pulse…" at bounding box center [911, 350] width 1180 height 65
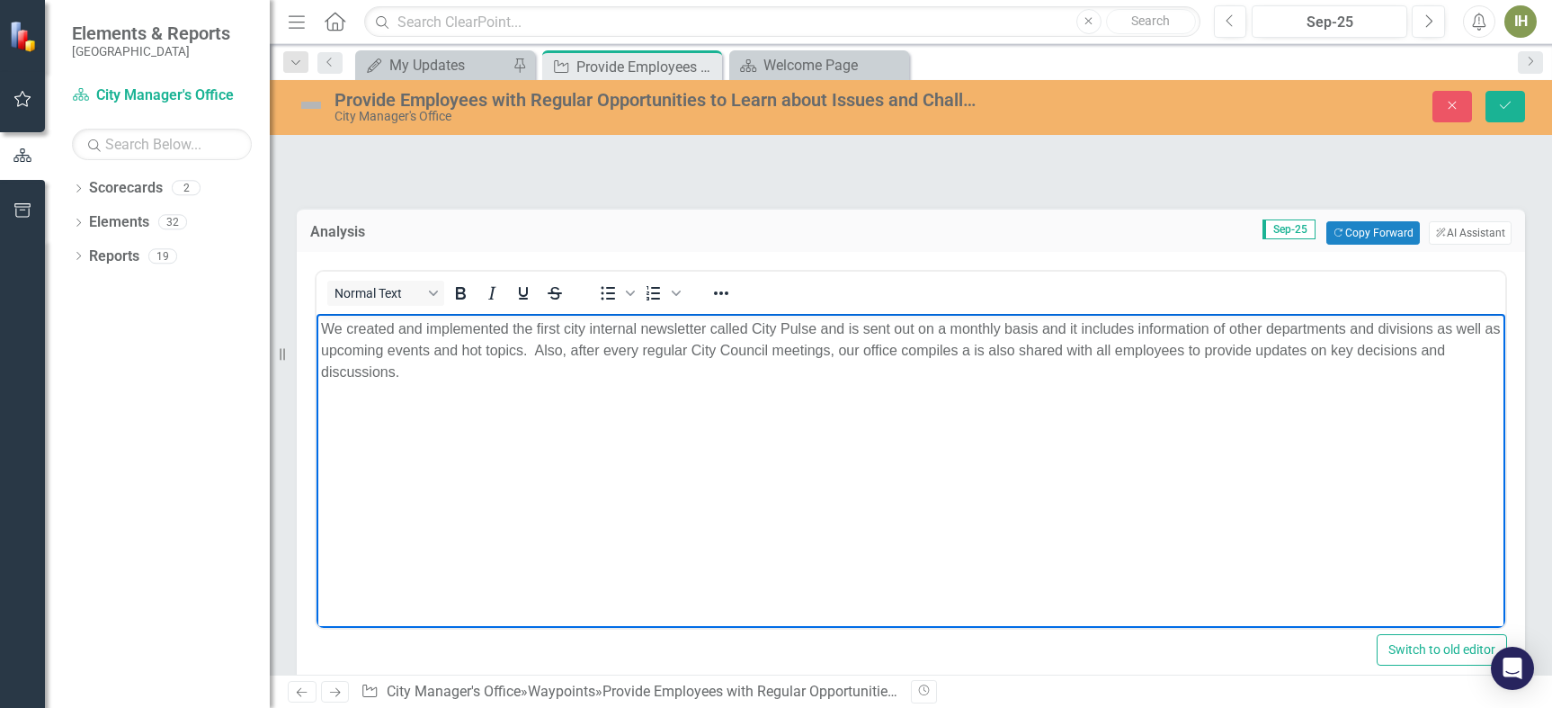
click at [1004, 353] on p "We created and implemented the first city internal newsletter called City Pulse…" at bounding box center [911, 350] width 1180 height 65
click at [1006, 351] on p "We created and implemented the first city internal newsletter called City Pulse…" at bounding box center [911, 350] width 1180 height 65
click at [985, 351] on p "We created and implemented the first city internal newsletter called City Pulse…" at bounding box center [911, 350] width 1180 height 65
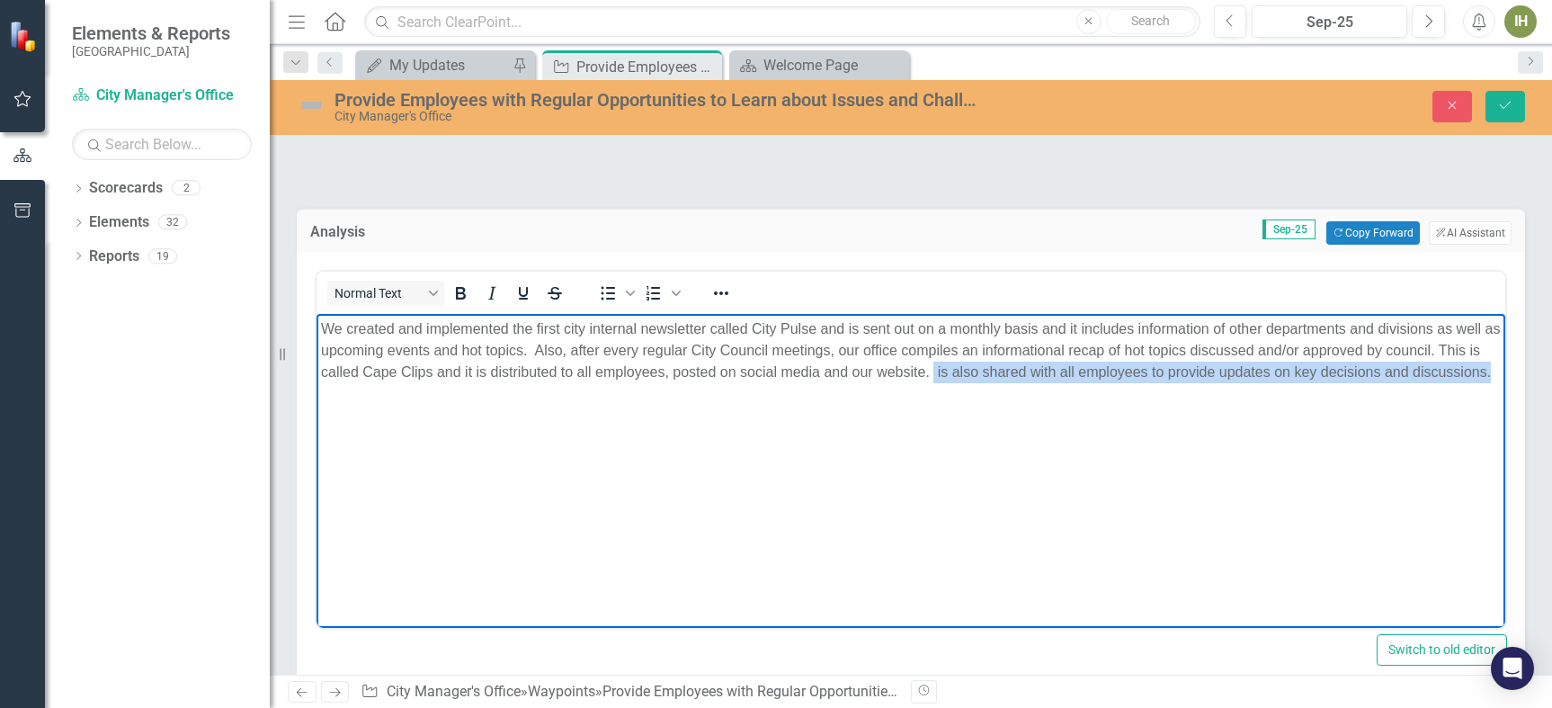
drag, startPoint x: 950, startPoint y: 370, endPoint x: 1060, endPoint y: 426, distance: 123.9
click at [1060, 426] on body "We created and implemented the first city internal newsletter called City Pulse…" at bounding box center [911, 449] width 1189 height 270
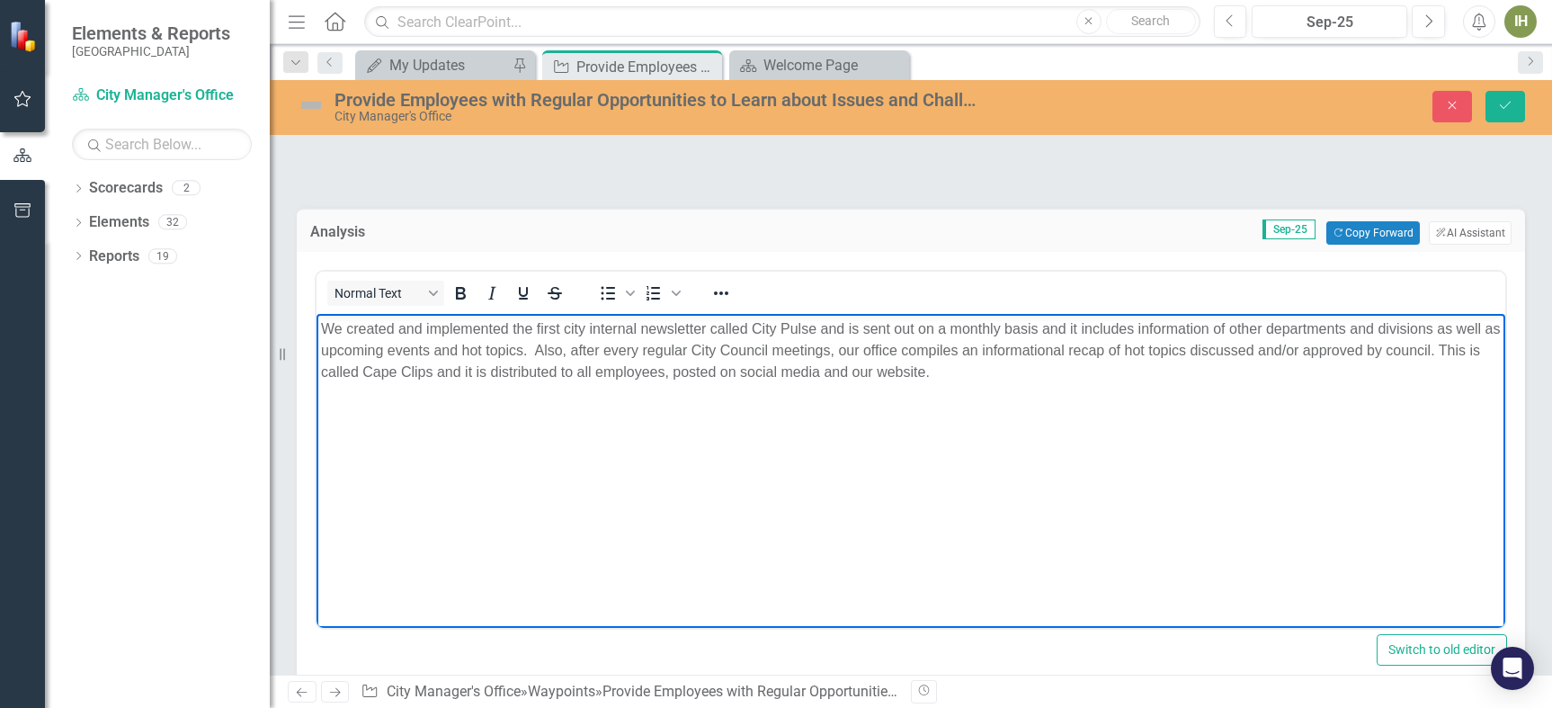
drag, startPoint x: 947, startPoint y: 377, endPoint x: 606, endPoint y: 737, distance: 496.2
click at [317, 331] on html "We created and implemented the first city internal newsletter called City Pulse…" at bounding box center [911, 449] width 1189 height 270
copy p "We created and implemented the first city internal newsletter called City Pulse…"
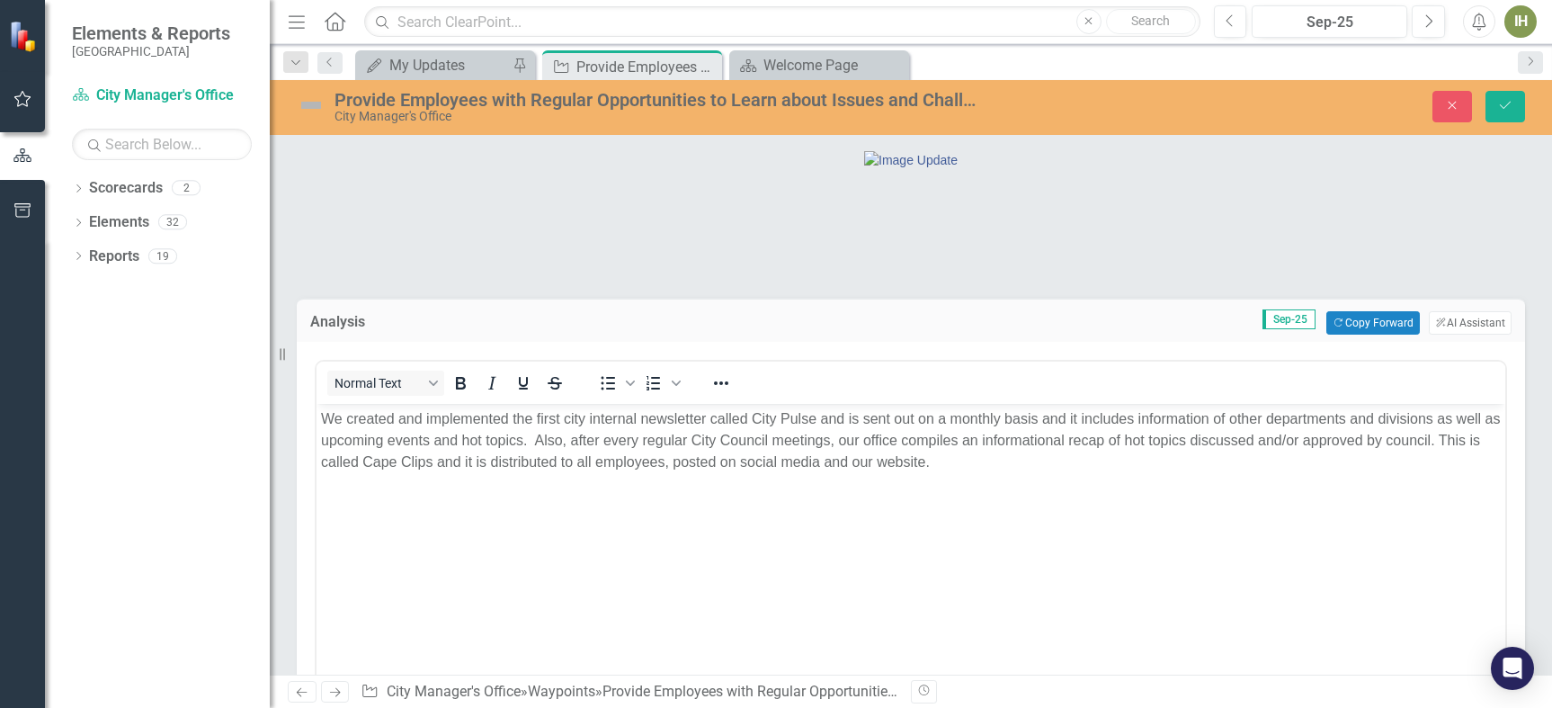
click at [309, 98] on img at bounding box center [311, 105] width 29 height 29
click at [308, 105] on img at bounding box center [311, 105] width 29 height 29
click at [310, 105] on img at bounding box center [311, 105] width 29 height 29
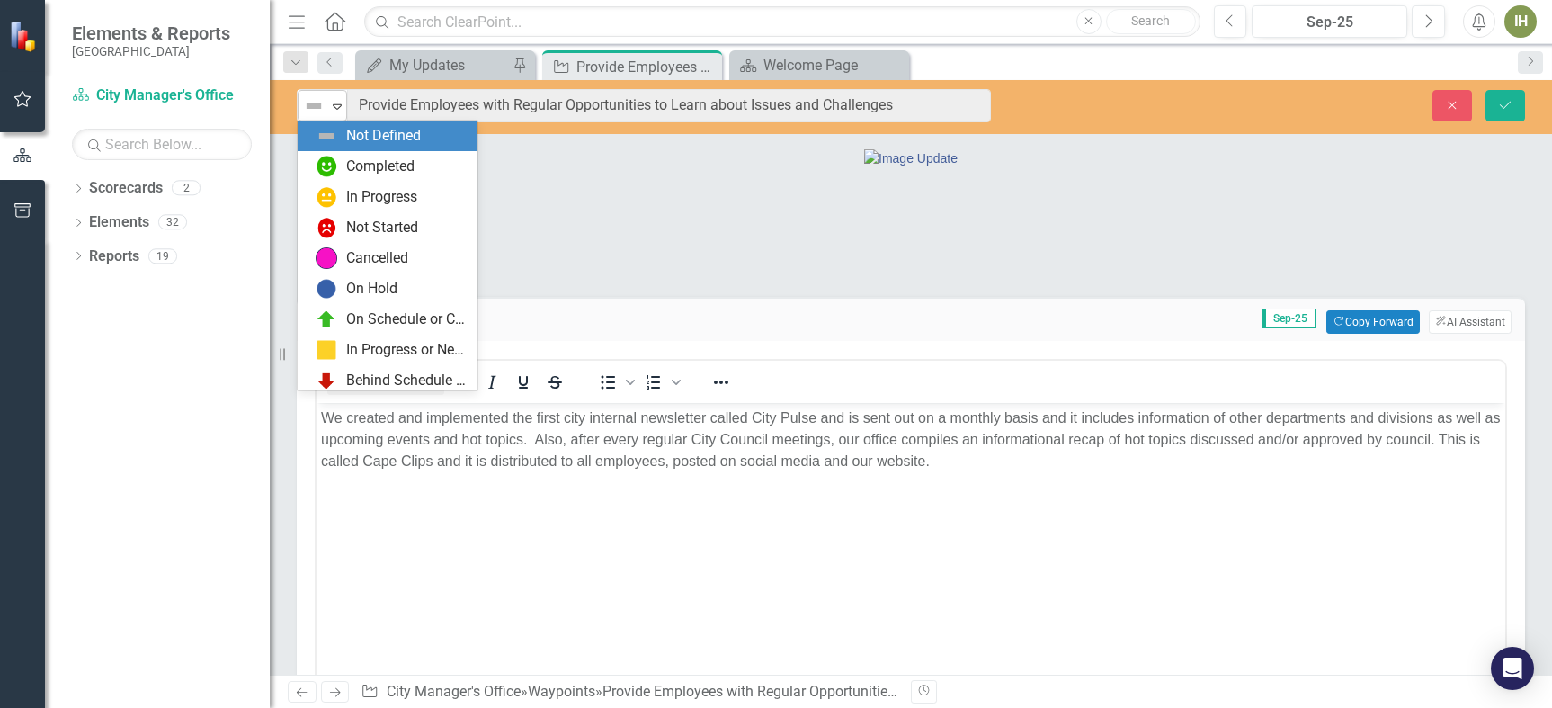
click at [319, 109] on img at bounding box center [314, 106] width 22 height 22
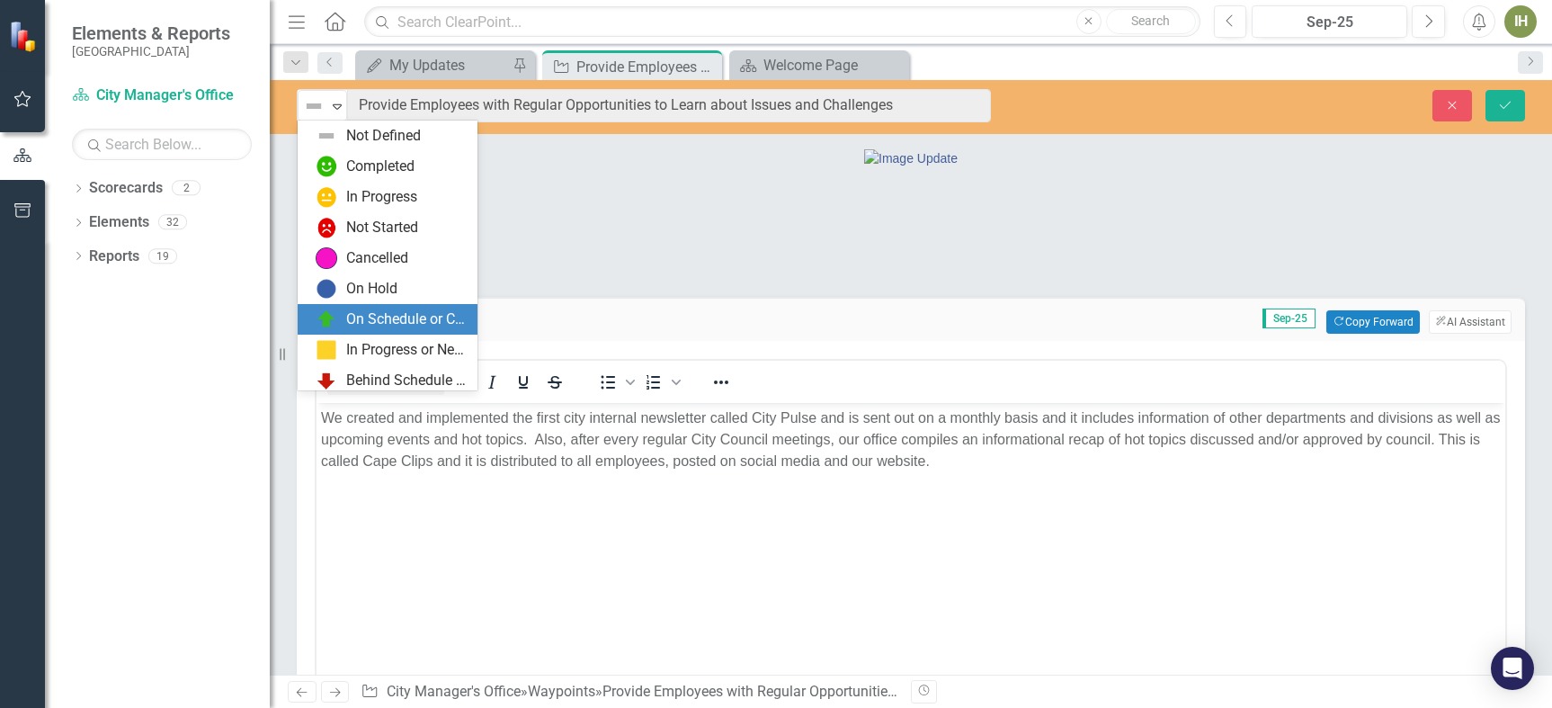
click at [365, 318] on div "On Schedule or Complete" at bounding box center [406, 319] width 120 height 21
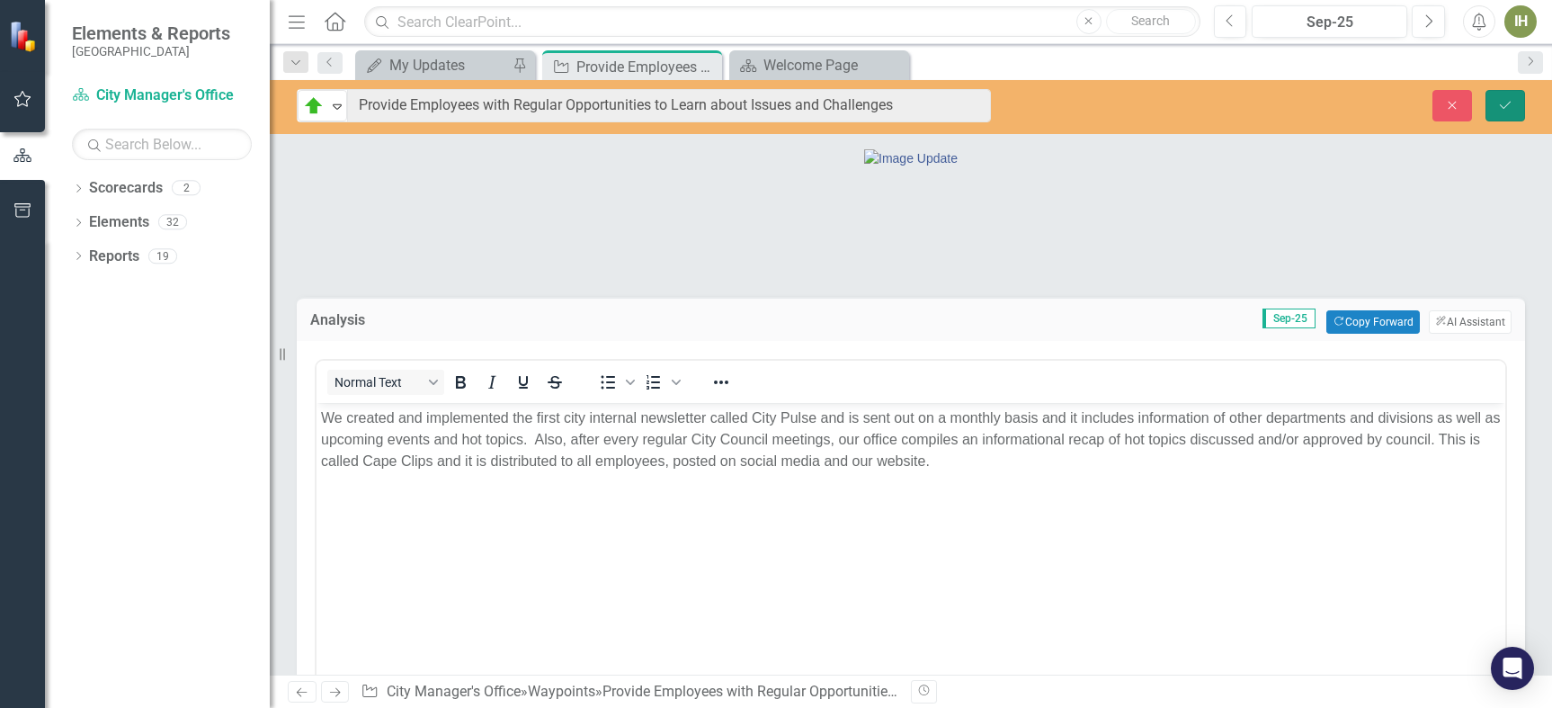
click at [1502, 107] on icon "Save" at bounding box center [1505, 105] width 16 height 13
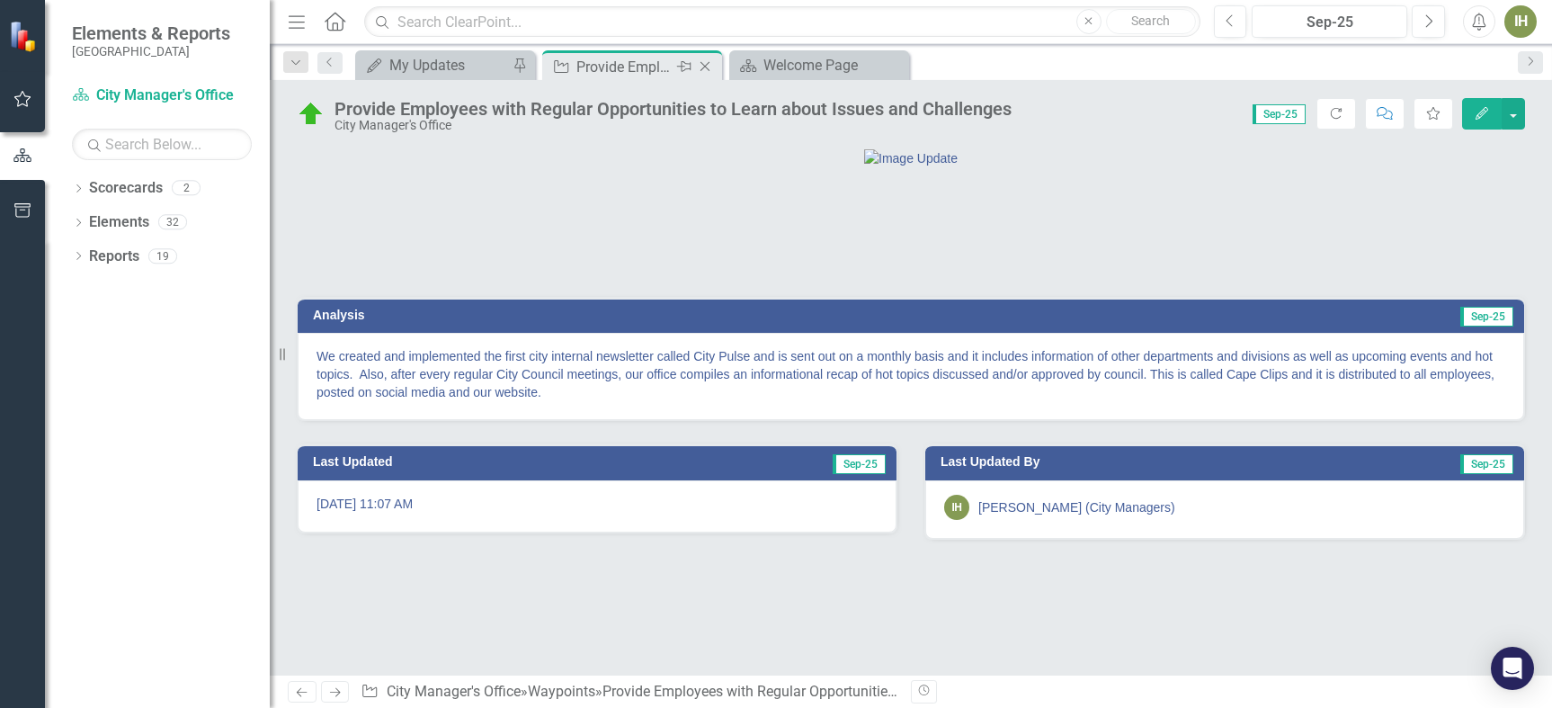
click at [646, 69] on div "Provide Employees with Regular Opportunities to Learn about Issues and Challeng…" at bounding box center [624, 67] width 96 height 22
click at [705, 64] on icon "Close" at bounding box center [705, 66] width 18 height 14
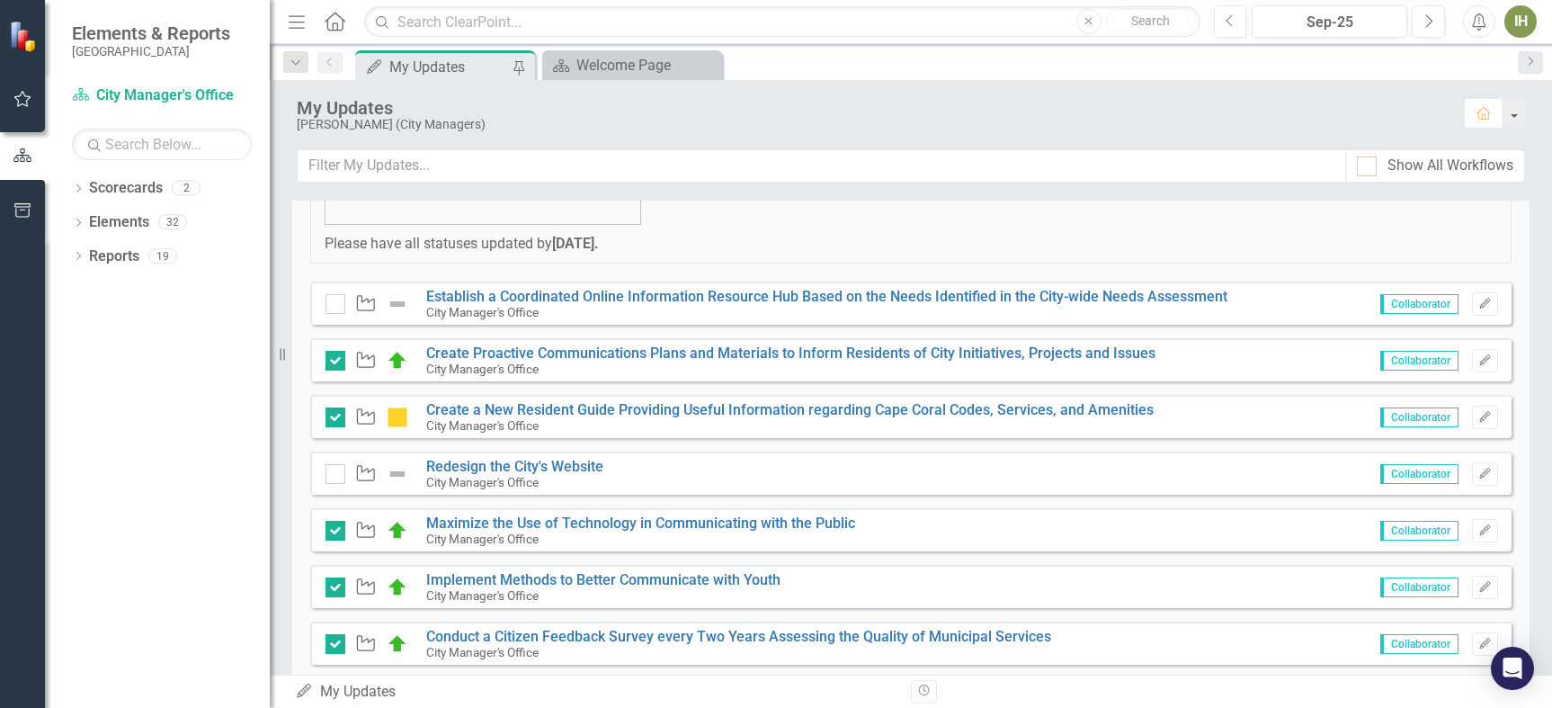
scroll to position [802, 0]
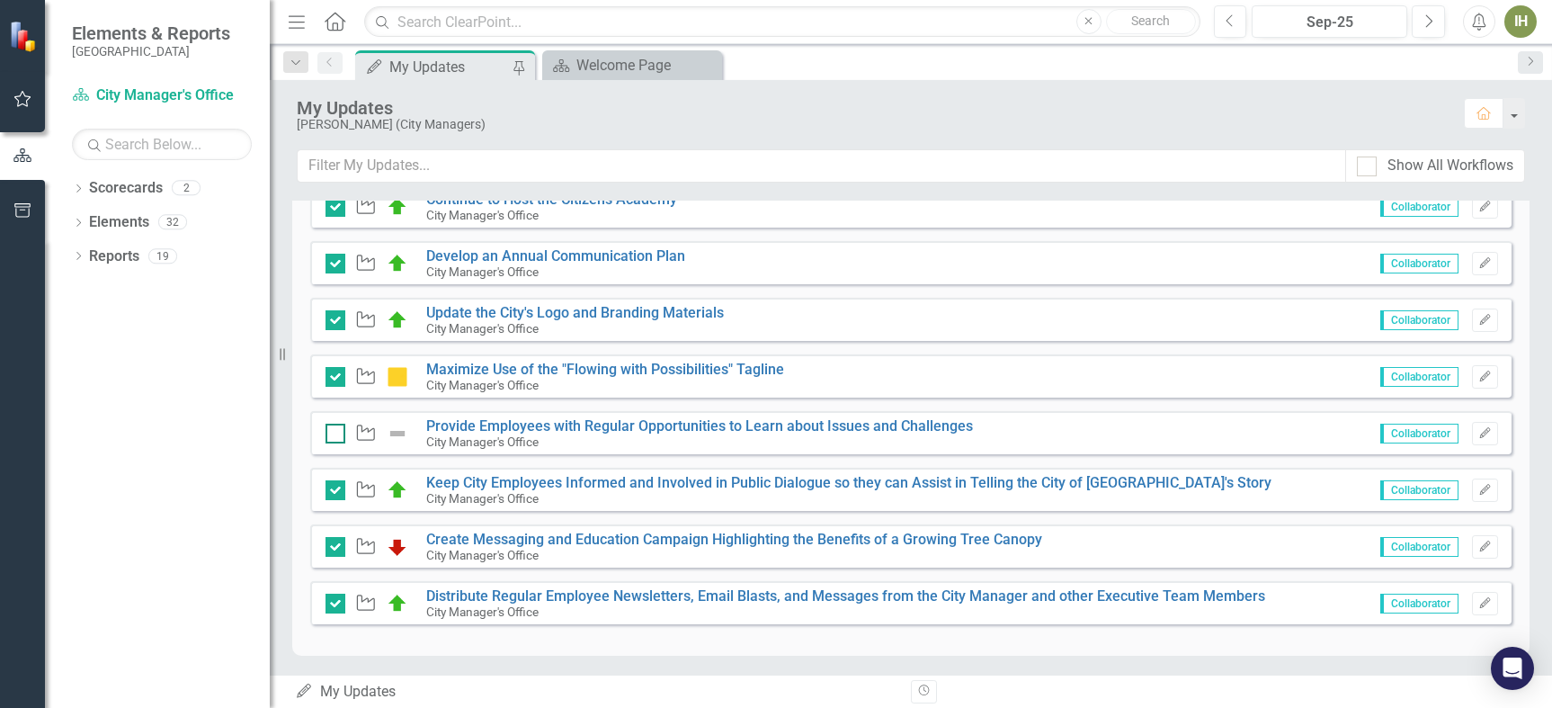
click at [331, 431] on input "checkbox" at bounding box center [332, 430] width 12 height 12
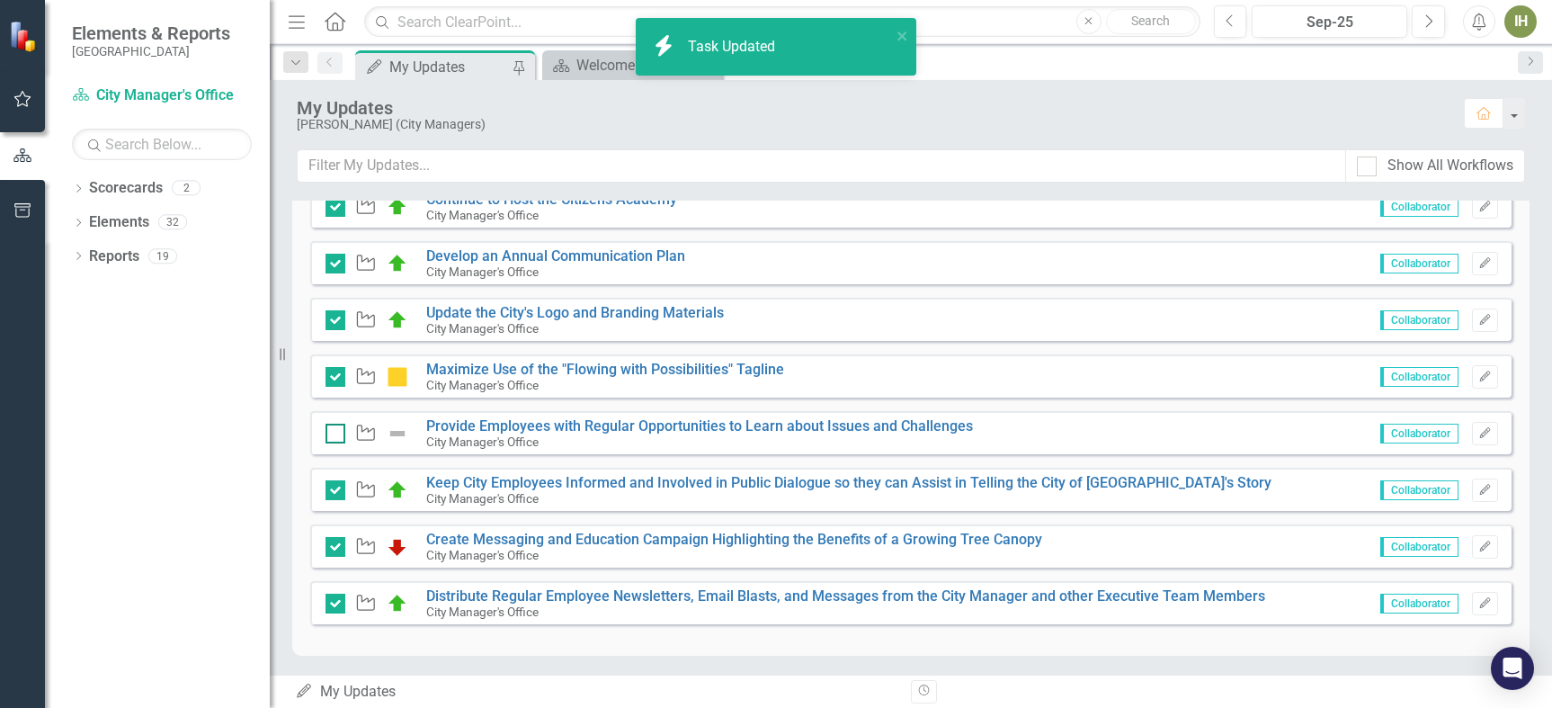
checkbox input "true"
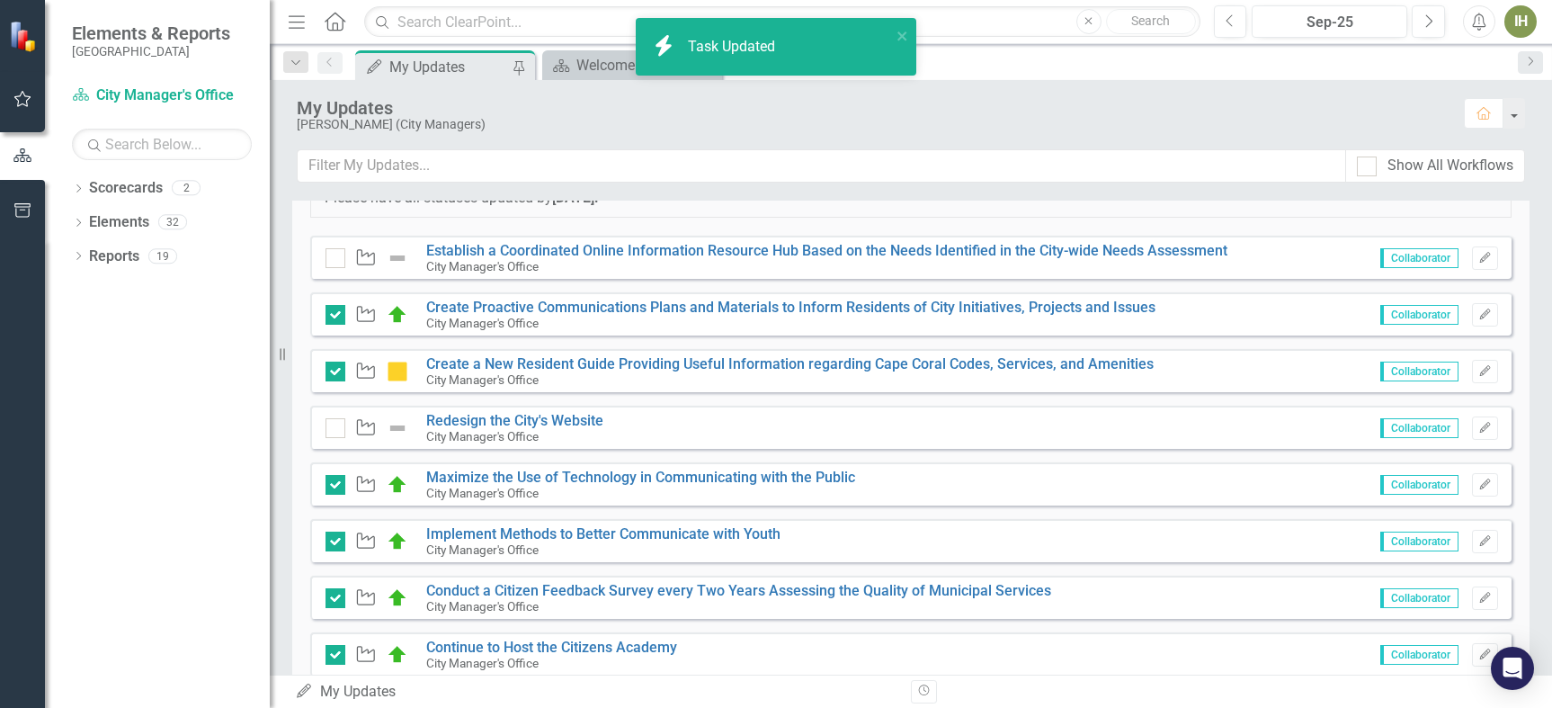
scroll to position [353, 0]
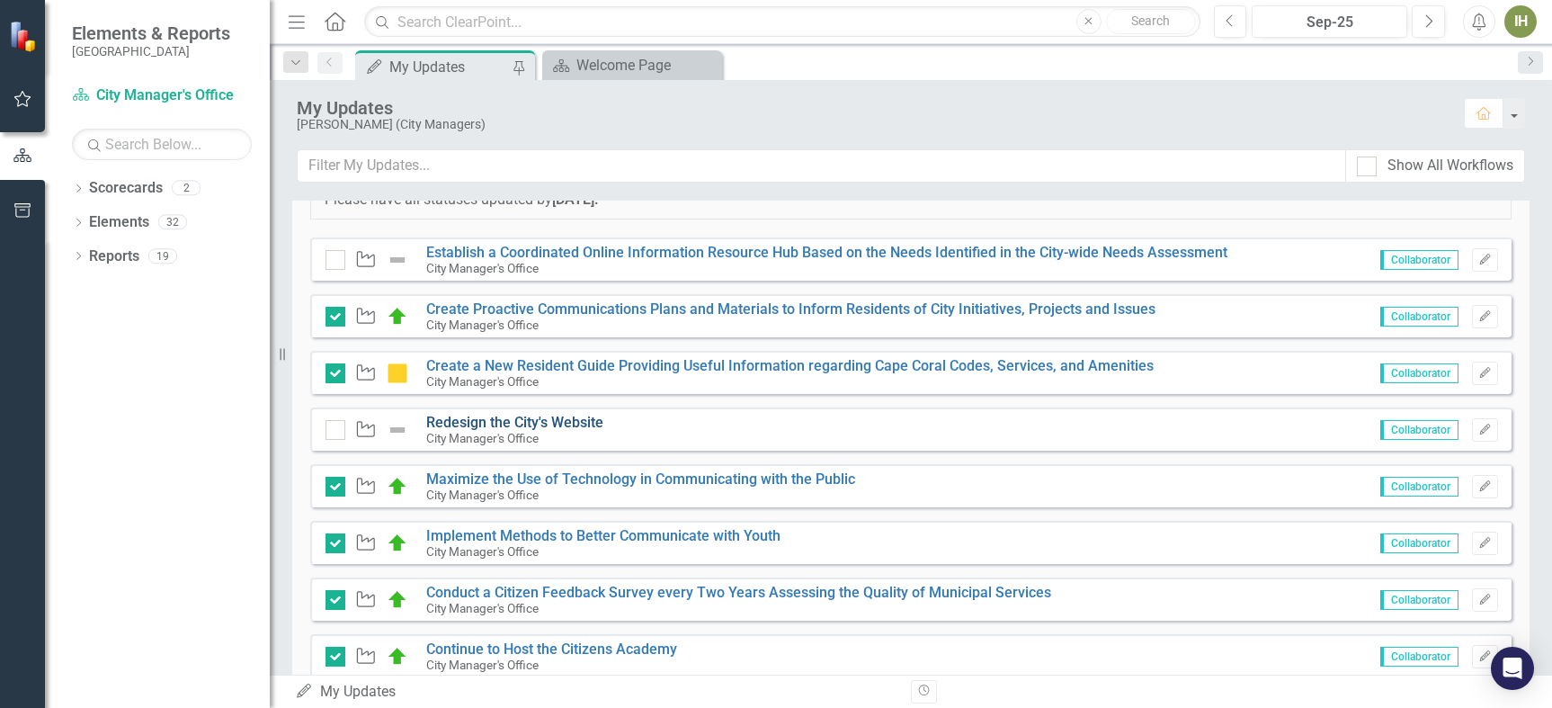
click at [520, 417] on link "Redesign the City's Website" at bounding box center [514, 422] width 177 height 17
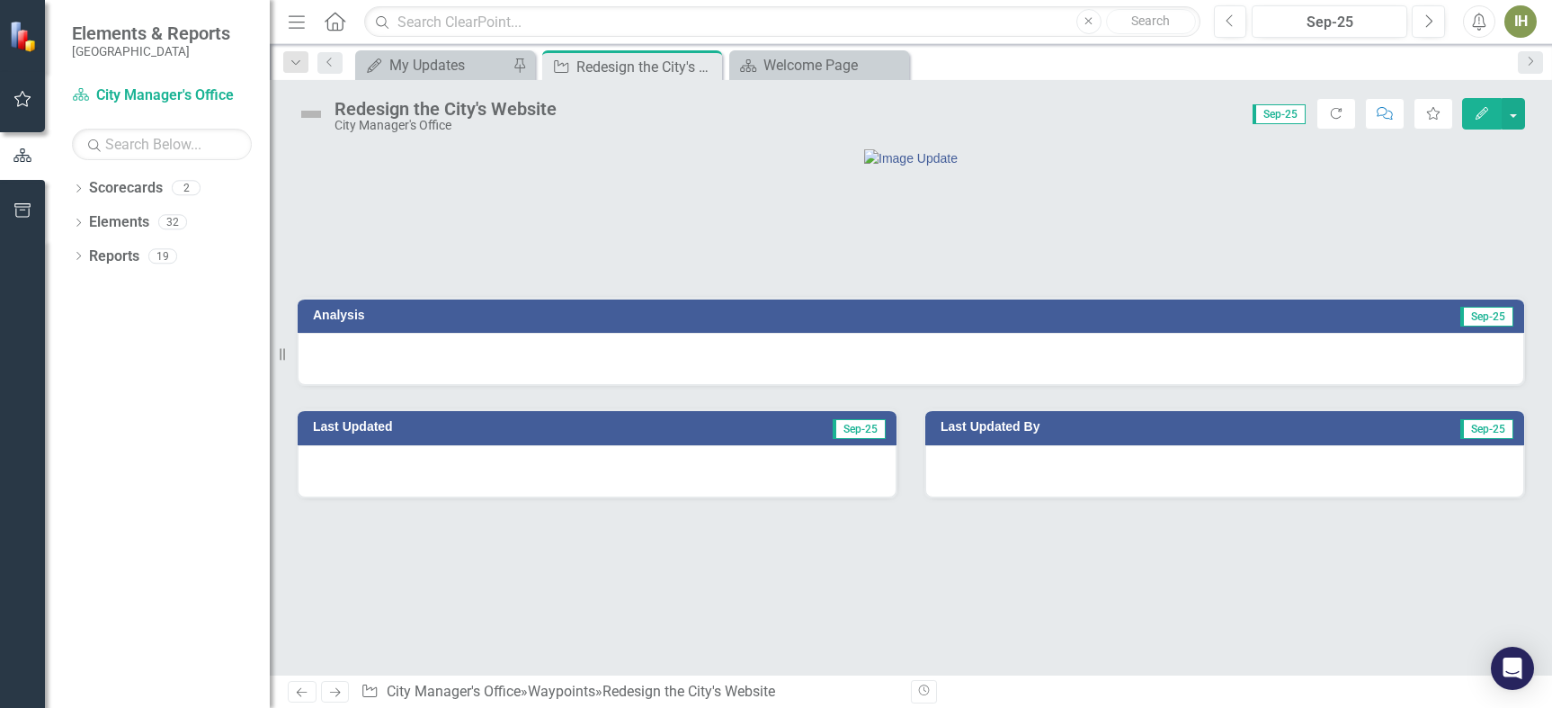
click at [327, 322] on h3 "Analysis" at bounding box center [605, 314] width 584 height 13
click at [326, 322] on h3 "Analysis" at bounding box center [605, 314] width 584 height 13
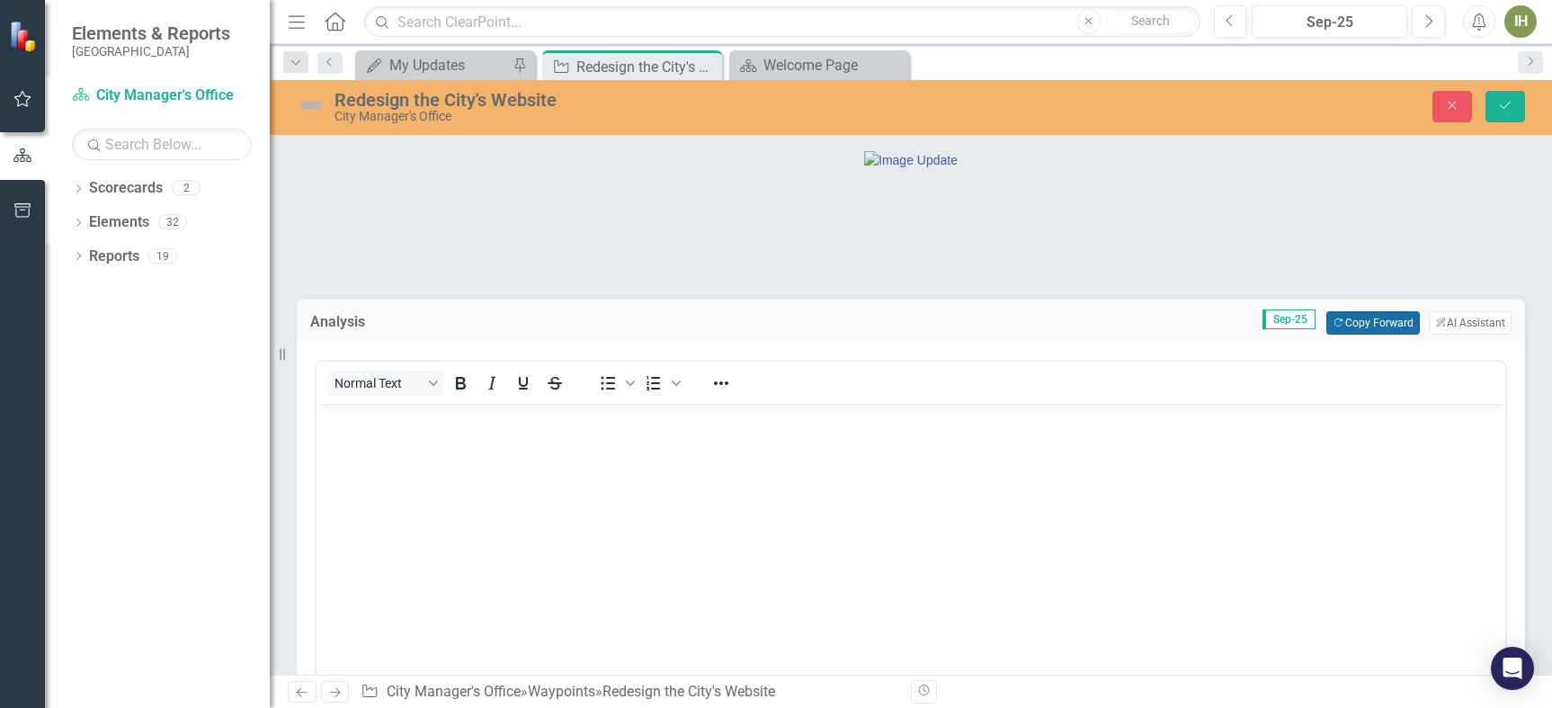
click at [1347, 335] on button "Copy Forward Copy Forward" at bounding box center [1372, 322] width 93 height 23
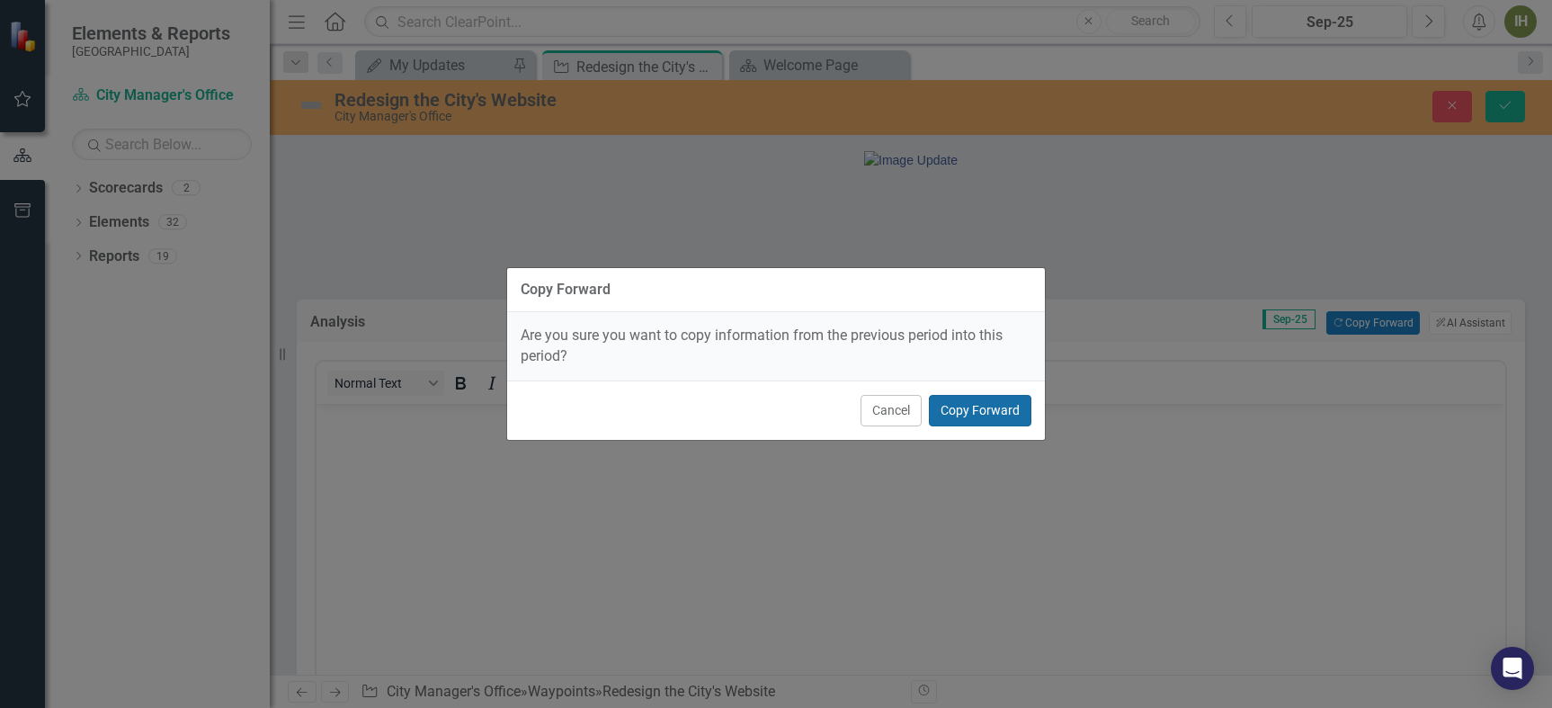
drag, startPoint x: 987, startPoint y: 407, endPoint x: 988, endPoint y: 389, distance: 18.0
click at [987, 407] on button "Copy Forward" at bounding box center [980, 410] width 103 height 31
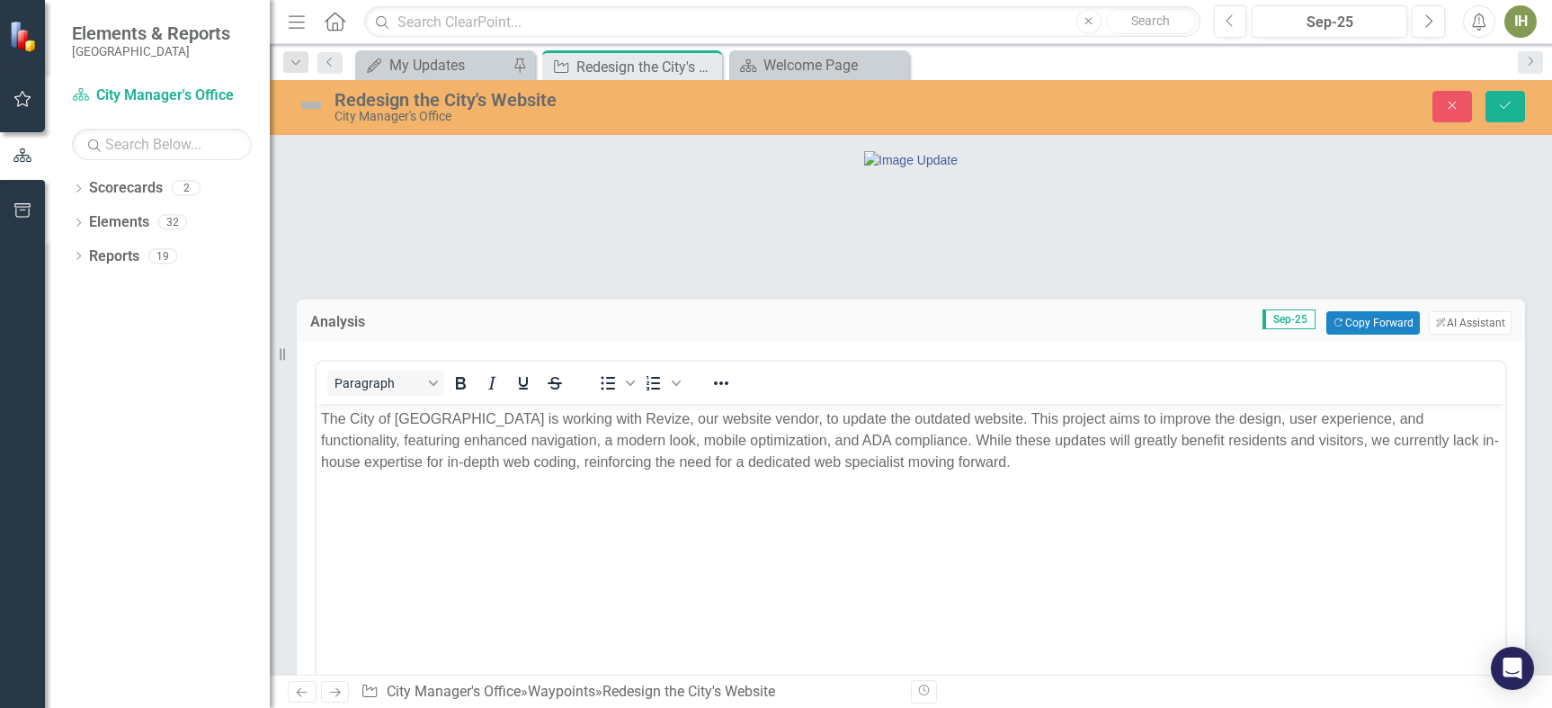
click at [995, 477] on body "The City of [GEOGRAPHIC_DATA] is working with Revize, our website vendor, to up…" at bounding box center [911, 539] width 1189 height 270
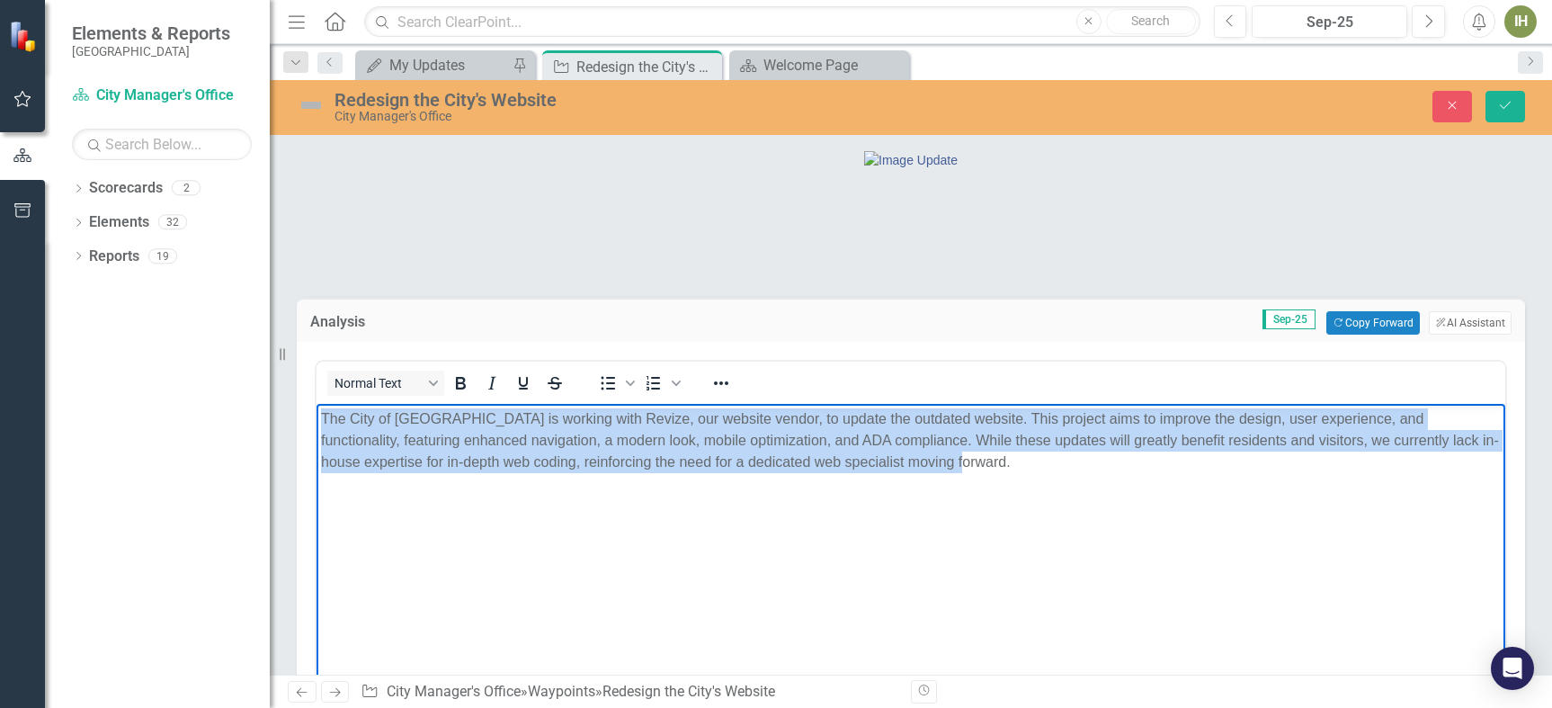
drag, startPoint x: 976, startPoint y: 470, endPoint x: 302, endPoint y: 404, distance: 676.8
click at [317, 404] on html "The City of [GEOGRAPHIC_DATA] is working with Revize, our website vendor, to up…" at bounding box center [911, 539] width 1189 height 270
click at [959, 473] on p "The City of [GEOGRAPHIC_DATA] is working with Revize, our website vendor, to up…" at bounding box center [911, 440] width 1180 height 65
click at [976, 466] on p "The City of [GEOGRAPHIC_DATA] is working with Revize, our website vendor, to up…" at bounding box center [911, 440] width 1180 height 65
click at [1107, 473] on p "The City of [GEOGRAPHIC_DATA] is working with Revize, our website vendor, to up…" at bounding box center [911, 440] width 1180 height 65
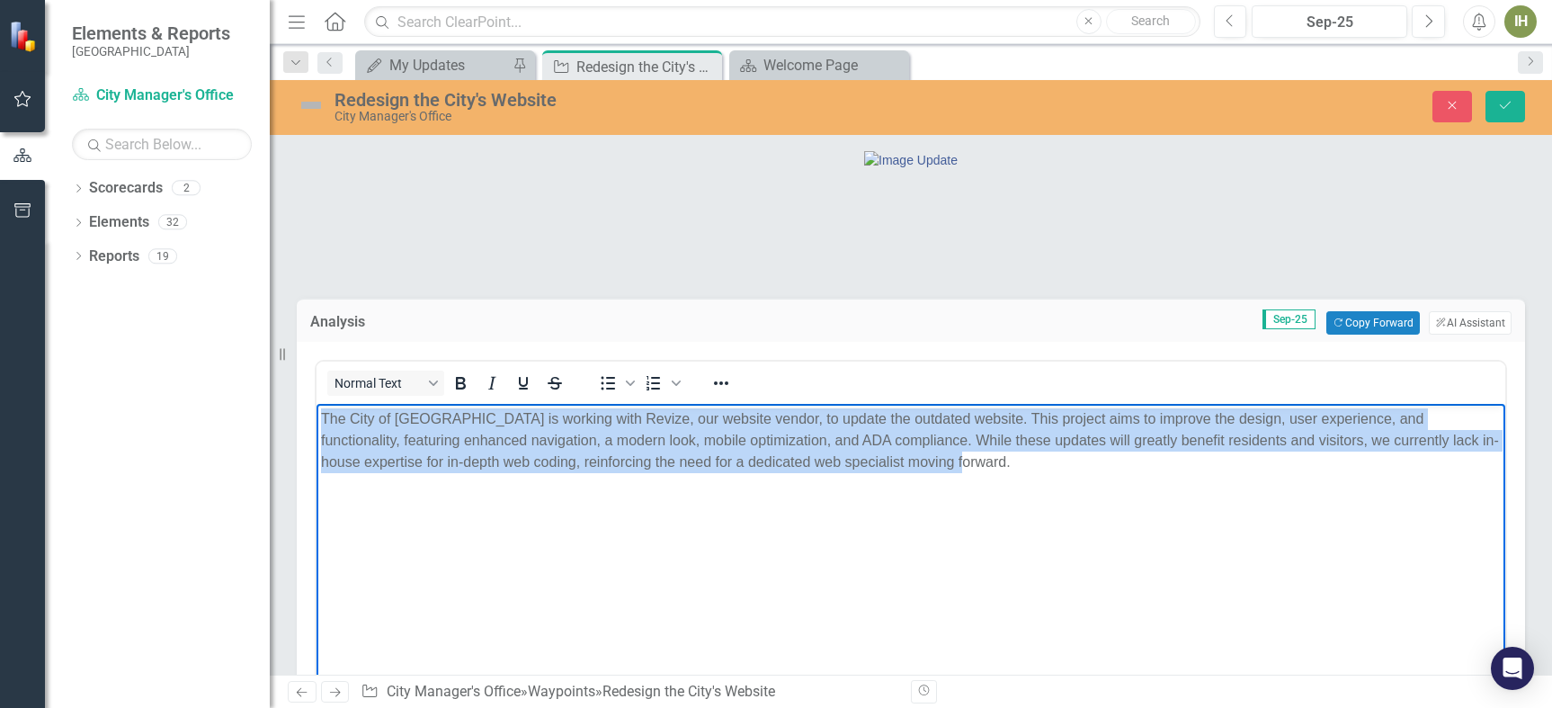
click at [1101, 473] on p "The City of [GEOGRAPHIC_DATA] is working with Revize, our website vendor, to up…" at bounding box center [911, 440] width 1180 height 65
click at [1101, 469] on p "The City of [GEOGRAPHIC_DATA] is working with Revize, our website vendor, to up…" at bounding box center [911, 440] width 1180 height 65
click at [1101, 467] on p "The City of [GEOGRAPHIC_DATA] is working with Revize, our website vendor, to up…" at bounding box center [911, 440] width 1180 height 65
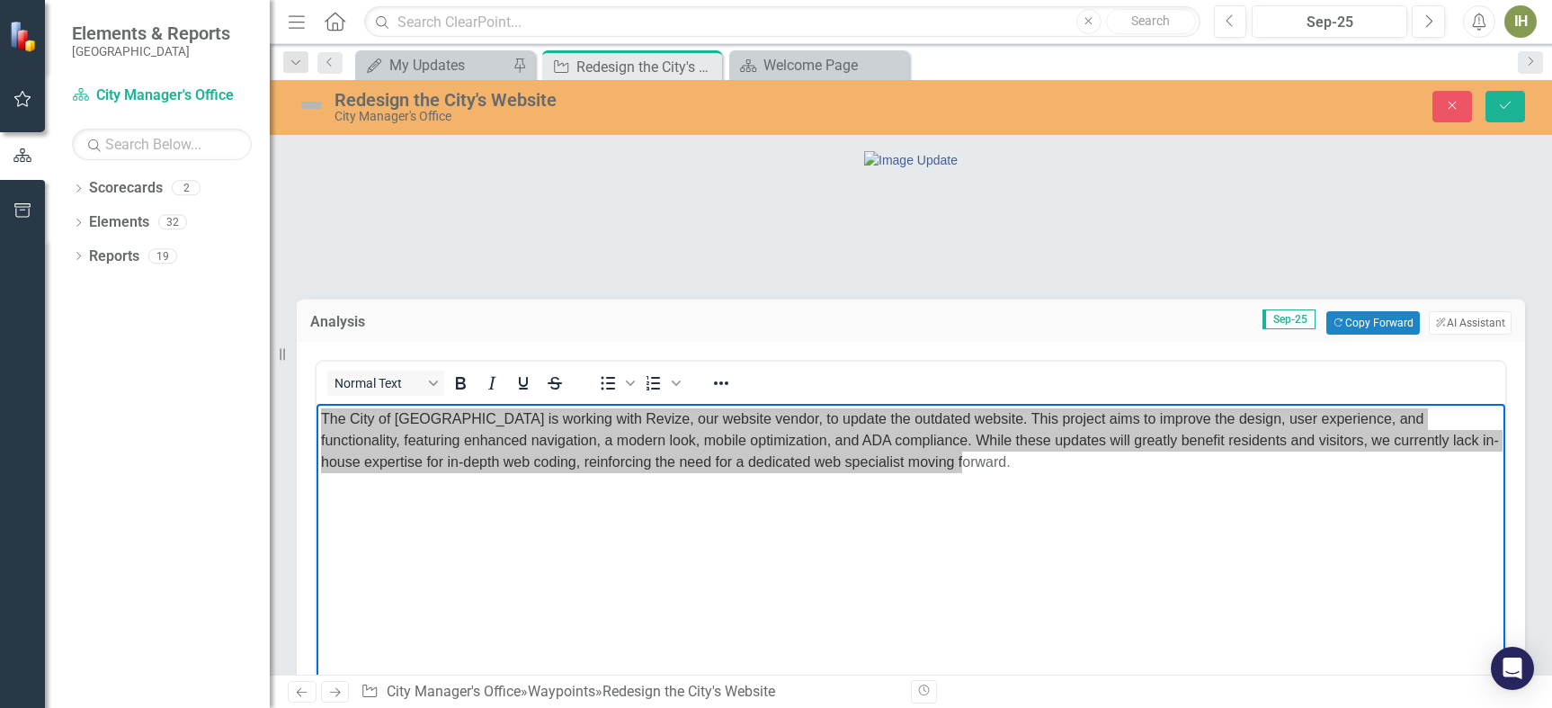
click at [943, 342] on div "Analysis Sep-25 Copy Forward Copy Forward ClearPoint AI AI Assistant" at bounding box center [911, 320] width 1228 height 44
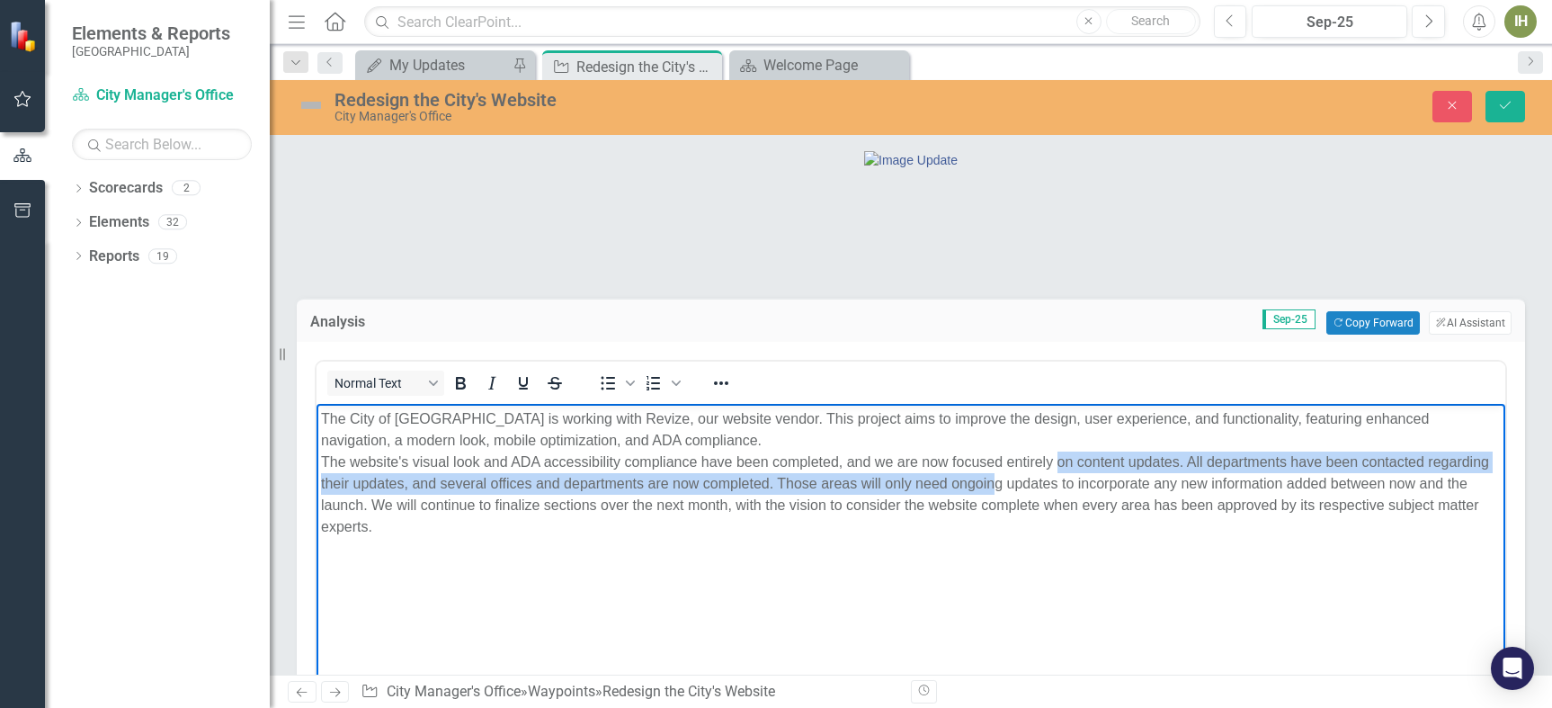
click at [1058, 473] on p "The City of [GEOGRAPHIC_DATA] is working with Revize, our website vendor. This …" at bounding box center [911, 472] width 1180 height 129
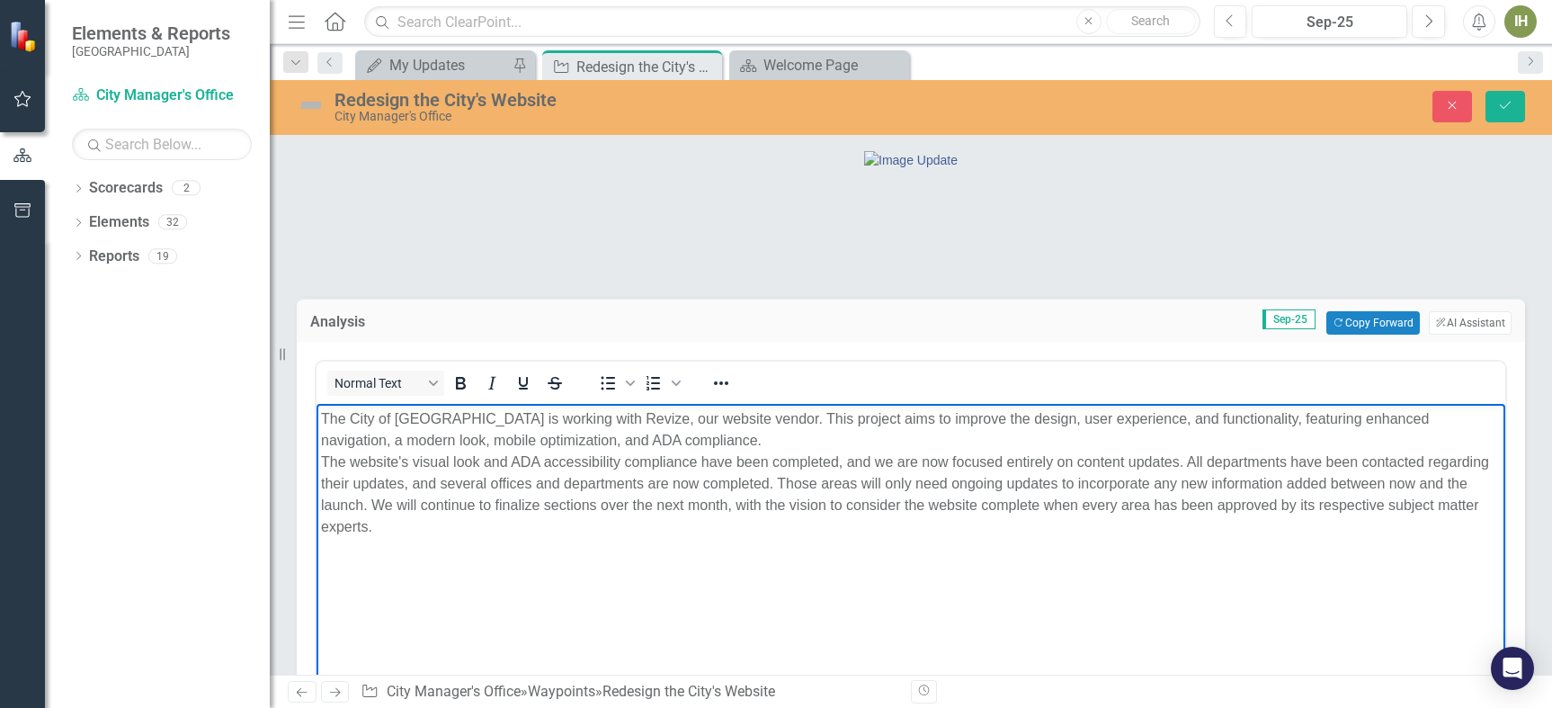
click at [642, 548] on body "The City of [GEOGRAPHIC_DATA] is working with Revize, our website vendor. This …" at bounding box center [911, 539] width 1189 height 270
click at [320, 111] on img at bounding box center [311, 105] width 29 height 29
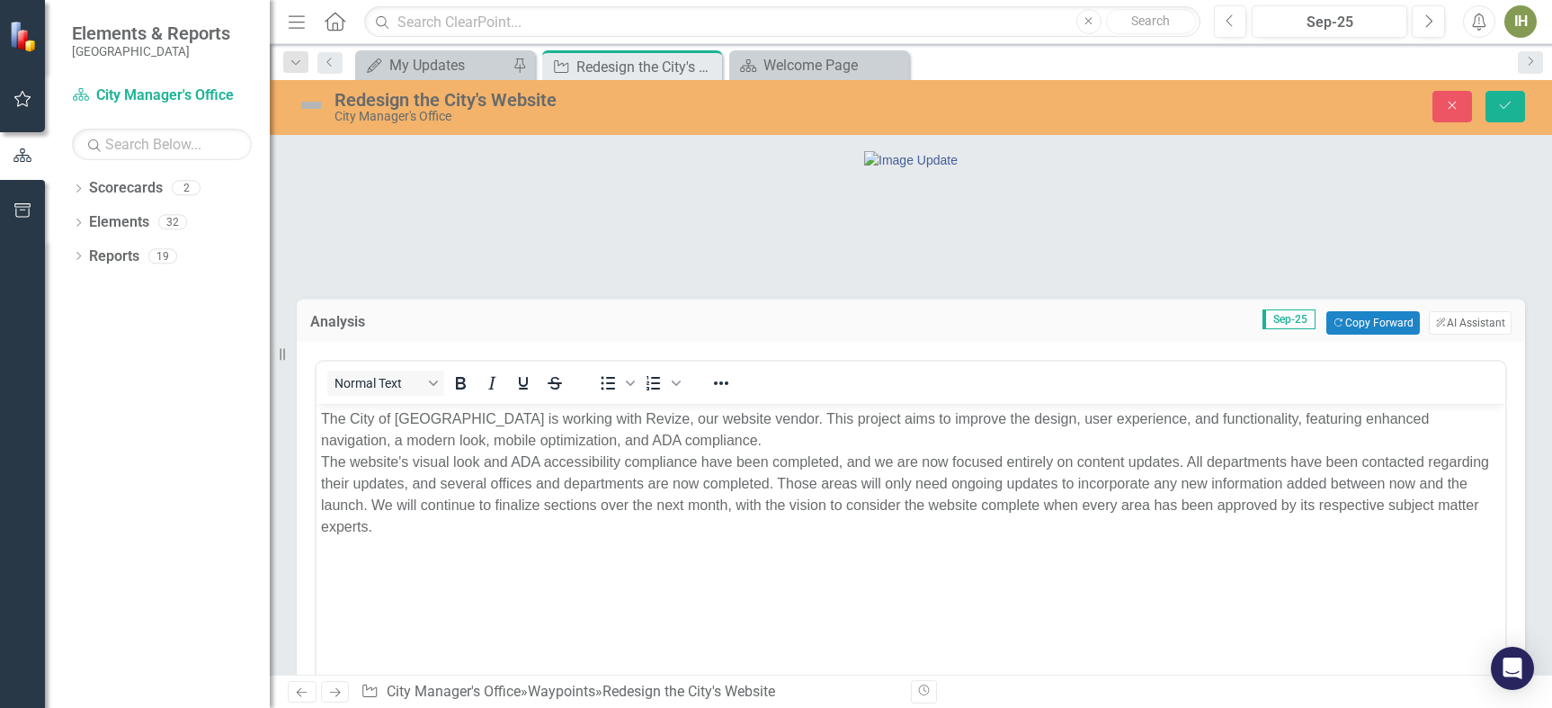
click at [306, 100] on img at bounding box center [311, 105] width 29 height 29
click at [306, 105] on img at bounding box center [311, 105] width 29 height 29
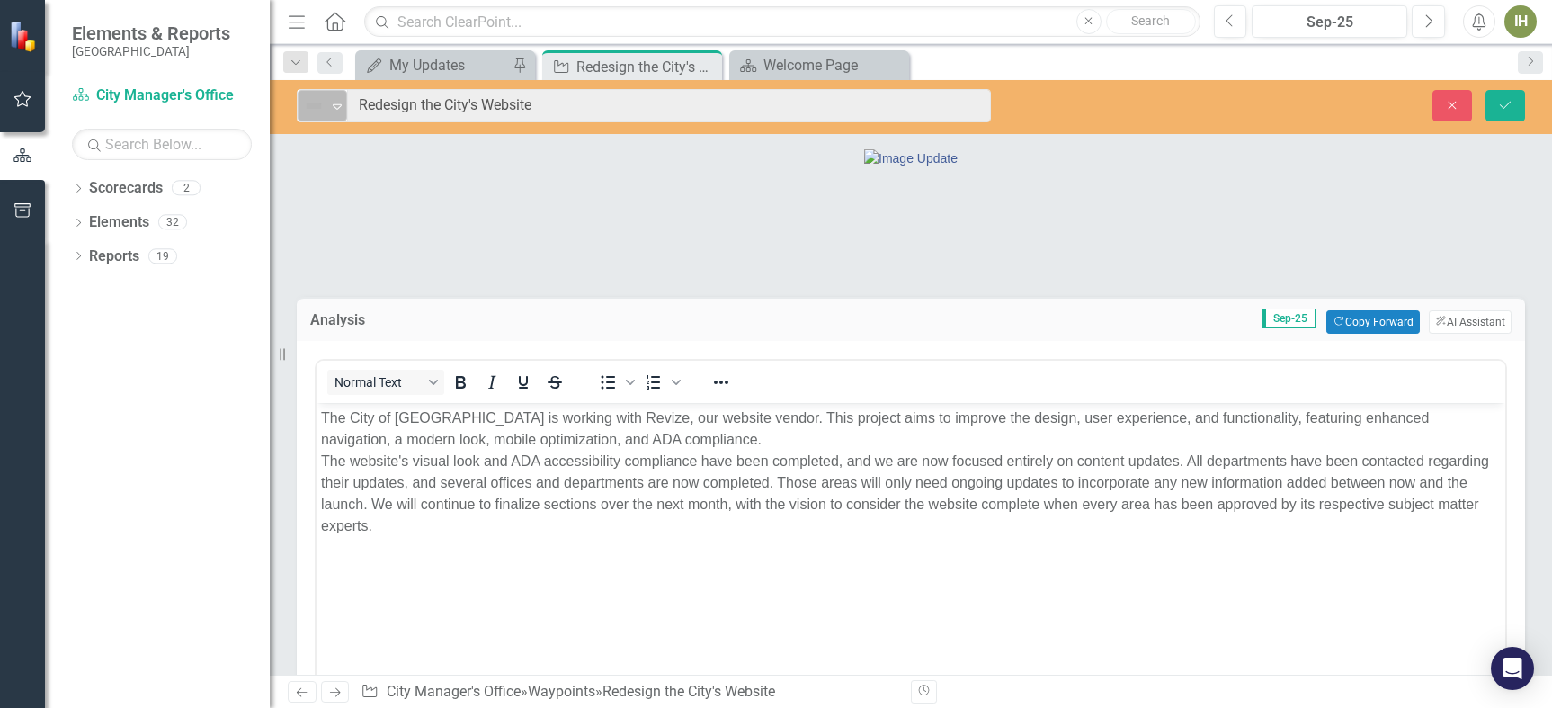
click at [307, 105] on img at bounding box center [314, 106] width 22 height 22
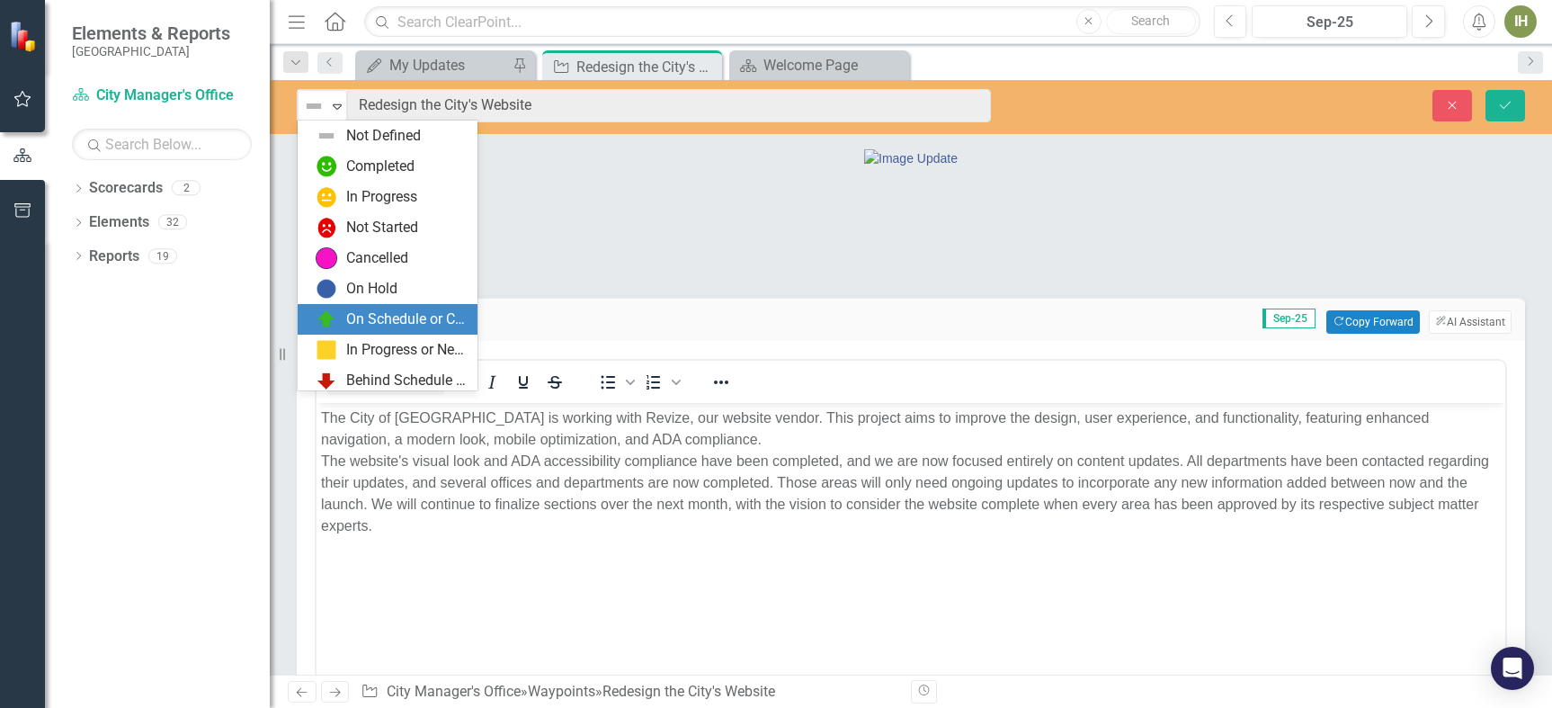
click at [379, 323] on div "On Schedule or Complete" at bounding box center [406, 319] width 120 height 21
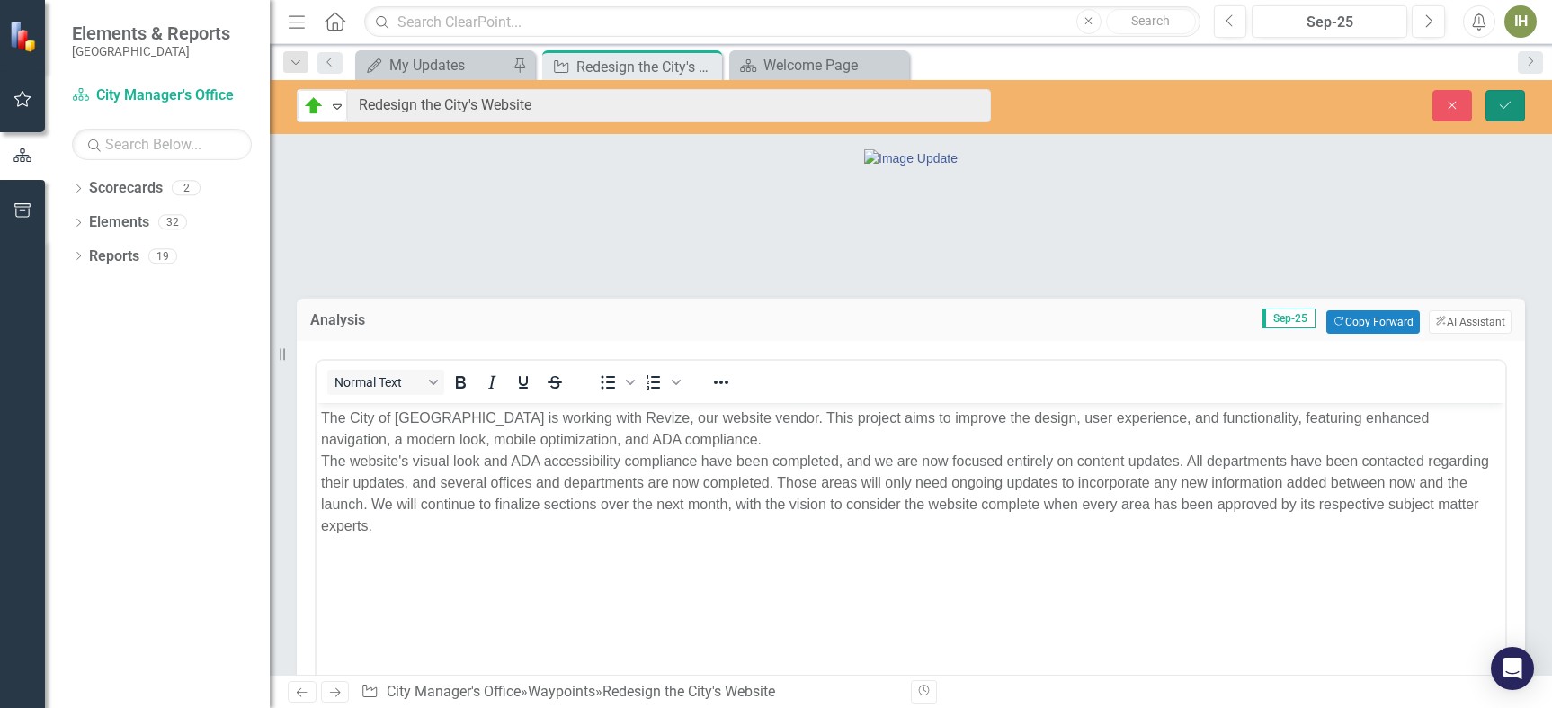
click at [1495, 106] on button "Save" at bounding box center [1506, 105] width 40 height 31
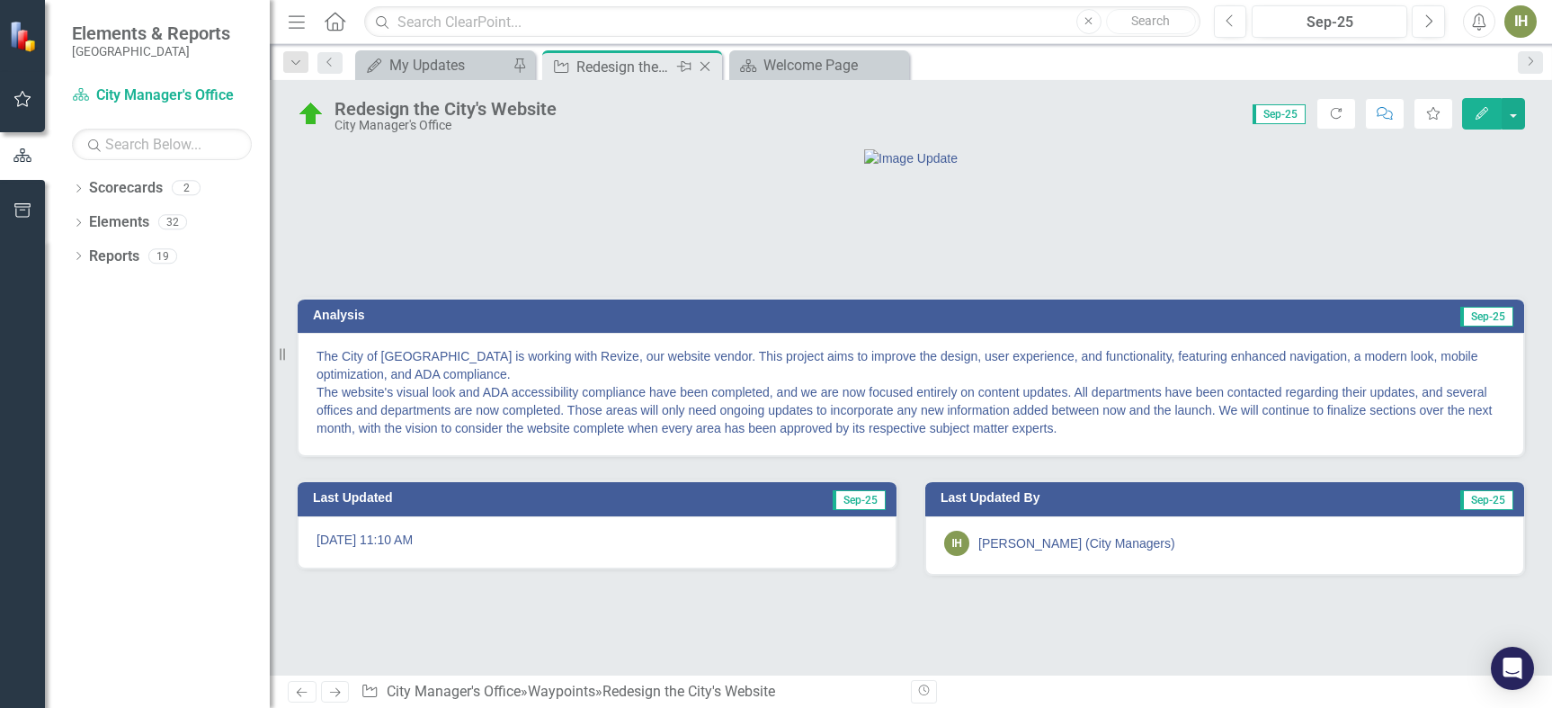
click at [706, 66] on icon "Close" at bounding box center [705, 66] width 18 height 14
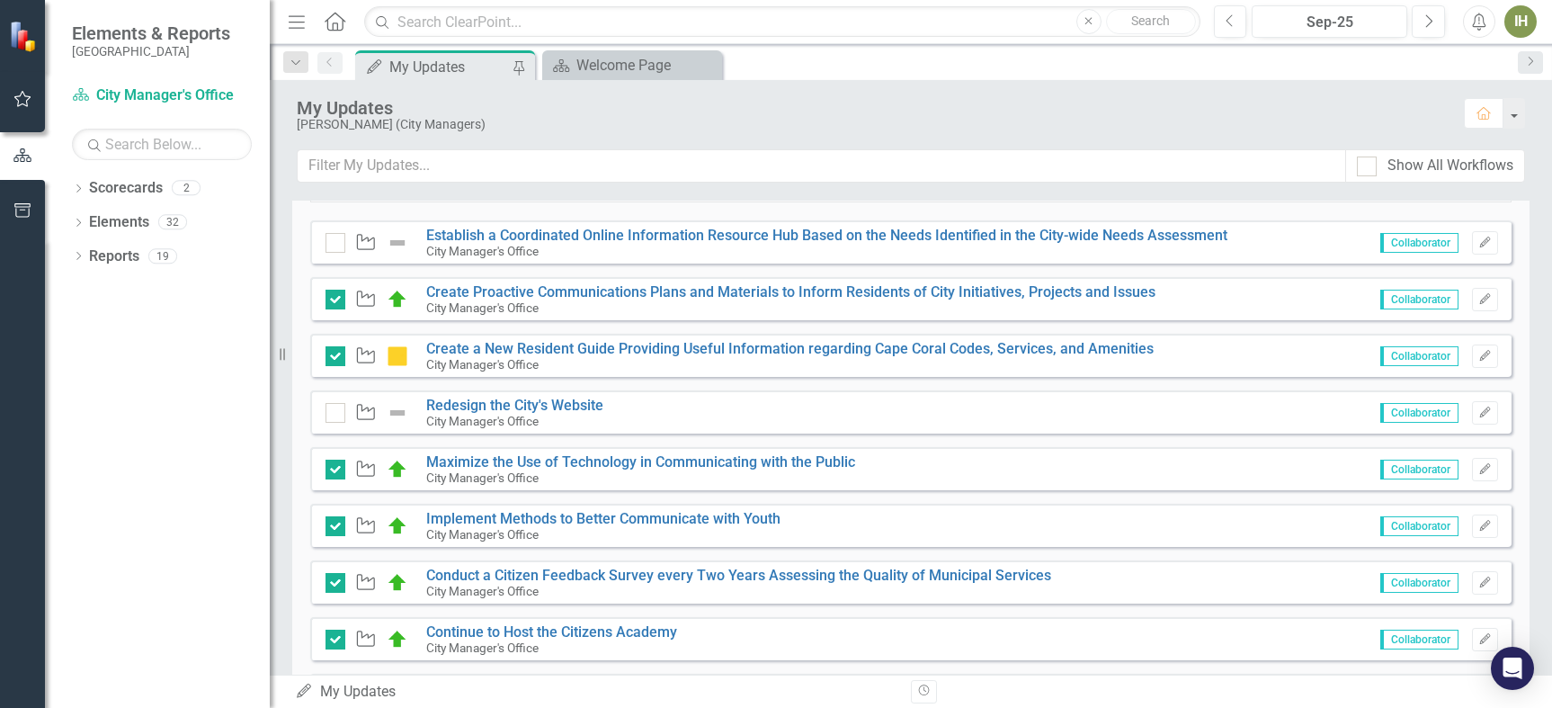
scroll to position [353, 0]
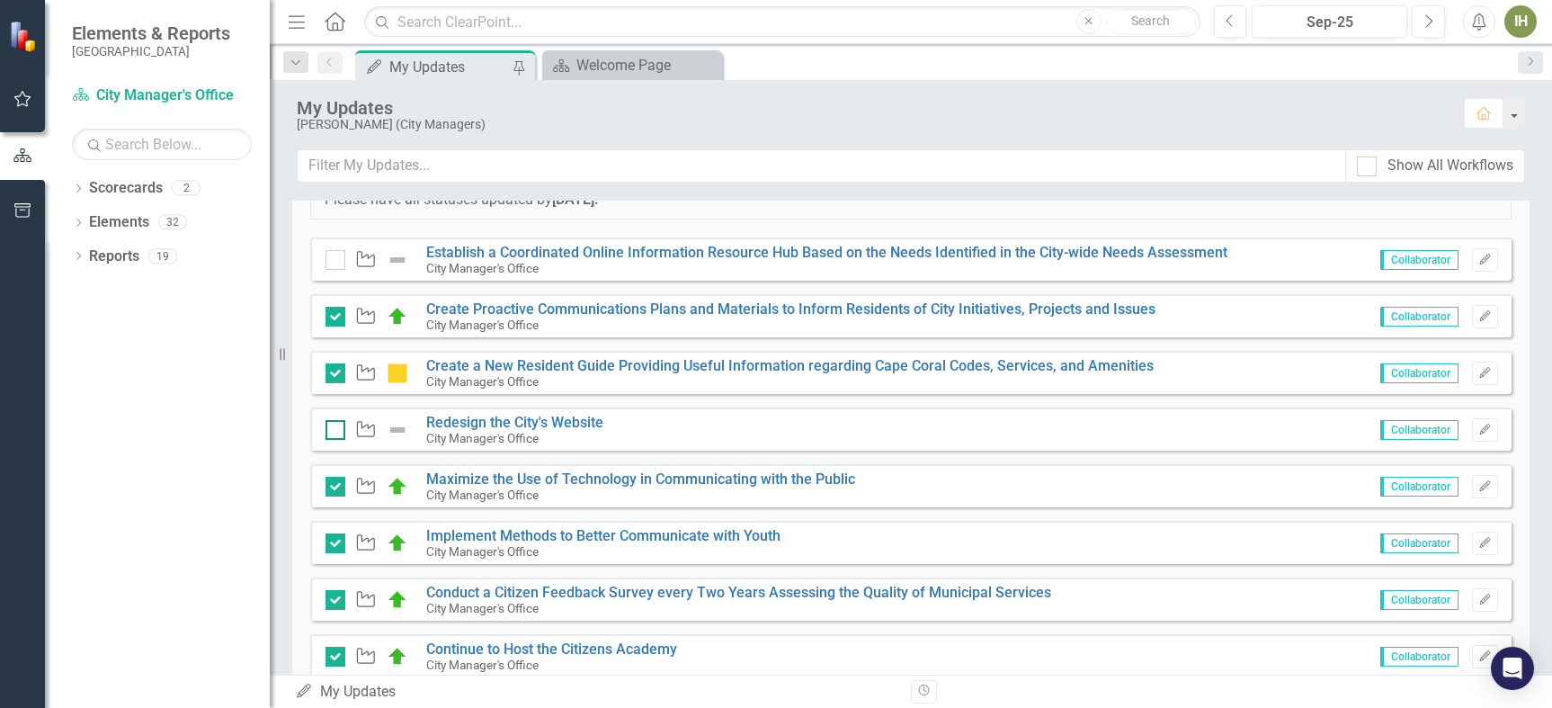
click at [327, 425] on input "checkbox" at bounding box center [332, 426] width 12 height 12
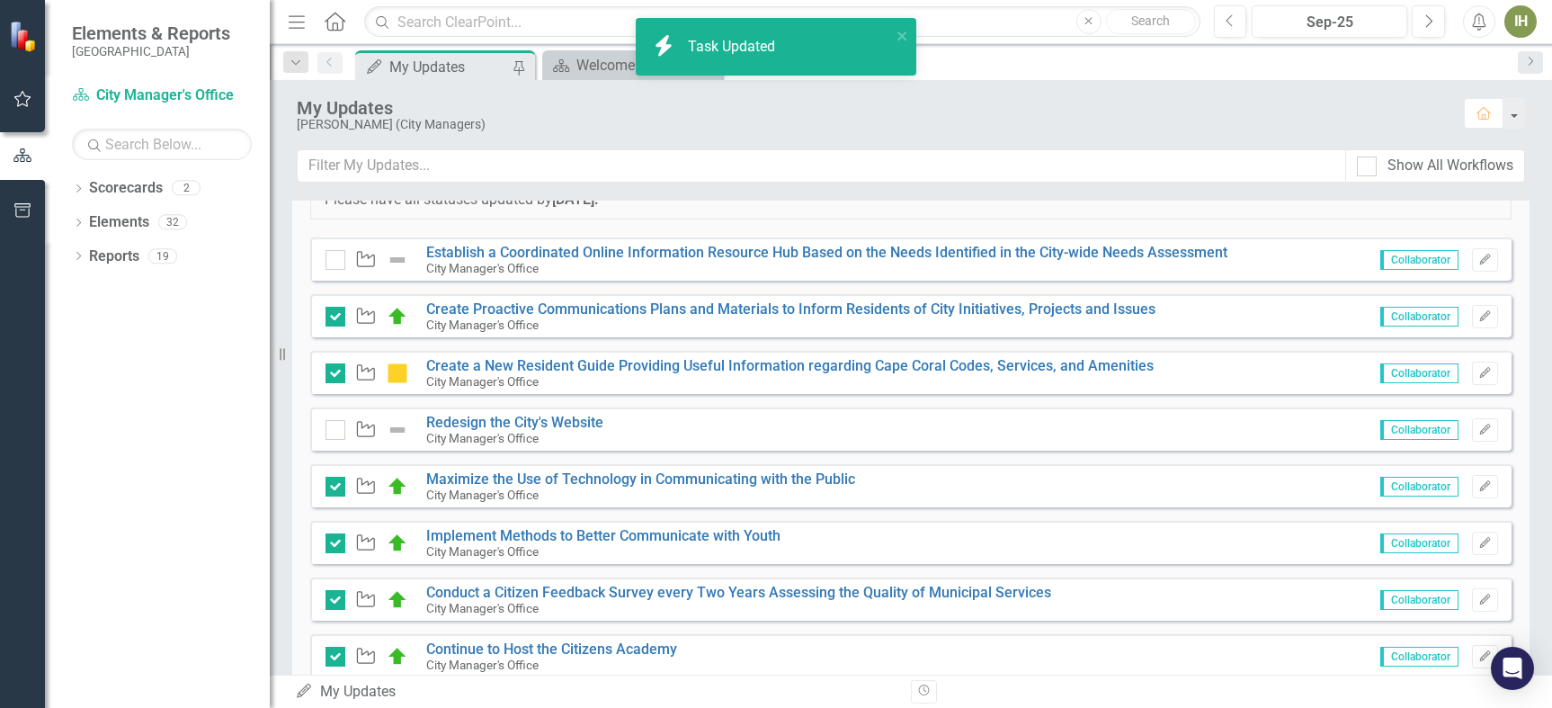
checkbox input "true"
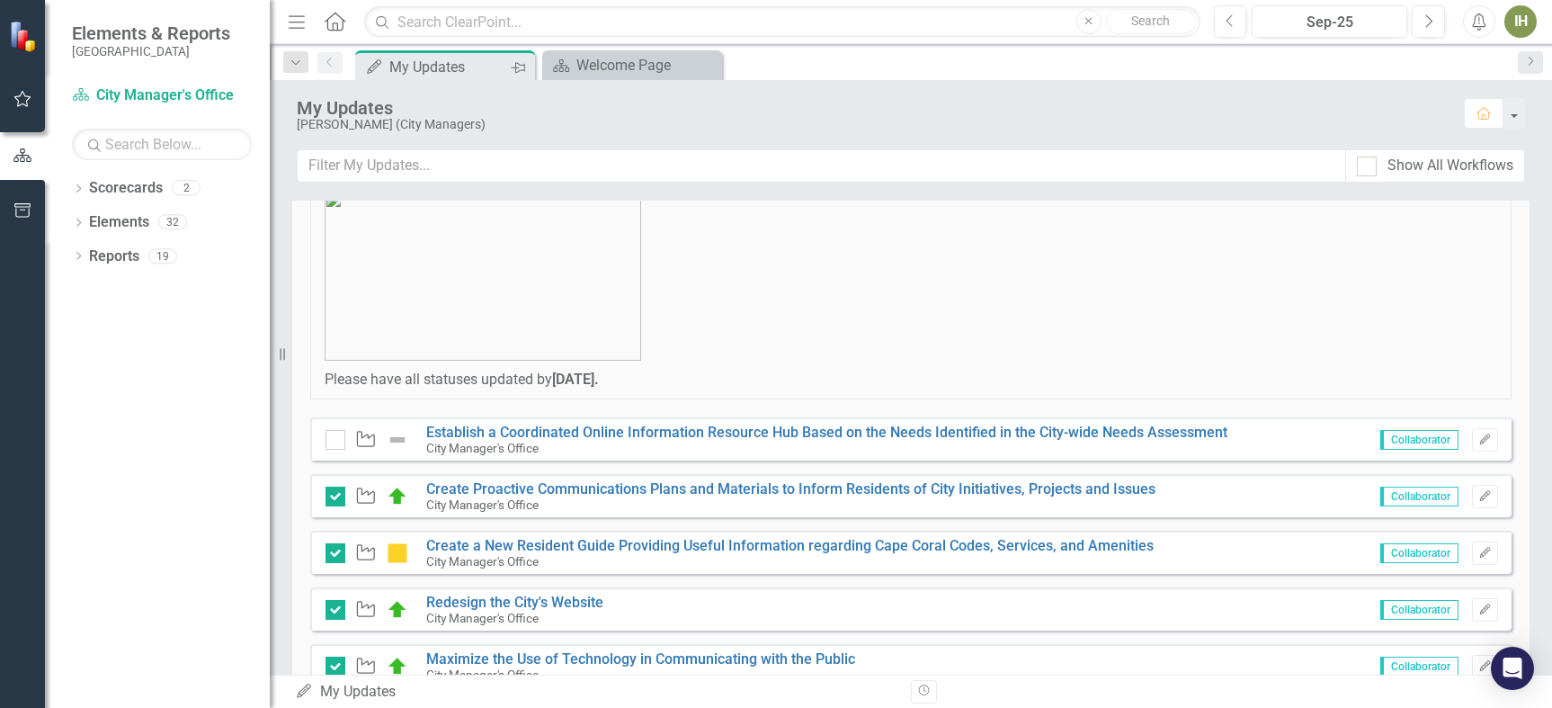
click at [521, 66] on icon "Pin" at bounding box center [518, 67] width 14 height 18
click at [497, 62] on icon at bounding box center [497, 66] width 14 height 11
click at [519, 66] on icon "Pin" at bounding box center [518, 67] width 14 height 18
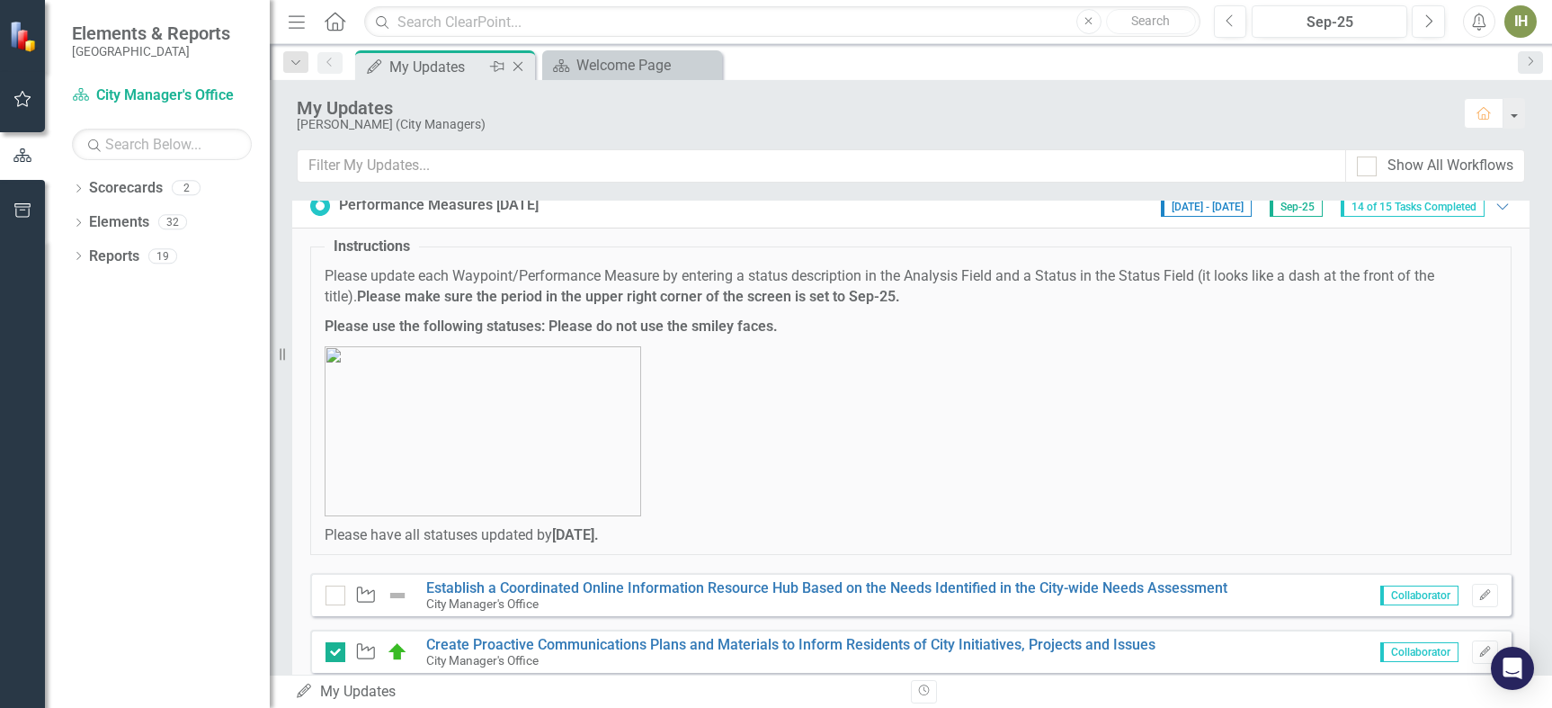
scroll to position [0, 0]
